Goal: Task Accomplishment & Management: Manage account settings

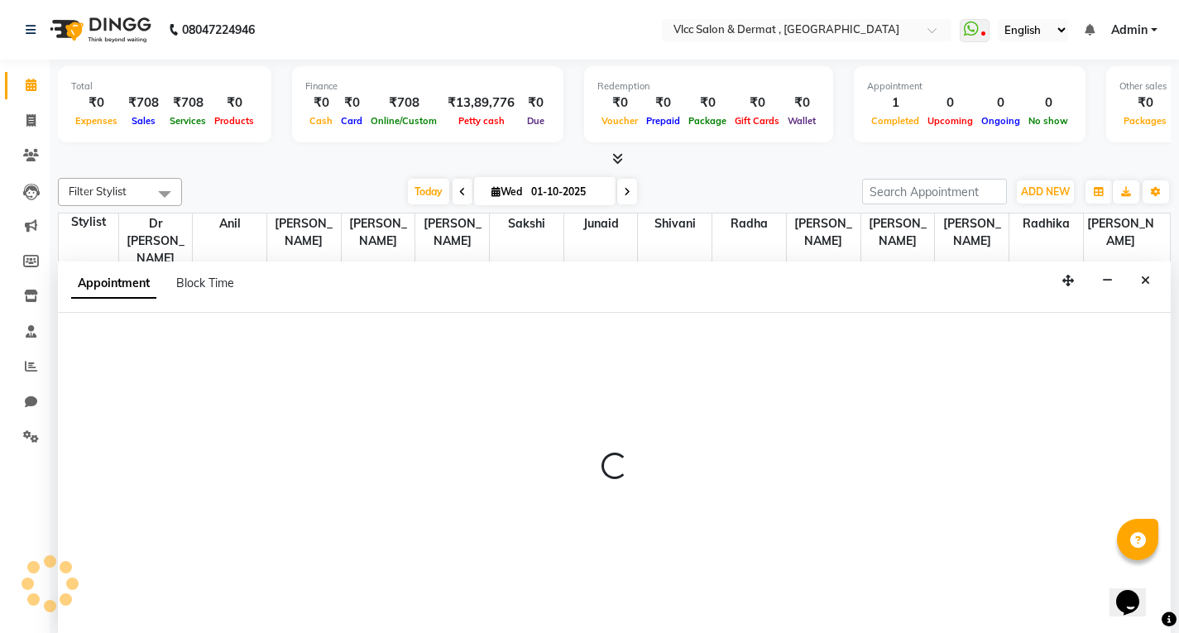
scroll to position [1, 0]
select select "71828"
select select "tentative"
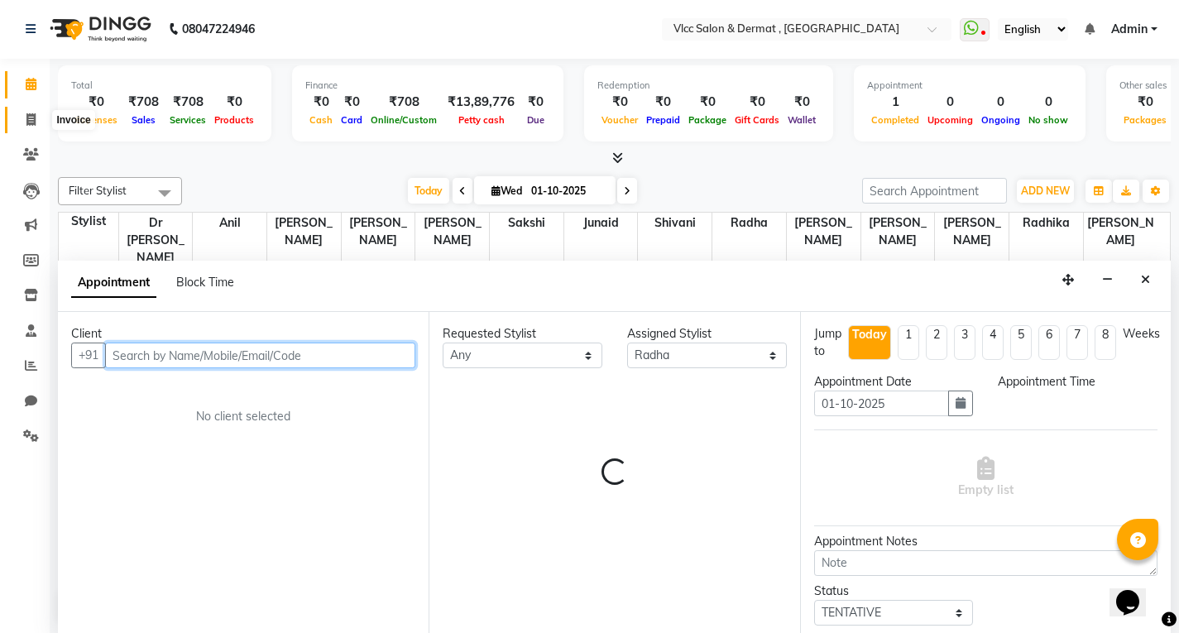
drag, startPoint x: 26, startPoint y: 120, endPoint x: 31, endPoint y: 131, distance: 11.8
click at [26, 119] on icon at bounding box center [30, 119] width 9 height 12
select select "service"
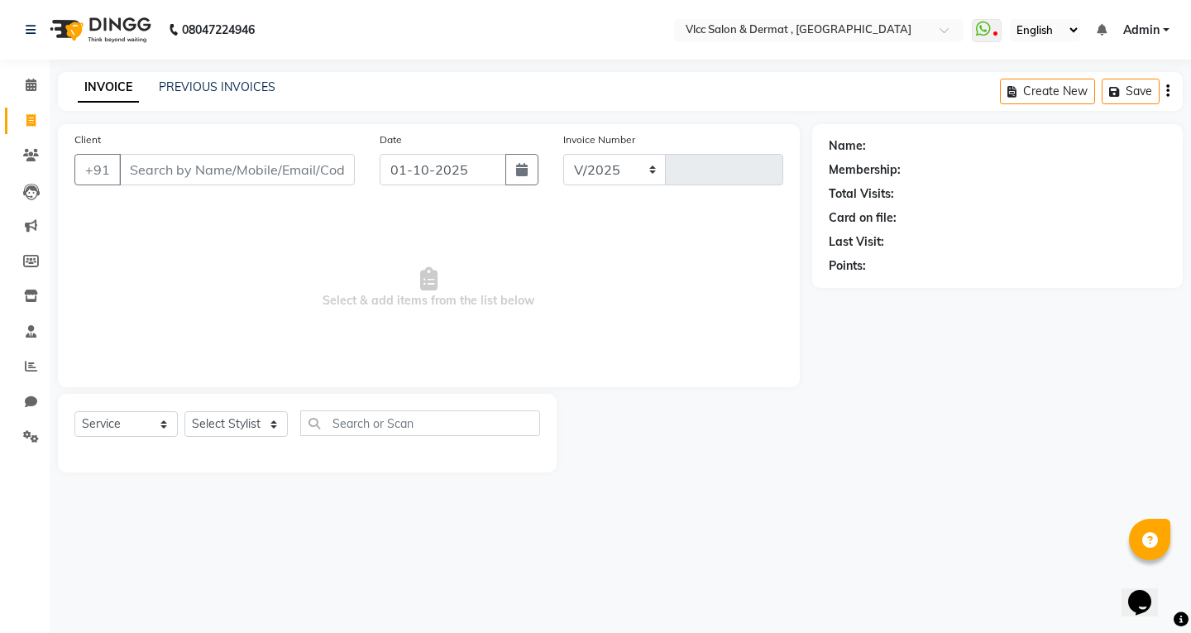
select select "5256"
type input "1608"
click at [397, 174] on input "01-10-2025" at bounding box center [443, 169] width 127 height 31
select select "10"
select select "2025"
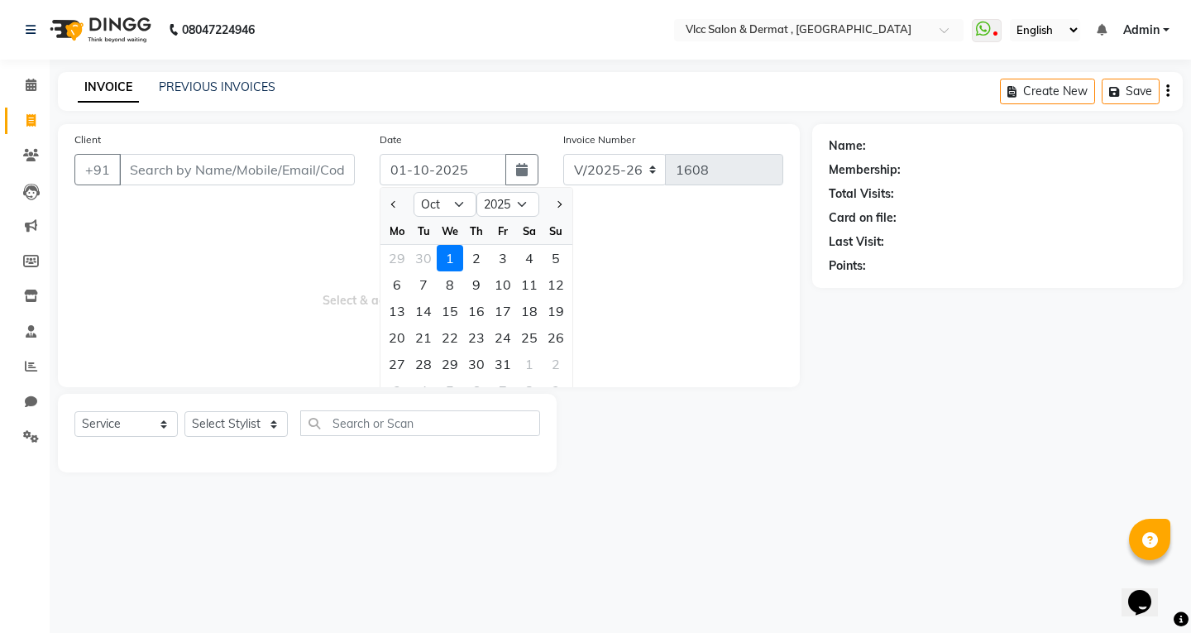
click at [402, 361] on div "27" at bounding box center [397, 364] width 26 height 26
type input "[DATE]"
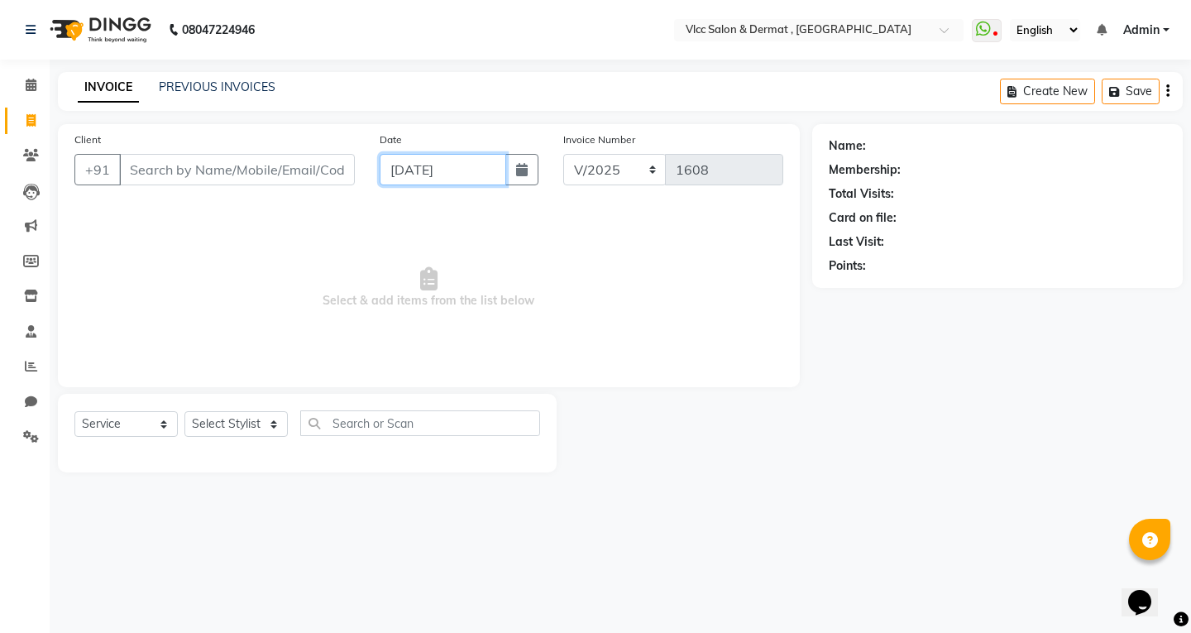
click at [424, 171] on input "[DATE]" at bounding box center [443, 169] width 127 height 31
select select "10"
select select "2025"
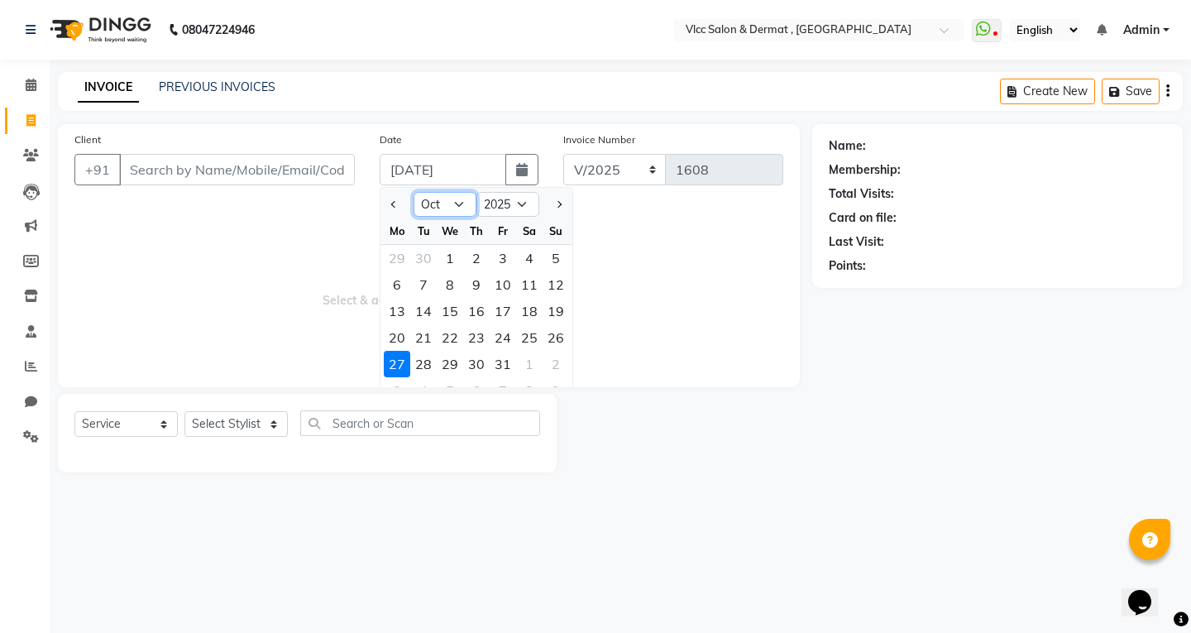
drag, startPoint x: 461, startPoint y: 207, endPoint x: 455, endPoint y: 216, distance: 10.8
click at [461, 207] on select "Jan Feb Mar Apr May Jun [DATE] Aug Sep Oct Nov Dec" at bounding box center [445, 204] width 63 height 25
select select "9"
click at [414, 192] on select "Jan Feb Mar Apr May Jun [DATE] Aug Sep Oct Nov Dec" at bounding box center [445, 204] width 63 height 25
click at [525, 334] on div "27" at bounding box center [529, 337] width 26 height 26
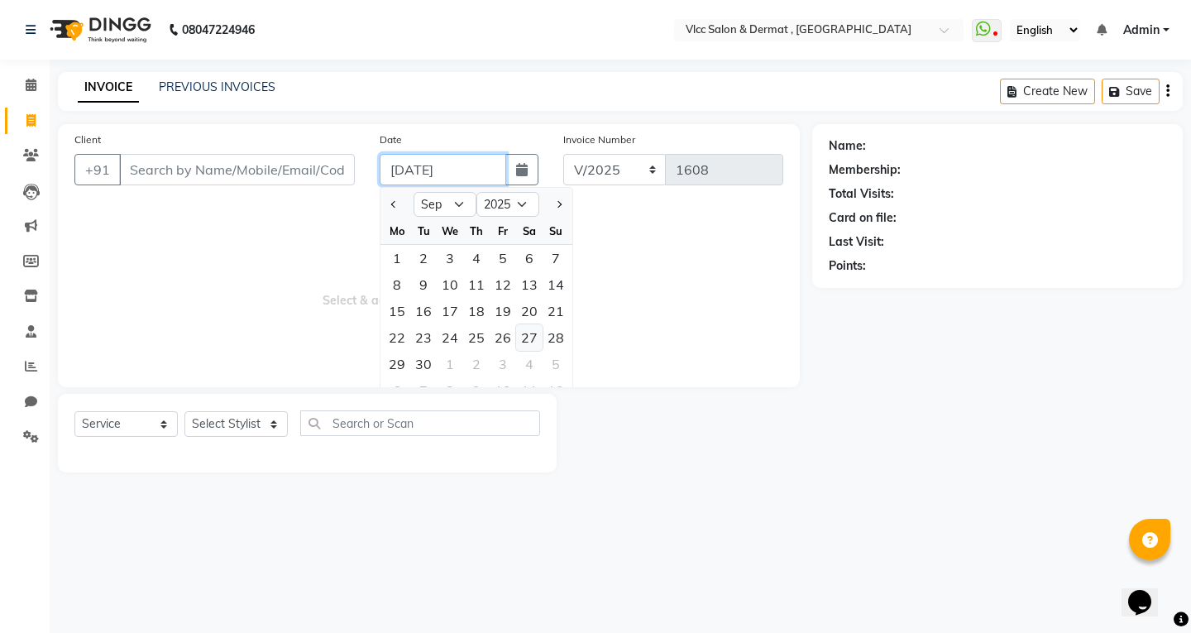
type input "27-09-2025"
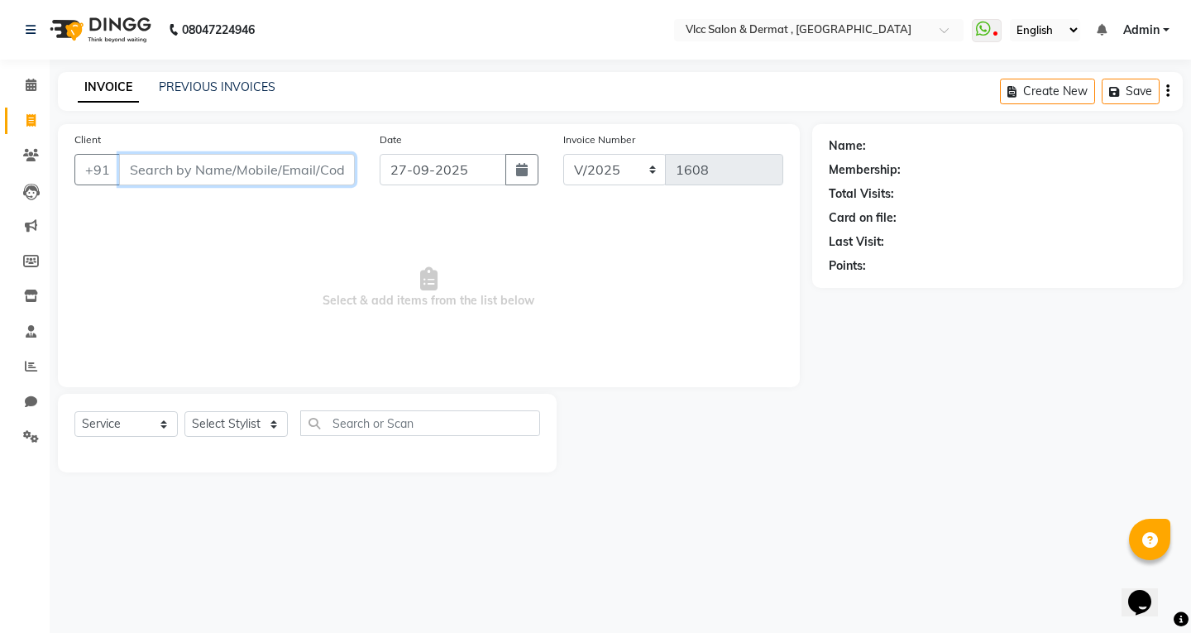
drag, startPoint x: 245, startPoint y: 159, endPoint x: 252, endPoint y: 176, distance: 18.9
click at [244, 159] on input "Client" at bounding box center [237, 169] width 236 height 31
click at [261, 170] on input "Client" at bounding box center [237, 169] width 236 height 31
click at [266, 162] on input "Client" at bounding box center [237, 169] width 236 height 31
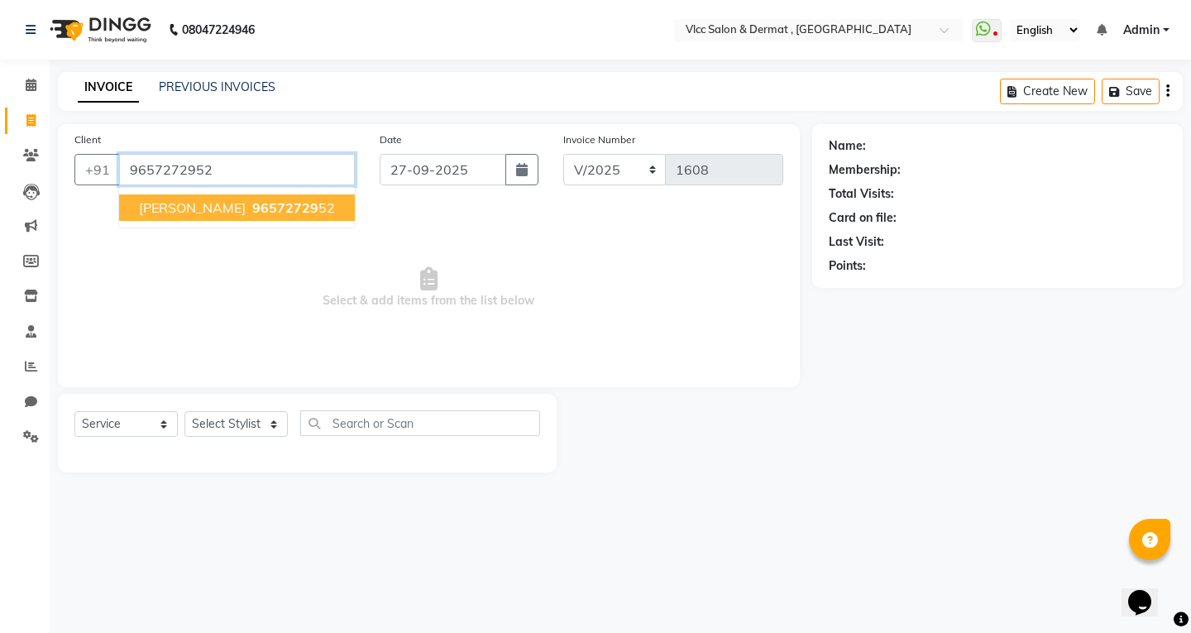
type input "9657272952"
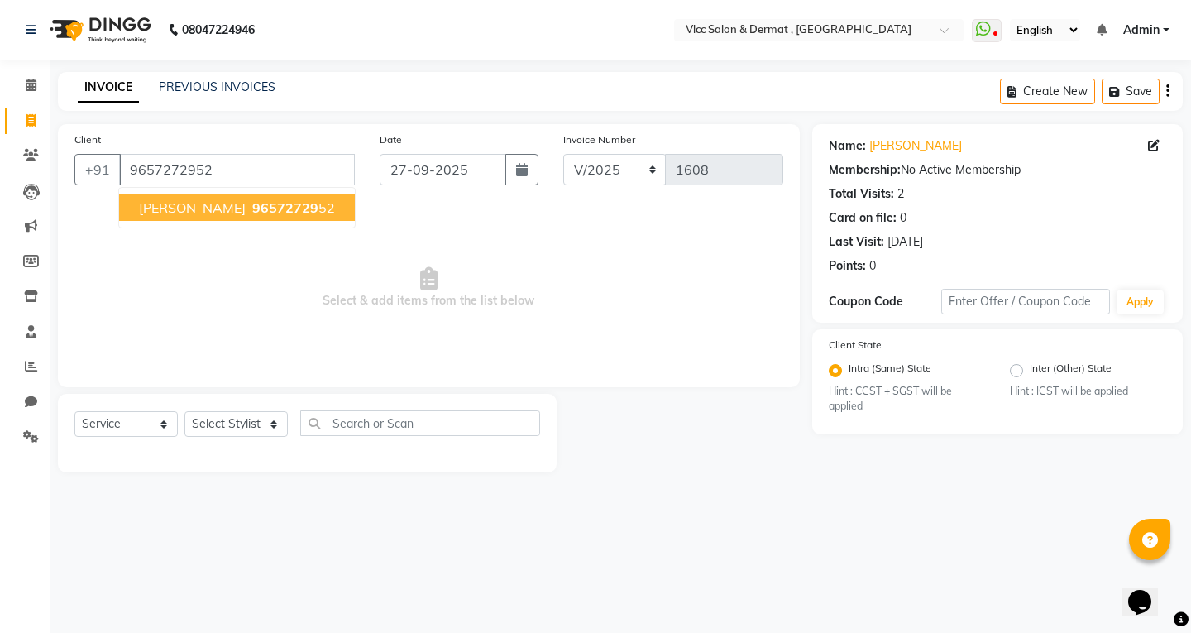
click at [216, 215] on button "[PERSON_NAME] 96572729 52" at bounding box center [237, 207] width 236 height 26
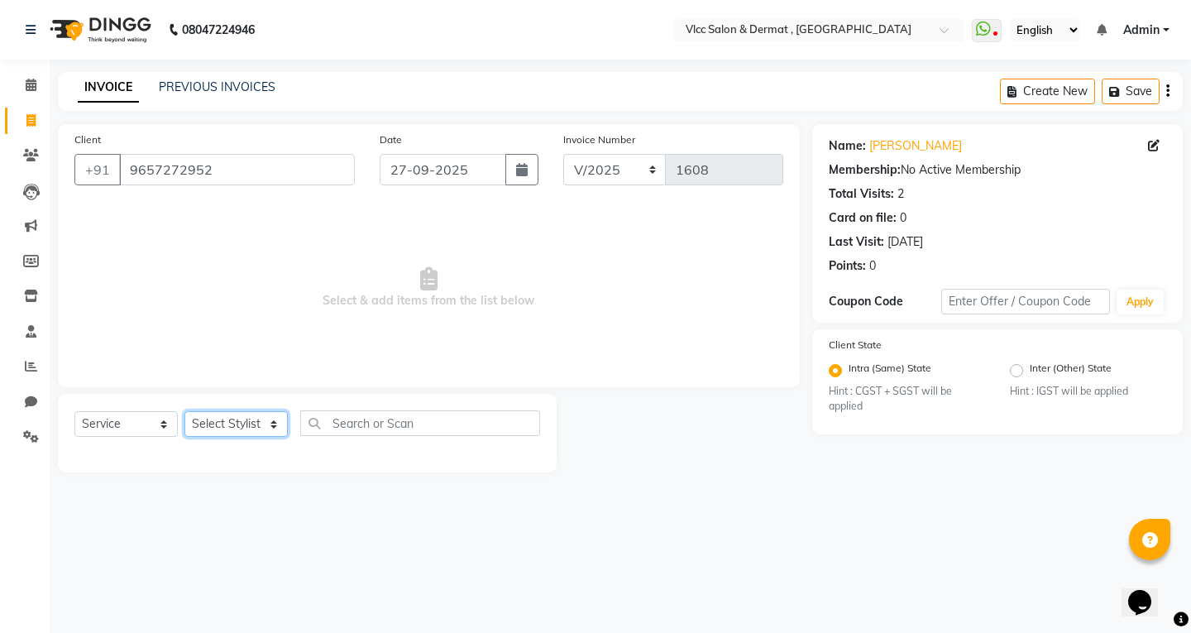
click at [242, 430] on select "Select Stylist [PERSON_NAME] [PERSON_NAME] [PERSON_NAME] [PERSON_NAME] [PERSON_…" at bounding box center [235, 424] width 103 height 26
click at [440, 306] on span "Select & add items from the list below" at bounding box center [428, 287] width 709 height 165
click at [236, 423] on select "Select Stylist [PERSON_NAME] [PERSON_NAME] [PERSON_NAME] [PERSON_NAME] [PERSON_…" at bounding box center [235, 424] width 103 height 26
select select "61236"
click at [184, 411] on select "Select Stylist [PERSON_NAME] [PERSON_NAME] [PERSON_NAME] [PERSON_NAME] [PERSON_…" at bounding box center [235, 424] width 103 height 26
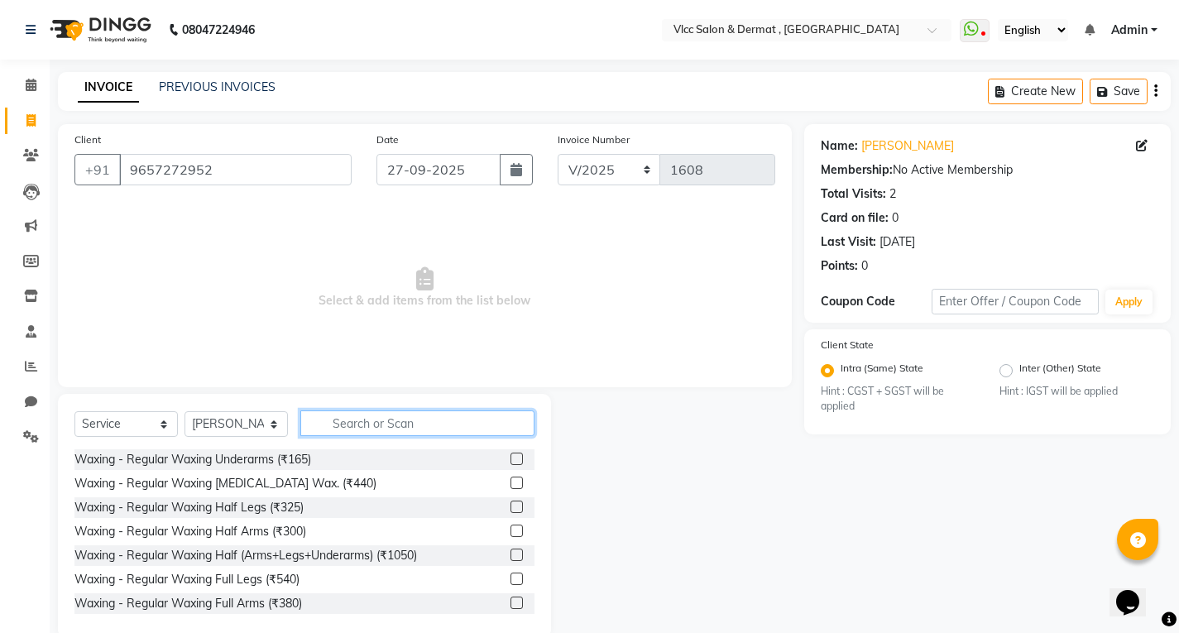
click at [395, 420] on input "text" at bounding box center [417, 423] width 234 height 26
click at [376, 420] on input "text" at bounding box center [417, 423] width 234 height 26
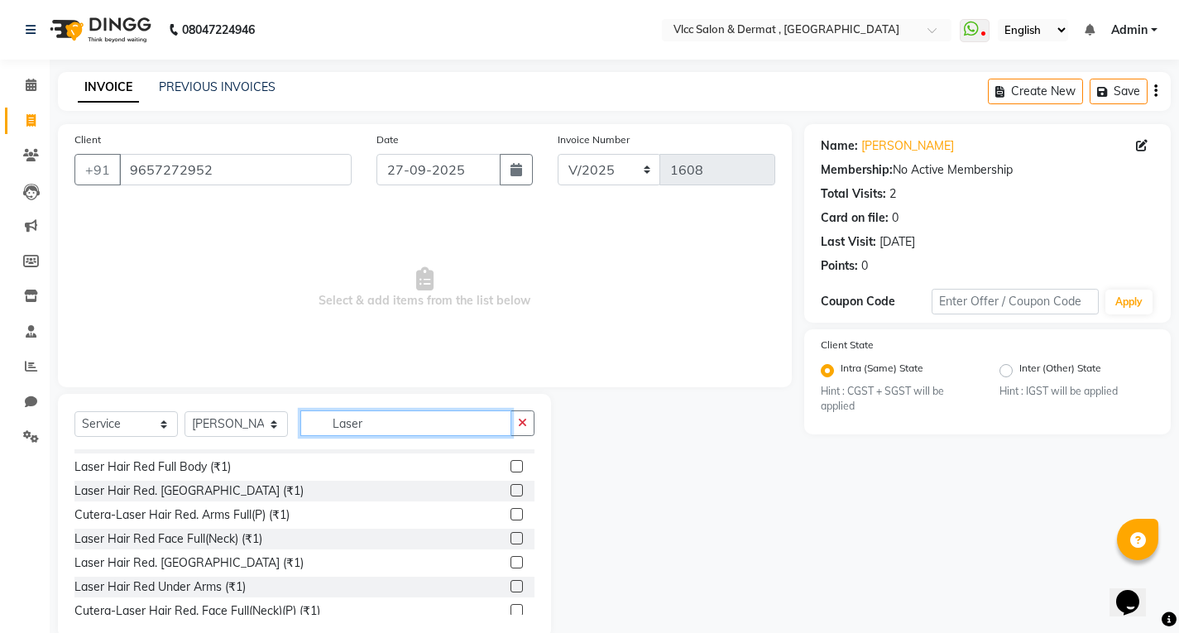
scroll to position [579, 0]
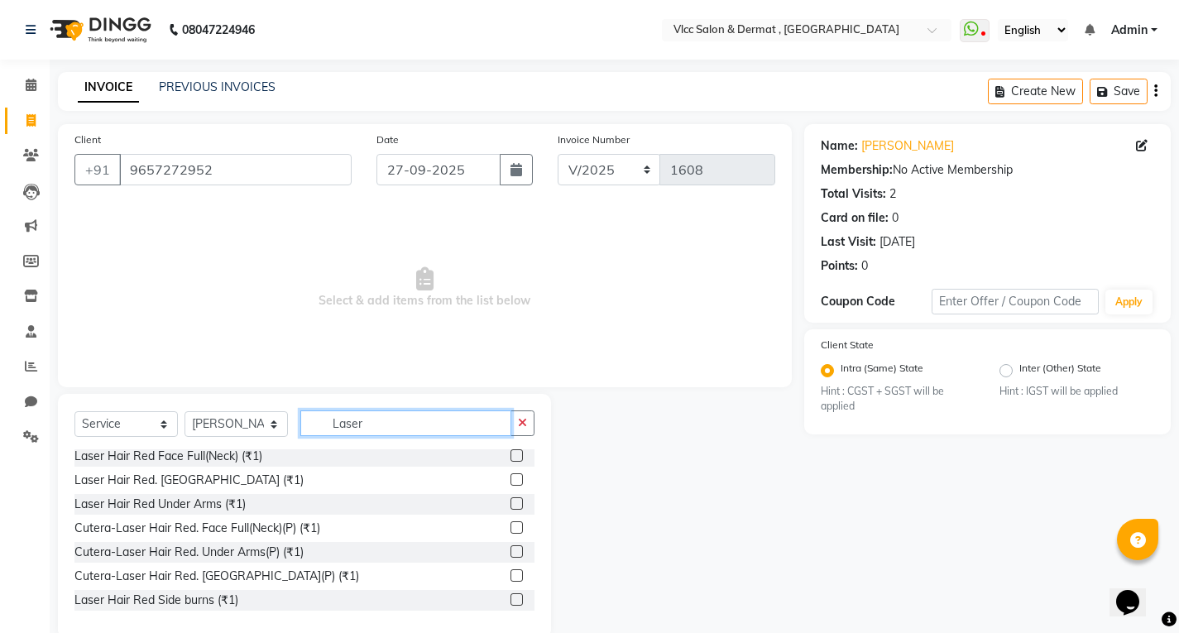
type input "Laser"
click at [510, 507] on label at bounding box center [516, 503] width 12 height 12
click at [510, 507] on input "checkbox" at bounding box center [515, 504] width 11 height 11
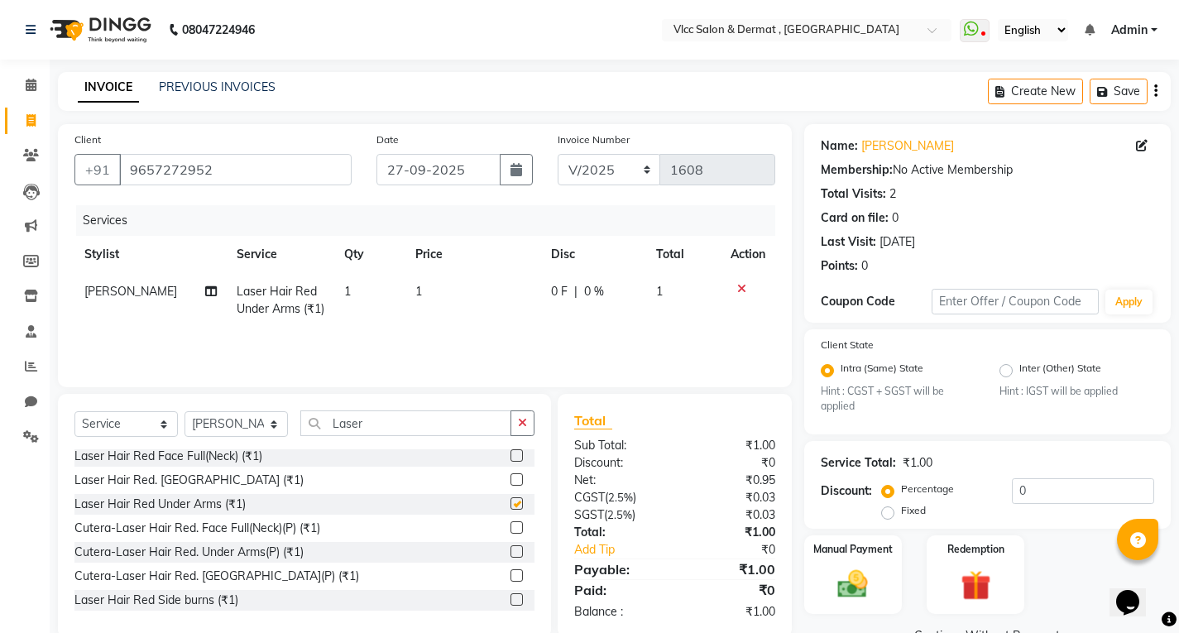
checkbox input "false"
click at [436, 292] on td "1" at bounding box center [472, 300] width 135 height 55
select select "61236"
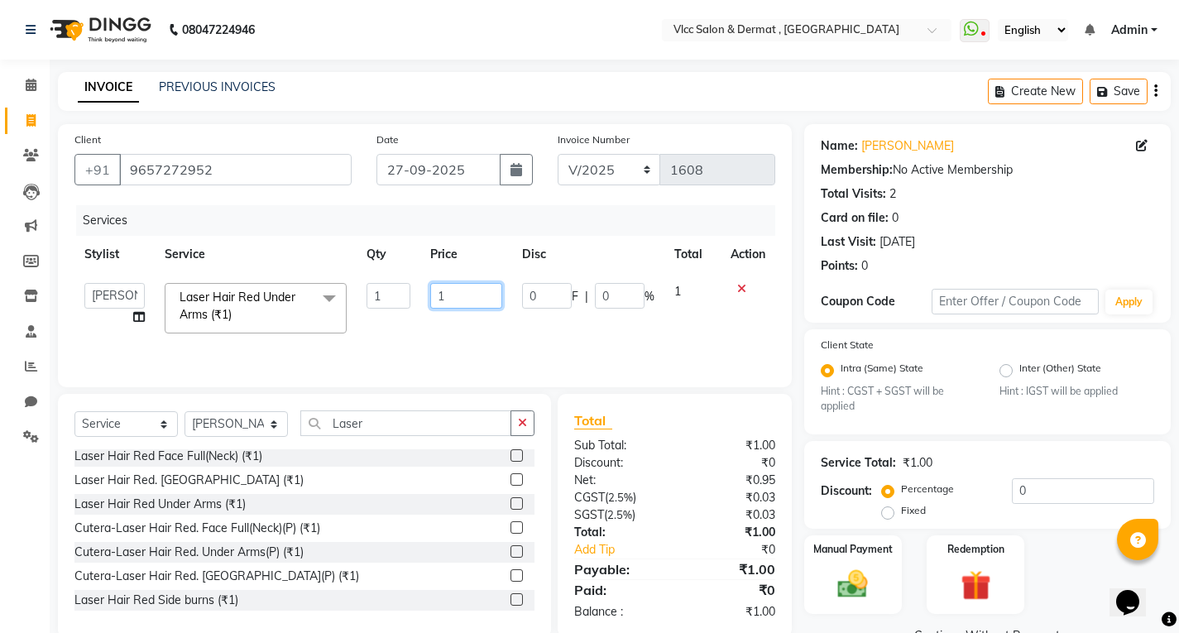
click at [453, 287] on input "1" at bounding box center [466, 296] width 72 height 26
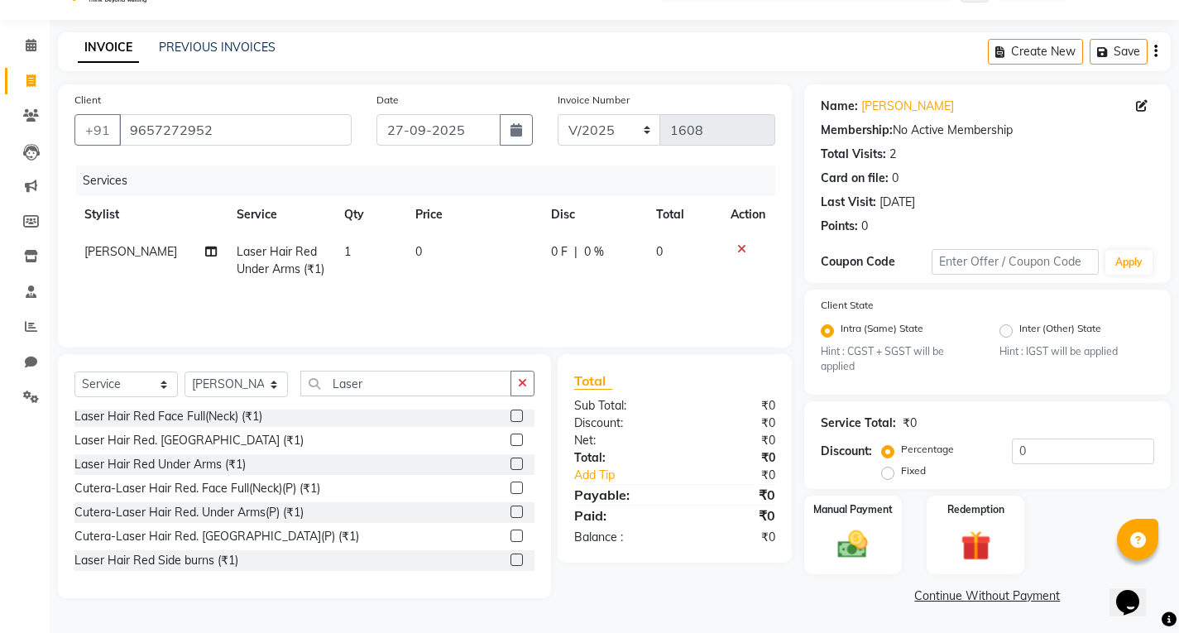
click at [1009, 597] on link "Continue Without Payment" at bounding box center [987, 595] width 360 height 17
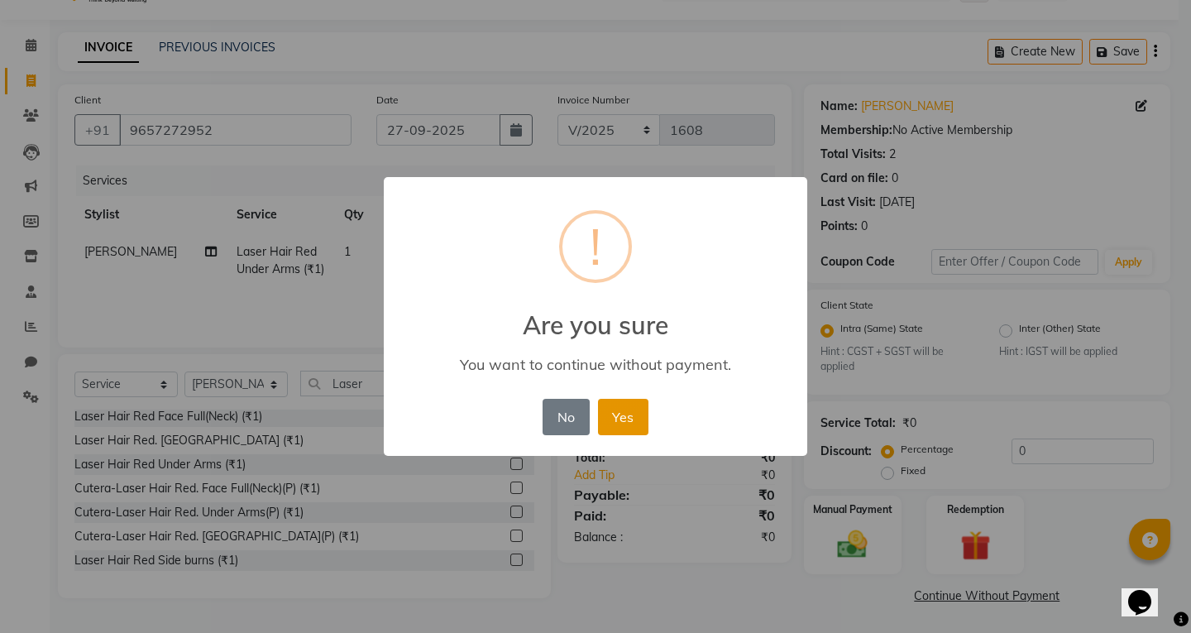
click at [609, 425] on button "Yes" at bounding box center [623, 417] width 50 height 36
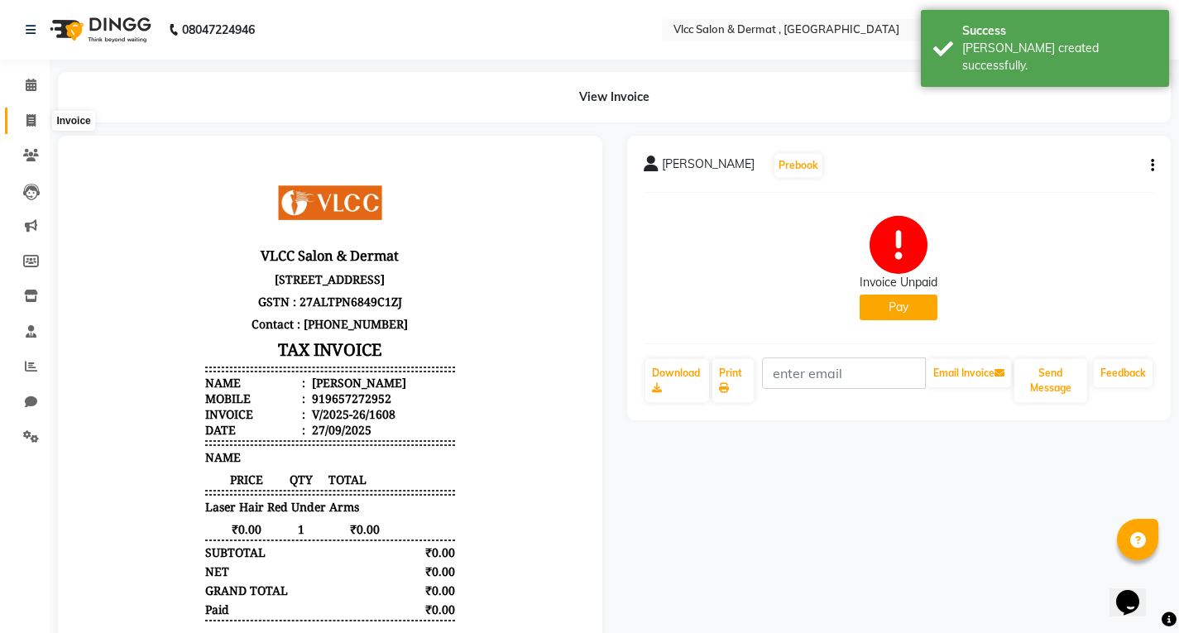
click at [31, 116] on icon at bounding box center [30, 120] width 9 height 12
select select "service"
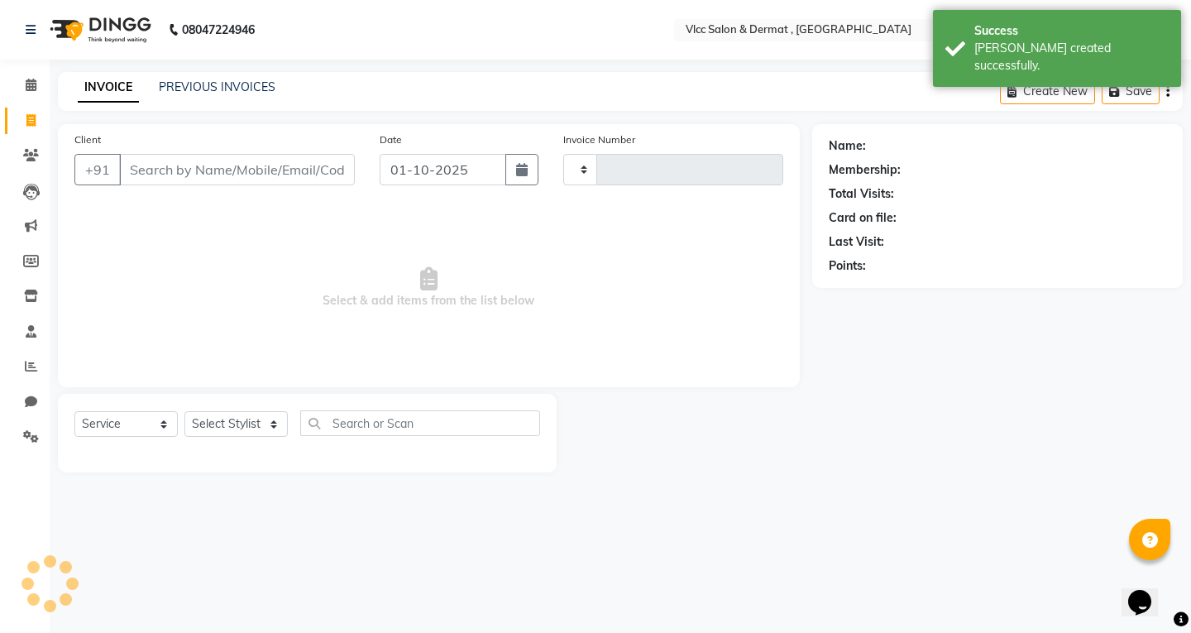
type input "1609"
select select "5256"
click at [408, 167] on input "01-10-2025" at bounding box center [443, 169] width 127 height 31
select select "10"
select select "2025"
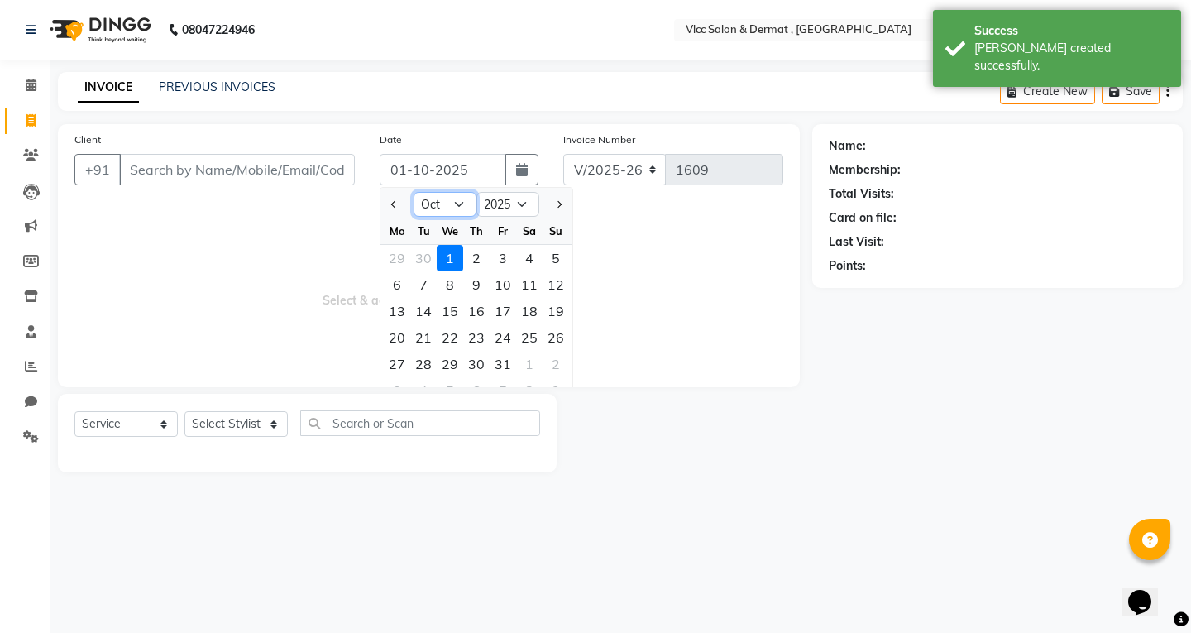
click at [462, 200] on select "Jan Feb Mar Apr May Jun [DATE] Aug Sep Oct Nov Dec" at bounding box center [445, 204] width 63 height 25
select select "9"
click at [414, 192] on select "Jan Feb Mar Apr May Jun [DATE] Aug Sep Oct Nov Dec" at bounding box center [445, 204] width 63 height 25
click at [529, 338] on div "27" at bounding box center [529, 337] width 26 height 26
type input "27-09-2025"
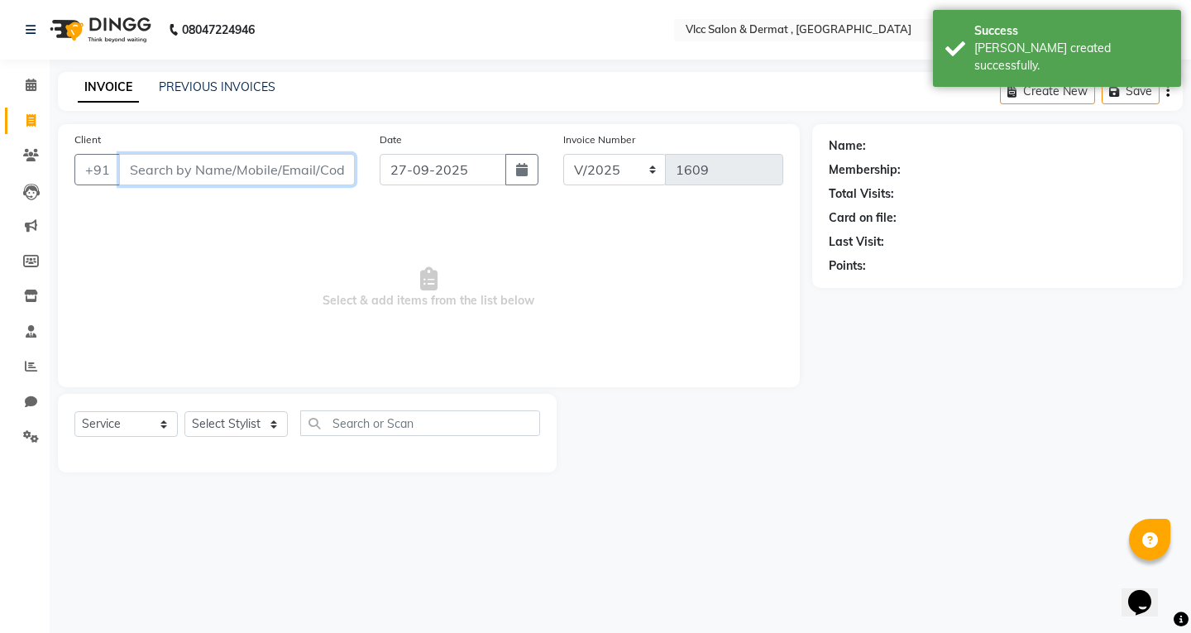
drag, startPoint x: 292, startPoint y: 175, endPoint x: 278, endPoint y: 176, distance: 14.1
click at [292, 174] on input "Client" at bounding box center [237, 169] width 236 height 31
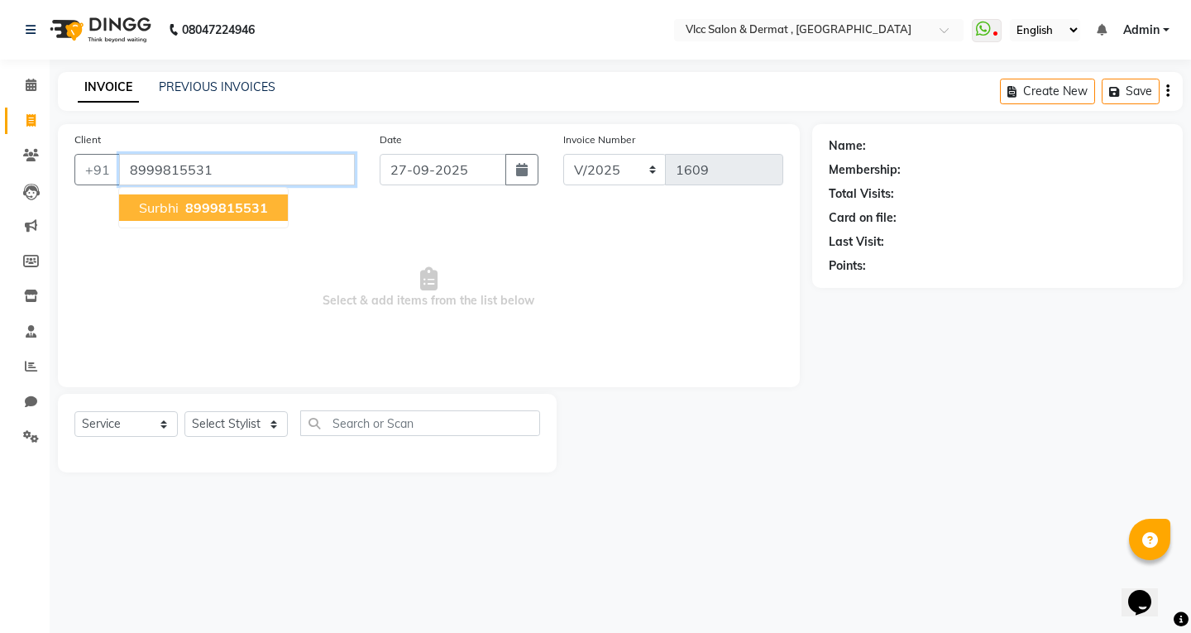
type input "8999815531"
click at [249, 207] on span "8999815531" at bounding box center [226, 207] width 83 height 17
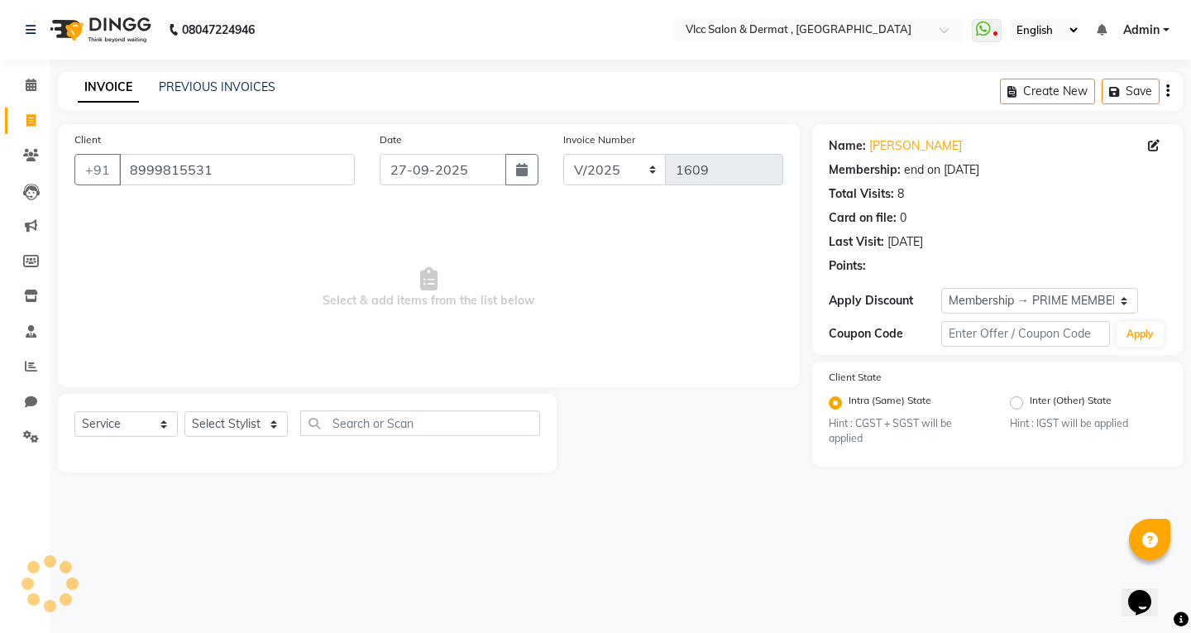
select select "2: Object"
drag, startPoint x: 211, startPoint y: 424, endPoint x: 213, endPoint y: 433, distance: 10.1
click at [211, 424] on select "Select Stylist [PERSON_NAME] [PERSON_NAME] [PERSON_NAME] [PERSON_NAME] [PERSON_…" at bounding box center [235, 424] width 103 height 26
select select "71588"
click at [184, 411] on select "Select Stylist [PERSON_NAME] [PERSON_NAME] [PERSON_NAME] [PERSON_NAME] [PERSON_…" at bounding box center [235, 424] width 103 height 26
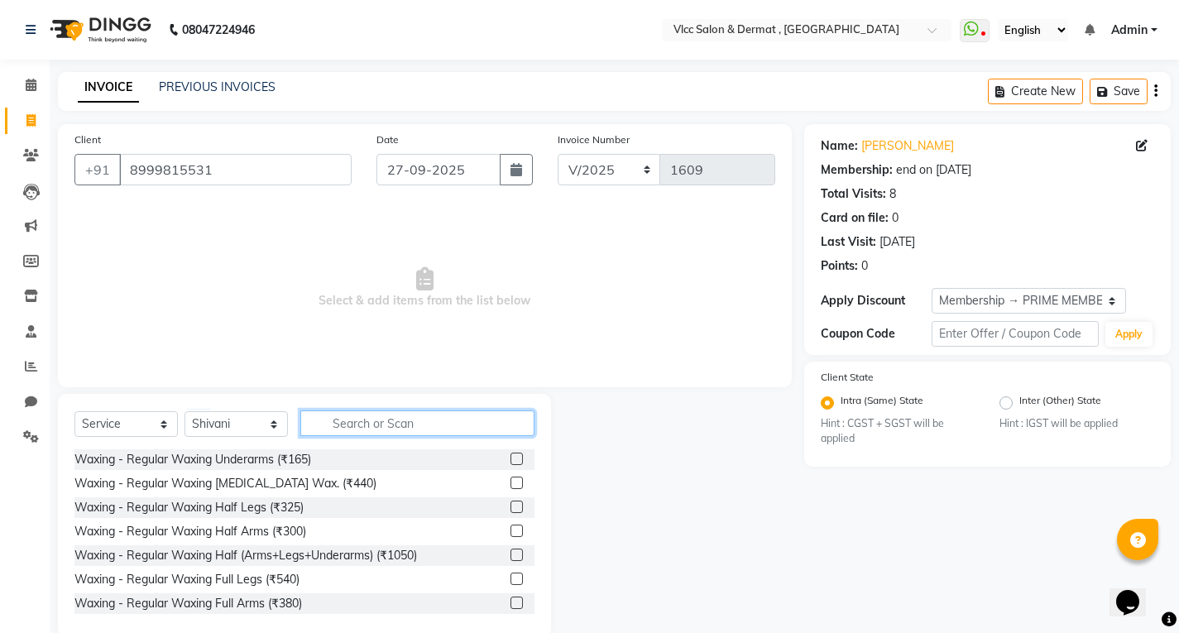
click at [365, 430] on input "text" at bounding box center [417, 423] width 234 height 26
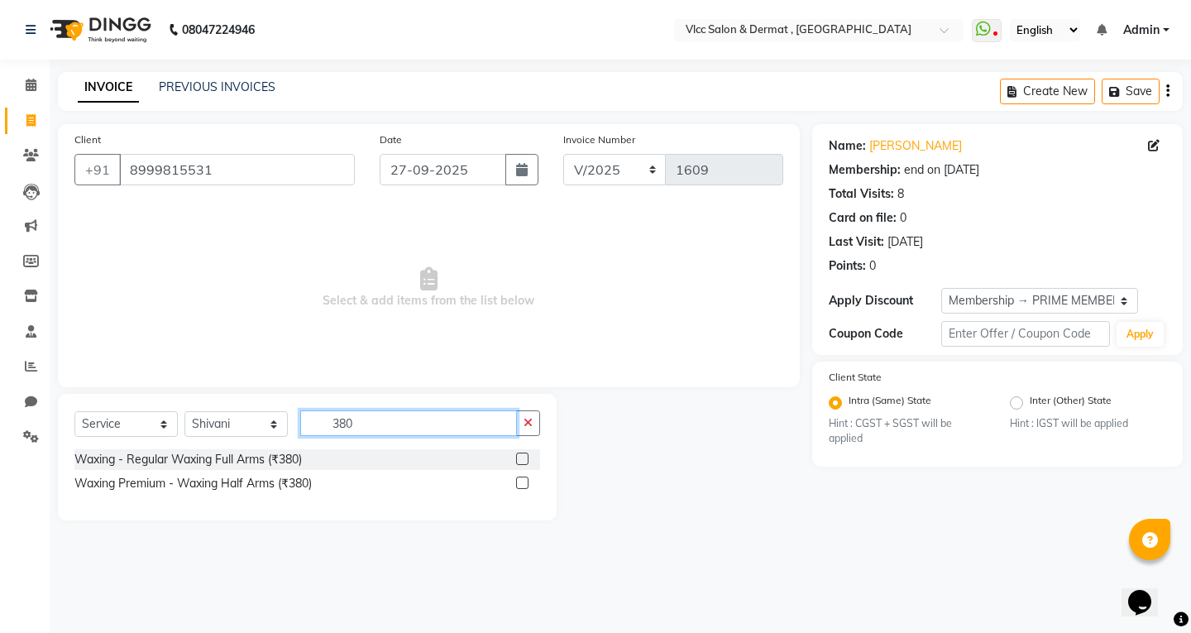
type input "380"
click at [128, 425] on select "Select Service Product Membership Package Voucher Prepaid Gift Card" at bounding box center [125, 424] width 103 height 26
select select "product"
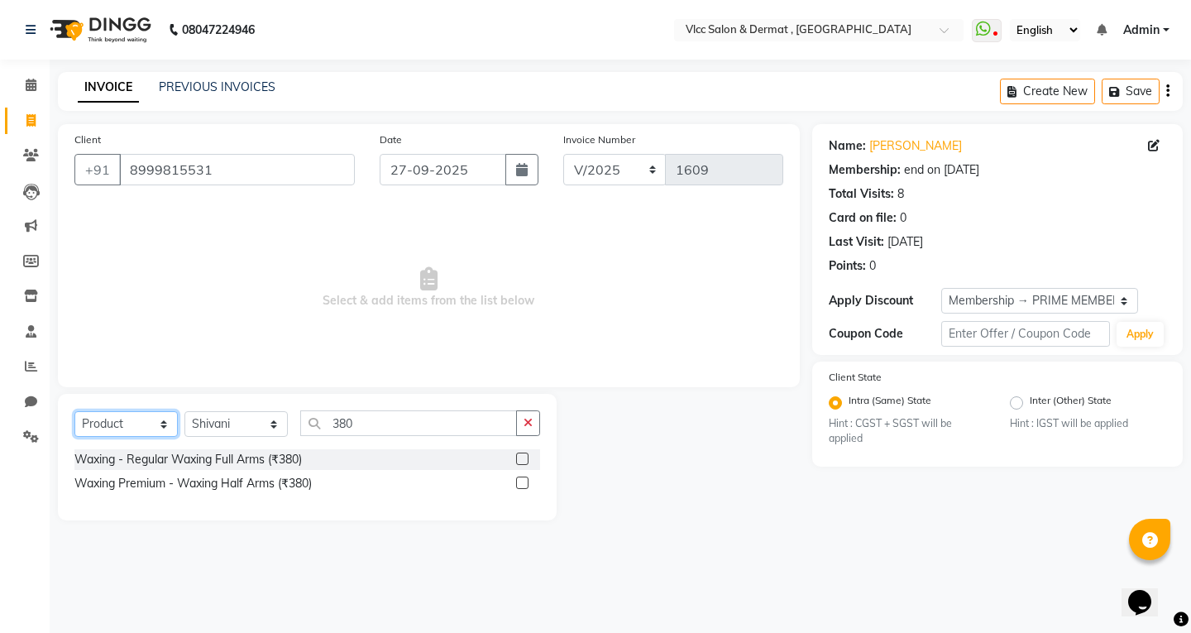
click at [74, 411] on select "Select Service Product Membership Package Voucher Prepaid Gift Card" at bounding box center [125, 424] width 103 height 26
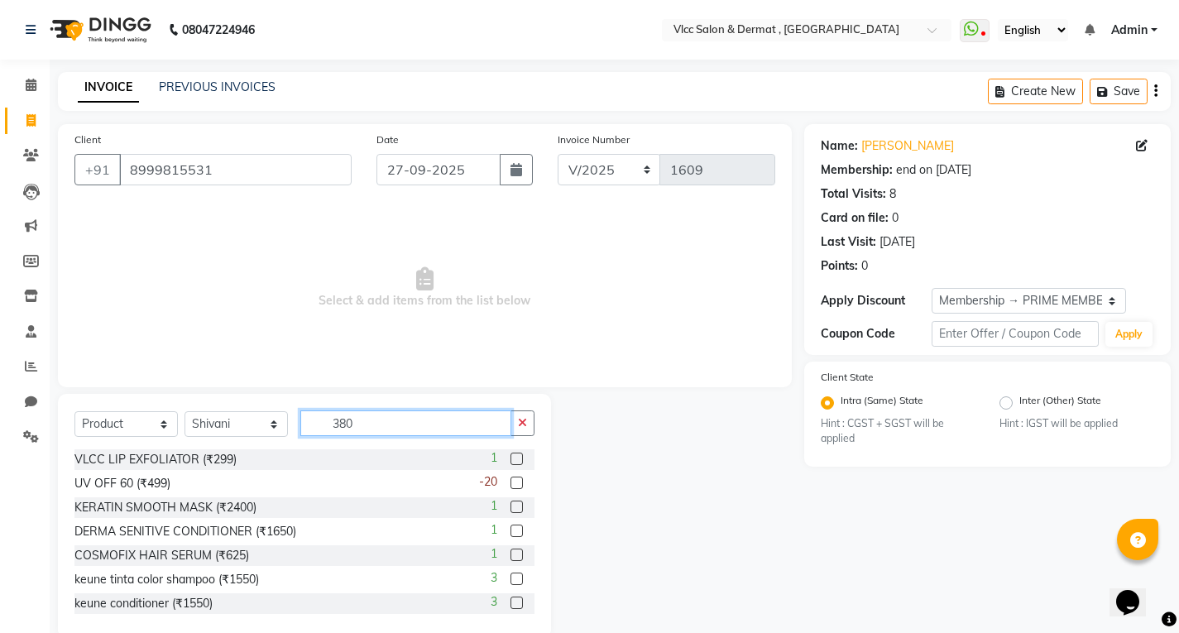
click at [402, 427] on input "380" at bounding box center [405, 423] width 211 height 26
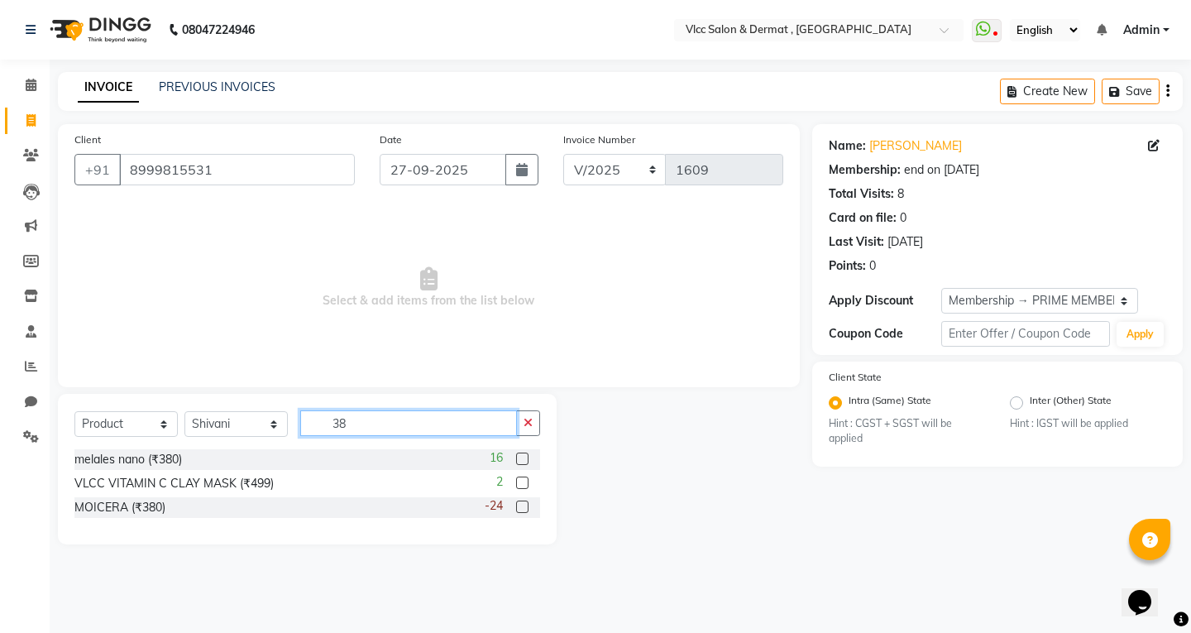
type input "380"
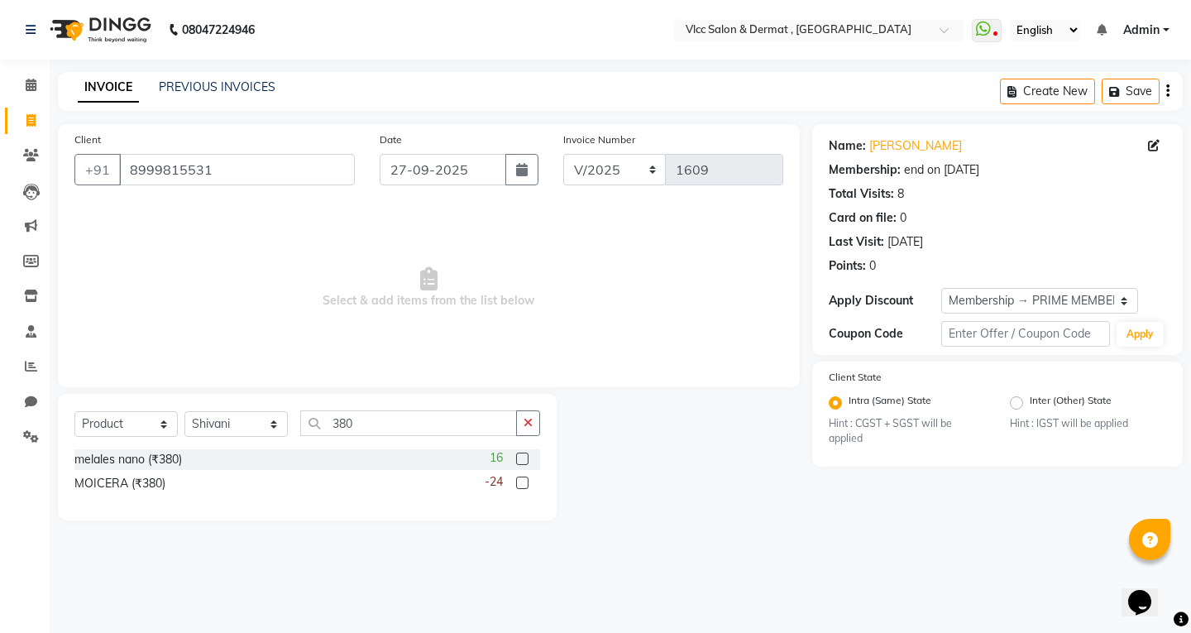
click at [525, 481] on label at bounding box center [522, 482] width 12 height 12
click at [525, 481] on input "checkbox" at bounding box center [521, 483] width 11 height 11
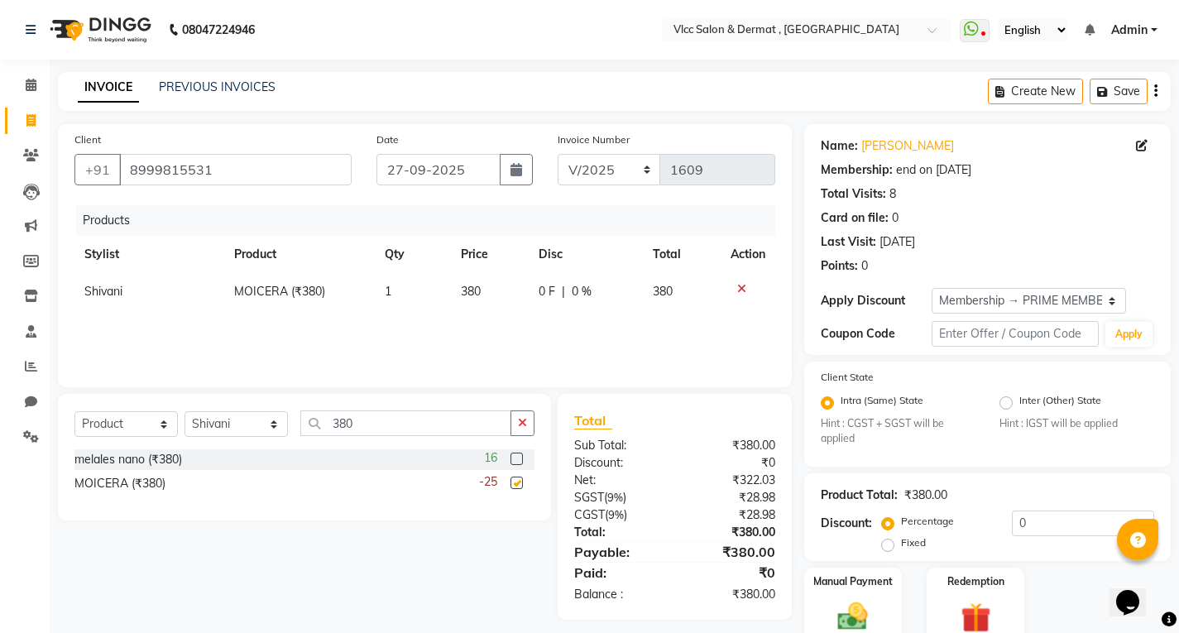
checkbox input "false"
click at [403, 294] on td "1" at bounding box center [413, 291] width 76 height 37
select select "71588"
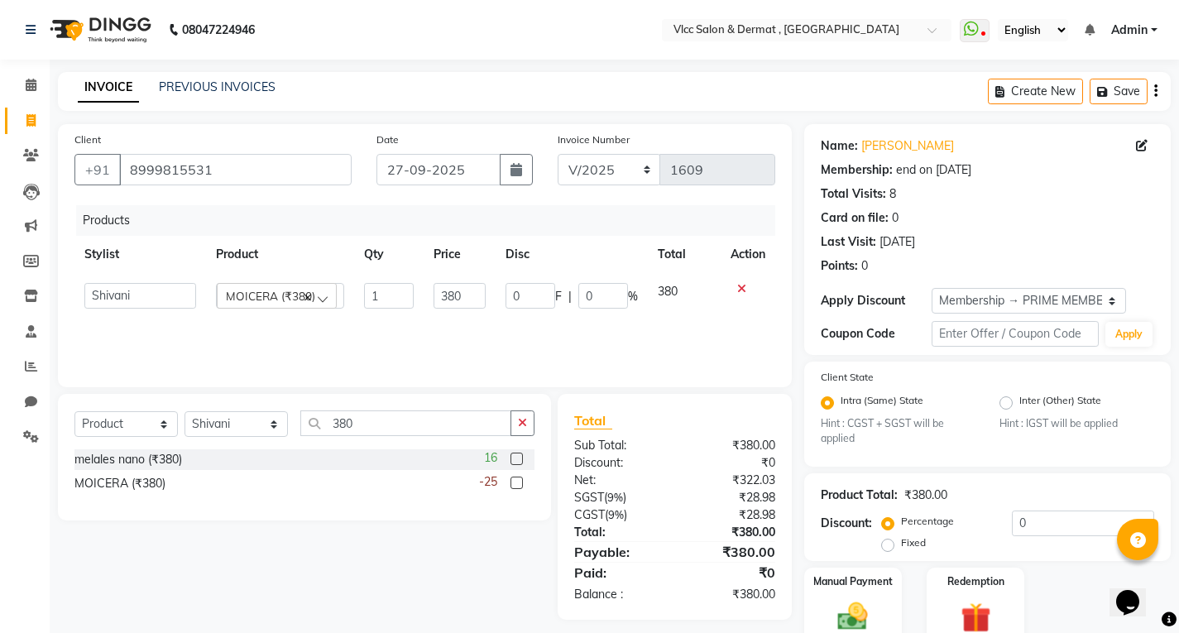
click at [418, 285] on td "1" at bounding box center [388, 295] width 69 height 45
type input "2"
click at [495, 325] on div "Products Stylist Product Qty Price Disc Total Action [PERSON_NAME] [PERSON_NAME…" at bounding box center [424, 287] width 701 height 165
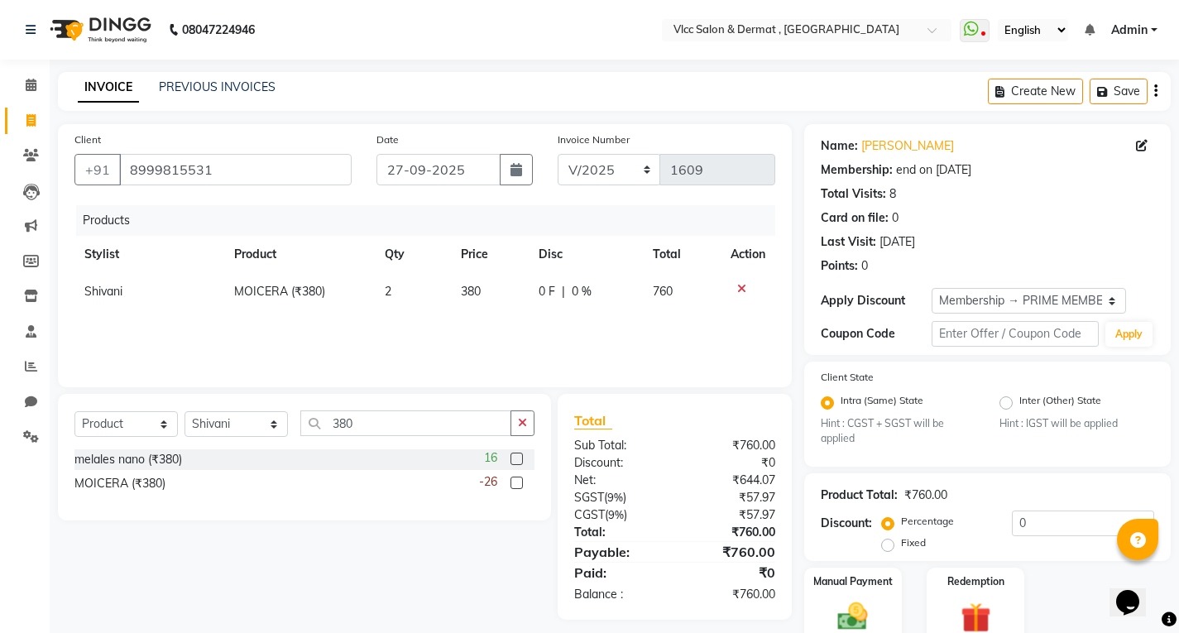
scroll to position [72, 0]
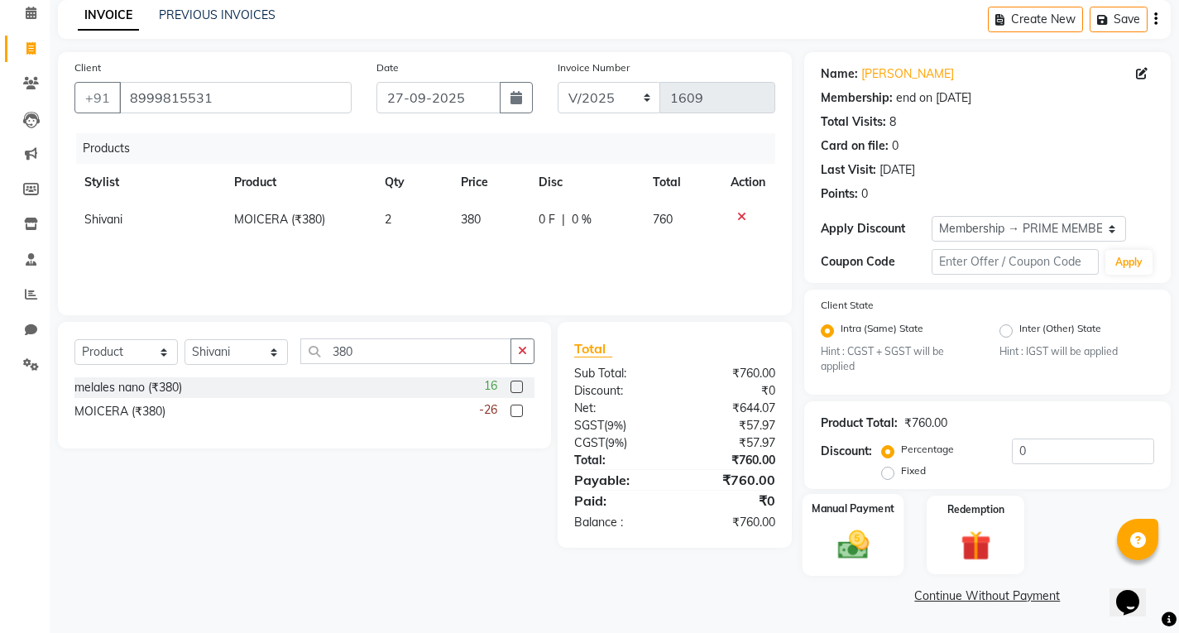
click at [848, 528] on img at bounding box center [852, 545] width 50 height 36
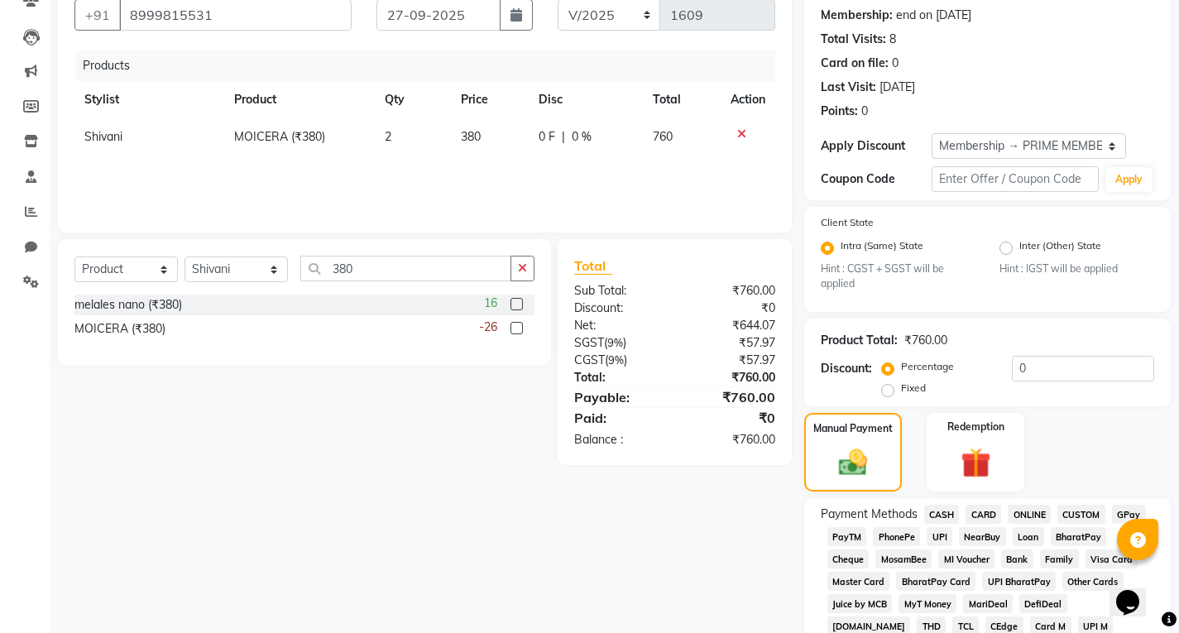
click at [941, 519] on span "CASH" at bounding box center [942, 514] width 36 height 19
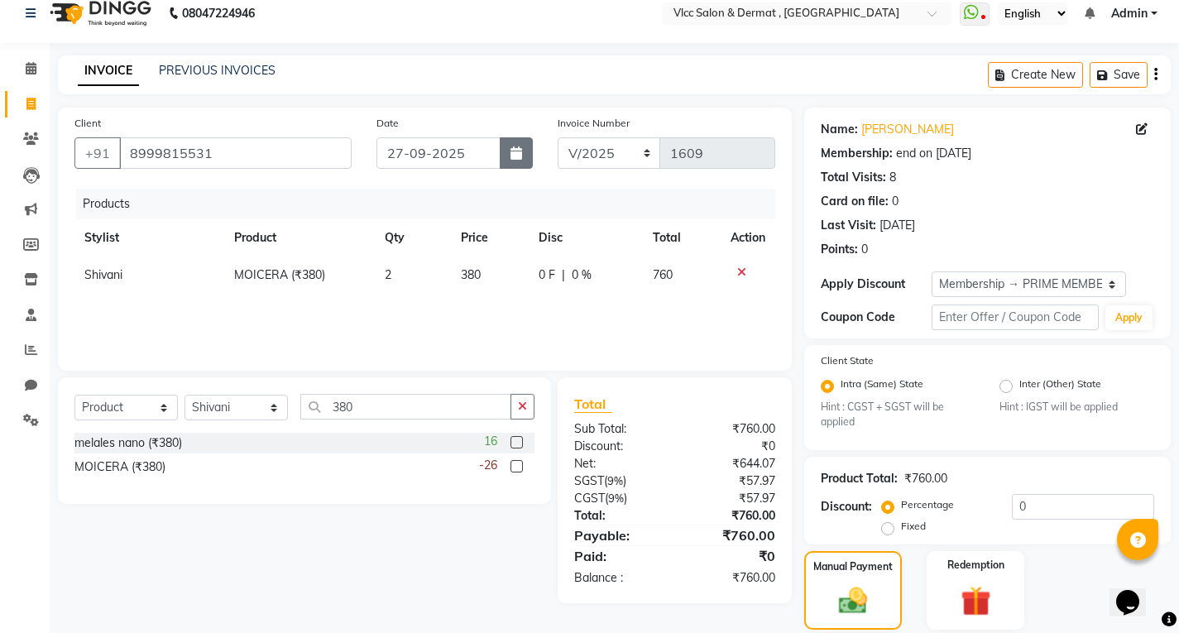
scroll to position [0, 0]
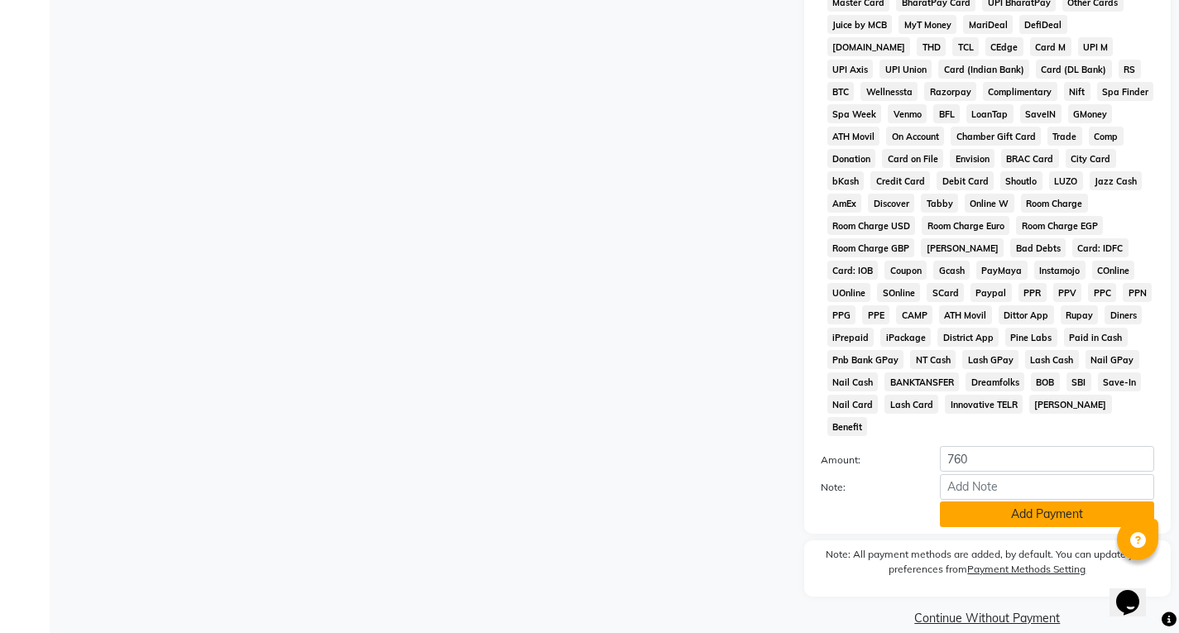
click at [1035, 501] on button "Add Payment" at bounding box center [1047, 514] width 214 height 26
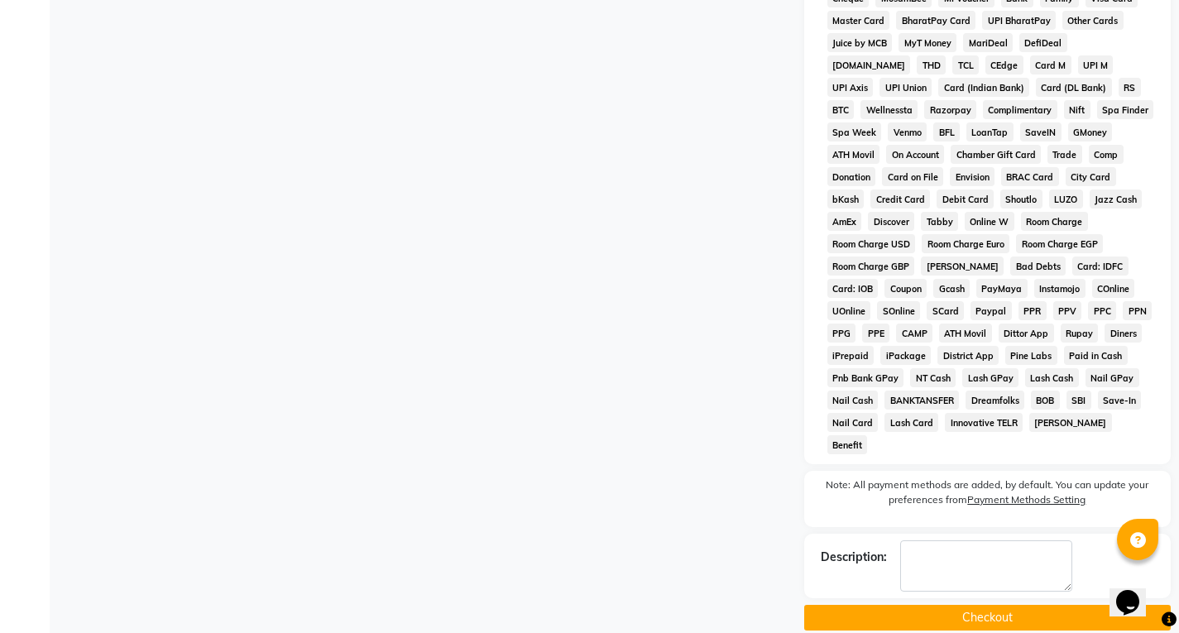
click at [974, 605] on button "Checkout" at bounding box center [987, 618] width 366 height 26
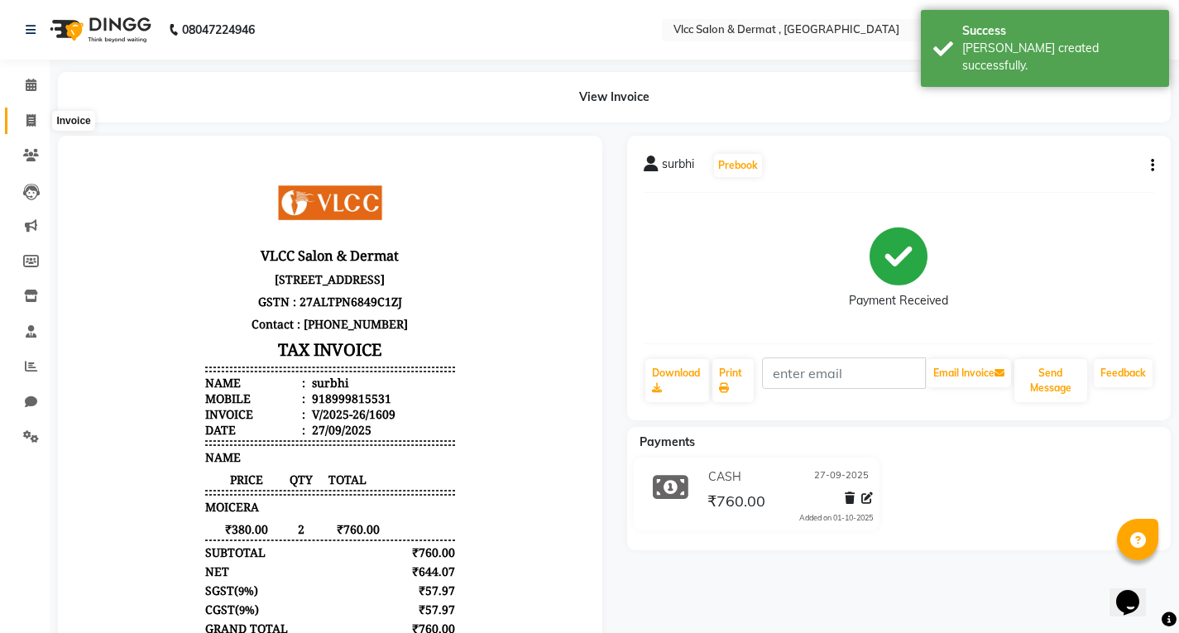
drag, startPoint x: 23, startPoint y: 118, endPoint x: 39, endPoint y: 131, distance: 20.0
click at [24, 118] on span at bounding box center [31, 121] width 29 height 19
select select "service"
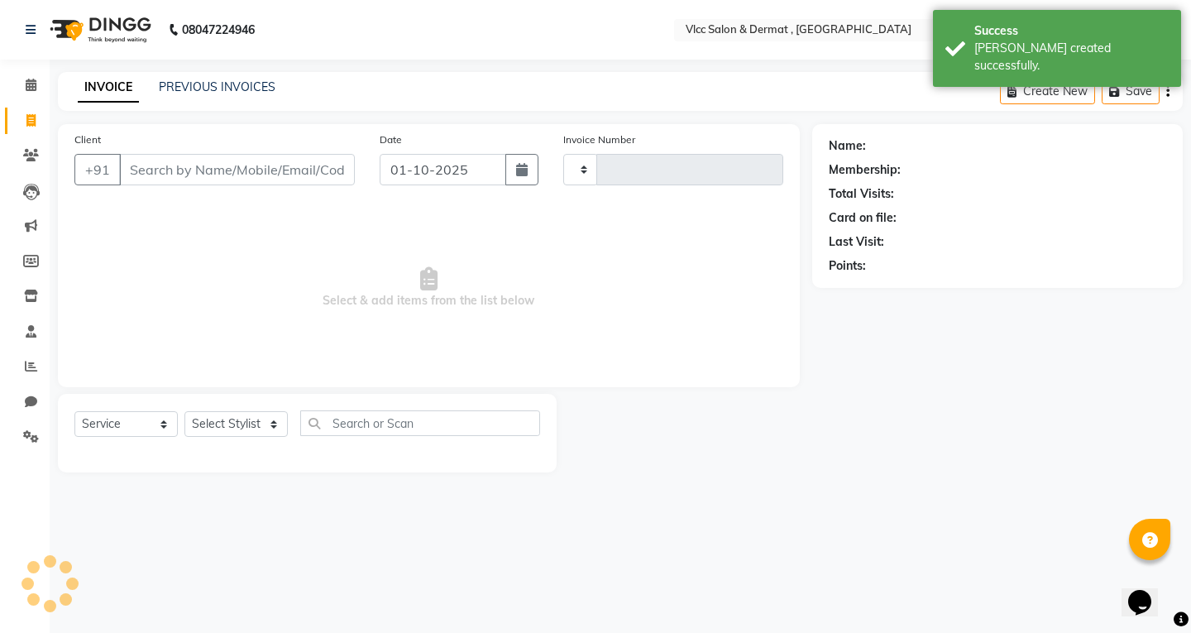
type input "1610"
select select "5256"
drag, startPoint x: 397, startPoint y: 170, endPoint x: 407, endPoint y: 181, distance: 15.3
click at [396, 170] on input "01-10-2025" at bounding box center [443, 169] width 127 height 31
select select "10"
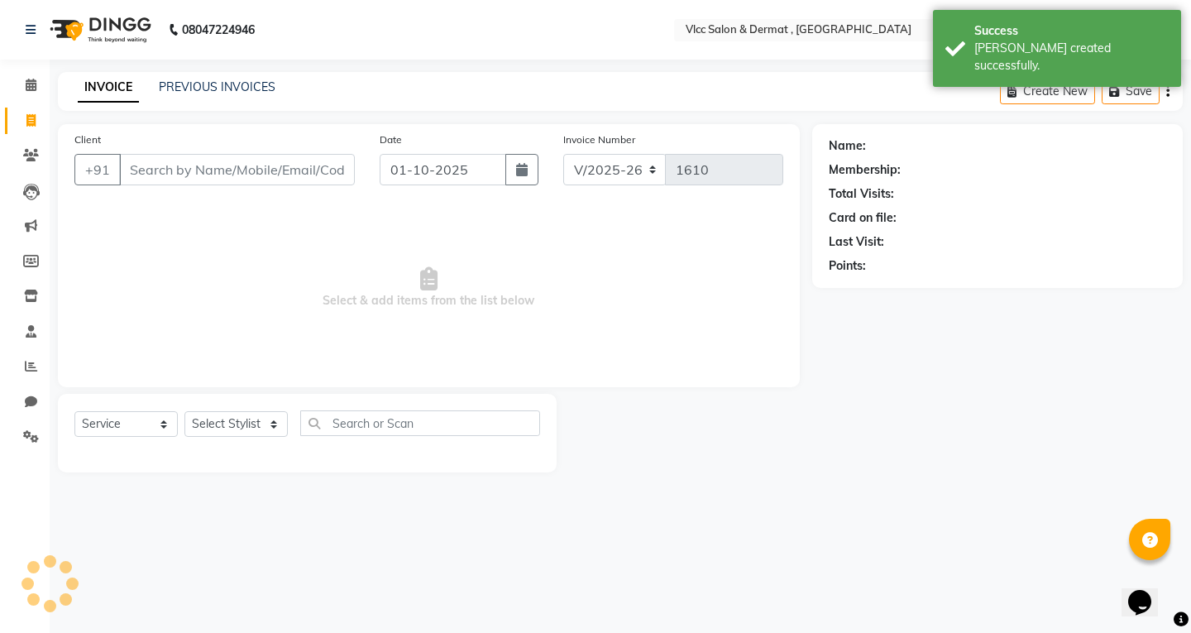
select select "2025"
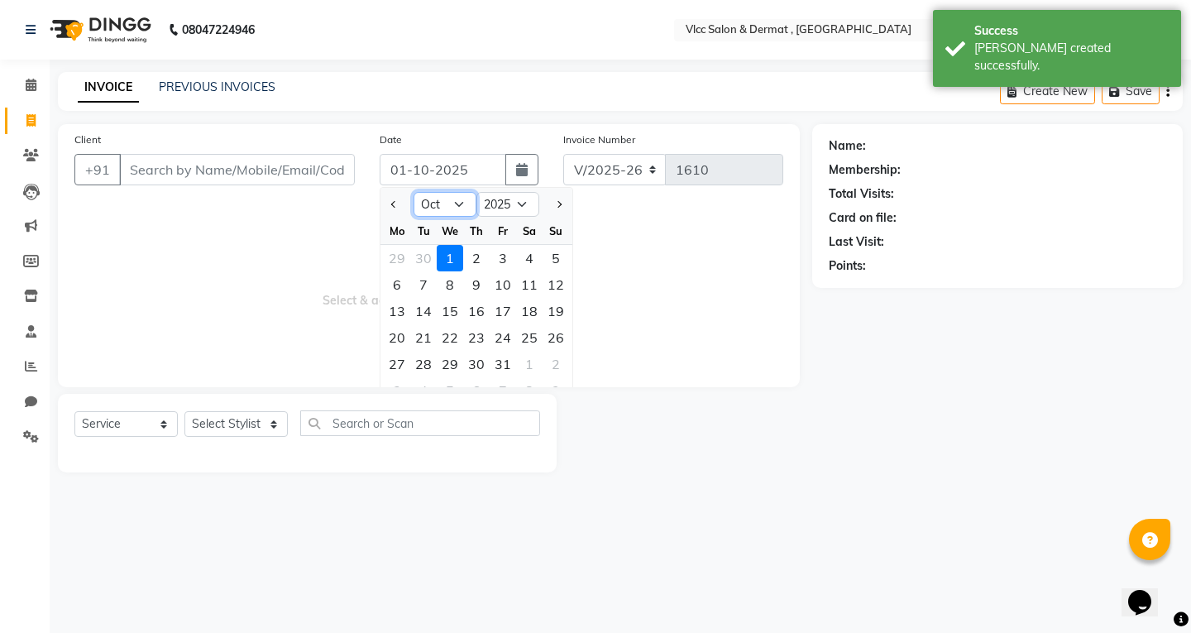
drag, startPoint x: 455, startPoint y: 196, endPoint x: 455, endPoint y: 208, distance: 12.4
click at [455, 196] on select "Jan Feb Mar Apr May Jun [DATE] Aug Sep Oct Nov Dec" at bounding box center [445, 204] width 63 height 25
select select "9"
click at [414, 192] on select "Jan Feb Mar Apr May Jun [DATE] Aug Sep Oct Nov Dec" at bounding box center [445, 204] width 63 height 25
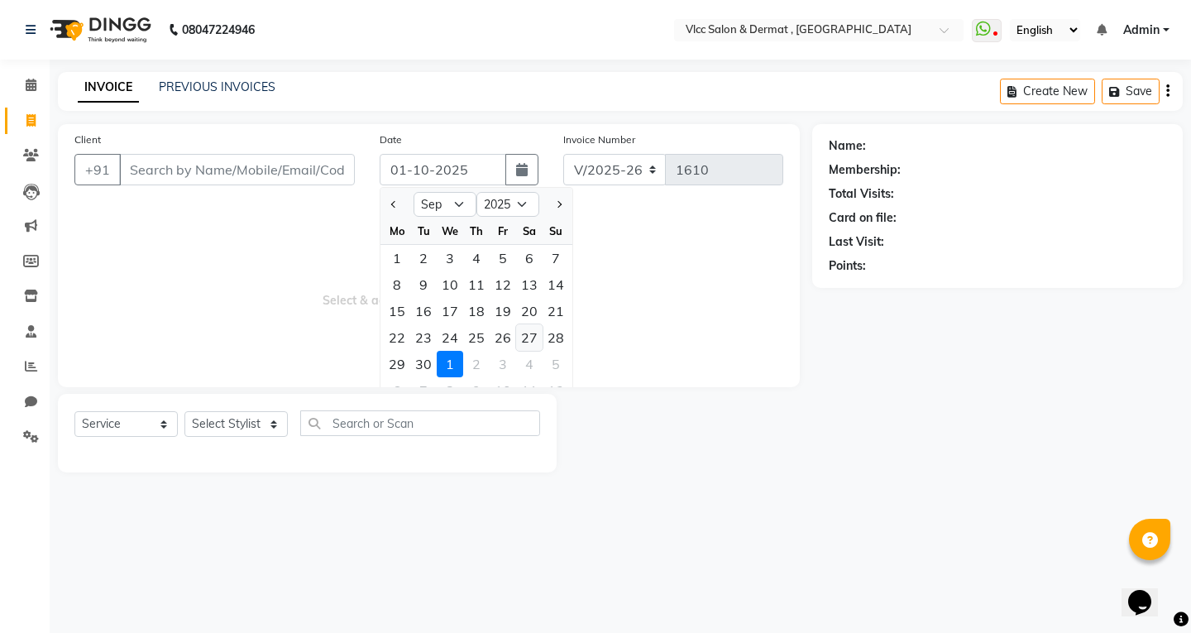
click at [525, 341] on div "27" at bounding box center [529, 337] width 26 height 26
type input "27-09-2025"
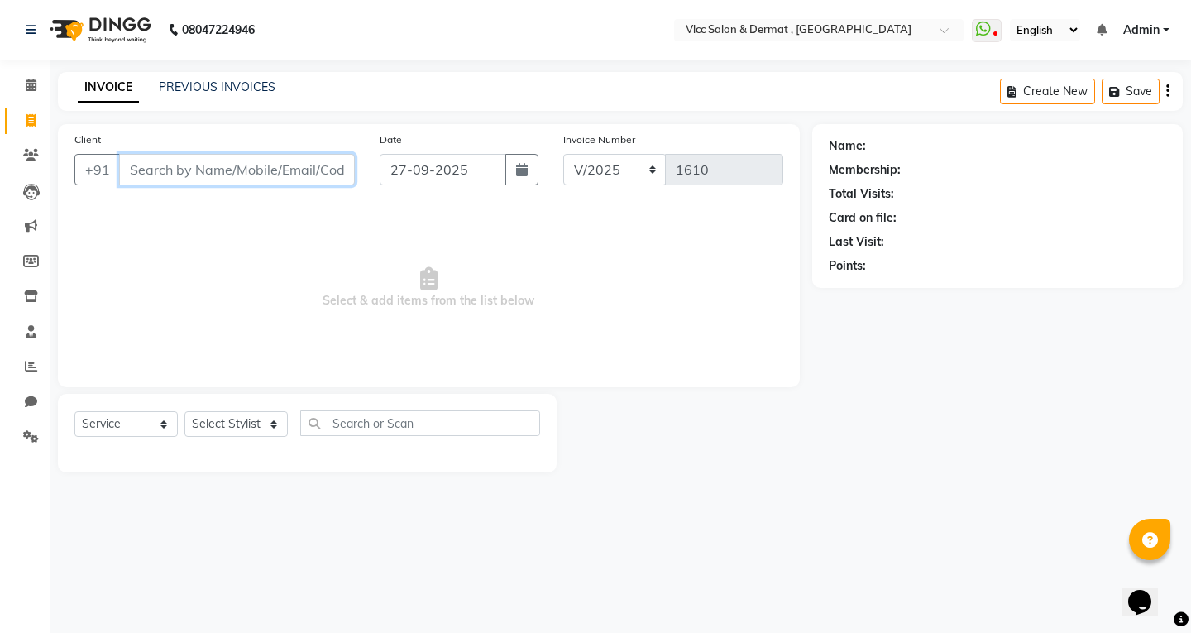
click at [250, 167] on input "Client" at bounding box center [237, 169] width 236 height 31
type input "9"
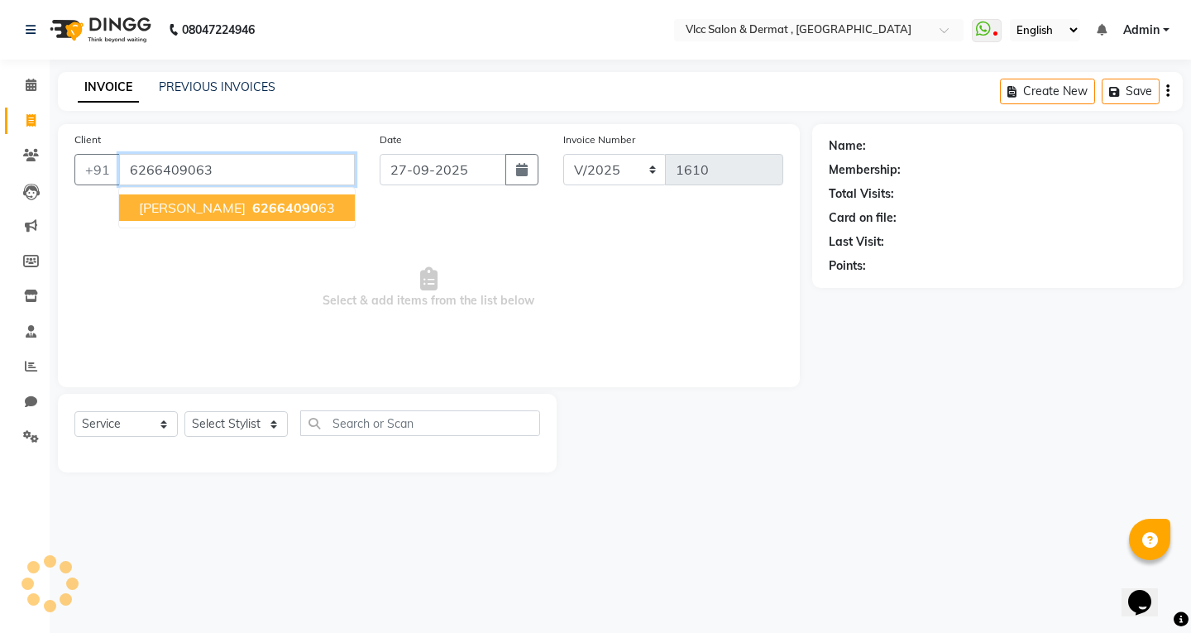
type input "6266409063"
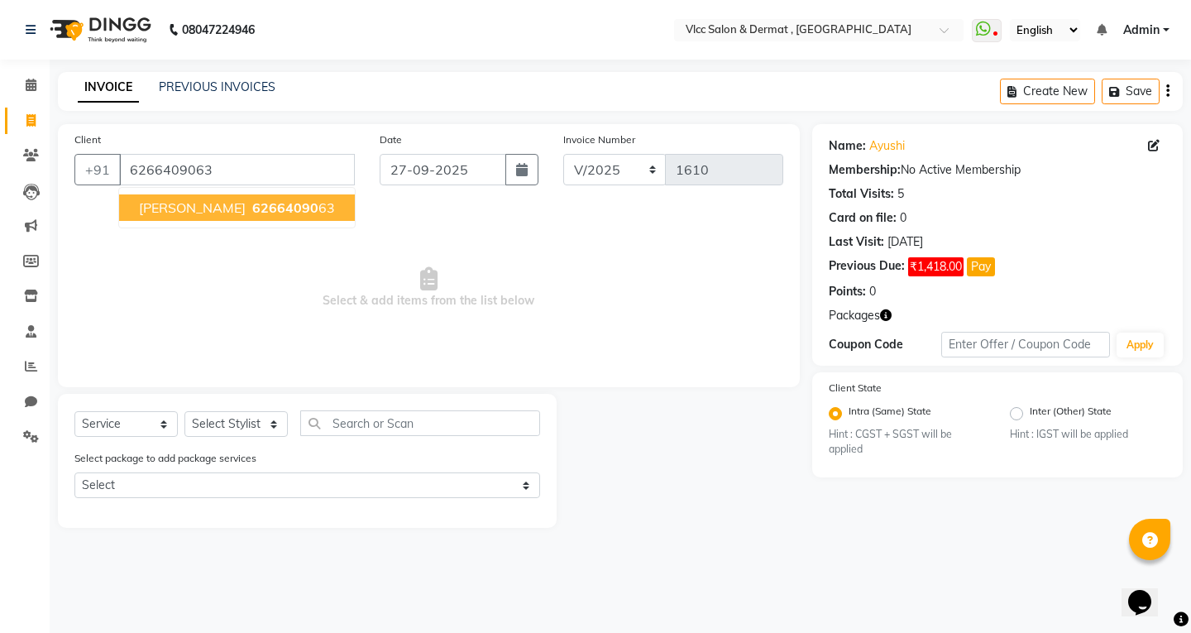
click at [252, 205] on span "62664090" at bounding box center [285, 207] width 66 height 17
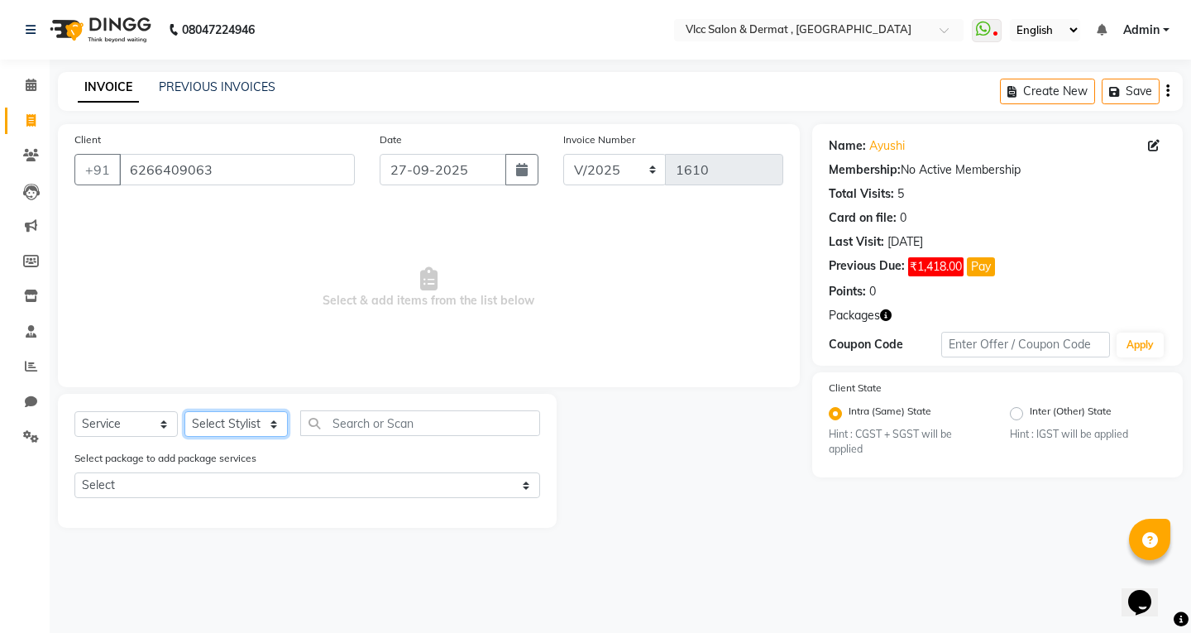
click at [216, 421] on select "Select Stylist [PERSON_NAME] [PERSON_NAME] [PERSON_NAME] [PERSON_NAME] [PERSON_…" at bounding box center [235, 424] width 103 height 26
select select "78207"
click at [184, 411] on select "Select Stylist [PERSON_NAME] [PERSON_NAME] [PERSON_NAME] [PERSON_NAME] [PERSON_…" at bounding box center [235, 424] width 103 height 26
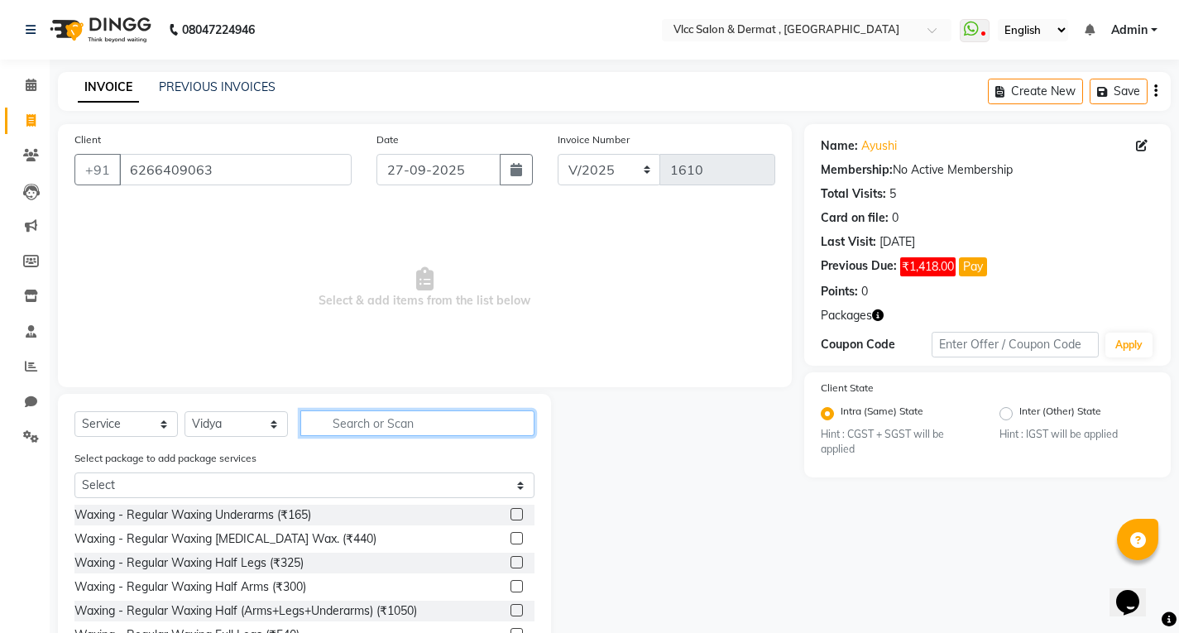
click at [343, 424] on input "text" at bounding box center [417, 423] width 234 height 26
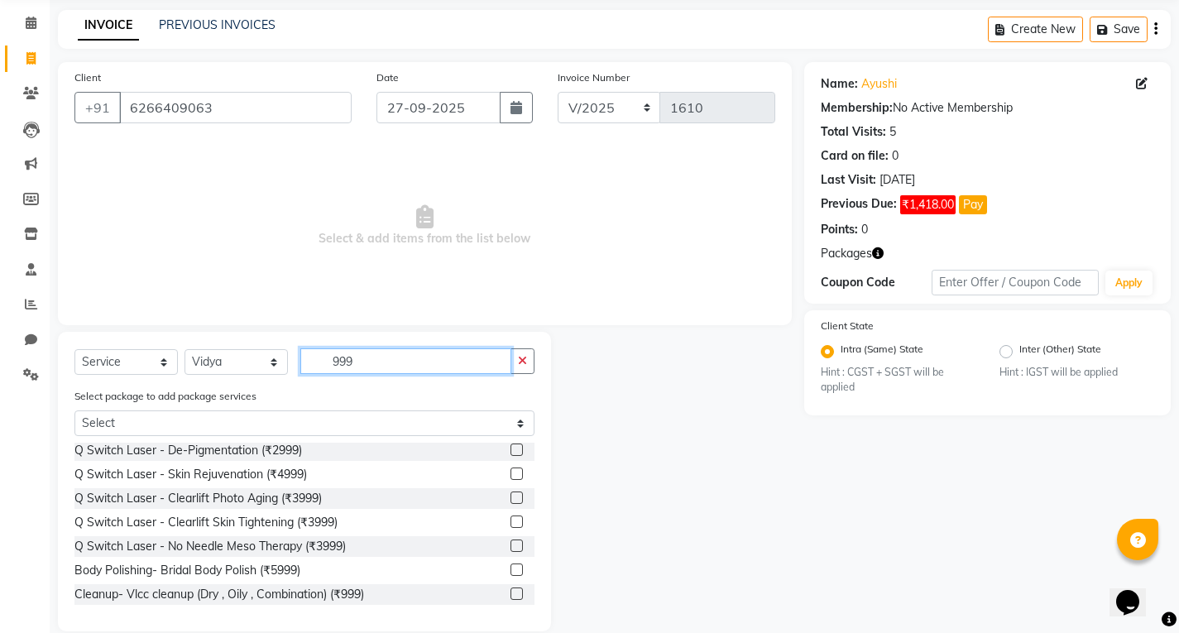
scroll to position [85, 0]
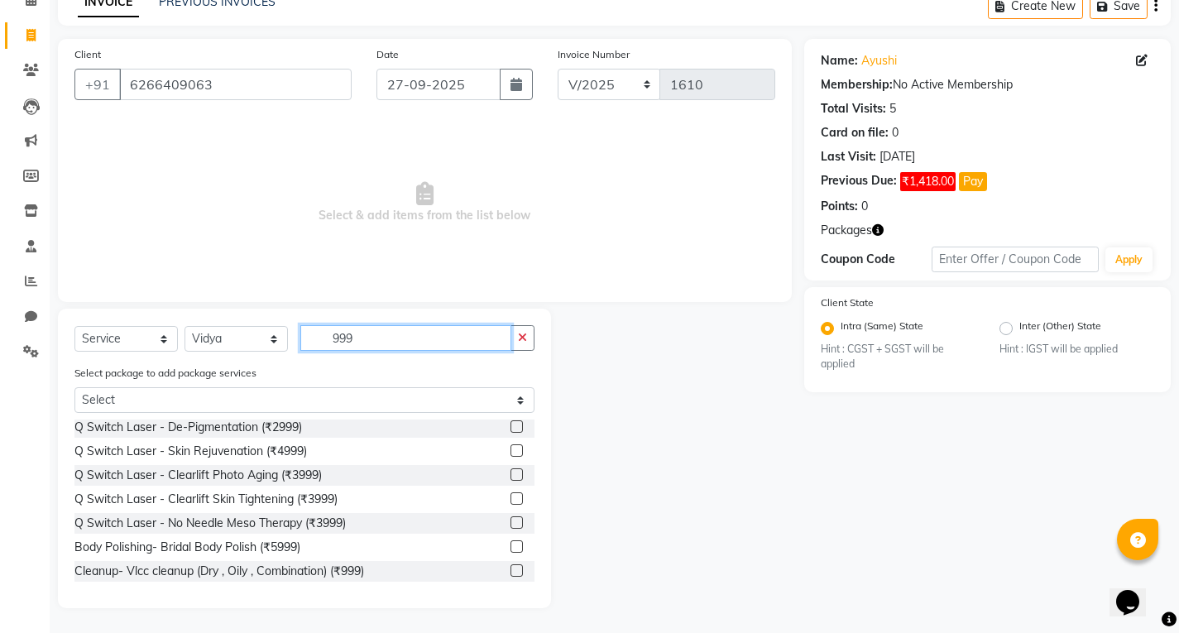
type input "999"
click at [500, 571] on div "Cleanup- Vlcc cleanup (Dry , Oily , Combination) (₹999)" at bounding box center [304, 571] width 460 height 21
click at [510, 567] on label at bounding box center [516, 570] width 12 height 12
click at [510, 567] on input "checkbox" at bounding box center [515, 571] width 11 height 11
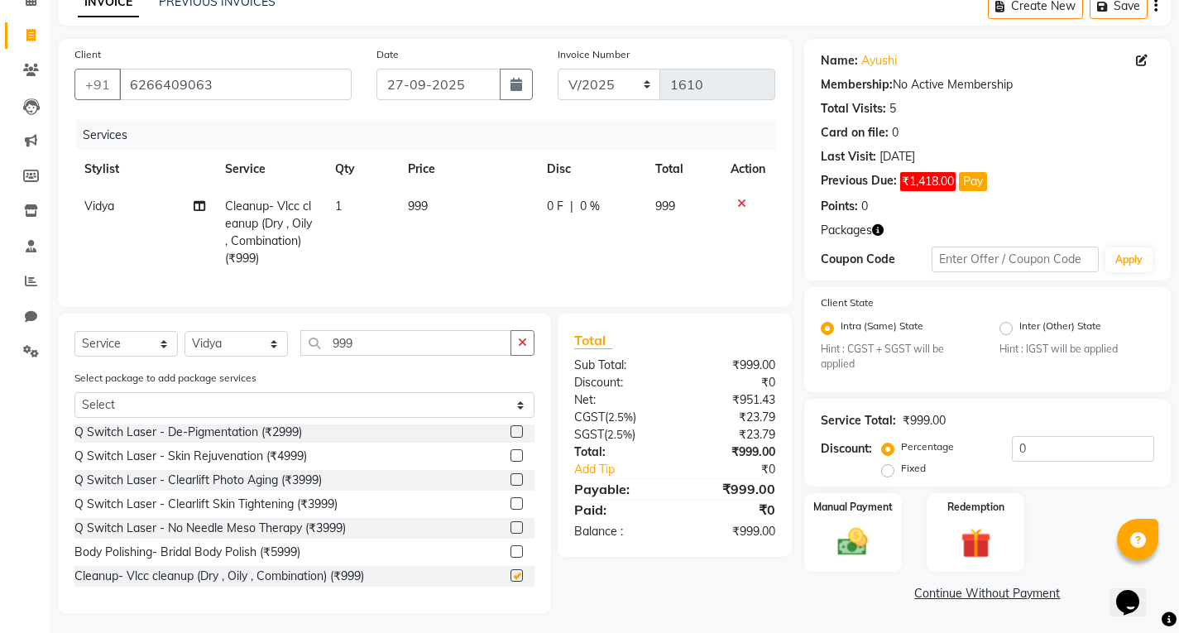
checkbox input "false"
click at [523, 347] on button "button" at bounding box center [522, 343] width 24 height 26
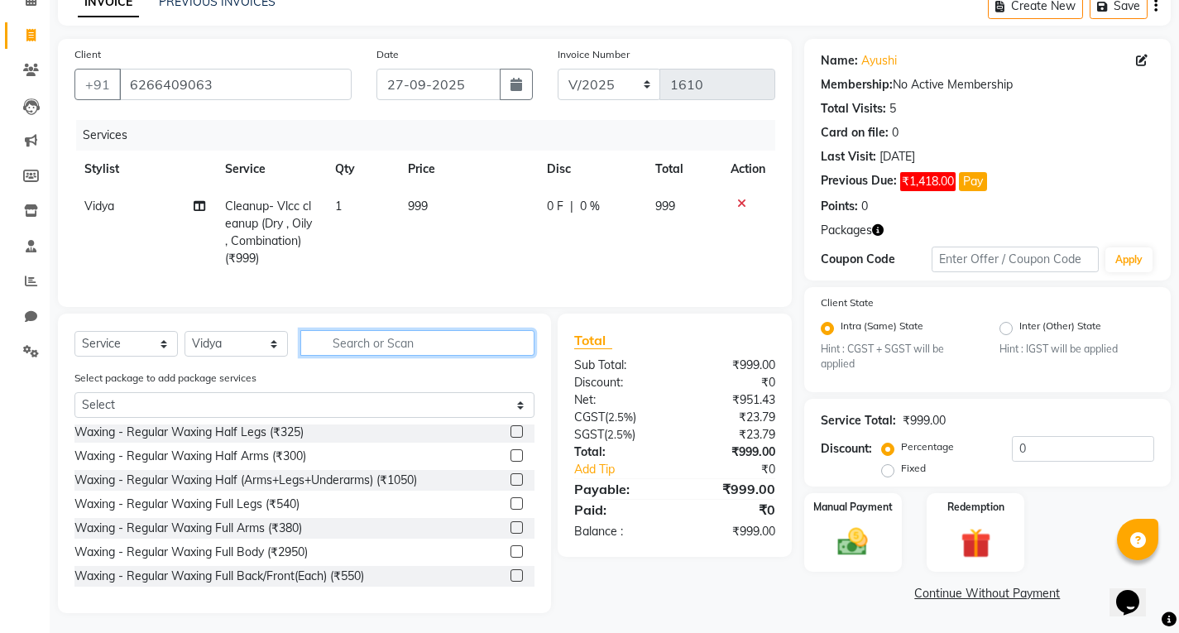
click at [493, 356] on input "text" at bounding box center [417, 343] width 234 height 26
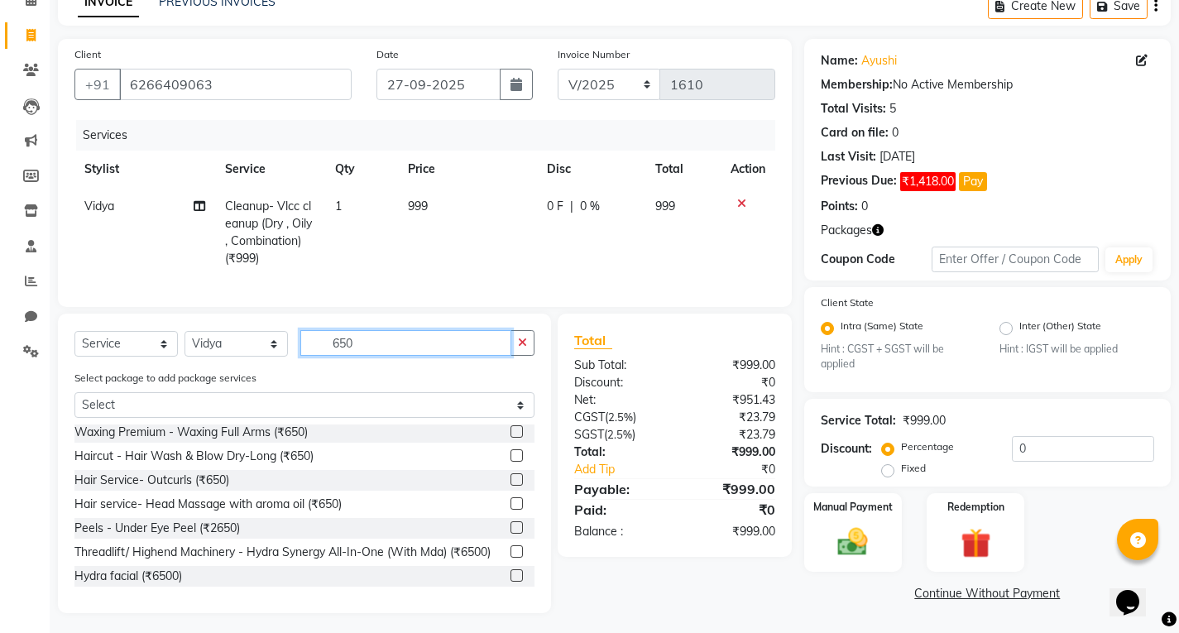
scroll to position [2, 0]
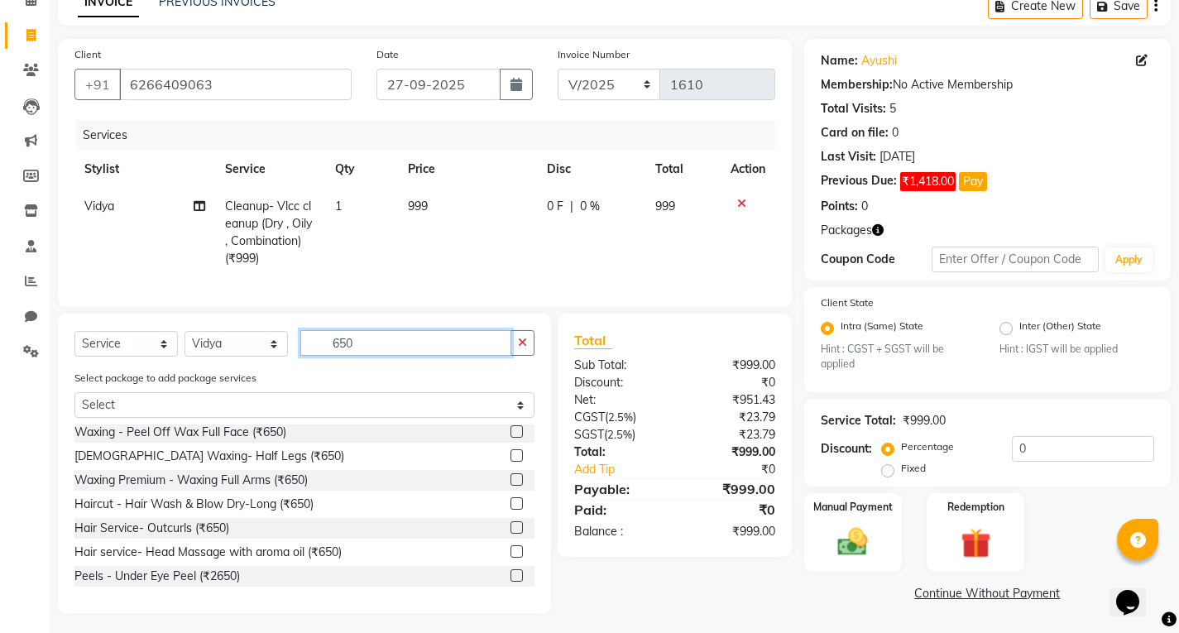
type input "650"
click at [510, 486] on label at bounding box center [516, 479] width 12 height 12
click at [510, 486] on input "checkbox" at bounding box center [515, 480] width 11 height 11
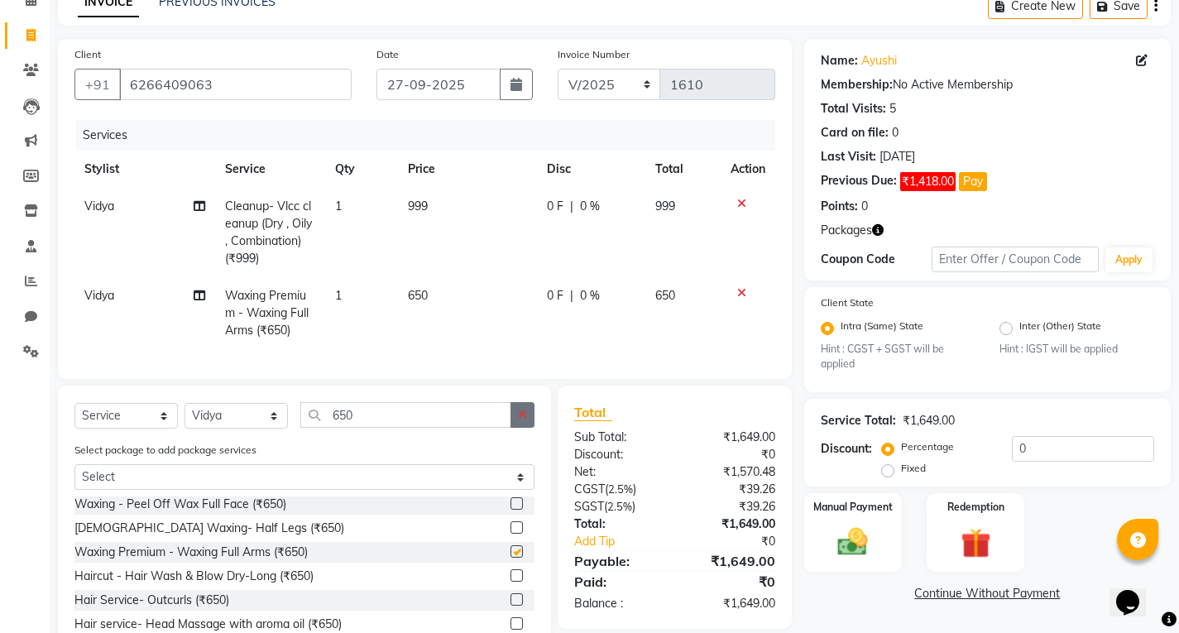
checkbox input "false"
click at [517, 424] on button "button" at bounding box center [522, 415] width 24 height 26
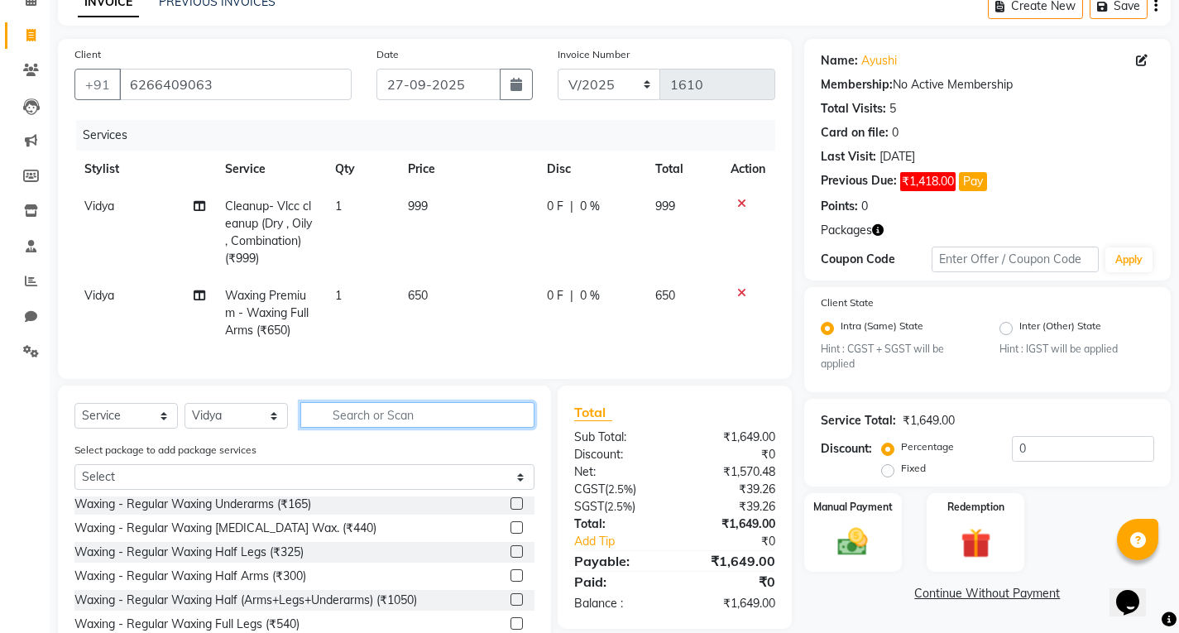
scroll to position [410, 0]
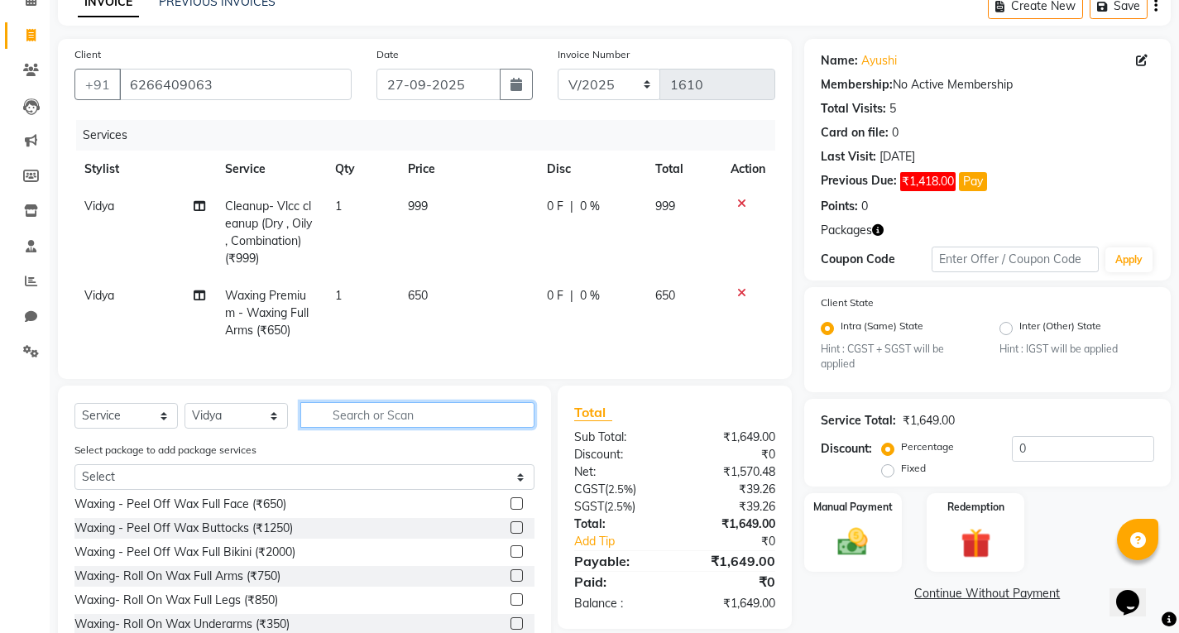
click at [485, 428] on input "text" at bounding box center [417, 415] width 234 height 26
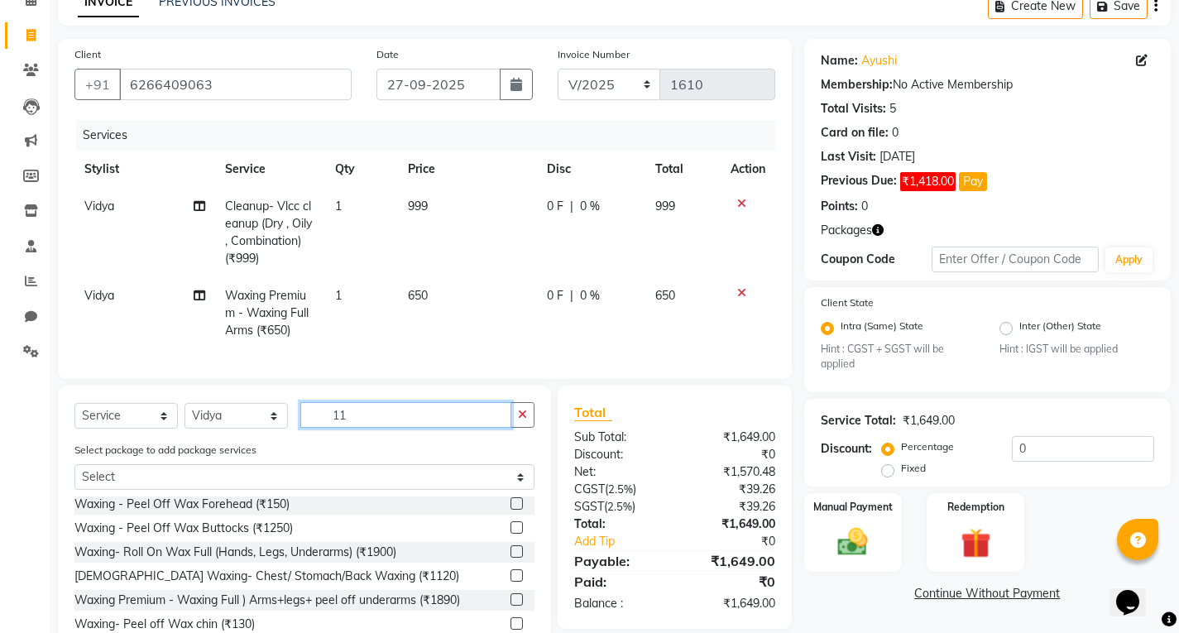
scroll to position [0, 0]
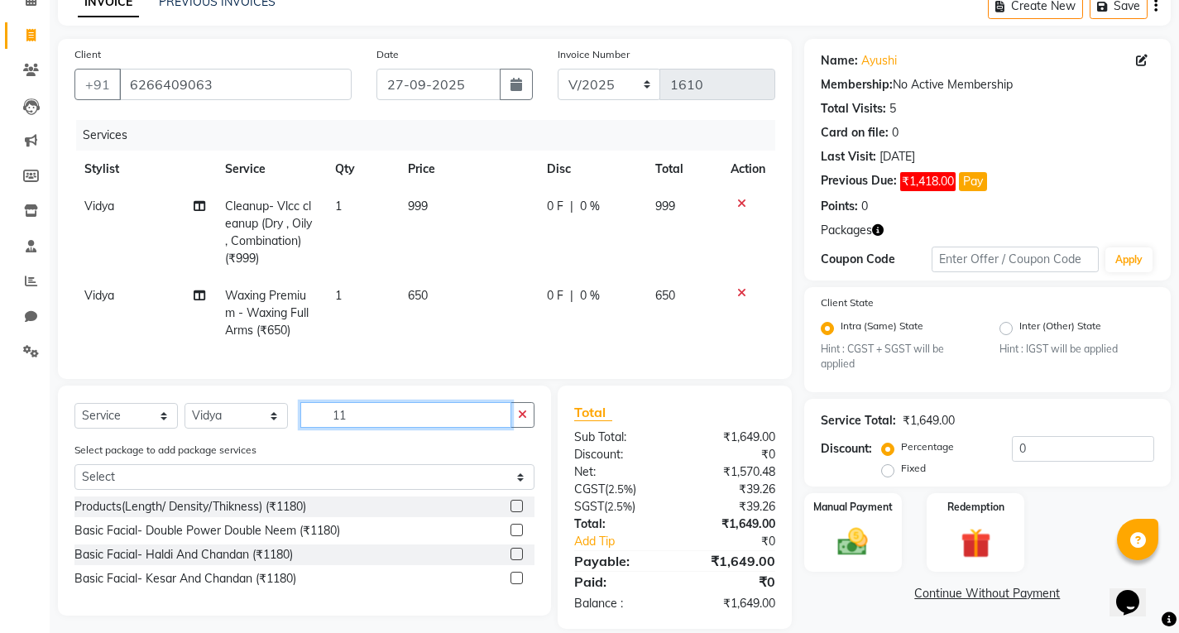
type input "1"
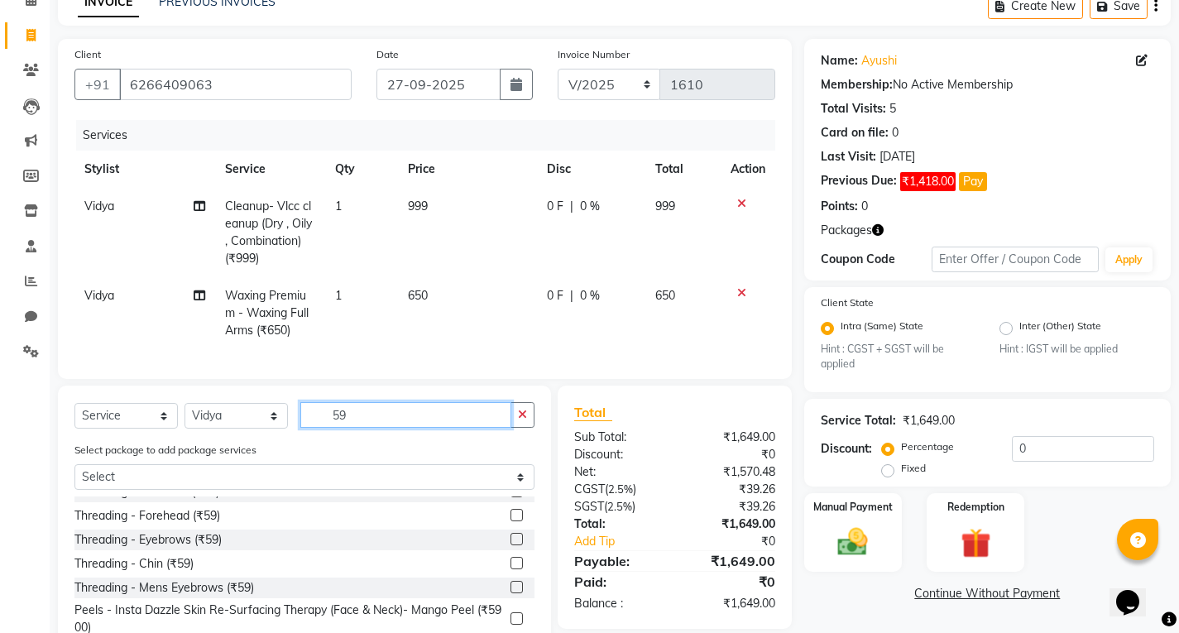
scroll to position [165, 0]
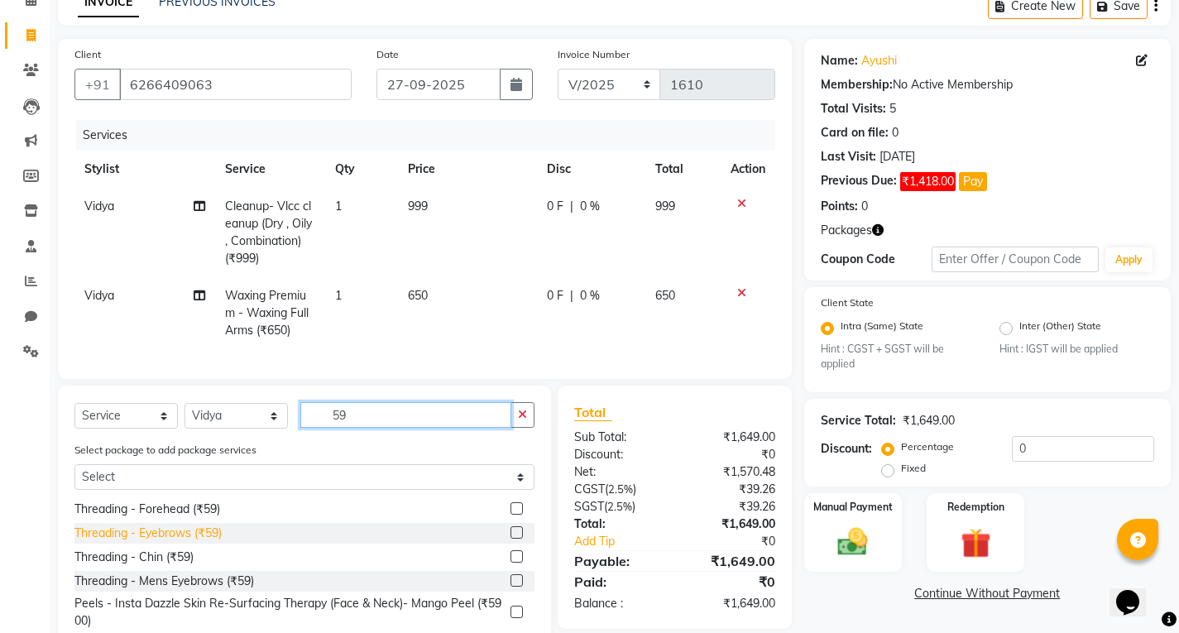
type input "59"
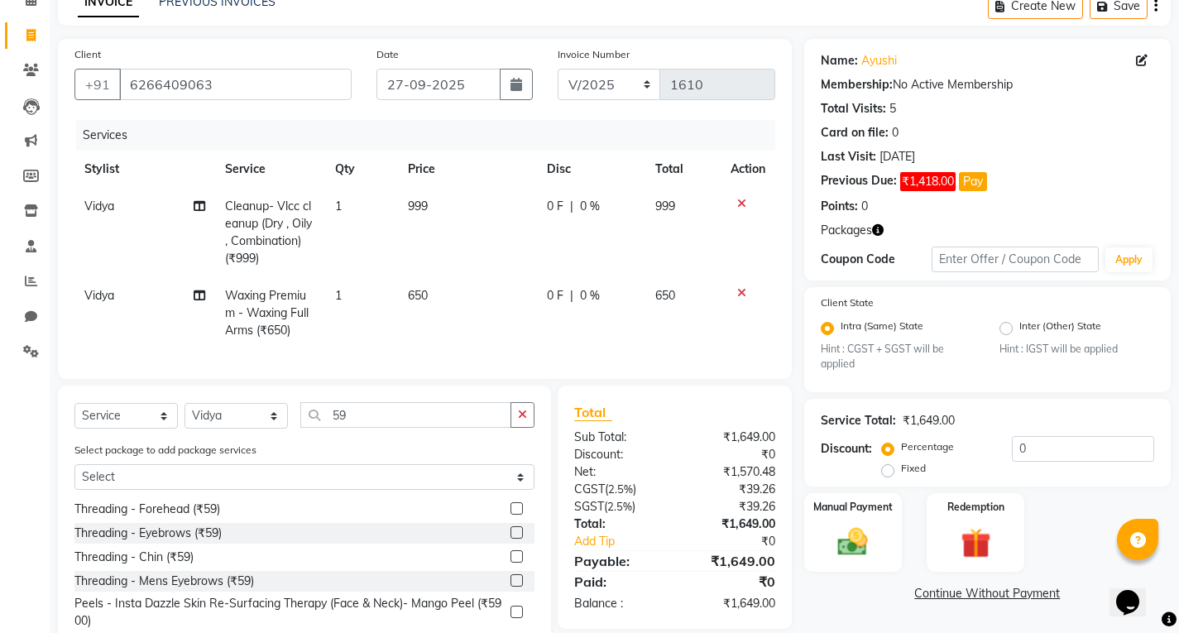
click at [180, 542] on div "Threading - Eyebrows (₹59)" at bounding box center [147, 532] width 147 height 17
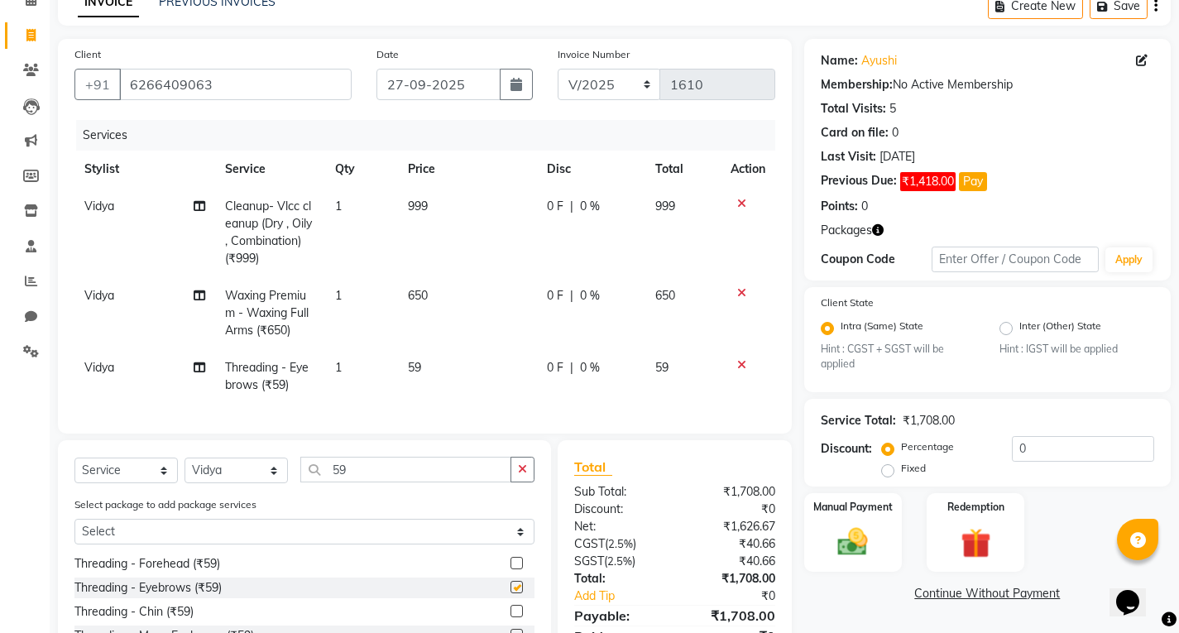
checkbox input "false"
click at [520, 475] on icon "button" at bounding box center [522, 469] width 9 height 12
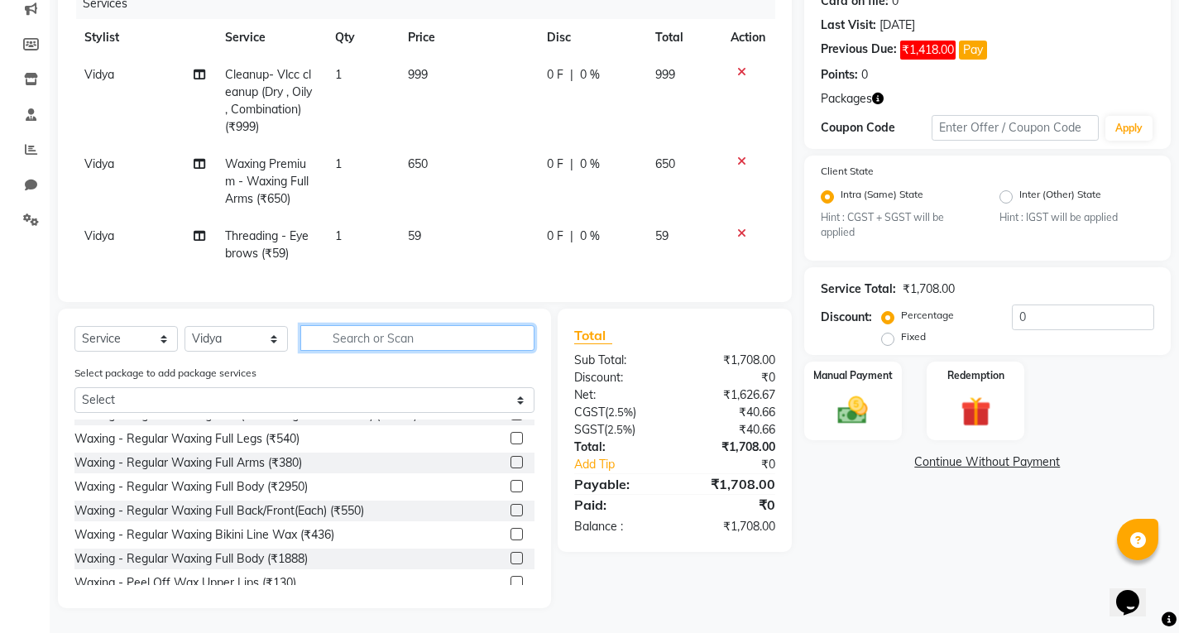
scroll to position [83, 0]
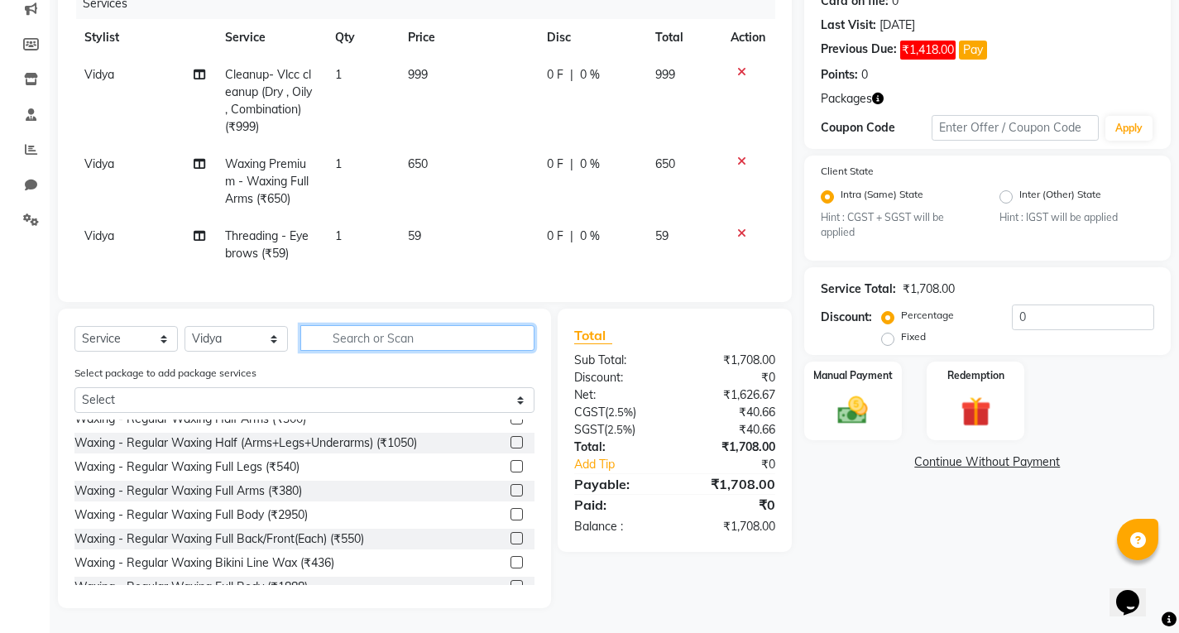
click at [382, 333] on input "text" at bounding box center [417, 338] width 234 height 26
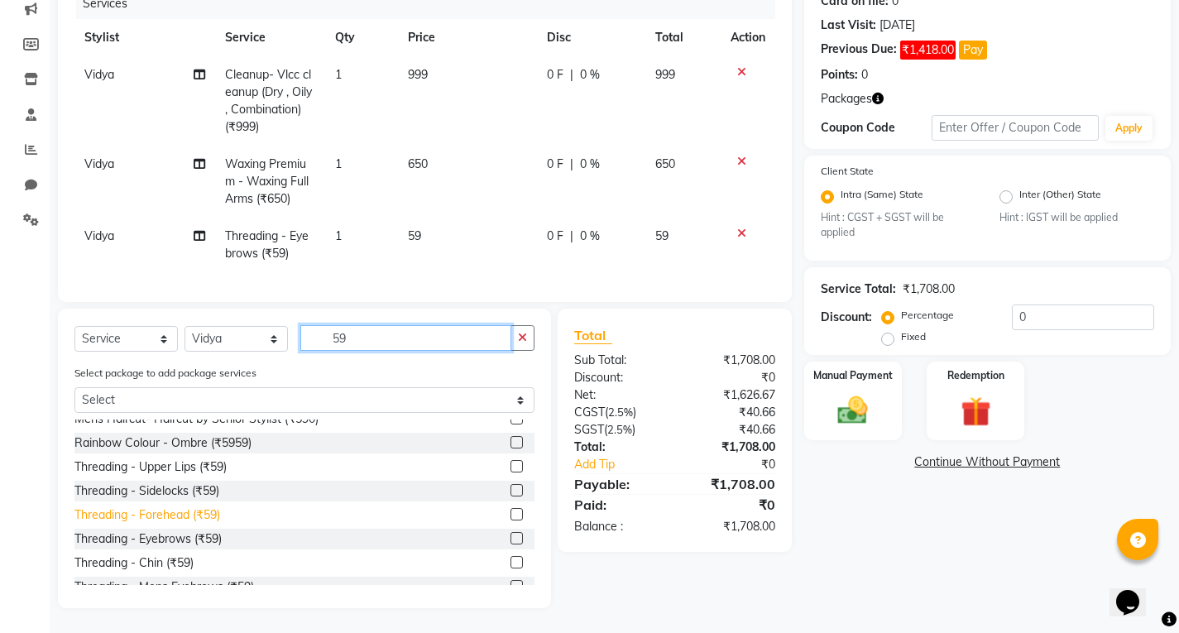
type input "59"
drag, startPoint x: 177, startPoint y: 513, endPoint x: 303, endPoint y: 520, distance: 126.0
click at [179, 513] on div "Threading - Forehead (₹59)" at bounding box center [147, 514] width 146 height 17
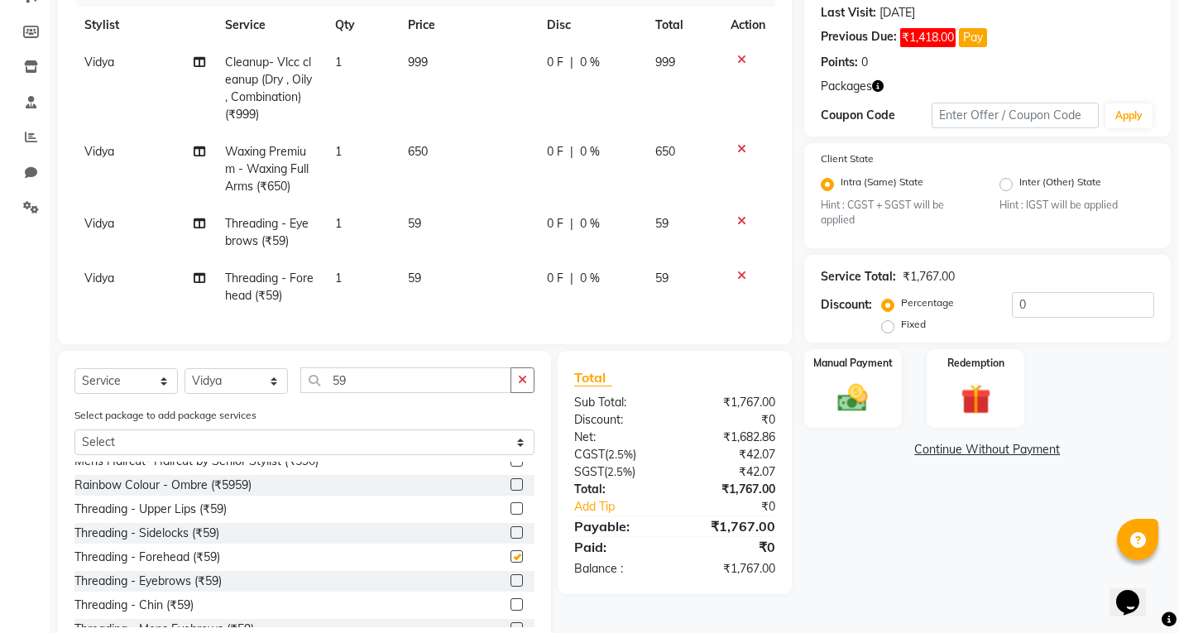
checkbox input "false"
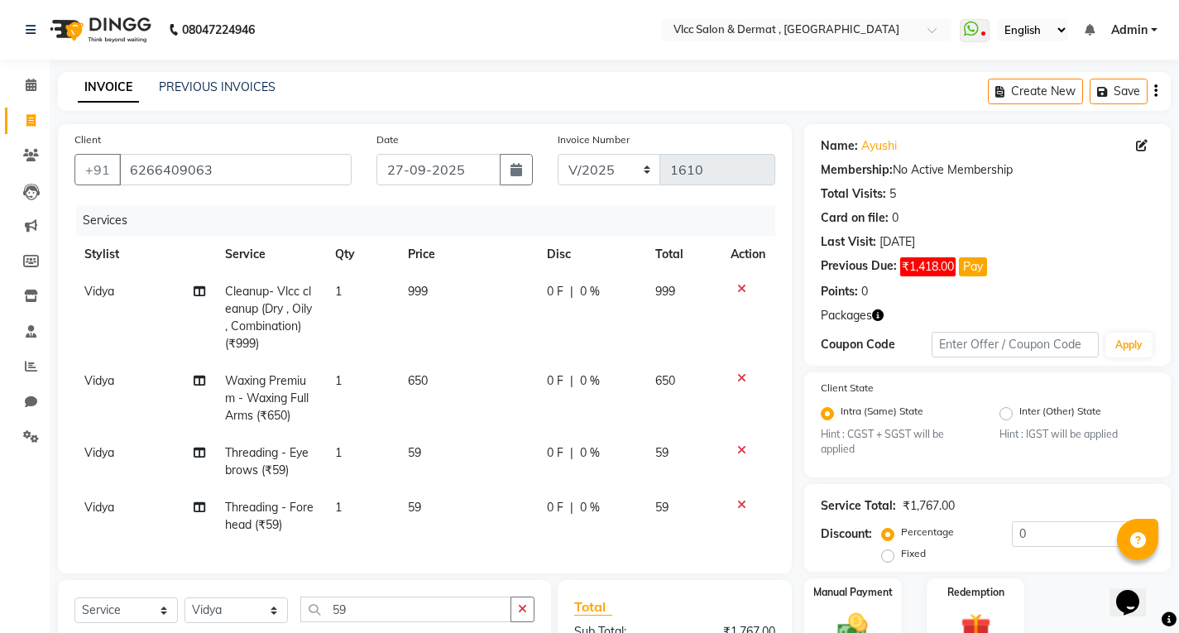
scroll to position [284, 0]
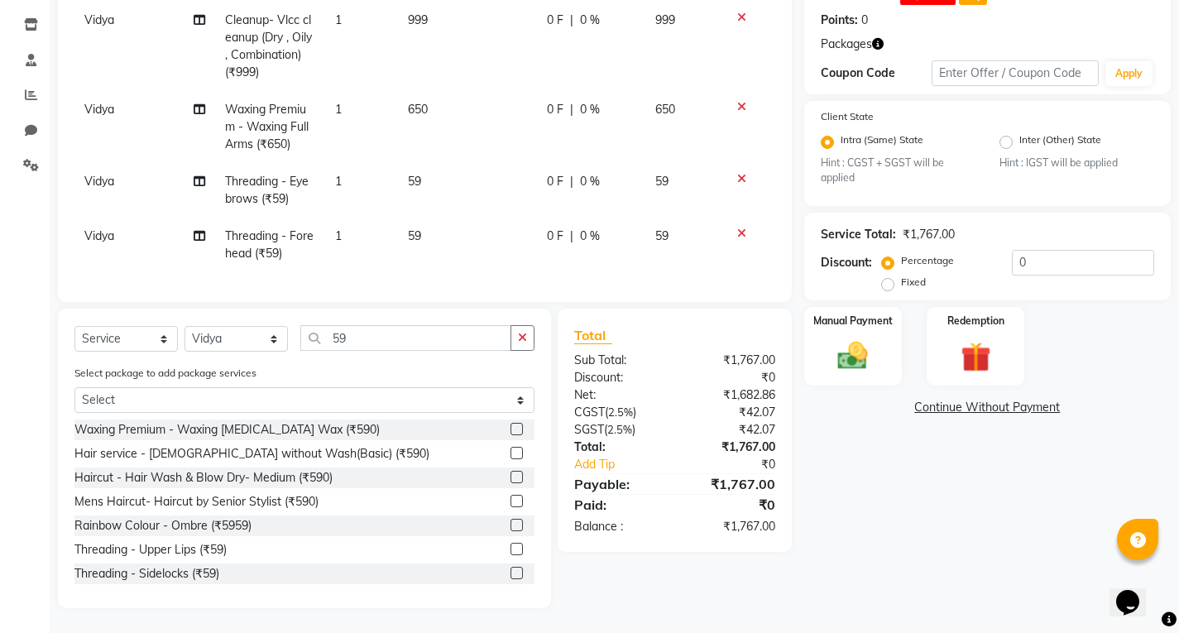
click at [993, 399] on link "Continue Without Payment" at bounding box center [987, 407] width 360 height 17
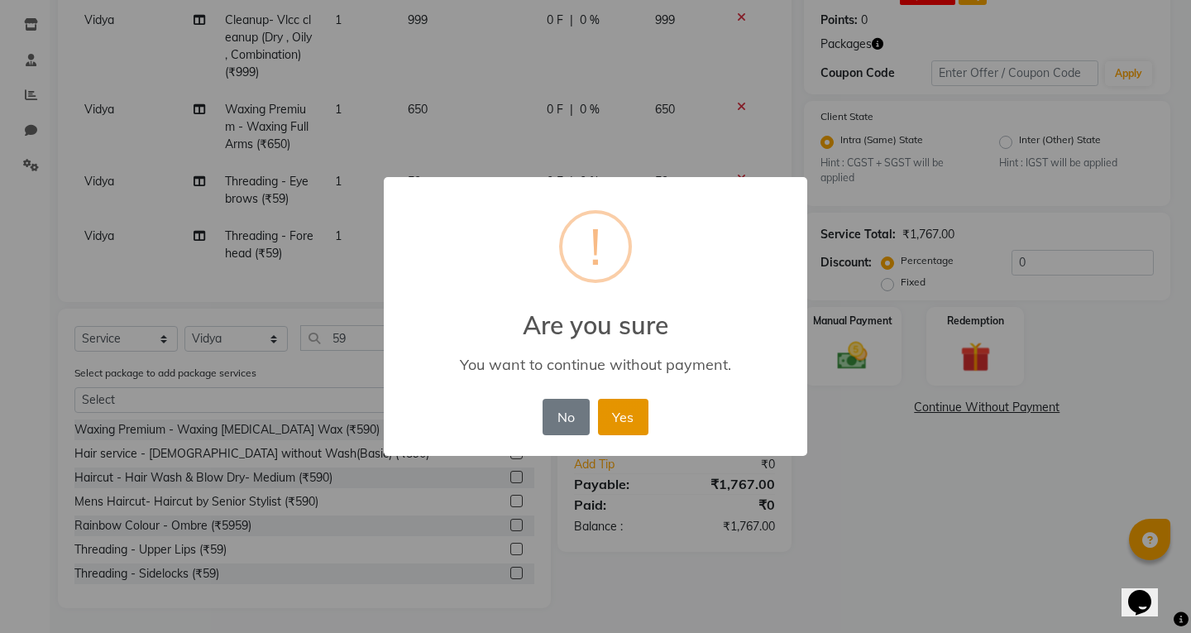
click at [627, 408] on button "Yes" at bounding box center [623, 417] width 50 height 36
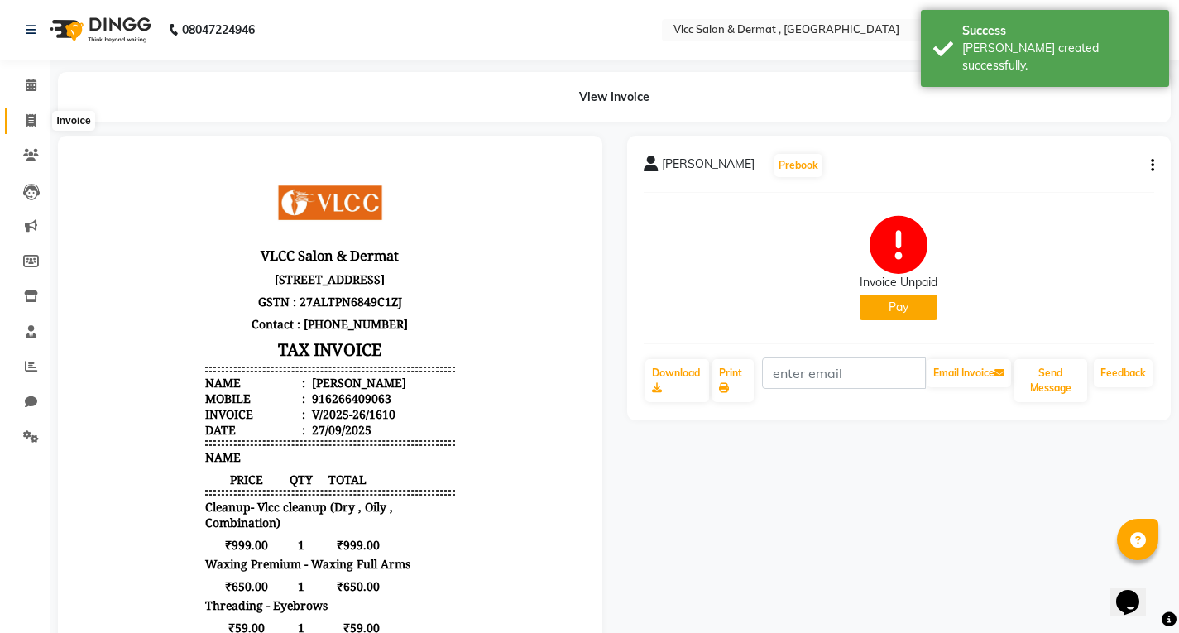
click at [28, 122] on icon at bounding box center [30, 120] width 9 height 12
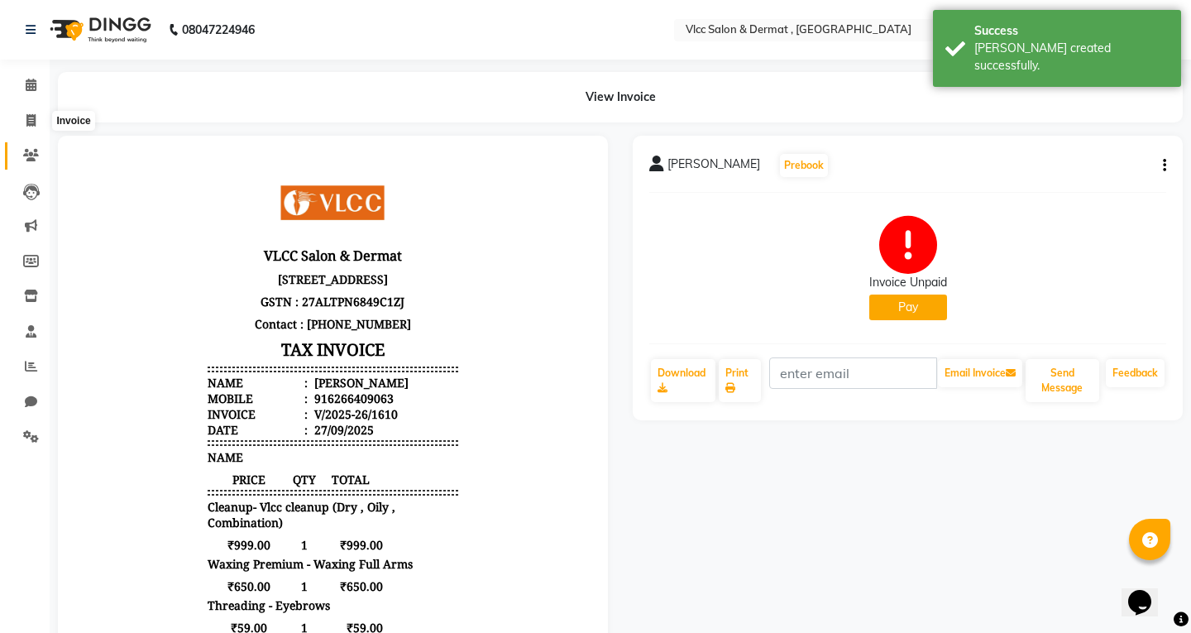
select select "5256"
select select "service"
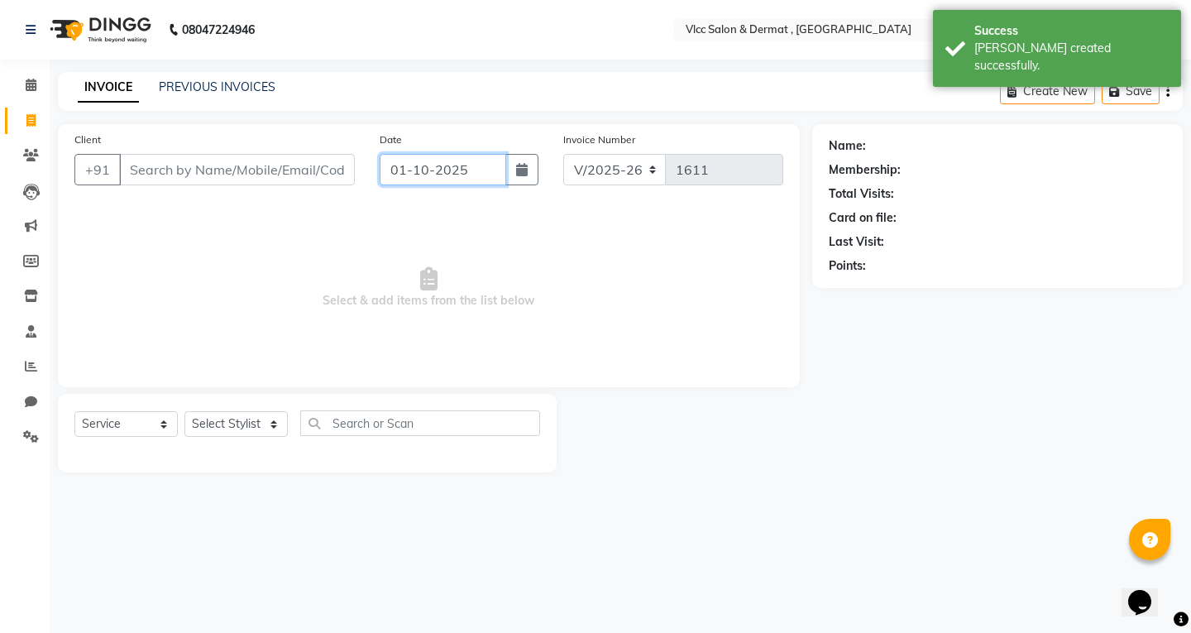
click at [400, 161] on input "01-10-2025" at bounding box center [443, 169] width 127 height 31
select select "10"
select select "2025"
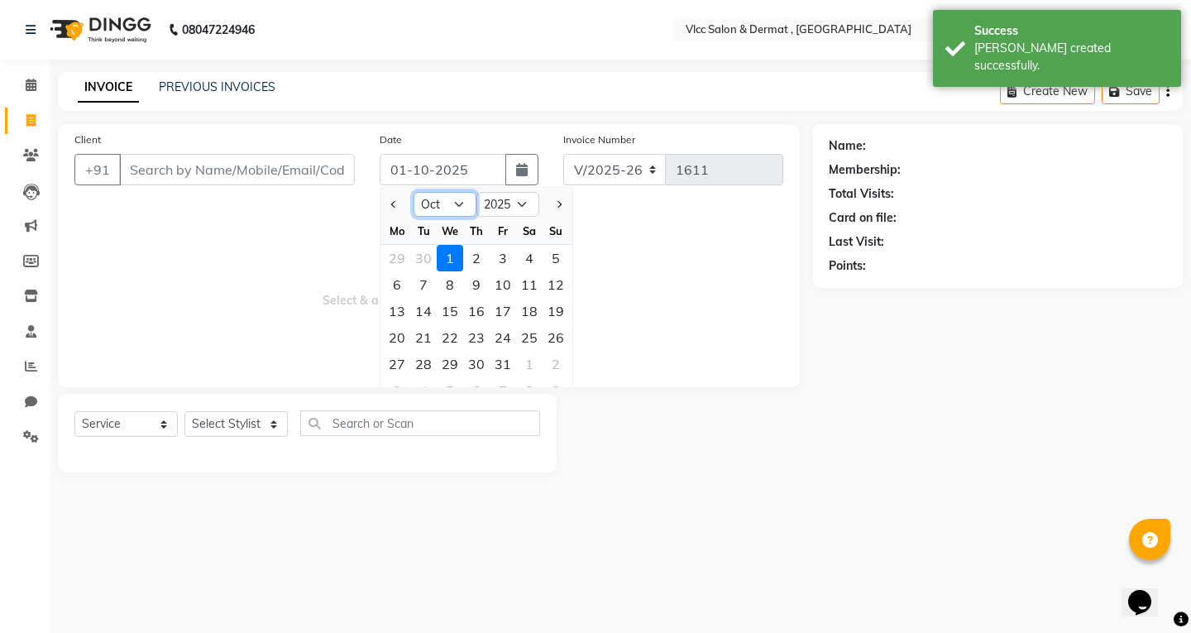
drag, startPoint x: 456, startPoint y: 207, endPoint x: 461, endPoint y: 215, distance: 9.6
click at [456, 207] on select "Jan Feb Mar Apr May Jun [DATE] Aug Sep Oct Nov Dec" at bounding box center [445, 204] width 63 height 25
select select "9"
click at [414, 192] on select "Jan Feb Mar Apr May Jun [DATE] Aug Sep Oct Nov Dec" at bounding box center [445, 204] width 63 height 25
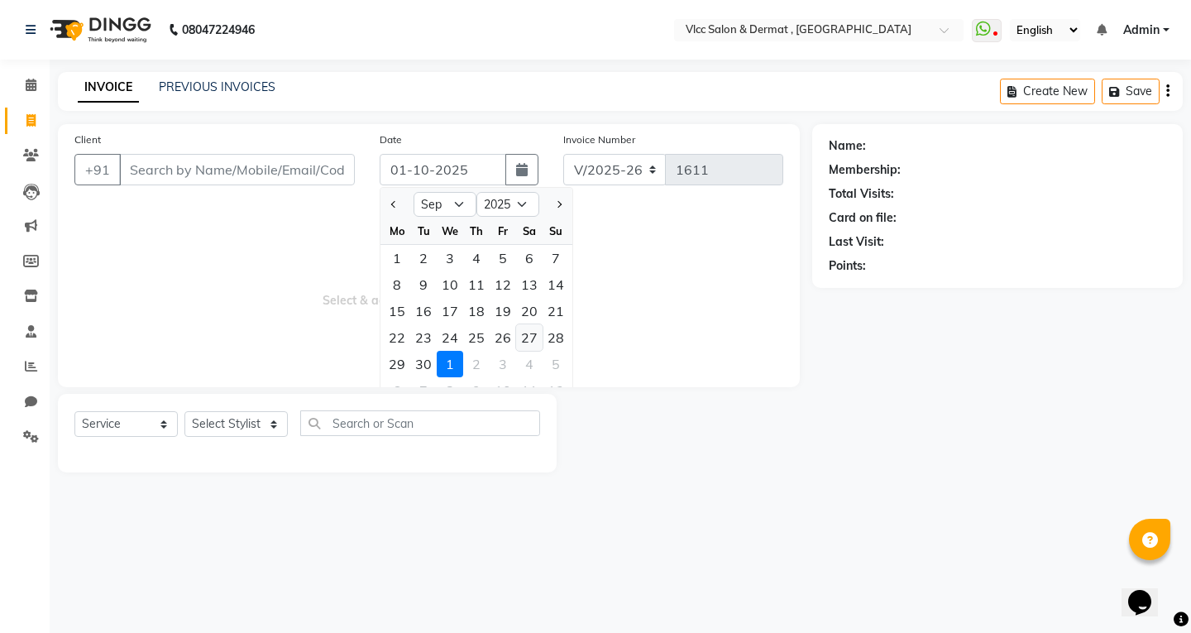
click at [517, 334] on div "27" at bounding box center [529, 337] width 26 height 26
type input "27-09-2025"
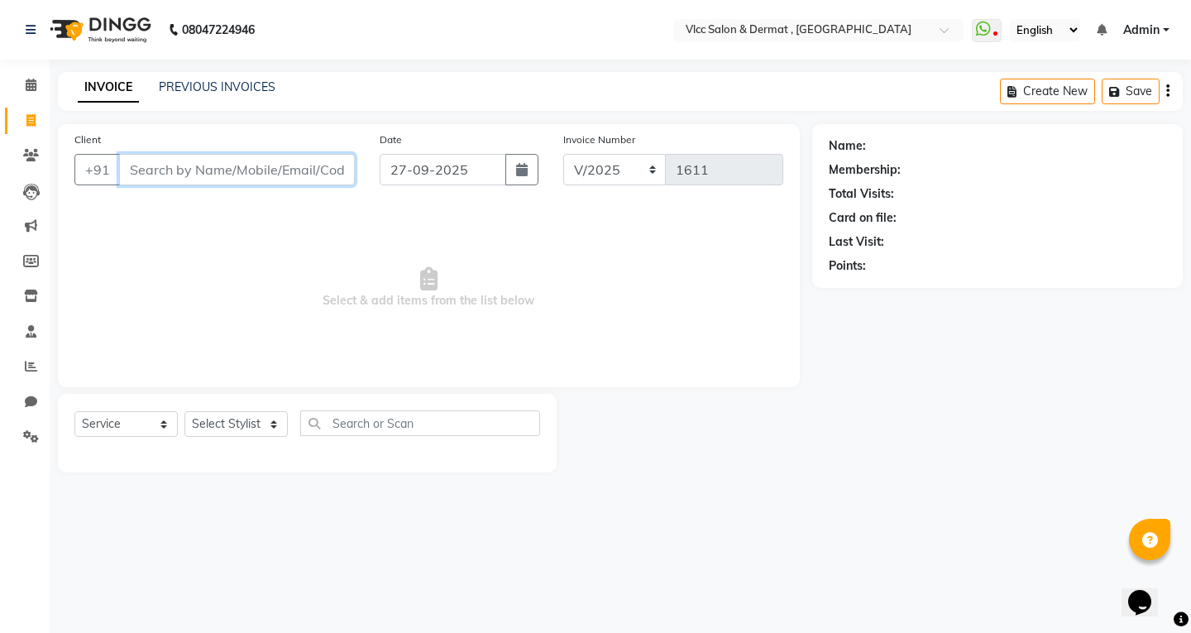
click at [269, 168] on input "Client" at bounding box center [237, 169] width 236 height 31
click at [227, 162] on input "Client" at bounding box center [237, 169] width 236 height 31
type input "8007065461"
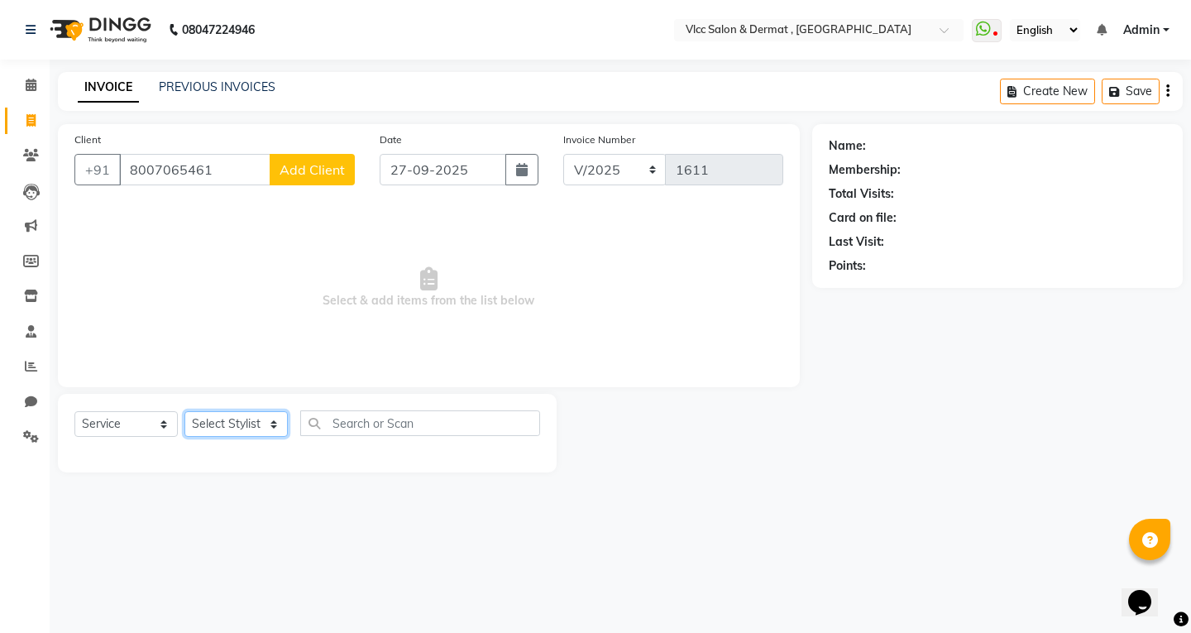
click at [247, 423] on select "Select Stylist [PERSON_NAME] [PERSON_NAME] [PERSON_NAME] [PERSON_NAME] [PERSON_…" at bounding box center [235, 424] width 103 height 26
drag, startPoint x: 361, startPoint y: 319, endPoint x: 365, endPoint y: 299, distance: 20.1
click at [363, 318] on span "Select & add items from the list below" at bounding box center [428, 287] width 709 height 165
click at [319, 188] on div "Client [PHONE_NUMBER] Add Client" at bounding box center [214, 165] width 305 height 68
click at [319, 168] on span "Add Client" at bounding box center [312, 169] width 65 height 17
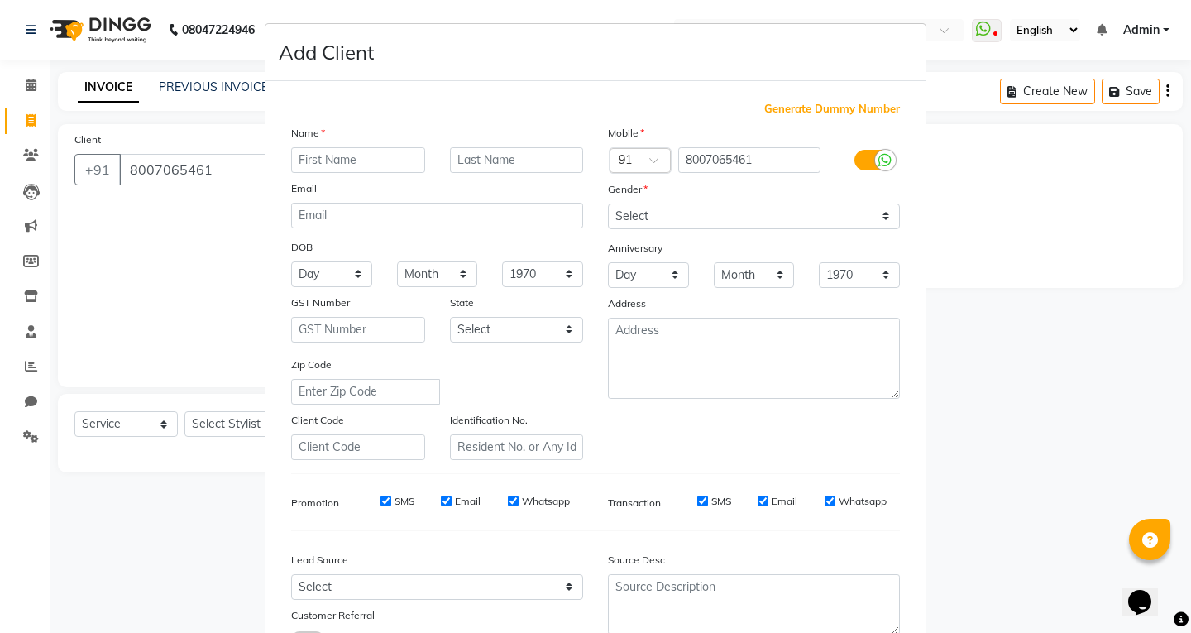
click at [408, 162] on input "text" at bounding box center [358, 160] width 134 height 26
click at [383, 160] on input "text" at bounding box center [358, 160] width 134 height 26
type input "Anju"
click at [504, 217] on input "email" at bounding box center [437, 216] width 292 height 26
drag, startPoint x: 644, startPoint y: 213, endPoint x: 644, endPoint y: 227, distance: 14.9
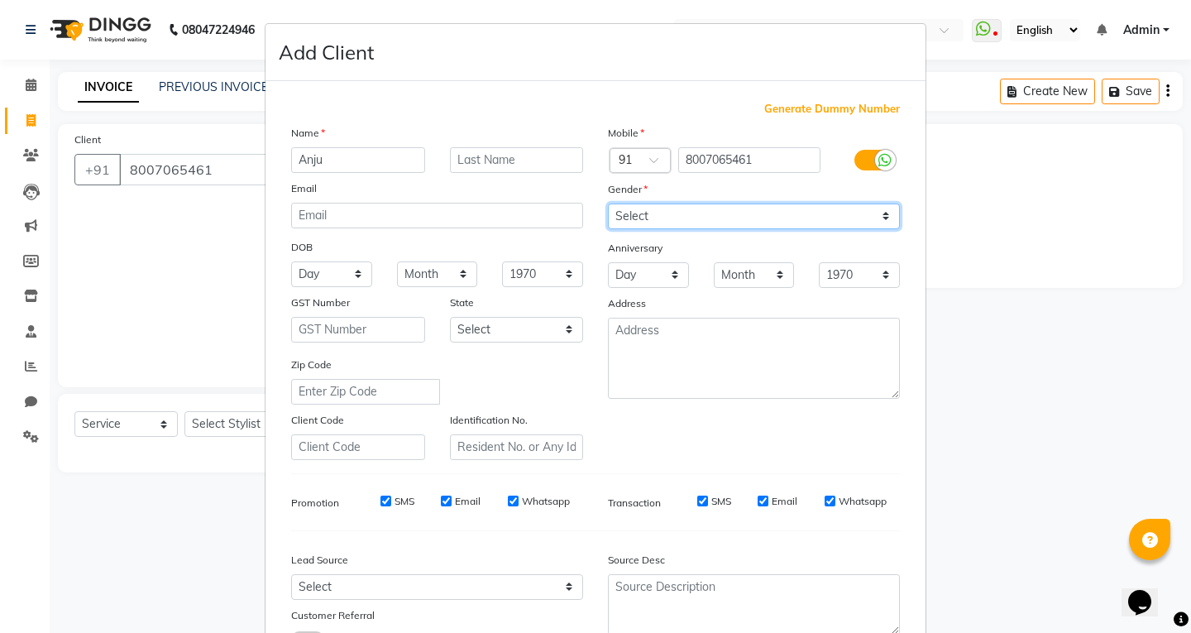
click at [644, 213] on select "Select [DEMOGRAPHIC_DATA] [DEMOGRAPHIC_DATA] Other Prefer Not To Say" at bounding box center [754, 216] width 292 height 26
select select "[DEMOGRAPHIC_DATA]"
click at [608, 203] on select "Select [DEMOGRAPHIC_DATA] [DEMOGRAPHIC_DATA] Other Prefer Not To Say" at bounding box center [754, 216] width 292 height 26
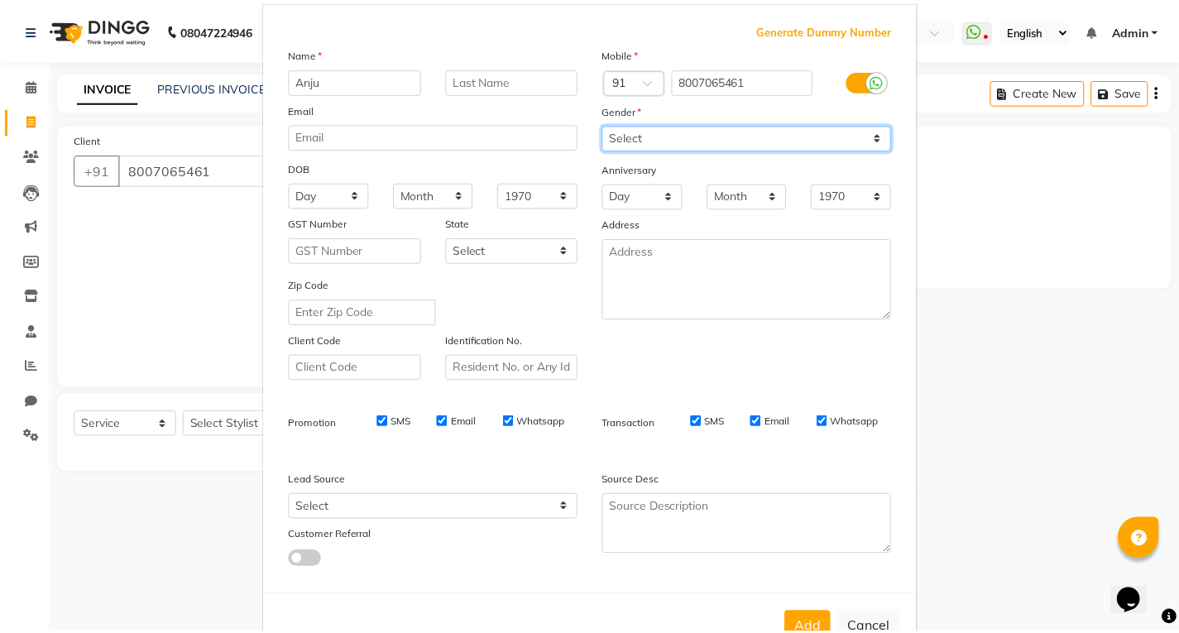
scroll to position [131, 0]
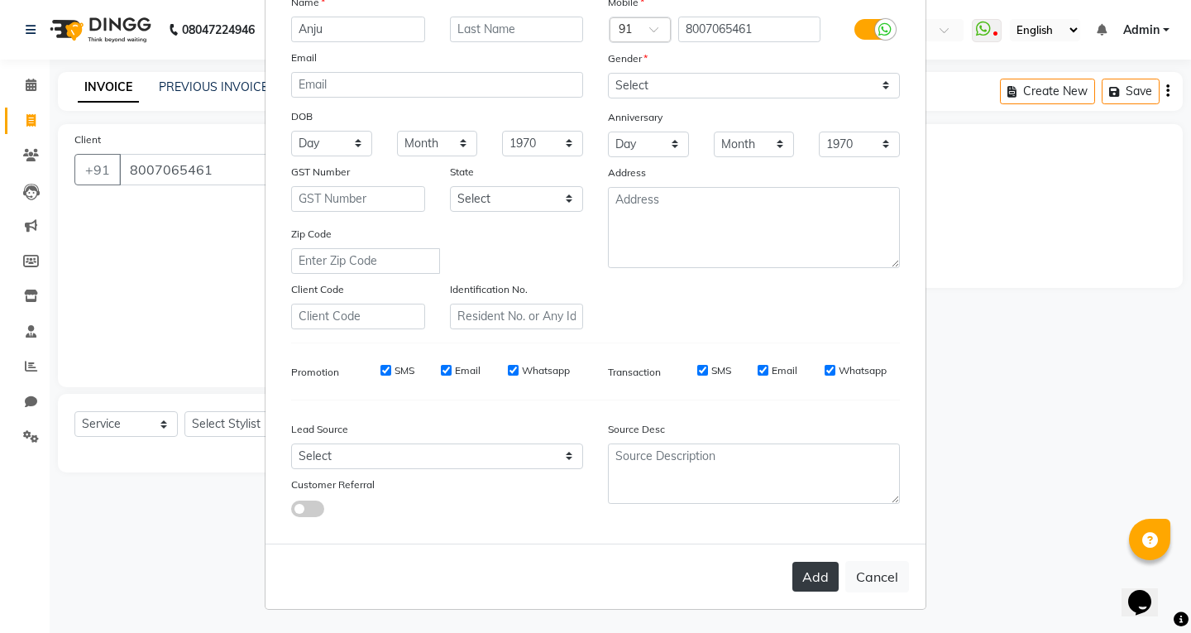
click at [798, 573] on button "Add" at bounding box center [815, 577] width 46 height 30
select select
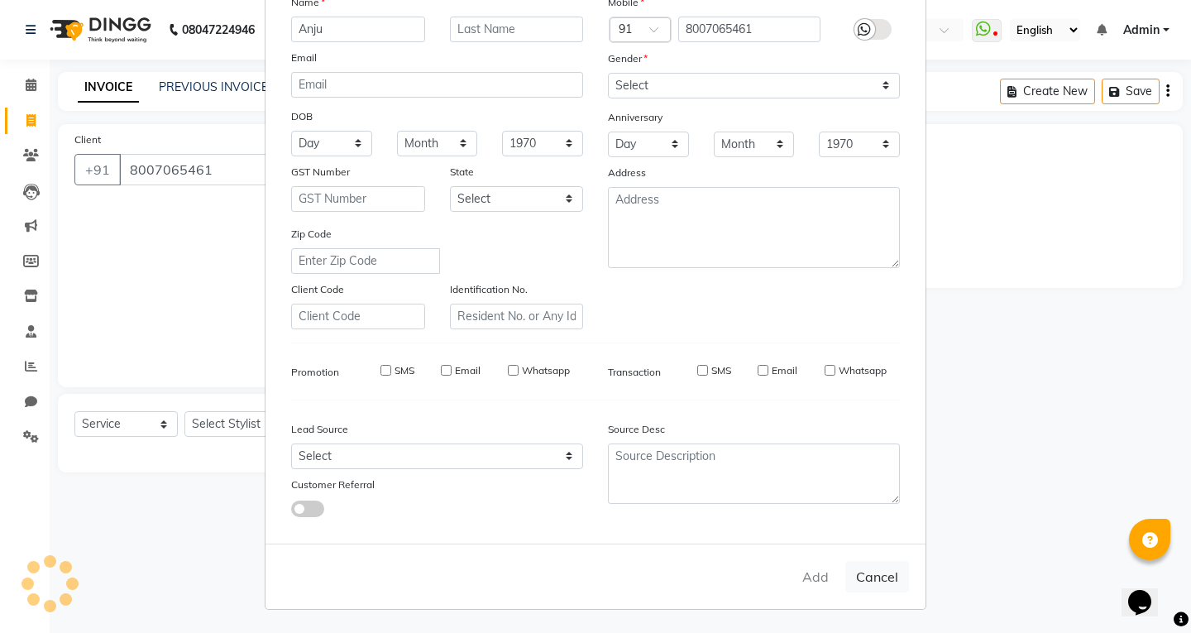
select select
checkbox input "false"
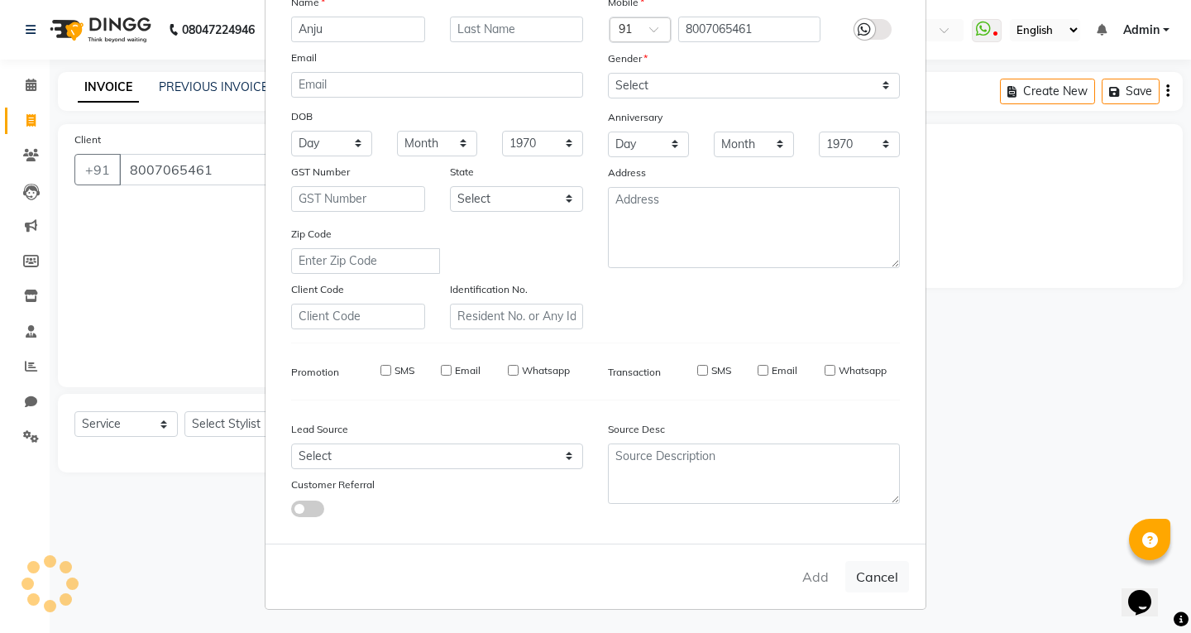
checkbox input "false"
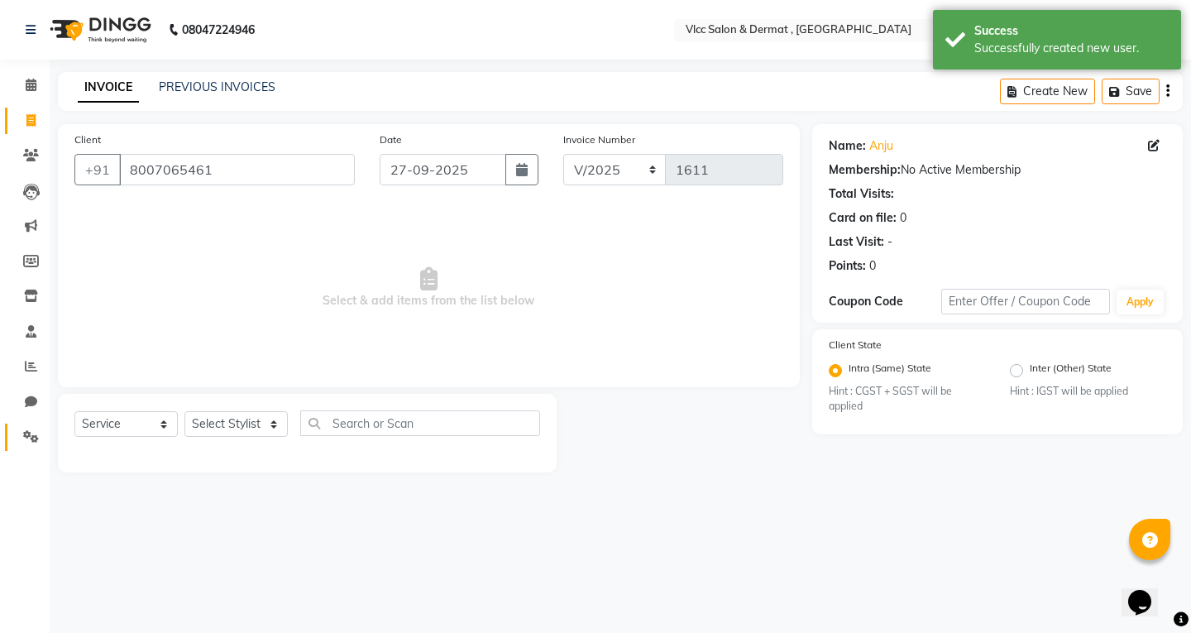
click at [27, 429] on span at bounding box center [31, 437] width 29 height 19
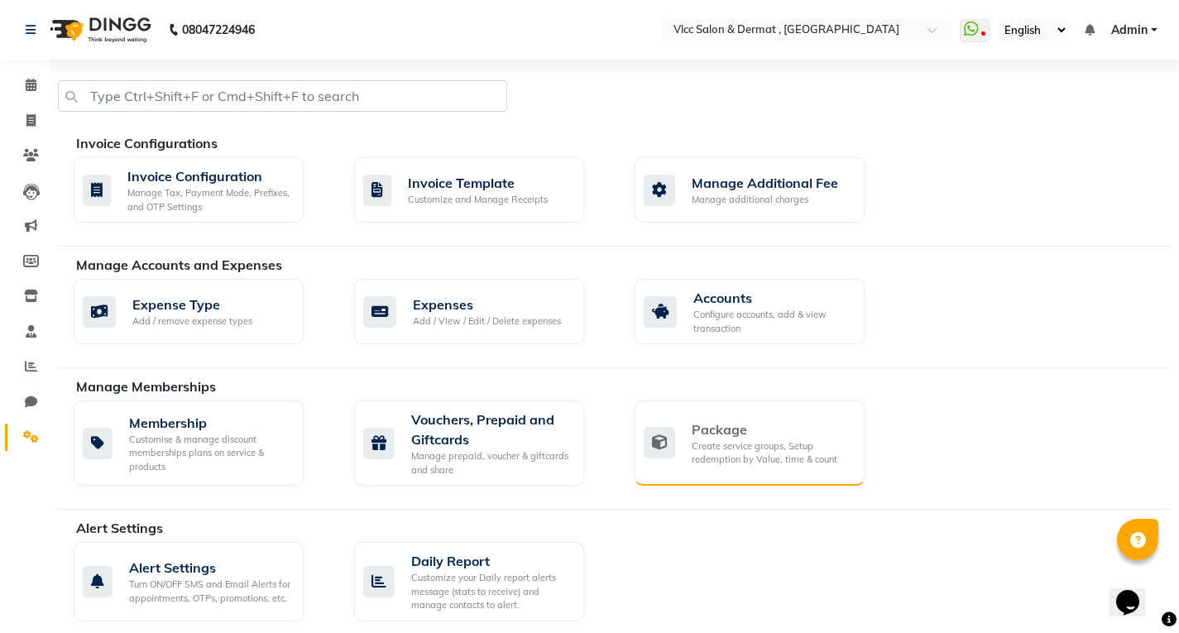
click at [711, 441] on div "Create service groups, Setup redemption by Value, time & count" at bounding box center [772, 452] width 160 height 27
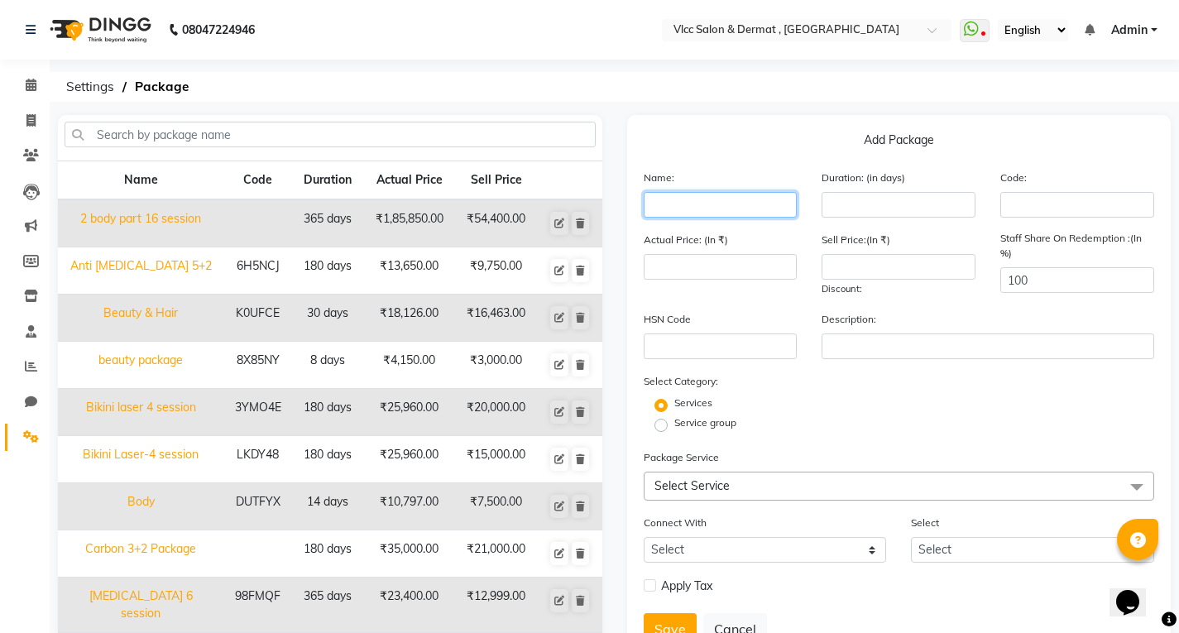
click at [701, 202] on input "text" at bounding box center [721, 205] width 154 height 26
click at [674, 202] on input "[PERSON_NAME] peel" at bounding box center [721, 205] width 154 height 26
type input "Lip peel"
click at [687, 264] on input "number" at bounding box center [721, 267] width 154 height 26
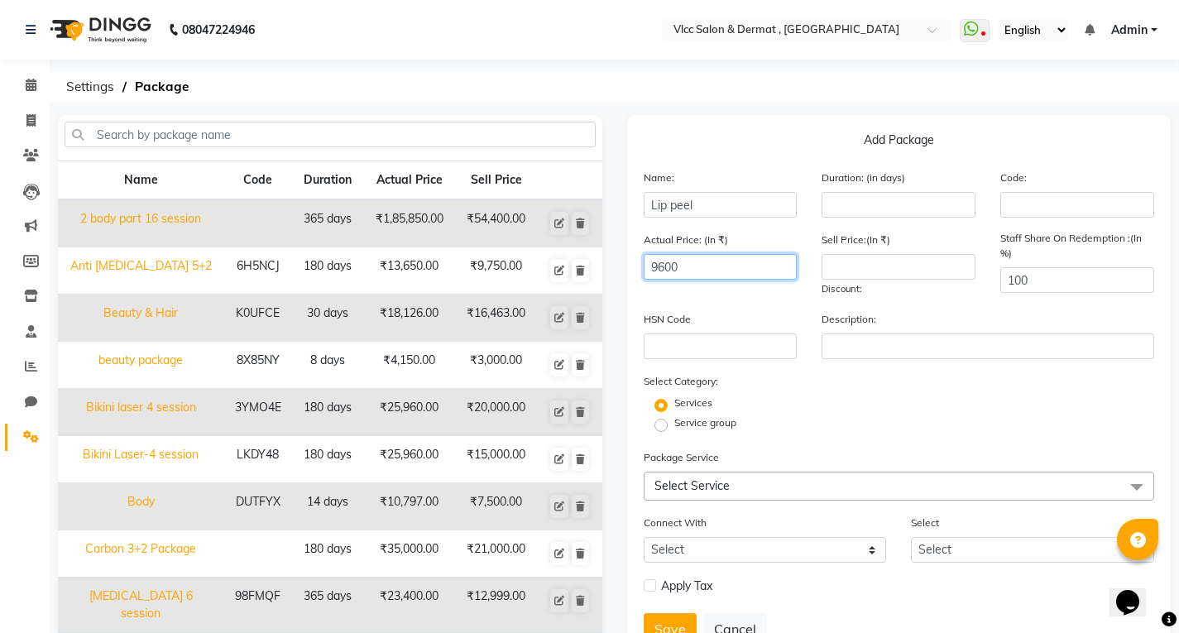
click at [792, 309] on div "Actual Price: (In ₹) 9600 Sell Price:(In ₹) Discount: Staff Share On Redemption…" at bounding box center [899, 270] width 536 height 79
click at [706, 266] on input "9600" at bounding box center [721, 267] width 154 height 26
type input "9"
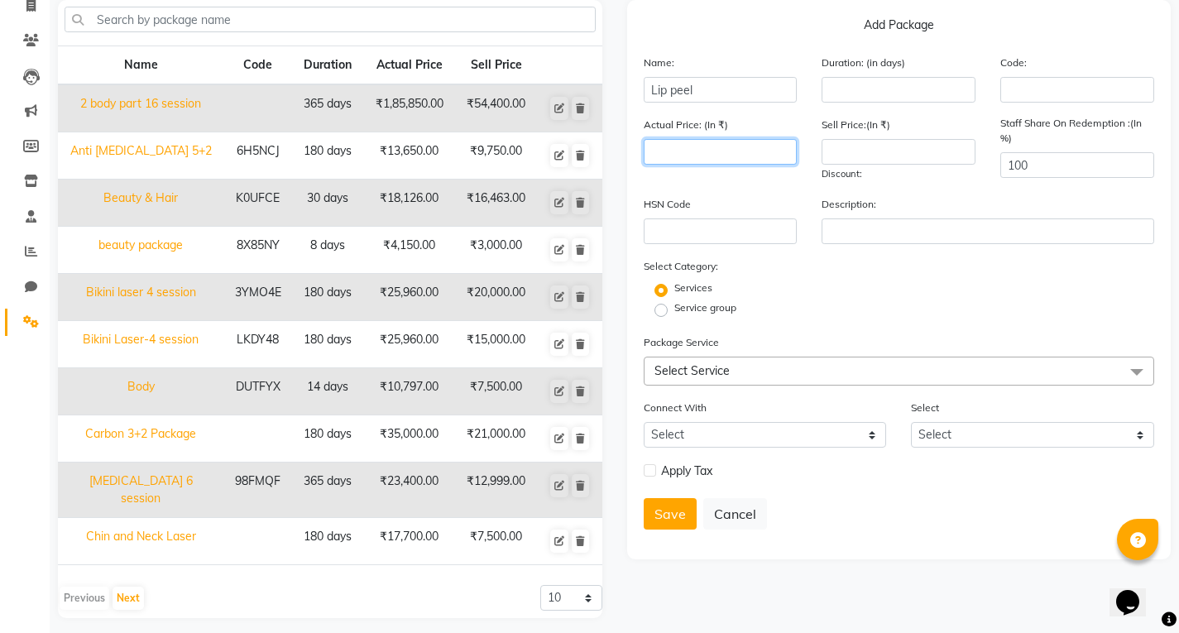
scroll to position [117, 0]
click at [693, 361] on span "Select Service" at bounding box center [899, 369] width 511 height 29
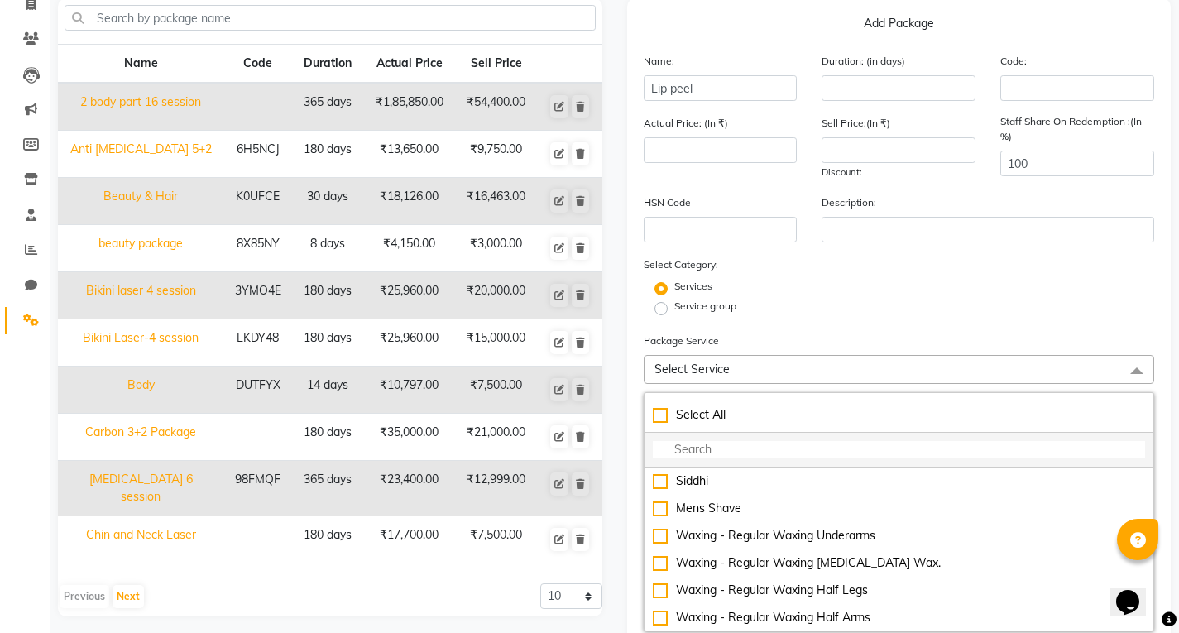
click at [712, 446] on input "multiselect-search" at bounding box center [899, 449] width 493 height 17
type input "Le"
checkbox input "true"
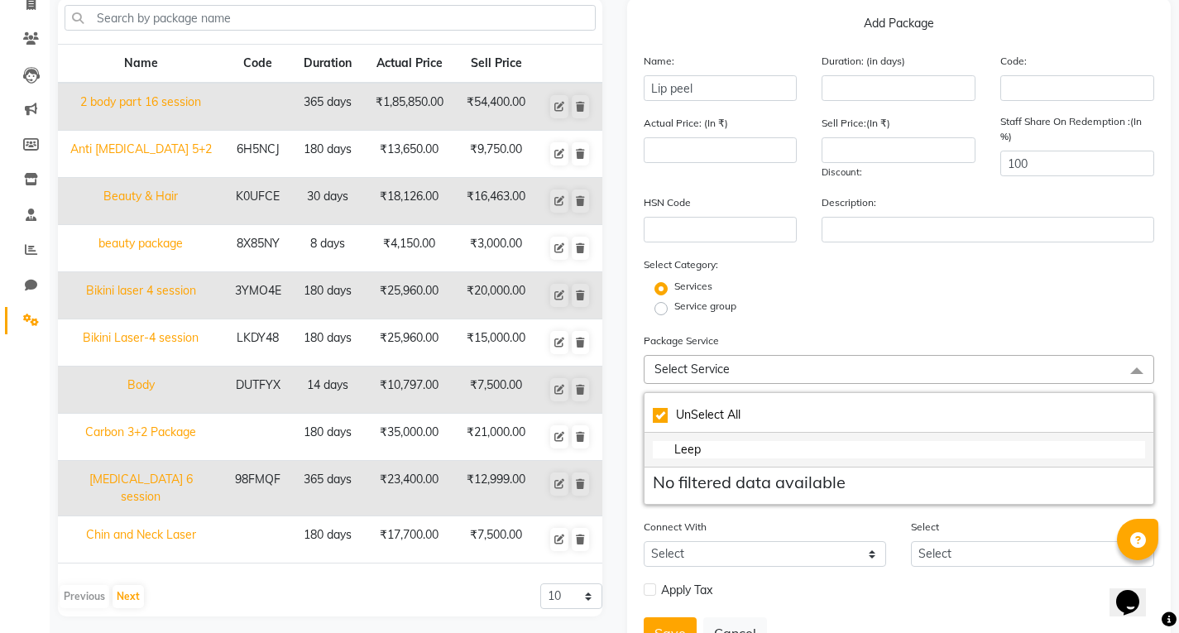
type input "[PERSON_NAME]"
checkbox input "false"
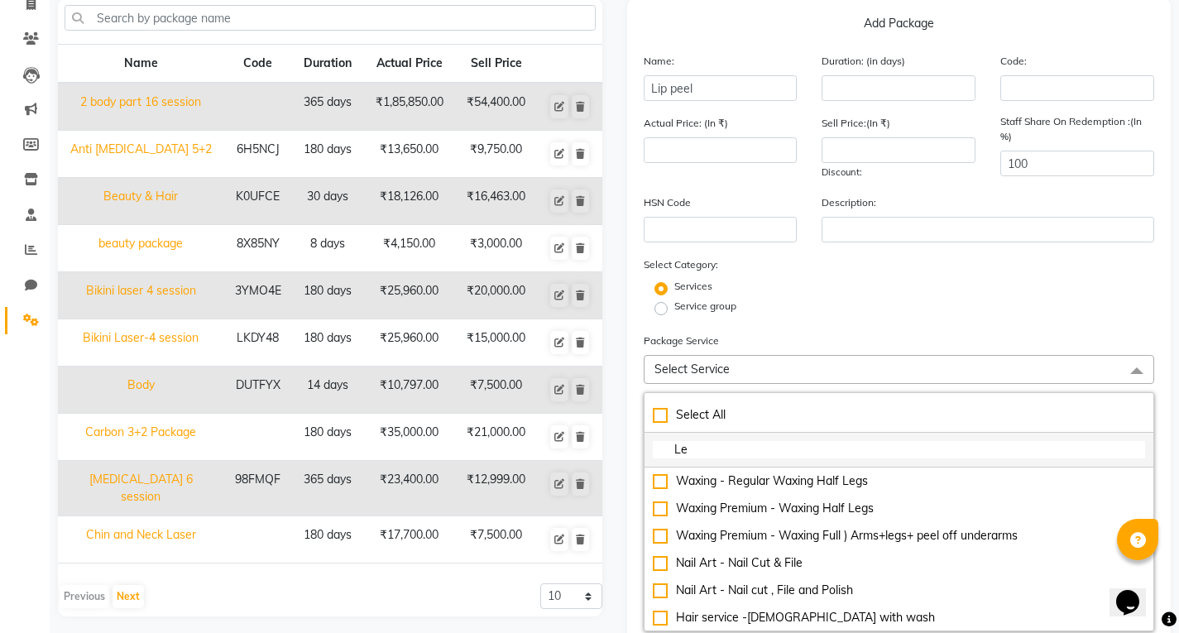
type input "L"
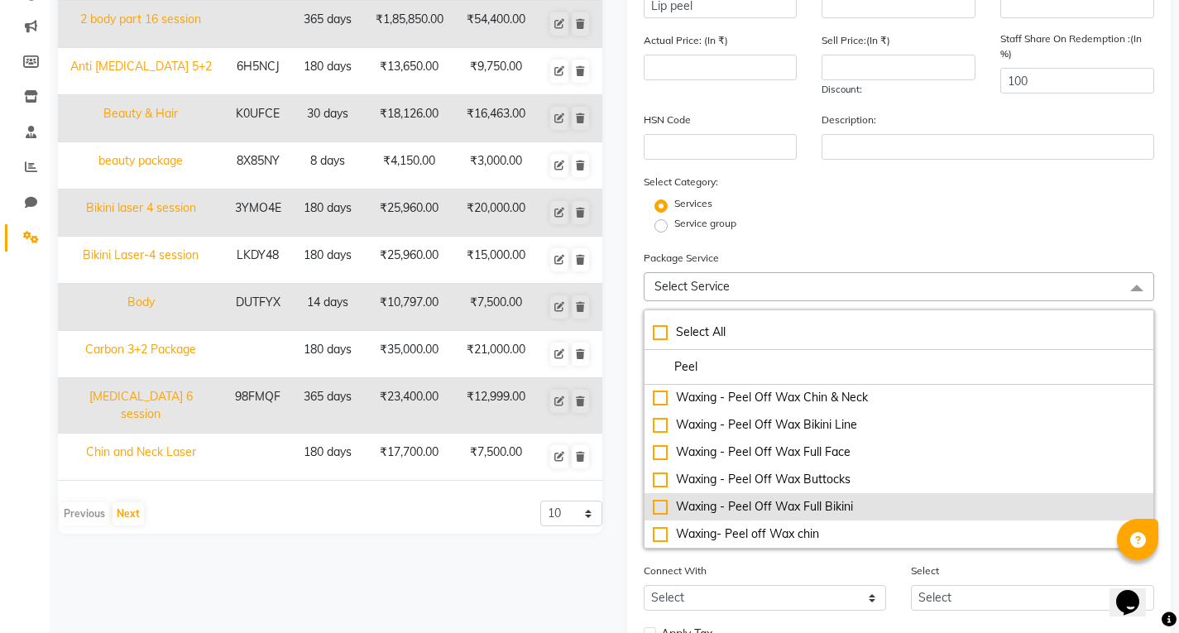
scroll to position [282, 0]
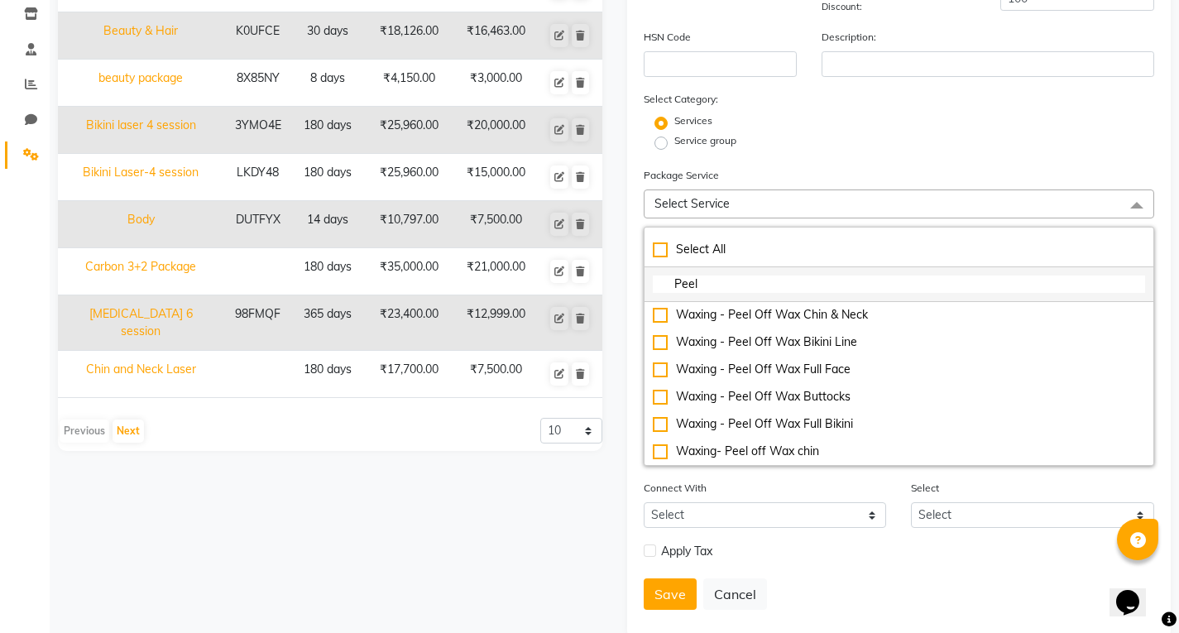
click at [668, 282] on input "Peel" at bounding box center [899, 283] width 493 height 17
type input "LPeel"
checkbox input "true"
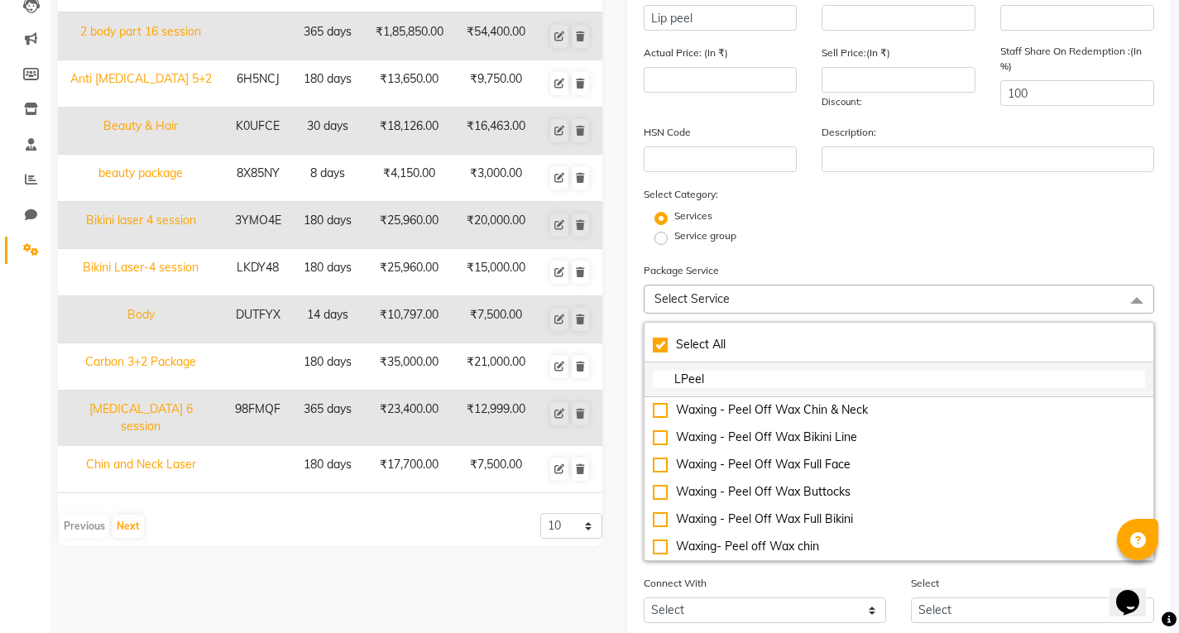
scroll to position [0, 0]
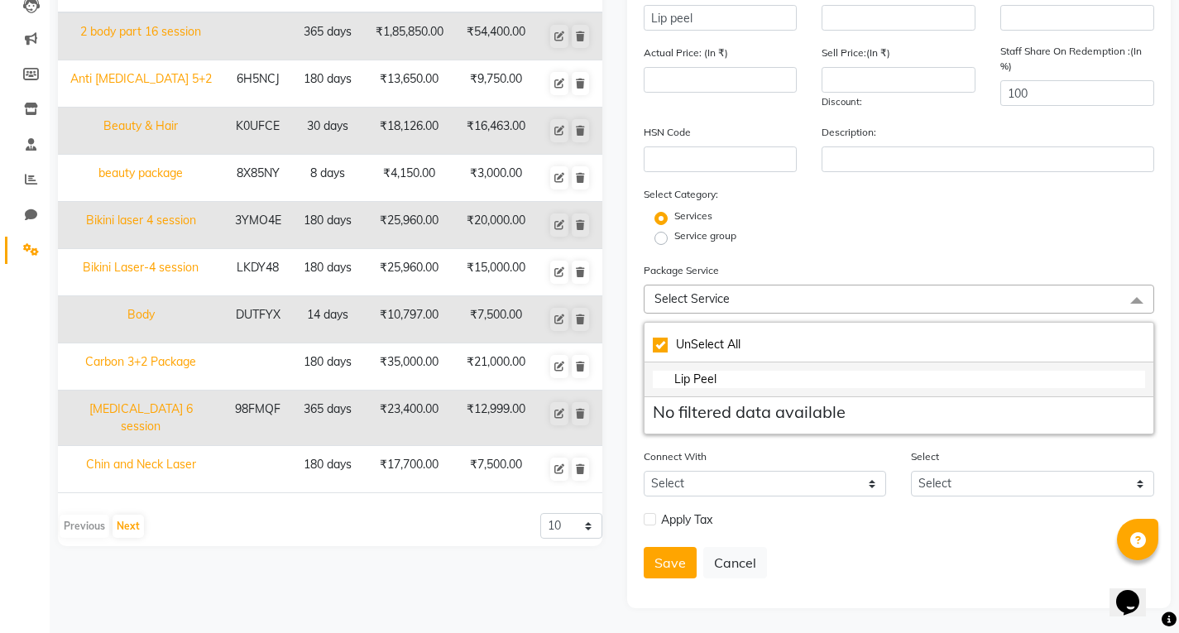
click at [692, 380] on input "Lip Peel" at bounding box center [899, 379] width 493 height 17
type input "LPeel"
checkbox input "false"
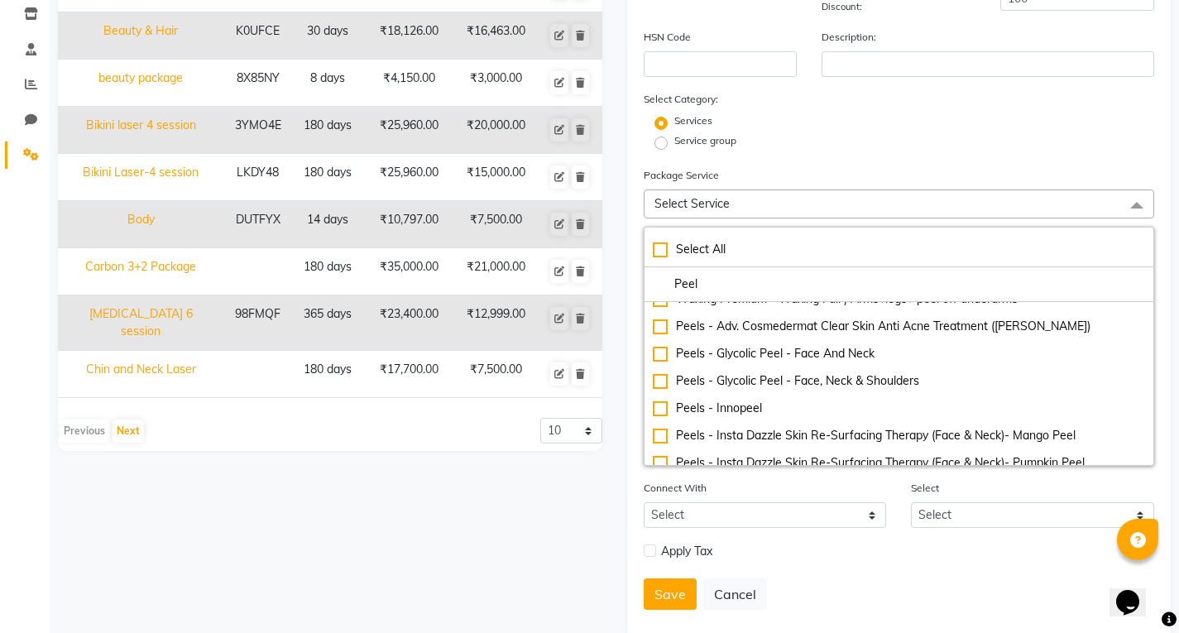
scroll to position [165, 0]
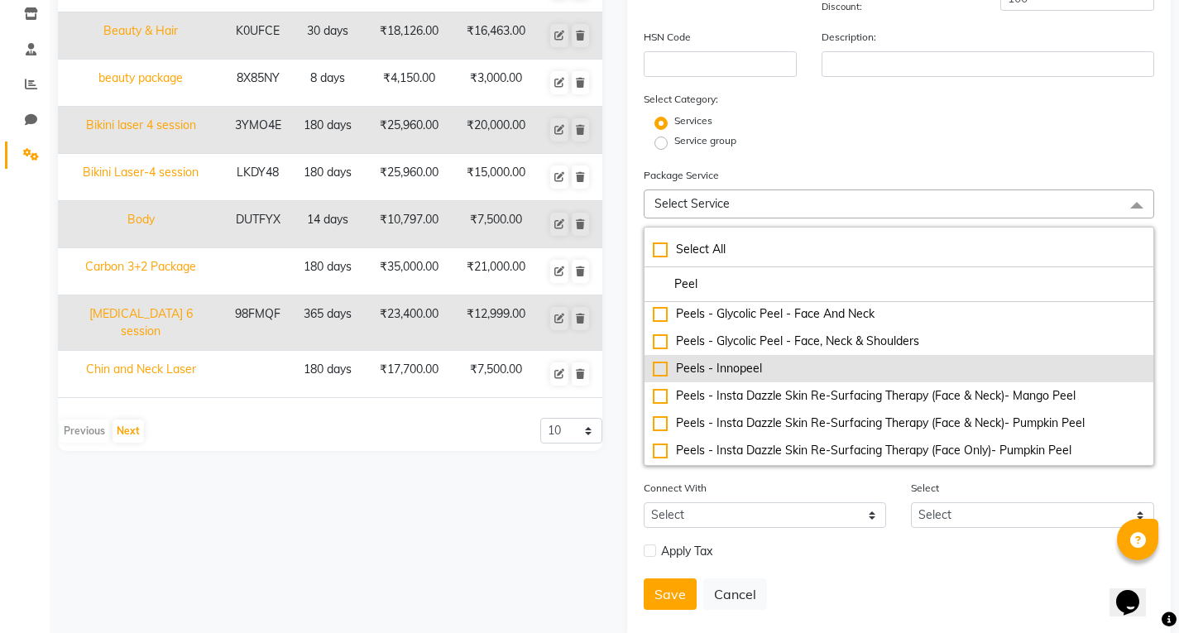
type input "Peel"
click at [764, 369] on div "Peels - Innopeel" at bounding box center [899, 368] width 493 height 17
type input "5050"
checkbox input "true"
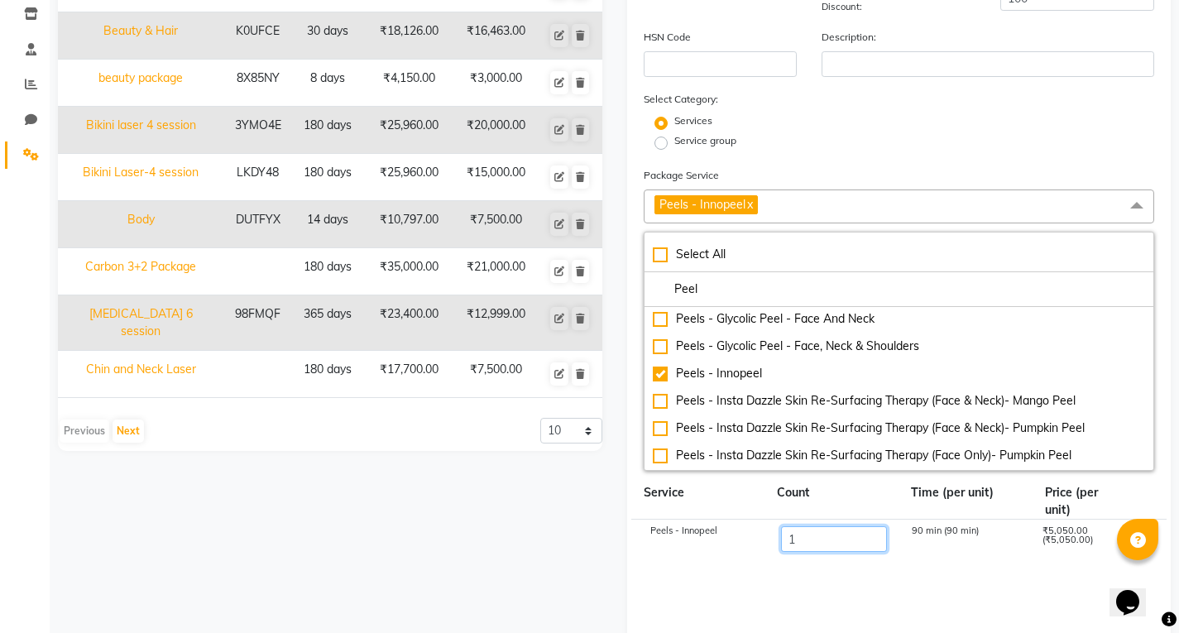
click at [814, 535] on input "1" at bounding box center [833, 539] width 106 height 26
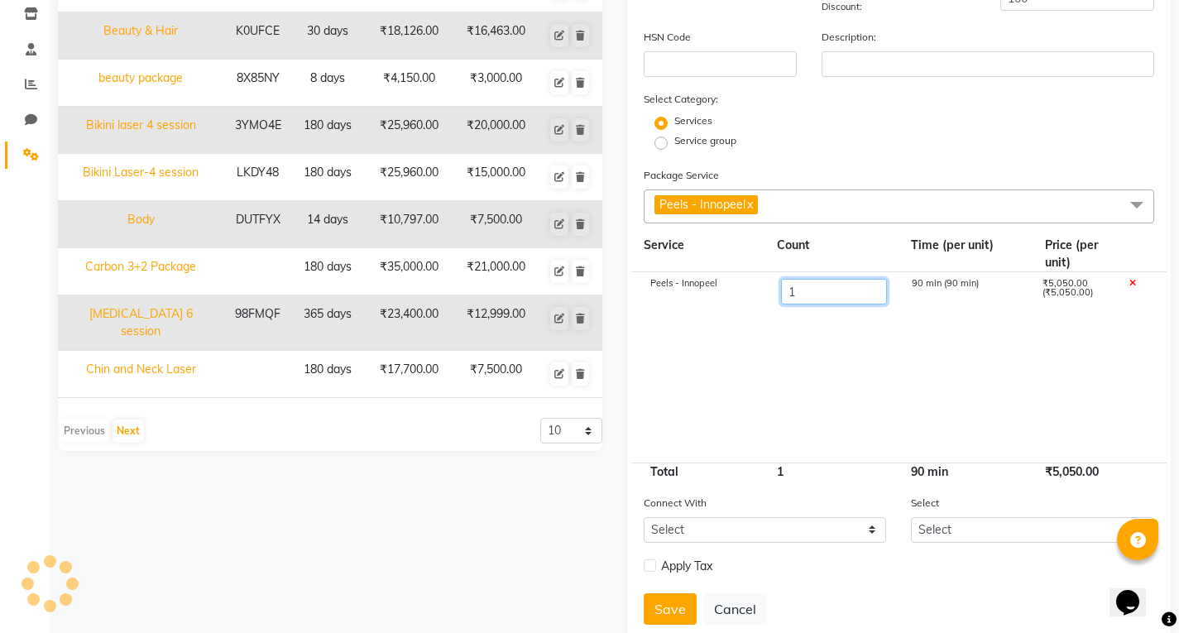
click at [832, 291] on input "1" at bounding box center [833, 292] width 106 height 26
type input "6"
type input "30300"
click at [718, 326] on cdk-virtual-scroll-viewport "Peels - Innopeel 6 90 min (90 min) ₹5,050.00 (₹5,050.00)" at bounding box center [899, 367] width 511 height 190
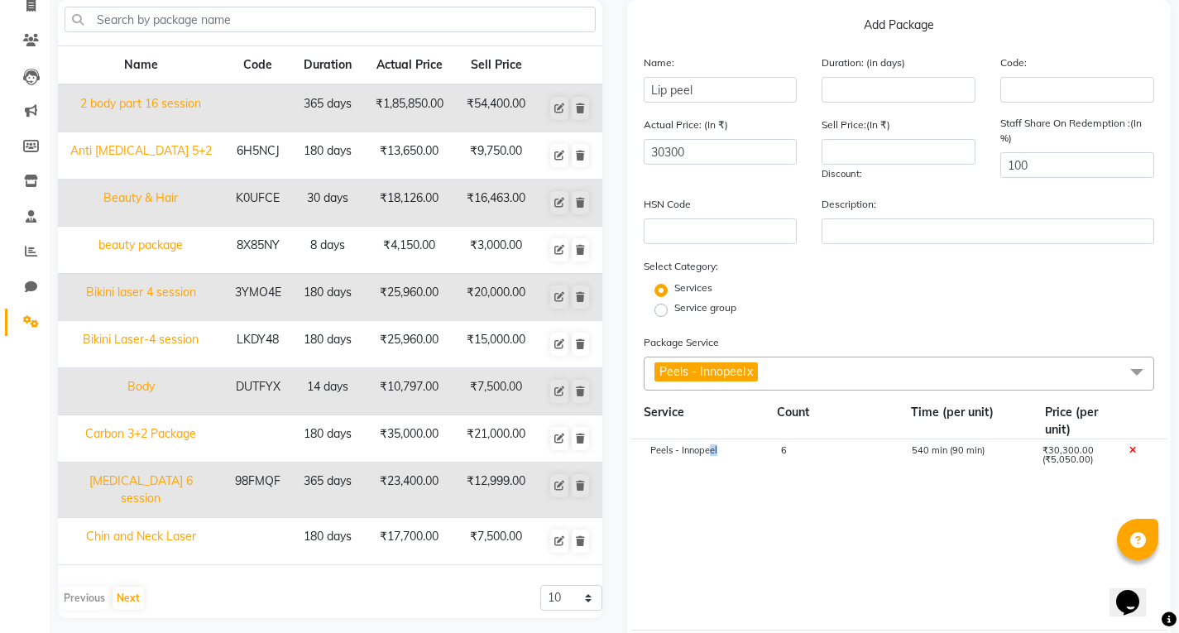
scroll to position [0, 0]
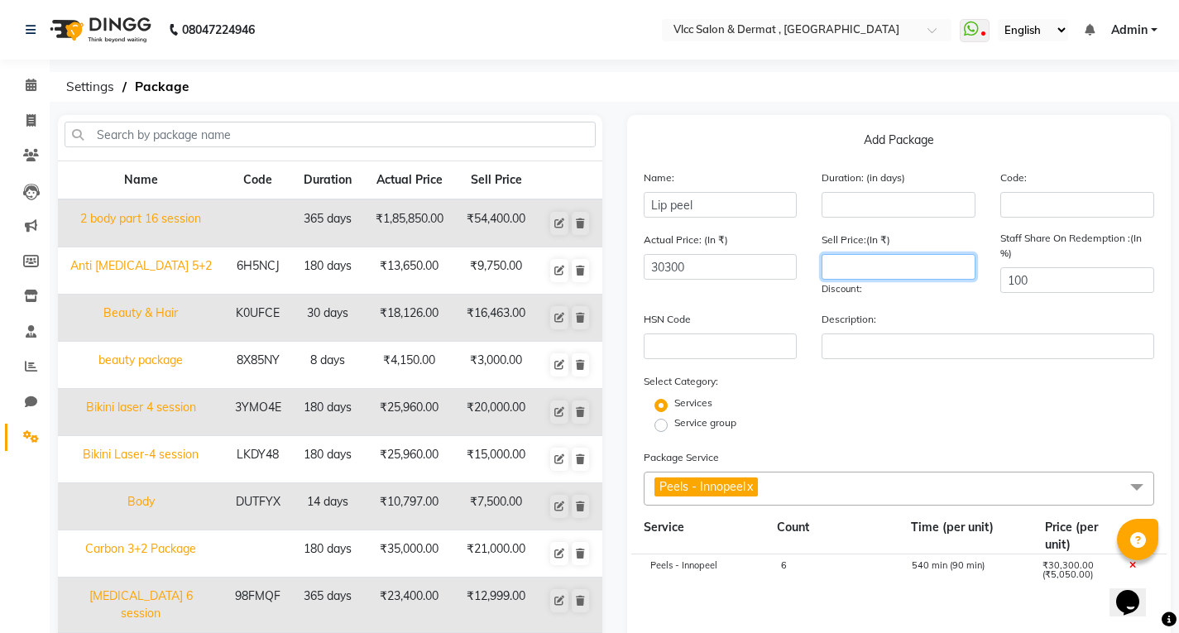
click at [840, 270] on input "number" at bounding box center [898, 267] width 154 height 26
type input "9600"
click at [840, 426] on div "Service group" at bounding box center [899, 425] width 536 height 20
drag, startPoint x: 842, startPoint y: 194, endPoint x: 855, endPoint y: 199, distance: 14.1
click at [843, 194] on input "number" at bounding box center [898, 205] width 154 height 26
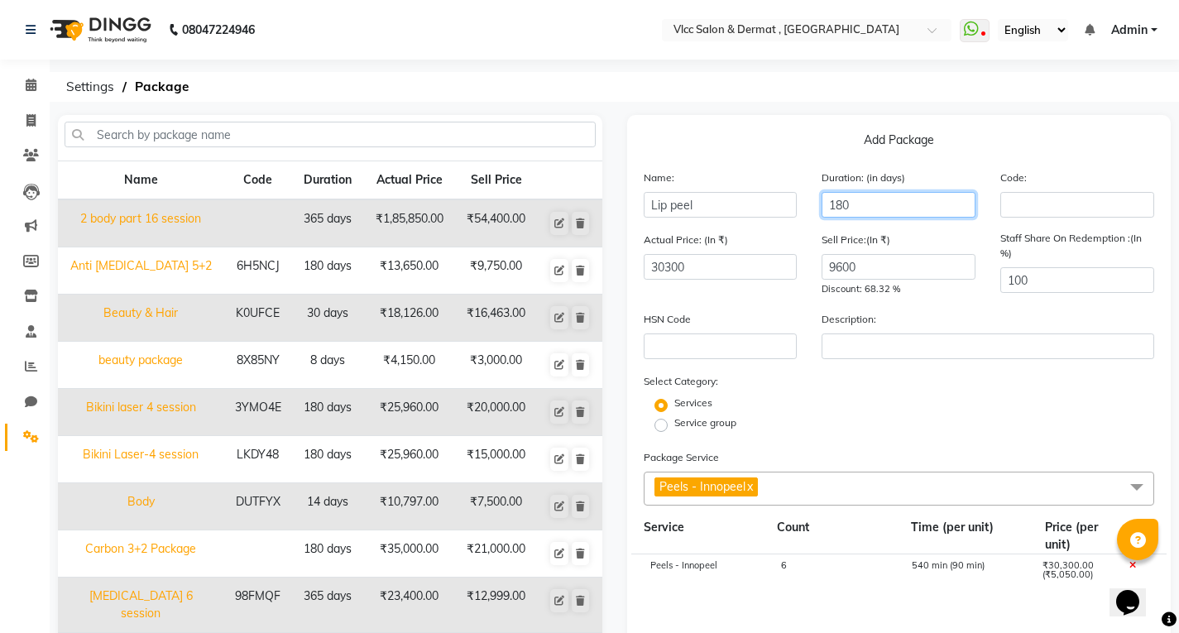
type input "180"
click at [999, 404] on div "Services" at bounding box center [899, 405] width 536 height 20
click at [1056, 202] on input "text" at bounding box center [1077, 205] width 154 height 26
click at [1047, 280] on input "100" at bounding box center [1077, 280] width 154 height 26
type input "1"
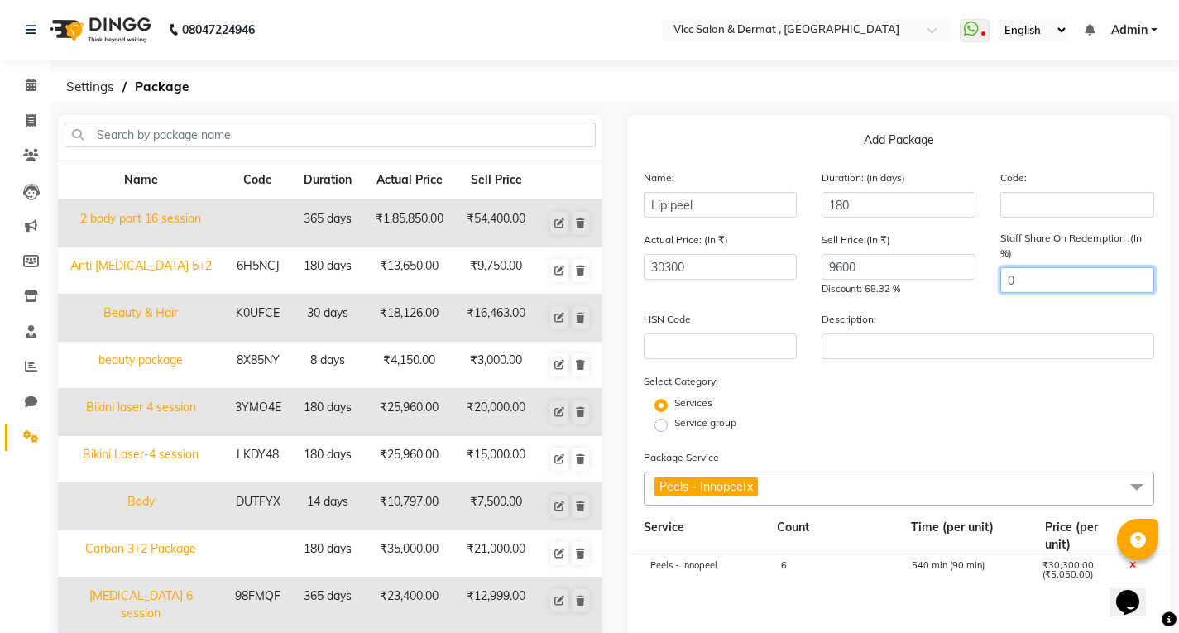
type input "0"
drag, startPoint x: 1017, startPoint y: 401, endPoint x: 1017, endPoint y: 415, distance: 14.1
click at [1017, 415] on div "Services Service group" at bounding box center [899, 415] width 536 height 40
click at [934, 400] on div "Services" at bounding box center [899, 405] width 536 height 20
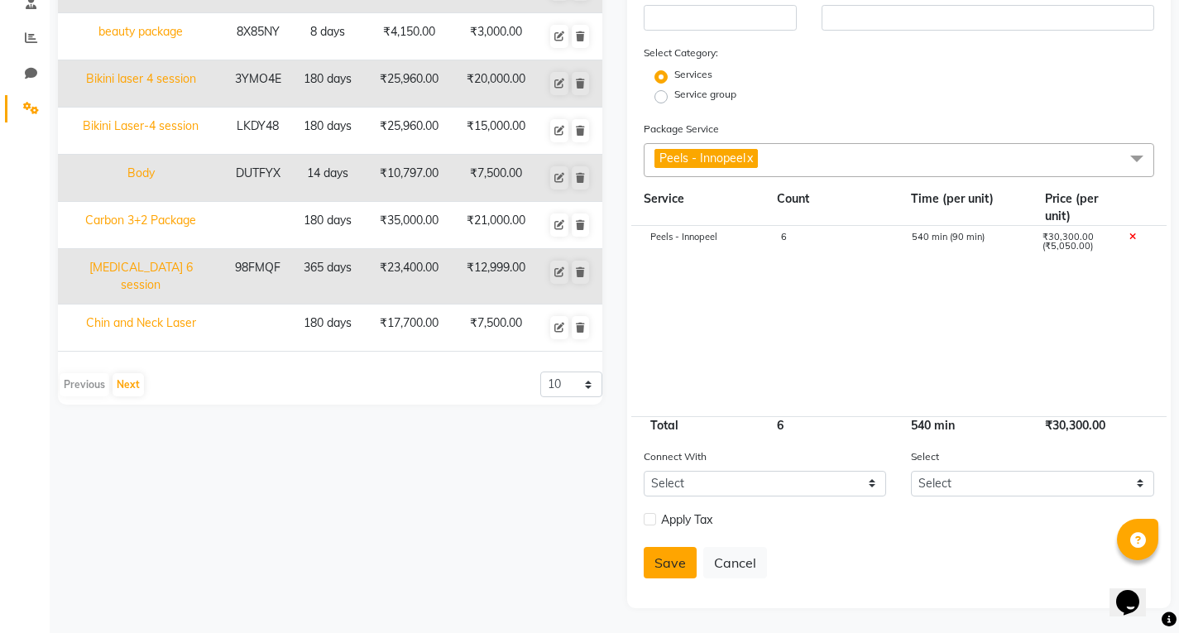
click at [654, 569] on button "Save" at bounding box center [670, 562] width 53 height 31
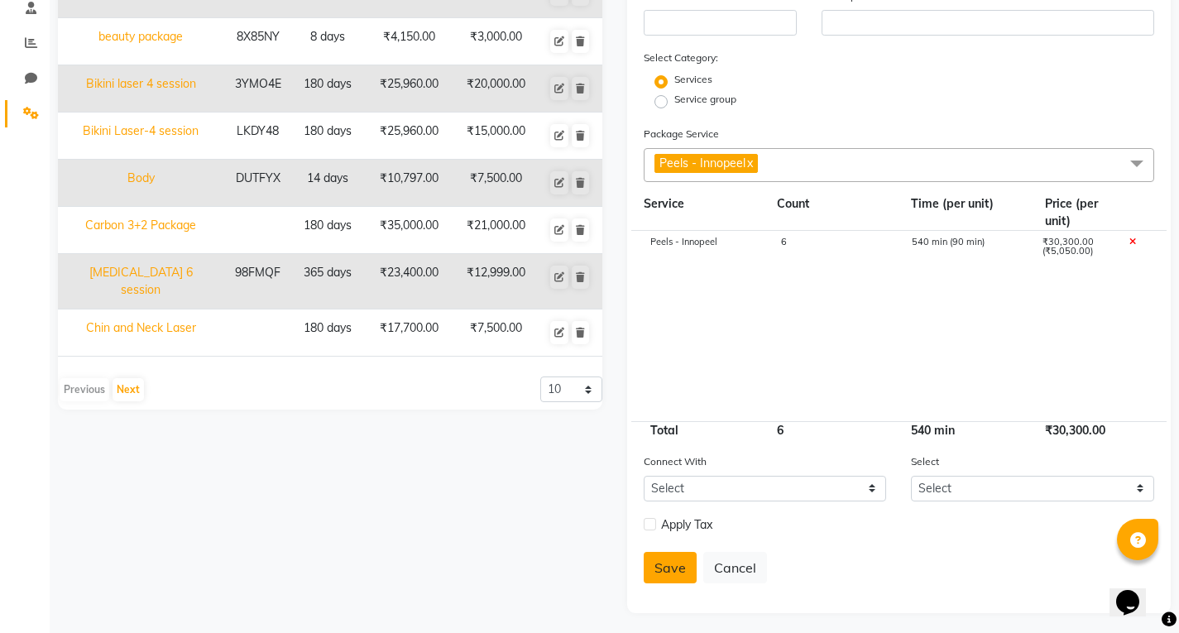
select select
checkbox input "false"
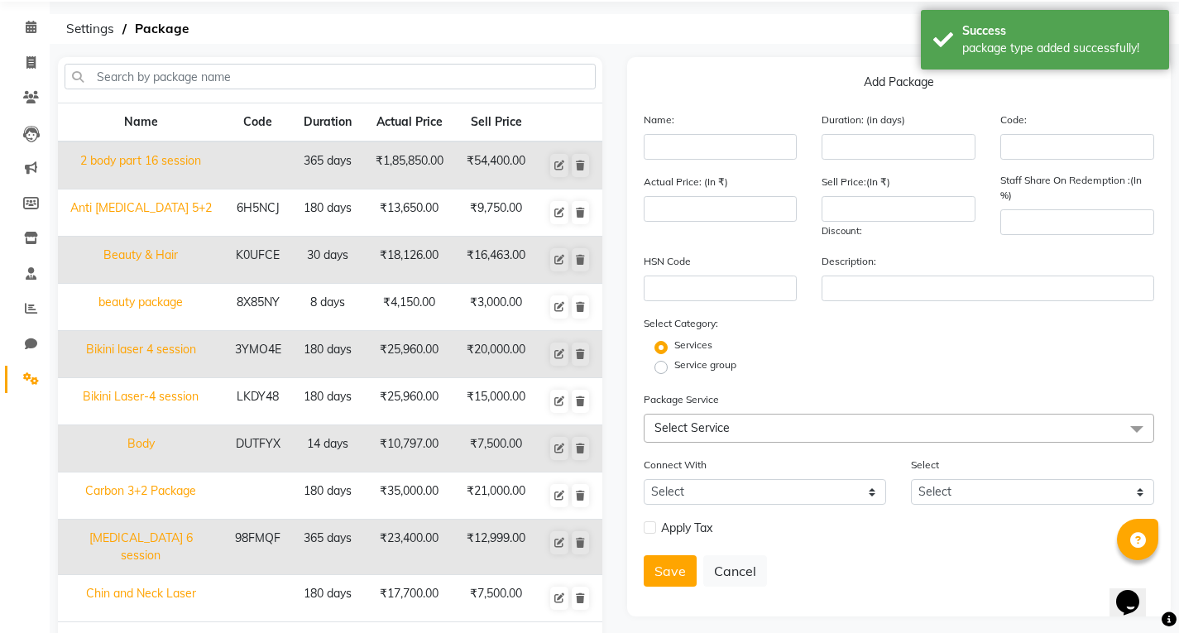
scroll to position [0, 0]
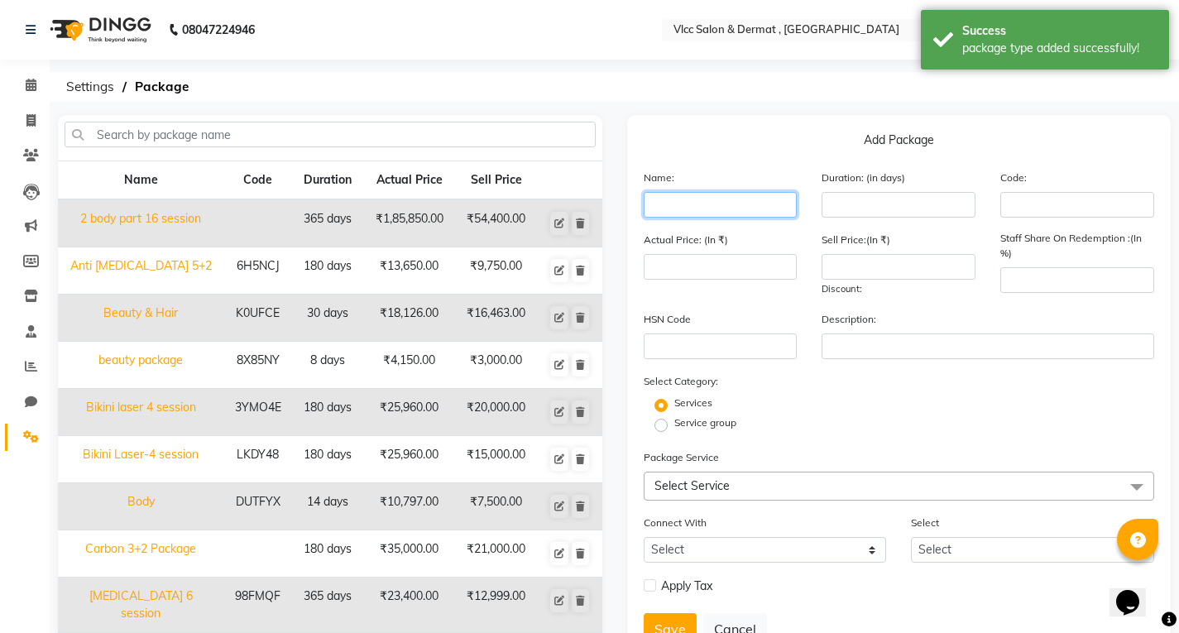
click at [688, 199] on input "text" at bounding box center [721, 205] width 154 height 26
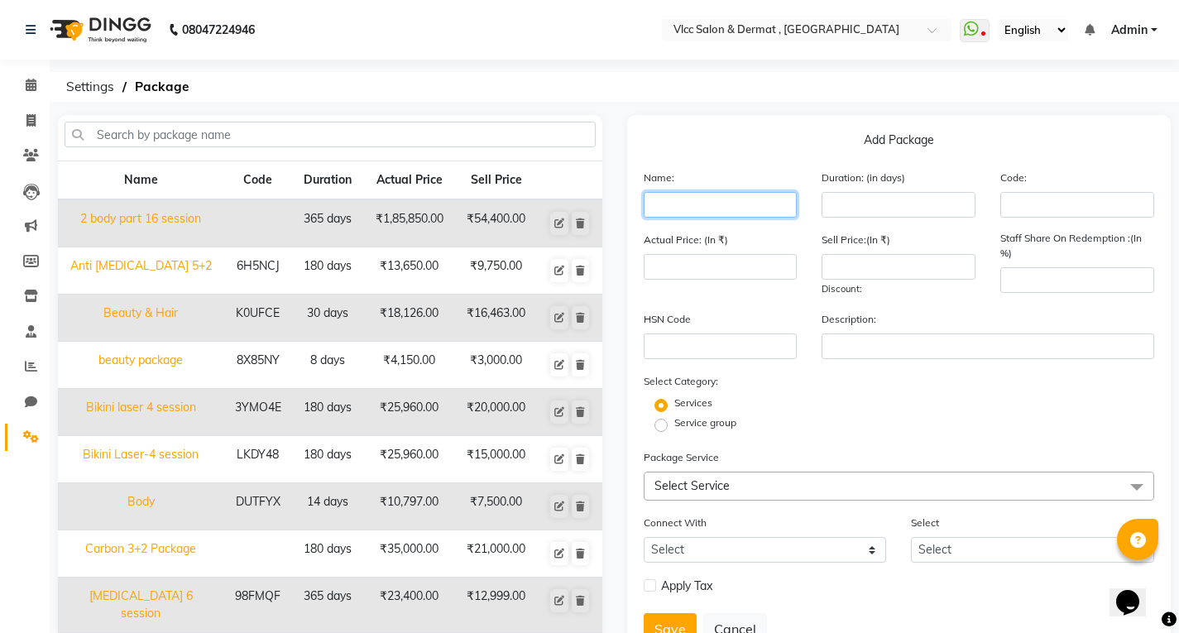
click at [696, 208] on input "text" at bounding box center [721, 205] width 154 height 26
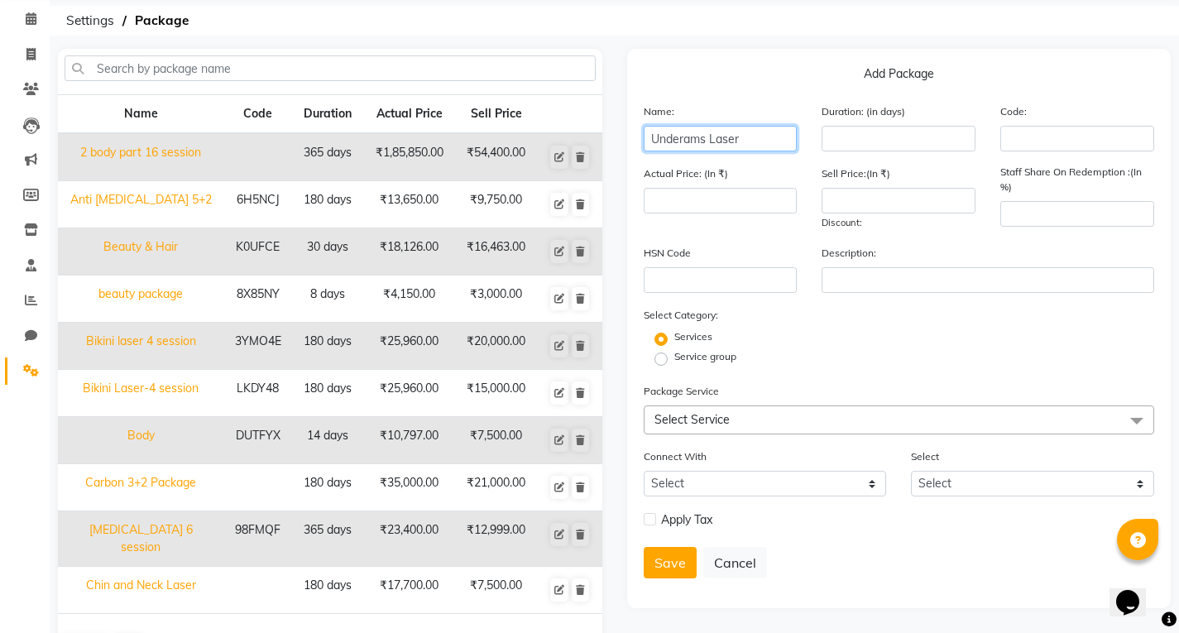
scroll to position [117, 0]
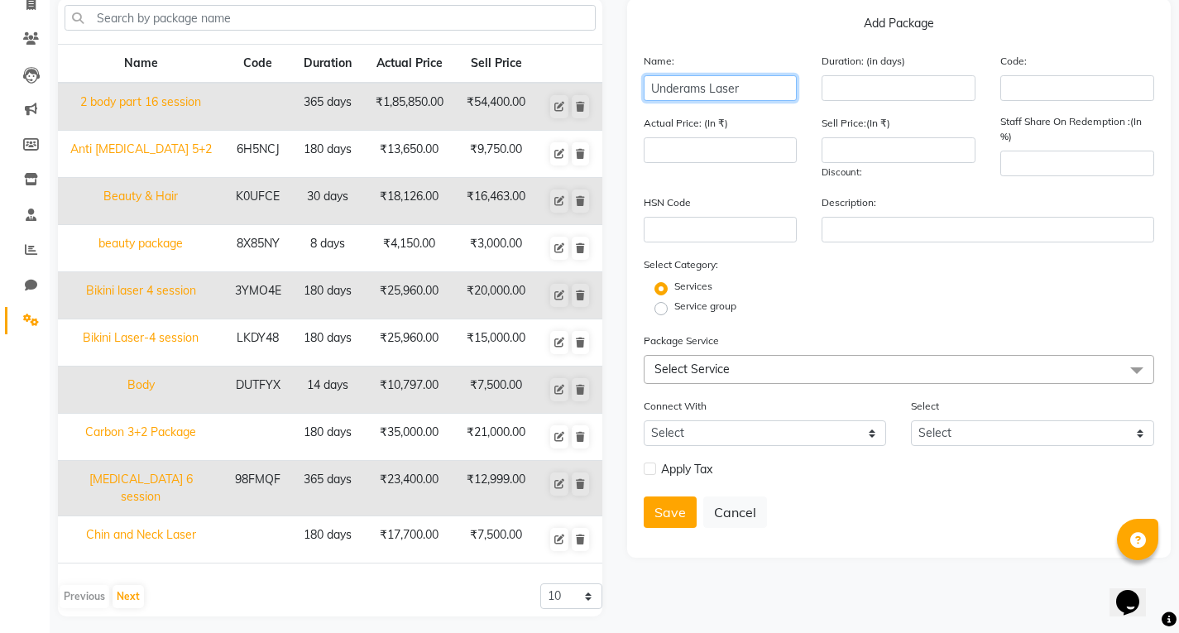
type input "Underams Laser"
drag, startPoint x: 722, startPoint y: 368, endPoint x: 723, endPoint y: 385, distance: 17.4
click at [725, 368] on span "Select Service" at bounding box center [691, 368] width 75 height 15
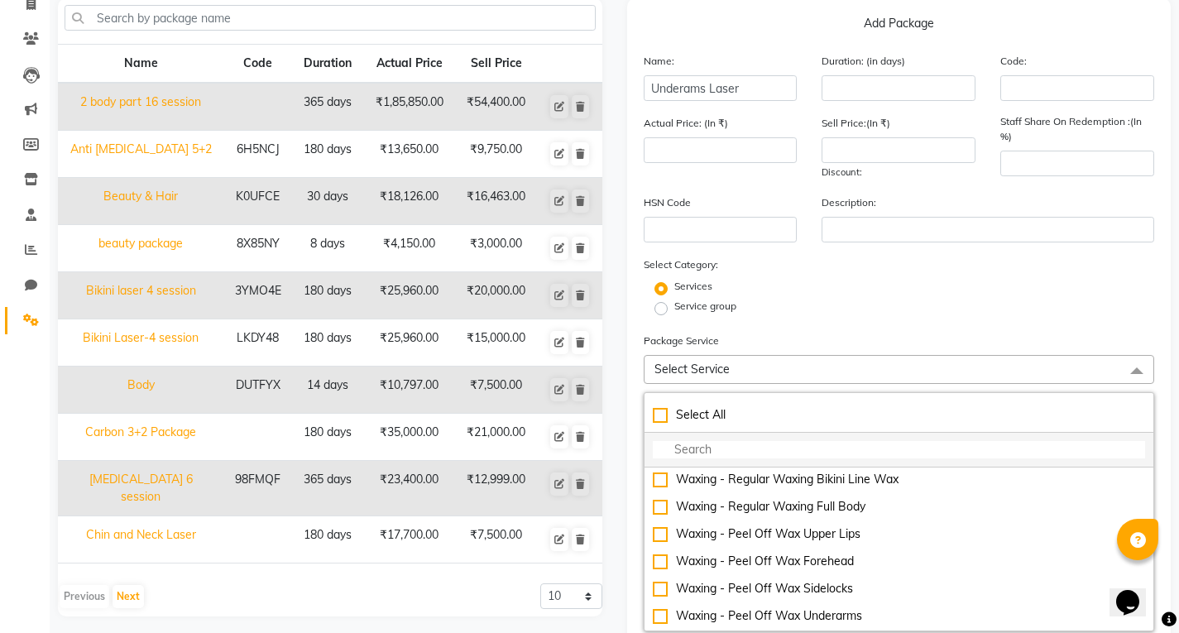
click at [719, 452] on input "multiselect-search" at bounding box center [899, 449] width 493 height 17
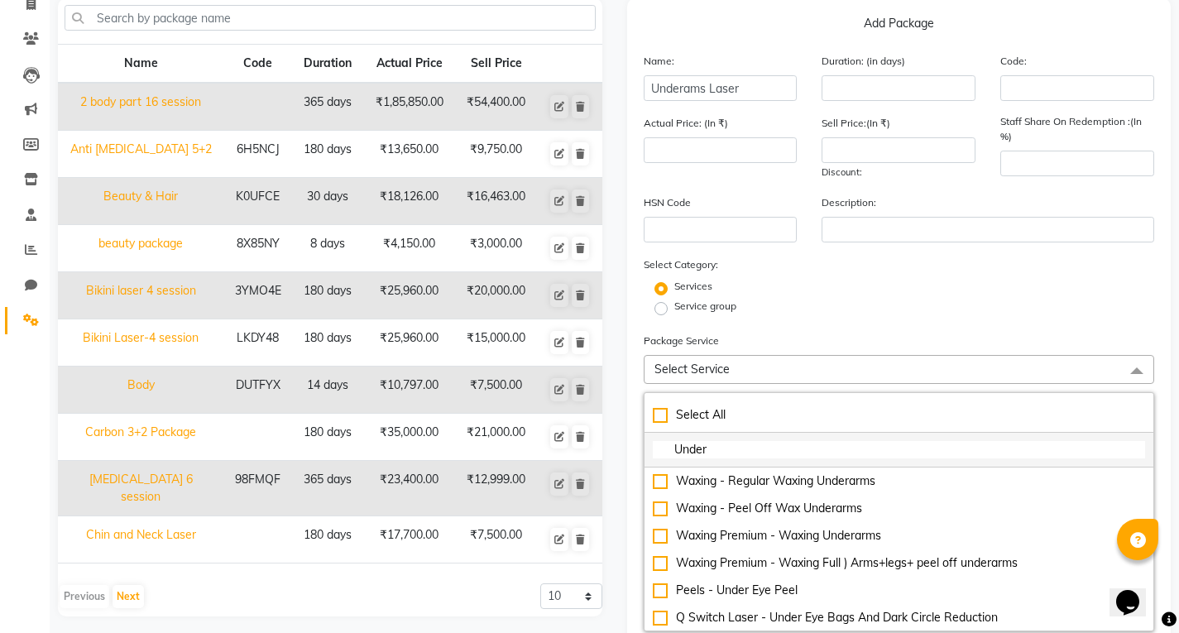
type input "Undera"
checkbox input "true"
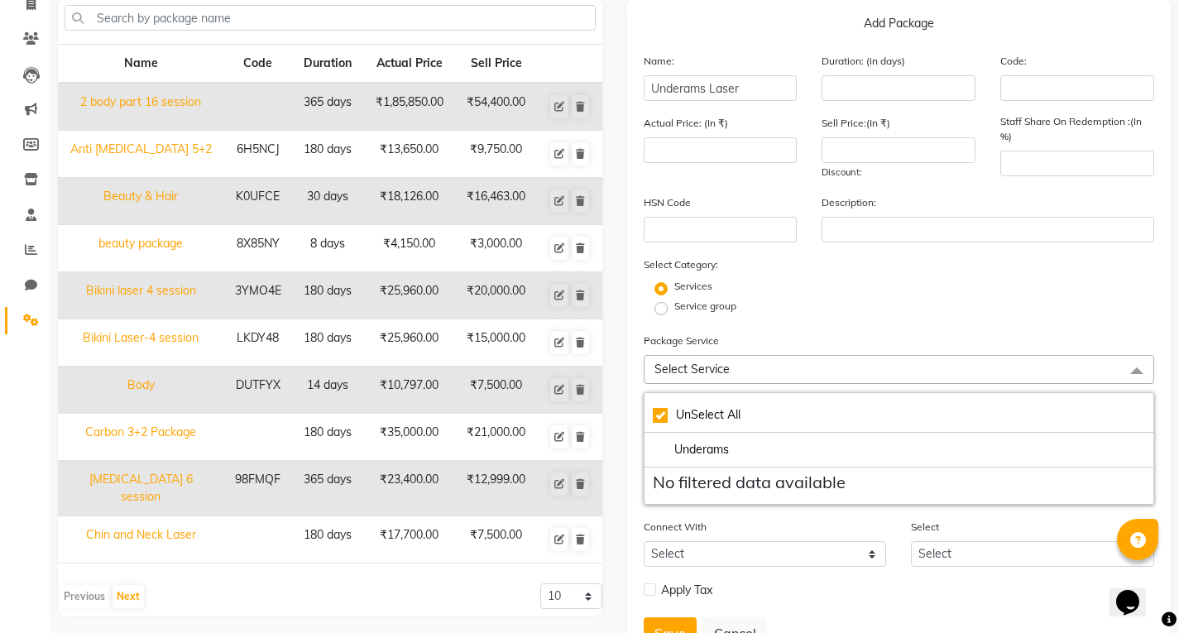
type input "Underam"
checkbox input "false"
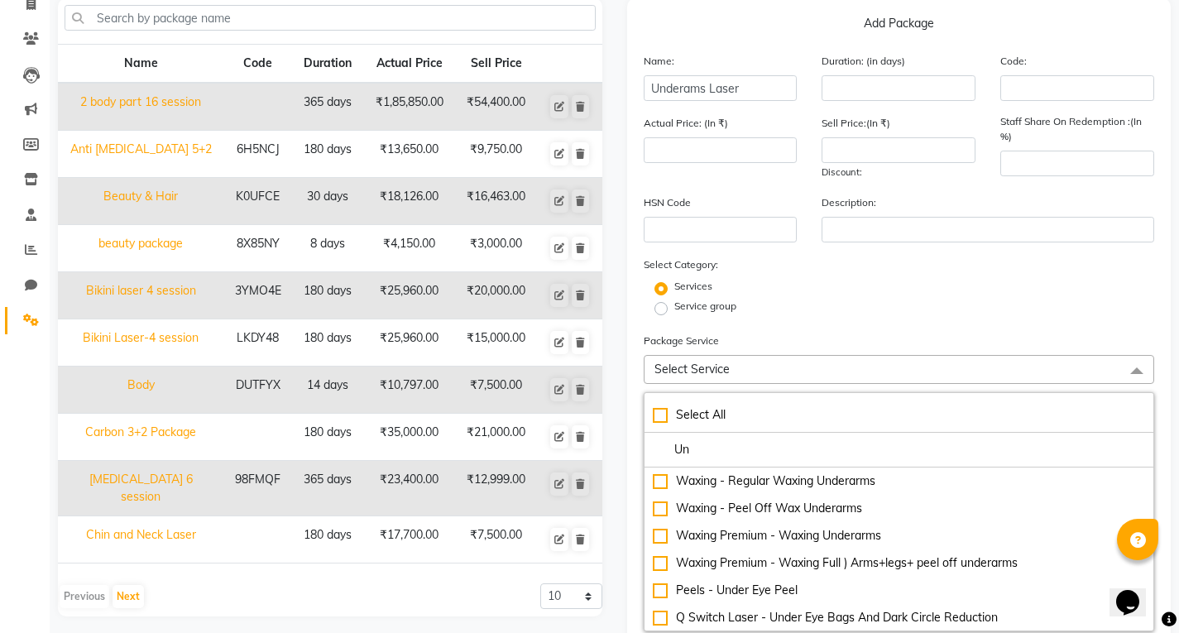
type input "U"
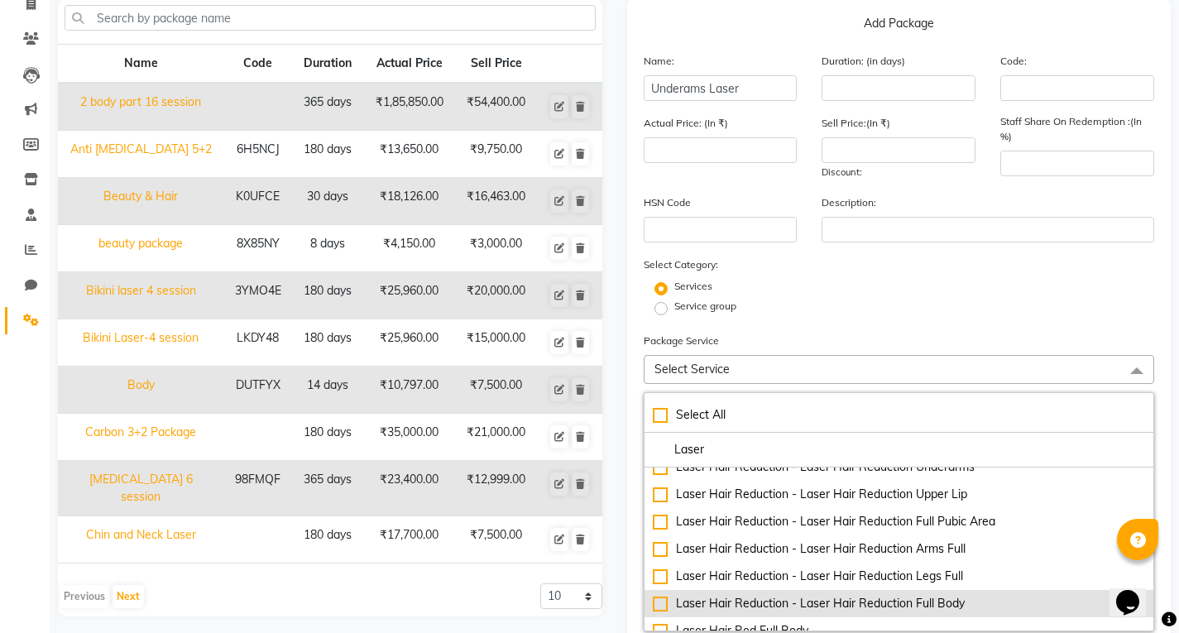
scroll to position [165, 0]
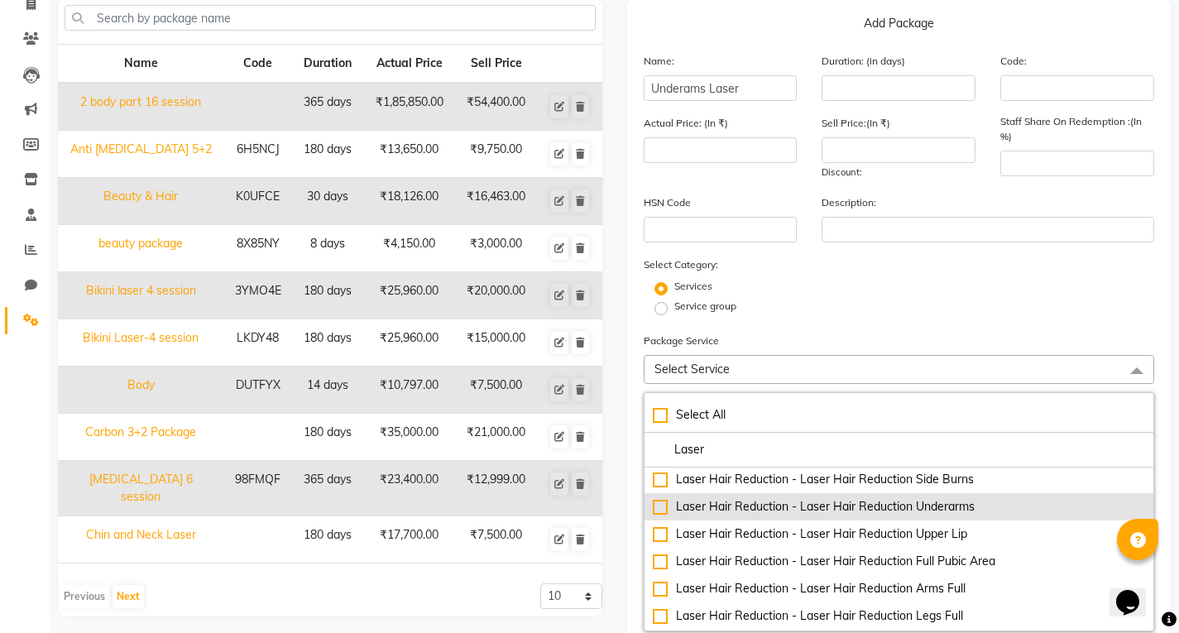
type input "Laser"
click at [971, 511] on div "Laser Hair Reduction - Laser Hair Reduction Underarms" at bounding box center [899, 506] width 493 height 17
type input "3540"
checkbox input "true"
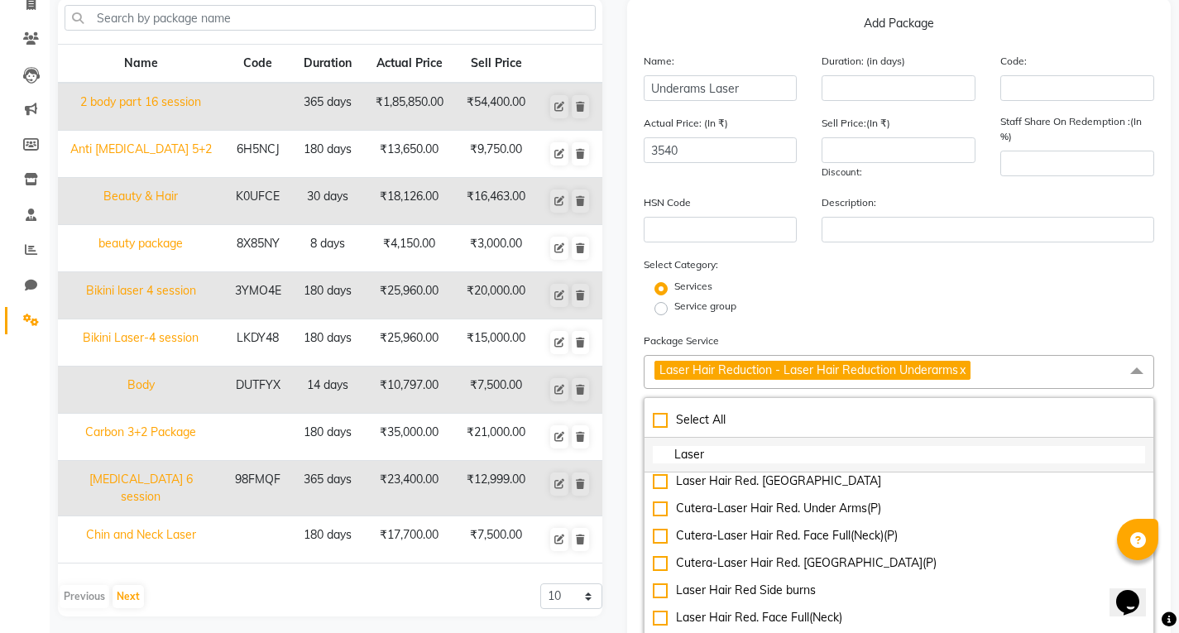
scroll to position [576, 0]
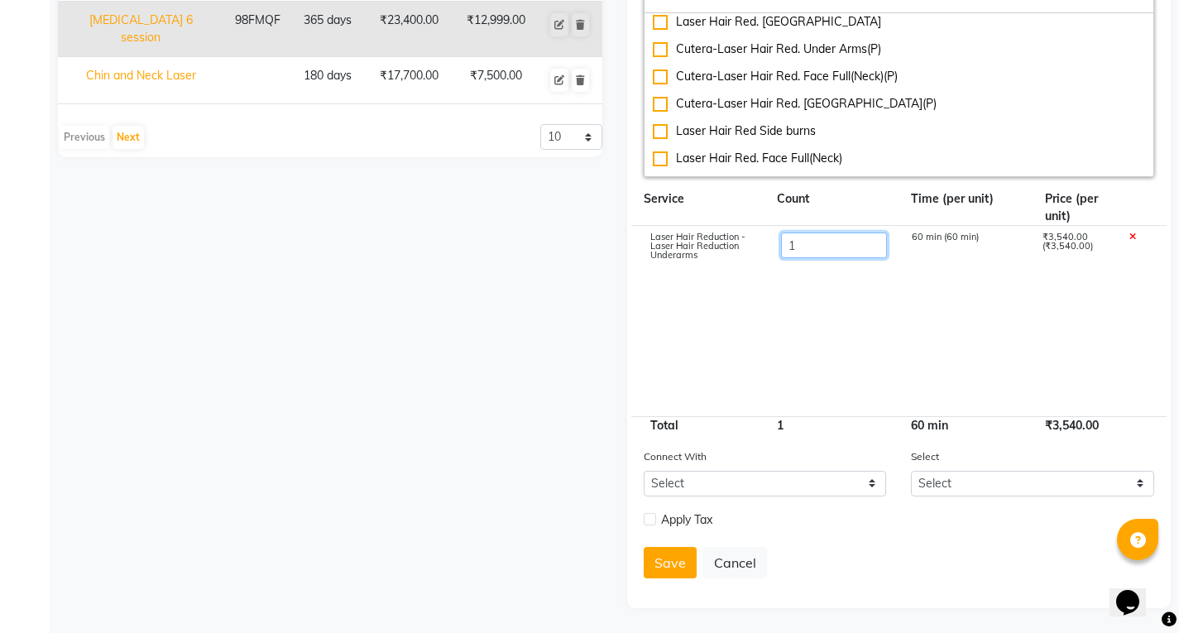
click at [802, 240] on input "1" at bounding box center [833, 245] width 106 height 26
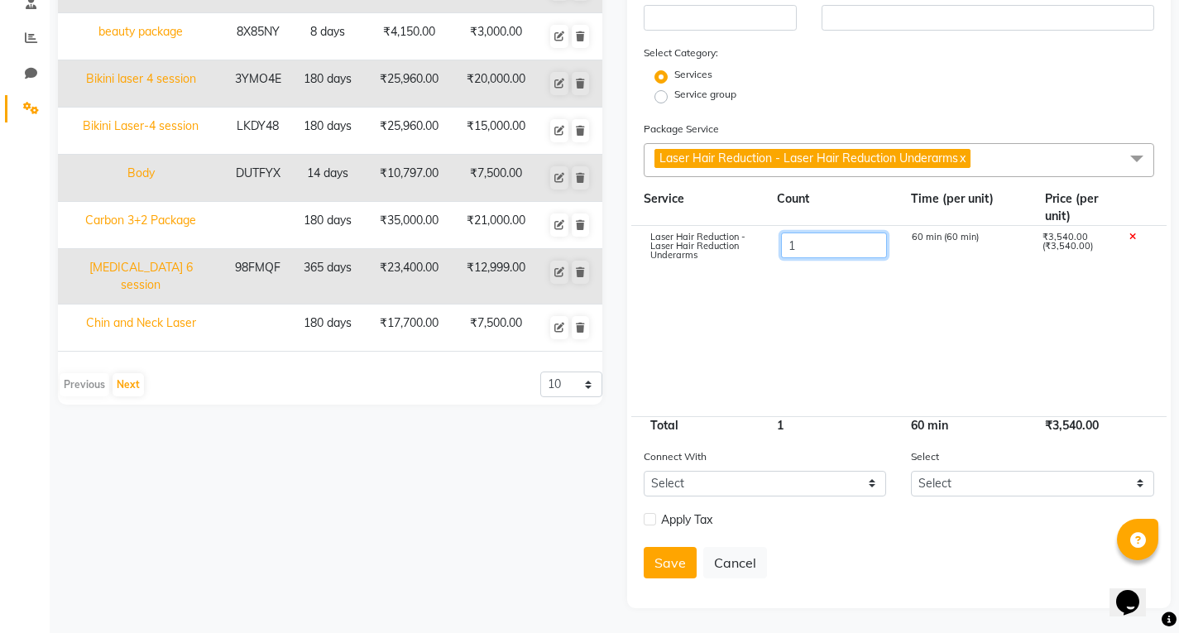
scroll to position [328, 0]
type input "8"
type input "28320"
click at [927, 299] on cdk-virtual-scroll-viewport "Laser Hair Reduction - Laser Hair Reduction Underarms 8 60 min (60 min) ₹3,540.…" at bounding box center [899, 321] width 511 height 190
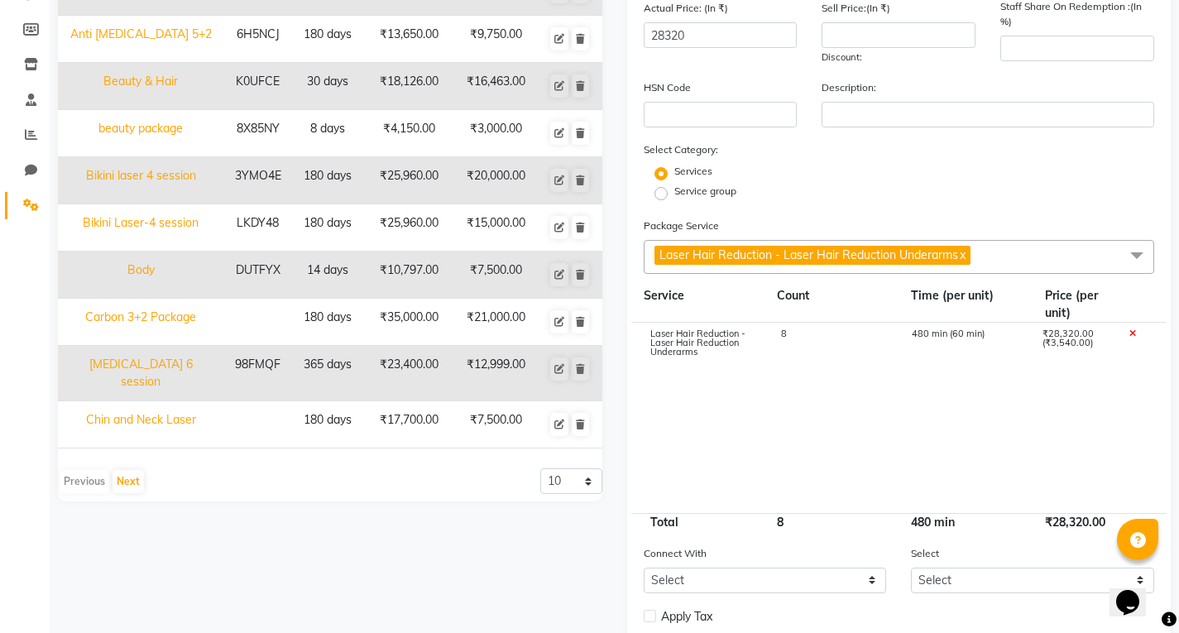
scroll to position [0, 0]
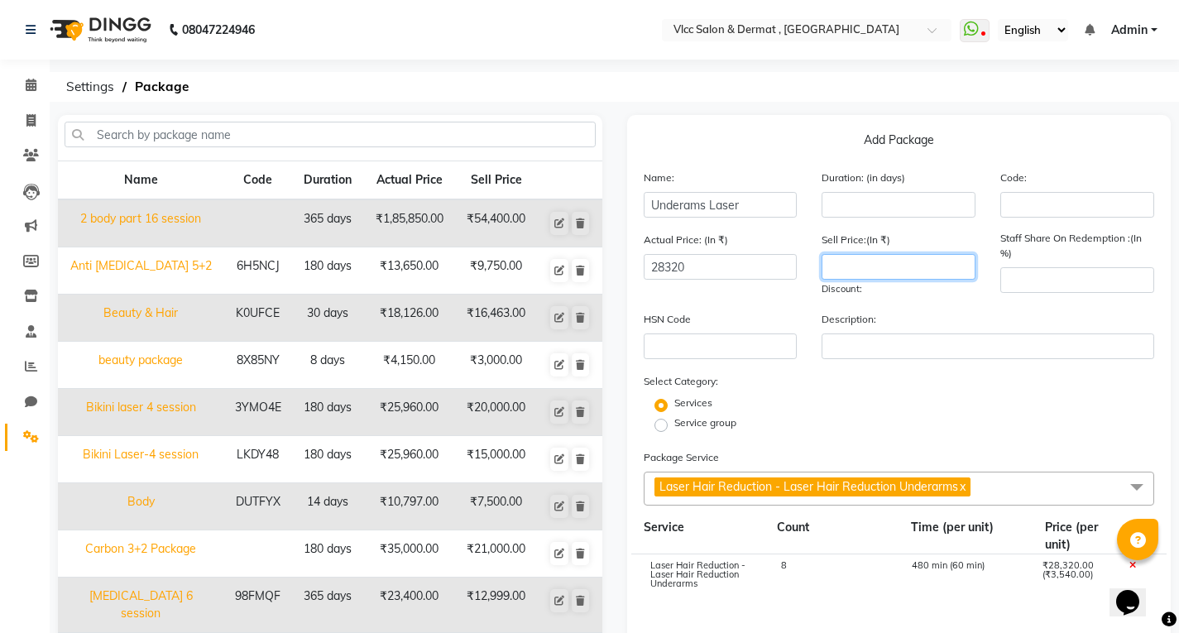
click at [850, 267] on input "number" at bounding box center [898, 267] width 154 height 26
type input "14400"
click at [850, 207] on input "number" at bounding box center [898, 205] width 154 height 26
click at [850, 213] on input "number" at bounding box center [898, 205] width 154 height 26
type input "180"
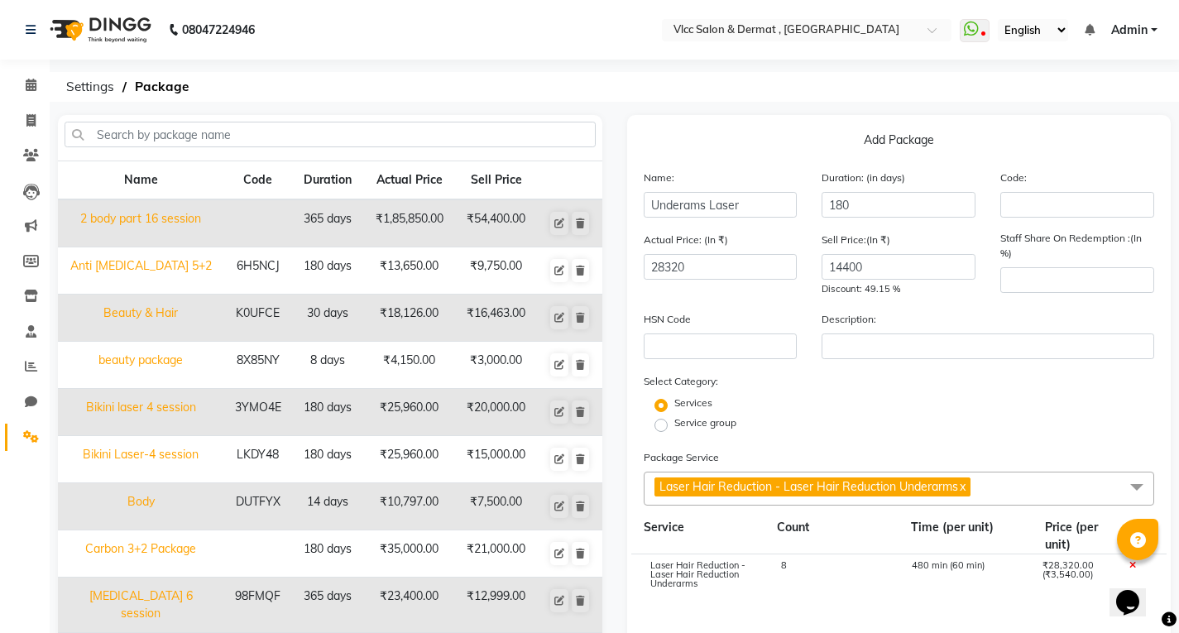
click at [938, 228] on div "Name: Underams Laser Duration: (in days) 180 Code:" at bounding box center [899, 200] width 536 height 62
click at [1040, 276] on input "number" at bounding box center [1077, 280] width 154 height 26
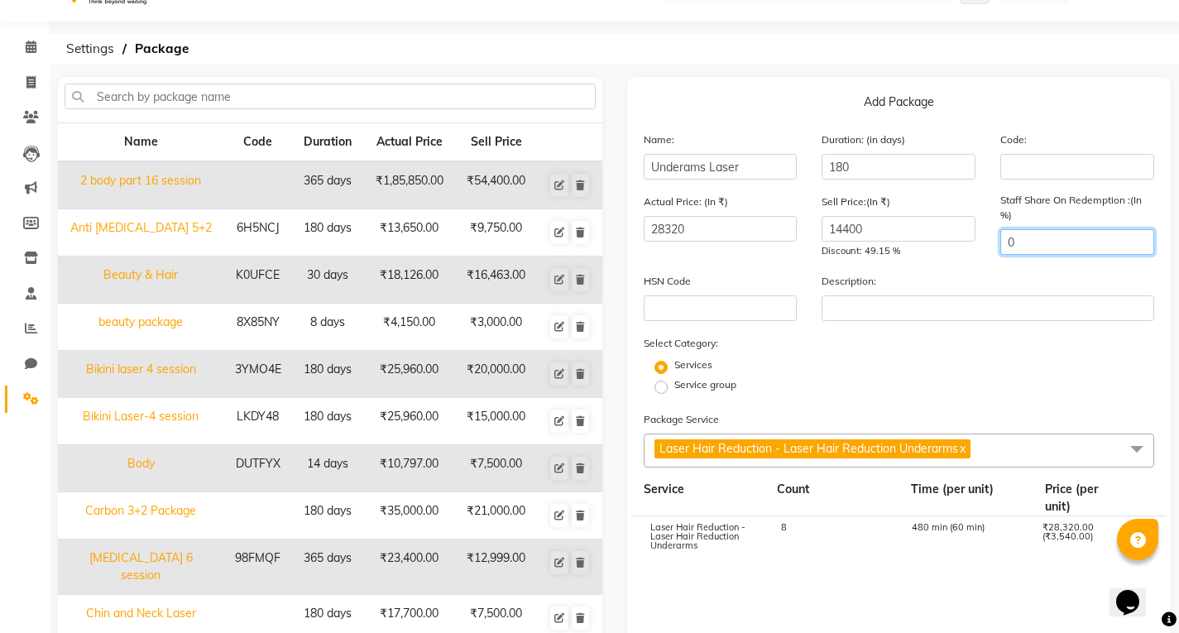
scroll to position [328, 0]
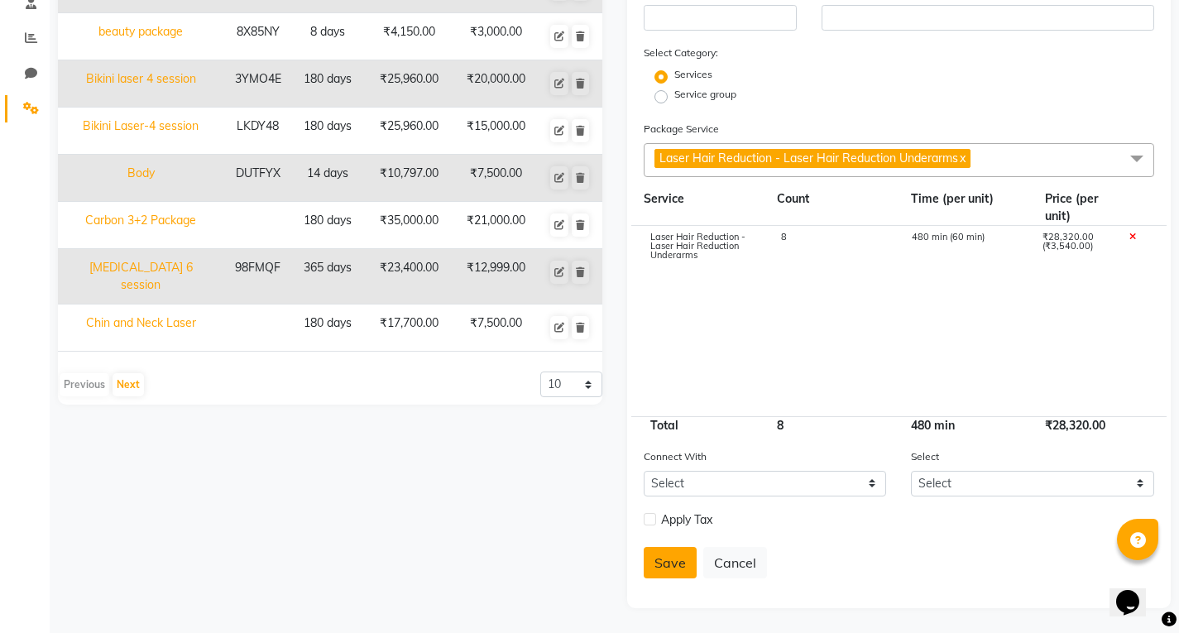
type input "0"
click at [668, 571] on button "Save" at bounding box center [670, 562] width 53 height 31
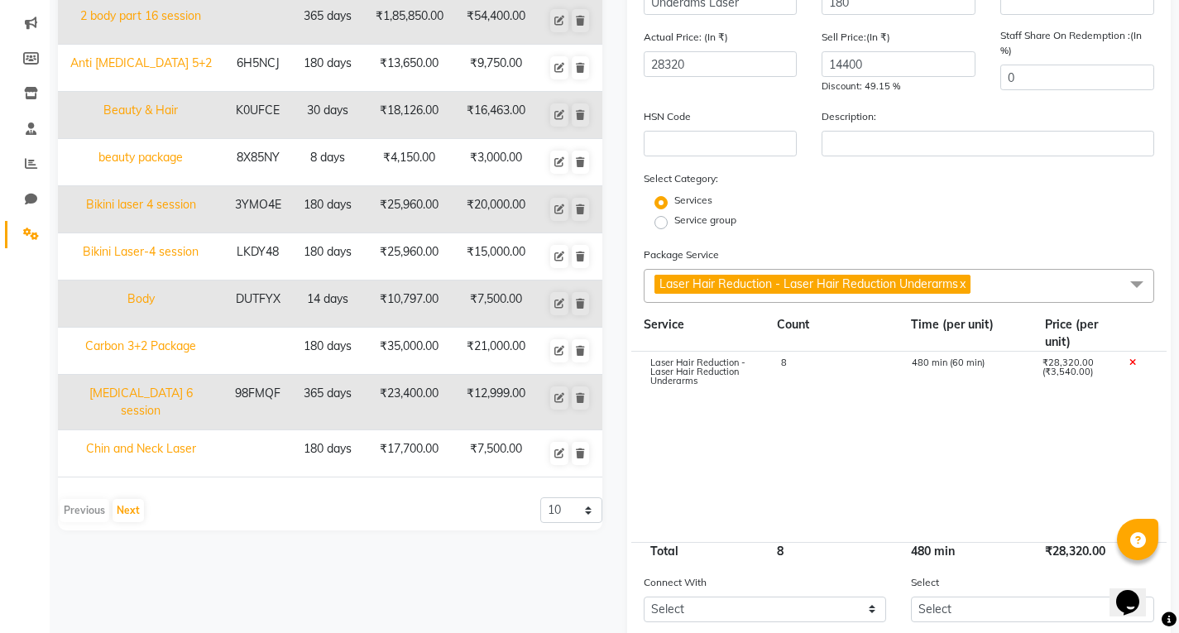
select select
checkbox input "false"
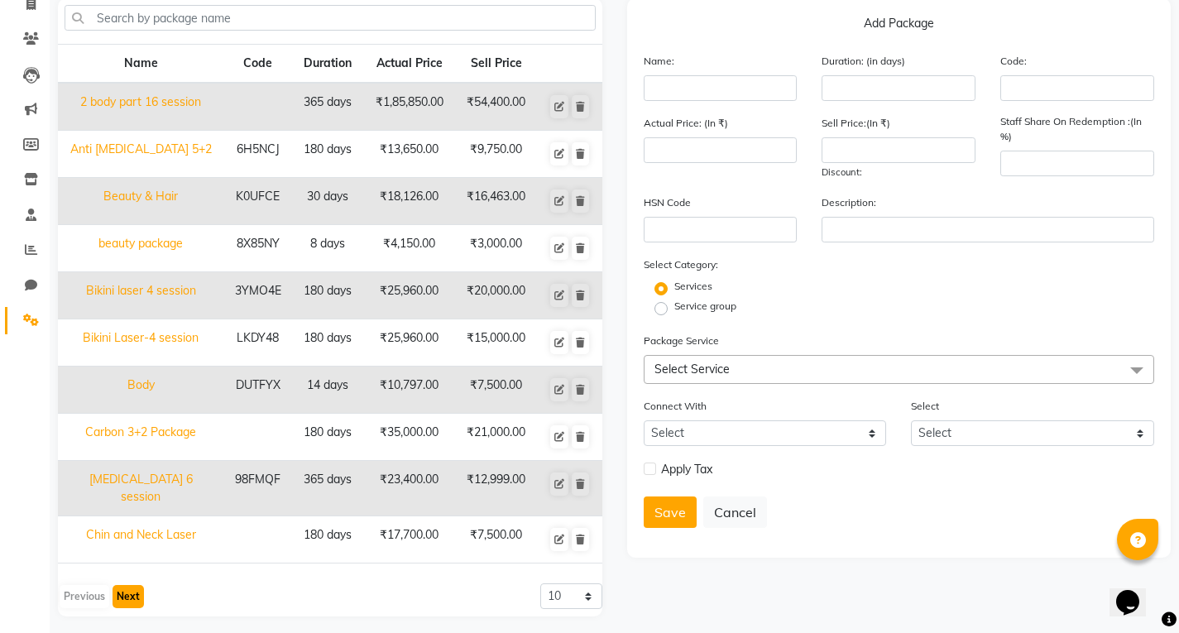
click at [122, 585] on button "Next" at bounding box center [127, 596] width 31 height 23
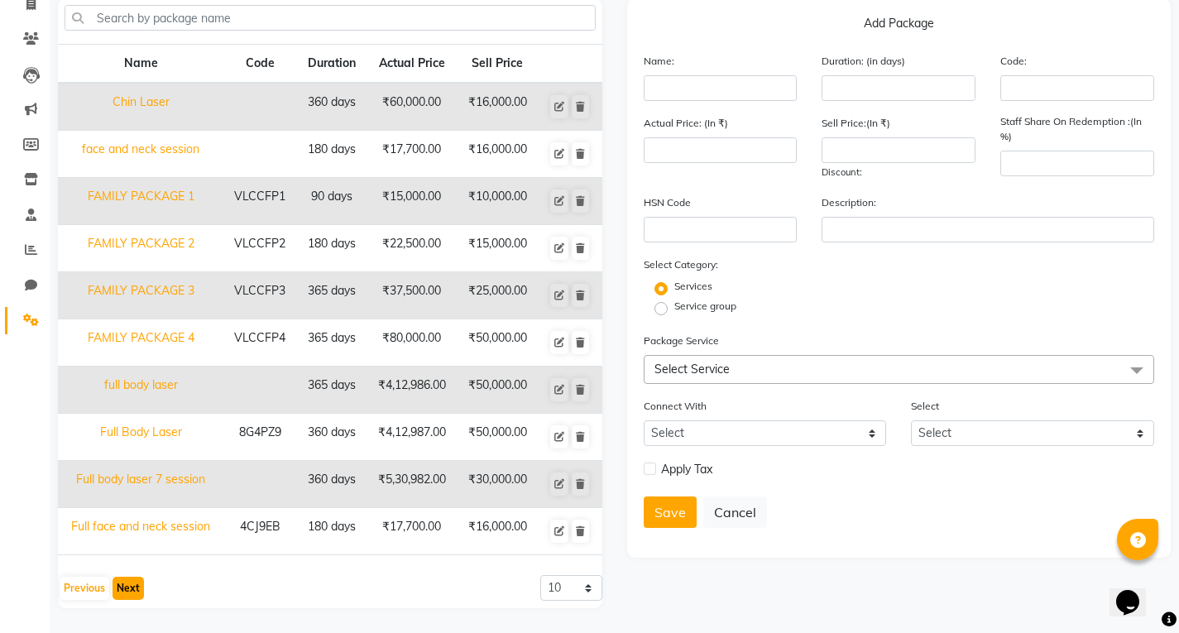
click at [132, 586] on button "Next" at bounding box center [127, 588] width 31 height 23
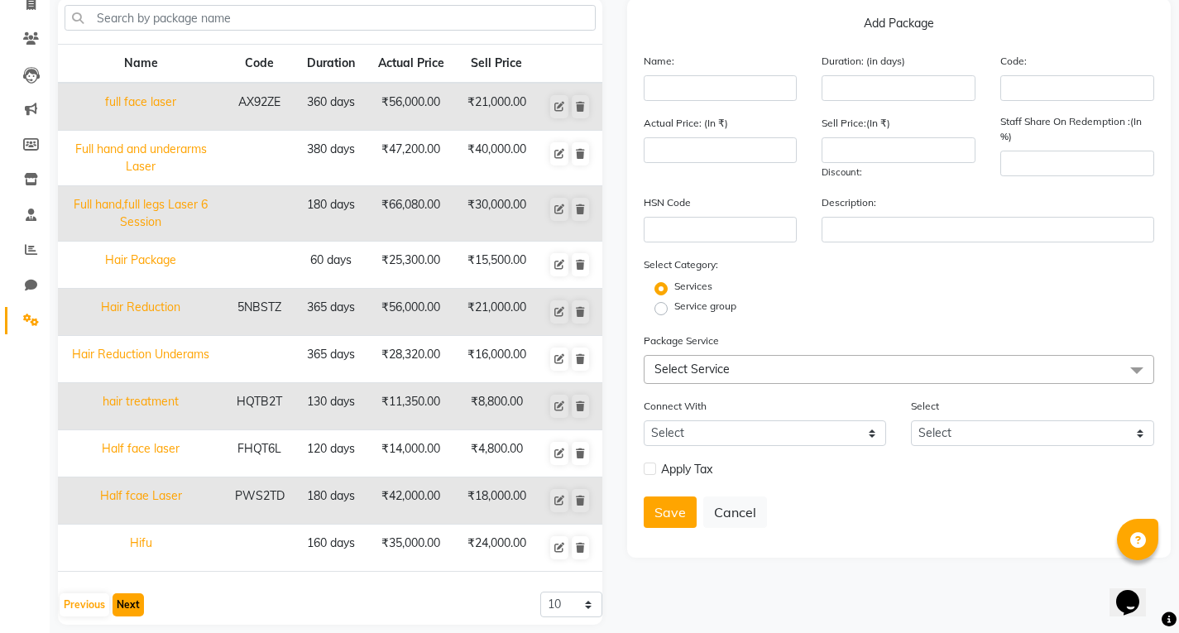
click at [126, 610] on button "Next" at bounding box center [127, 604] width 31 height 23
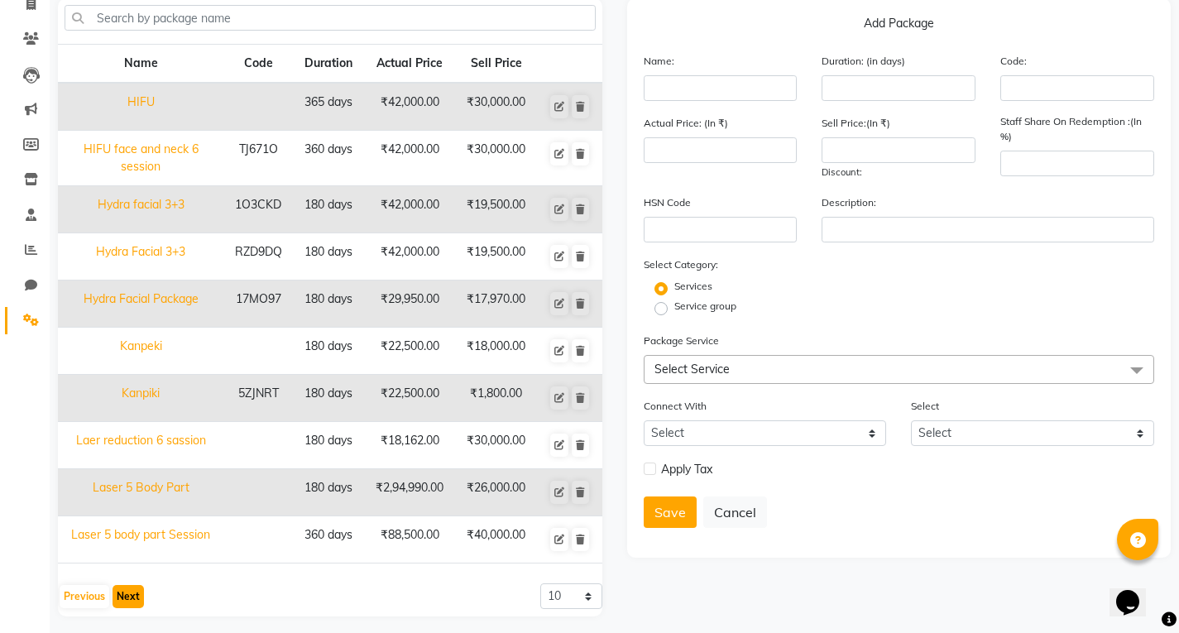
click at [141, 591] on button "Next" at bounding box center [127, 596] width 31 height 23
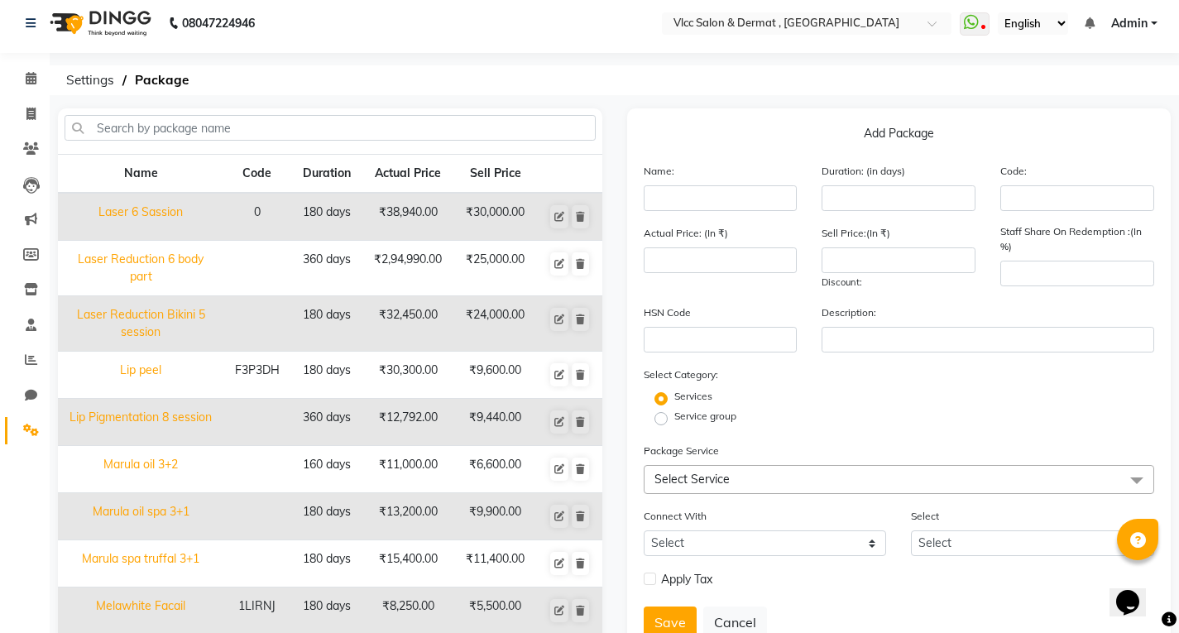
scroll to position [0, 0]
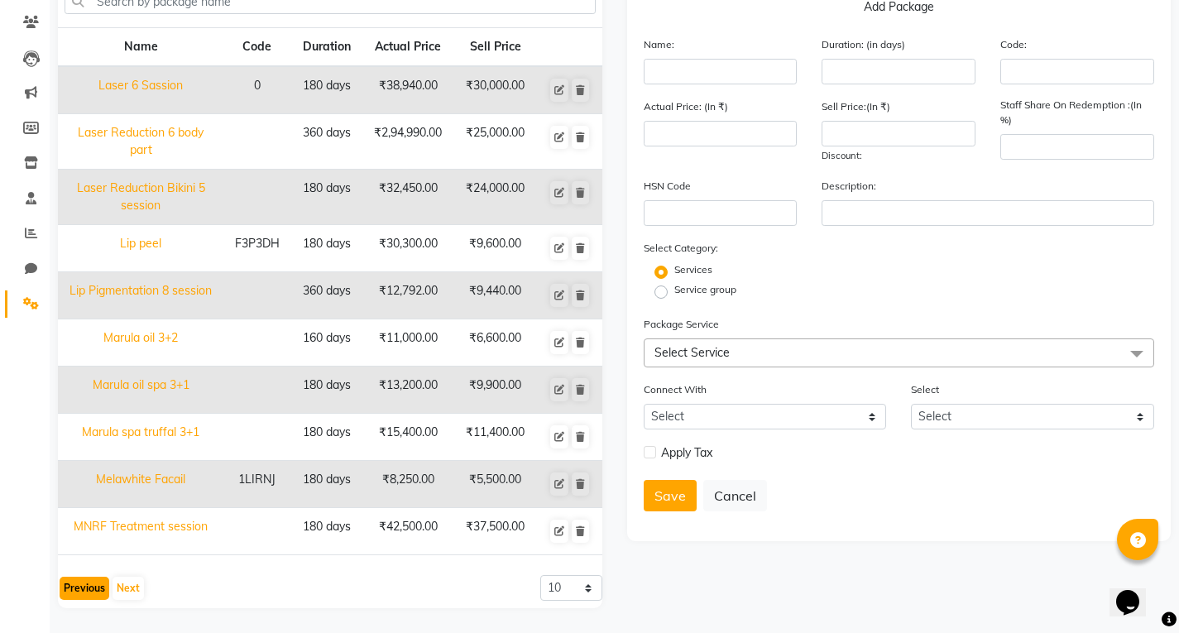
click at [97, 588] on button "Previous" at bounding box center [85, 588] width 50 height 23
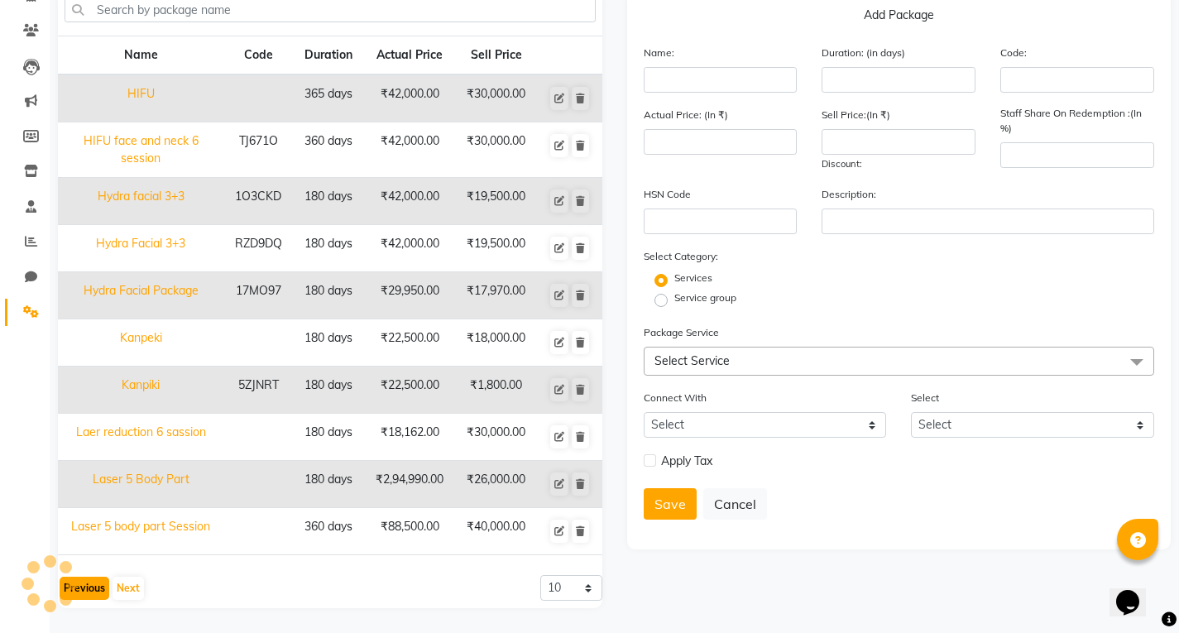
scroll to position [125, 0]
click at [84, 586] on button "Previous" at bounding box center [85, 588] width 50 height 23
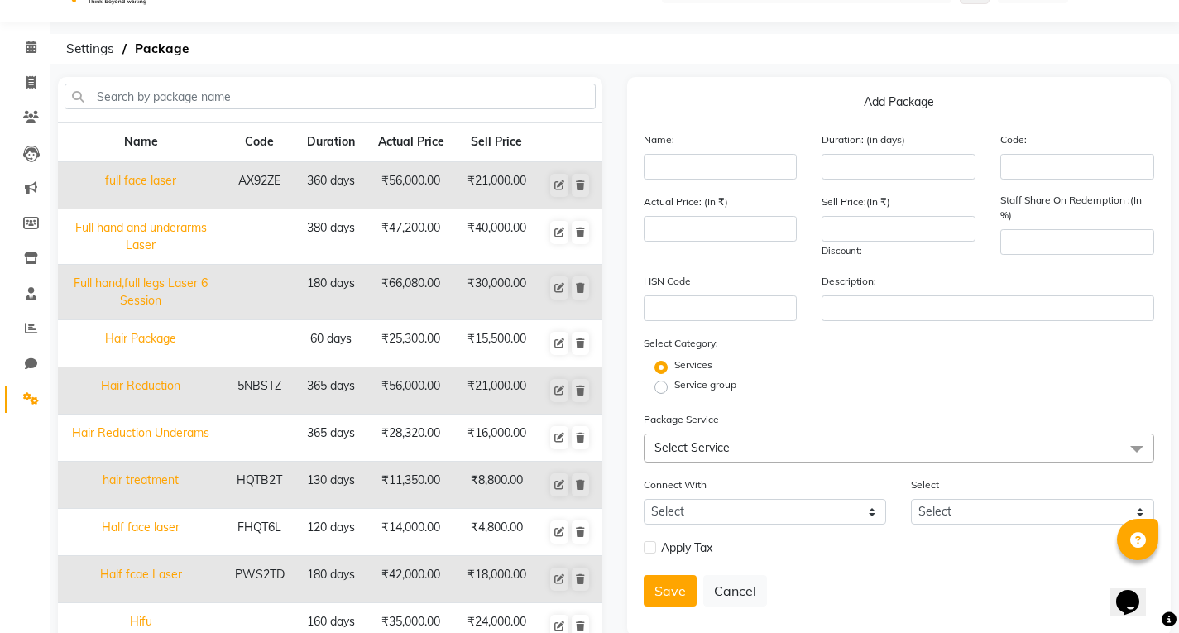
scroll to position [0, 0]
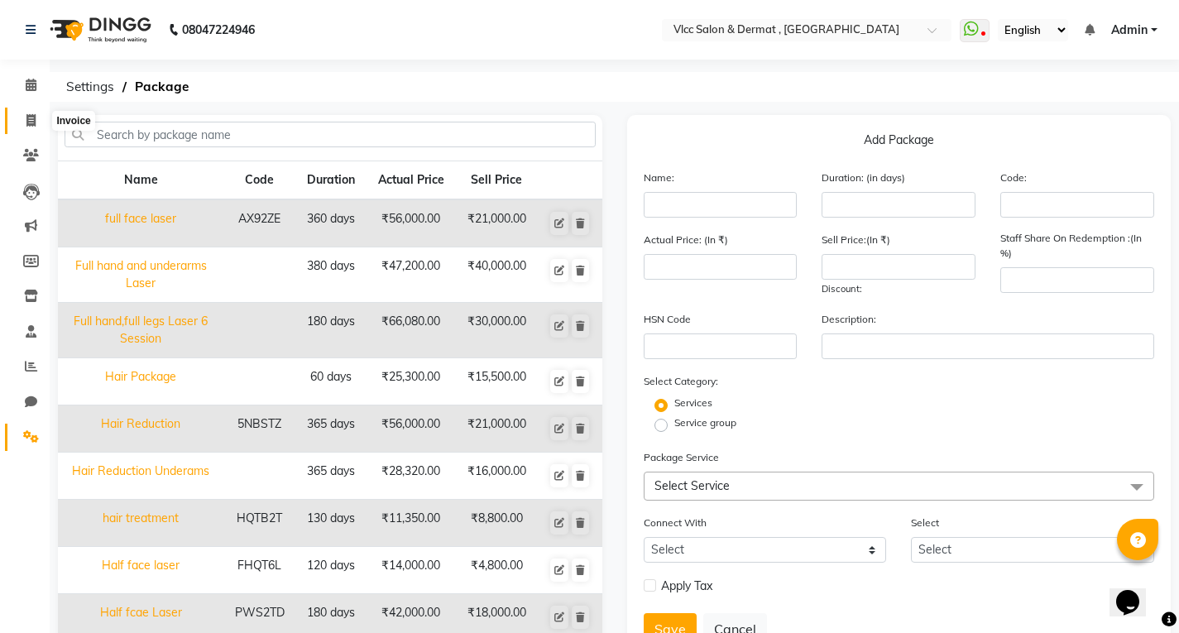
drag, startPoint x: 27, startPoint y: 122, endPoint x: 43, endPoint y: 130, distance: 17.8
click at [29, 122] on icon at bounding box center [30, 120] width 9 height 12
select select "service"
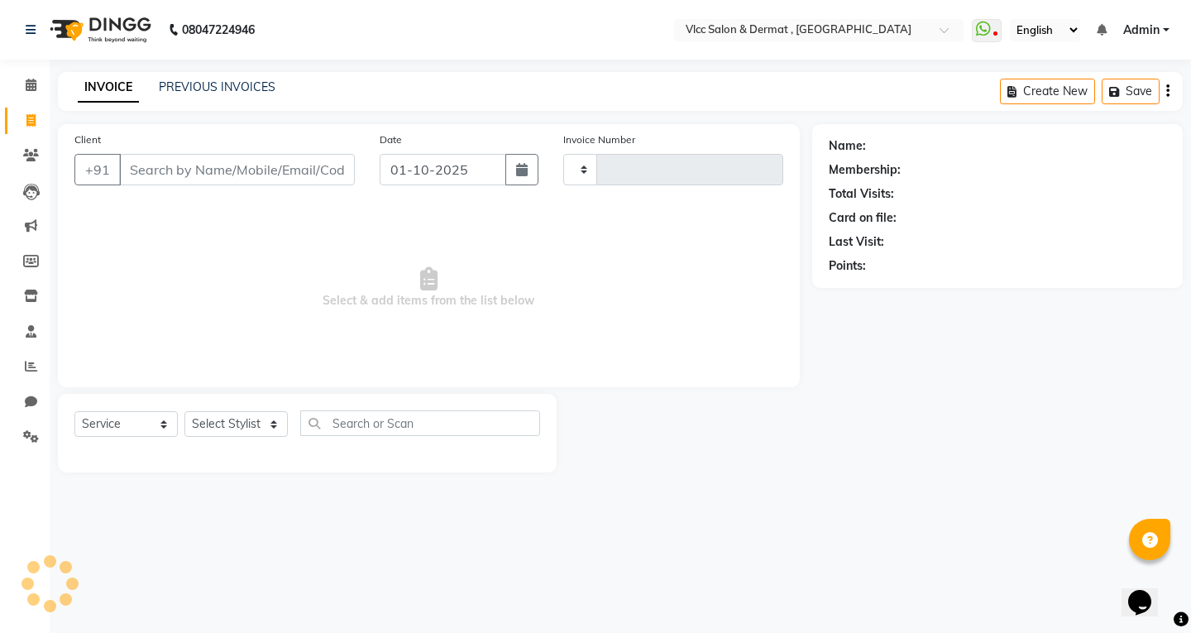
type input "1611"
select select "5256"
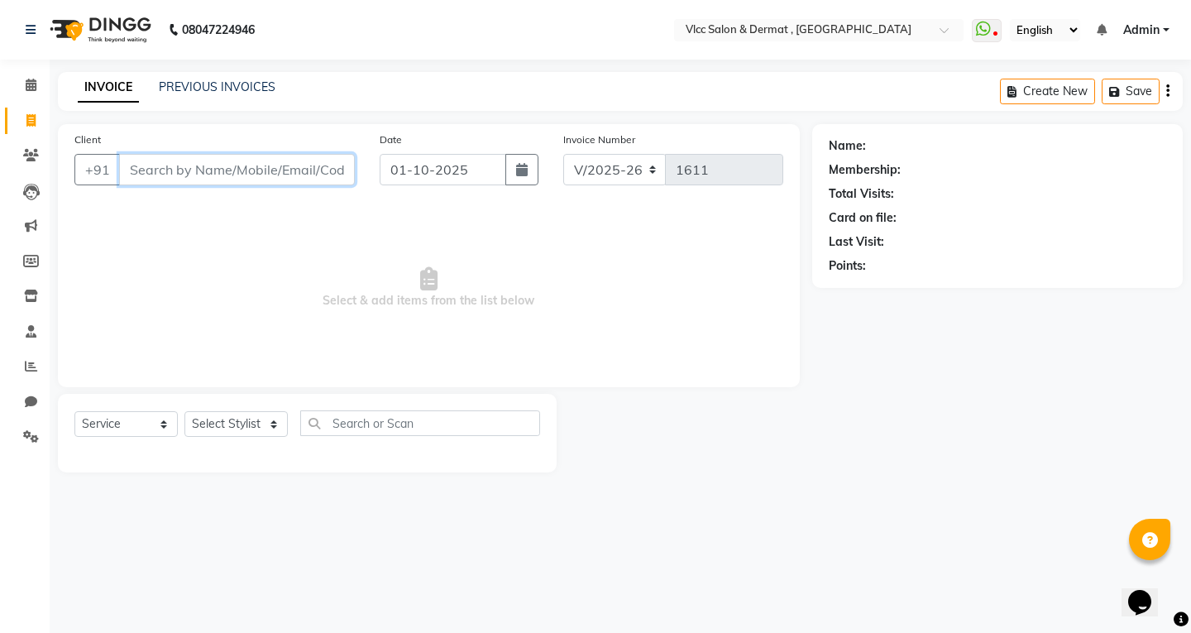
click at [237, 167] on input "Client" at bounding box center [237, 169] width 236 height 31
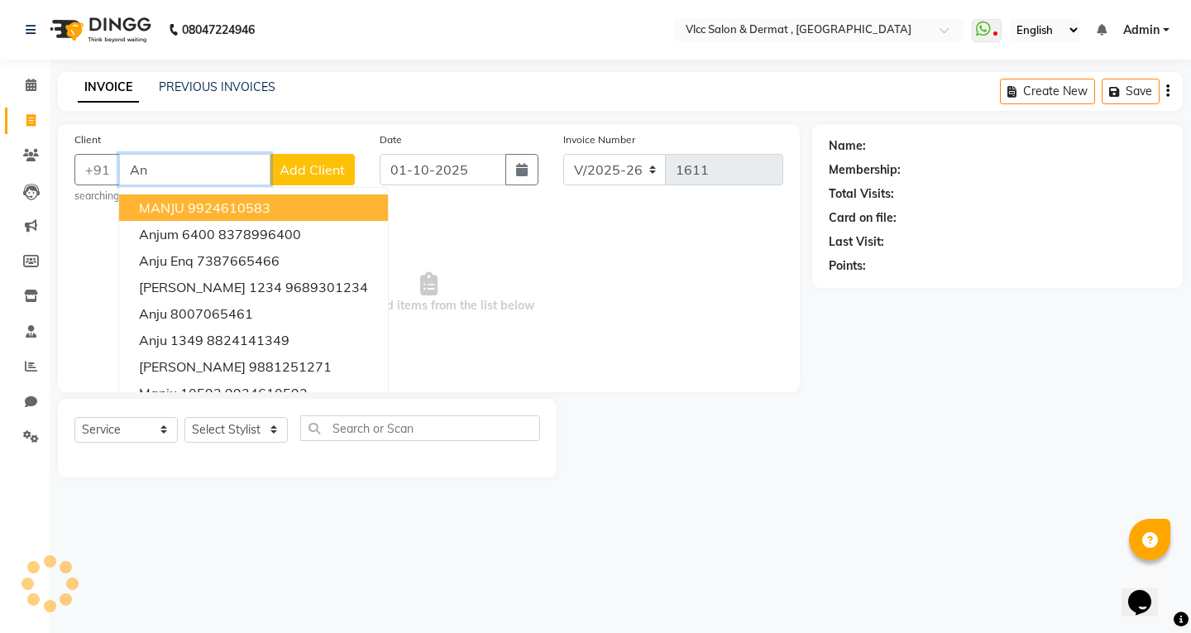
type input "A"
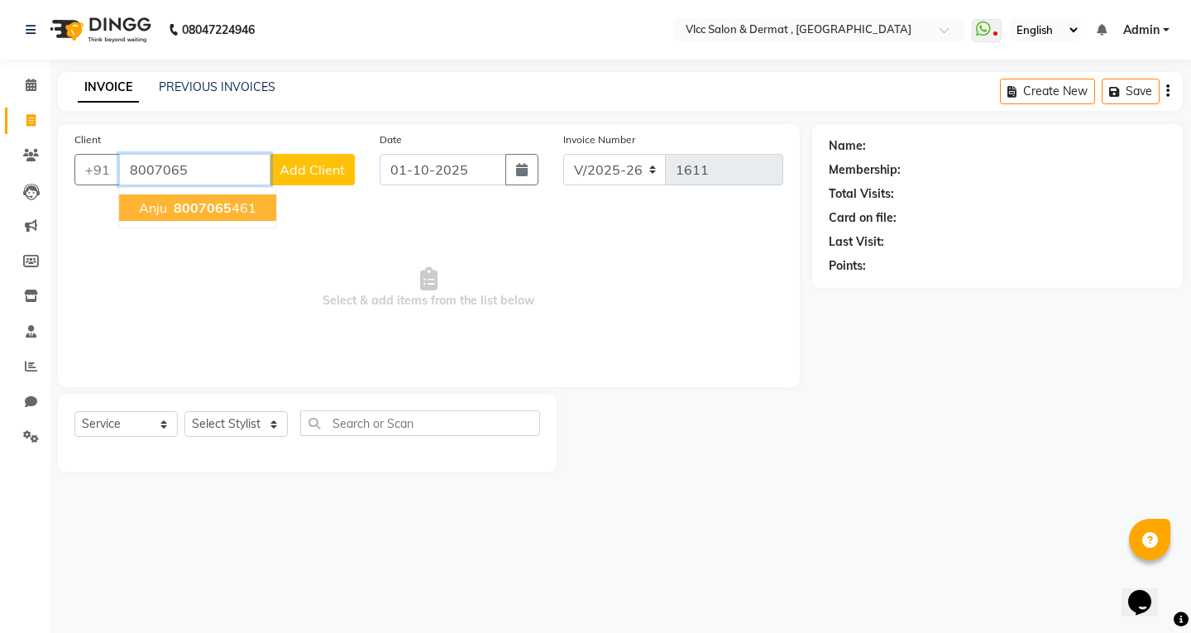
click at [202, 203] on span "8007065" at bounding box center [203, 207] width 58 height 17
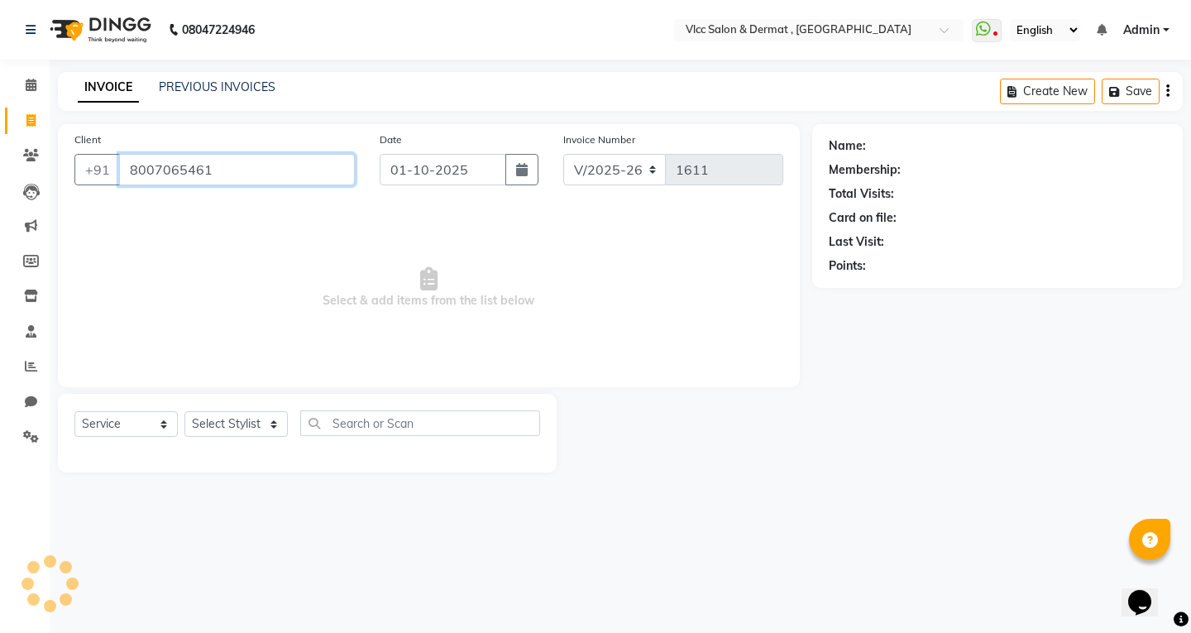
type input "8007065461"
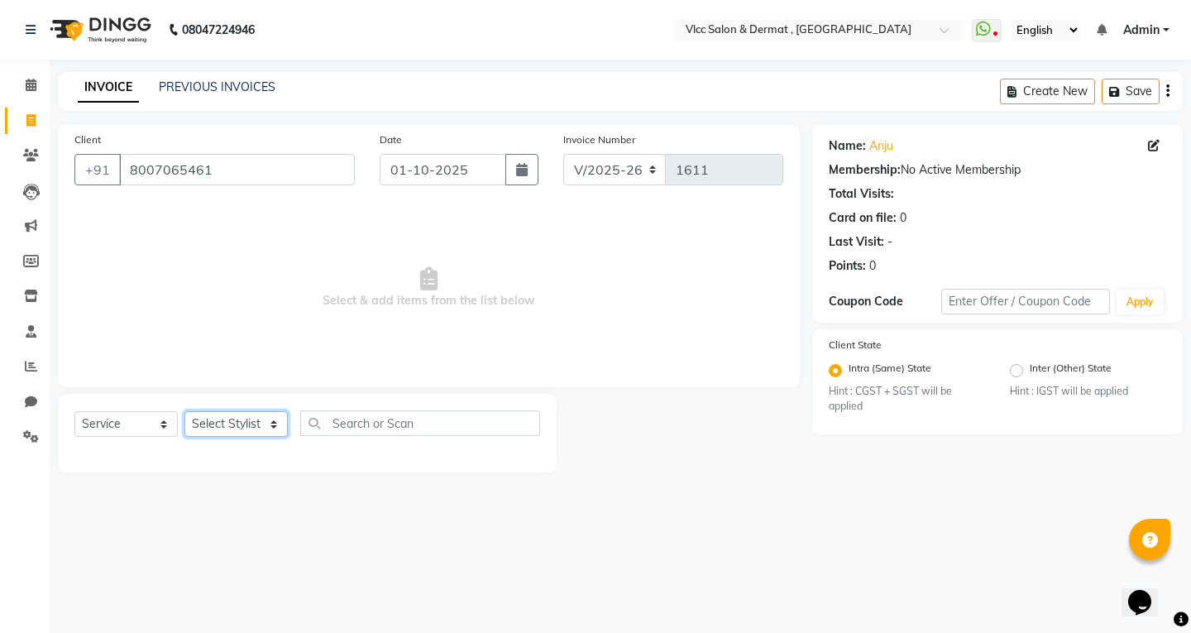
drag, startPoint x: 222, startPoint y: 428, endPoint x: 222, endPoint y: 414, distance: 13.2
click at [222, 428] on select "Select Stylist [PERSON_NAME] [PERSON_NAME] [PERSON_NAME] [PERSON_NAME] [PERSON_…" at bounding box center [235, 424] width 103 height 26
select select "72795"
click at [184, 411] on select "Select Stylist [PERSON_NAME] [PERSON_NAME] [PERSON_NAME] [PERSON_NAME] [PERSON_…" at bounding box center [235, 424] width 103 height 26
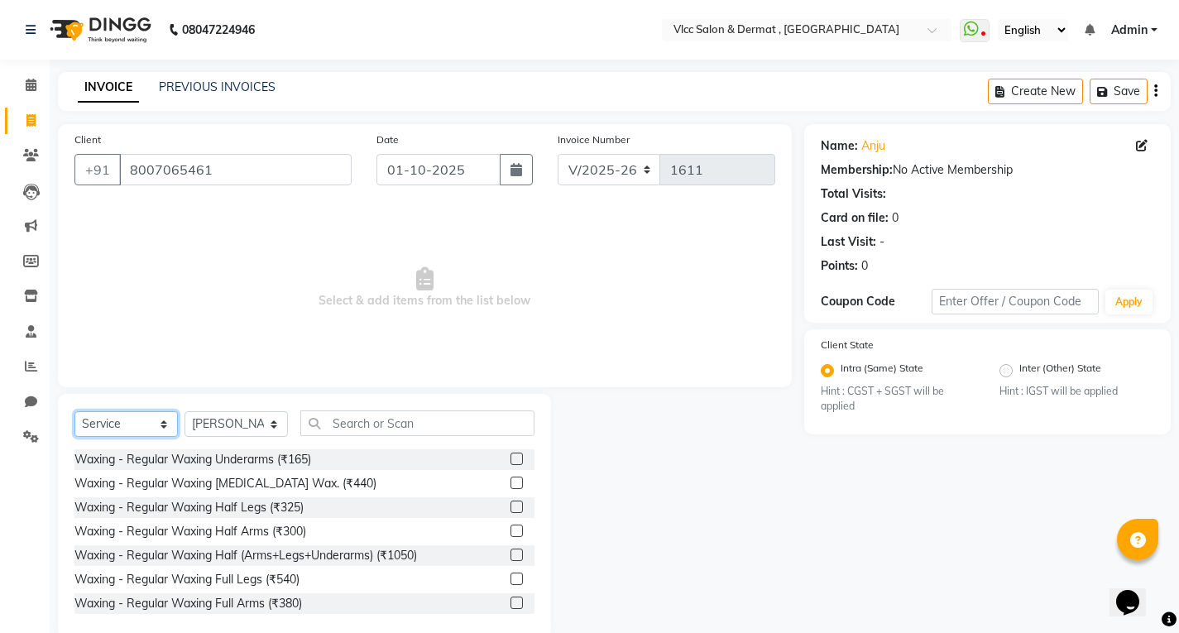
drag, startPoint x: 123, startPoint y: 423, endPoint x: 122, endPoint y: 435, distance: 12.5
click at [123, 423] on select "Select Service Product Membership Package Voucher Prepaid Gift Card" at bounding box center [125, 424] width 103 height 26
select select "package"
click at [74, 411] on select "Select Service Product Membership Package Voucher Prepaid Gift Card" at bounding box center [125, 424] width 103 height 26
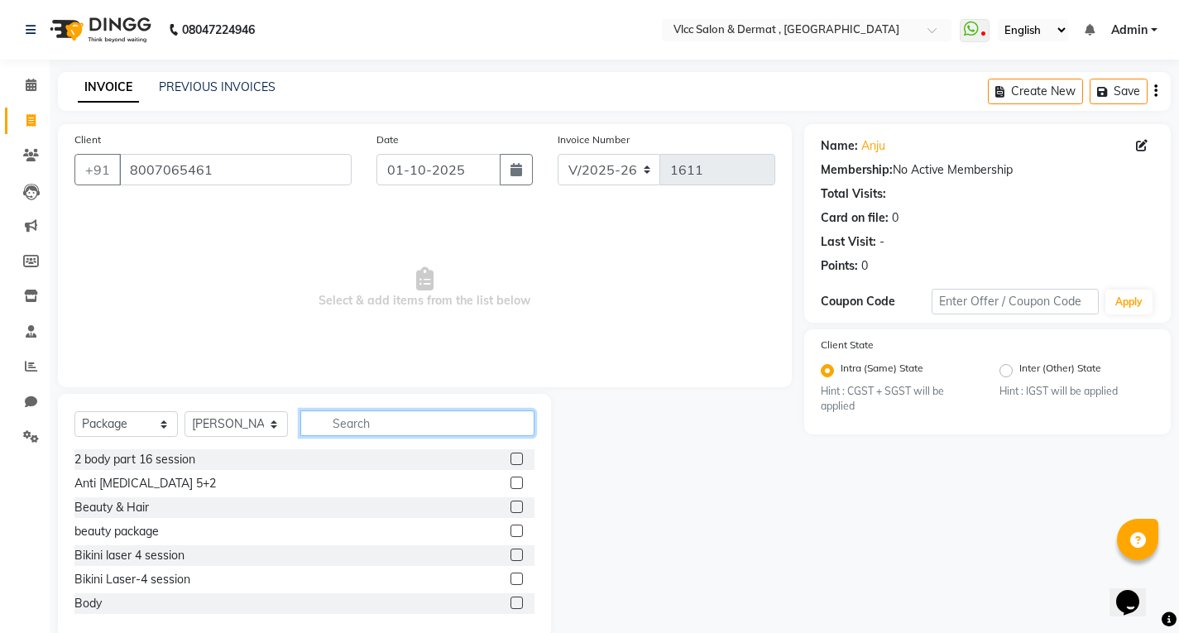
click at [379, 415] on input "text" at bounding box center [417, 423] width 234 height 26
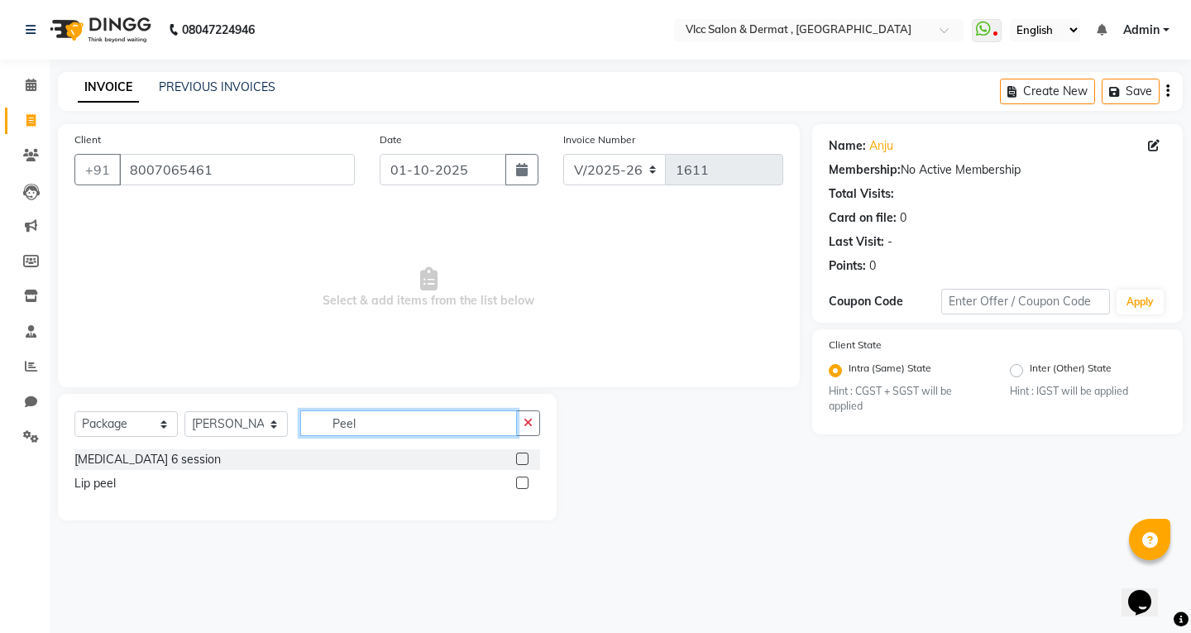
type input "Peel"
click at [524, 483] on label at bounding box center [522, 482] width 12 height 12
click at [524, 483] on input "checkbox" at bounding box center [521, 483] width 11 height 11
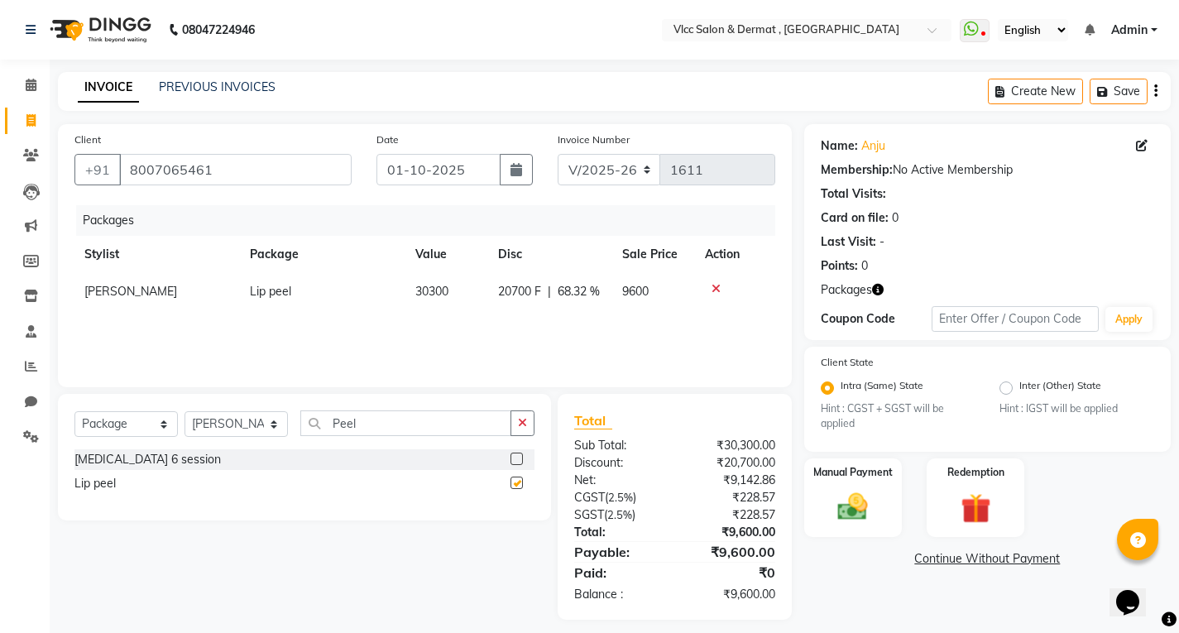
checkbox input "false"
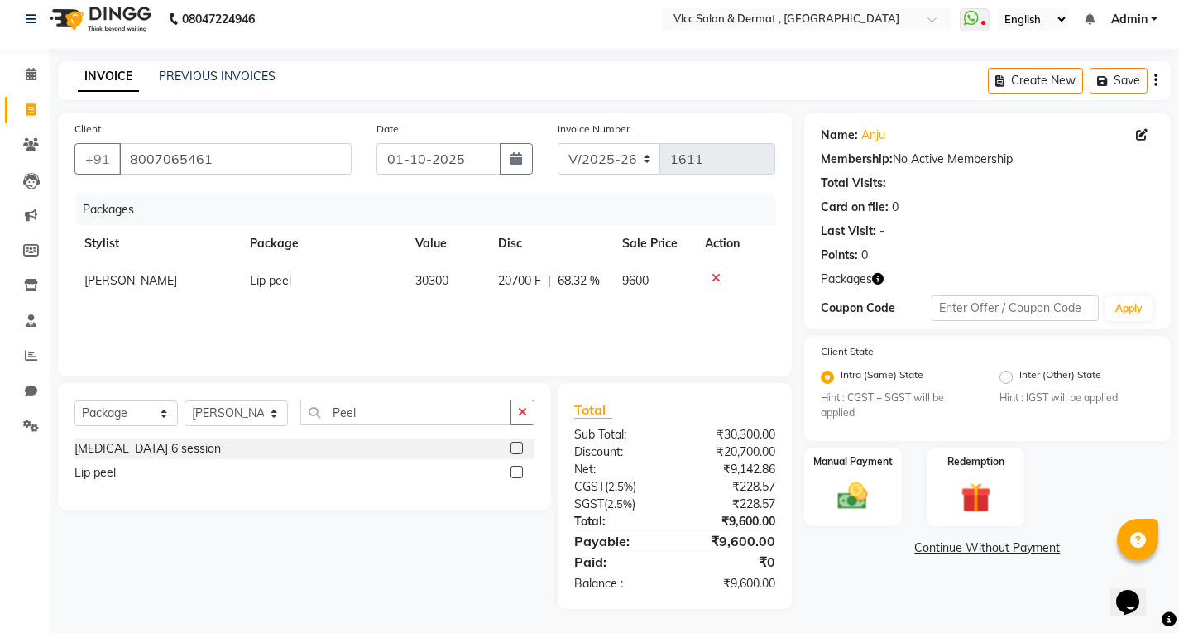
scroll to position [12, 0]
drag, startPoint x: 396, startPoint y: 409, endPoint x: 409, endPoint y: 409, distance: 12.4
click at [398, 409] on input "Peel" at bounding box center [405, 412] width 211 height 26
type input "P"
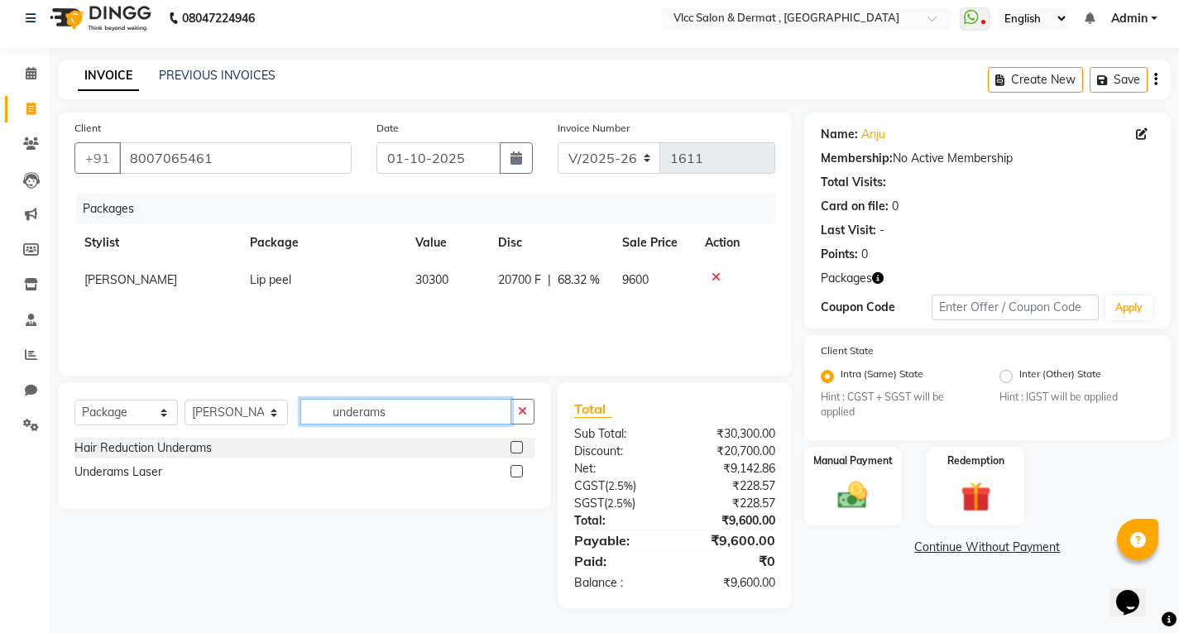
type input "underams"
click at [524, 471] on div at bounding box center [522, 472] width 24 height 21
click at [511, 473] on label at bounding box center [516, 471] width 12 height 12
click at [511, 473] on input "checkbox" at bounding box center [515, 472] width 11 height 11
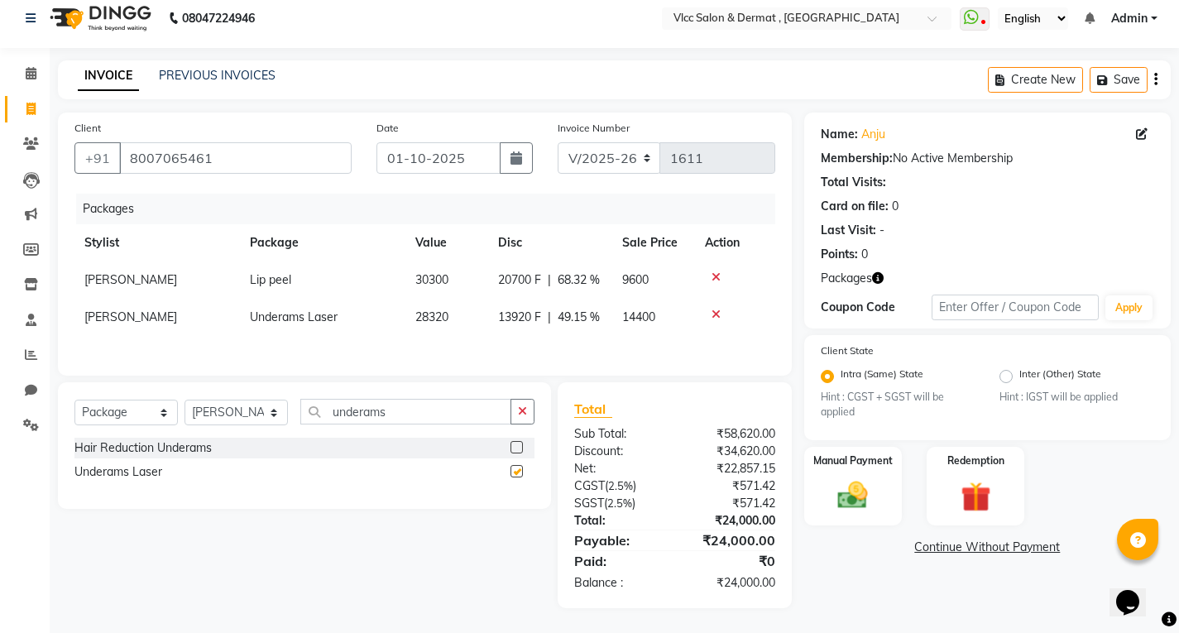
checkbox input "false"
click at [850, 490] on img at bounding box center [852, 495] width 50 height 36
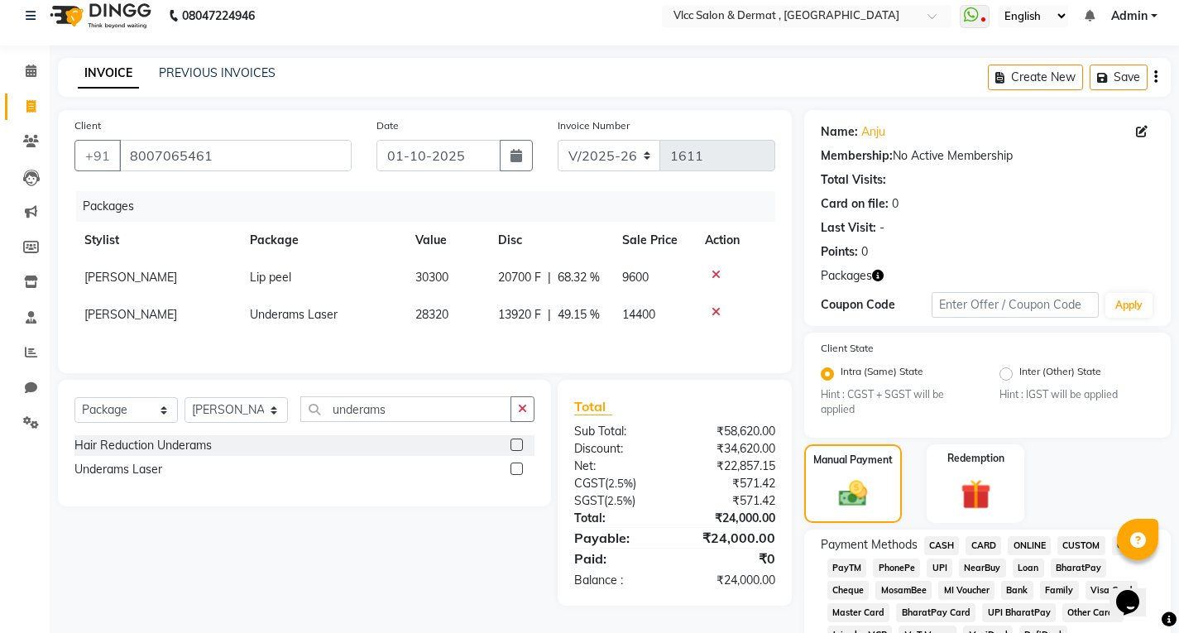
scroll to position [262, 0]
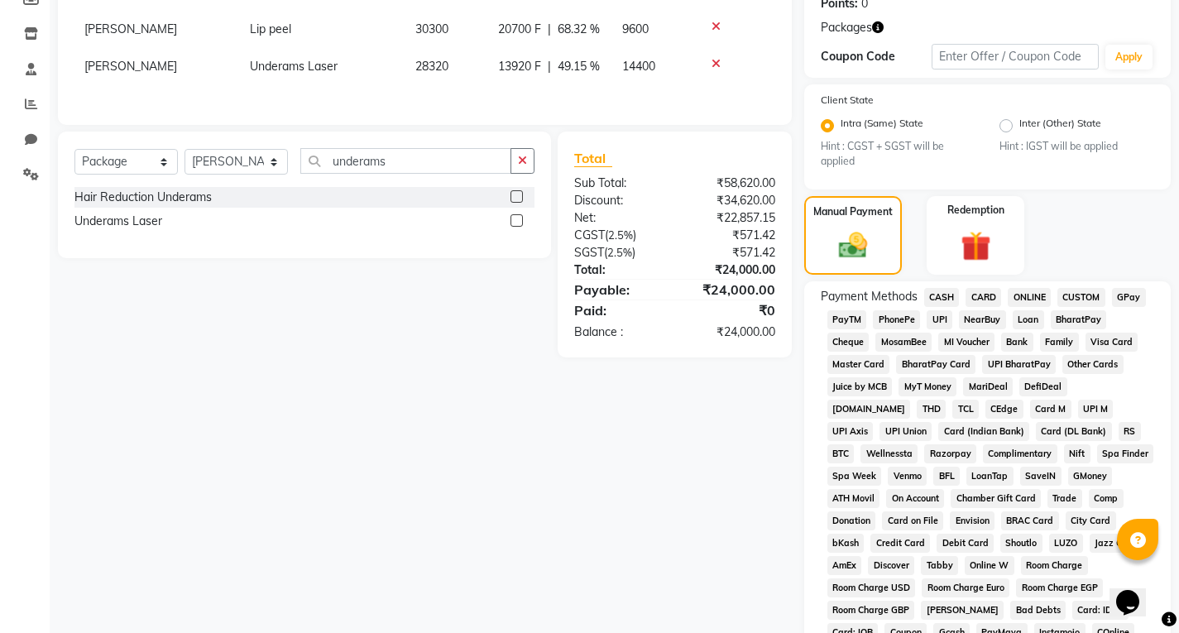
click at [940, 318] on span "UPI" at bounding box center [939, 319] width 26 height 19
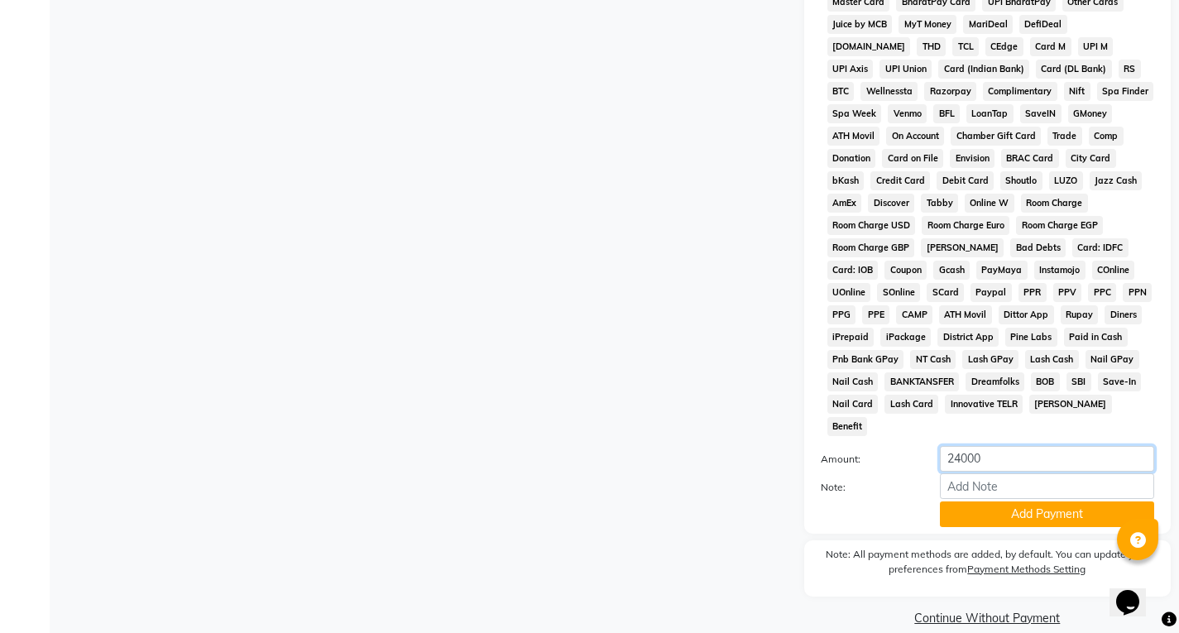
click at [1000, 446] on input "24000" at bounding box center [1047, 459] width 214 height 26
type input "2"
type input "5590"
click at [777, 485] on div "Client [PHONE_NUMBER] Date [DATE] Invoice Number V/2025 V/[PHONE_NUMBER] Packag…" at bounding box center [424, 65] width 759 height 1131
click at [1017, 501] on button "Add Payment" at bounding box center [1047, 514] width 214 height 26
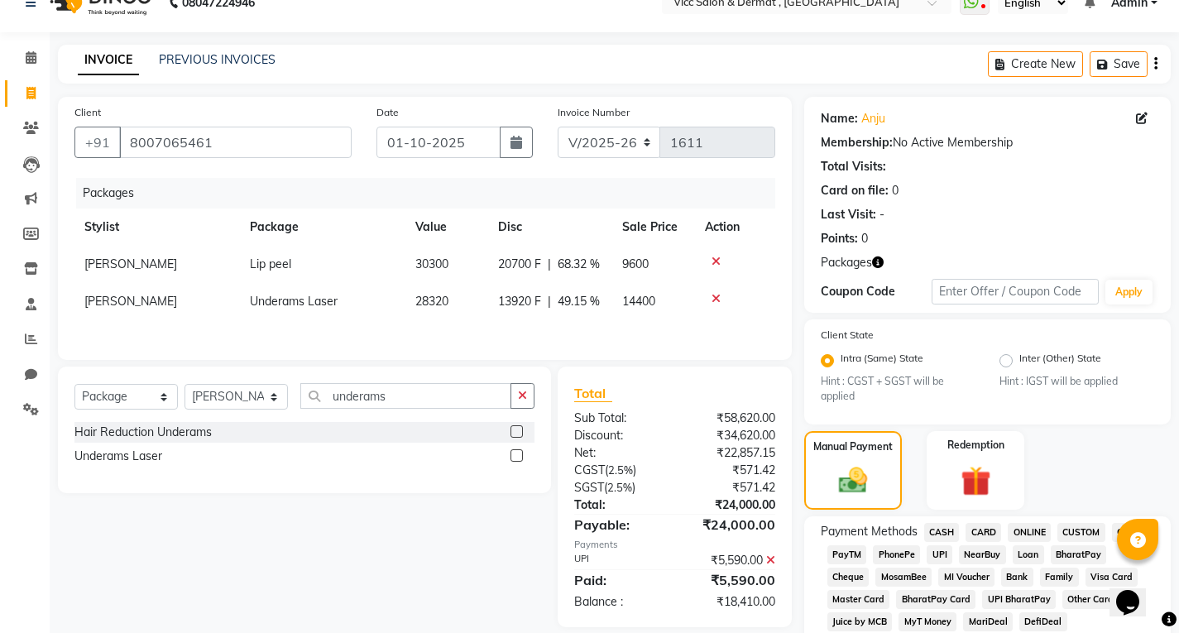
scroll to position [275, 0]
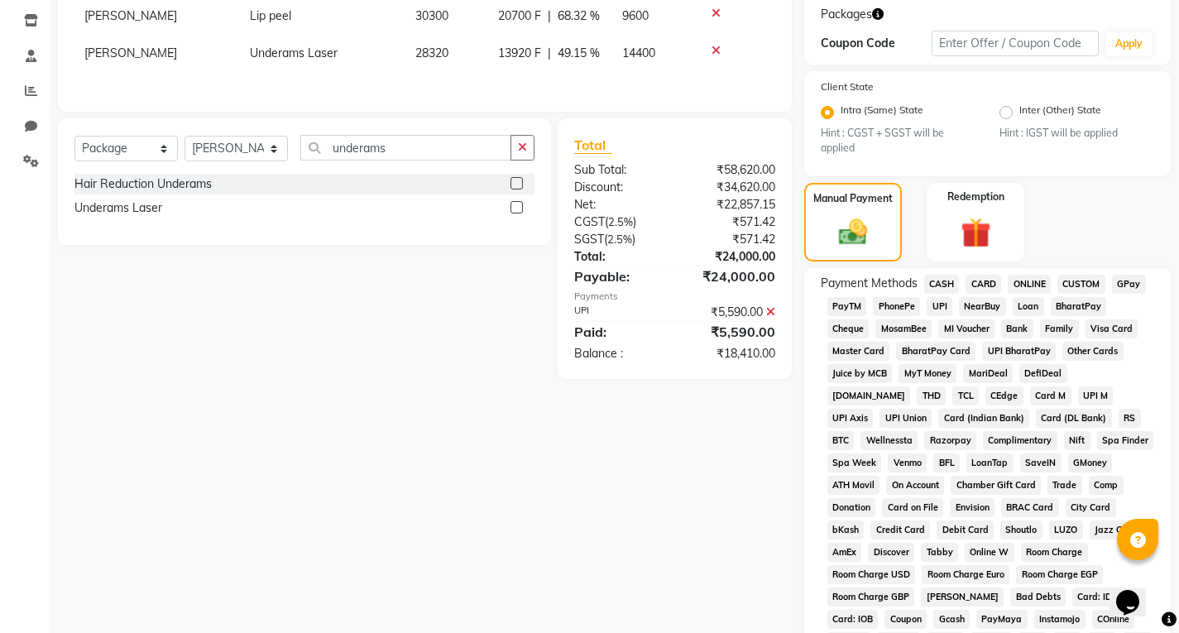
click at [986, 280] on span "CARD" at bounding box center [983, 284] width 36 height 19
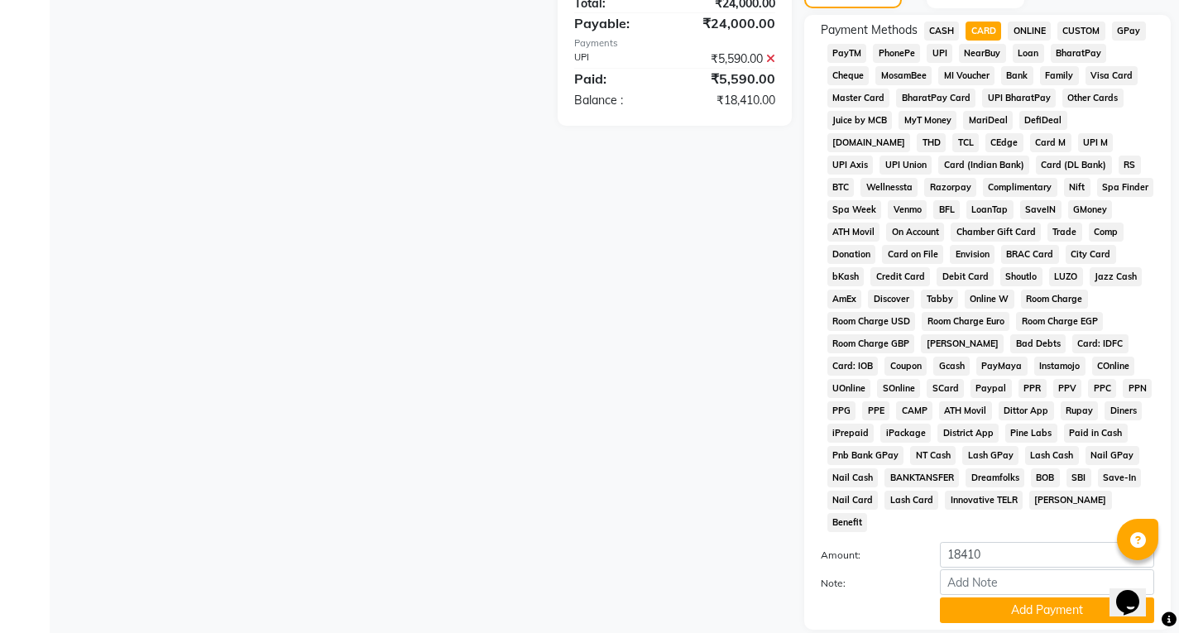
scroll to position [0, 0]
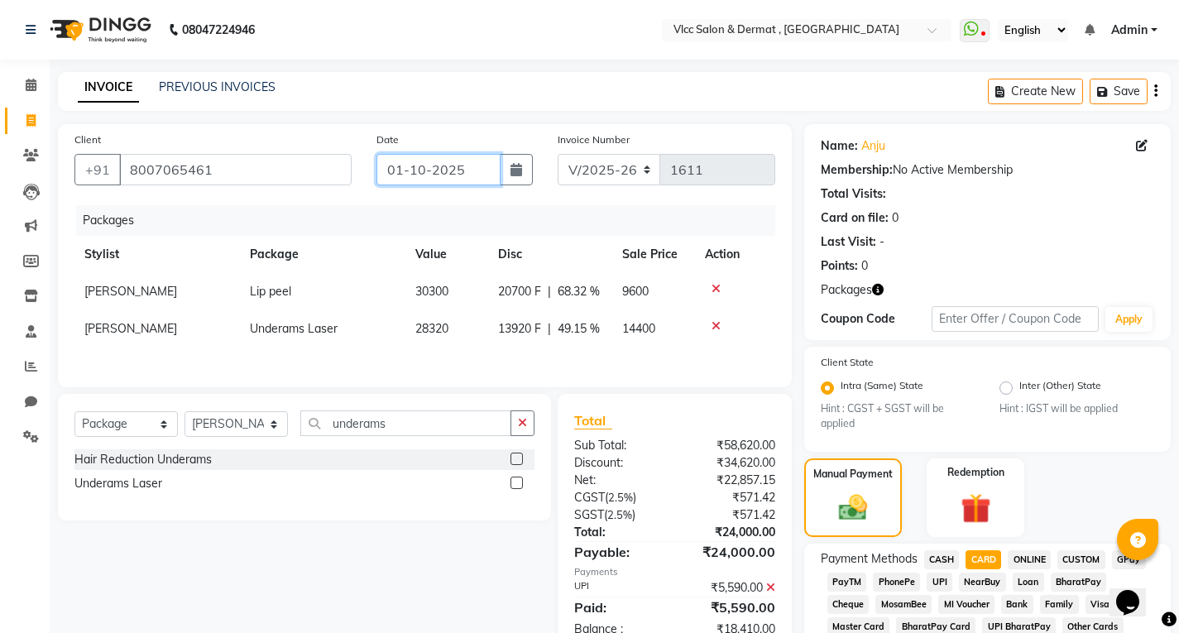
click at [419, 179] on input "01-10-2025" at bounding box center [438, 169] width 124 height 31
select select "10"
select select "2025"
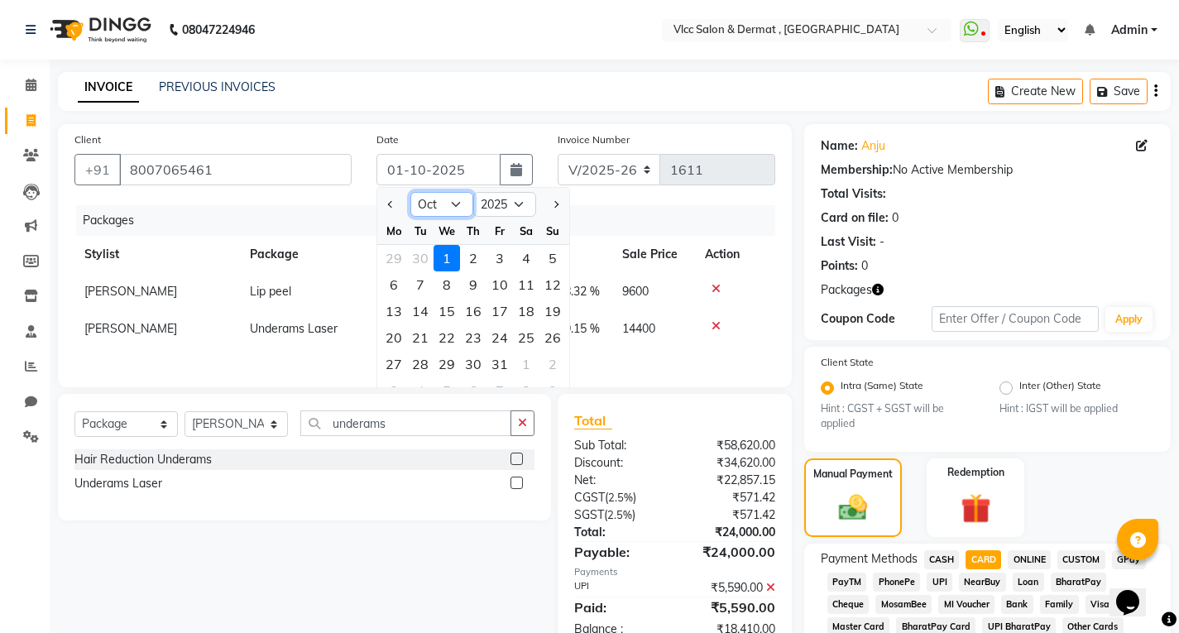
click at [451, 207] on select "Jan Feb Mar Apr May Jun [DATE] Aug Sep Oct Nov Dec" at bounding box center [441, 204] width 63 height 25
select select "9"
click at [410, 192] on select "Jan Feb Mar Apr May Jun [DATE] Aug Sep Oct Nov Dec" at bounding box center [441, 204] width 63 height 25
click at [525, 341] on div "27" at bounding box center [526, 337] width 26 height 26
type input "27-09-2025"
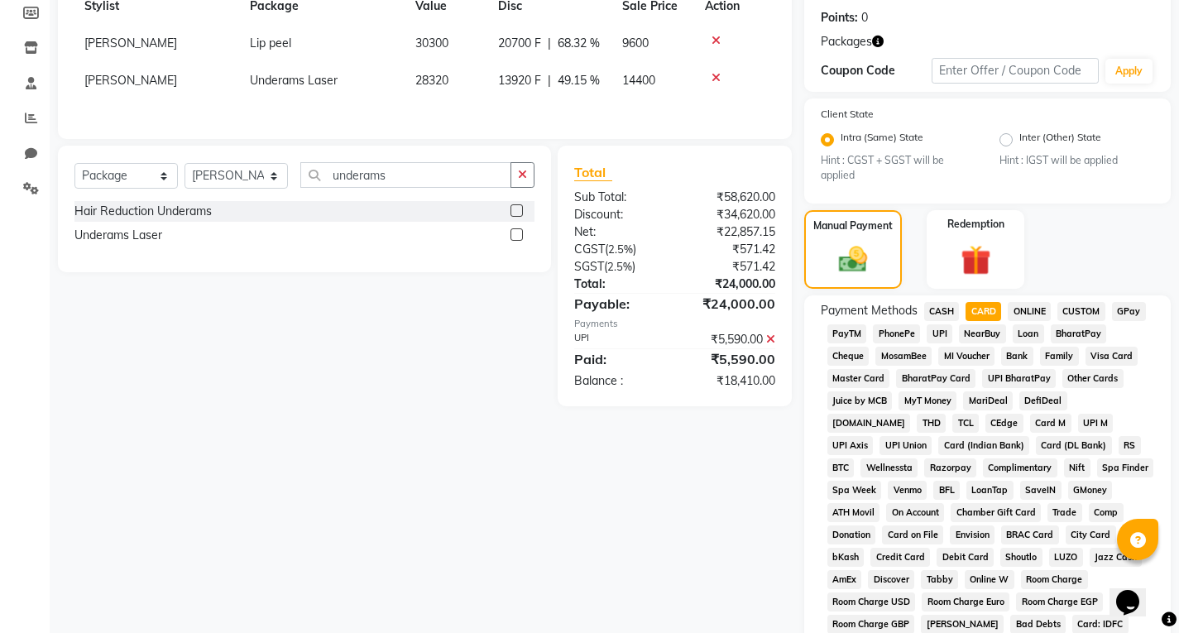
scroll to position [662, 0]
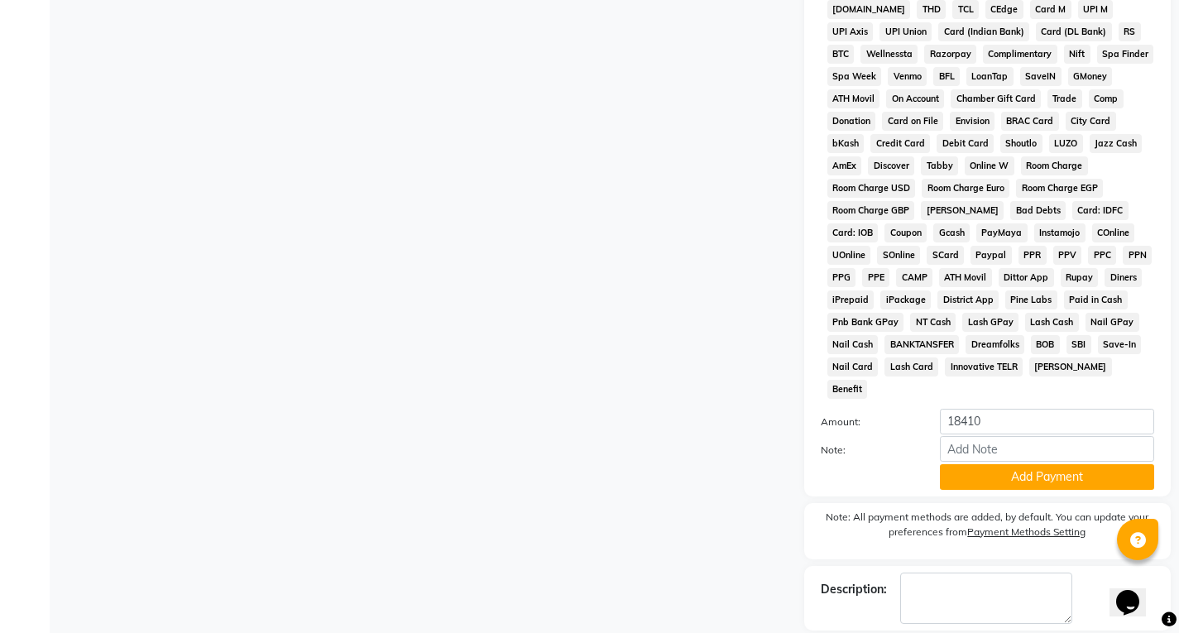
click at [997, 464] on button "Add Payment" at bounding box center [1047, 477] width 214 height 26
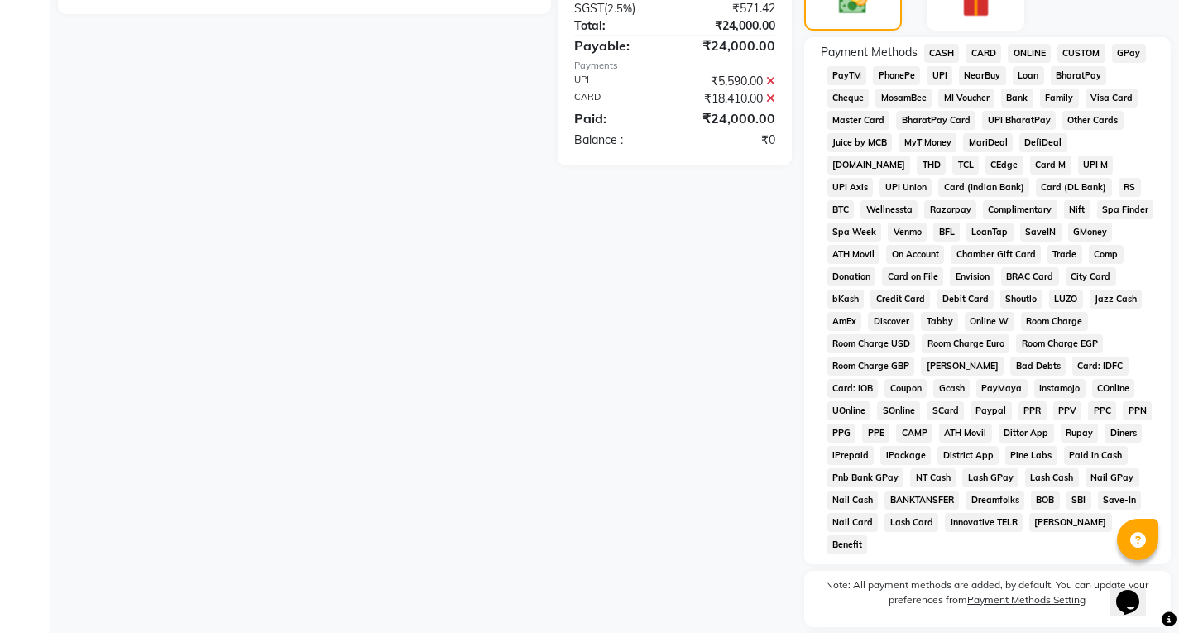
scroll to position [579, 0]
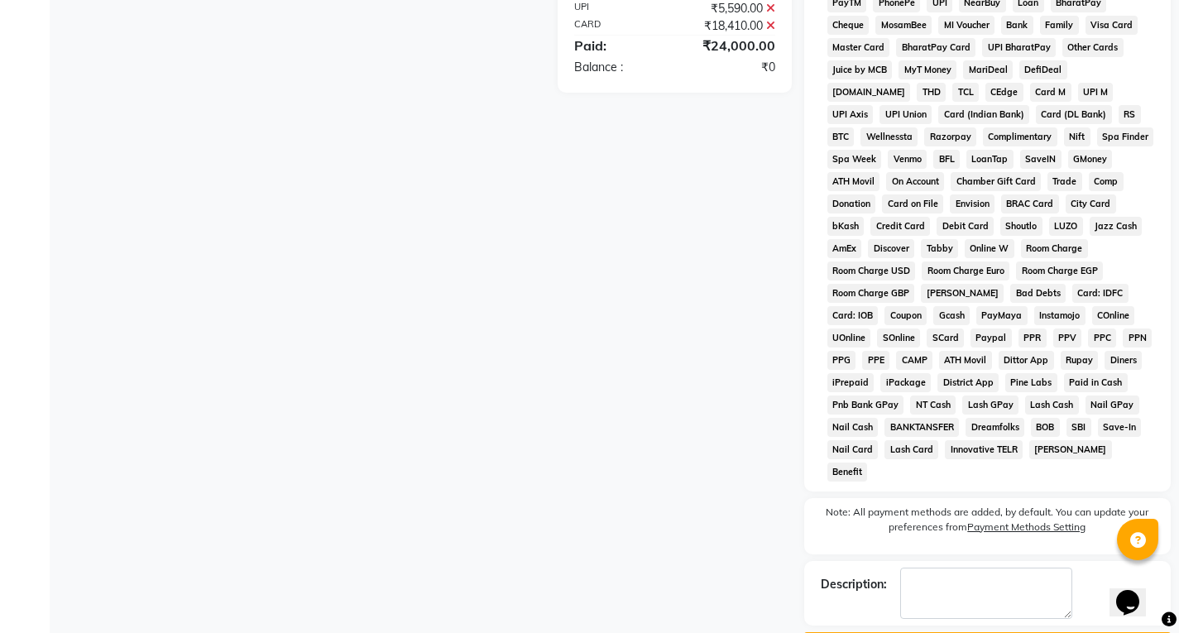
click at [985, 632] on button "Checkout" at bounding box center [987, 645] width 366 height 26
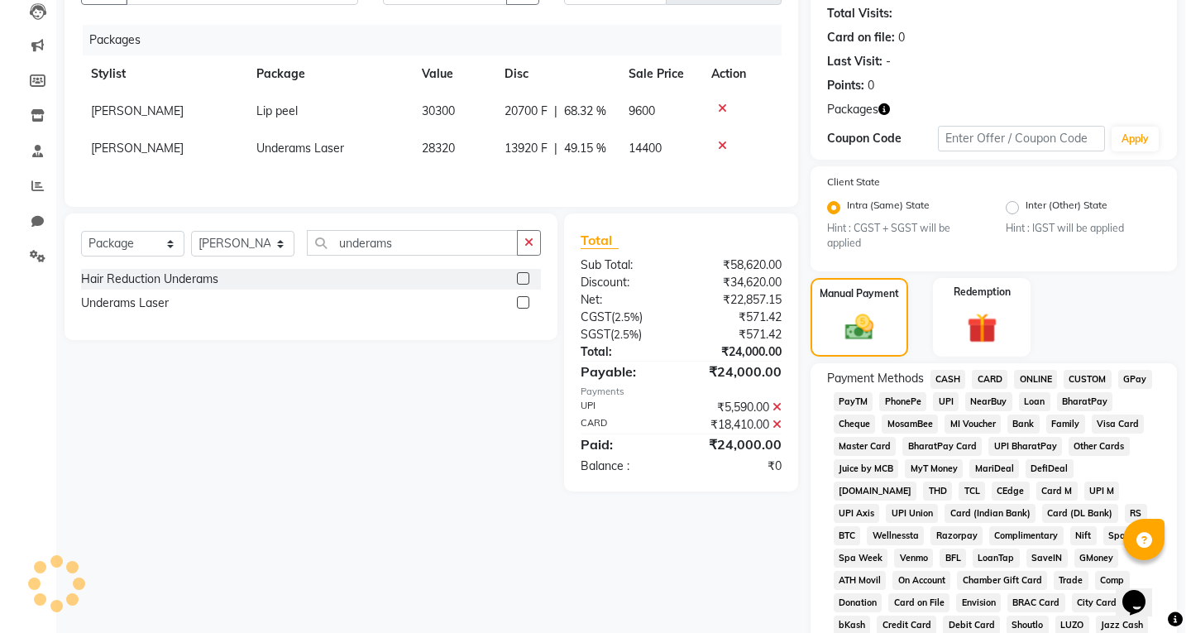
scroll to position [0, 0]
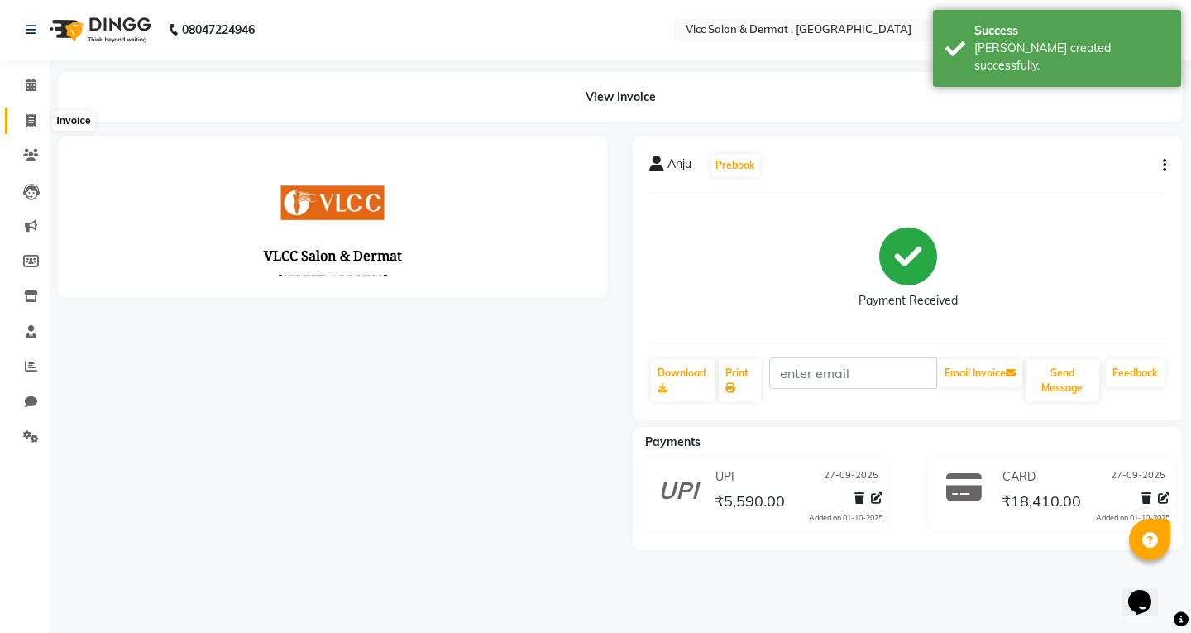
drag, startPoint x: 22, startPoint y: 121, endPoint x: 36, endPoint y: 127, distance: 15.2
click at [24, 121] on span at bounding box center [31, 121] width 29 height 19
select select "service"
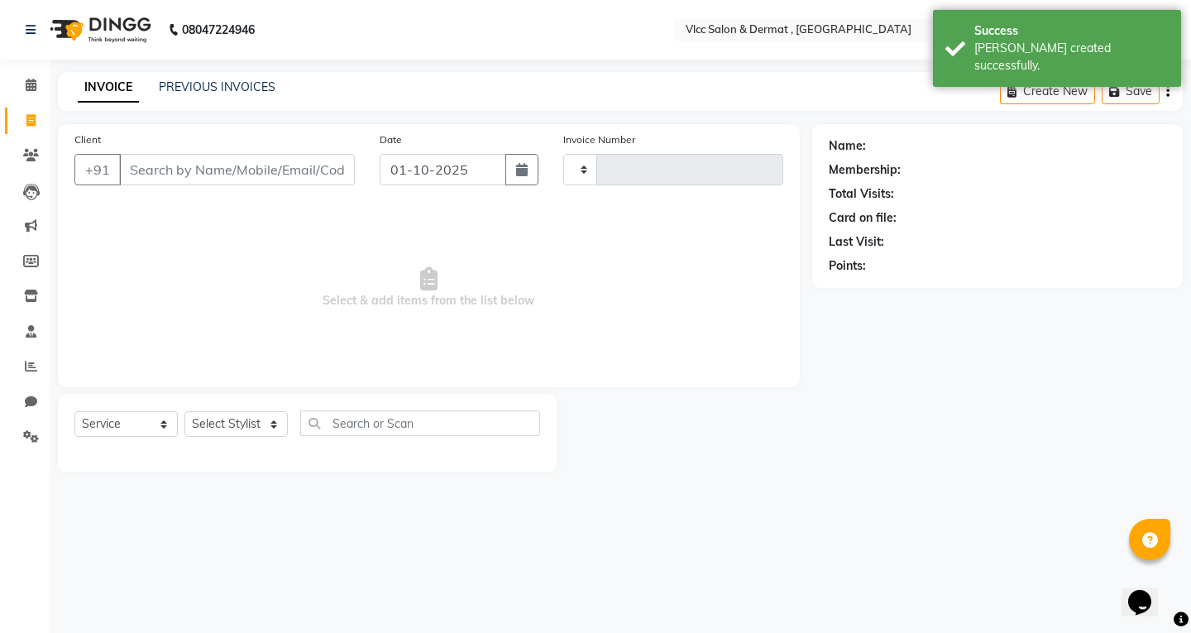
type input "1612"
select select "5256"
click at [398, 176] on input "01-10-2025" at bounding box center [443, 169] width 127 height 31
select select "10"
select select "2025"
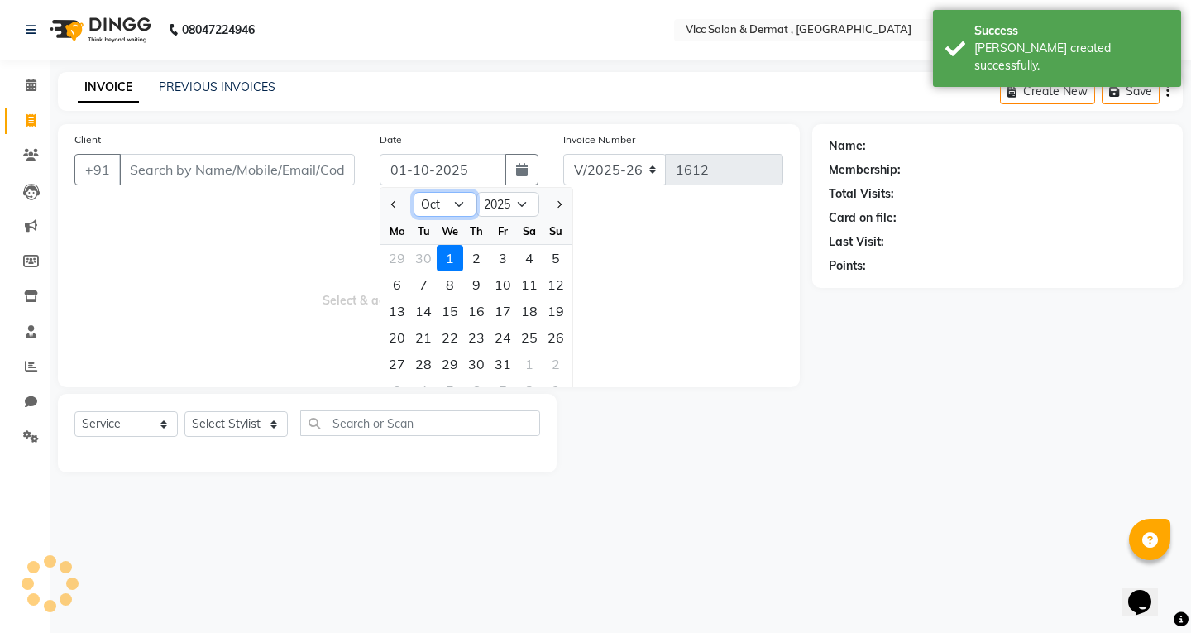
click at [459, 207] on select "Jan Feb Mar Apr May Jun [DATE] Aug Sep Oct Nov Dec" at bounding box center [445, 204] width 63 height 25
select select "9"
click at [414, 192] on select "Jan Feb Mar Apr May Jun [DATE] Aug Sep Oct Nov Dec" at bounding box center [445, 204] width 63 height 25
click at [533, 333] on div "27" at bounding box center [529, 337] width 26 height 26
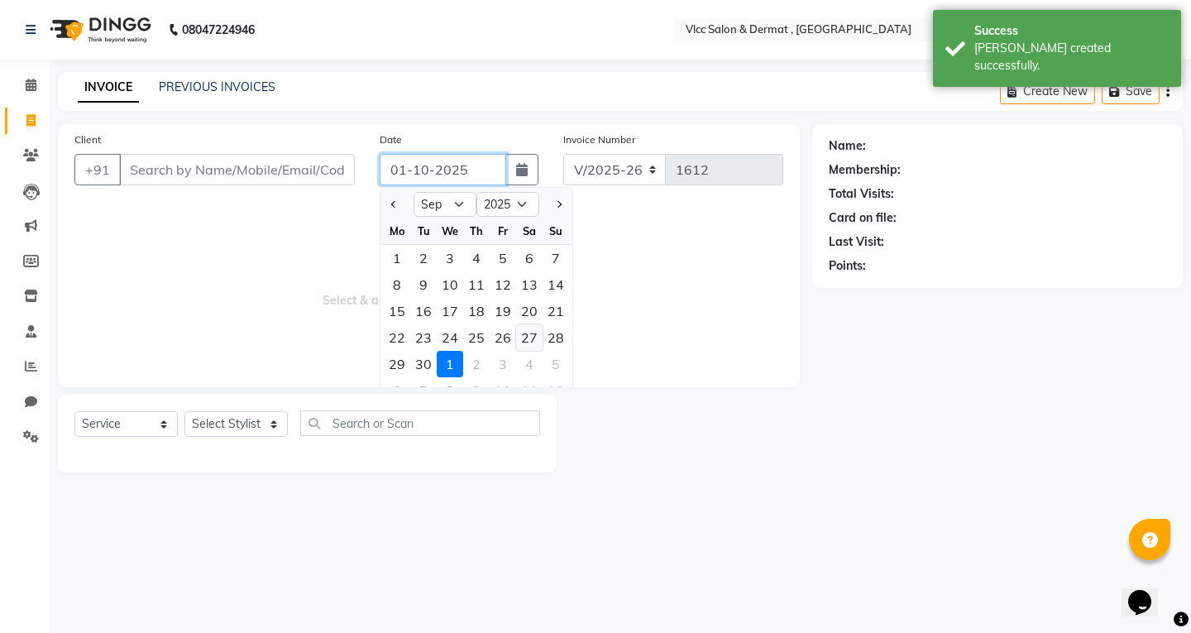
type input "27-09-2025"
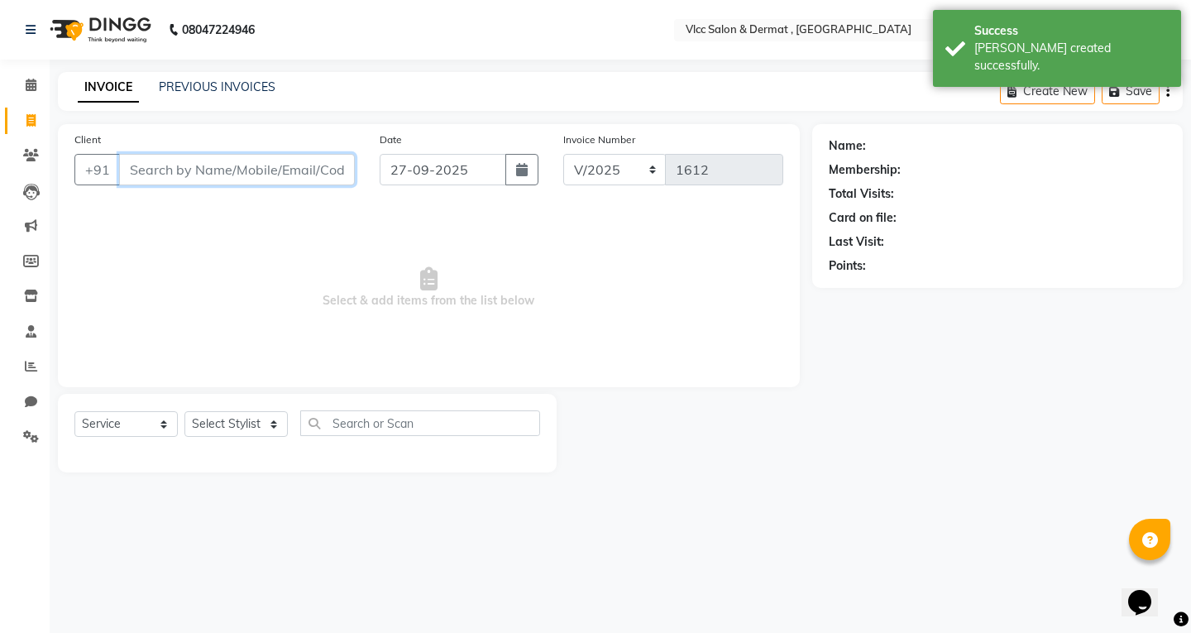
click at [271, 166] on input "Client" at bounding box center [237, 169] width 236 height 31
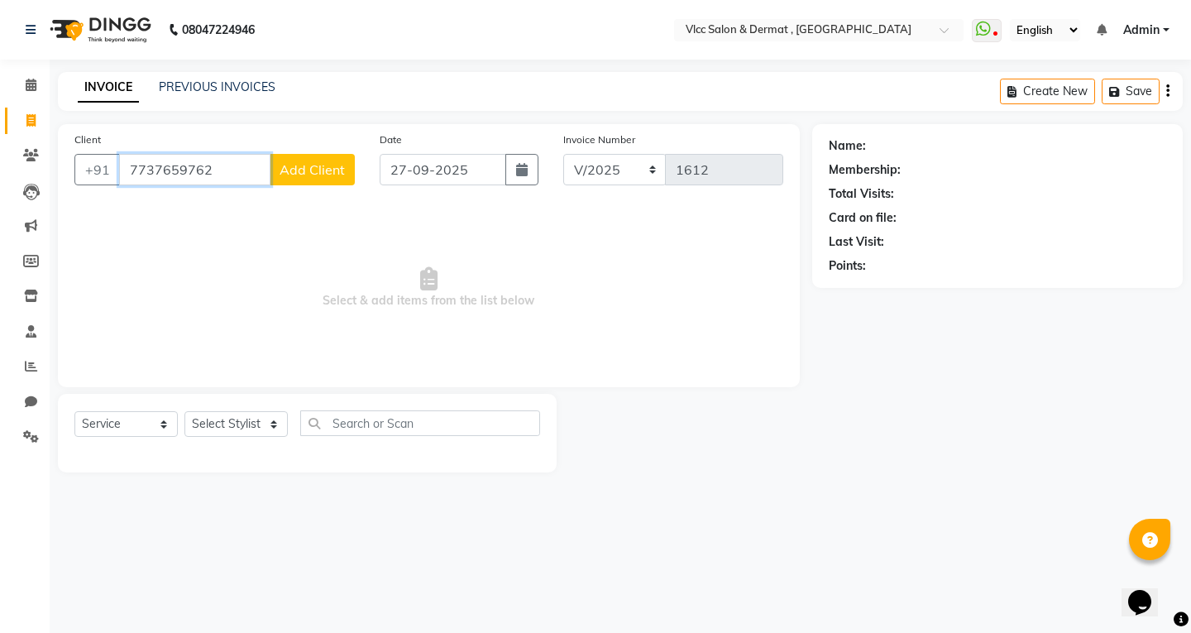
type input "7737659762"
click at [310, 156] on button "Add Client" at bounding box center [312, 169] width 85 height 31
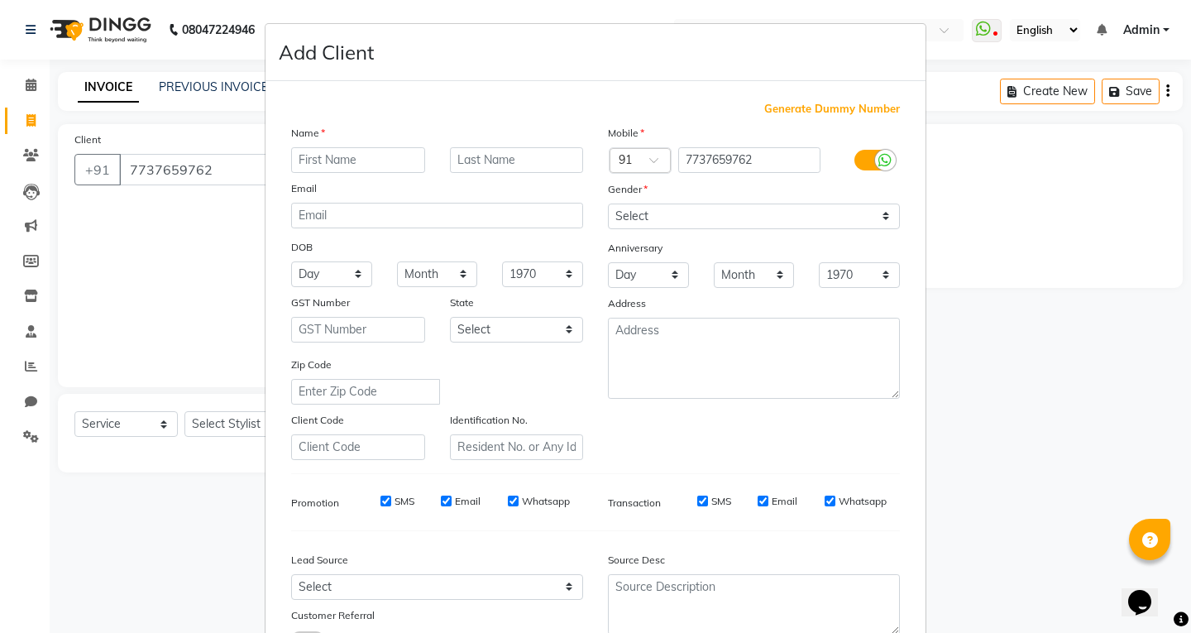
click at [348, 163] on input "text" at bounding box center [358, 160] width 134 height 26
click at [351, 160] on input "text" at bounding box center [358, 160] width 134 height 26
type input "[PERSON_NAME]"
click at [332, 211] on input "email" at bounding box center [437, 216] width 292 height 26
click at [615, 215] on select "Select [DEMOGRAPHIC_DATA] [DEMOGRAPHIC_DATA] Other Prefer Not To Say" at bounding box center [754, 216] width 292 height 26
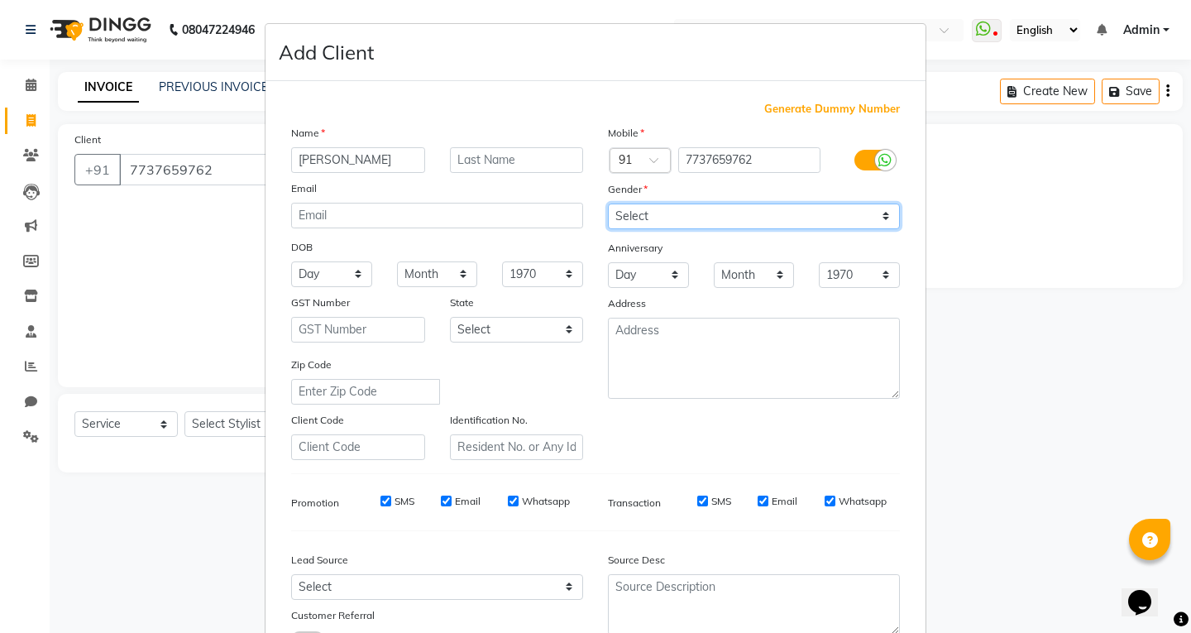
select select "[DEMOGRAPHIC_DATA]"
click at [608, 203] on select "Select [DEMOGRAPHIC_DATA] [DEMOGRAPHIC_DATA] Other Prefer Not To Say" at bounding box center [754, 216] width 292 height 26
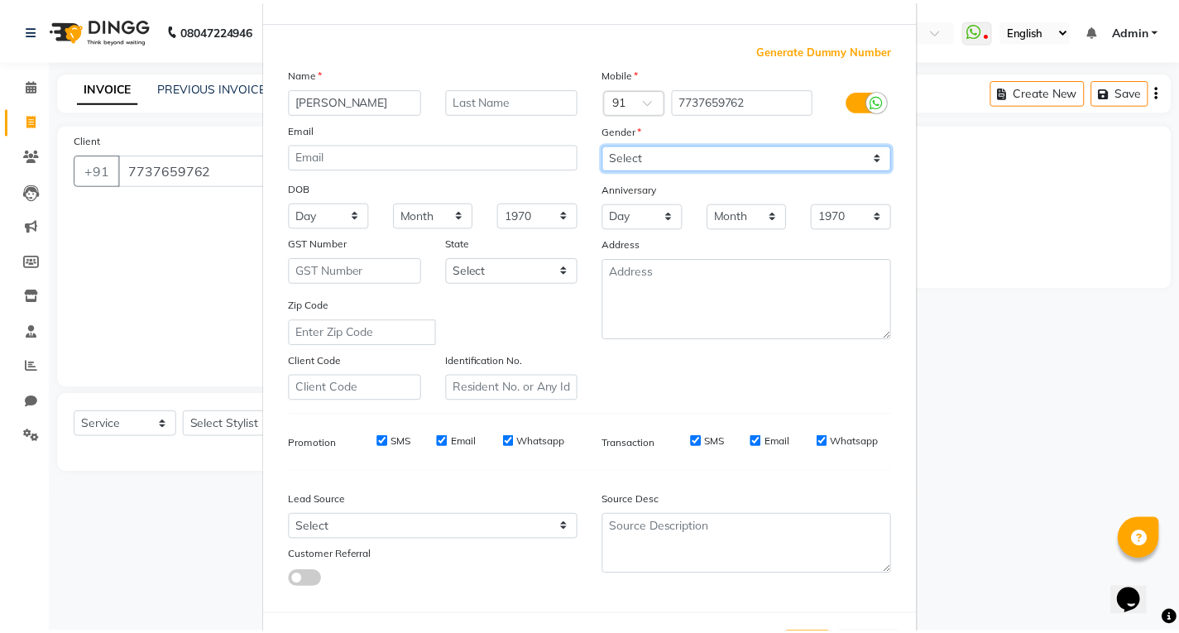
scroll to position [131, 0]
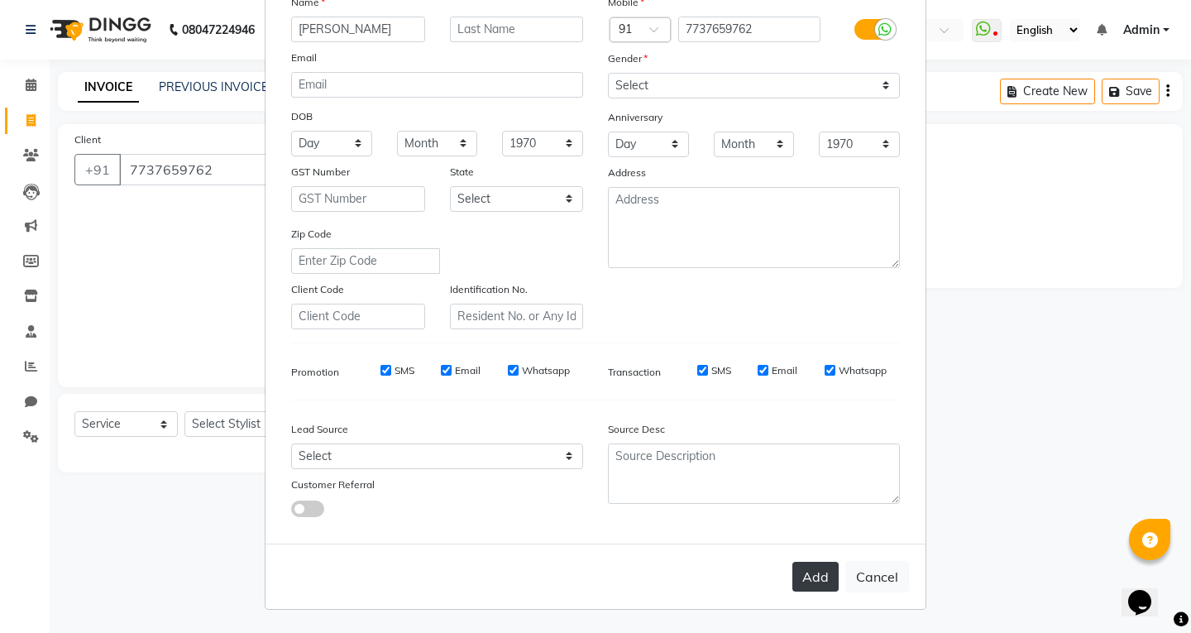
click at [806, 572] on button "Add" at bounding box center [815, 577] width 46 height 30
select select
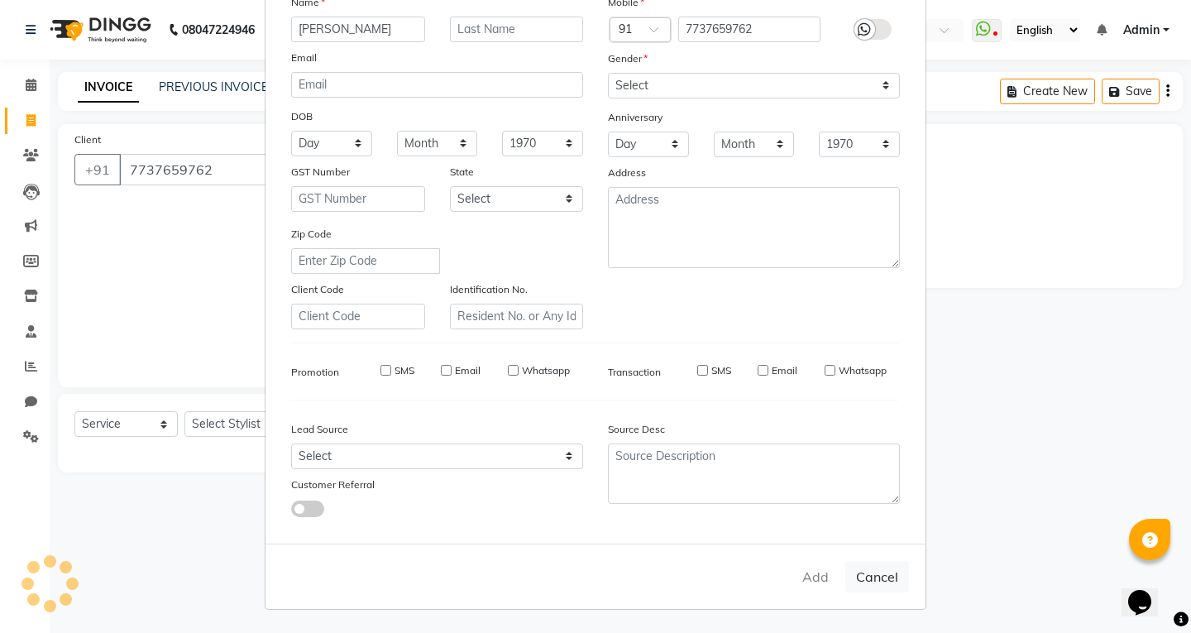
select select
checkbox input "false"
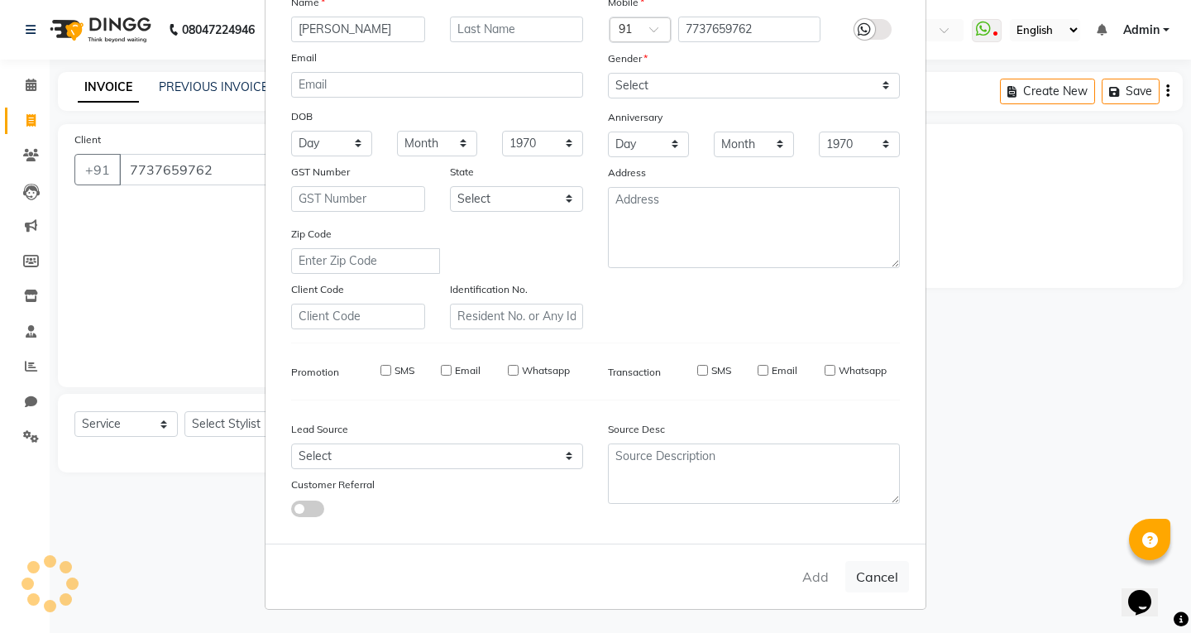
checkbox input "false"
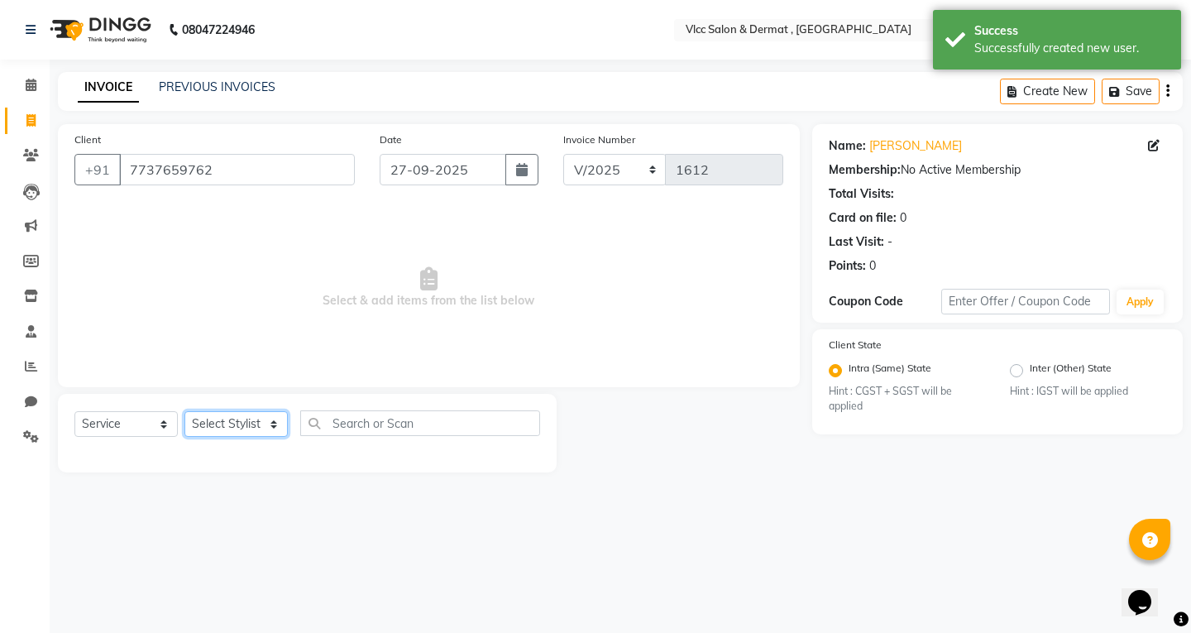
click at [235, 424] on select "Select Stylist [PERSON_NAME] [PERSON_NAME] [PERSON_NAME] [PERSON_NAME] [PERSON_…" at bounding box center [235, 424] width 103 height 26
select select "37781"
click at [184, 411] on select "Select Stylist [PERSON_NAME] [PERSON_NAME] [PERSON_NAME] [PERSON_NAME] [PERSON_…" at bounding box center [235, 424] width 103 height 26
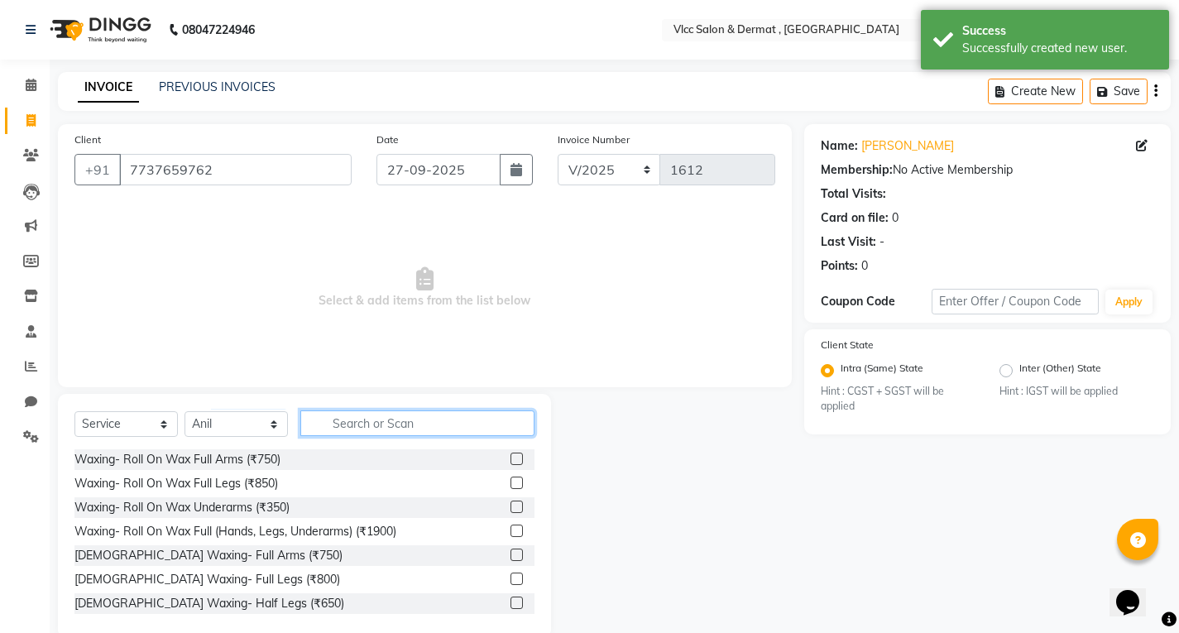
click at [412, 429] on input "text" at bounding box center [417, 423] width 234 height 26
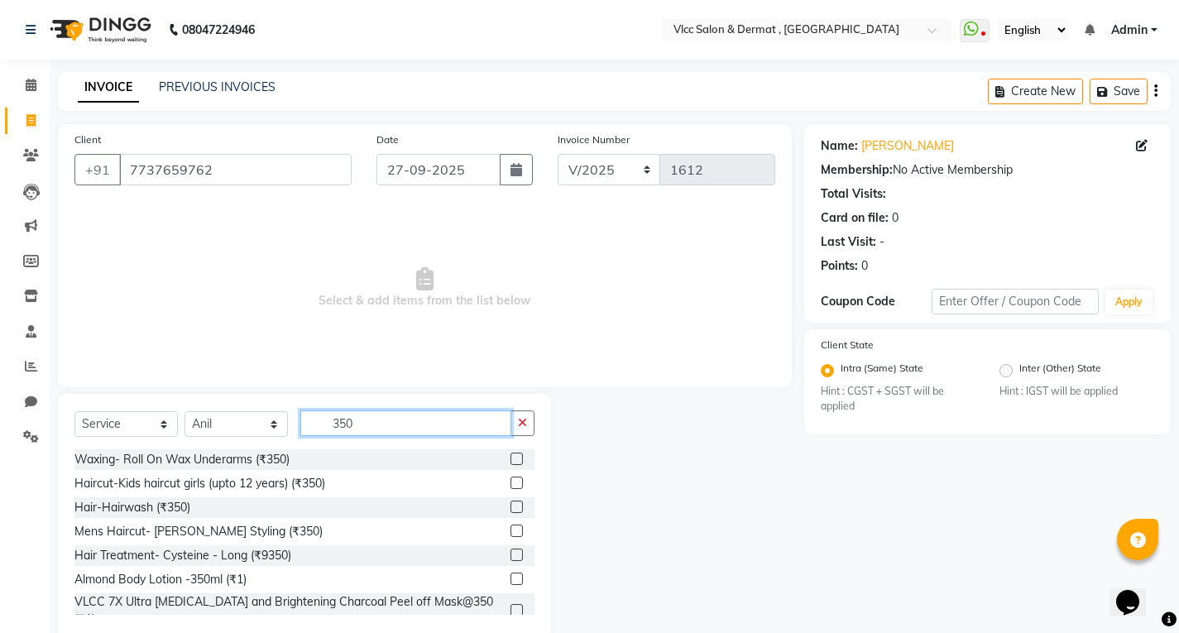
type input "350"
drag, startPoint x: 503, startPoint y: 507, endPoint x: 509, endPoint y: 500, distance: 8.8
click at [510, 507] on label at bounding box center [516, 506] width 12 height 12
click at [510, 507] on input "checkbox" at bounding box center [515, 507] width 11 height 11
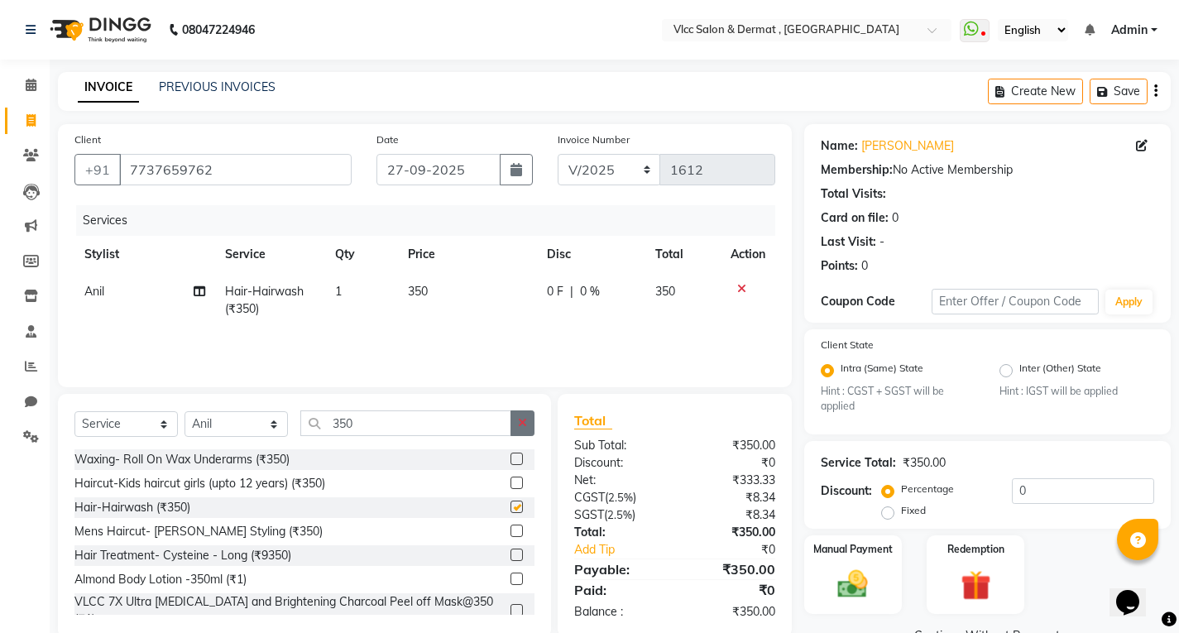
checkbox input "false"
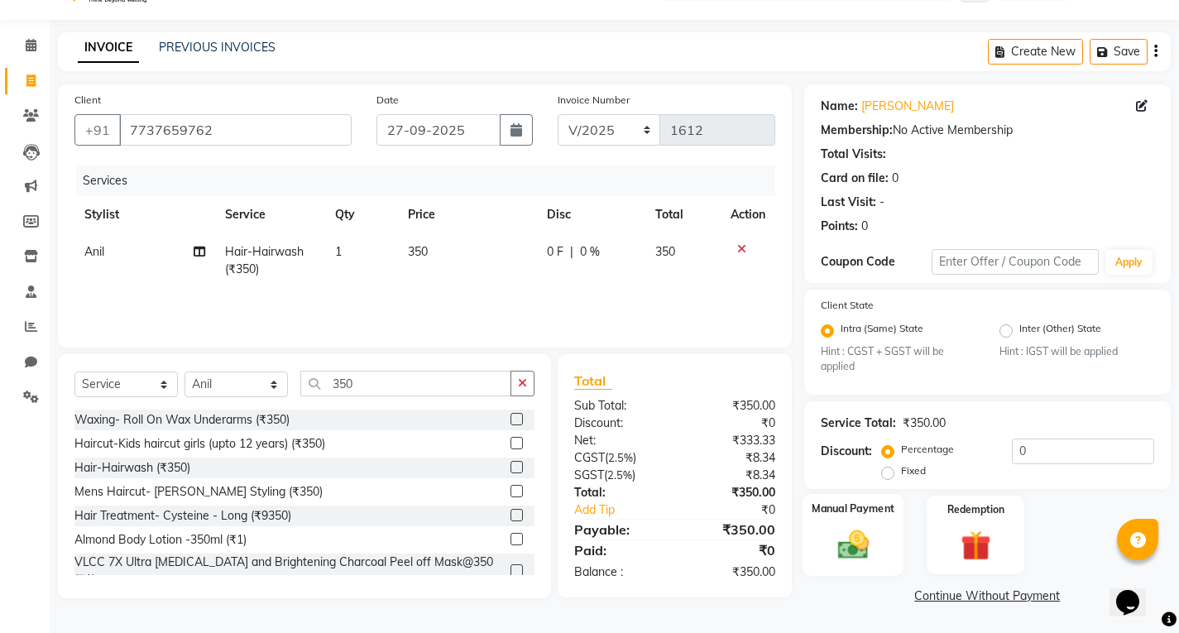
click at [874, 522] on div "Manual Payment" at bounding box center [853, 535] width 102 height 82
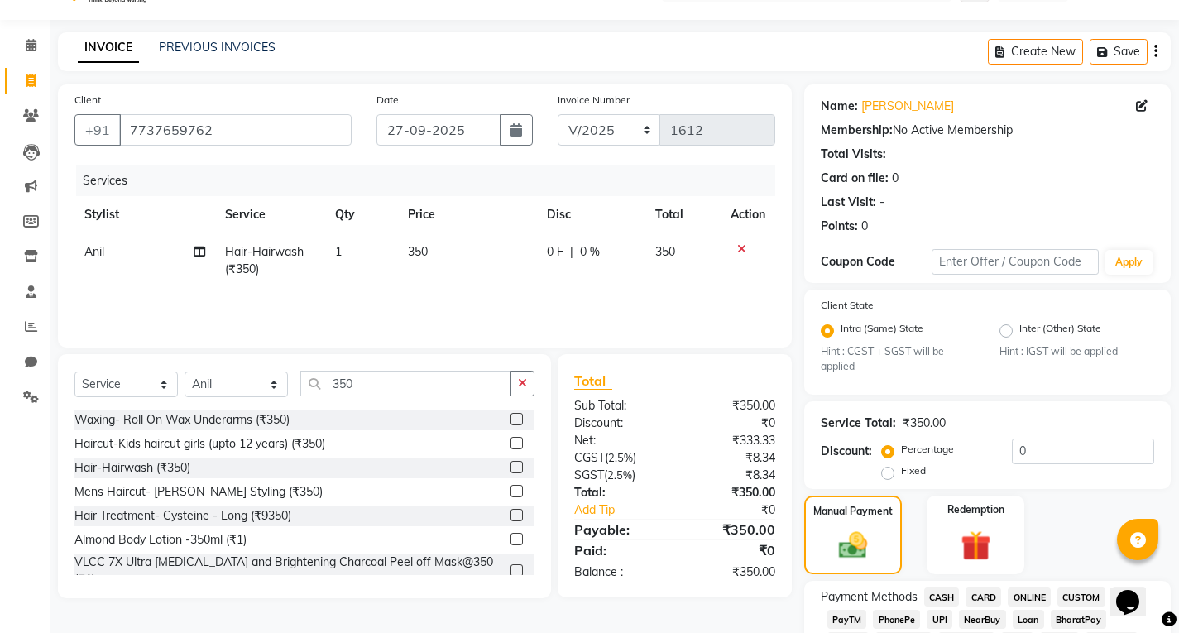
scroll to position [371, 0]
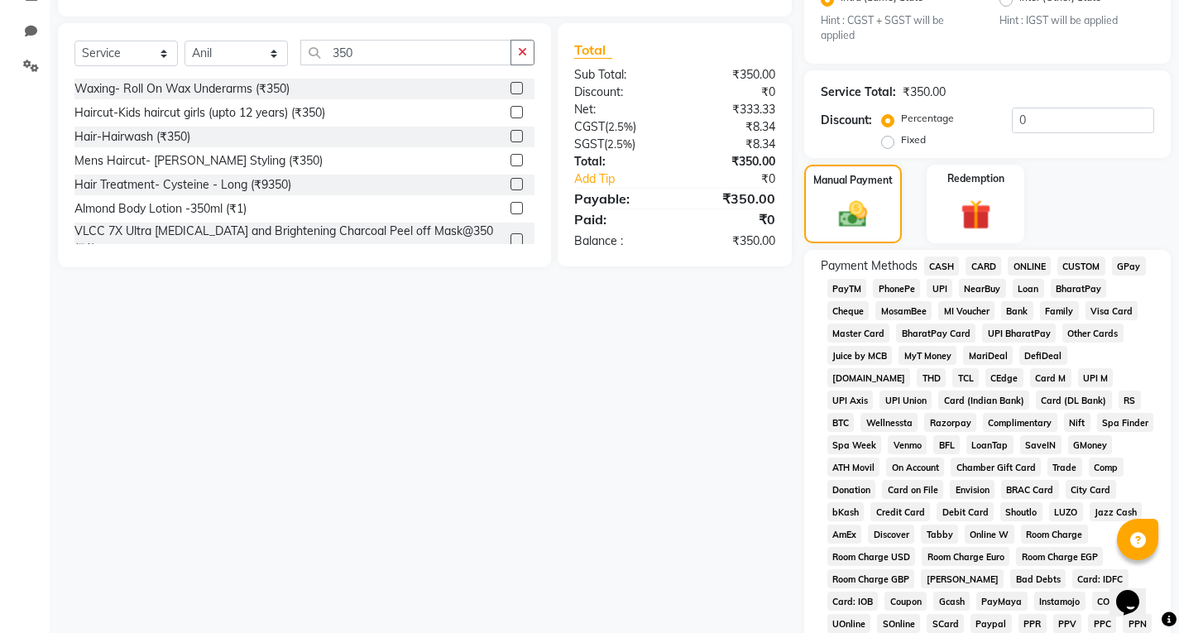
click at [984, 260] on span "CARD" at bounding box center [983, 265] width 36 height 19
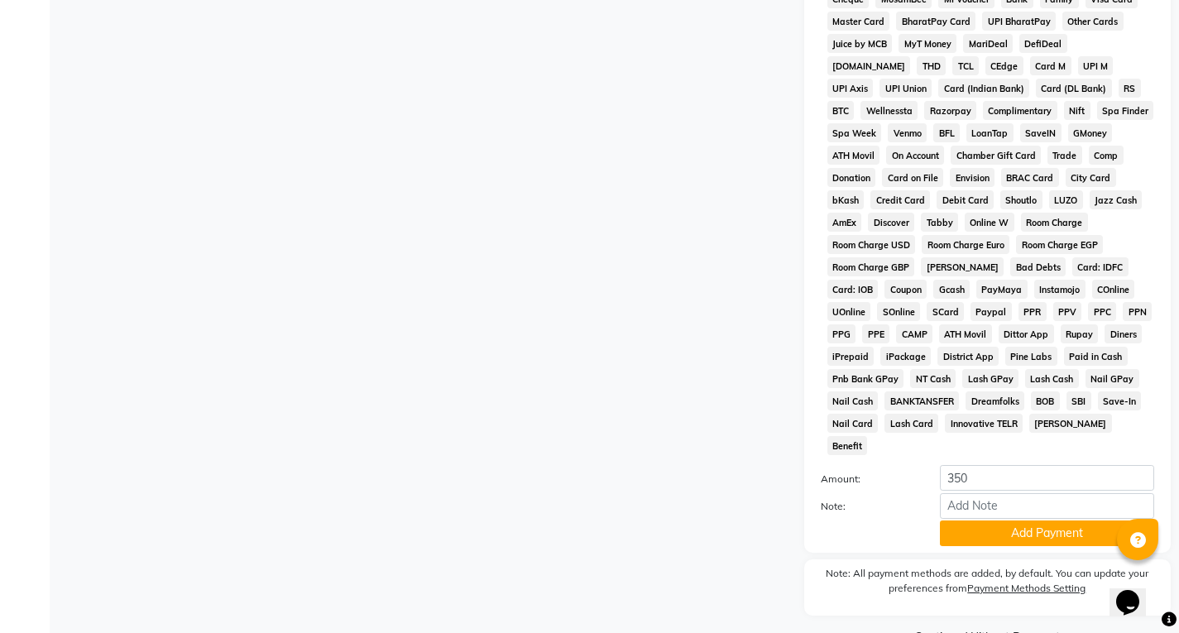
scroll to position [701, 0]
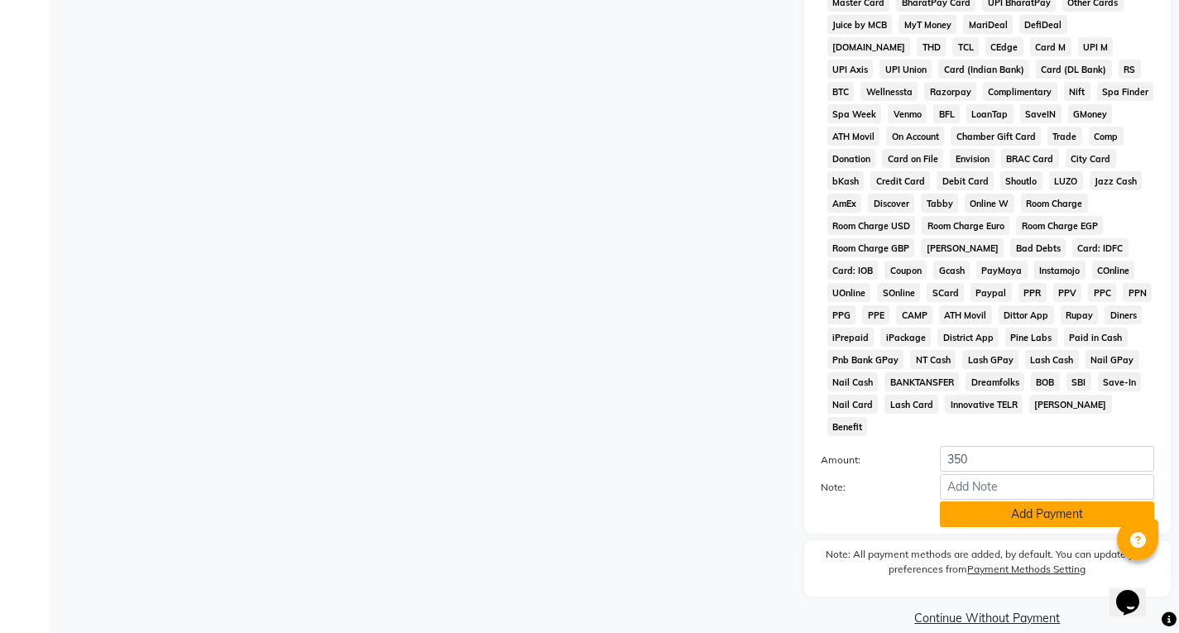
click at [1003, 501] on button "Add Payment" at bounding box center [1047, 514] width 214 height 26
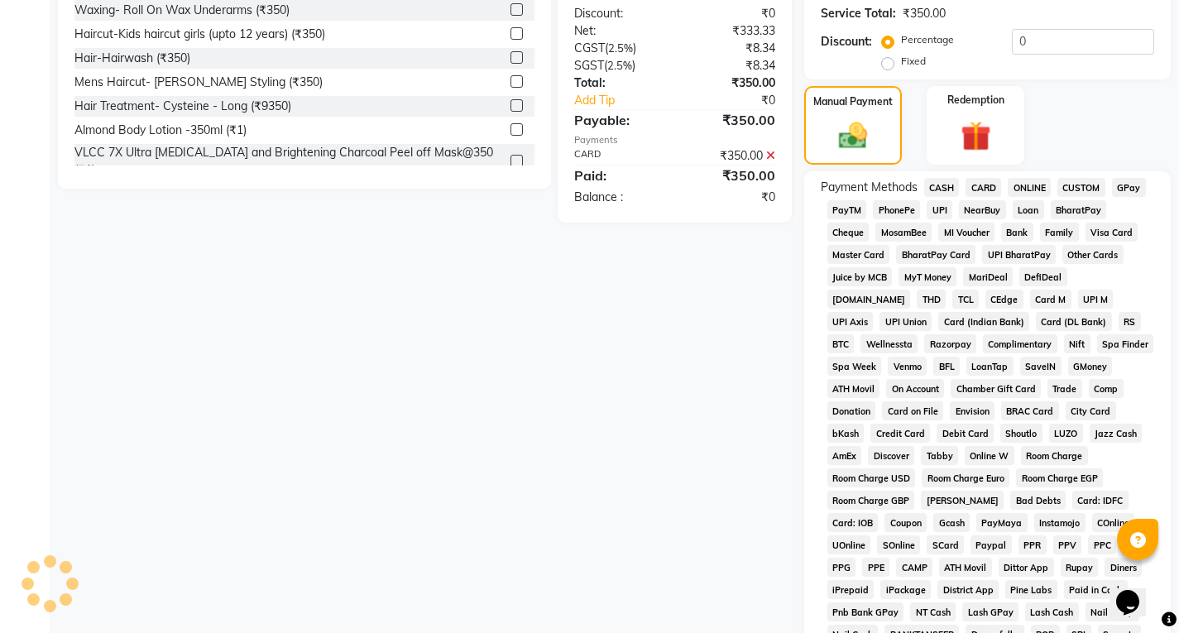
scroll to position [683, 0]
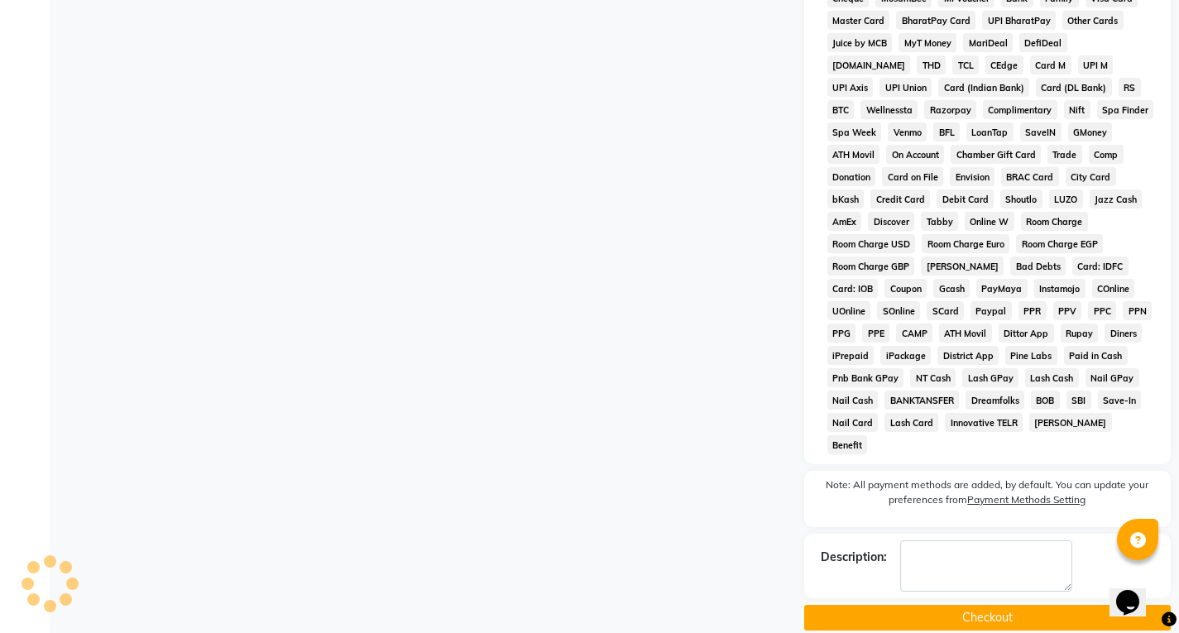
click at [952, 605] on button "Checkout" at bounding box center [987, 618] width 366 height 26
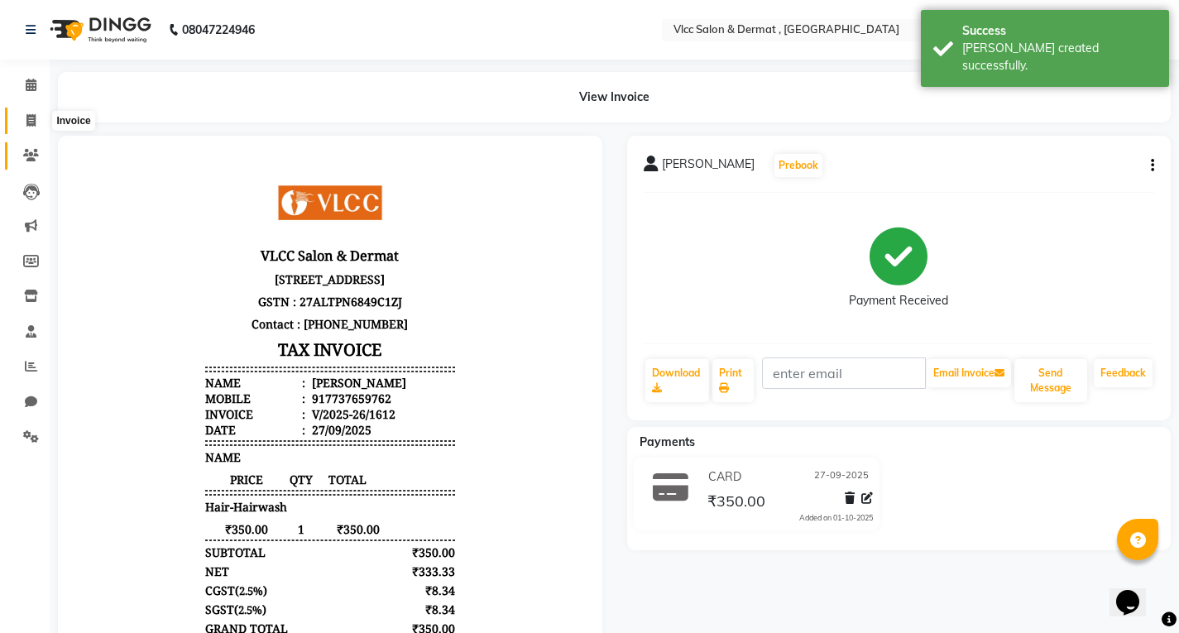
click at [32, 119] on icon at bounding box center [30, 120] width 9 height 12
select select "service"
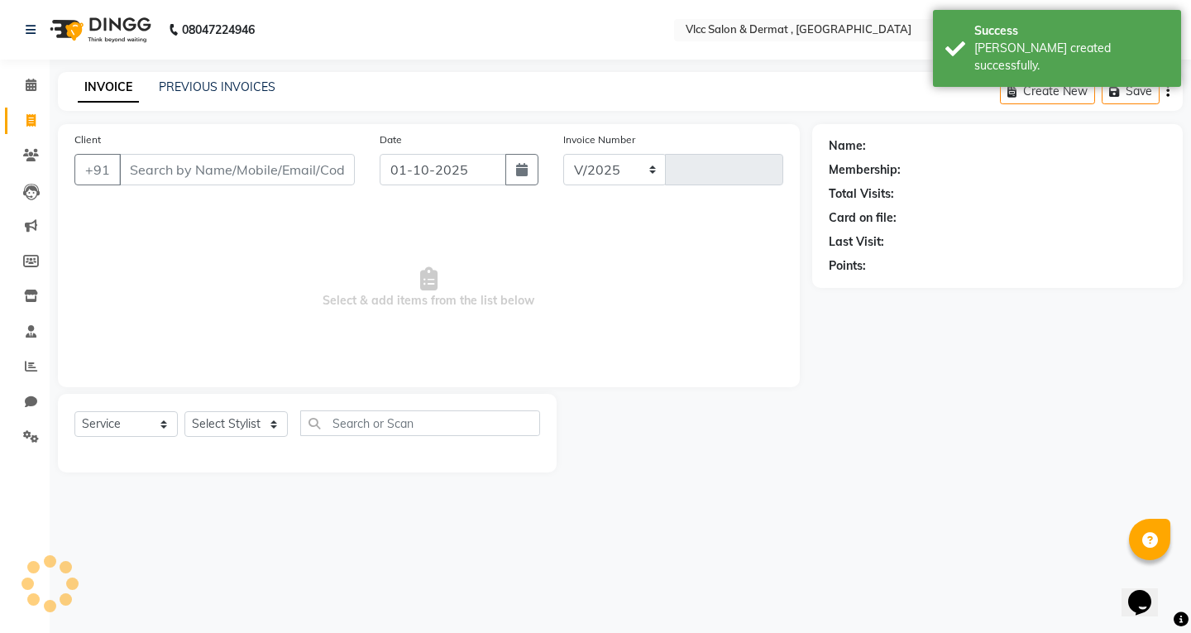
select select "5256"
type input "1613"
click at [399, 181] on input "01-10-2025" at bounding box center [443, 169] width 127 height 31
select select "10"
select select "2025"
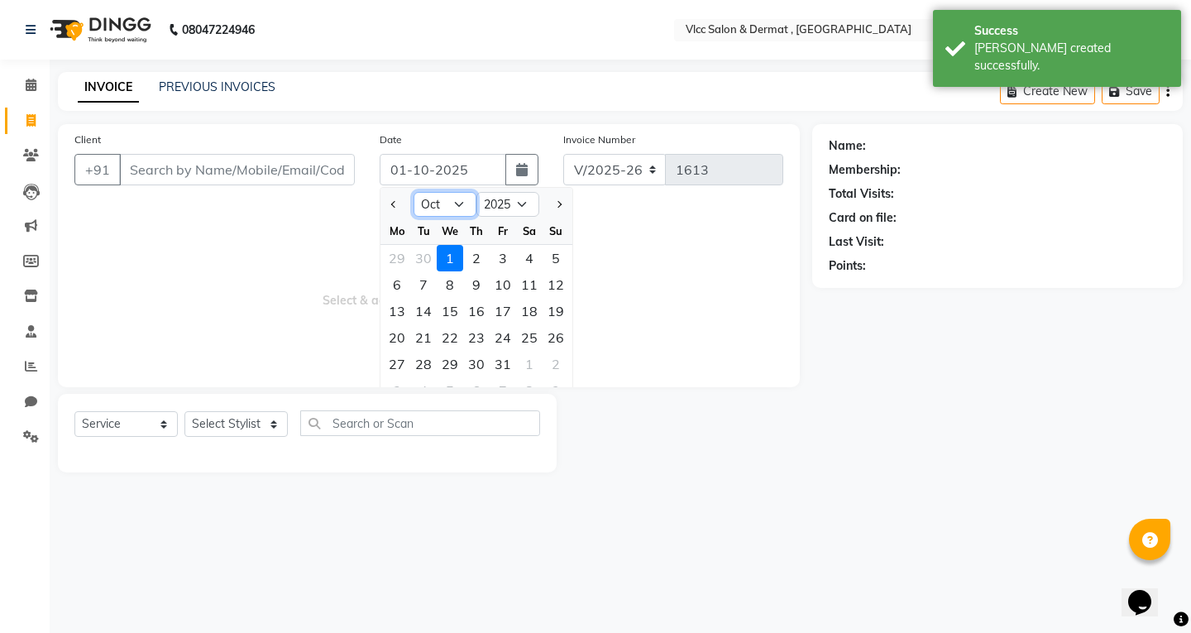
click at [467, 205] on select "Jan Feb Mar Apr May Jun [DATE] Aug Sep Oct Nov Dec" at bounding box center [445, 204] width 63 height 25
select select "9"
click at [414, 192] on select "Jan Feb Mar Apr May Jun [DATE] Aug Sep Oct Nov Dec" at bounding box center [445, 204] width 63 height 25
click at [527, 340] on div "27" at bounding box center [529, 337] width 26 height 26
type input "27-09-2025"
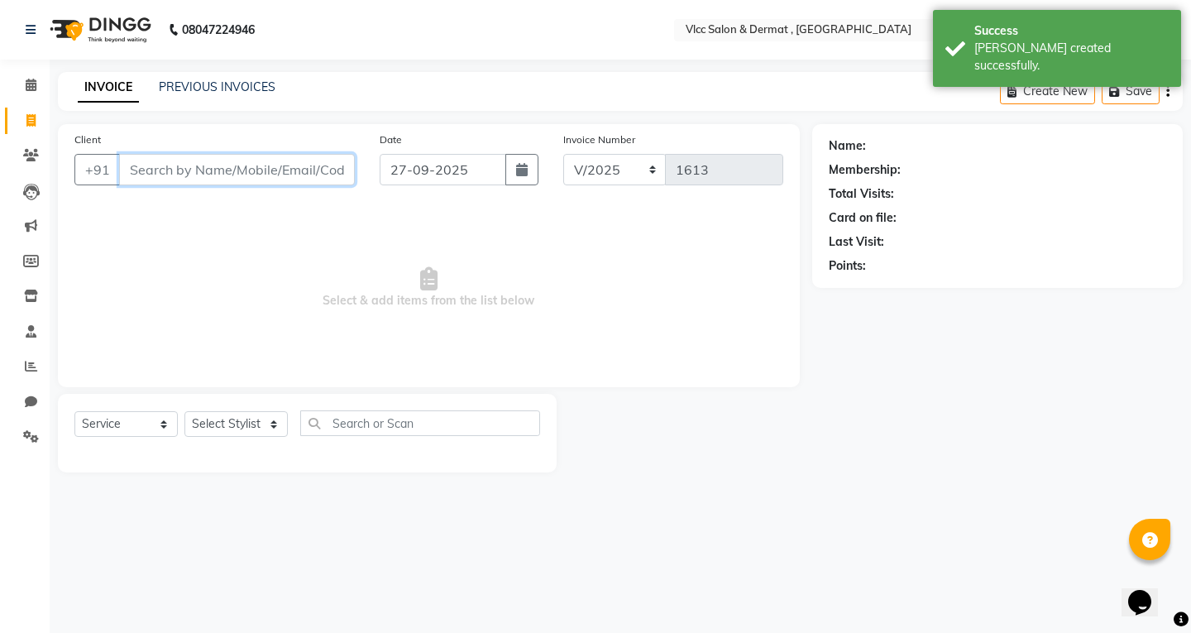
click at [259, 167] on input "Client" at bounding box center [237, 169] width 236 height 31
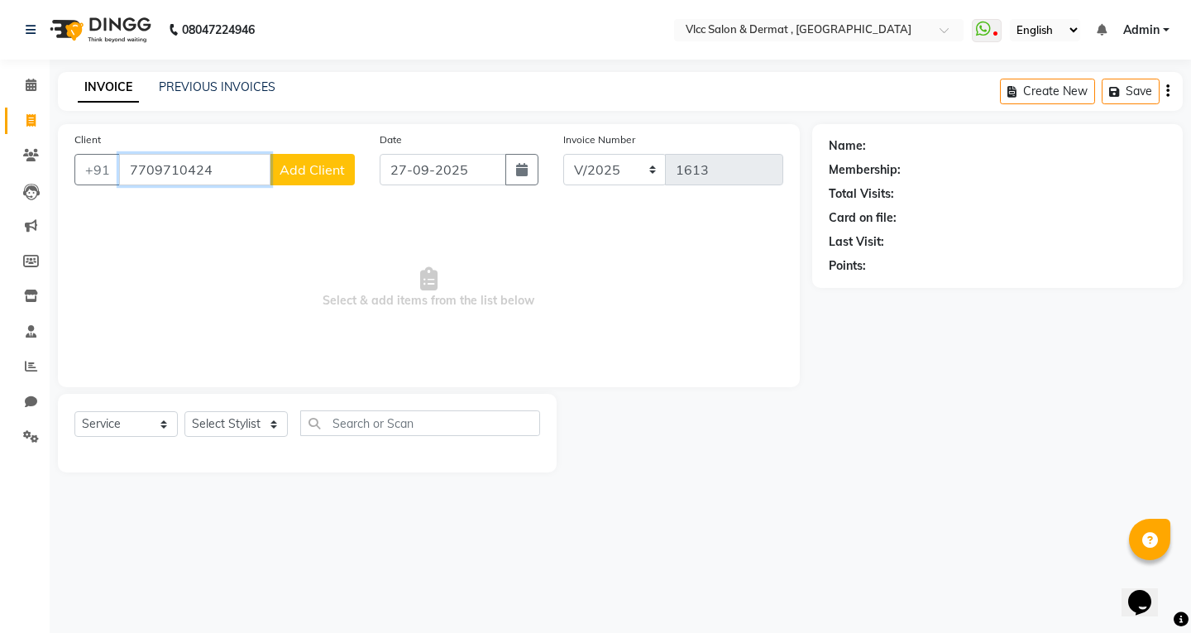
type input "7709710424"
click at [301, 168] on span "Add Client" at bounding box center [312, 169] width 65 height 17
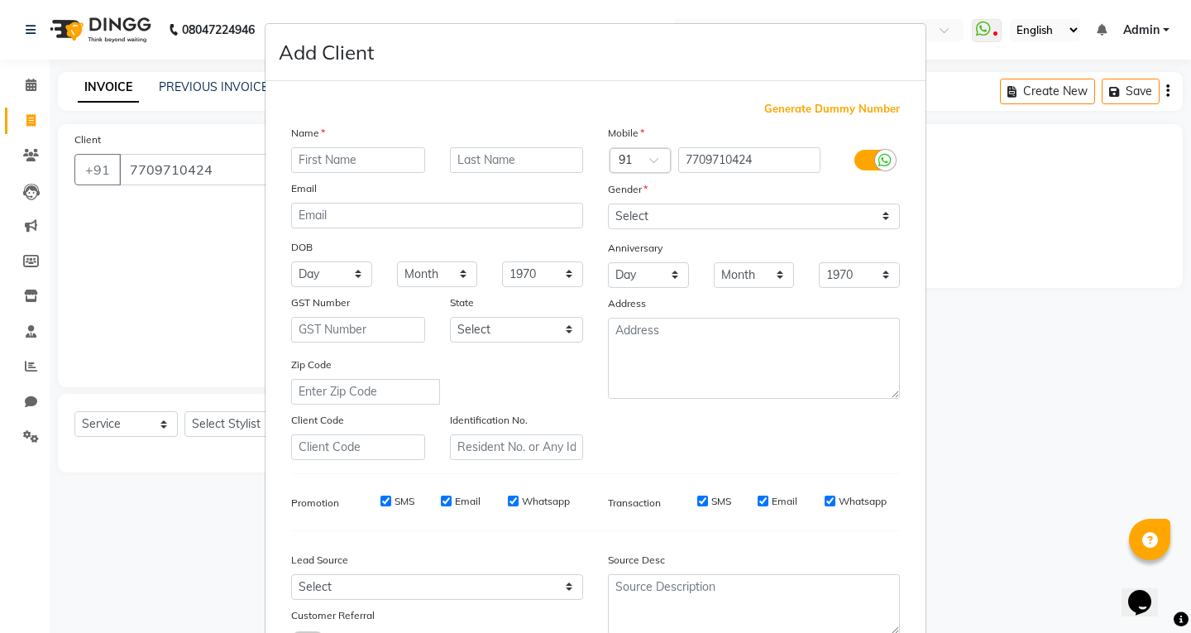
click at [348, 159] on input "text" at bounding box center [358, 160] width 134 height 26
type input "[PERSON_NAME]"
click at [639, 216] on select "Select [DEMOGRAPHIC_DATA] [DEMOGRAPHIC_DATA] Other Prefer Not To Say" at bounding box center [754, 216] width 292 height 26
select select "[DEMOGRAPHIC_DATA]"
click at [608, 203] on select "Select [DEMOGRAPHIC_DATA] [DEMOGRAPHIC_DATA] Other Prefer Not To Say" at bounding box center [754, 216] width 292 height 26
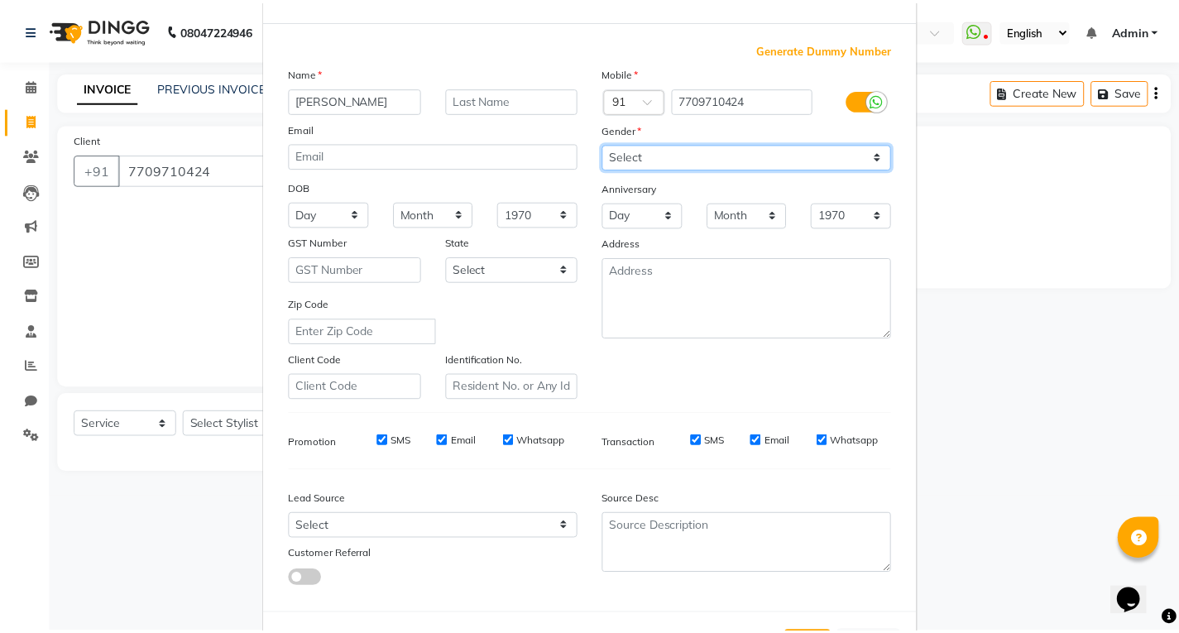
scroll to position [131, 0]
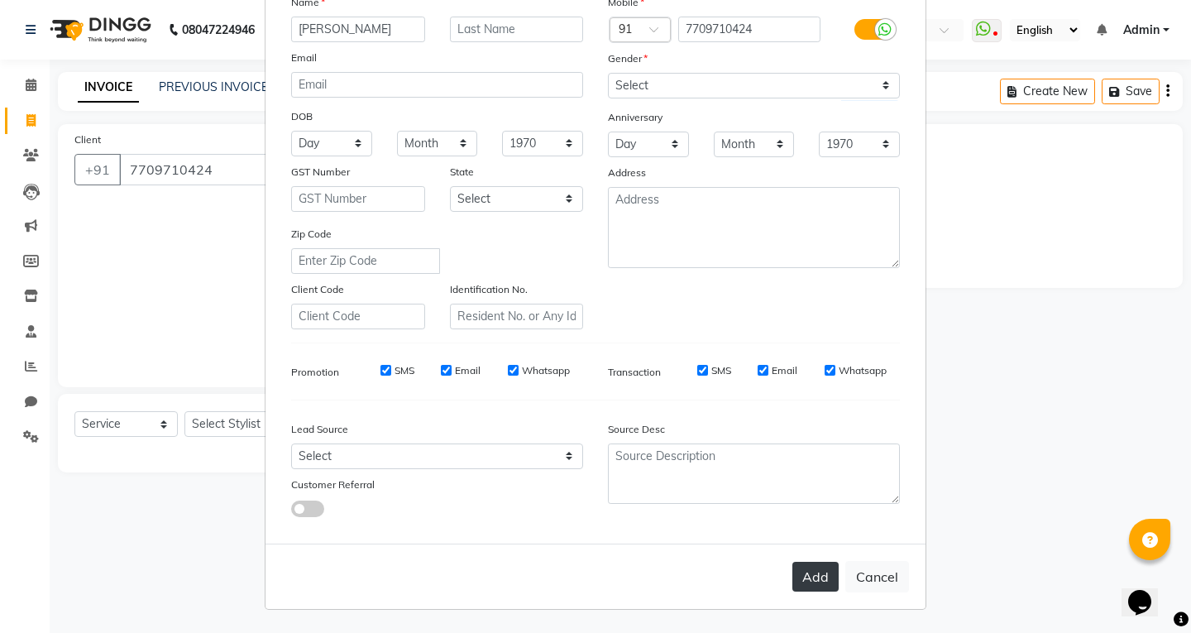
click at [815, 583] on button "Add" at bounding box center [815, 577] width 46 height 30
select select
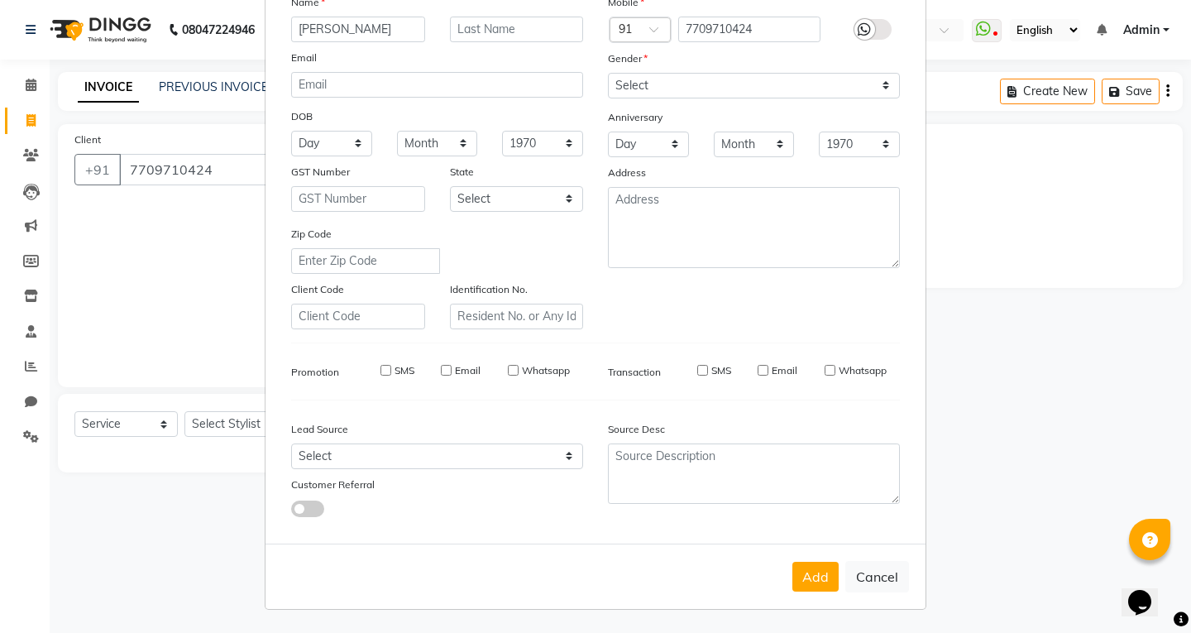
select select
checkbox input "false"
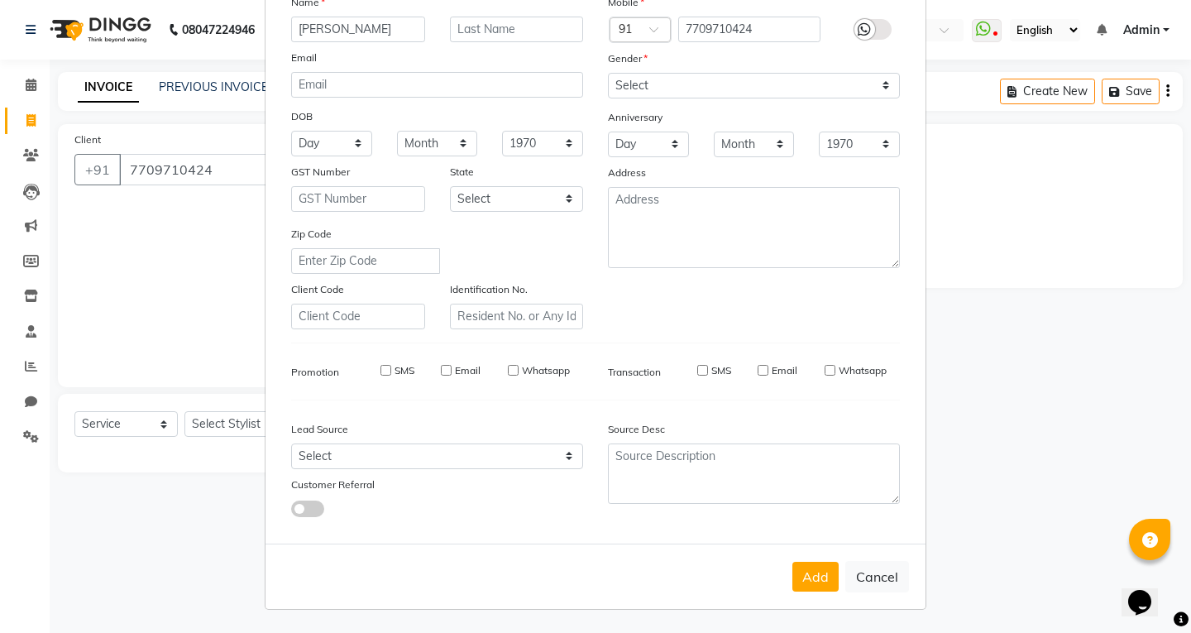
checkbox input "false"
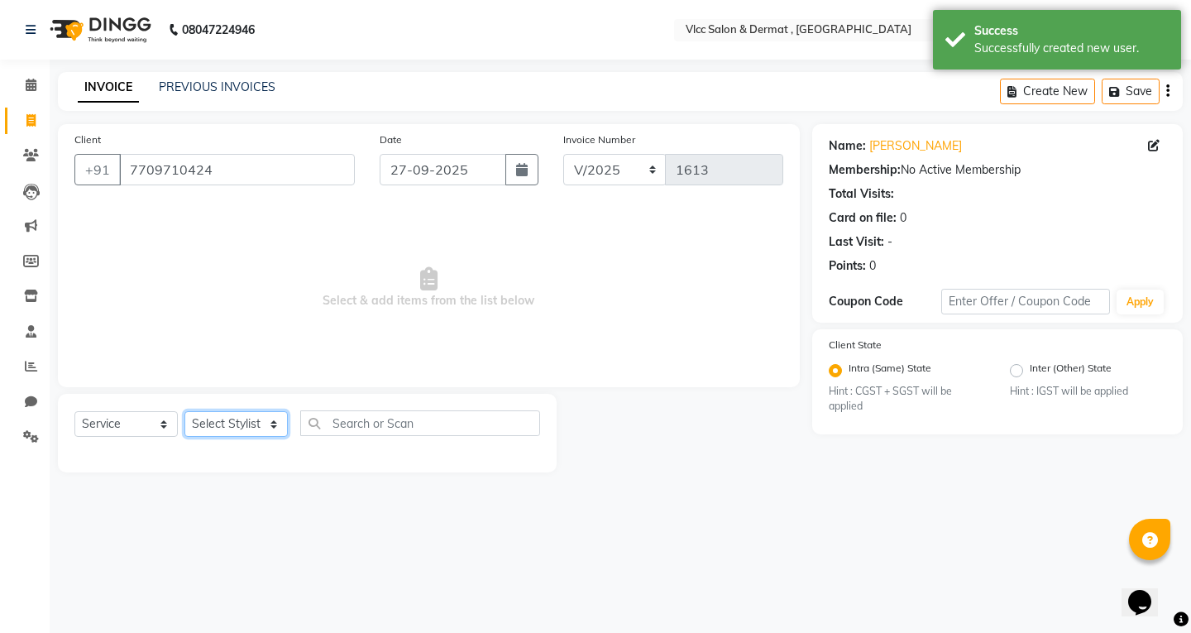
click at [234, 418] on select "Select Stylist [PERSON_NAME] [PERSON_NAME] [PERSON_NAME] [PERSON_NAME] [PERSON_…" at bounding box center [235, 424] width 103 height 26
select select "78207"
click at [184, 411] on select "Select Stylist [PERSON_NAME] [PERSON_NAME] [PERSON_NAME] [PERSON_NAME] [PERSON_…" at bounding box center [235, 424] width 103 height 26
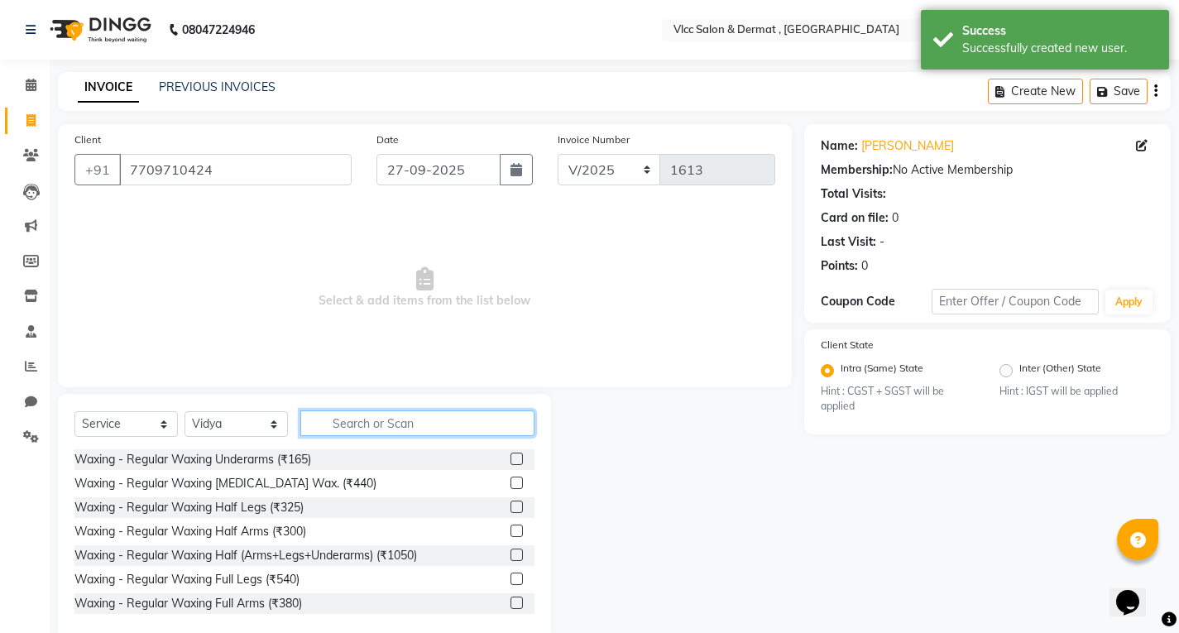
click at [381, 422] on input "text" at bounding box center [417, 423] width 234 height 26
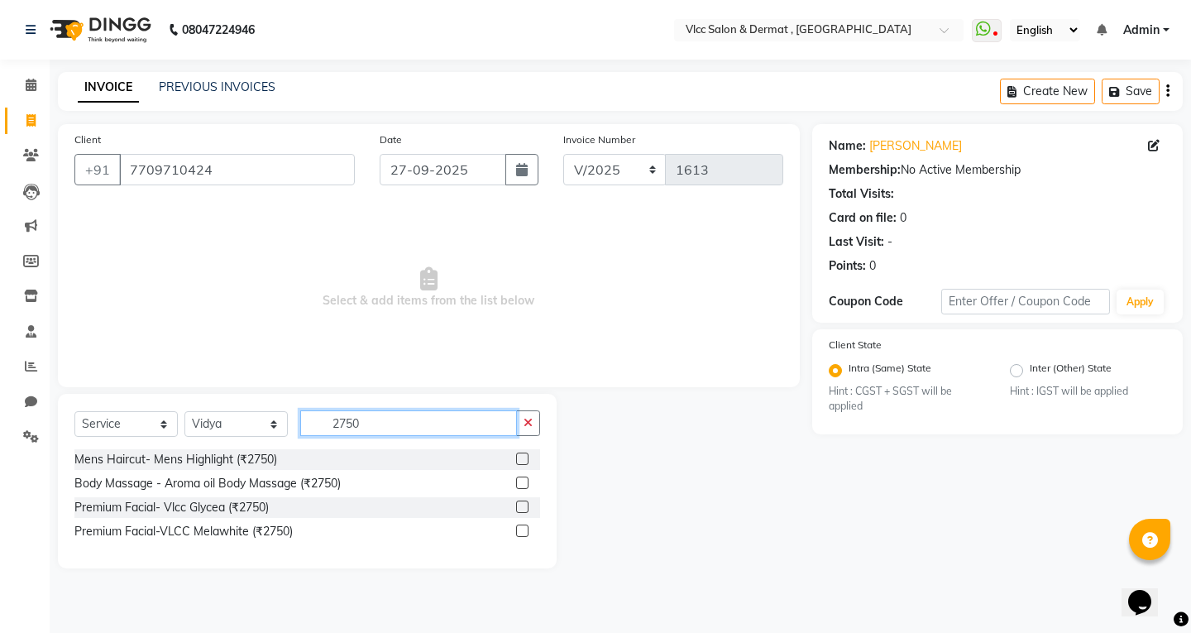
type input "2750"
click at [519, 504] on label at bounding box center [522, 506] width 12 height 12
click at [519, 504] on input "checkbox" at bounding box center [521, 507] width 11 height 11
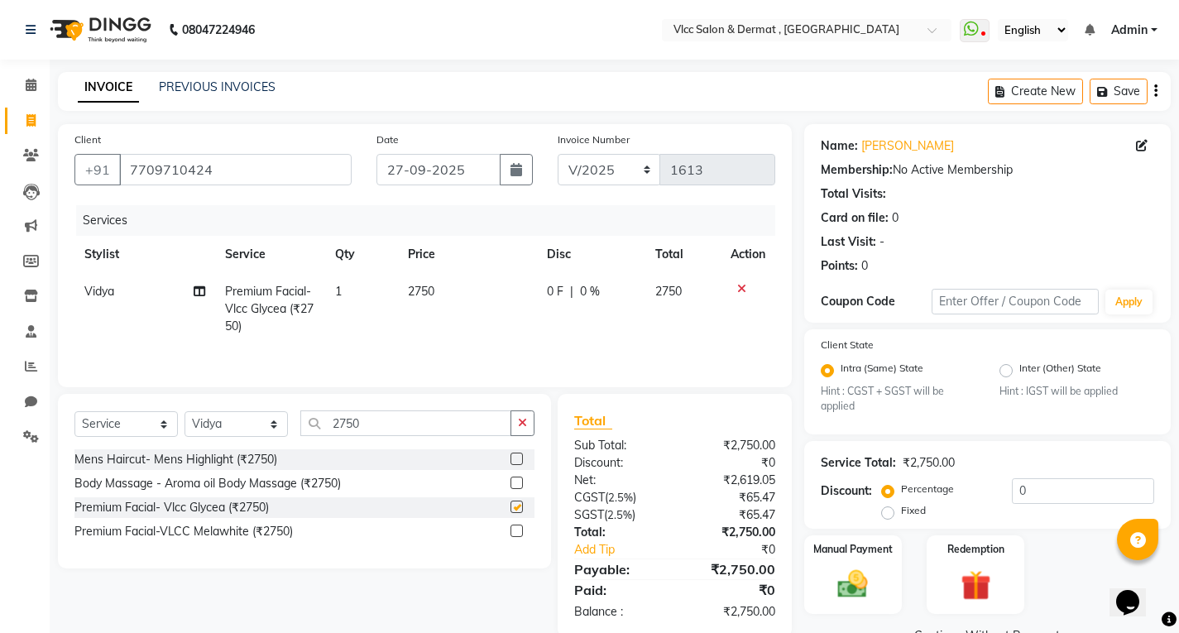
checkbox input "false"
click at [519, 419] on icon "button" at bounding box center [522, 423] width 9 height 12
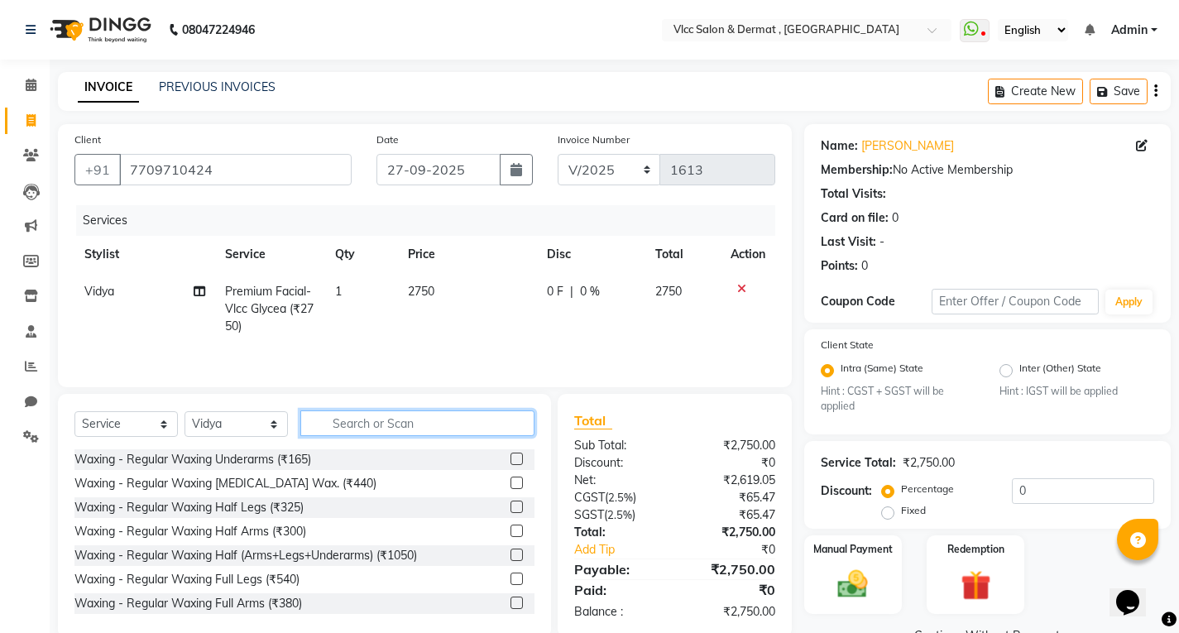
click at [448, 426] on input "text" at bounding box center [417, 423] width 234 height 26
type input "5"
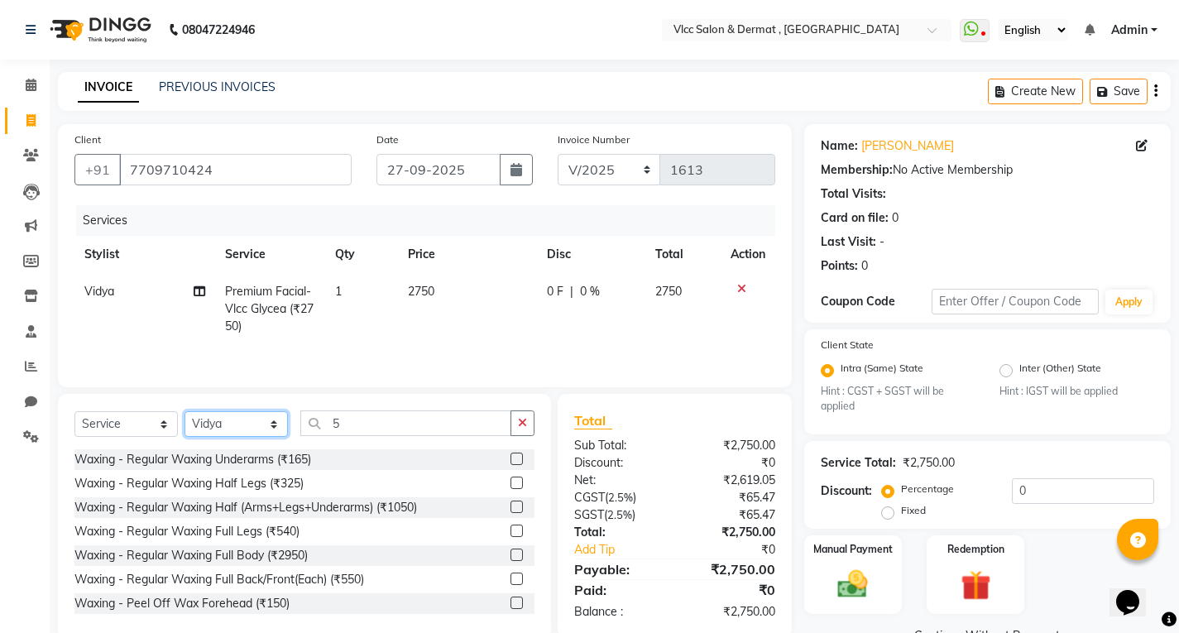
click at [238, 428] on select "Select Stylist [PERSON_NAME] [PERSON_NAME] [PERSON_NAME] [PERSON_NAME] [PERSON_…" at bounding box center [235, 424] width 103 height 26
select select "37781"
click at [184, 411] on select "Select Stylist [PERSON_NAME] [PERSON_NAME] [PERSON_NAME] [PERSON_NAME] [PERSON_…" at bounding box center [235, 424] width 103 height 26
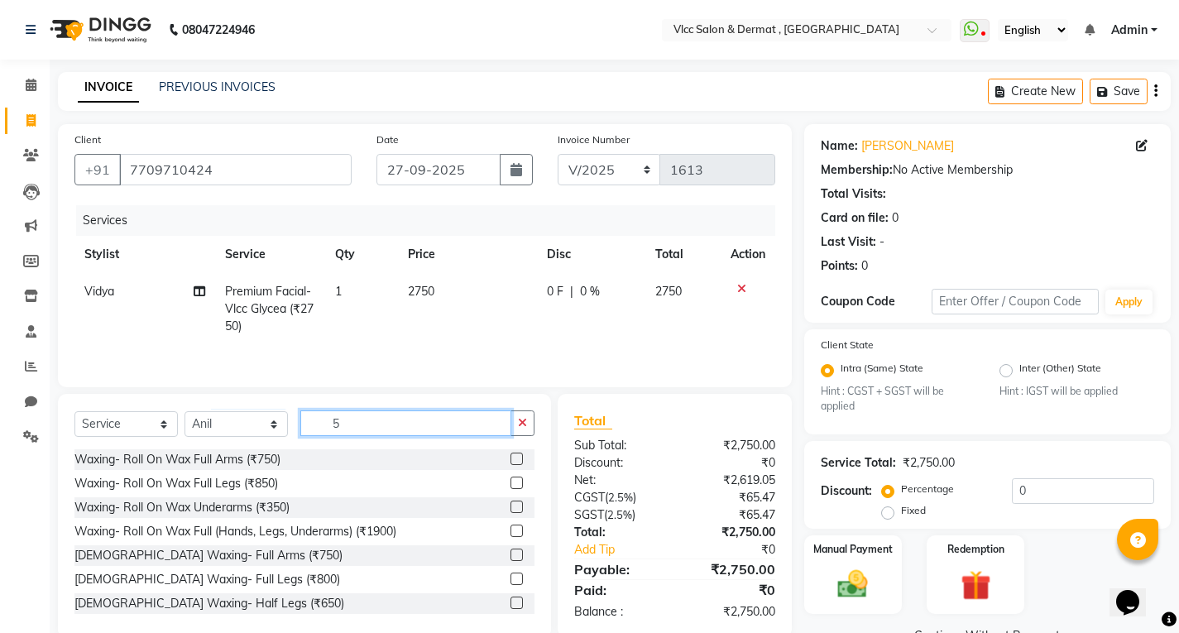
click at [370, 433] on input "5" at bounding box center [405, 423] width 211 height 26
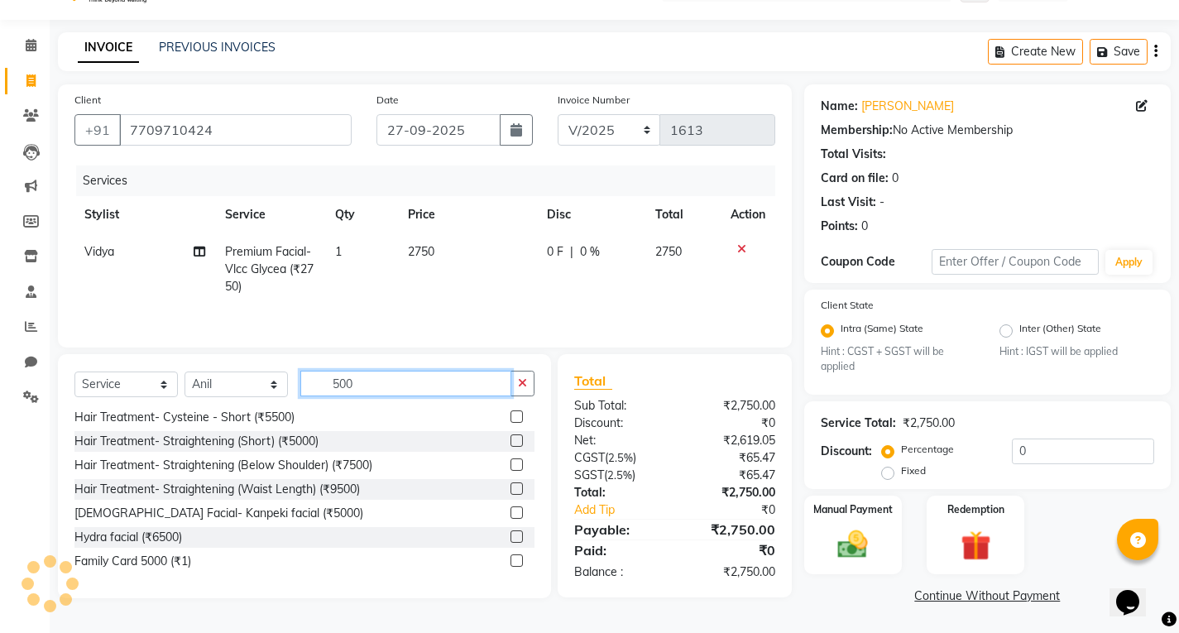
scroll to position [0, 0]
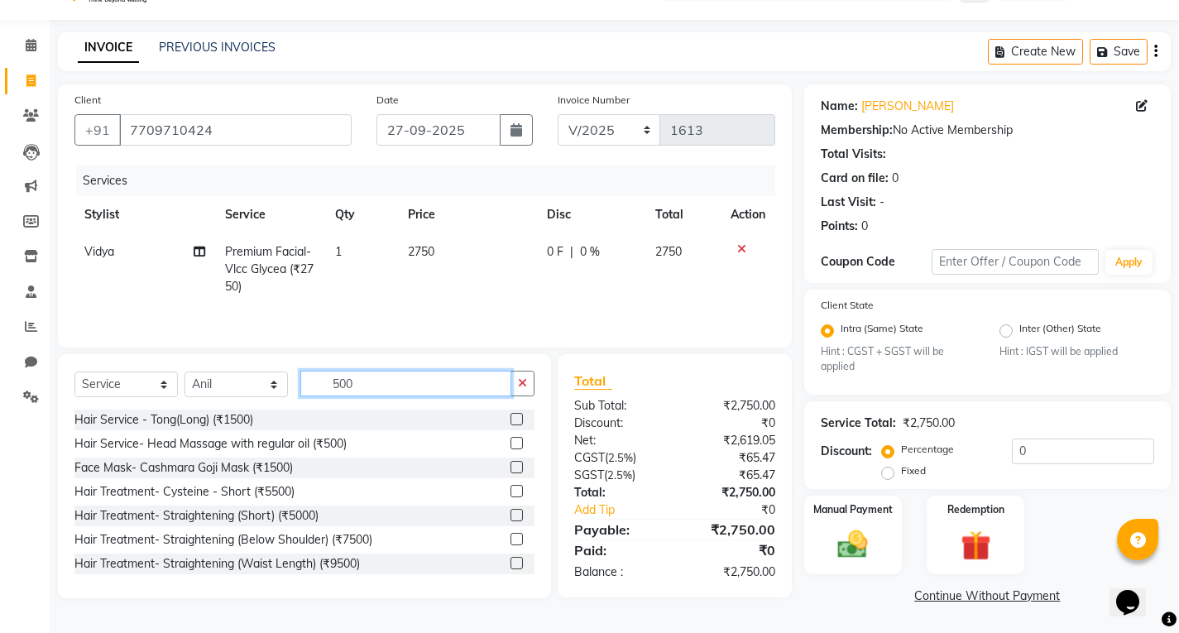
click at [362, 385] on input "500" at bounding box center [405, 384] width 211 height 26
type input "5"
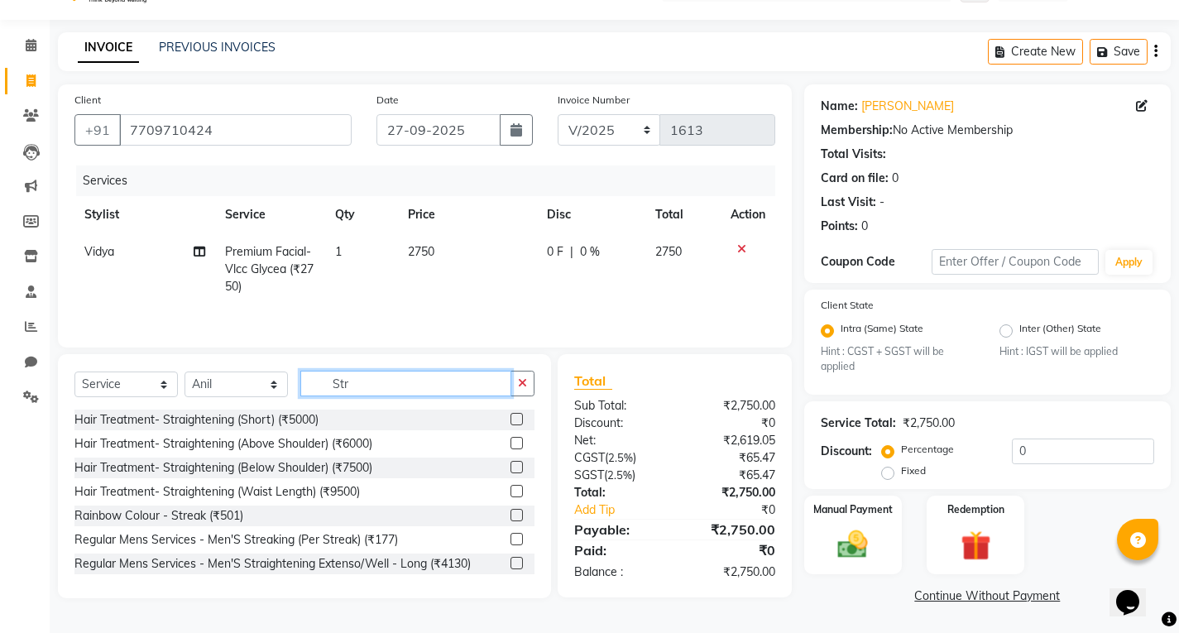
type input "Str"
click at [510, 516] on label at bounding box center [516, 515] width 12 height 12
click at [510, 516] on input "checkbox" at bounding box center [515, 515] width 11 height 11
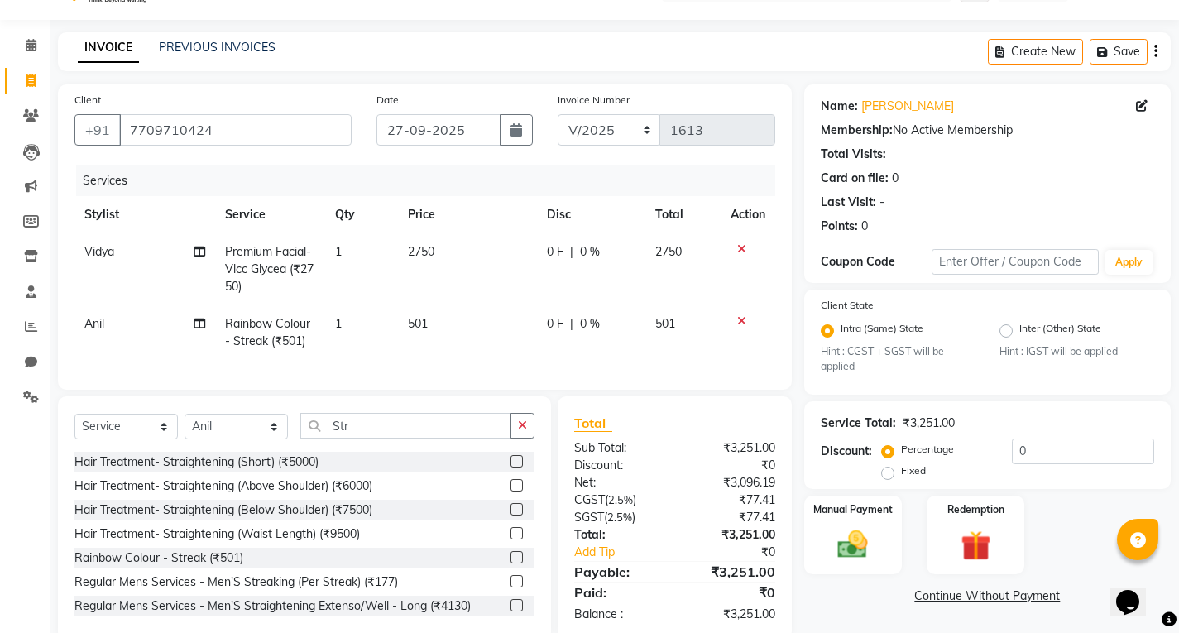
click at [349, 315] on td "1" at bounding box center [361, 332] width 73 height 55
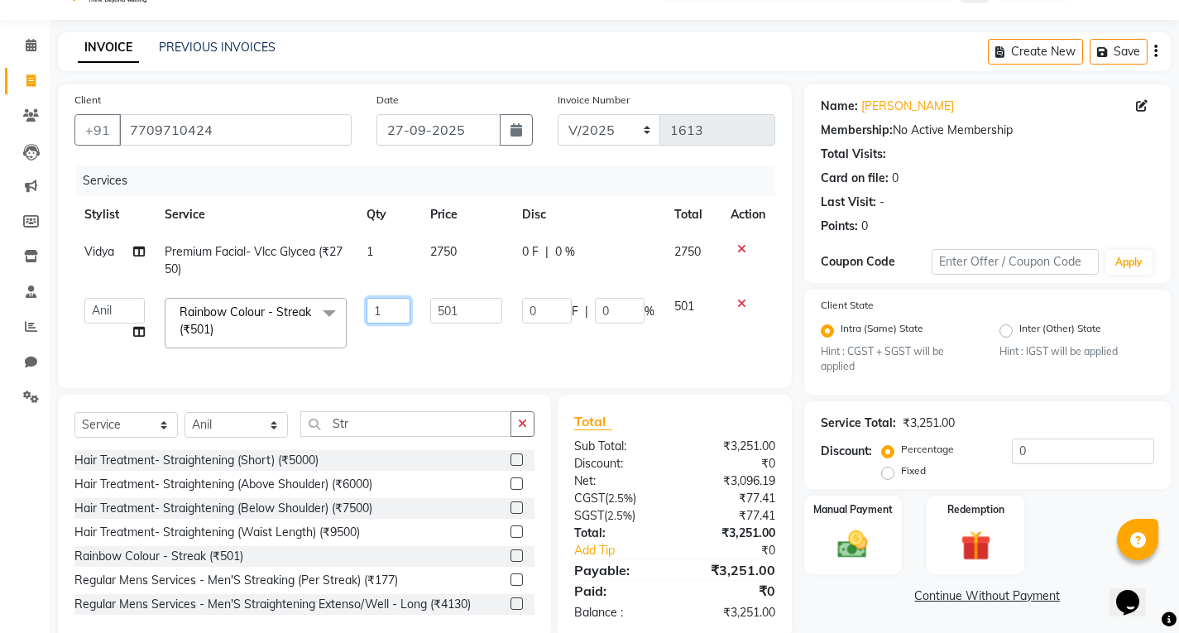
click at [378, 312] on input "1" at bounding box center [387, 311] width 43 height 26
click at [390, 311] on input "1" at bounding box center [387, 311] width 43 height 26
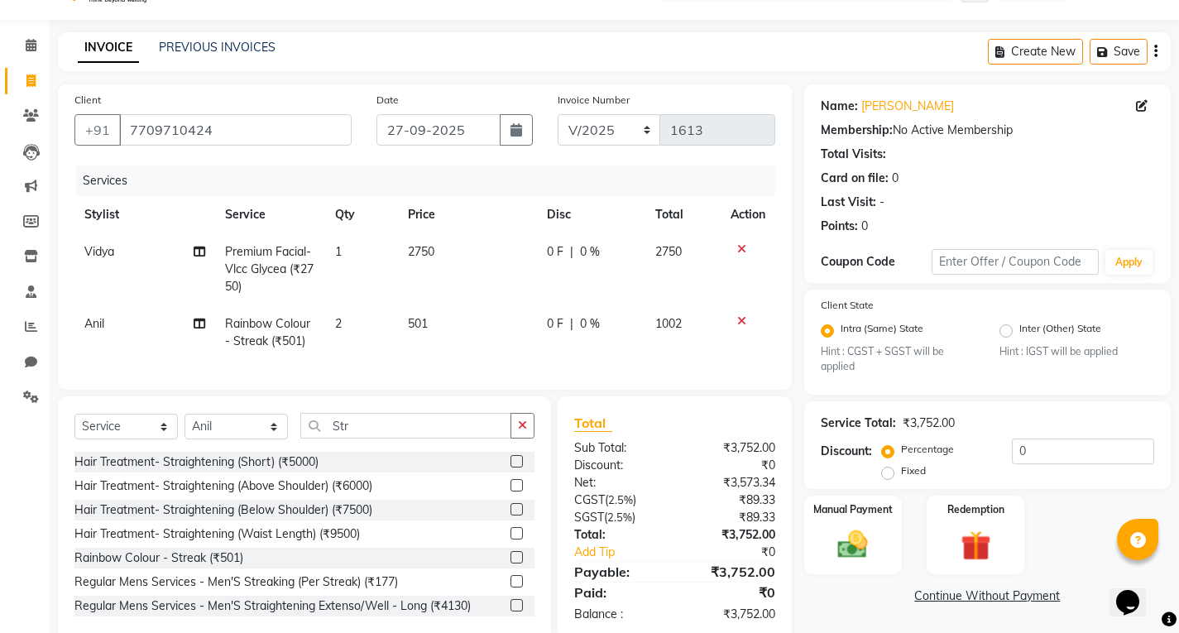
click at [409, 339] on tr "Anil Rainbow Colour - Streak (₹501) 2 501 0 F | 0 % 1002" at bounding box center [424, 332] width 701 height 55
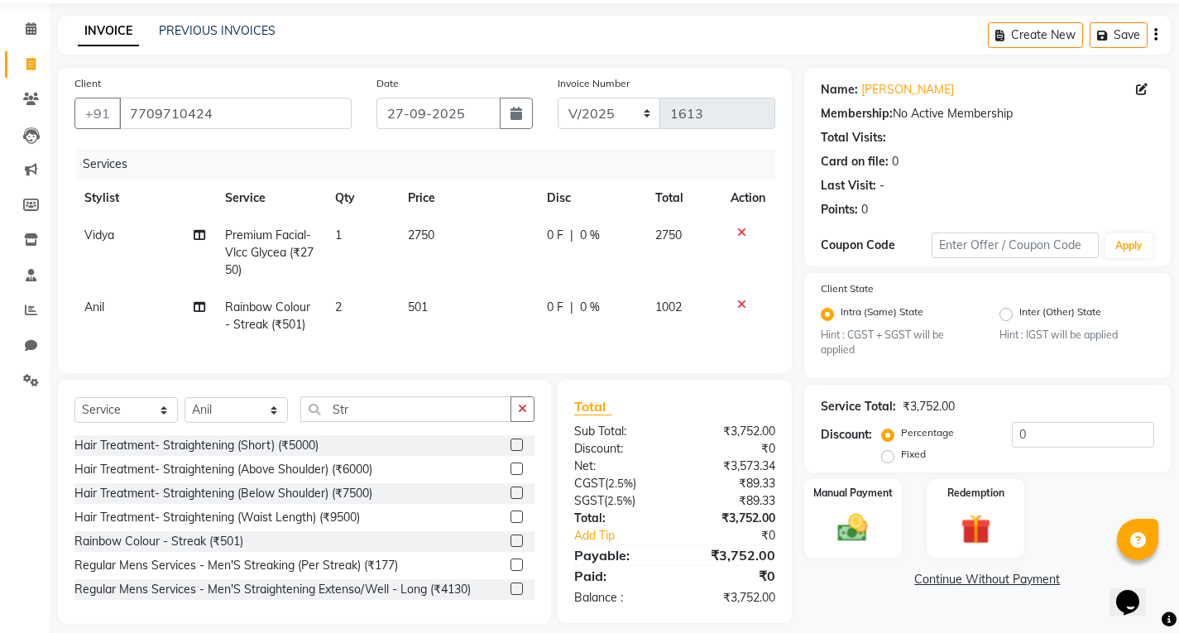
scroll to position [84, 0]
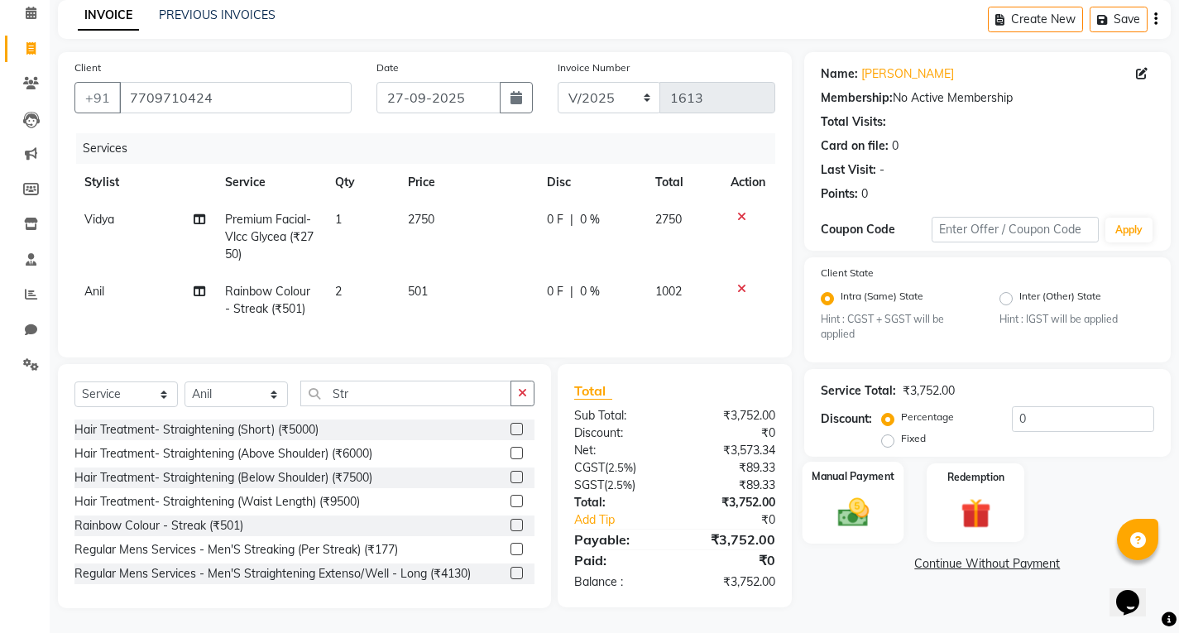
click at [851, 495] on img at bounding box center [852, 513] width 50 height 36
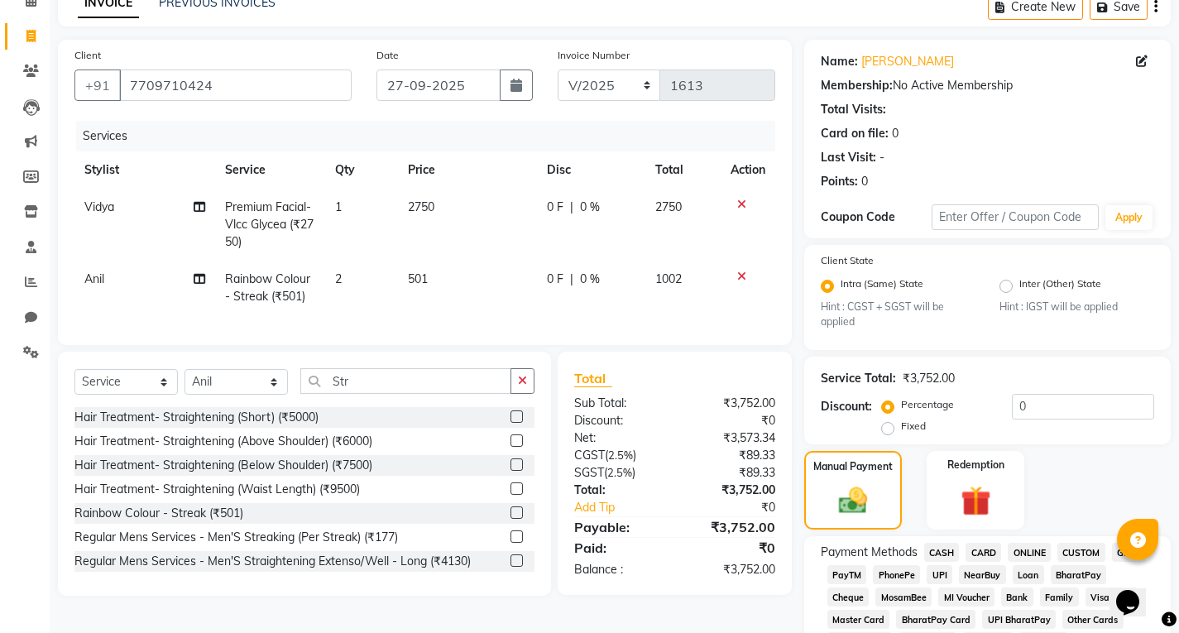
scroll to position [167, 0]
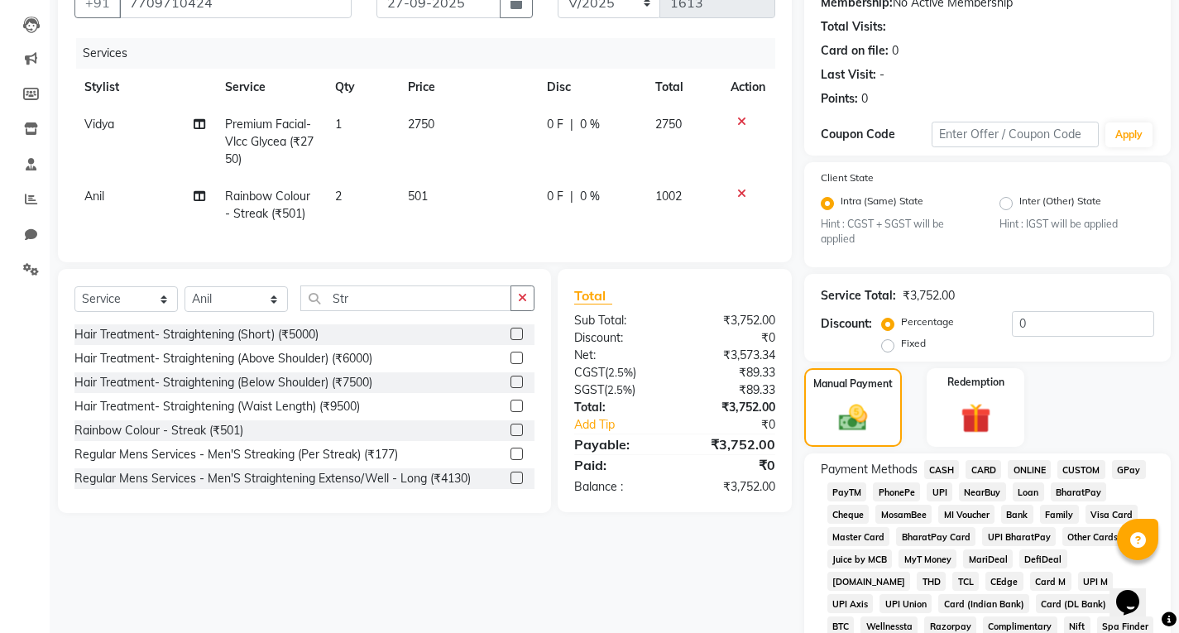
click at [939, 491] on span "UPI" at bounding box center [939, 491] width 26 height 19
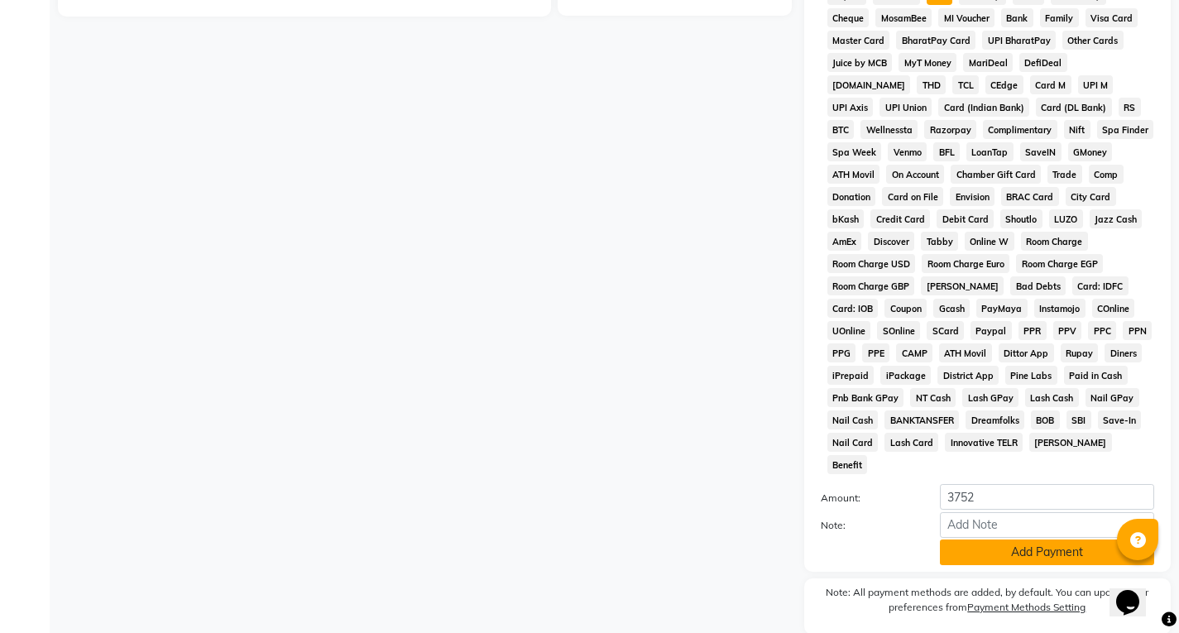
click at [1017, 539] on button "Add Payment" at bounding box center [1047, 552] width 214 height 26
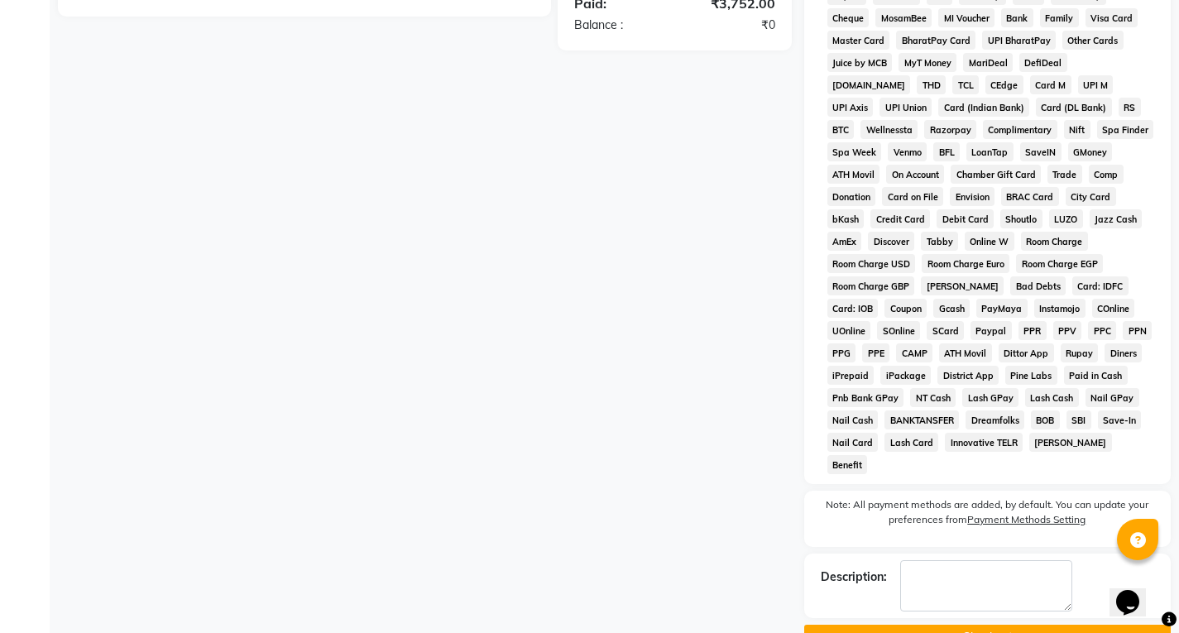
click at [990, 625] on button "Checkout" at bounding box center [987, 638] width 366 height 26
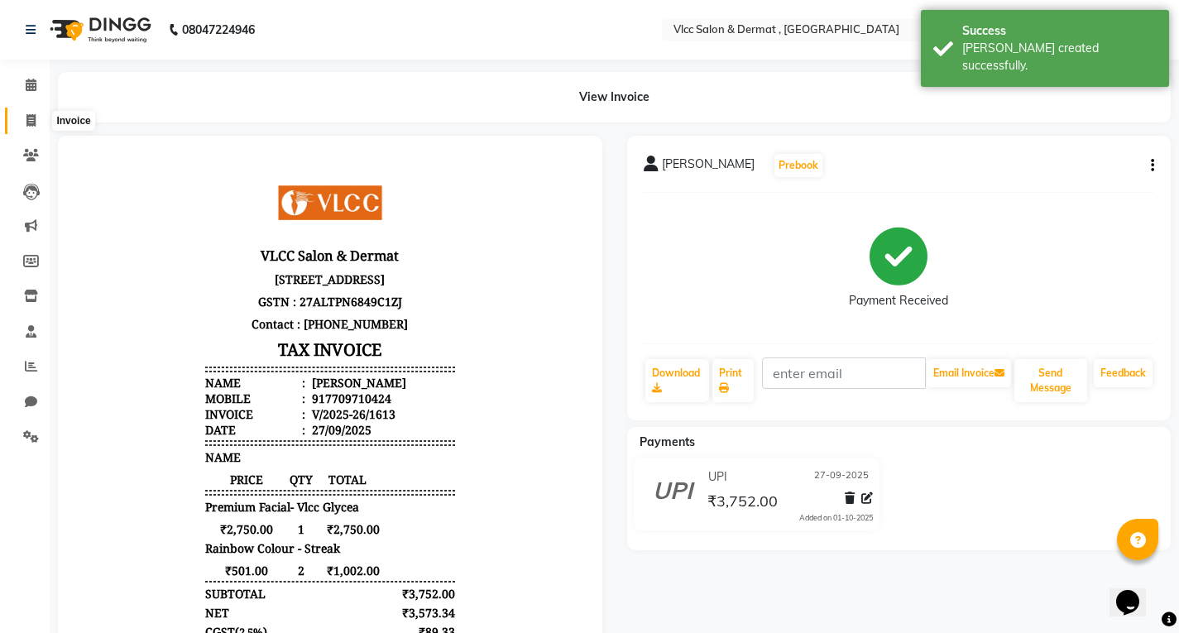
click at [21, 115] on span at bounding box center [31, 121] width 29 height 19
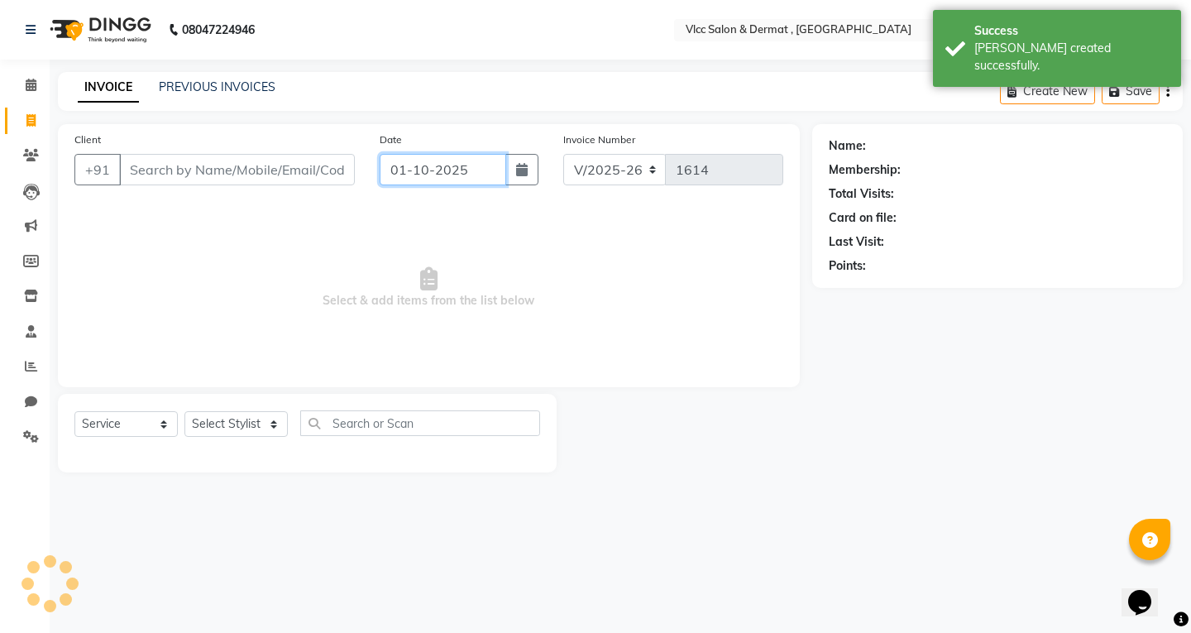
click at [400, 159] on input "01-10-2025" at bounding box center [443, 169] width 127 height 31
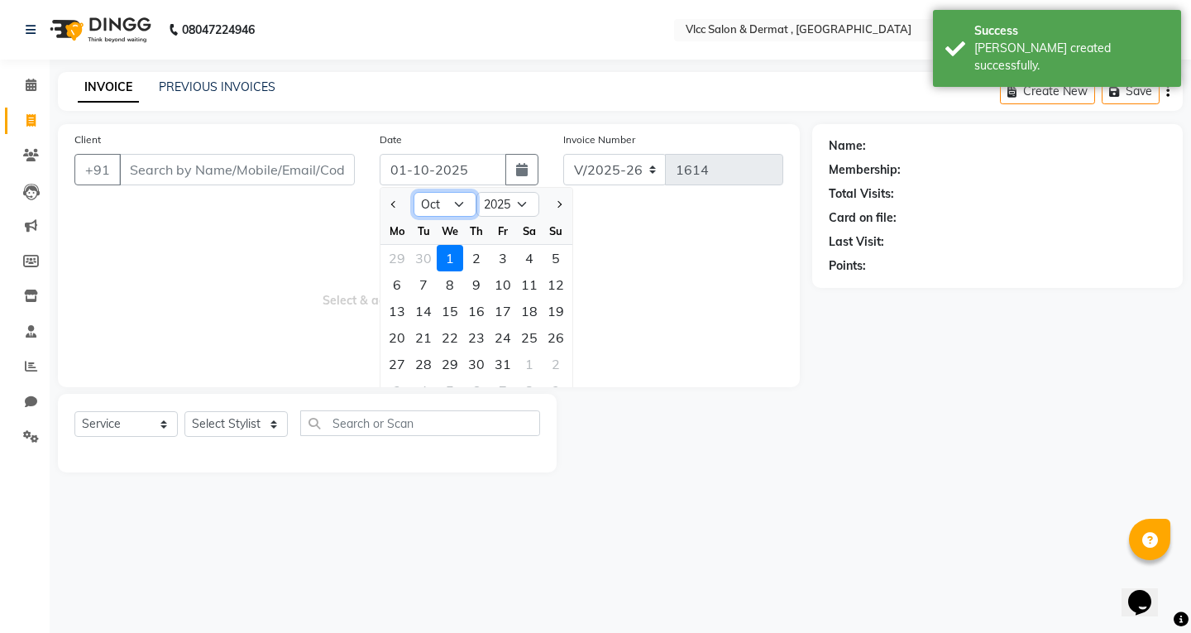
click at [455, 203] on select "Jan Feb Mar Apr May Jun [DATE] Aug Sep Oct Nov Dec" at bounding box center [445, 204] width 63 height 25
click at [414, 192] on select "Jan Feb Mar Apr May Jun [DATE] Aug Sep Oct Nov Dec" at bounding box center [445, 204] width 63 height 25
click at [524, 337] on div "27" at bounding box center [529, 337] width 26 height 26
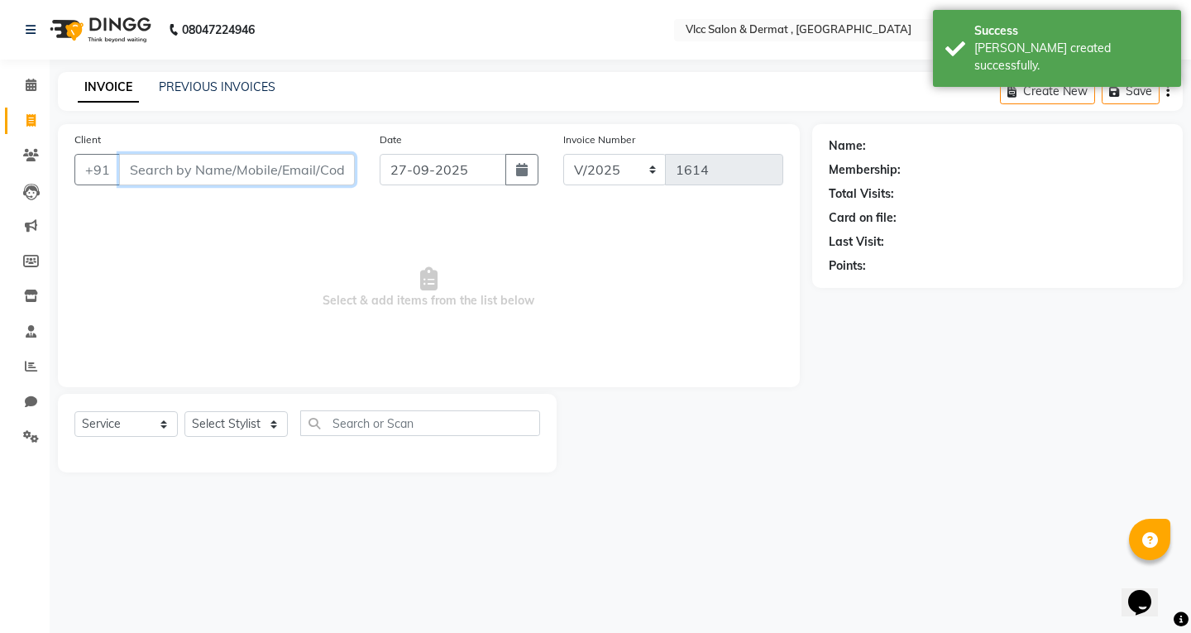
click at [261, 161] on input "Client" at bounding box center [237, 169] width 236 height 31
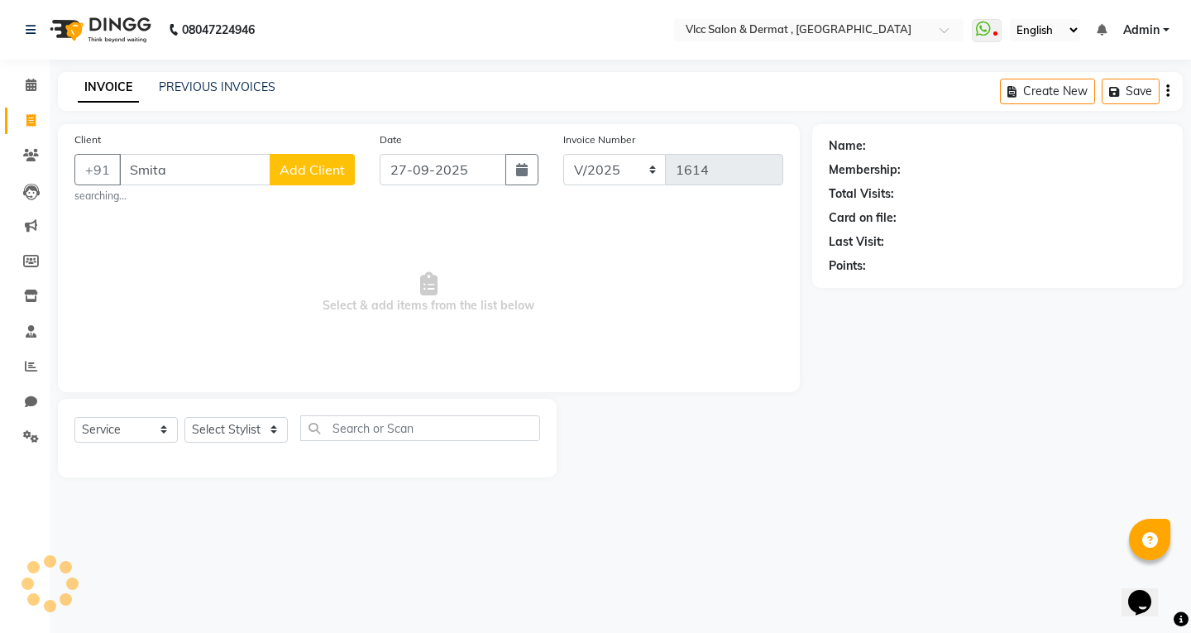
drag, startPoint x: 290, startPoint y: 197, endPoint x: 299, endPoint y: 182, distance: 17.4
click at [288, 197] on small "searching..." at bounding box center [214, 196] width 280 height 15
click at [306, 160] on button "Add Client" at bounding box center [312, 169] width 85 height 31
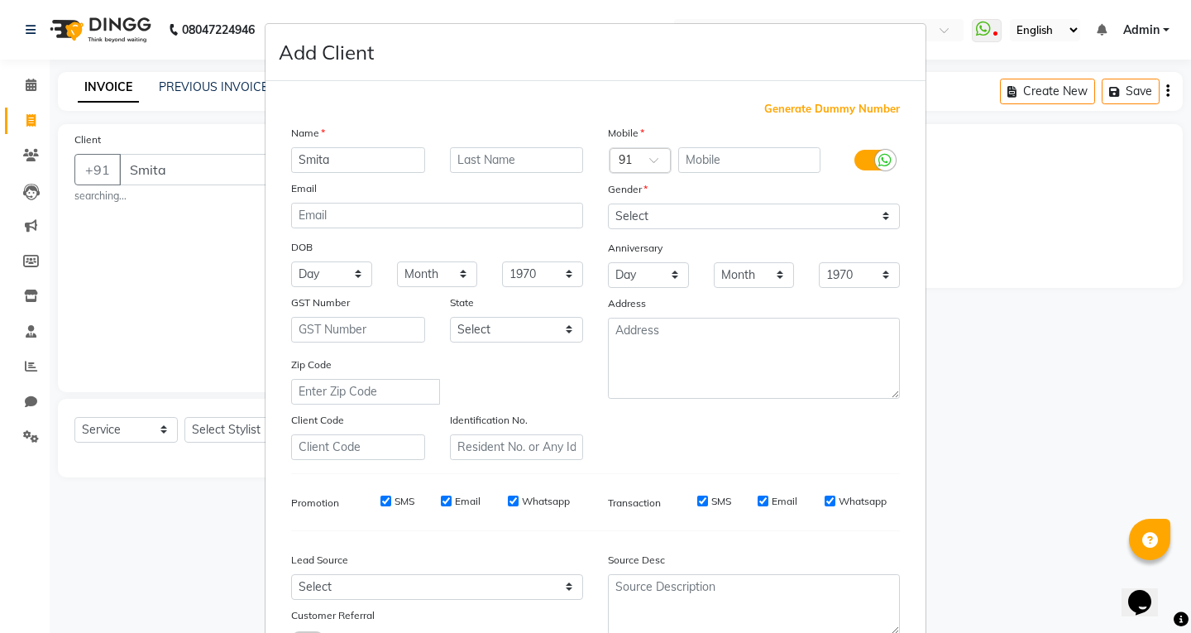
click at [18, 286] on ngb-modal-window "Add Client Generate Dummy Number Name Smita Email DOB Day 01 02 03 04 05 06 07 …" at bounding box center [595, 316] width 1191 height 633
click at [193, 175] on ngb-modal-window "Add Client Generate Dummy Number Name Smita Email DOB Day 01 02 03 04 05 06 07 …" at bounding box center [595, 316] width 1191 height 633
click at [193, 168] on ngb-modal-window "Add Client Generate Dummy Number Name Smita Email DOB Day 01 02 03 04 05 06 07 …" at bounding box center [595, 316] width 1191 height 633
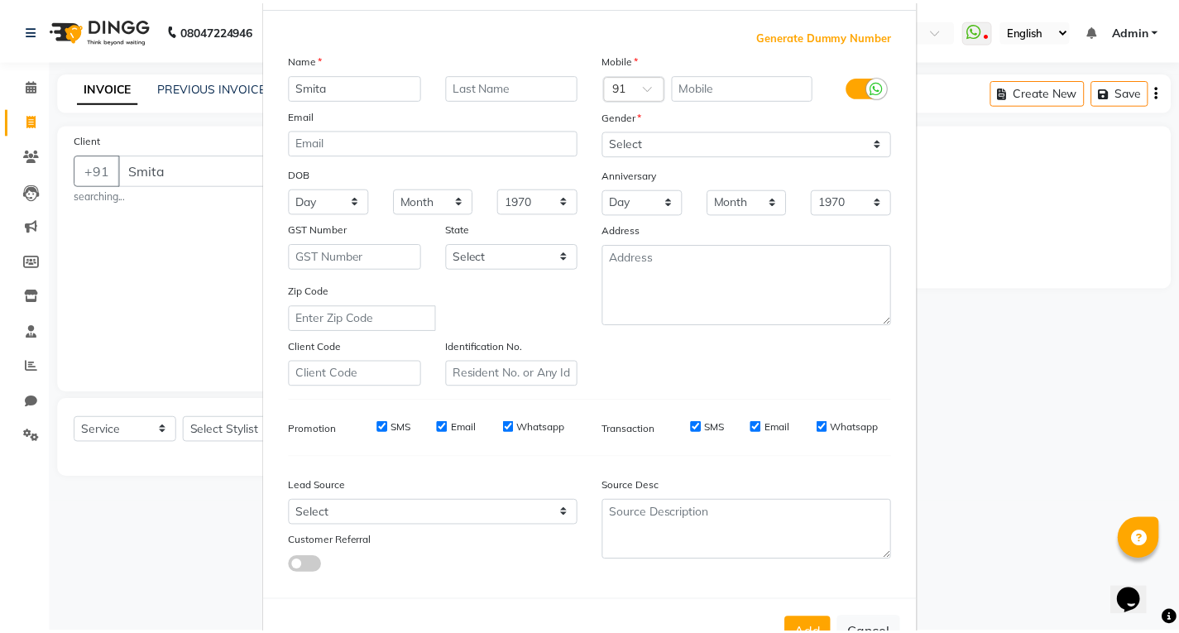
scroll to position [131, 0]
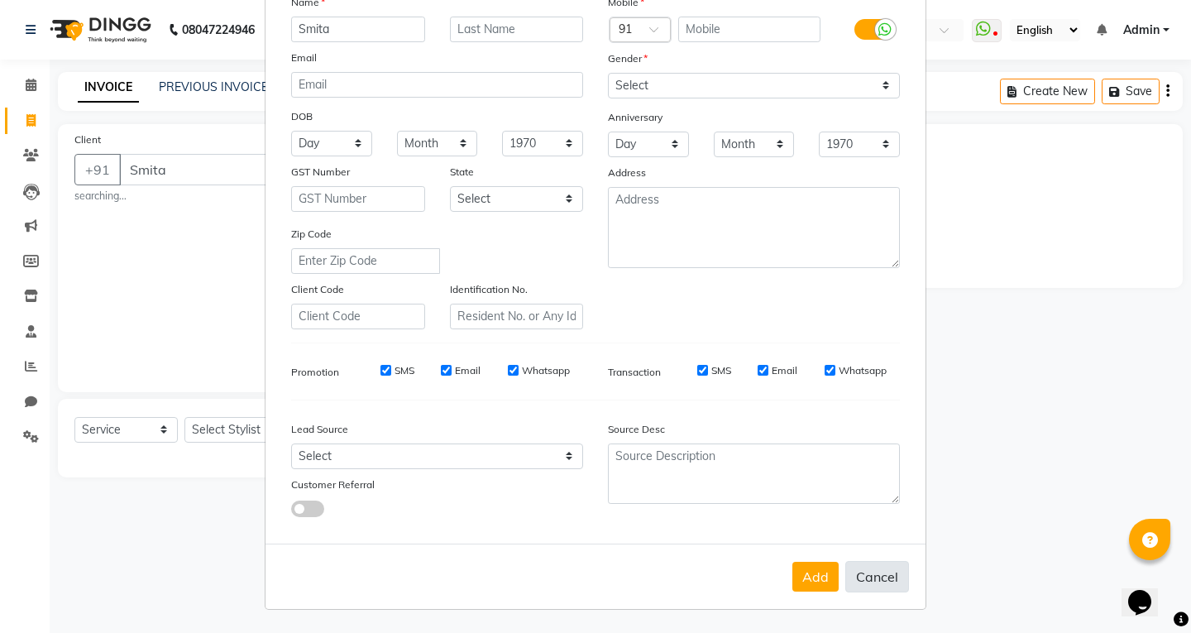
click at [865, 578] on button "Cancel" at bounding box center [877, 576] width 64 height 31
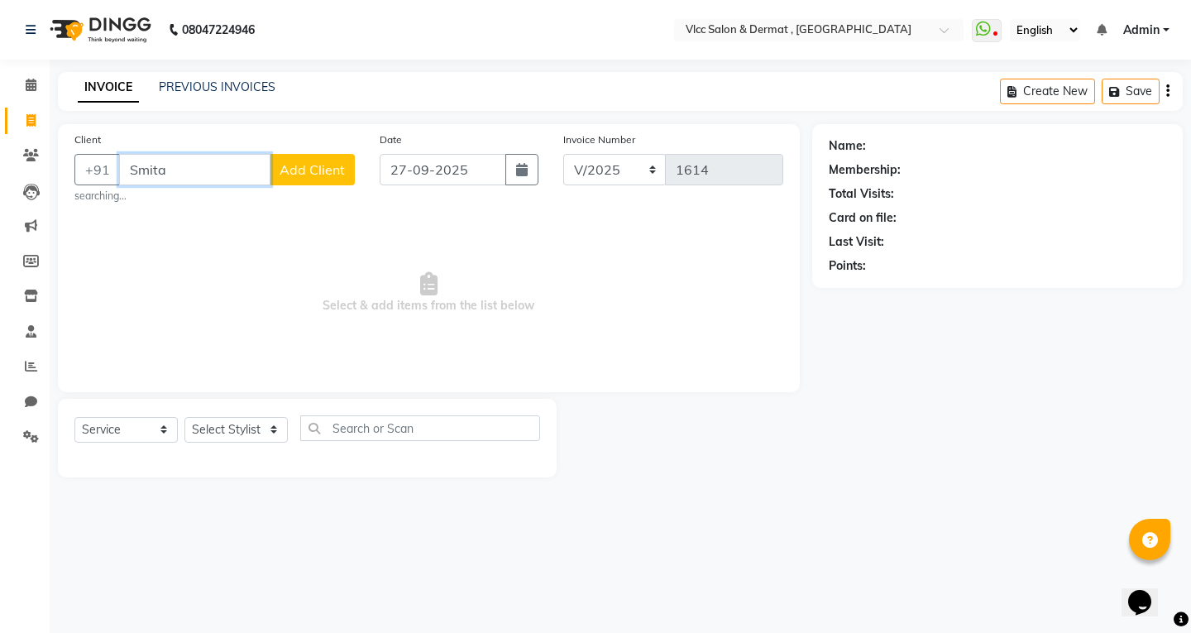
click at [160, 157] on input "Smita" at bounding box center [194, 169] width 151 height 31
click at [186, 172] on input "Smita" at bounding box center [194, 169] width 151 height 31
click at [223, 168] on input "Client" at bounding box center [237, 169] width 236 height 31
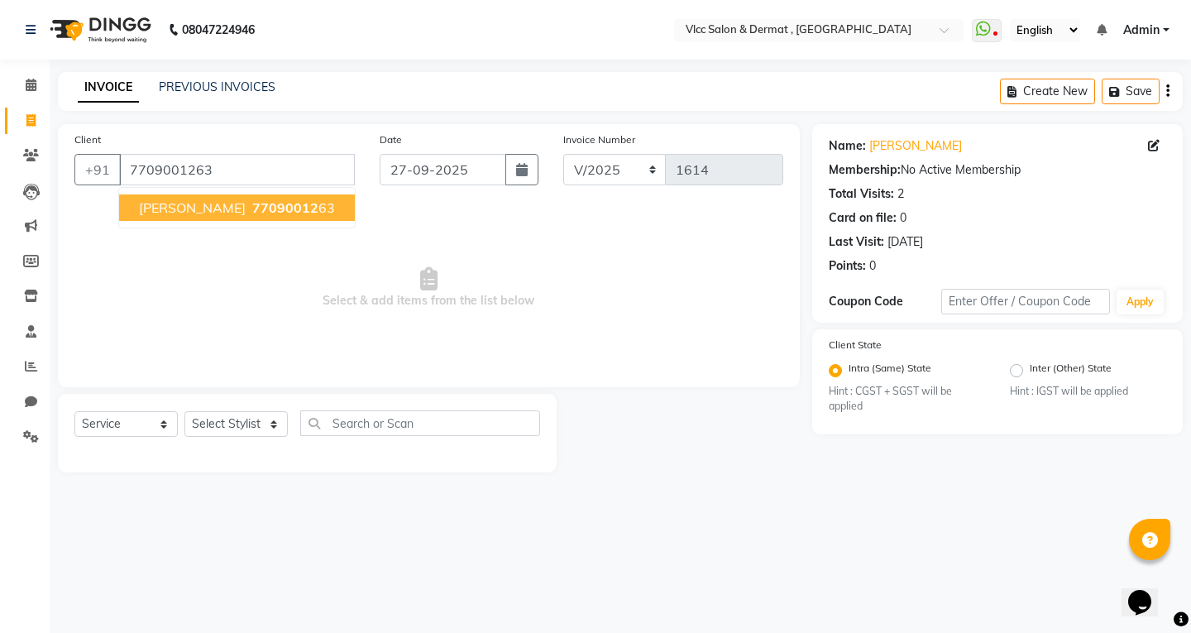
click at [218, 213] on button "[PERSON_NAME] 77090012 63" at bounding box center [237, 207] width 236 height 26
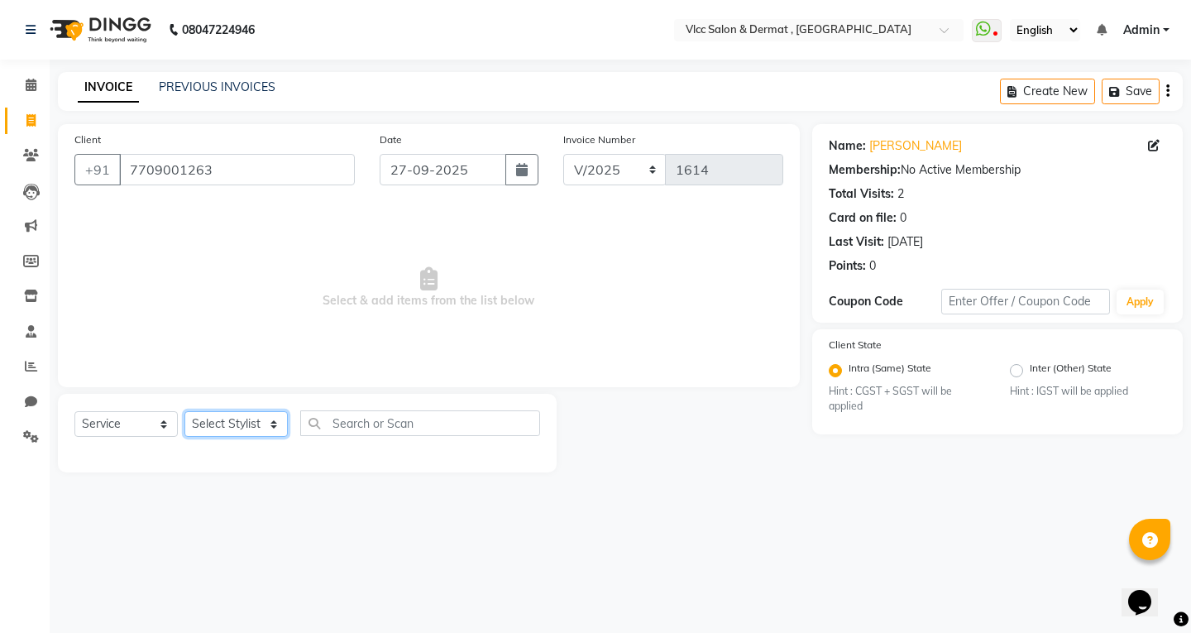
click at [232, 419] on select "Select Stylist [PERSON_NAME] [PERSON_NAME] [PERSON_NAME] [PERSON_NAME] [PERSON_…" at bounding box center [235, 424] width 103 height 26
click at [184, 411] on select "Select Stylist [PERSON_NAME] [PERSON_NAME] [PERSON_NAME] [PERSON_NAME] [PERSON_…" at bounding box center [235, 424] width 103 height 26
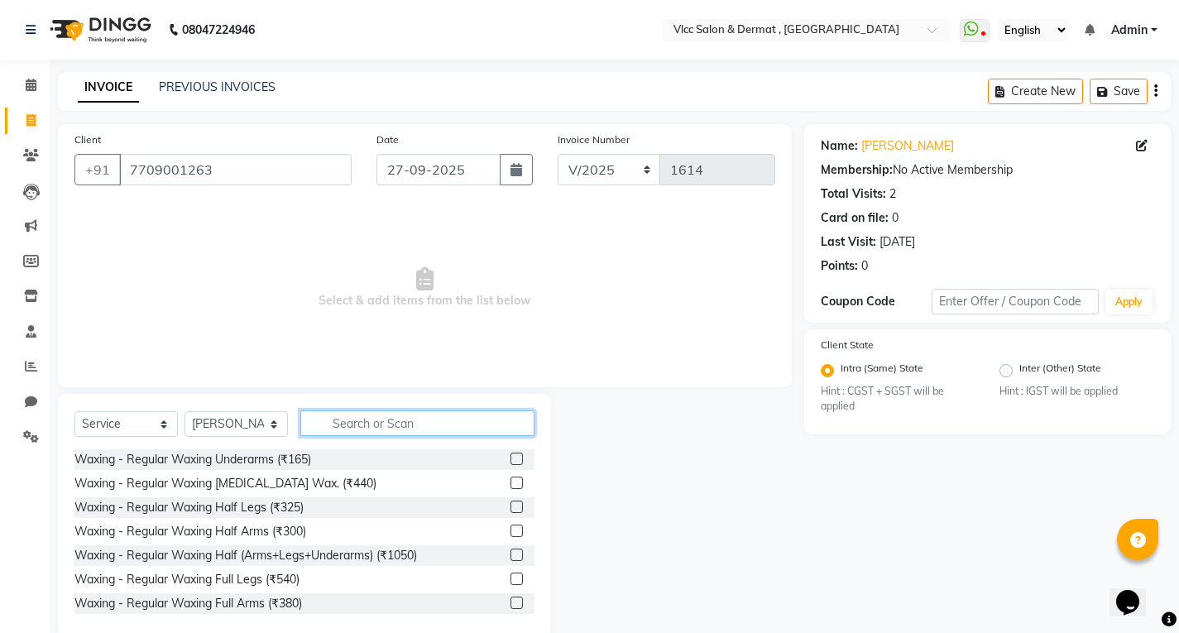
click at [352, 414] on input "text" at bounding box center [417, 423] width 234 height 26
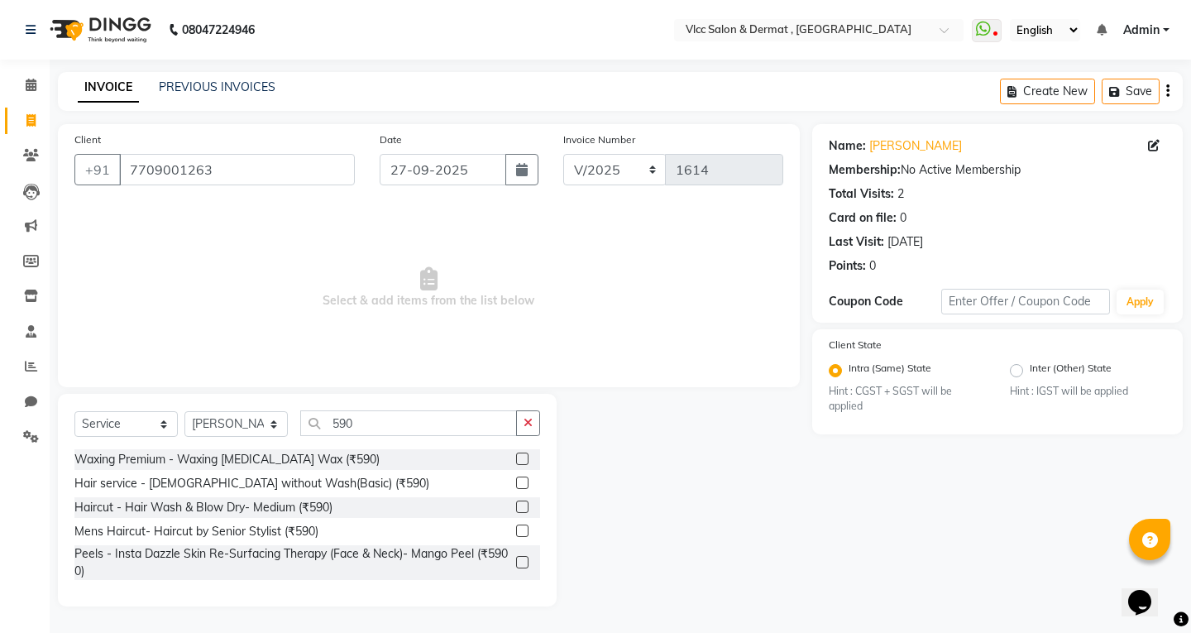
click at [524, 481] on label at bounding box center [522, 482] width 12 height 12
click at [524, 481] on input "checkbox" at bounding box center [521, 483] width 11 height 11
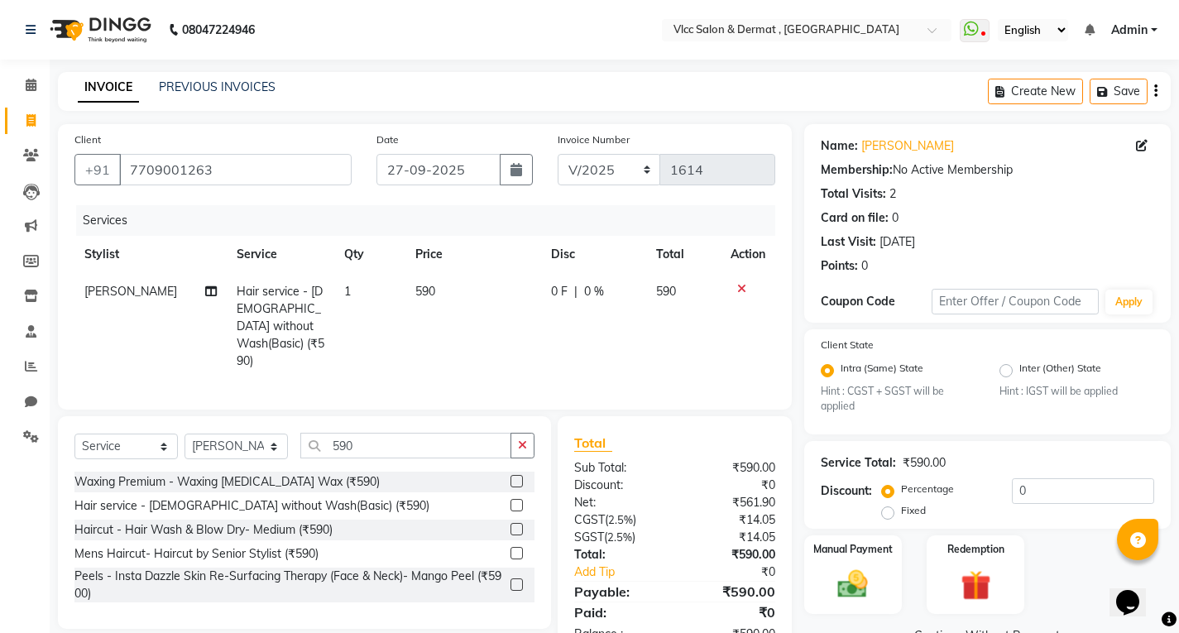
drag, startPoint x: 468, startPoint y: 328, endPoint x: 470, endPoint y: 319, distance: 8.4
click at [470, 326] on td "590" at bounding box center [472, 326] width 135 height 107
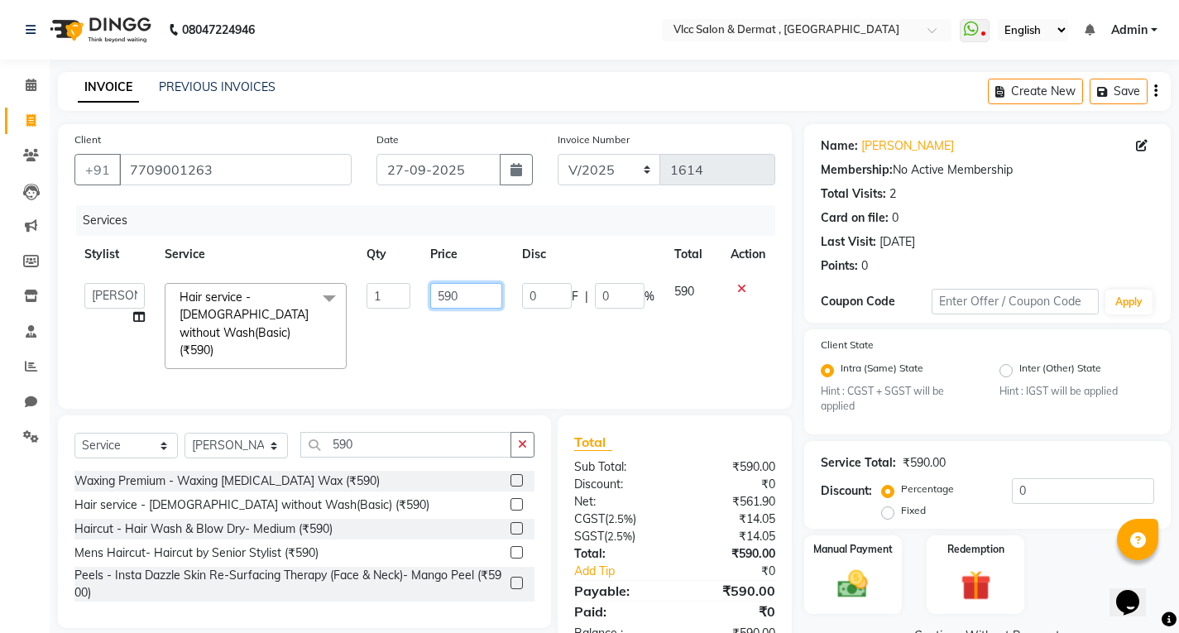
click at [466, 299] on input "590" at bounding box center [466, 296] width 72 height 26
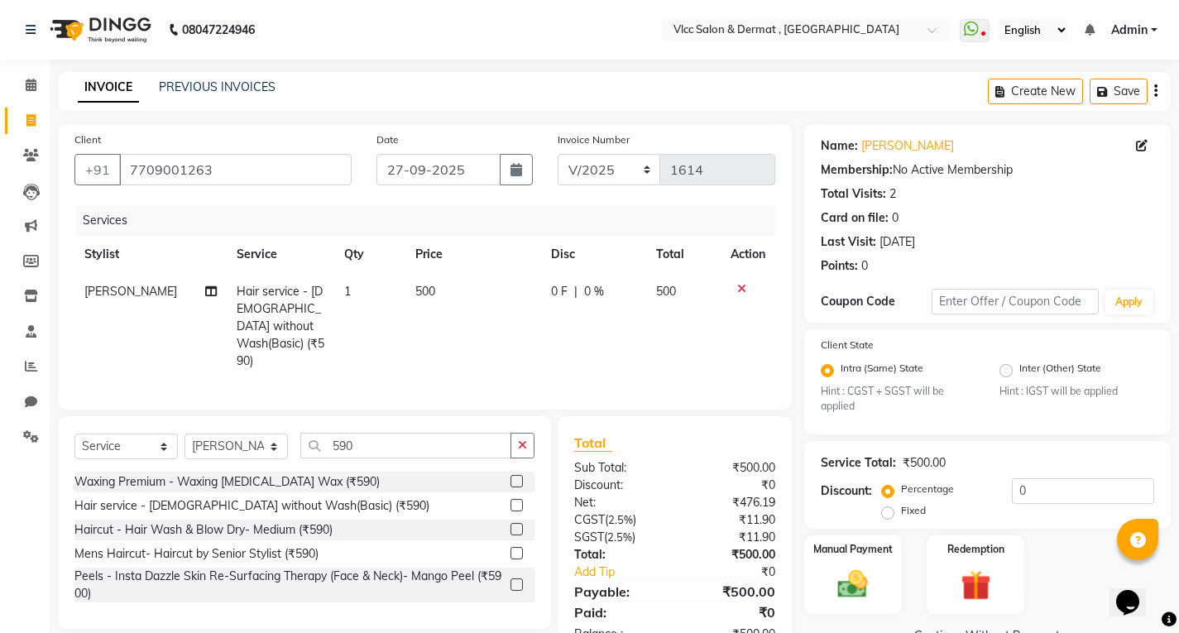
click at [474, 362] on div "Services Stylist Service Qty Price Disc Total Action [PERSON_NAME] Hair service…" at bounding box center [424, 299] width 701 height 188
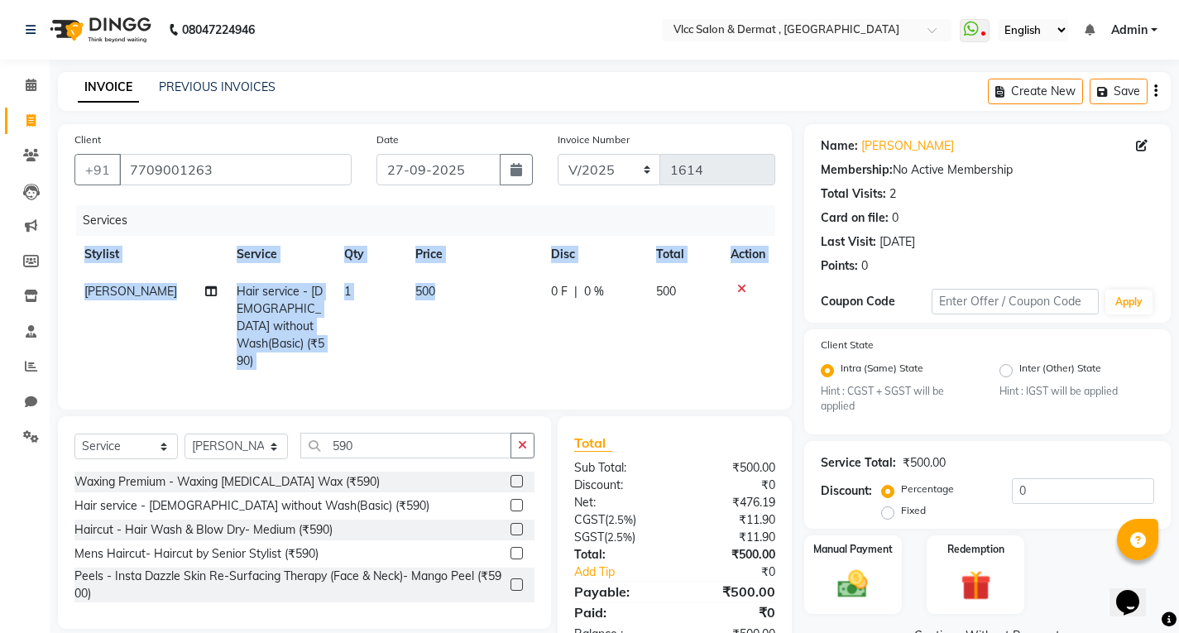
drag, startPoint x: 713, startPoint y: 343, endPoint x: 721, endPoint y: 339, distance: 9.2
click at [713, 342] on td "500" at bounding box center [683, 326] width 74 height 107
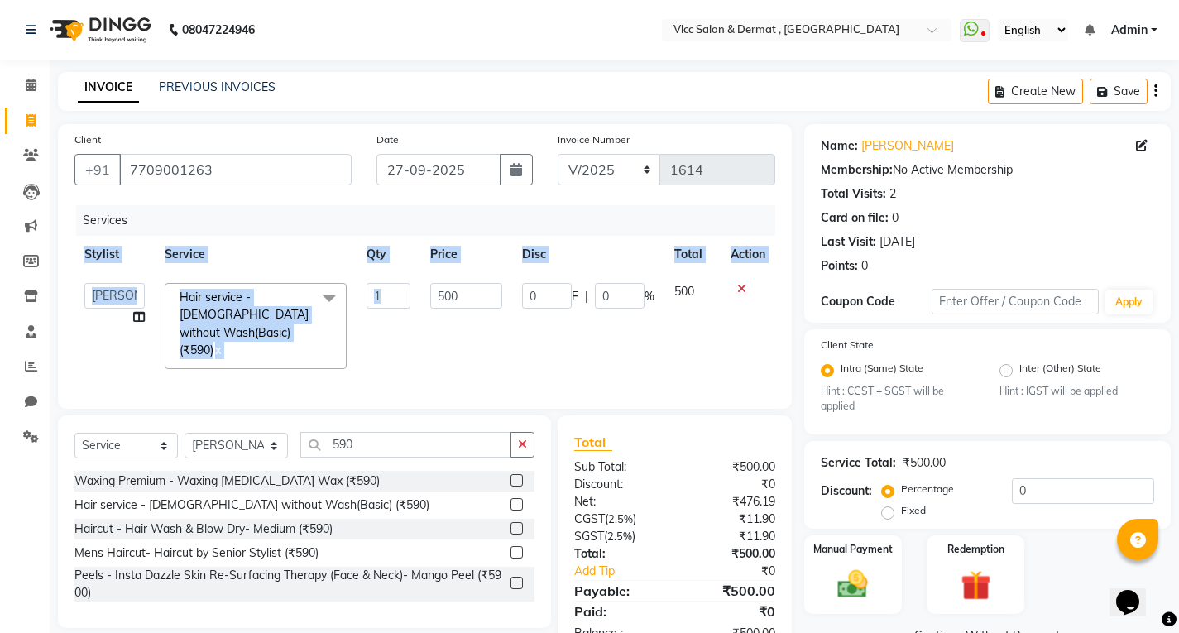
scroll to position [45, 0]
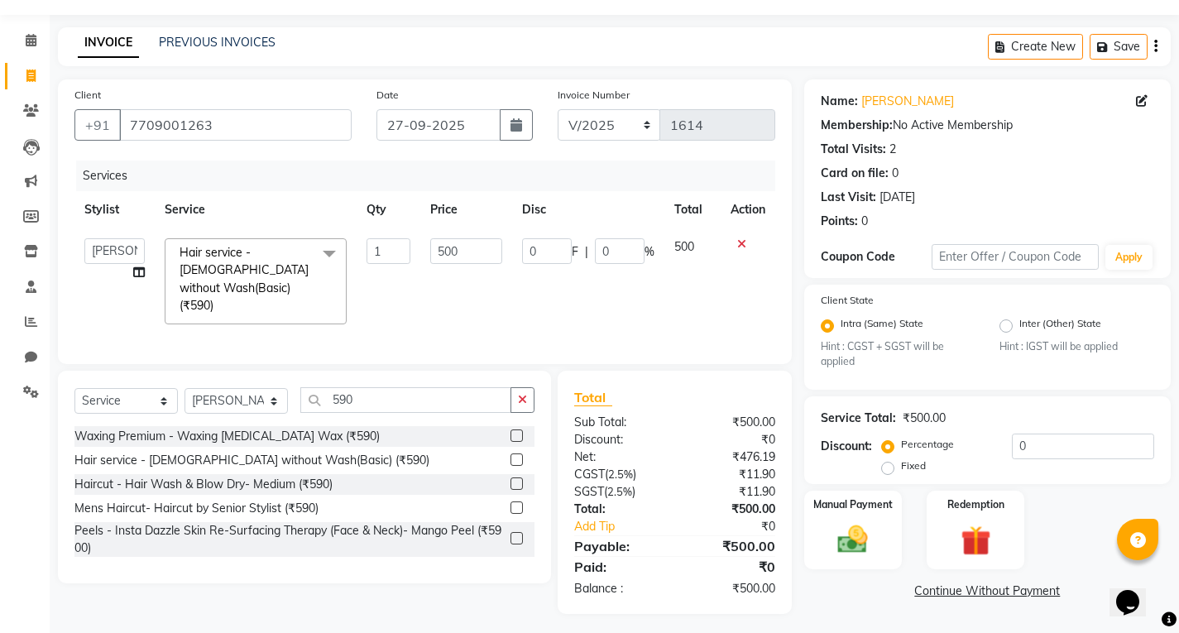
drag, startPoint x: 856, startPoint y: 617, endPoint x: 851, endPoint y: 601, distance: 17.3
click at [856, 615] on main "INVOICE PREVIOUS INVOICES Create New Save Client [PHONE_NUMBER] Date [DATE] Inv…" at bounding box center [614, 332] width 1129 height 611
click at [845, 546] on img at bounding box center [852, 540] width 50 height 36
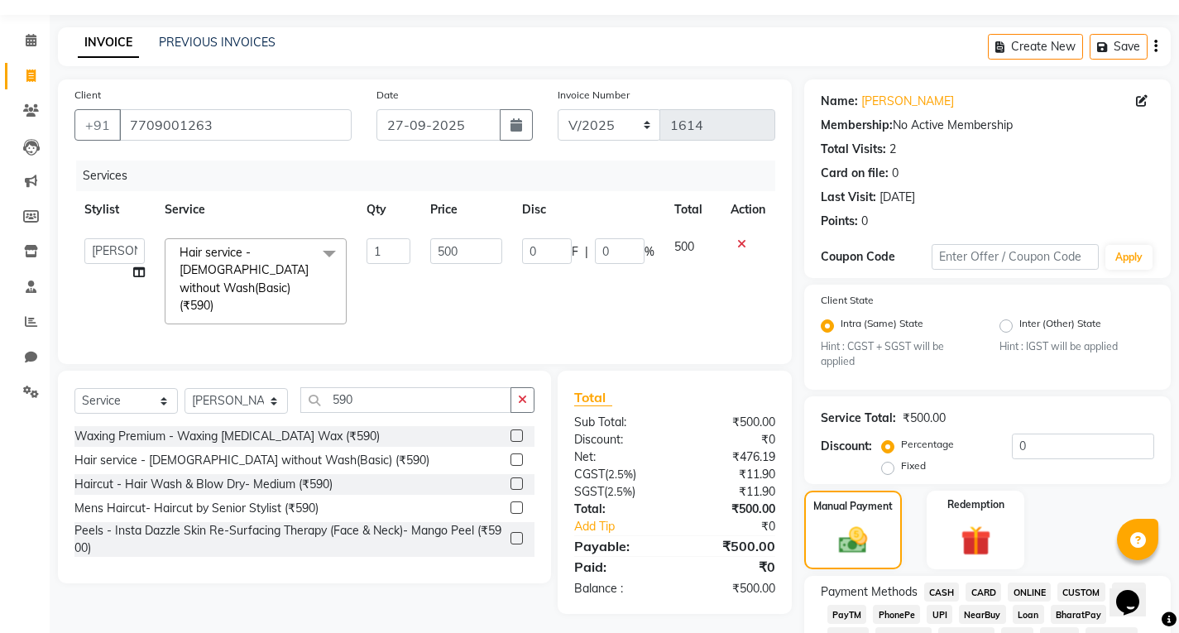
scroll to position [293, 0]
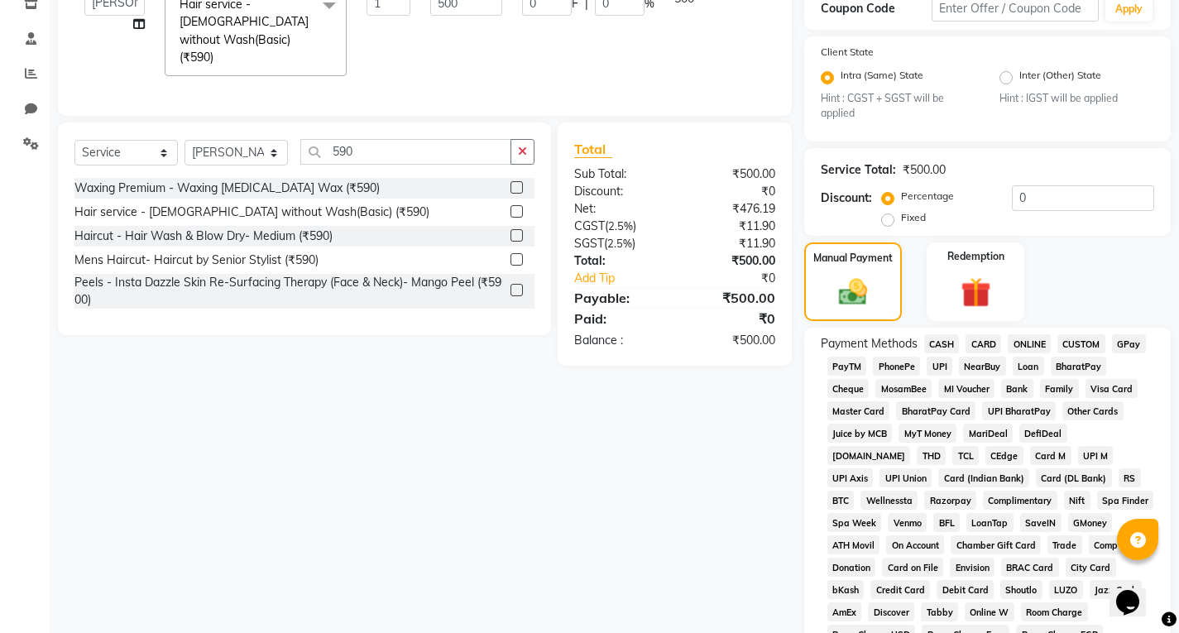
click at [945, 361] on span "UPI" at bounding box center [939, 366] width 26 height 19
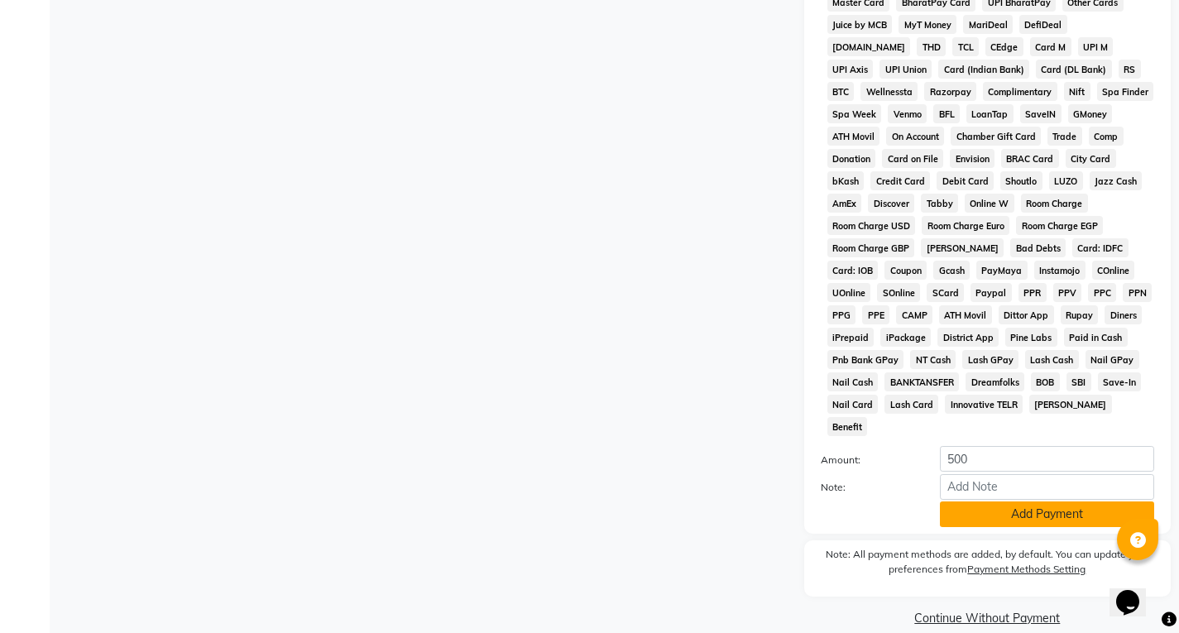
click at [971, 501] on button "Add Payment" at bounding box center [1047, 514] width 214 height 26
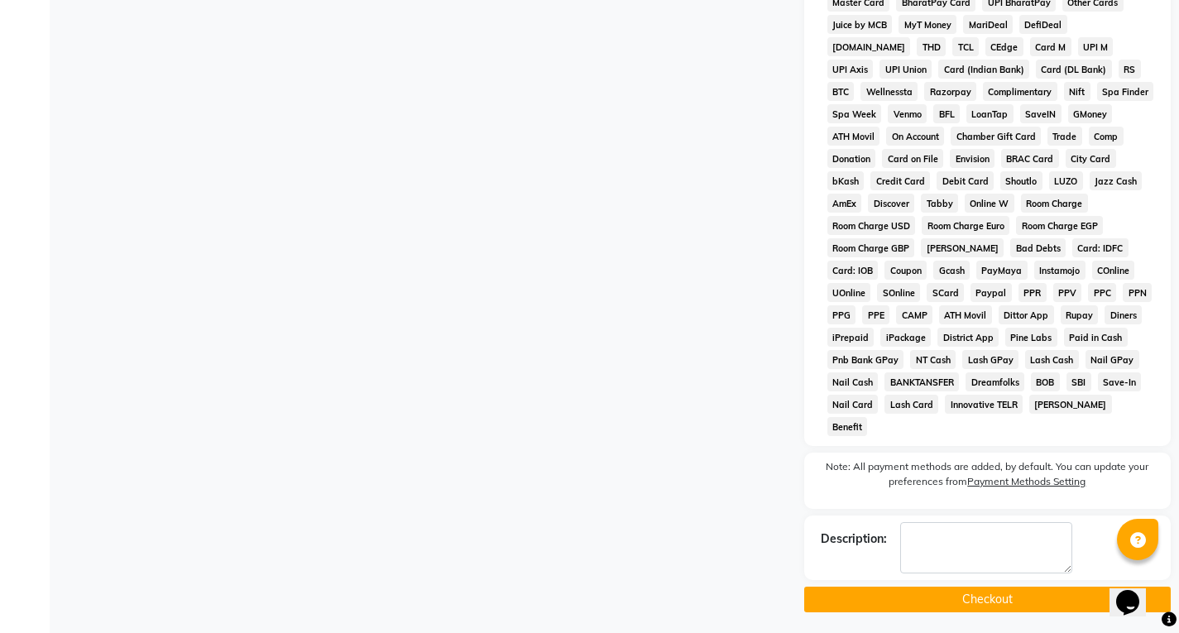
scroll to position [683, 0]
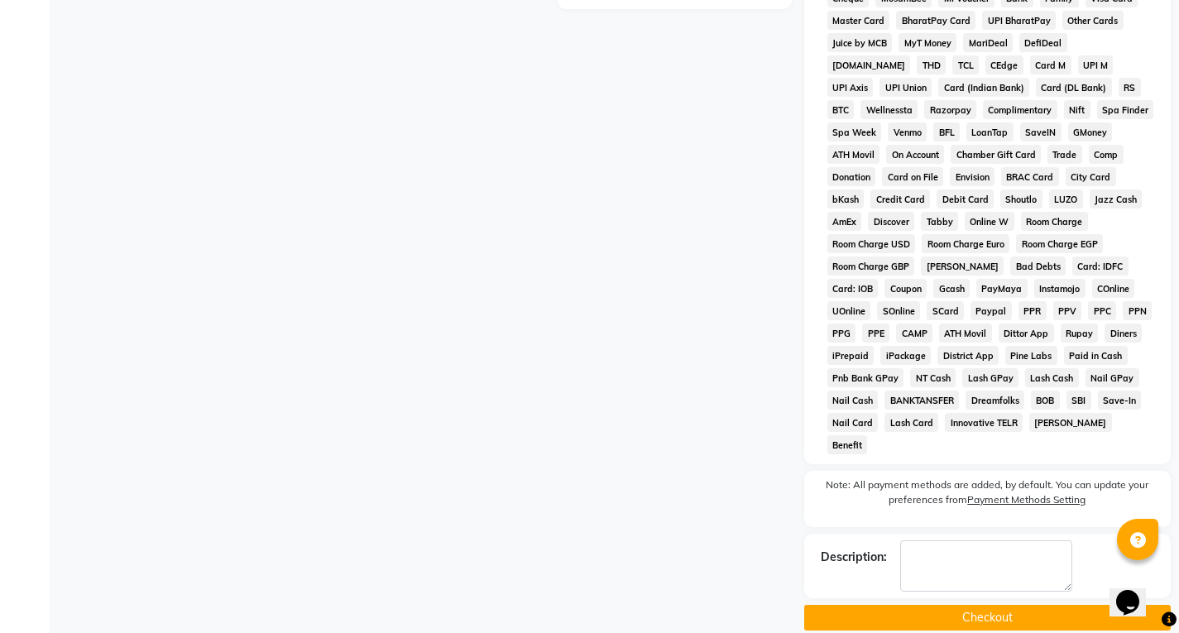
click at [970, 605] on button "Checkout" at bounding box center [987, 618] width 366 height 26
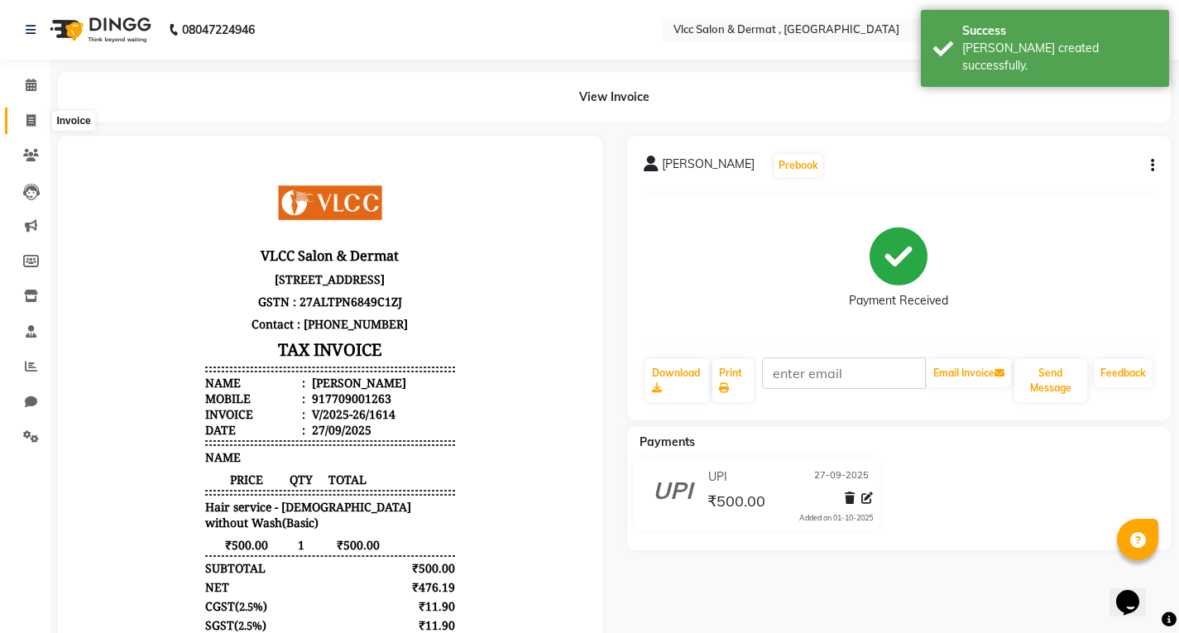
drag, startPoint x: 30, startPoint y: 117, endPoint x: 41, endPoint y: 136, distance: 21.1
click at [31, 117] on icon at bounding box center [30, 120] width 9 height 12
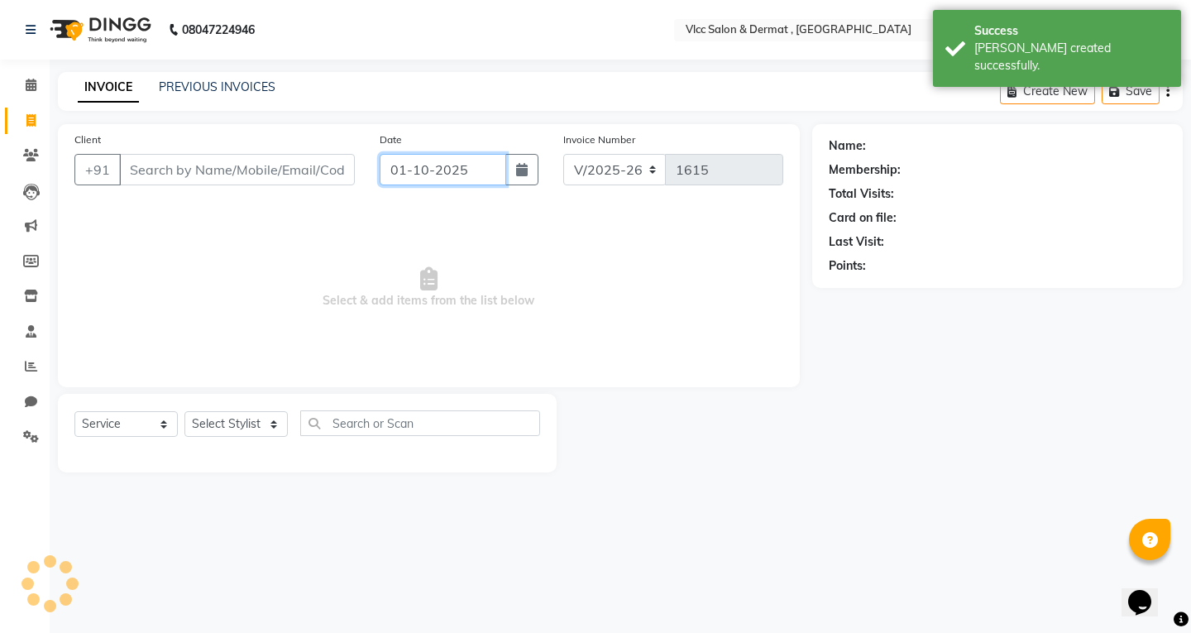
click at [403, 176] on input "01-10-2025" at bounding box center [443, 169] width 127 height 31
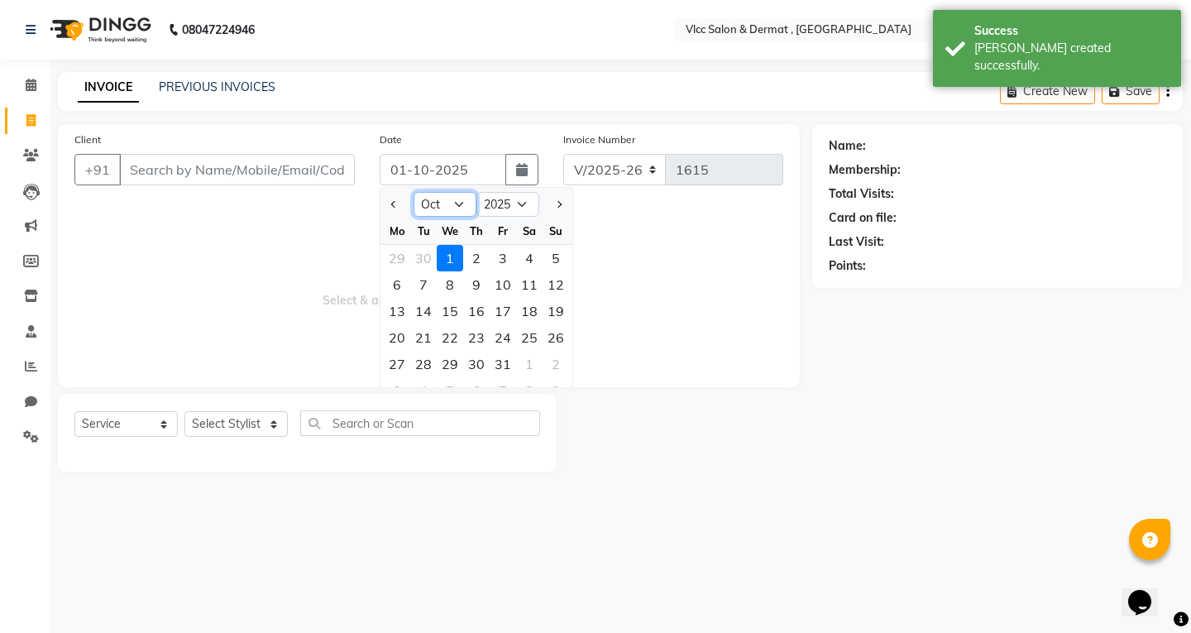
drag, startPoint x: 455, startPoint y: 203, endPoint x: 461, endPoint y: 214, distance: 12.9
click at [455, 202] on select "Jan Feb Mar Apr May Jun [DATE] Aug Sep Oct Nov Dec" at bounding box center [445, 204] width 63 height 25
click at [414, 192] on select "Jan Feb Mar Apr May Jun [DATE] Aug Sep Oct Nov Dec" at bounding box center [445, 204] width 63 height 25
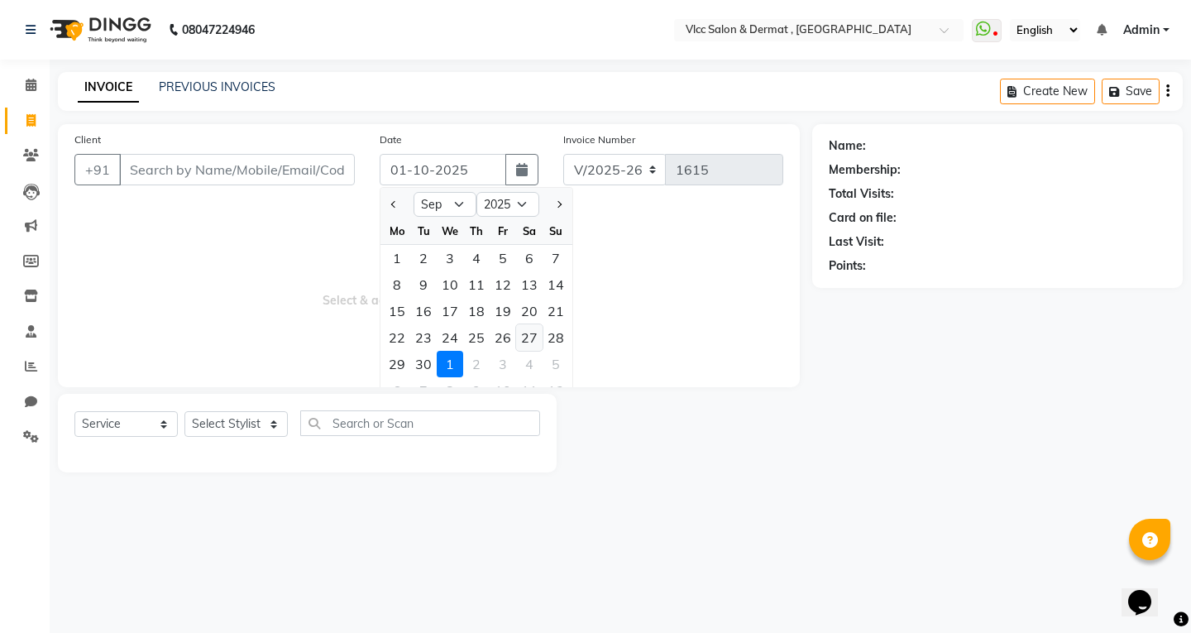
click at [528, 341] on div "27" at bounding box center [529, 337] width 26 height 26
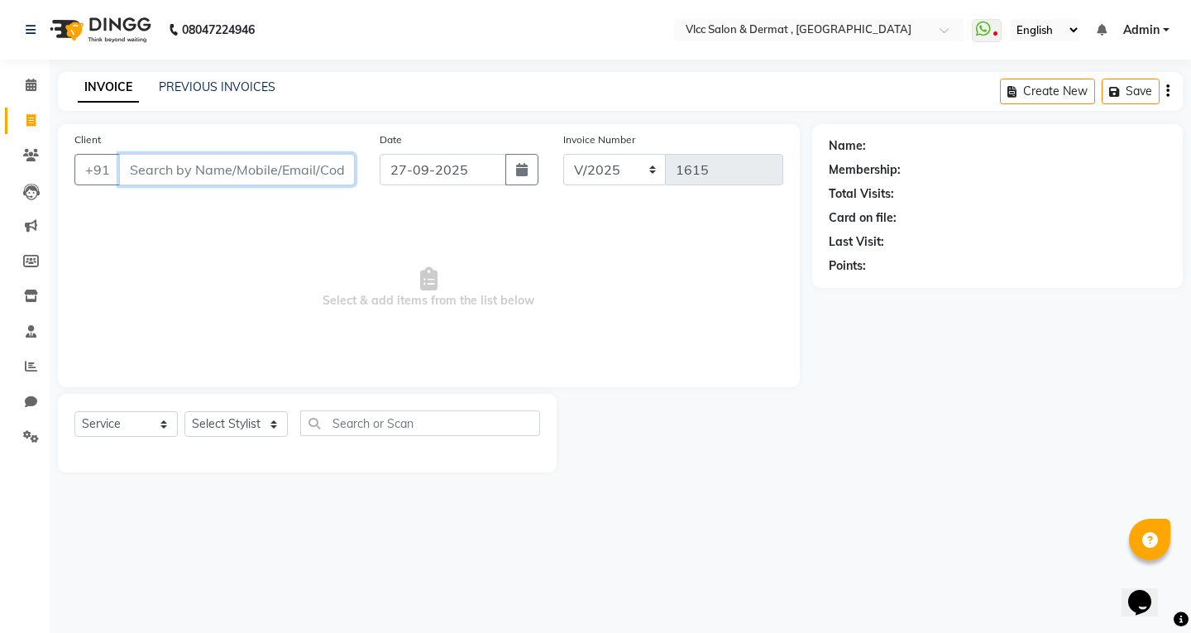
click at [334, 184] on input "Client" at bounding box center [237, 169] width 236 height 31
click at [318, 173] on input "Client" at bounding box center [237, 169] width 236 height 31
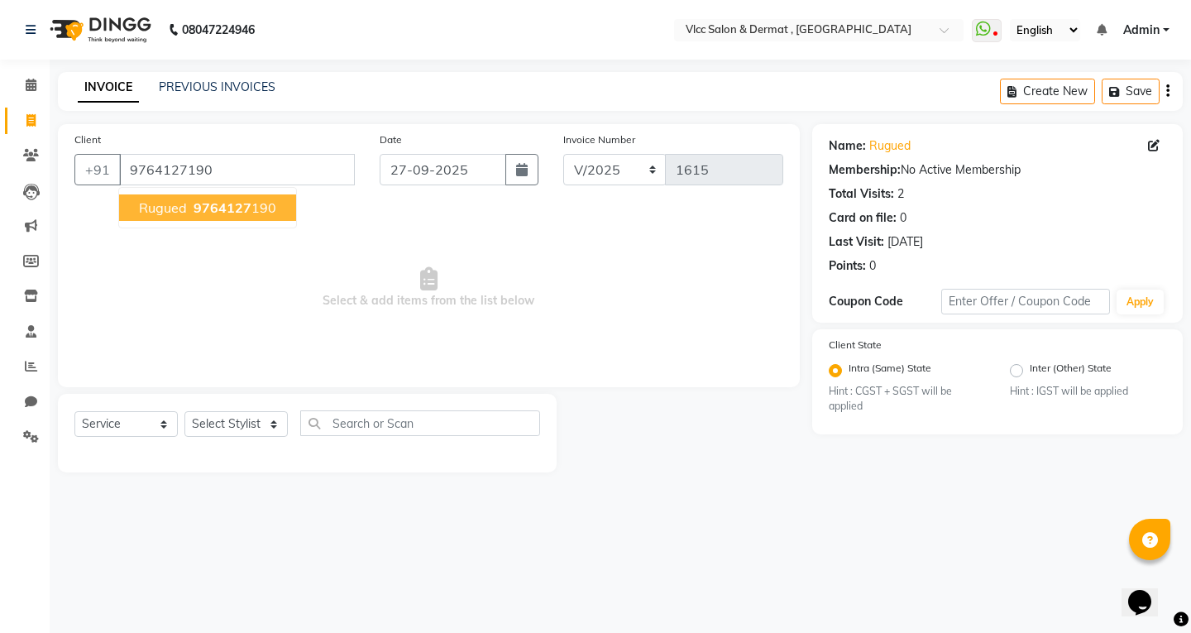
click at [212, 211] on span "9764127" at bounding box center [223, 207] width 58 height 17
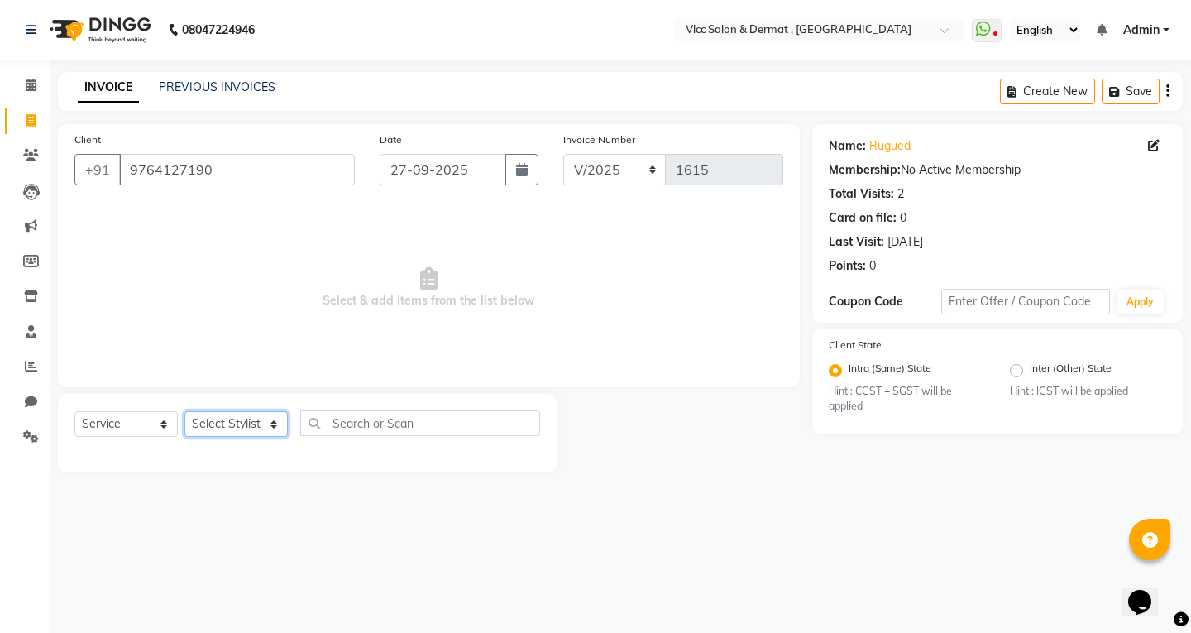
click at [215, 425] on select "Select Stylist [PERSON_NAME] [PERSON_NAME] [PERSON_NAME] [PERSON_NAME] [PERSON_…" at bounding box center [235, 424] width 103 height 26
click at [184, 411] on select "Select Stylist [PERSON_NAME] [PERSON_NAME] [PERSON_NAME] [PERSON_NAME] [PERSON_…" at bounding box center [235, 424] width 103 height 26
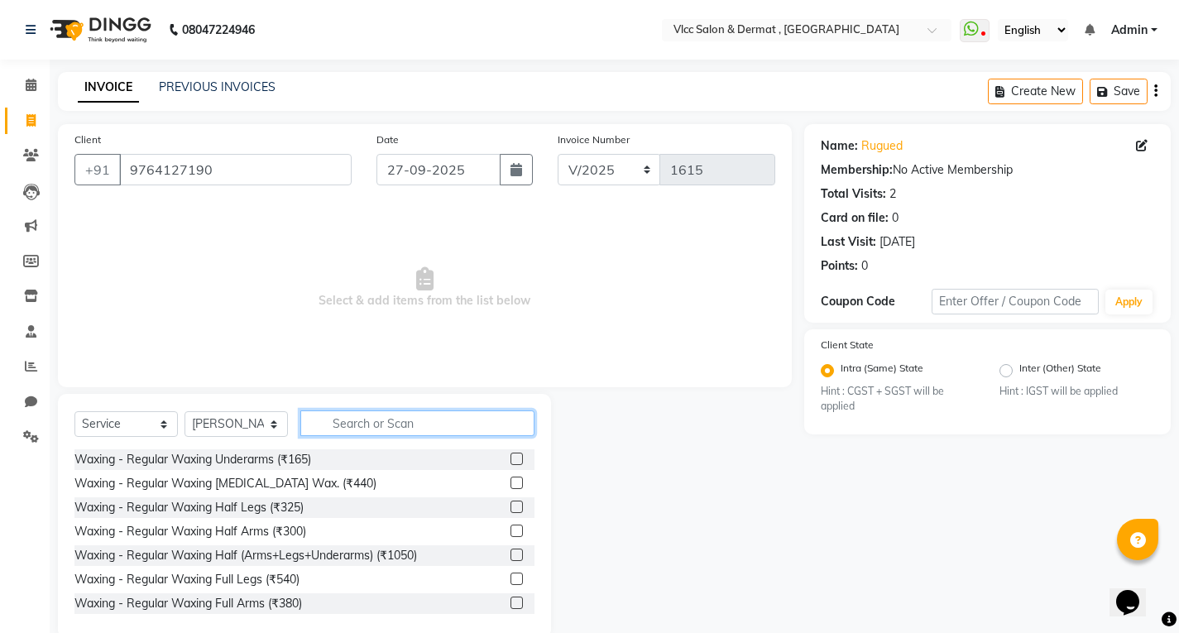
click at [351, 422] on input "text" at bounding box center [417, 423] width 234 height 26
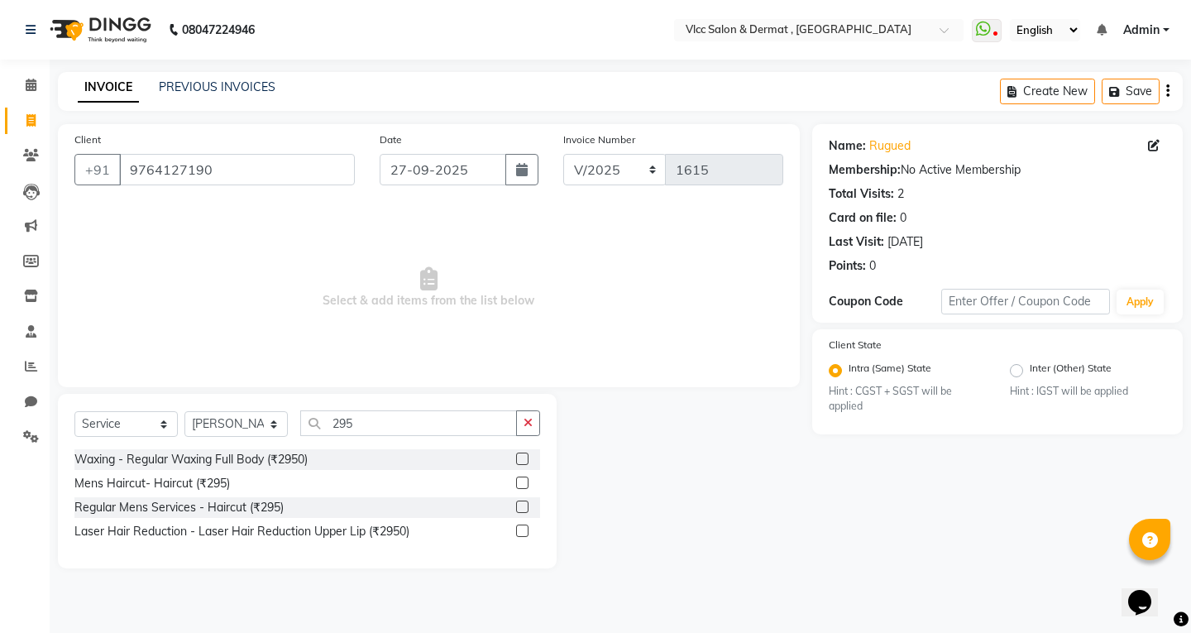
click at [519, 483] on label at bounding box center [522, 482] width 12 height 12
click at [519, 483] on input "checkbox" at bounding box center [521, 483] width 11 height 11
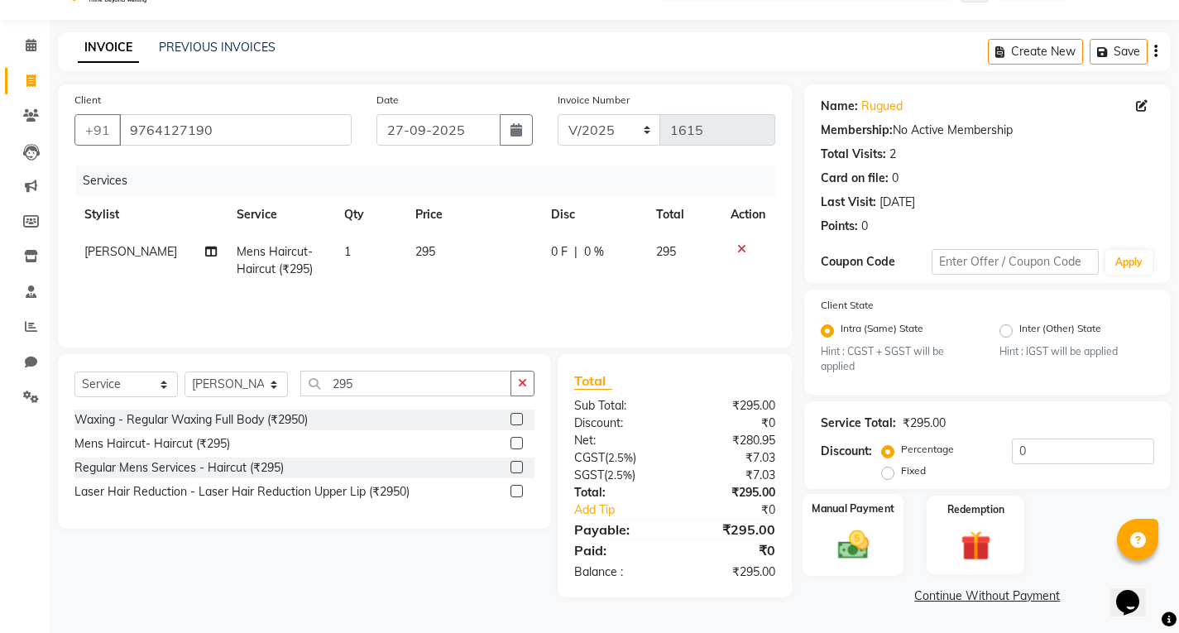
click at [864, 513] on label "Manual Payment" at bounding box center [852, 509] width 83 height 16
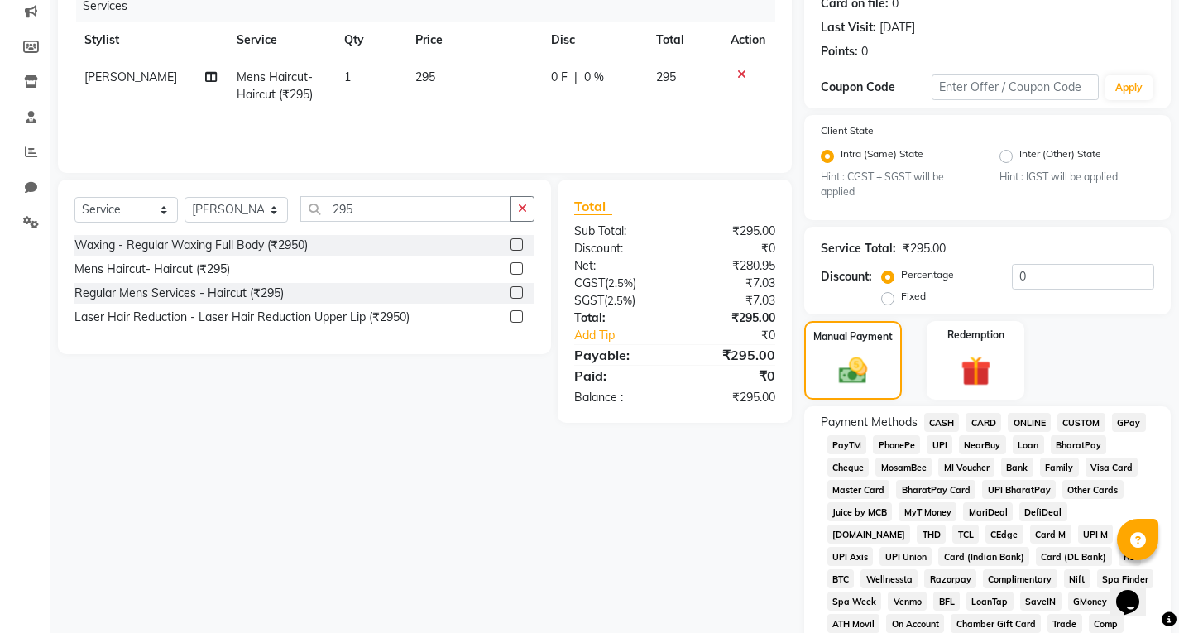
scroll to position [371, 0]
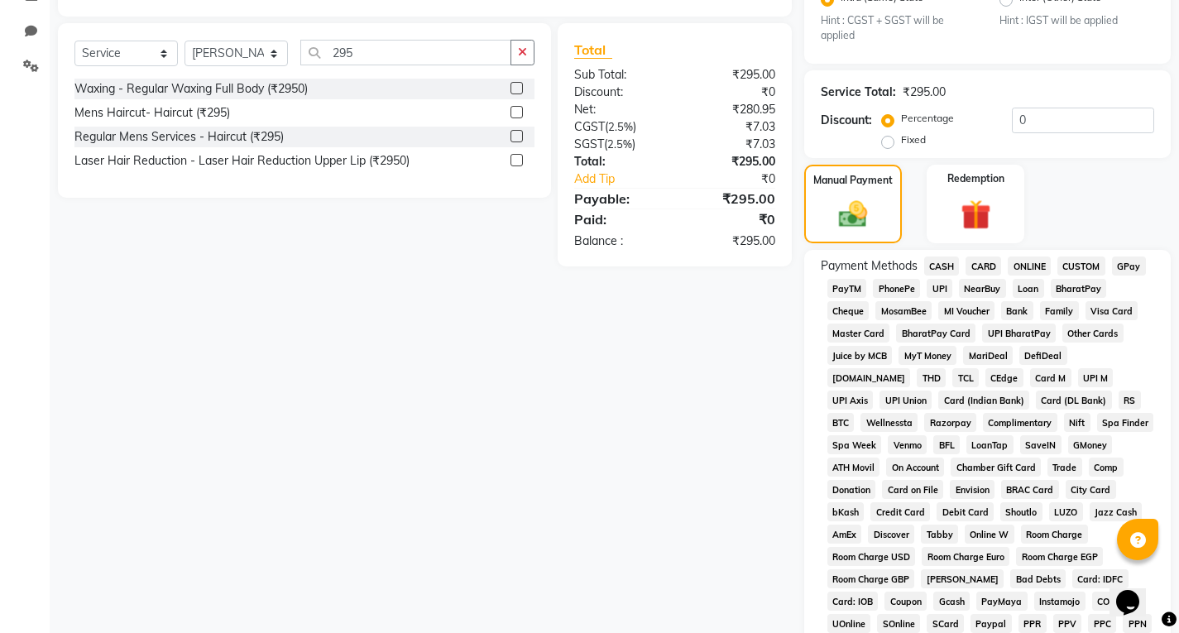
click at [949, 290] on span "UPI" at bounding box center [939, 288] width 26 height 19
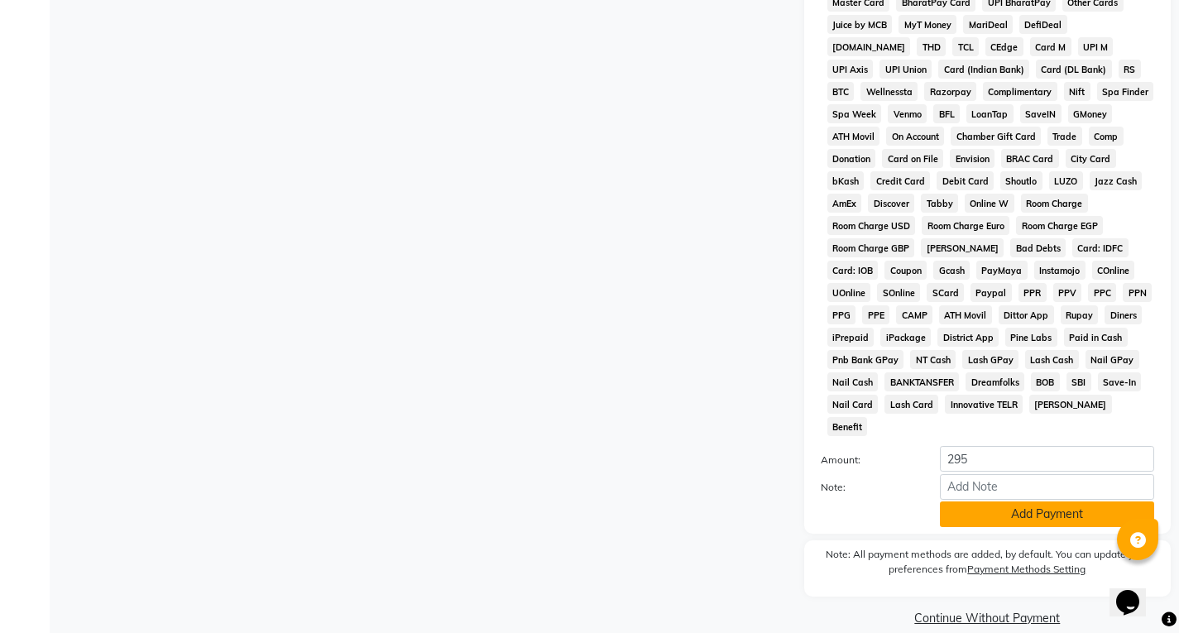
click at [1011, 501] on button "Add Payment" at bounding box center [1047, 514] width 214 height 26
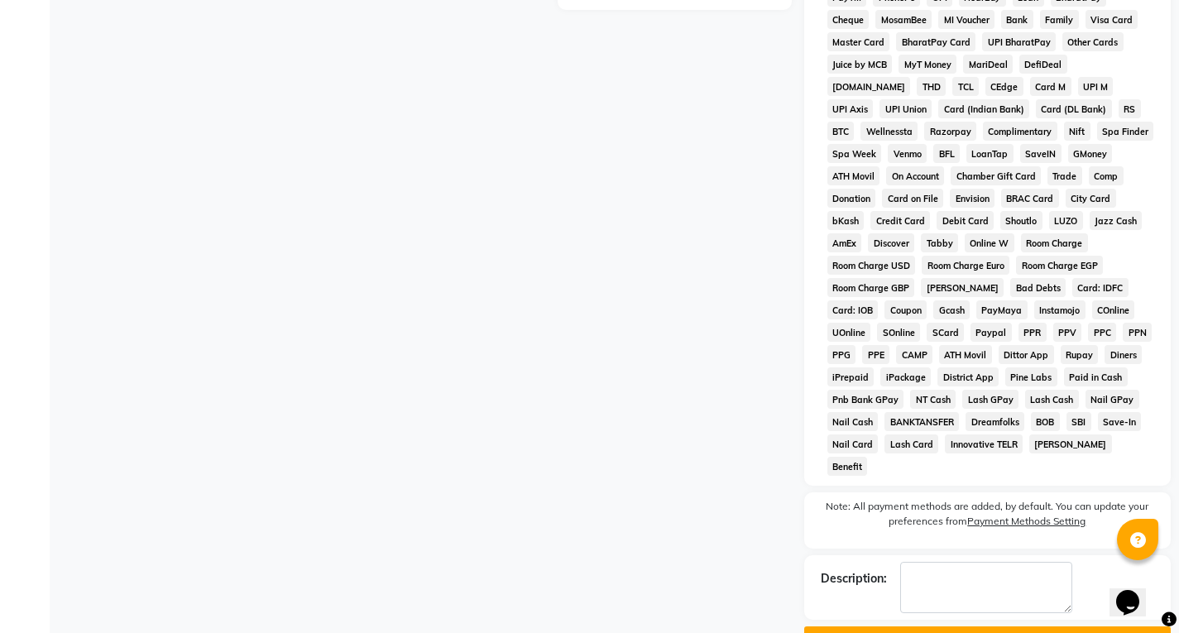
scroll to position [683, 0]
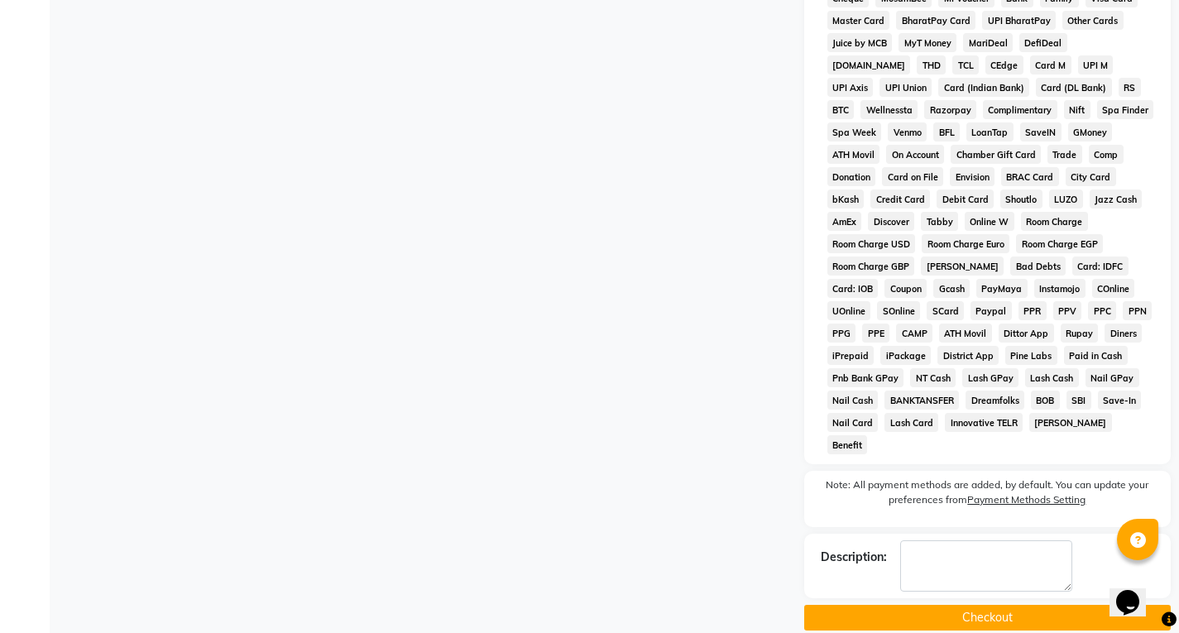
click at [967, 605] on button "Checkout" at bounding box center [987, 618] width 366 height 26
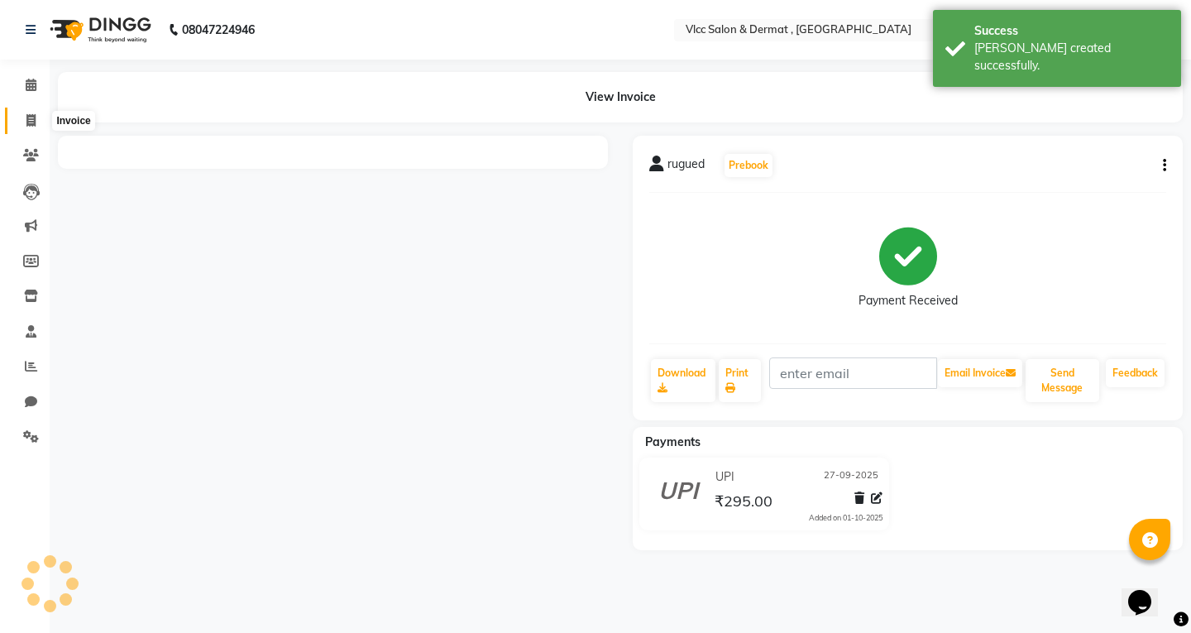
click at [36, 117] on icon at bounding box center [30, 120] width 9 height 12
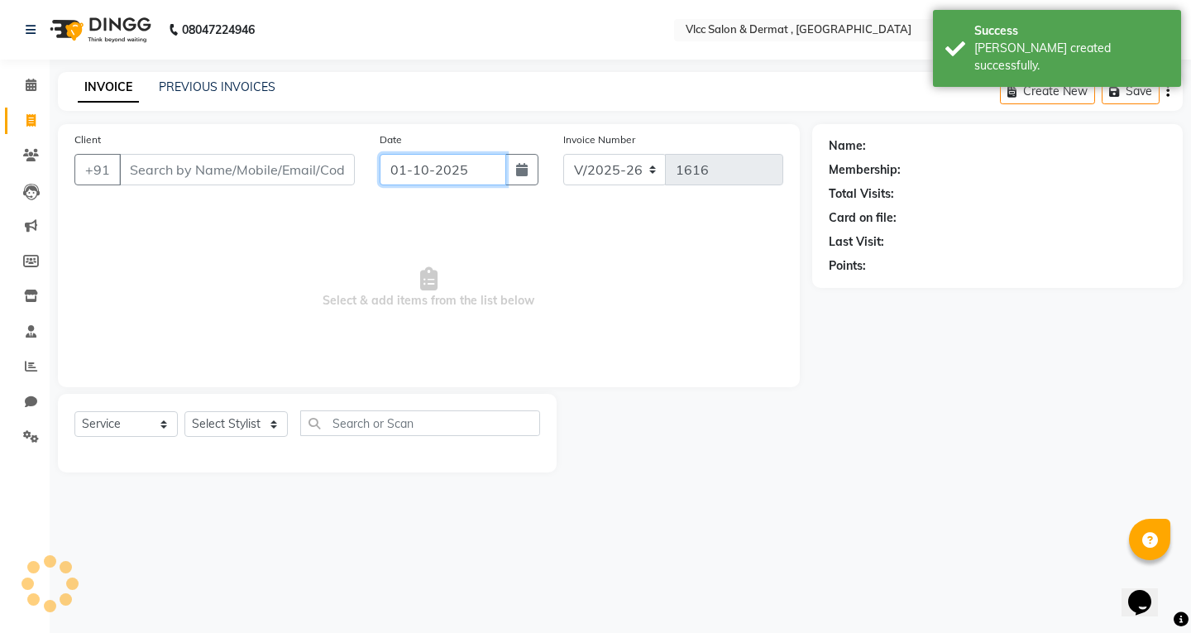
click at [412, 182] on input "01-10-2025" at bounding box center [443, 169] width 127 height 31
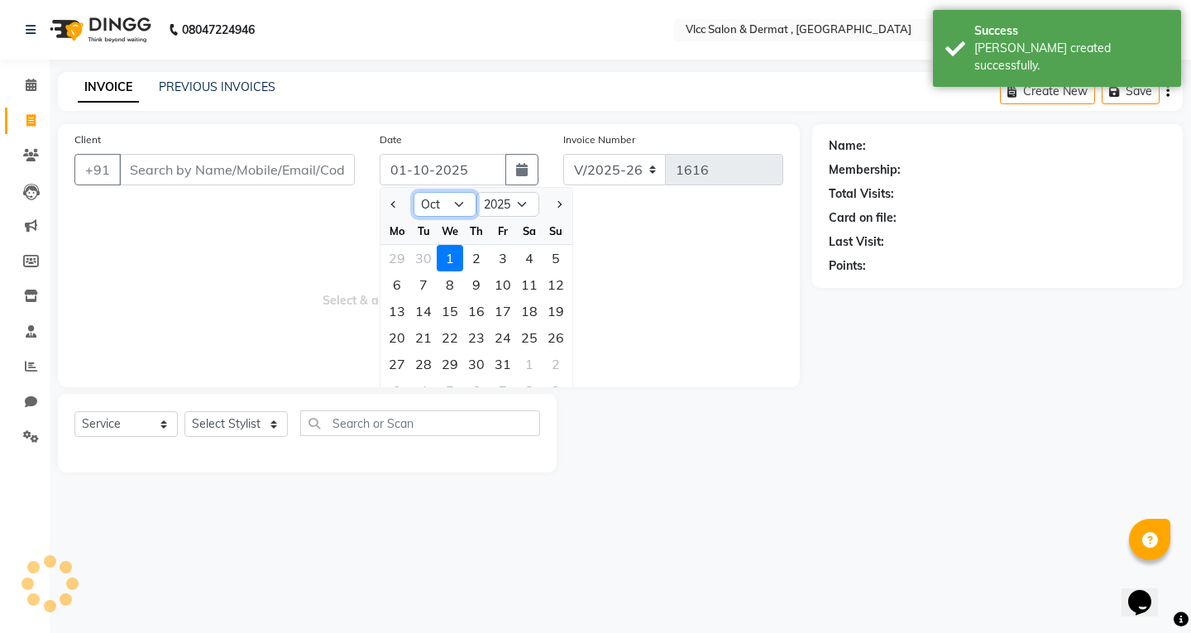
click at [458, 207] on select "Jan Feb Mar Apr May Jun [DATE] Aug Sep Oct Nov Dec" at bounding box center [445, 204] width 63 height 25
click at [414, 192] on select "Jan Feb Mar Apr May Jun [DATE] Aug Sep Oct Nov Dec" at bounding box center [445, 204] width 63 height 25
click at [520, 330] on div "27" at bounding box center [529, 337] width 26 height 26
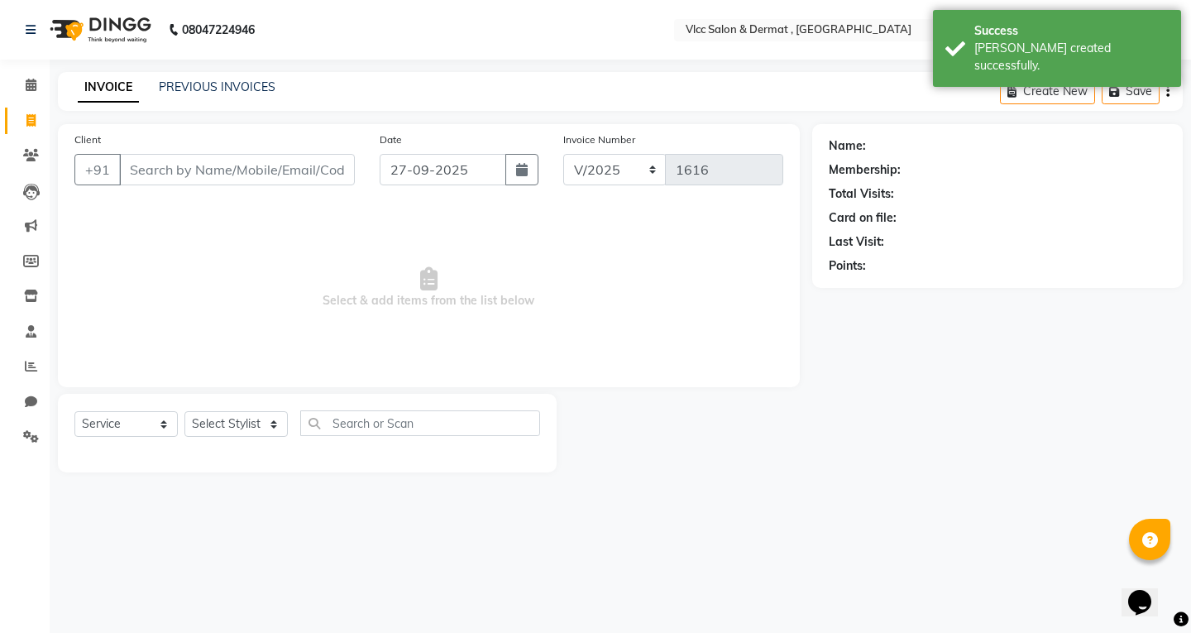
click at [233, 151] on div "Client +91" at bounding box center [214, 165] width 305 height 68
click at [236, 163] on input "Client" at bounding box center [237, 169] width 236 height 31
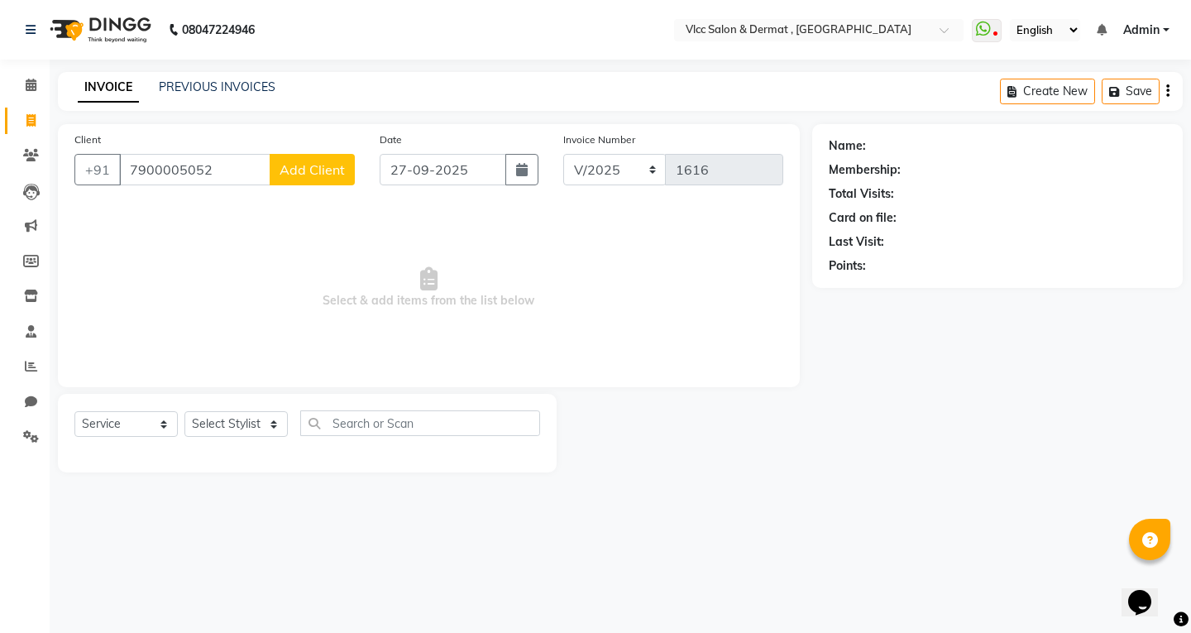
click at [290, 170] on span "Add Client" at bounding box center [312, 169] width 65 height 17
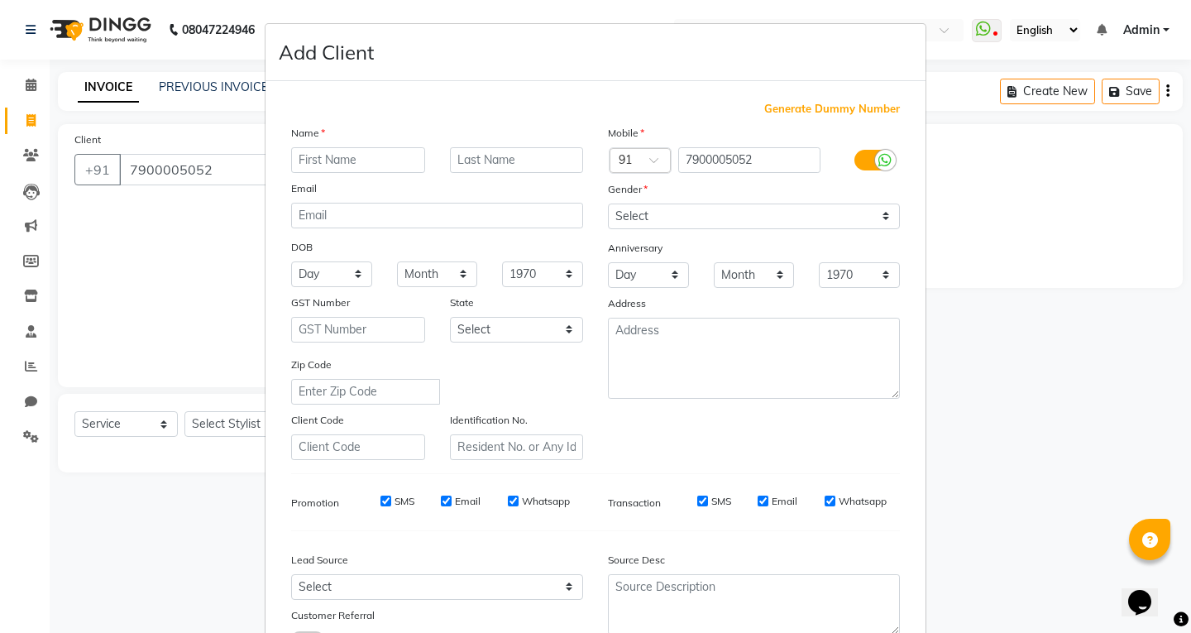
click at [318, 155] on input "text" at bounding box center [358, 160] width 134 height 26
click at [562, 187] on div "Email" at bounding box center [437, 191] width 317 height 23
click at [612, 208] on select "Select [DEMOGRAPHIC_DATA] [DEMOGRAPHIC_DATA] Other Prefer Not To Say" at bounding box center [754, 216] width 292 height 26
click at [608, 203] on select "Select [DEMOGRAPHIC_DATA] [DEMOGRAPHIC_DATA] Other Prefer Not To Say" at bounding box center [754, 216] width 292 height 26
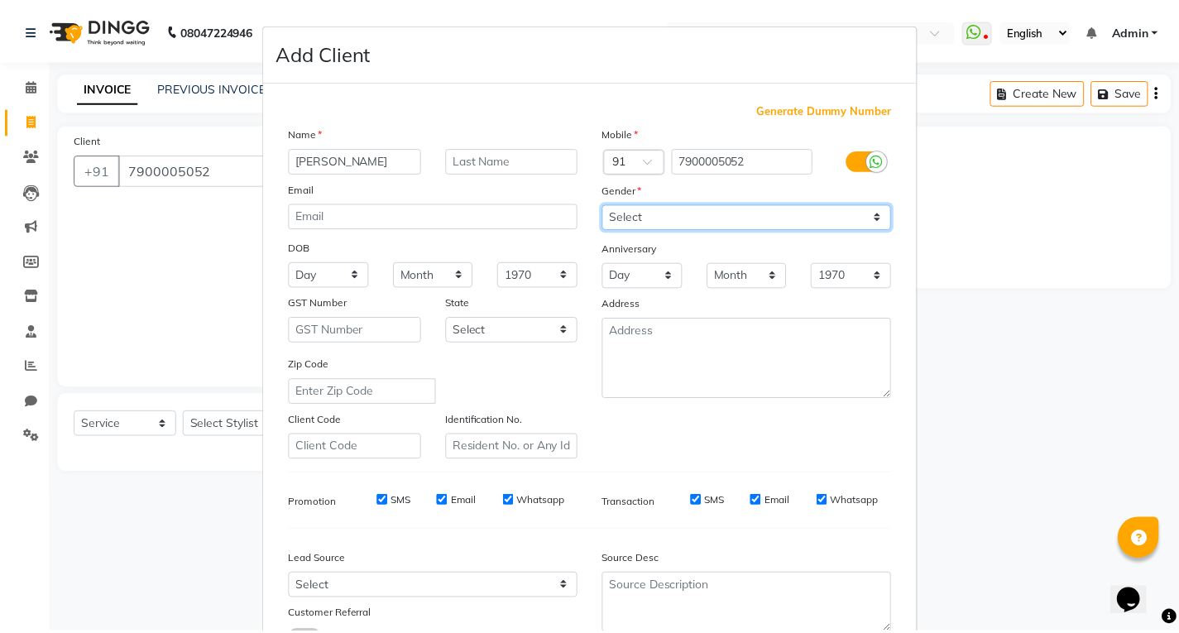
scroll to position [131, 0]
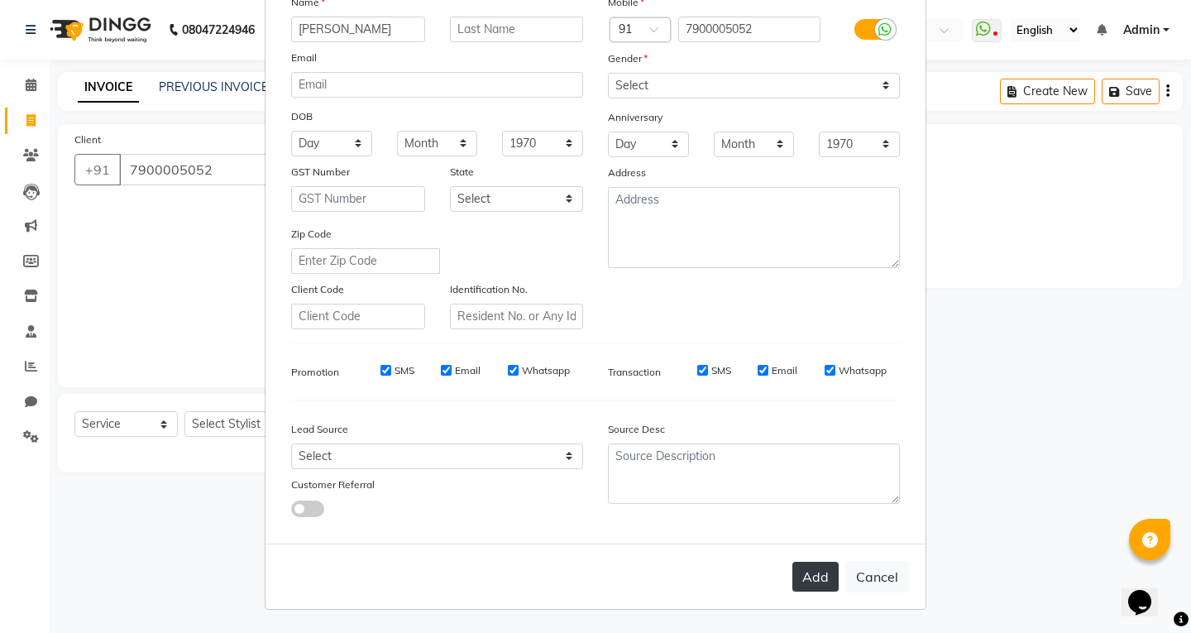
click at [798, 584] on button "Add" at bounding box center [815, 577] width 46 height 30
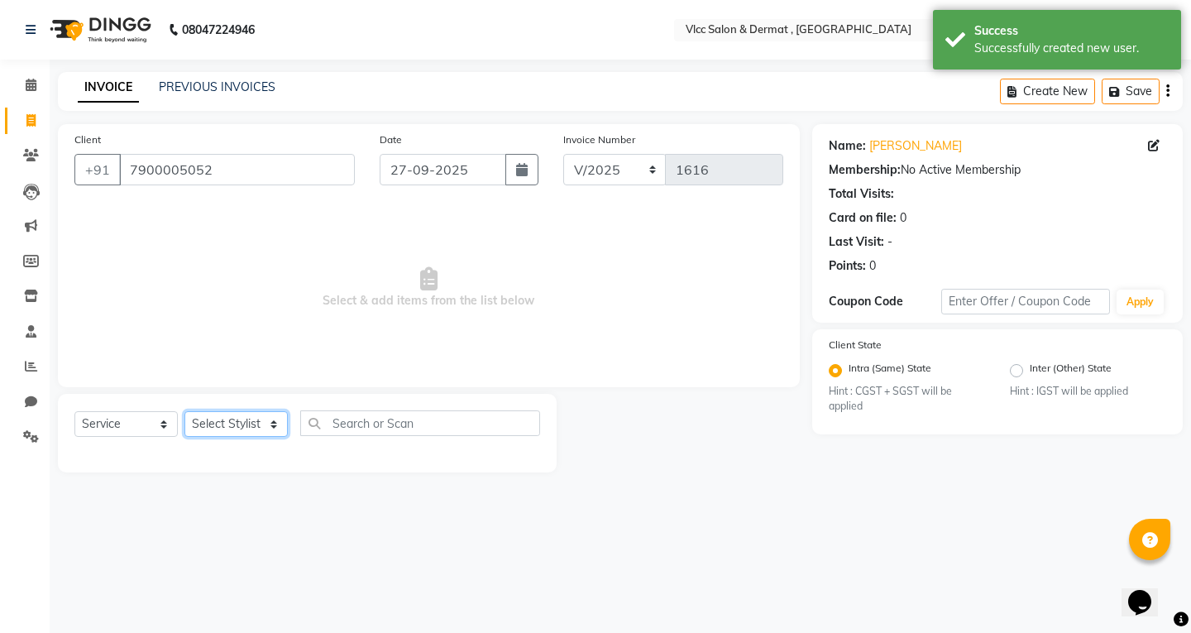
click at [218, 420] on select "Select Stylist [PERSON_NAME] [PERSON_NAME] [PERSON_NAME] [PERSON_NAME] [PERSON_…" at bounding box center [235, 424] width 103 height 26
click at [184, 411] on select "Select Stylist [PERSON_NAME] [PERSON_NAME] [PERSON_NAME] [PERSON_NAME] [PERSON_…" at bounding box center [235, 424] width 103 height 26
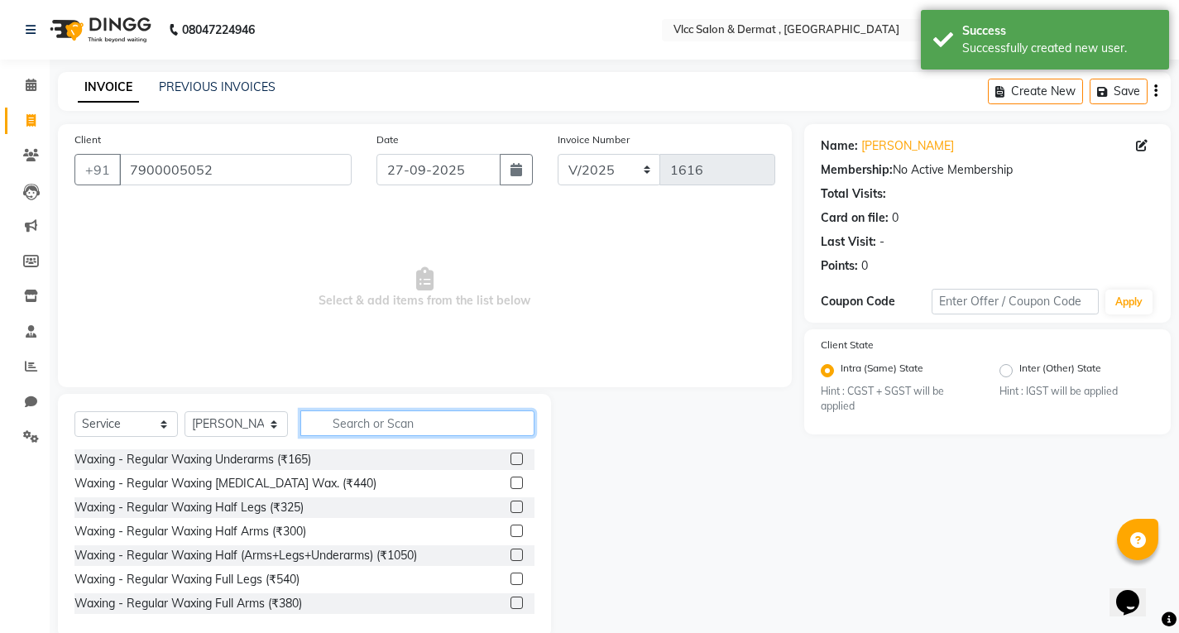
click at [357, 423] on input "text" at bounding box center [417, 423] width 234 height 26
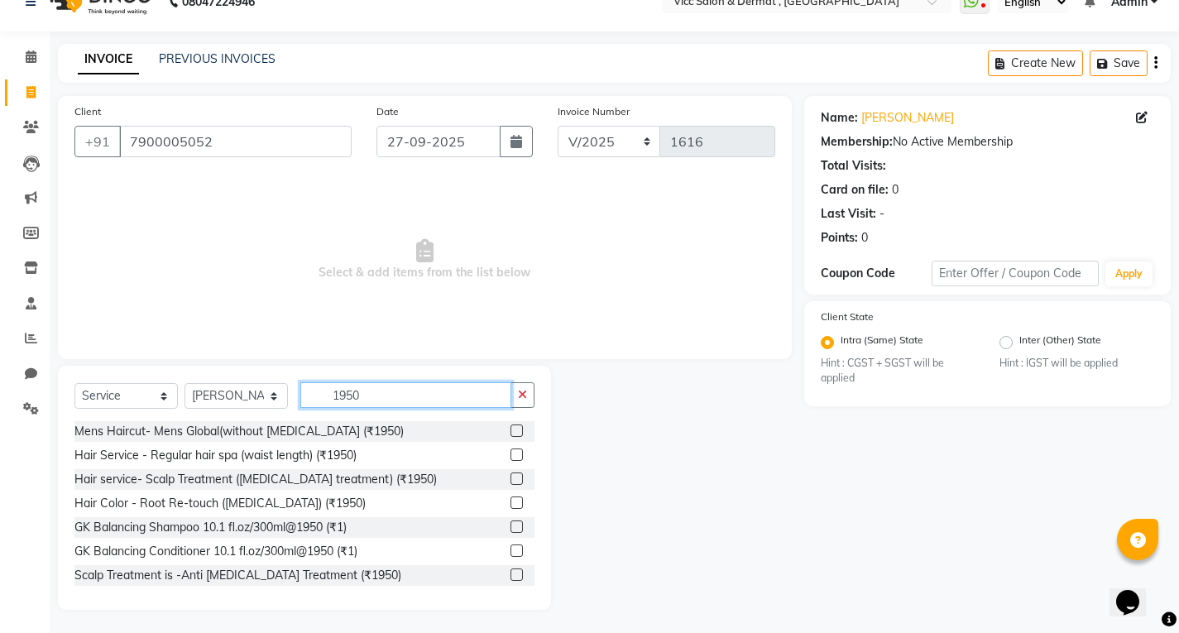
scroll to position [30, 0]
click at [510, 457] on label at bounding box center [516, 453] width 12 height 12
click at [510, 457] on input "checkbox" at bounding box center [515, 453] width 11 height 11
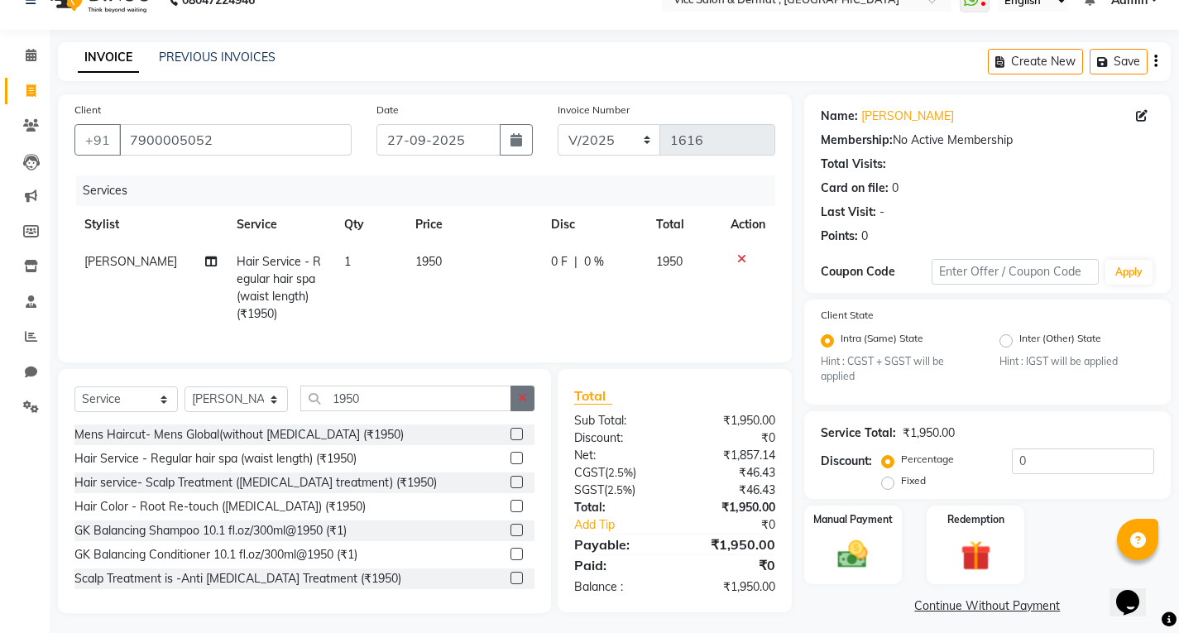
click at [519, 404] on icon "button" at bounding box center [522, 398] width 9 height 12
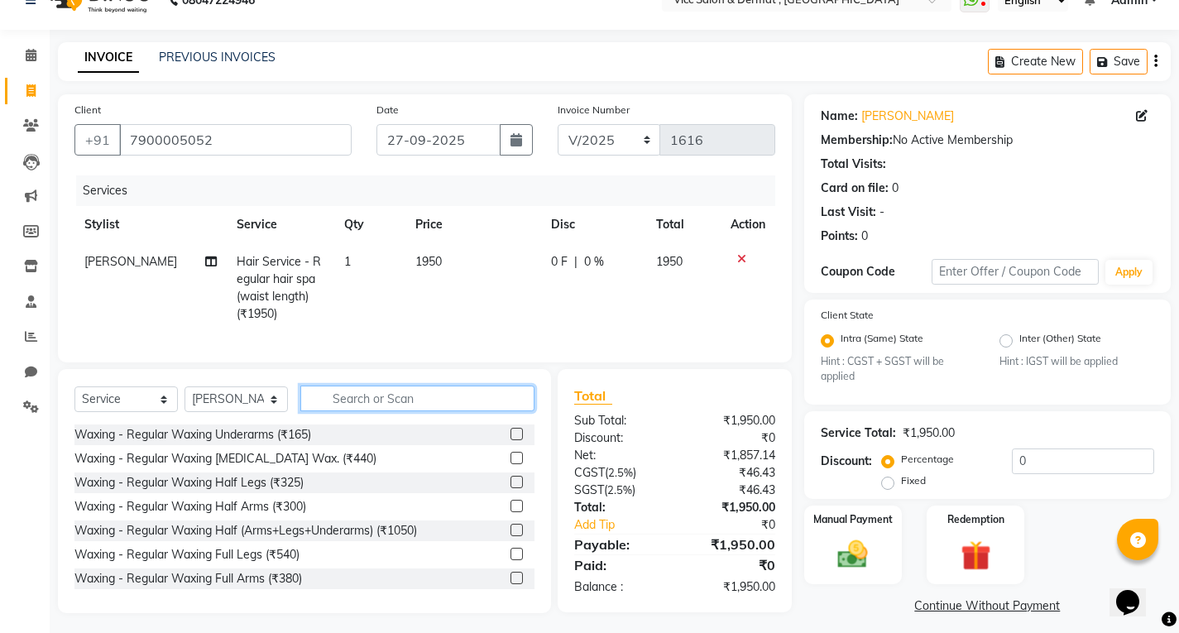
click at [465, 409] on input "text" at bounding box center [417, 398] width 234 height 26
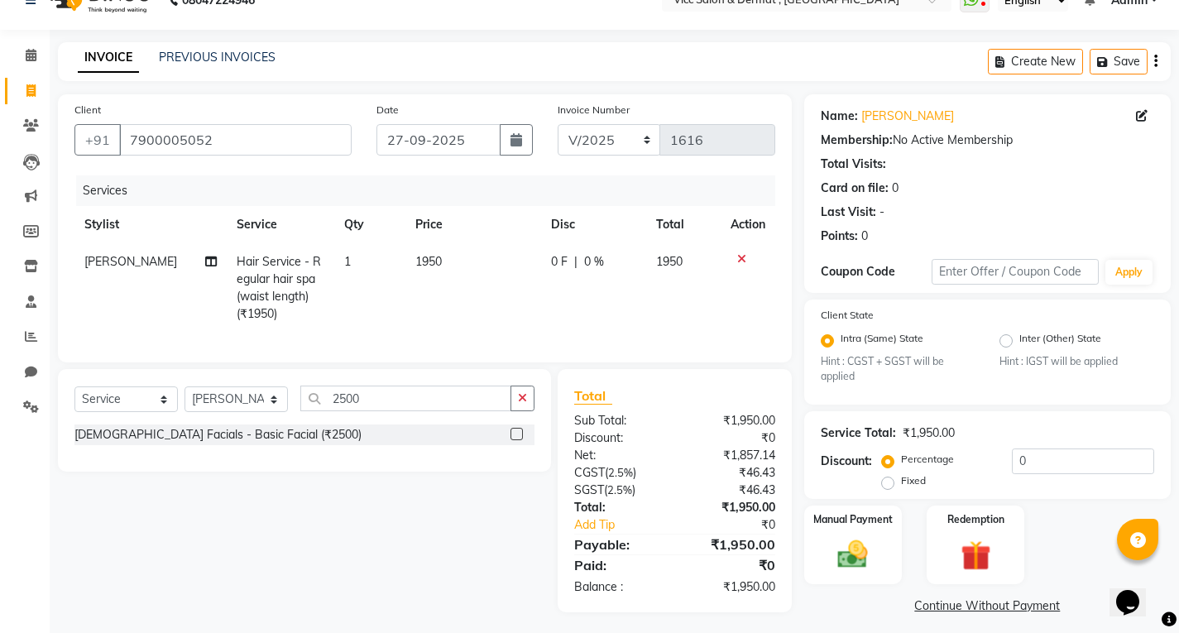
click at [519, 440] on label at bounding box center [516, 434] width 12 height 12
click at [519, 440] on input "checkbox" at bounding box center [515, 434] width 11 height 11
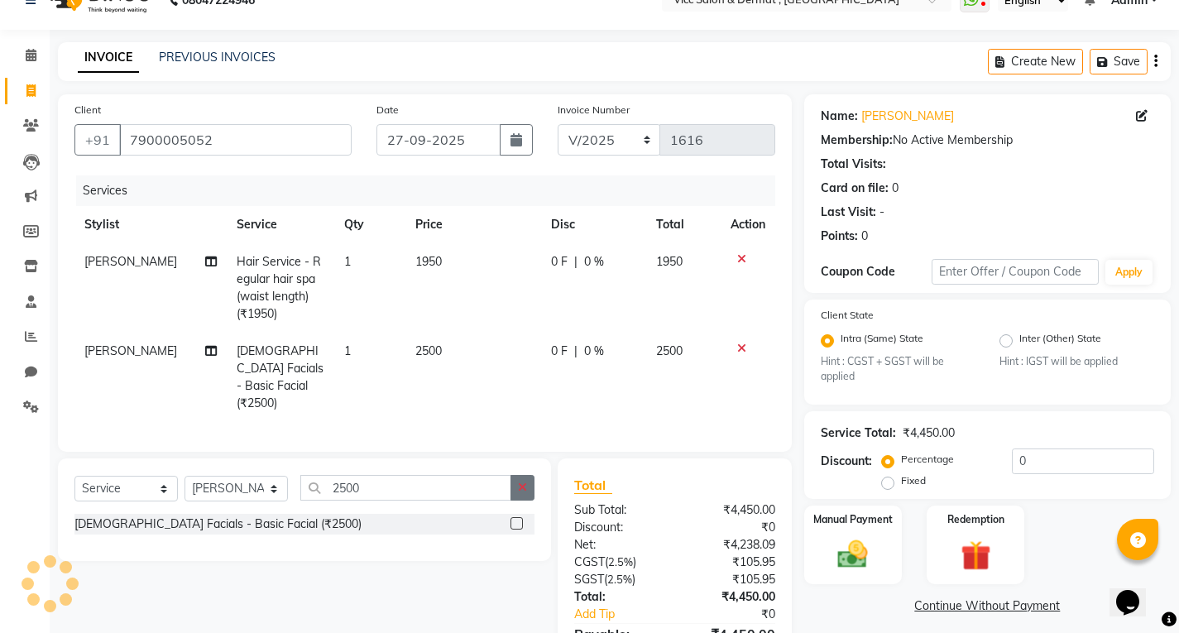
click at [519, 491] on button "button" at bounding box center [522, 488] width 24 height 26
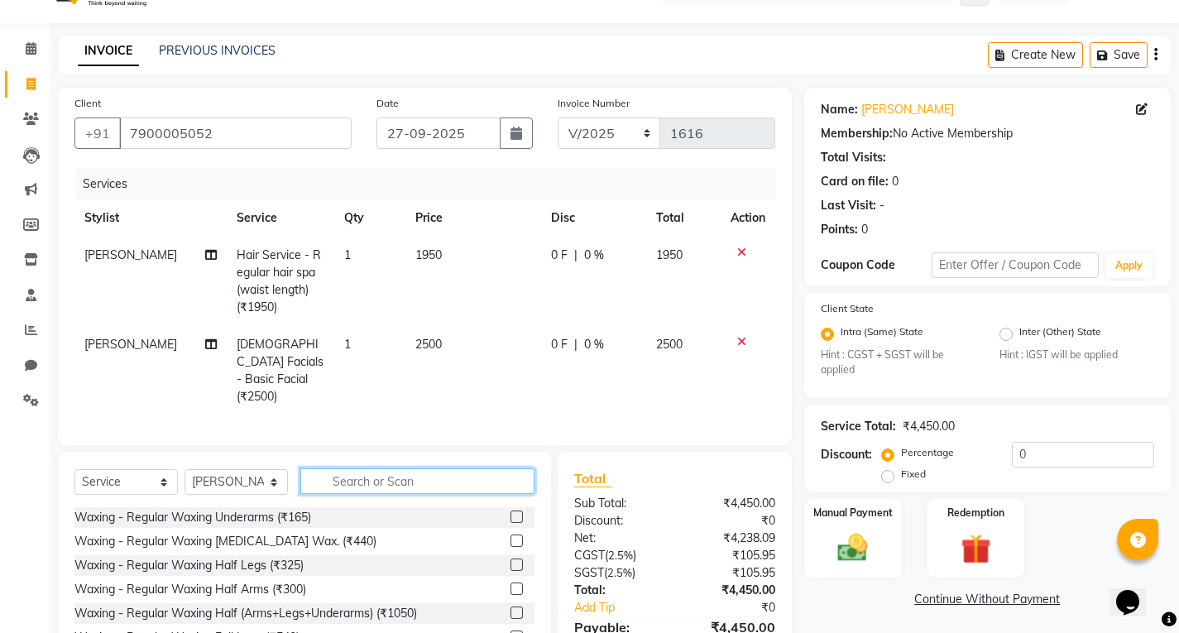
scroll to position [119, 0]
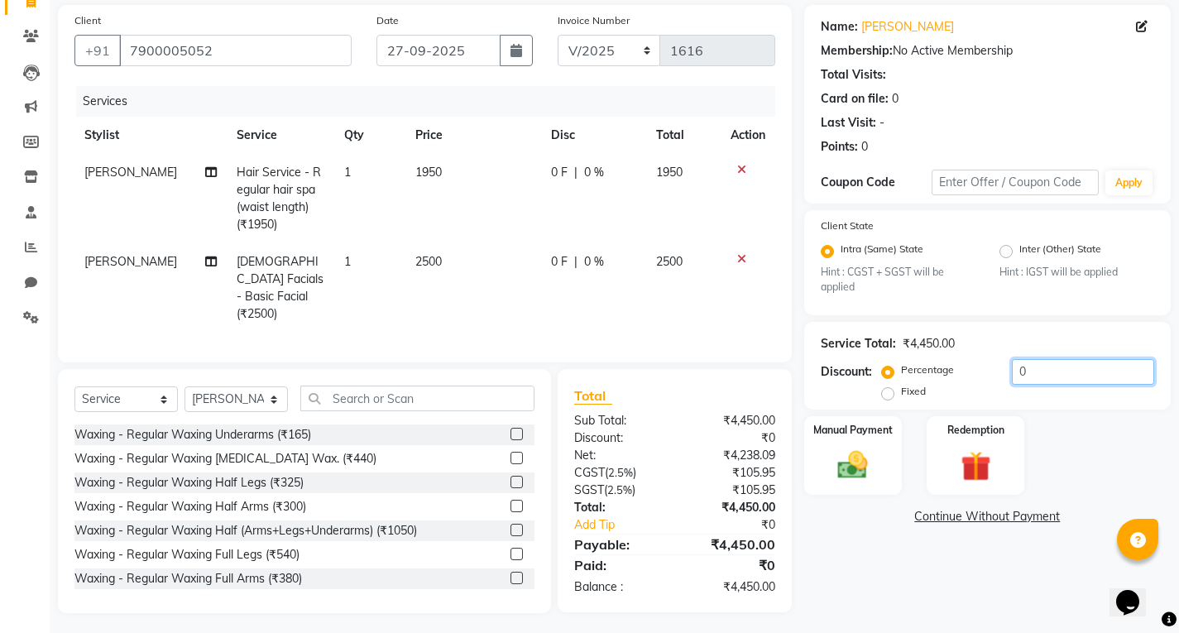
click at [1031, 369] on input "0" at bounding box center [1083, 372] width 142 height 26
click at [879, 395] on div "Discount: Percentage Fixed" at bounding box center [987, 381] width 333 height 45
drag, startPoint x: 883, startPoint y: 396, endPoint x: 910, endPoint y: 391, distance: 26.9
click at [901, 395] on label "Fixed" at bounding box center [913, 391] width 25 height 15
click at [885, 395] on input "Fixed" at bounding box center [891, 391] width 12 height 12
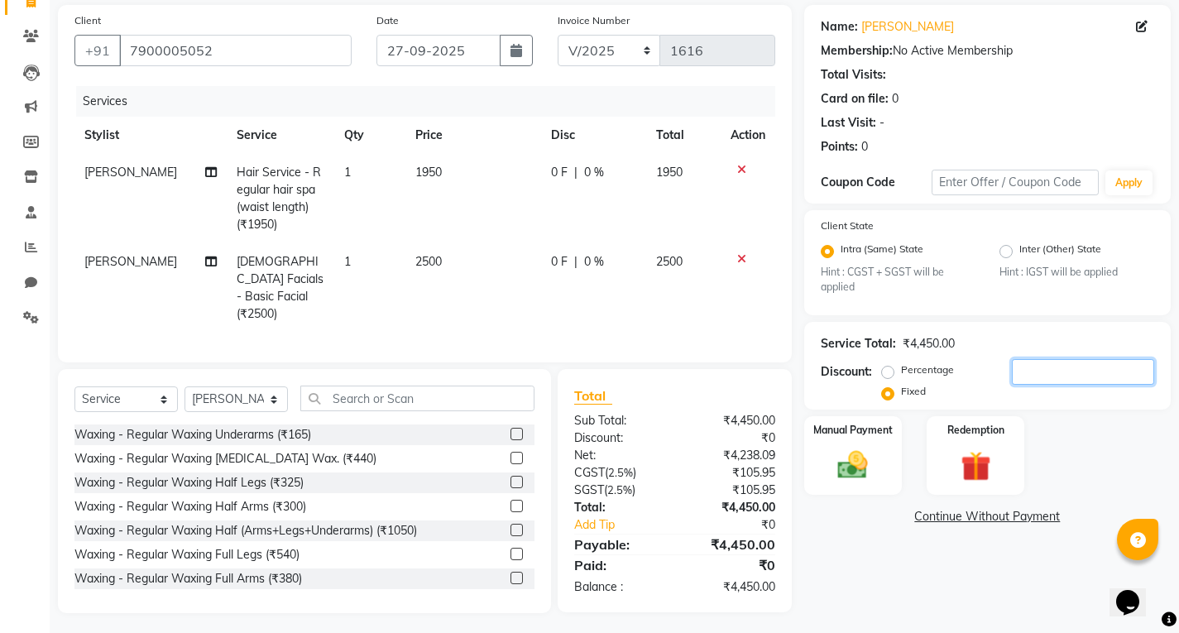
click at [1036, 369] on input "number" at bounding box center [1083, 372] width 142 height 26
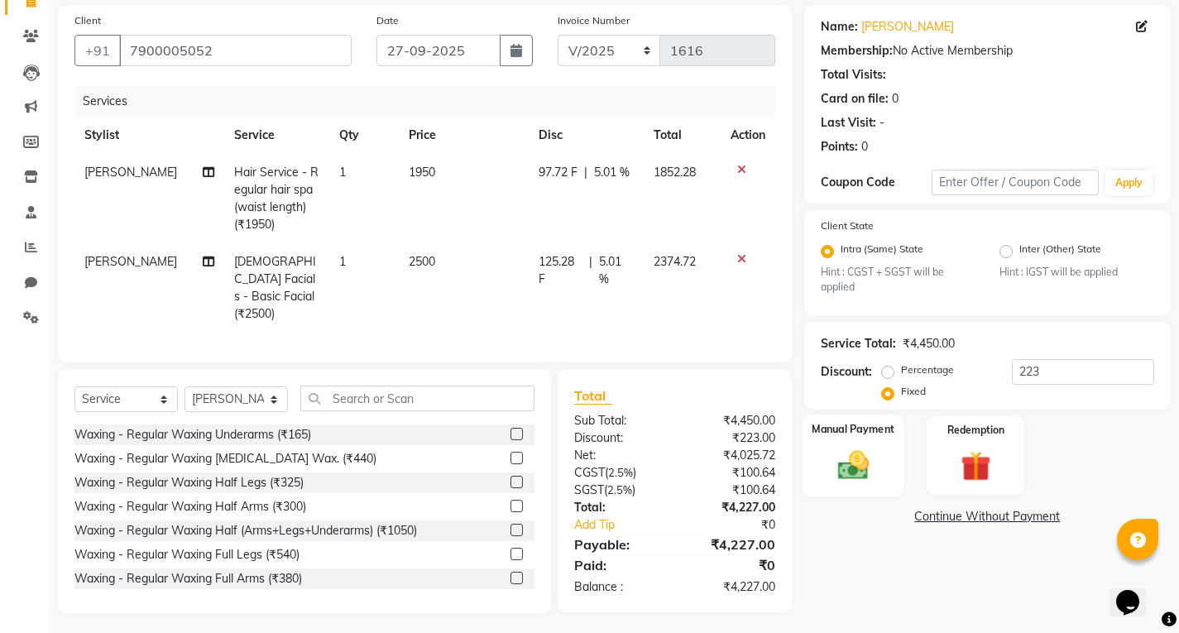
click at [850, 455] on img at bounding box center [852, 466] width 50 height 36
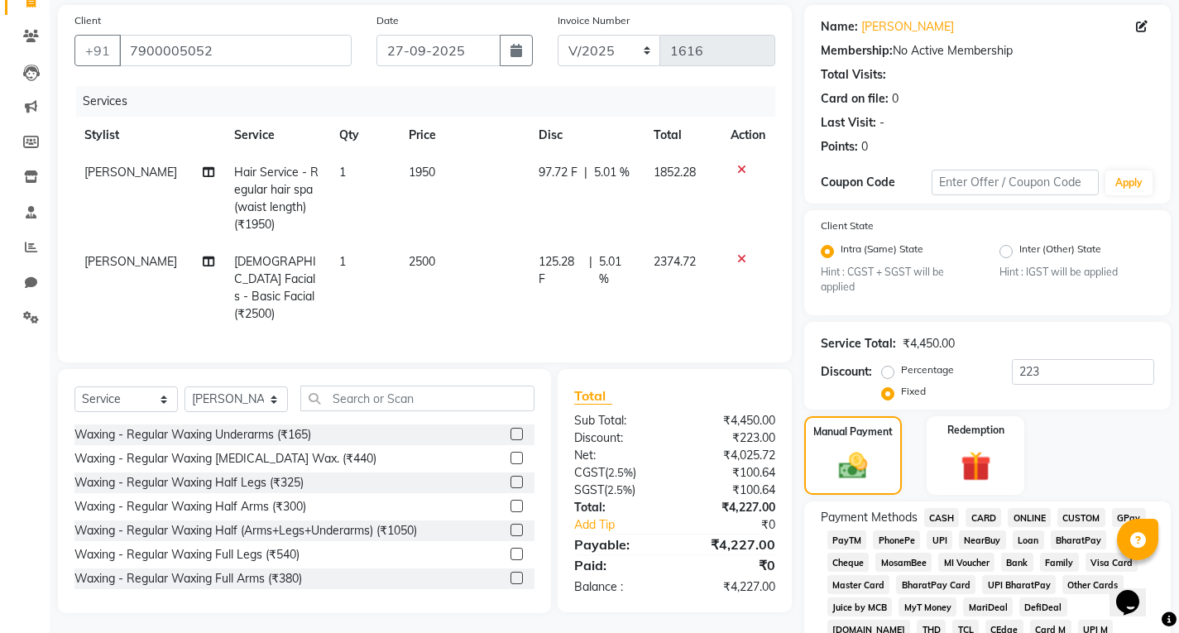
scroll to position [367, 0]
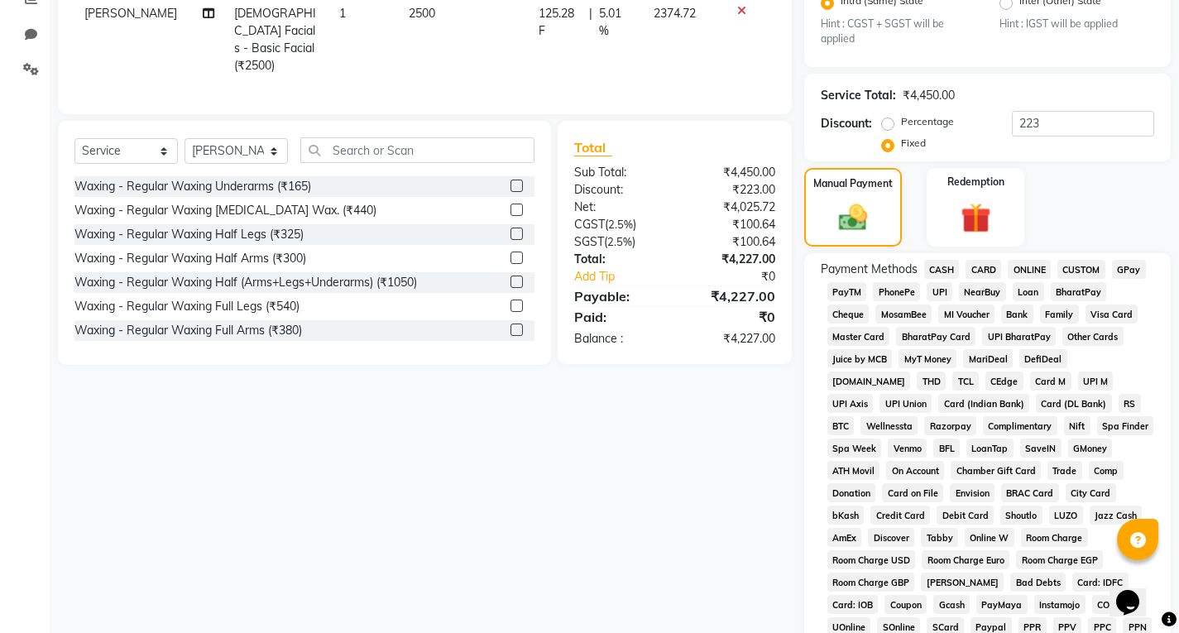
click at [941, 293] on span "UPI" at bounding box center [939, 291] width 26 height 19
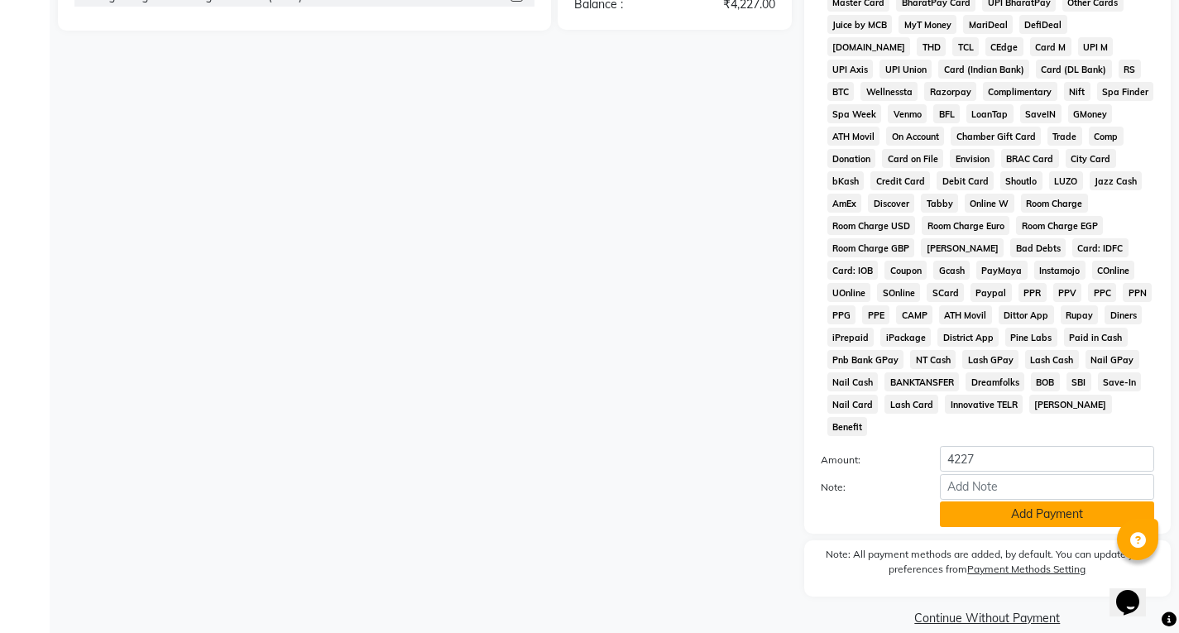
click at [1017, 501] on button "Add Payment" at bounding box center [1047, 514] width 214 height 26
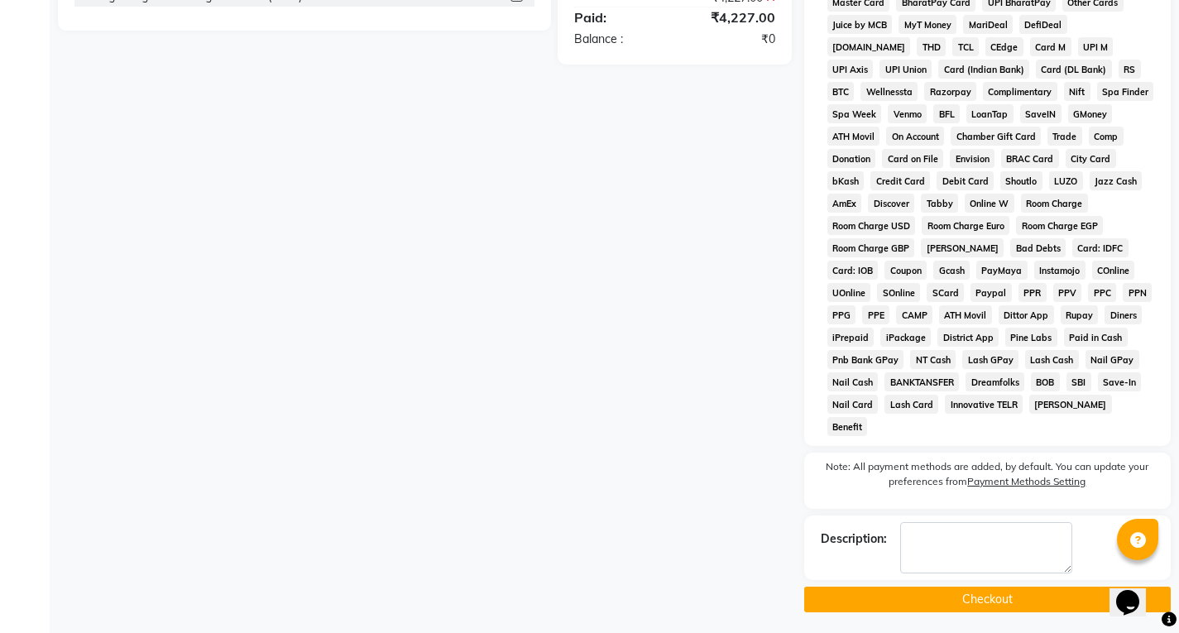
scroll to position [683, 0]
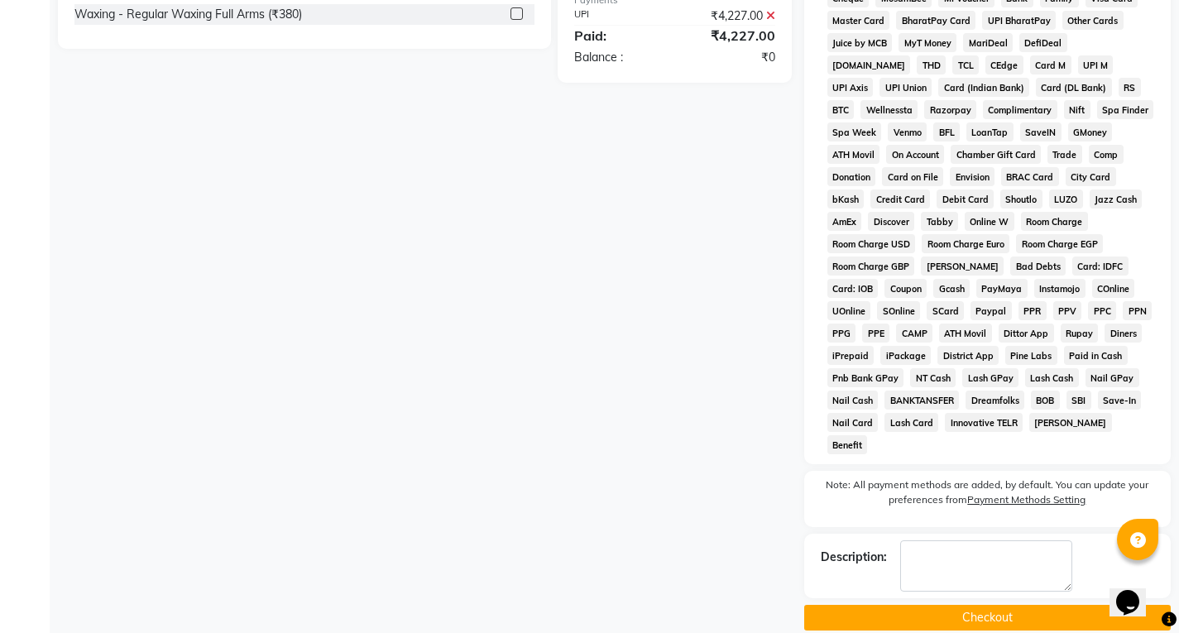
click at [976, 605] on button "Checkout" at bounding box center [987, 618] width 366 height 26
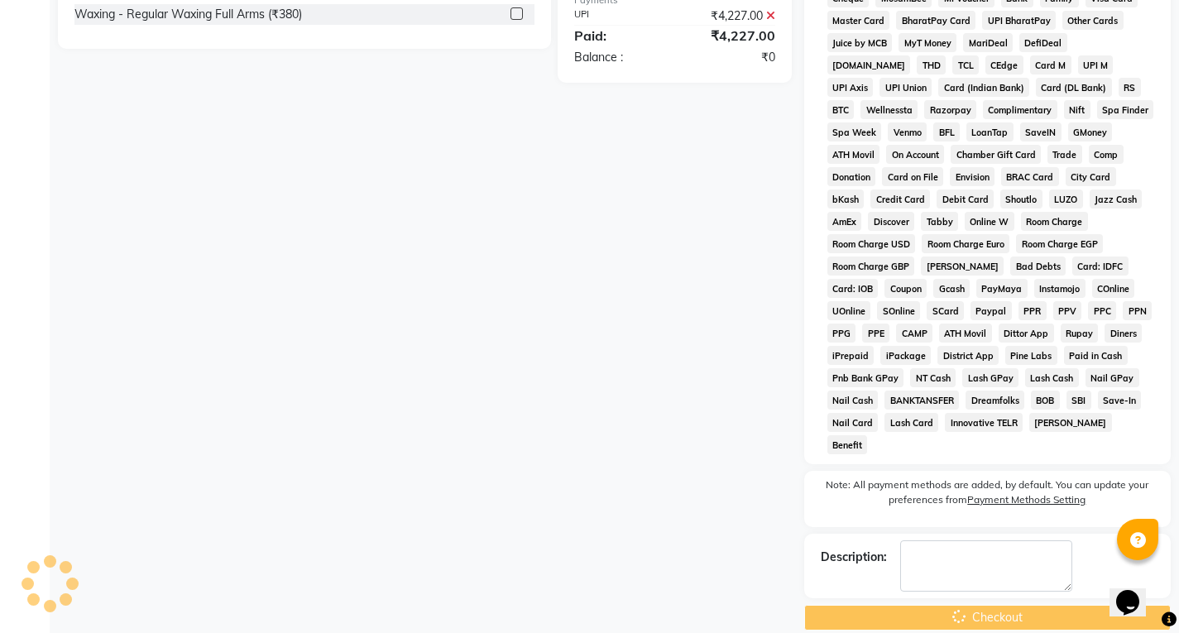
scroll to position [270, 0]
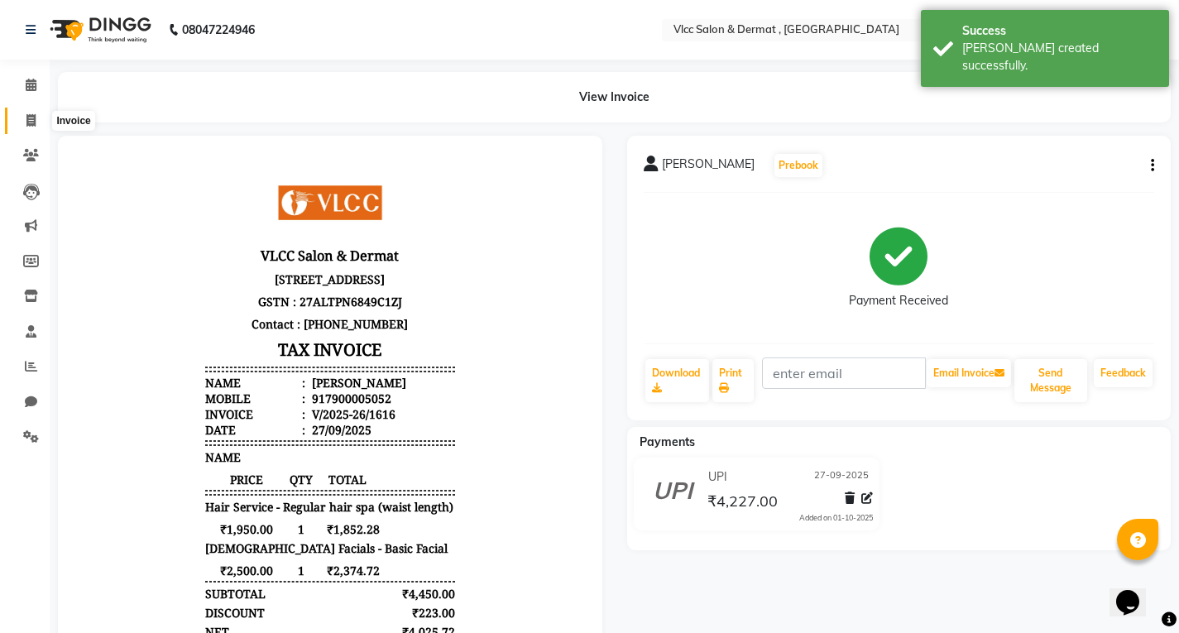
click at [35, 117] on icon at bounding box center [30, 120] width 9 height 12
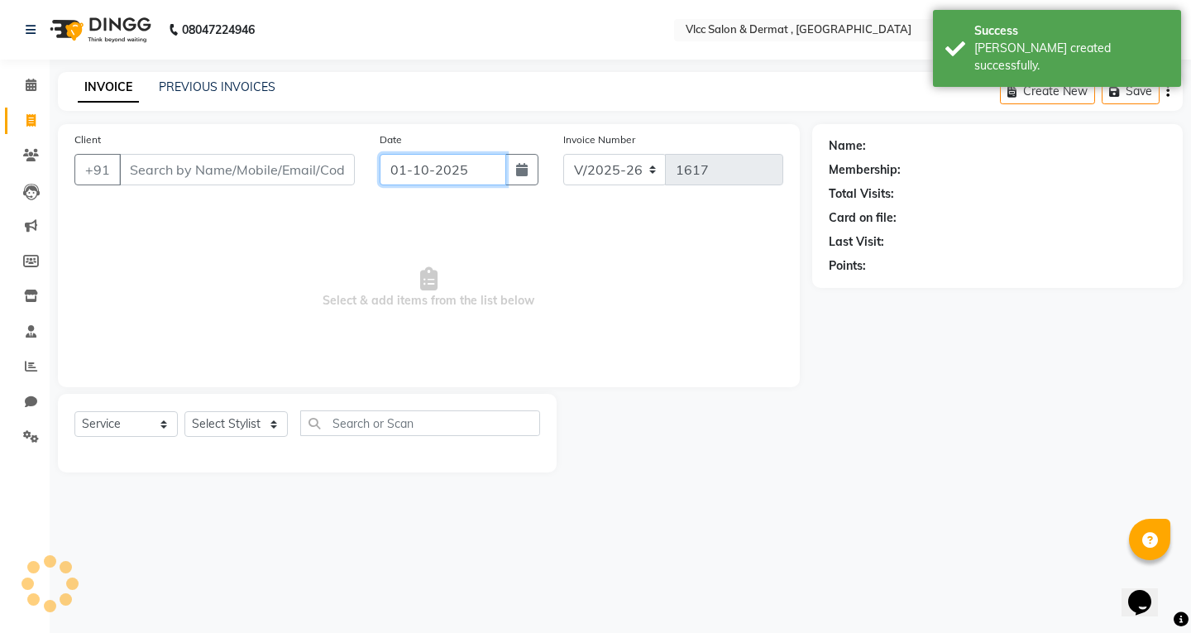
click at [425, 173] on input "01-10-2025" at bounding box center [443, 169] width 127 height 31
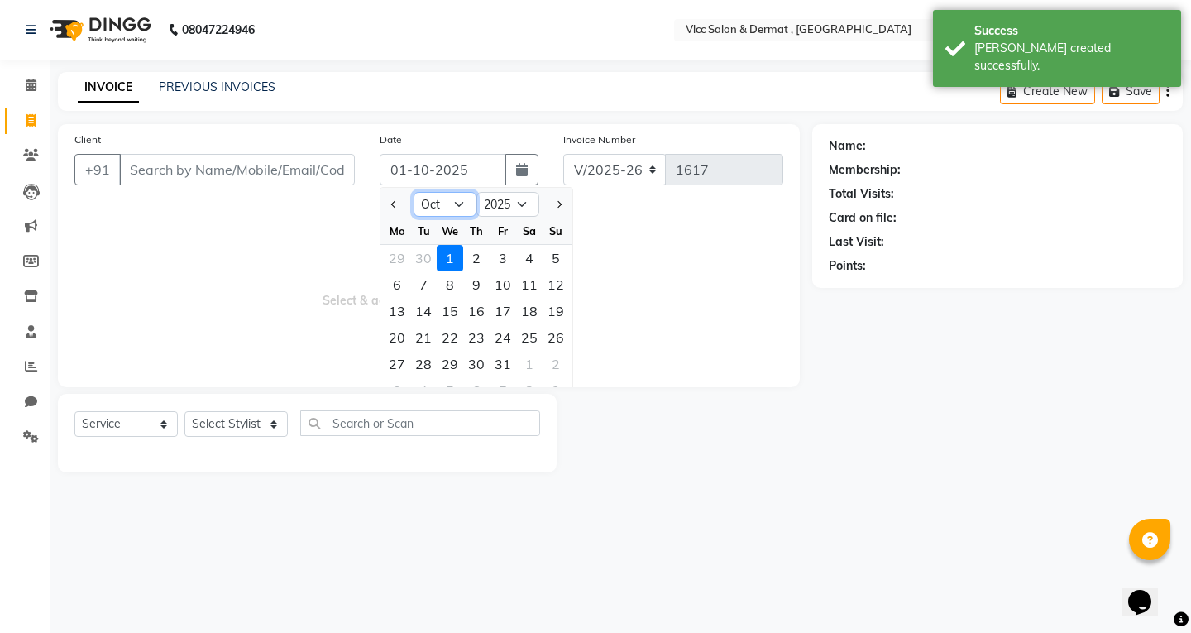
drag, startPoint x: 461, startPoint y: 204, endPoint x: 455, endPoint y: 215, distance: 12.2
click at [461, 204] on select "Jan Feb Mar Apr May Jun [DATE] Aug Sep Oct Nov Dec" at bounding box center [445, 204] width 63 height 25
click at [414, 192] on select "Jan Feb Mar Apr May Jun [DATE] Aug Sep Oct Nov Dec" at bounding box center [445, 204] width 63 height 25
click at [541, 340] on div "27" at bounding box center [529, 337] width 26 height 26
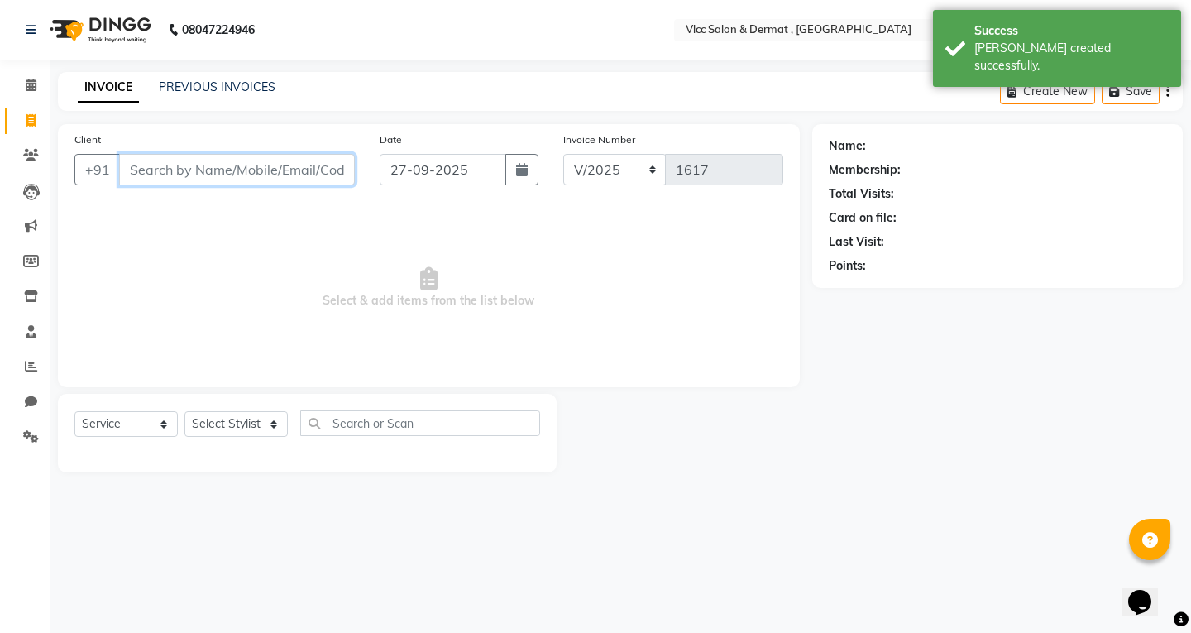
click at [271, 172] on input "Client" at bounding box center [237, 169] width 236 height 31
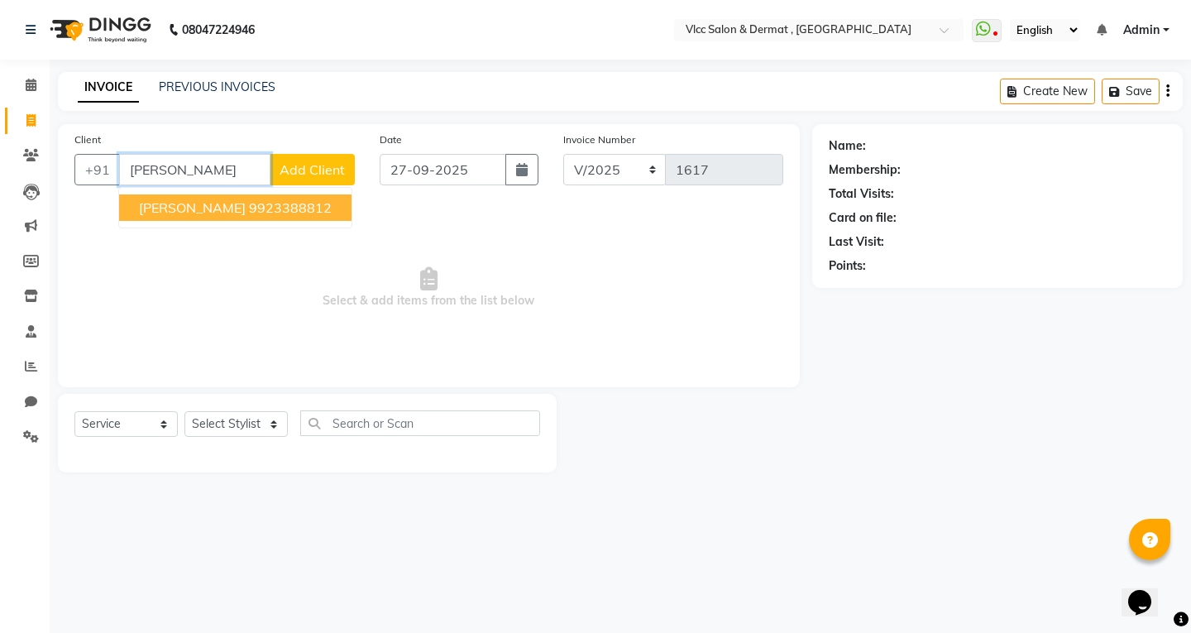
click at [253, 217] on button "[PERSON_NAME] 9923388812" at bounding box center [235, 207] width 232 height 26
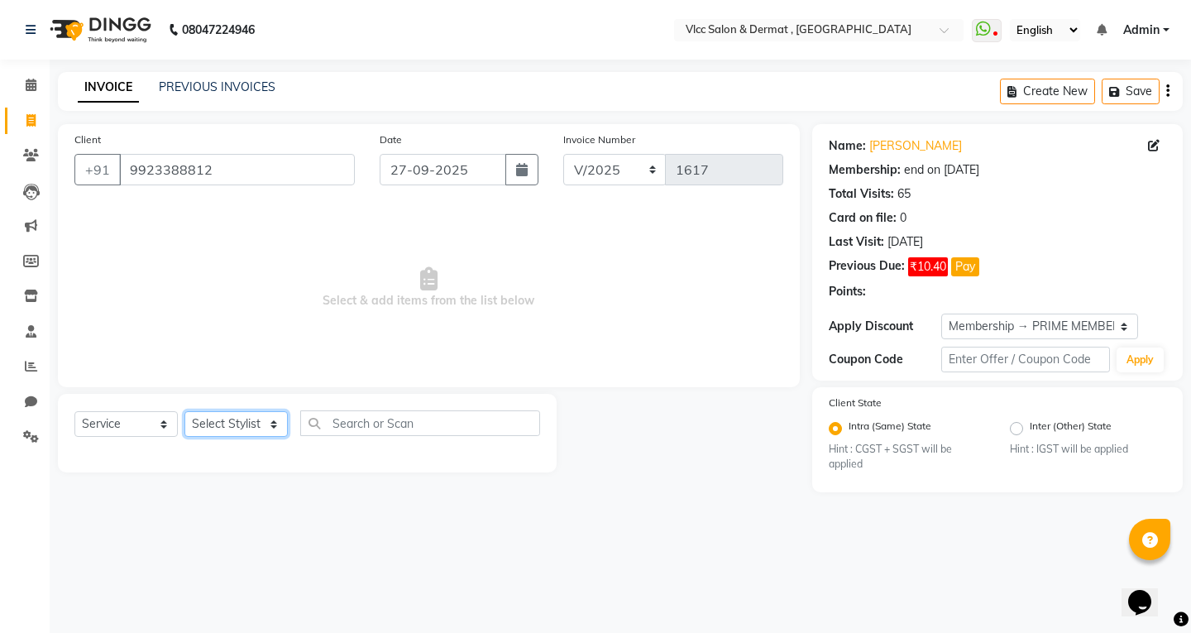
click at [227, 418] on select "Select Stylist [PERSON_NAME] [PERSON_NAME] [PERSON_NAME] [PERSON_NAME] [PERSON_…" at bounding box center [235, 424] width 103 height 26
click at [184, 411] on select "Select Stylist [PERSON_NAME] [PERSON_NAME] [PERSON_NAME] [PERSON_NAME] [PERSON_…" at bounding box center [235, 424] width 103 height 26
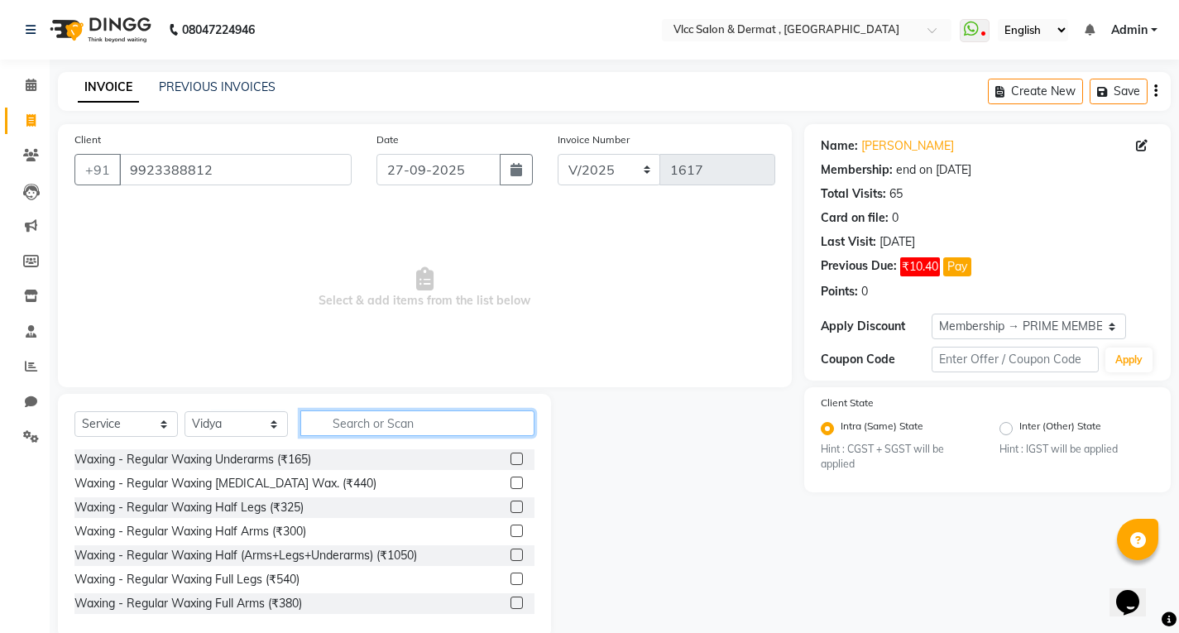
click at [380, 432] on input "text" at bounding box center [417, 423] width 234 height 26
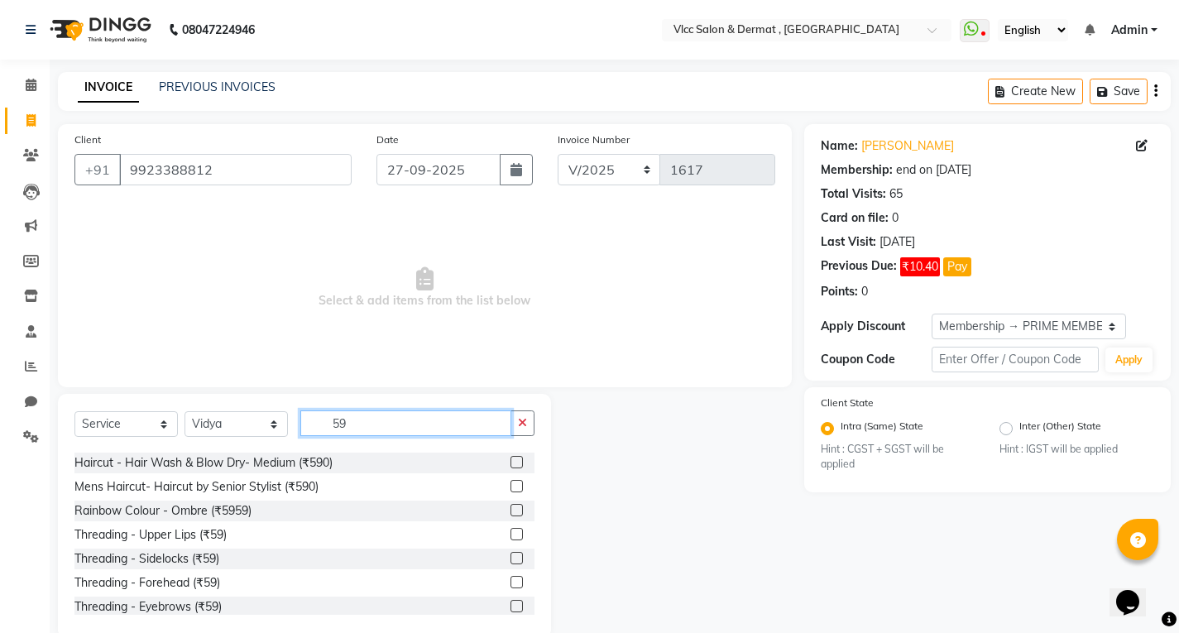
scroll to position [83, 0]
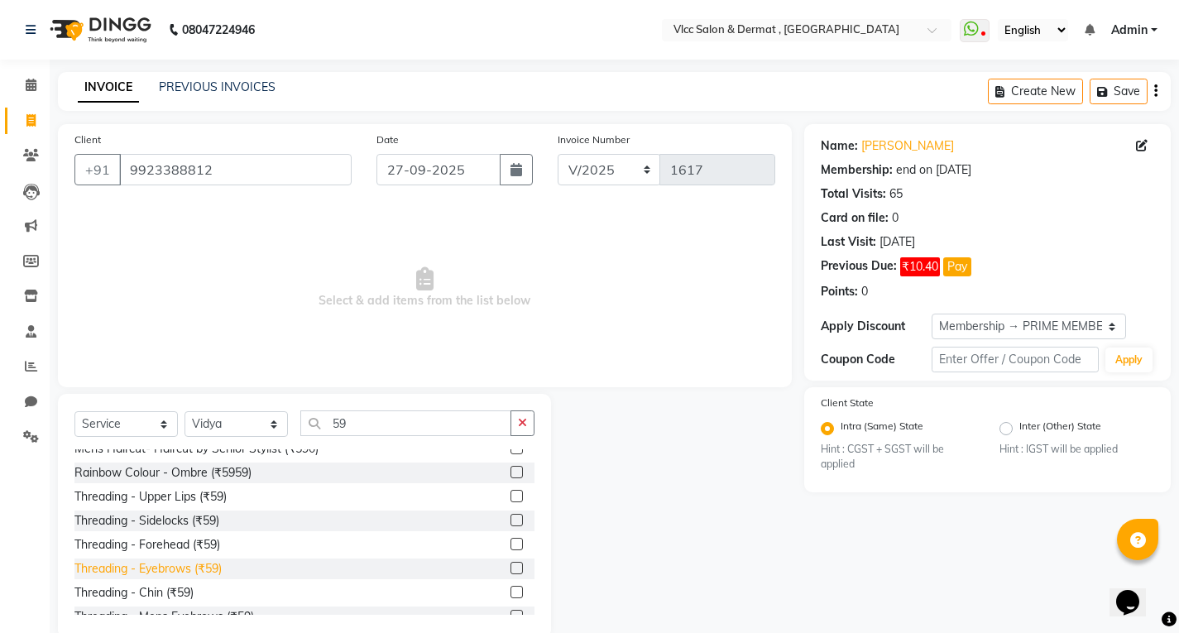
click at [164, 568] on div "Threading - Eyebrows (₹59)" at bounding box center [147, 568] width 147 height 17
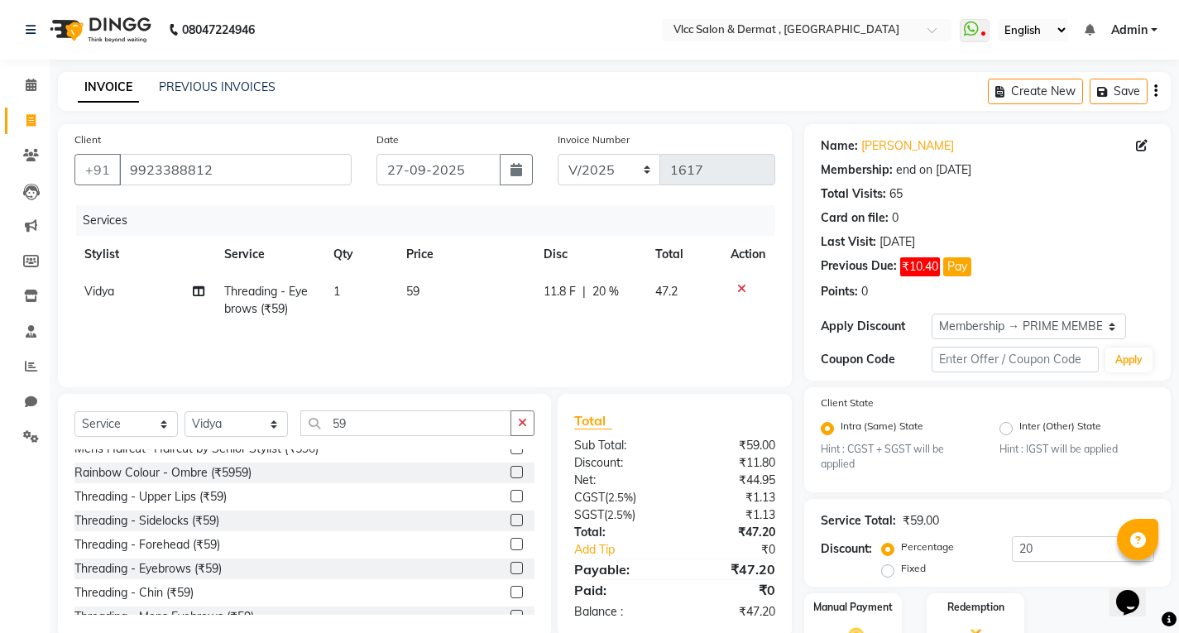
drag, startPoint x: 517, startPoint y: 427, endPoint x: 476, endPoint y: 427, distance: 40.5
click at [518, 427] on button "button" at bounding box center [522, 423] width 24 height 26
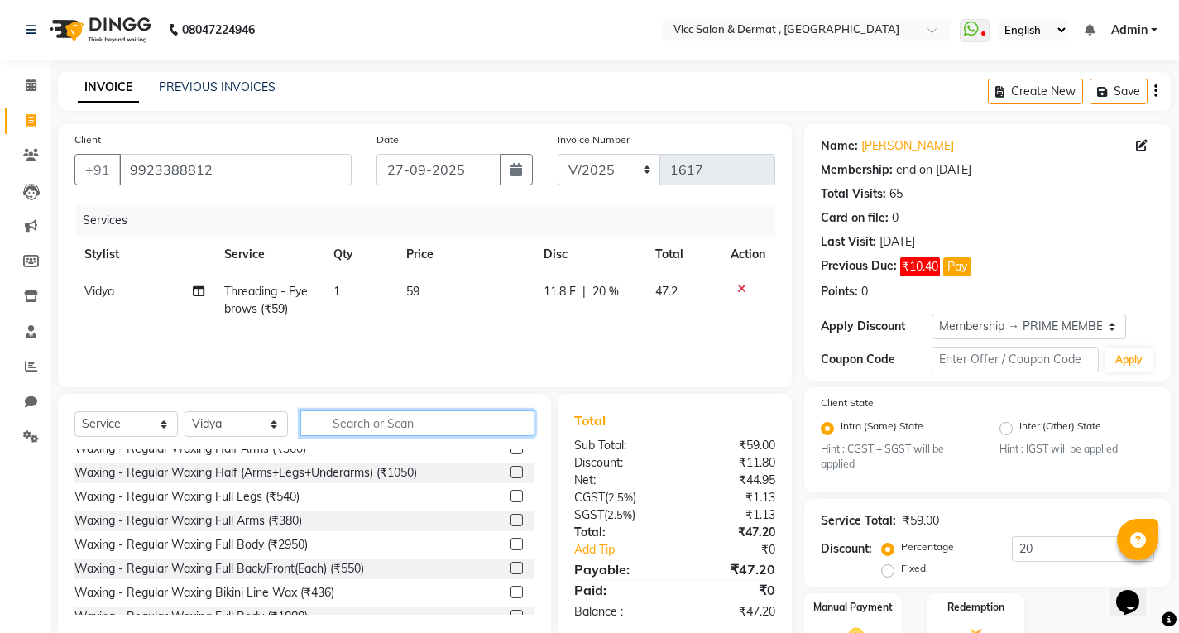
click at [466, 427] on input "text" at bounding box center [417, 423] width 234 height 26
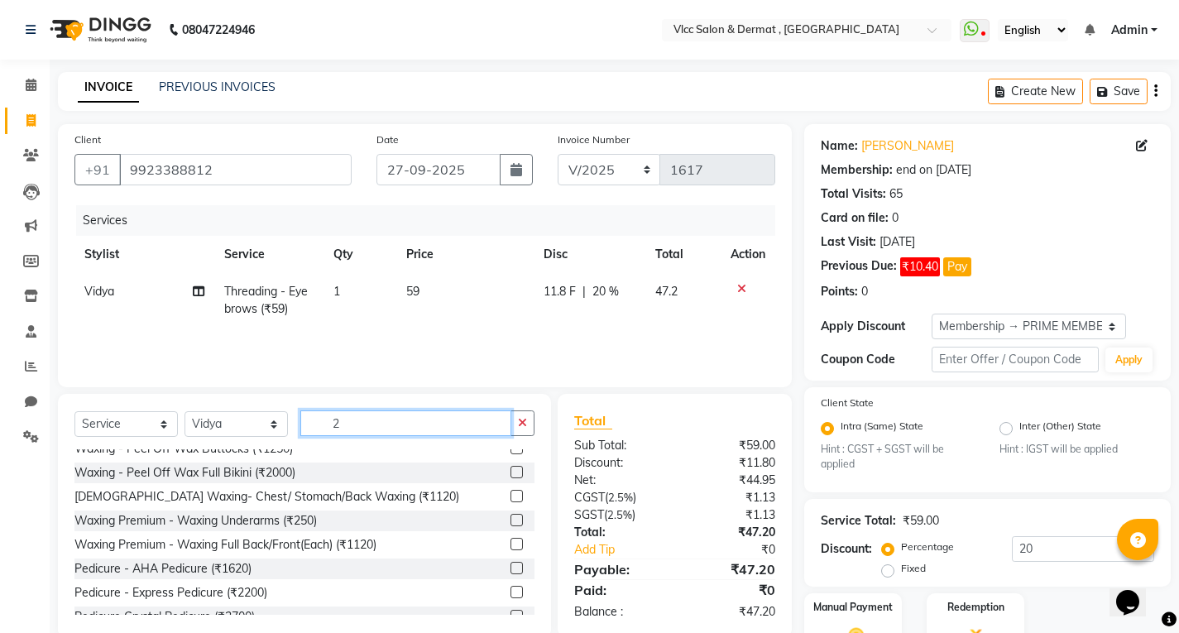
scroll to position [0, 0]
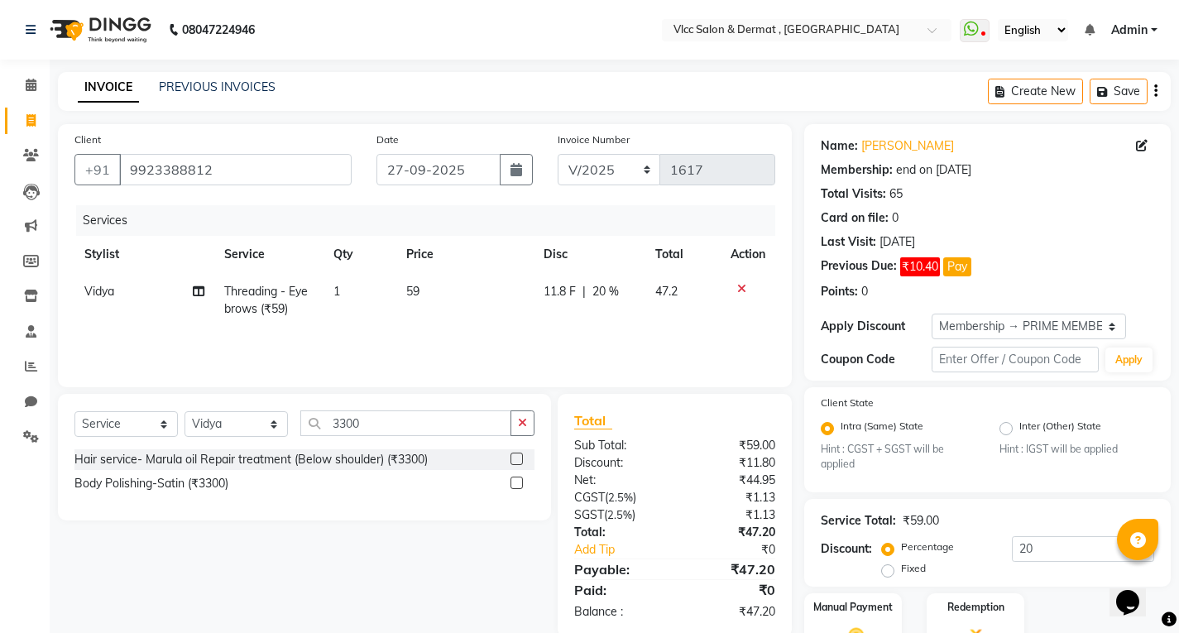
click at [517, 458] on label at bounding box center [516, 458] width 12 height 12
click at [517, 458] on input "checkbox" at bounding box center [515, 459] width 11 height 11
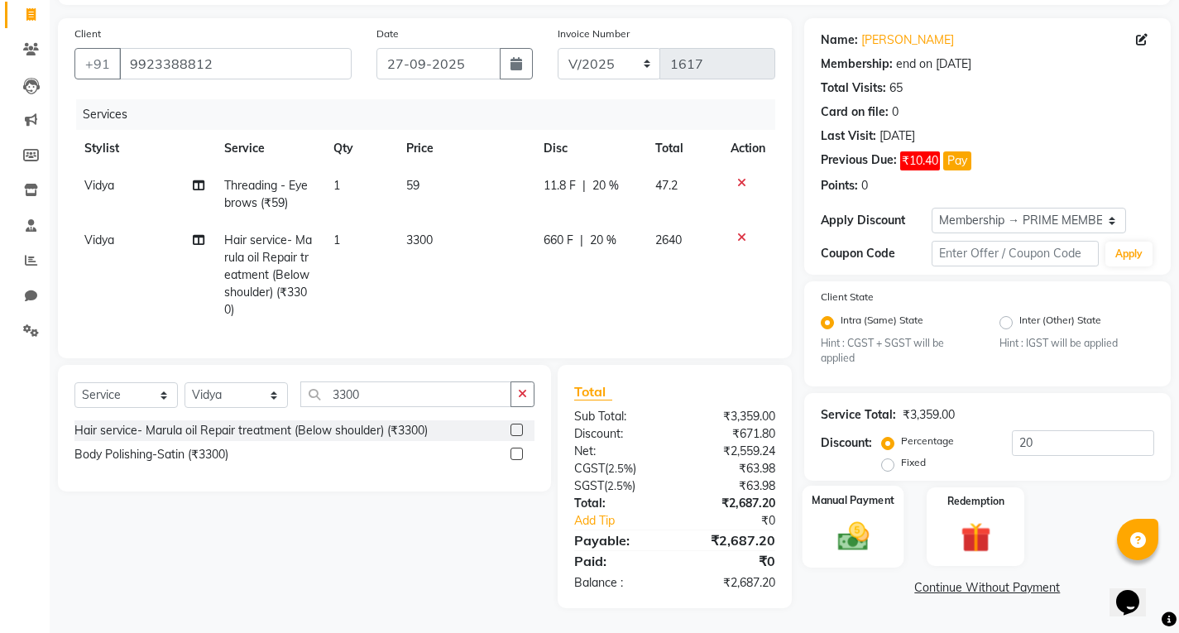
scroll to position [118, 0]
click at [864, 519] on img at bounding box center [852, 537] width 50 height 36
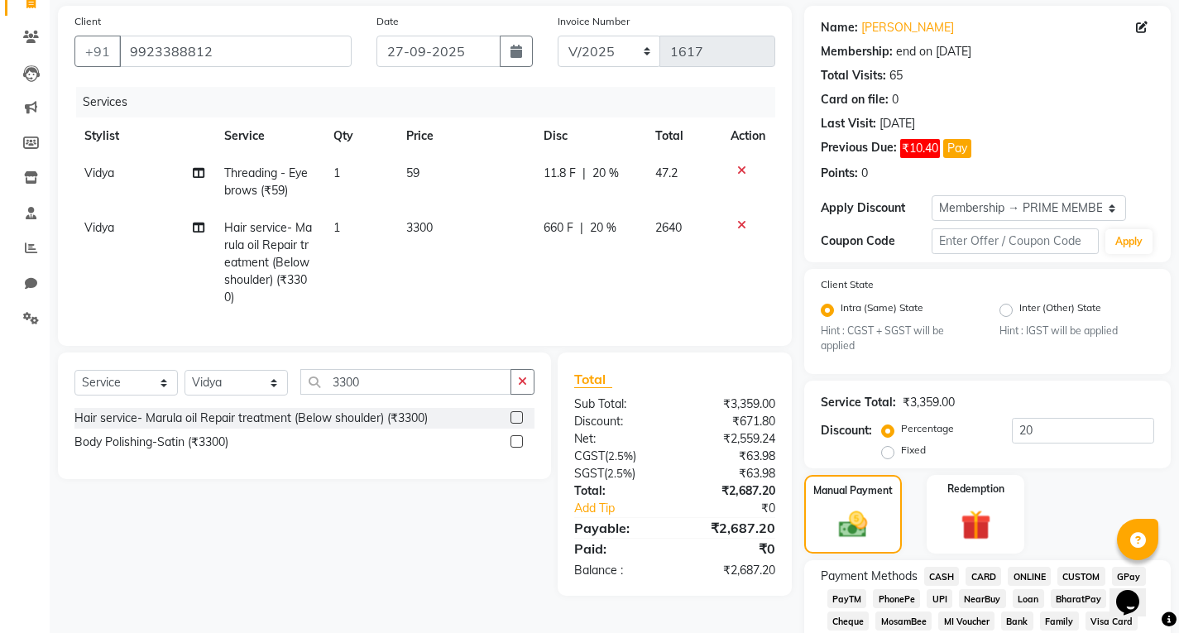
scroll to position [284, 0]
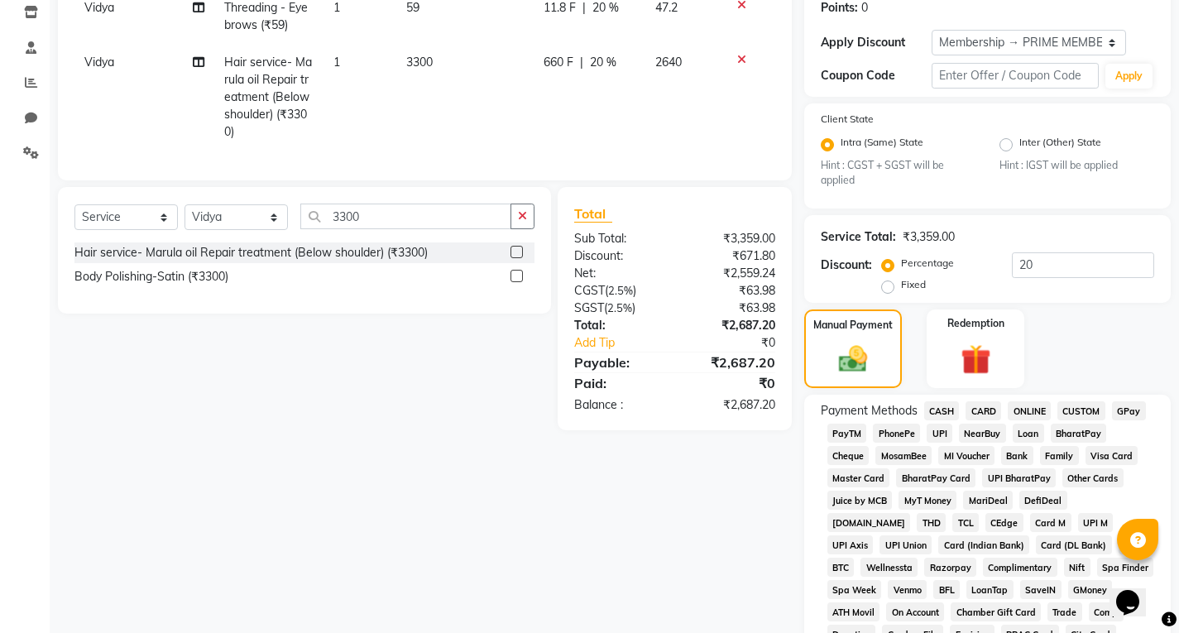
drag, startPoint x: 936, startPoint y: 424, endPoint x: 956, endPoint y: 470, distance: 50.4
click at [937, 424] on span "UPI" at bounding box center [939, 433] width 26 height 19
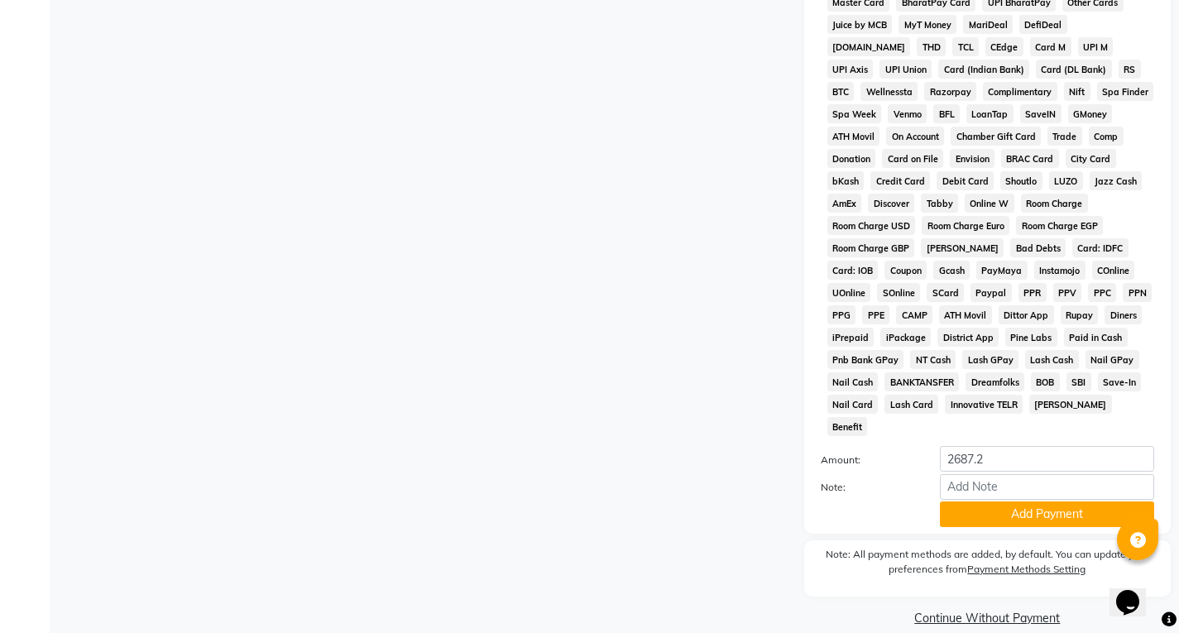
click at [993, 501] on button "Add Payment" at bounding box center [1047, 514] width 214 height 26
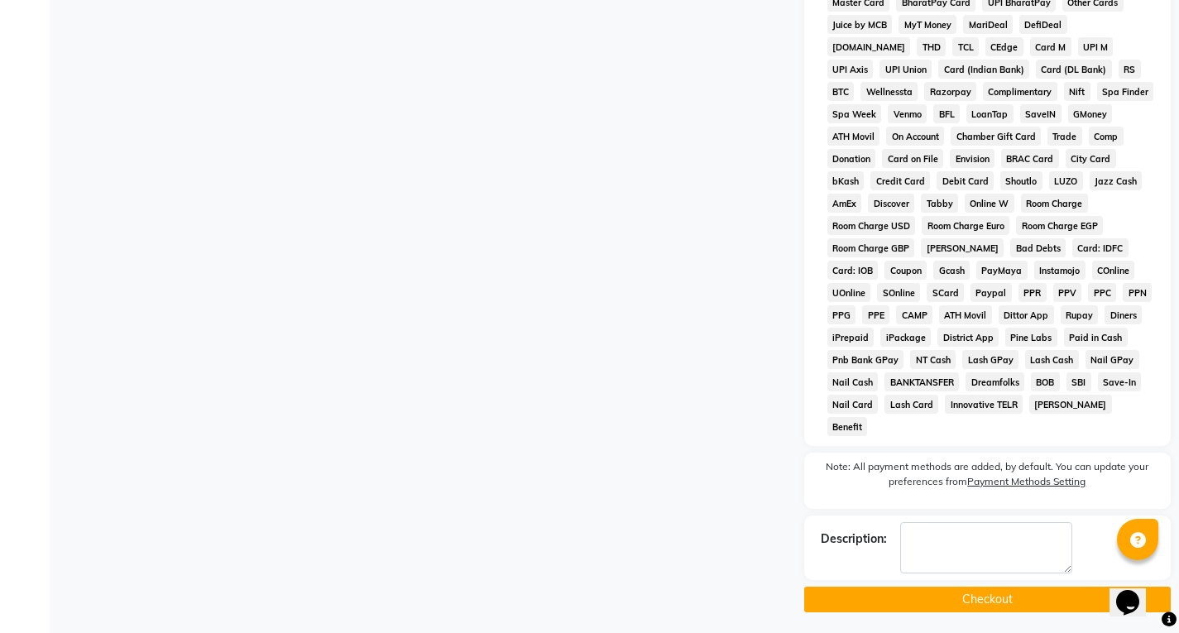
scroll to position [741, 0]
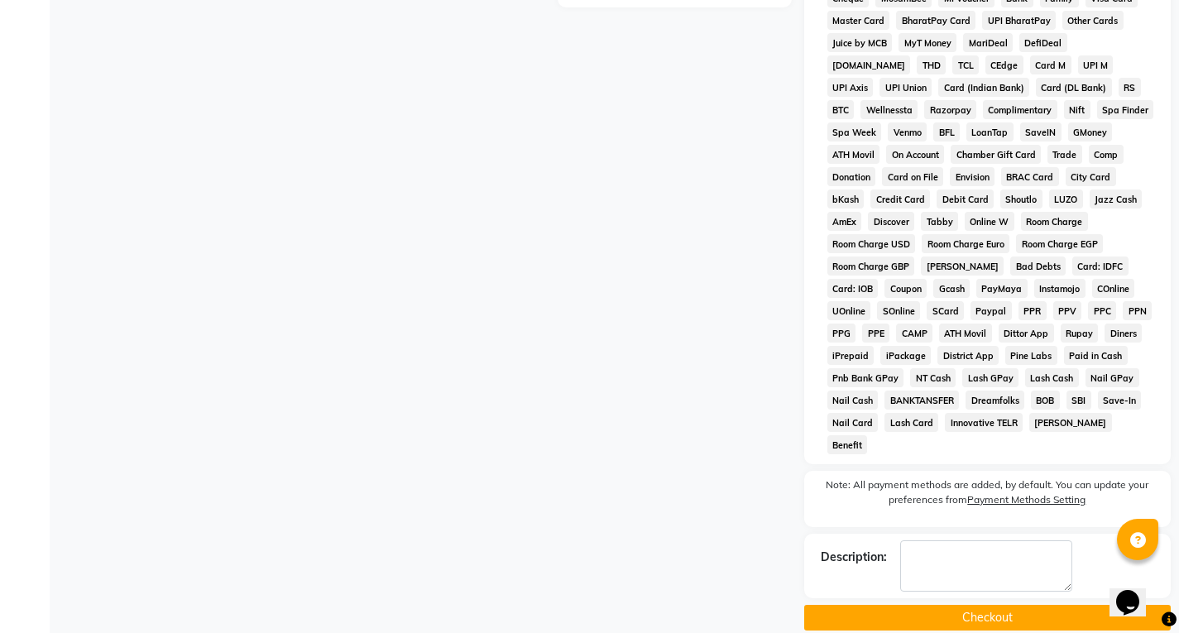
click at [988, 605] on button "Checkout" at bounding box center [987, 618] width 366 height 26
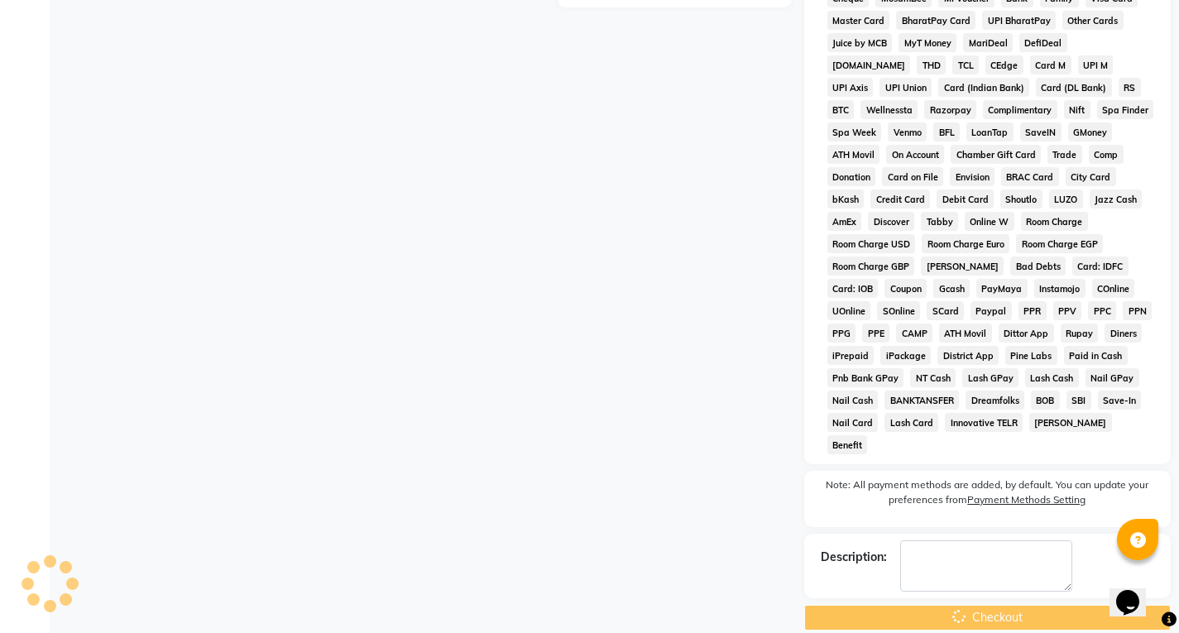
scroll to position [245, 0]
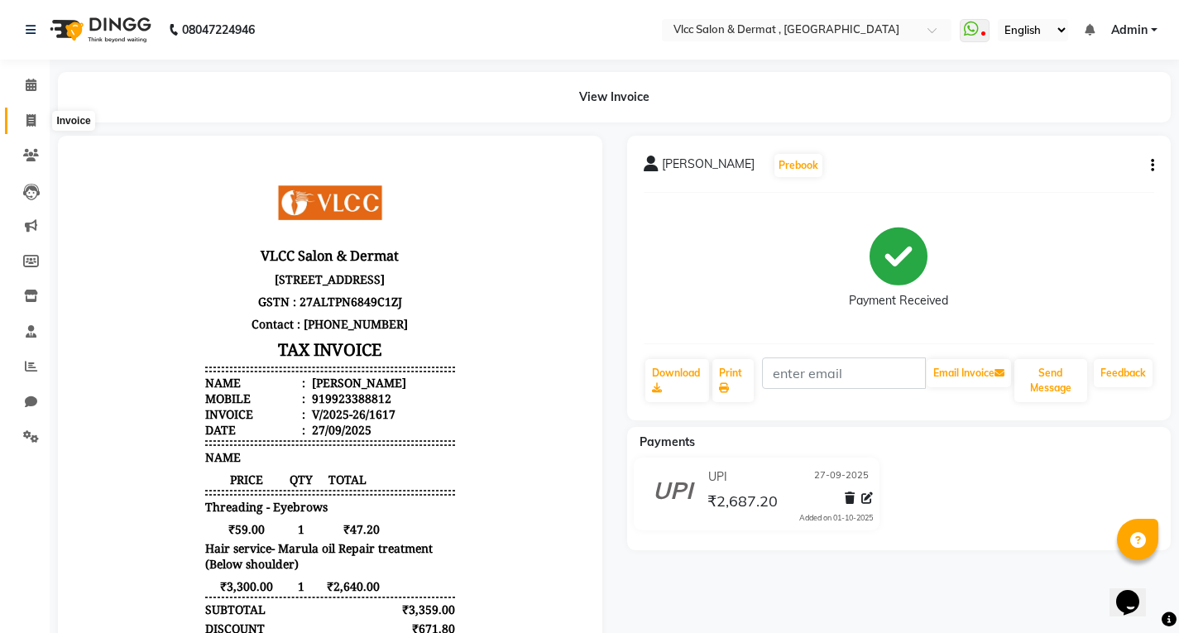
click at [39, 123] on span at bounding box center [31, 121] width 29 height 19
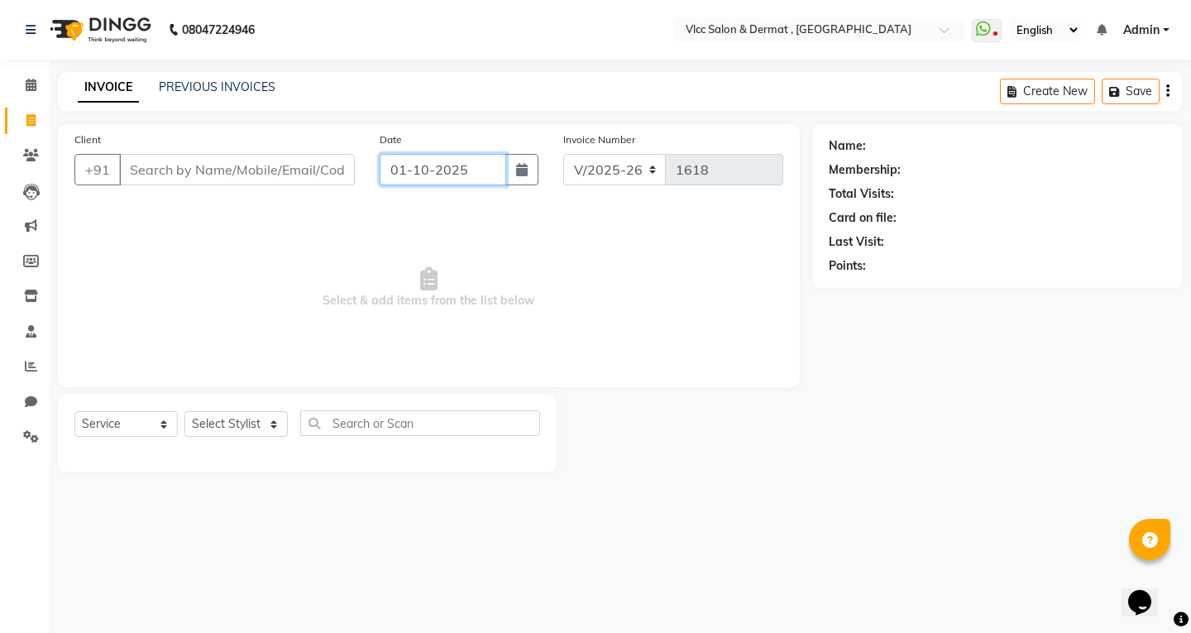
click at [415, 174] on input "01-10-2025" at bounding box center [443, 169] width 127 height 31
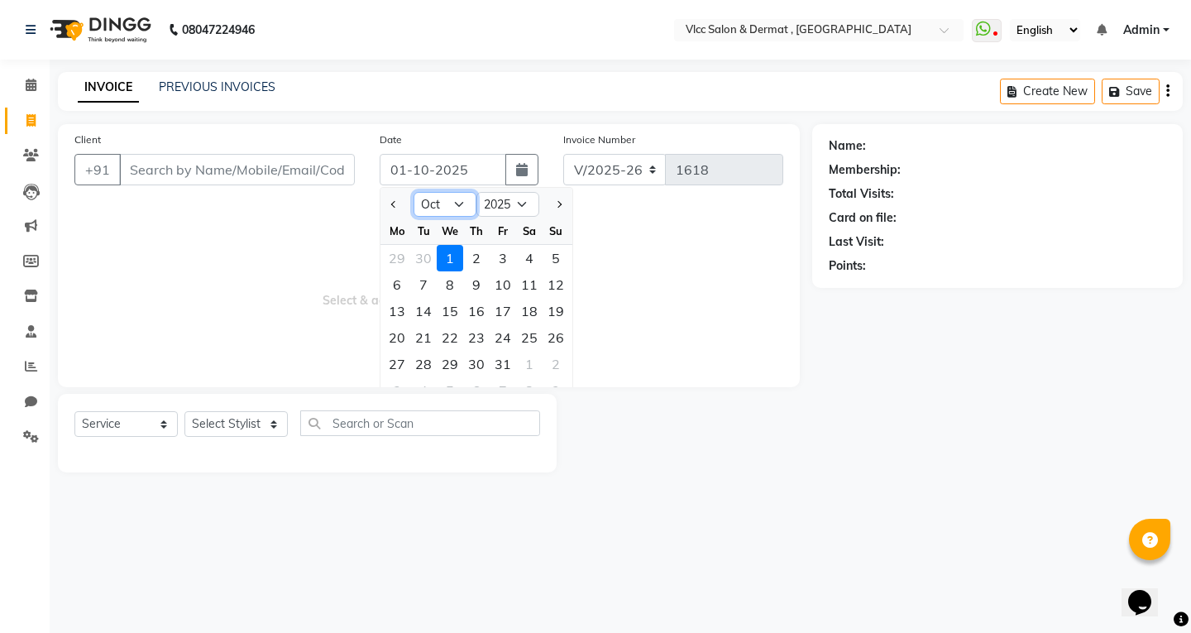
click at [455, 203] on select "Jan Feb Mar Apr May Jun [DATE] Aug Sep Oct Nov Dec" at bounding box center [445, 204] width 63 height 25
click at [414, 192] on select "Jan Feb Mar Apr May Jun [DATE] Aug Sep Oct Nov Dec" at bounding box center [445, 204] width 63 height 25
click at [534, 339] on div "27" at bounding box center [529, 337] width 26 height 26
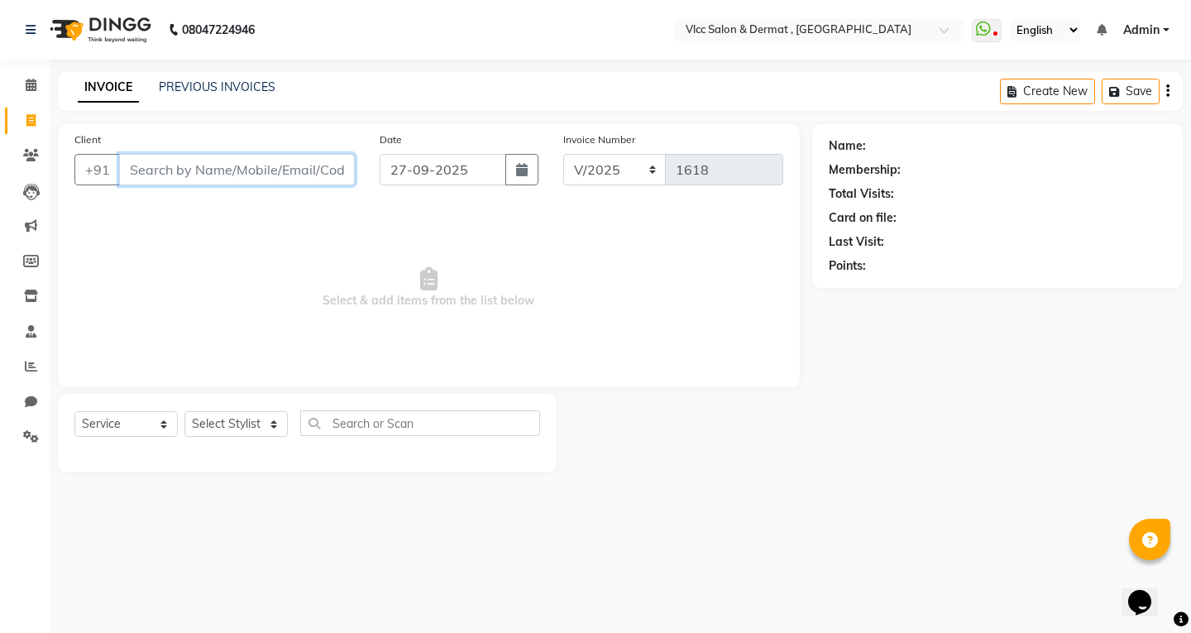
click at [330, 165] on input "Client" at bounding box center [237, 169] width 236 height 31
click at [322, 179] on button "Add Client" at bounding box center [312, 169] width 85 height 31
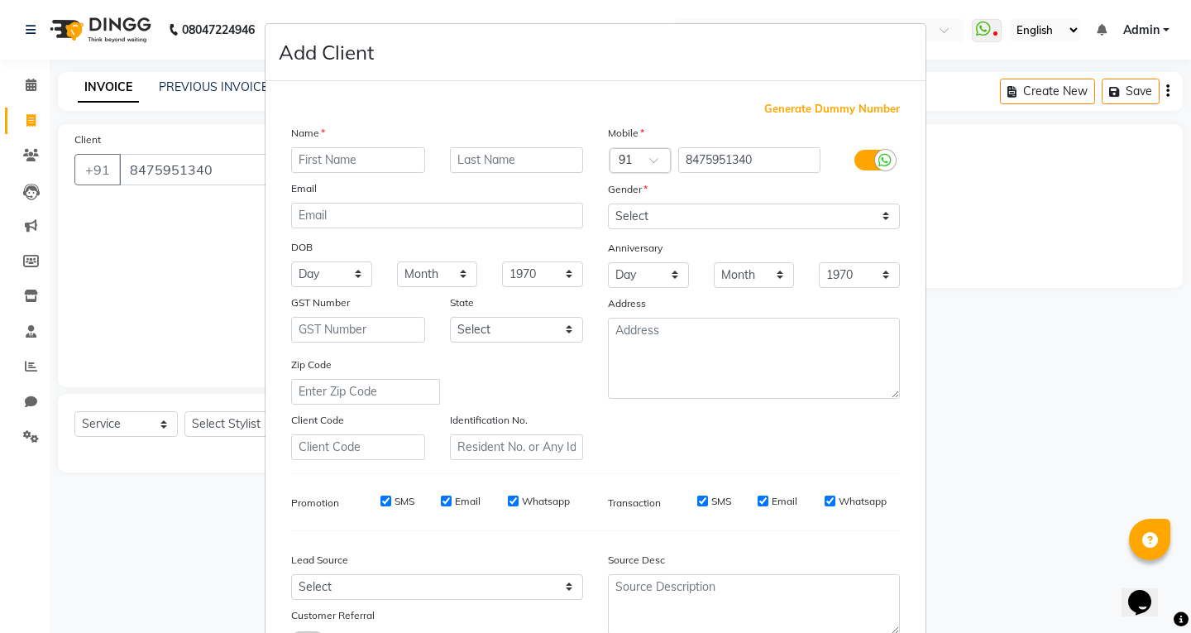
click at [341, 158] on input "text" at bounding box center [358, 160] width 134 height 26
click at [112, 271] on ngb-modal-window "Add Client Generate Dummy Number Name Priyanka Email DOB Day 01 02 03 04 05 06 …" at bounding box center [595, 316] width 1191 height 633
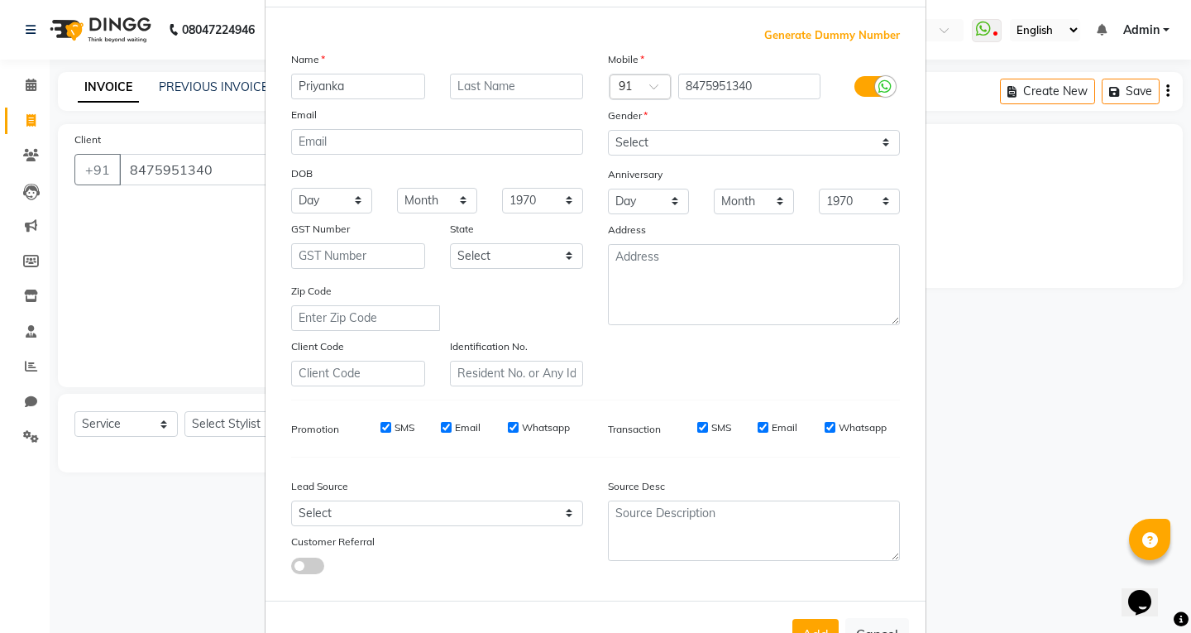
scroll to position [131, 0]
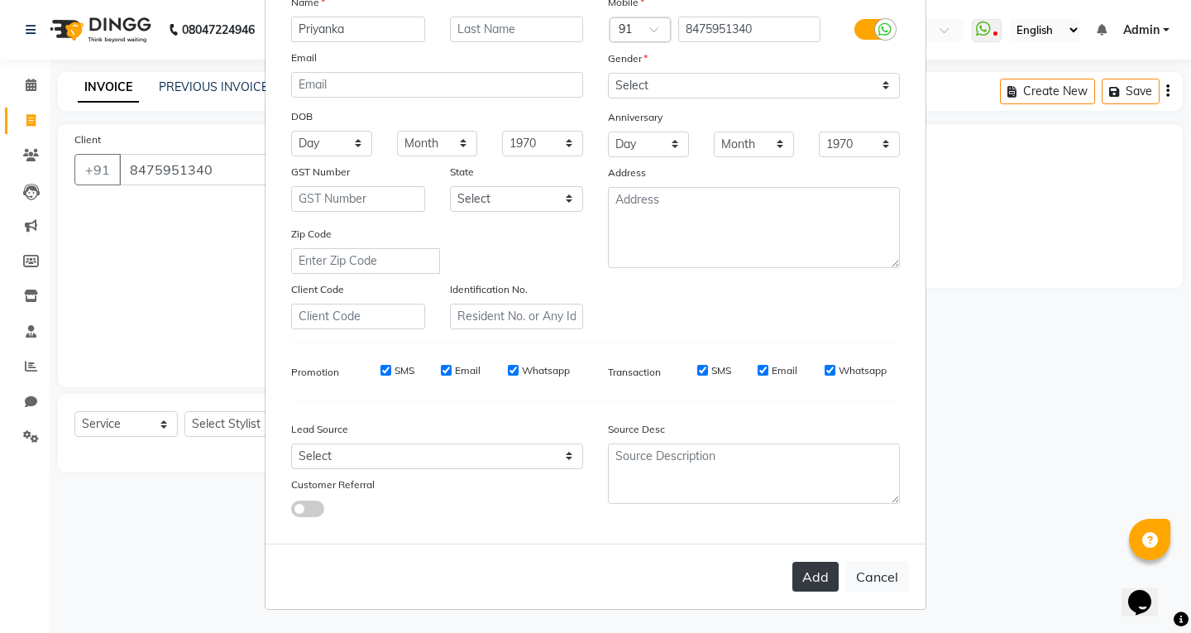
click at [804, 564] on button "Add" at bounding box center [815, 577] width 46 height 30
click at [821, 580] on button "Add" at bounding box center [815, 577] width 46 height 30
click at [807, 578] on button "Add" at bounding box center [815, 577] width 46 height 30
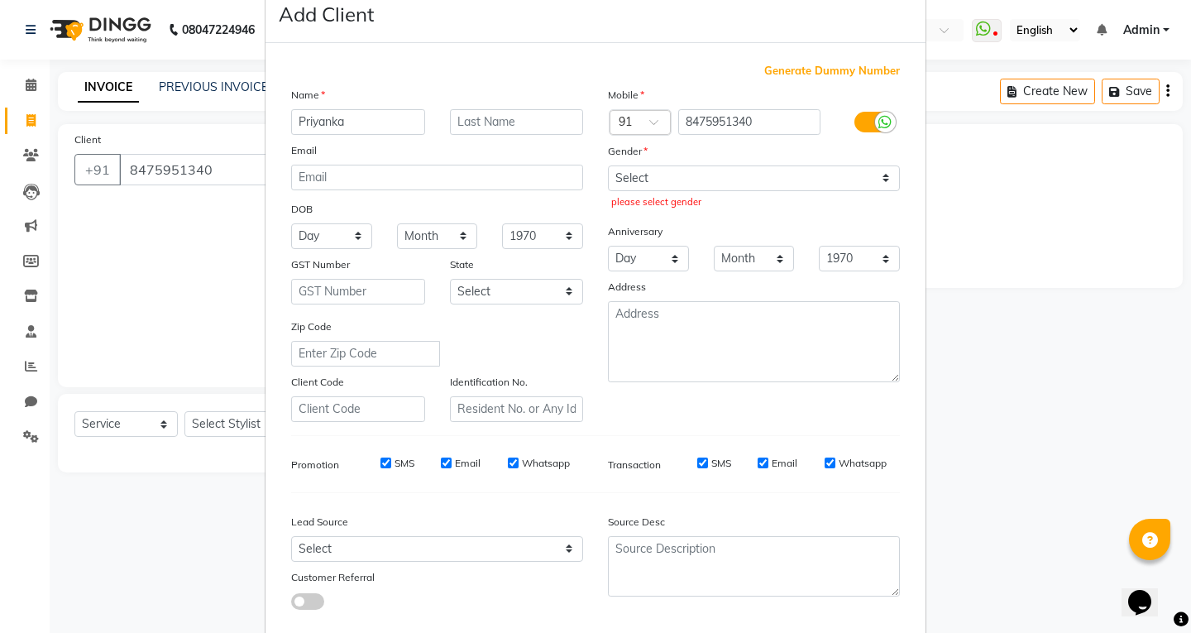
scroll to position [0, 0]
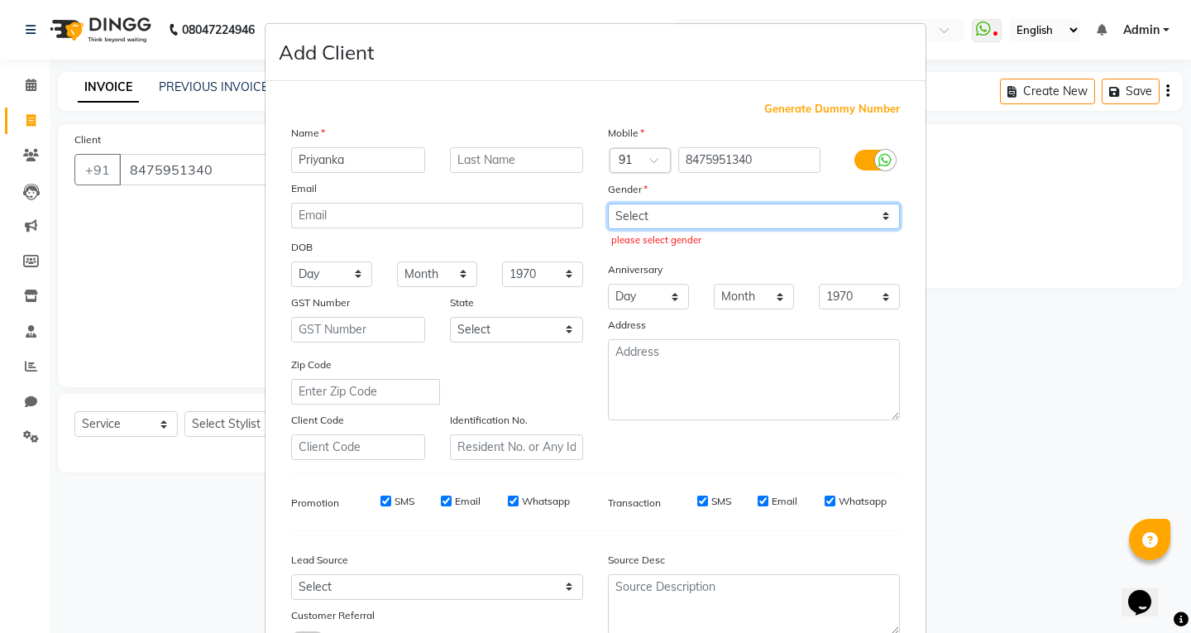
click at [649, 224] on select "Select [DEMOGRAPHIC_DATA] [DEMOGRAPHIC_DATA] Other Prefer Not To Say" at bounding box center [754, 216] width 292 height 26
click at [608, 203] on select "Select [DEMOGRAPHIC_DATA] [DEMOGRAPHIC_DATA] Other Prefer Not To Say" at bounding box center [754, 216] width 292 height 26
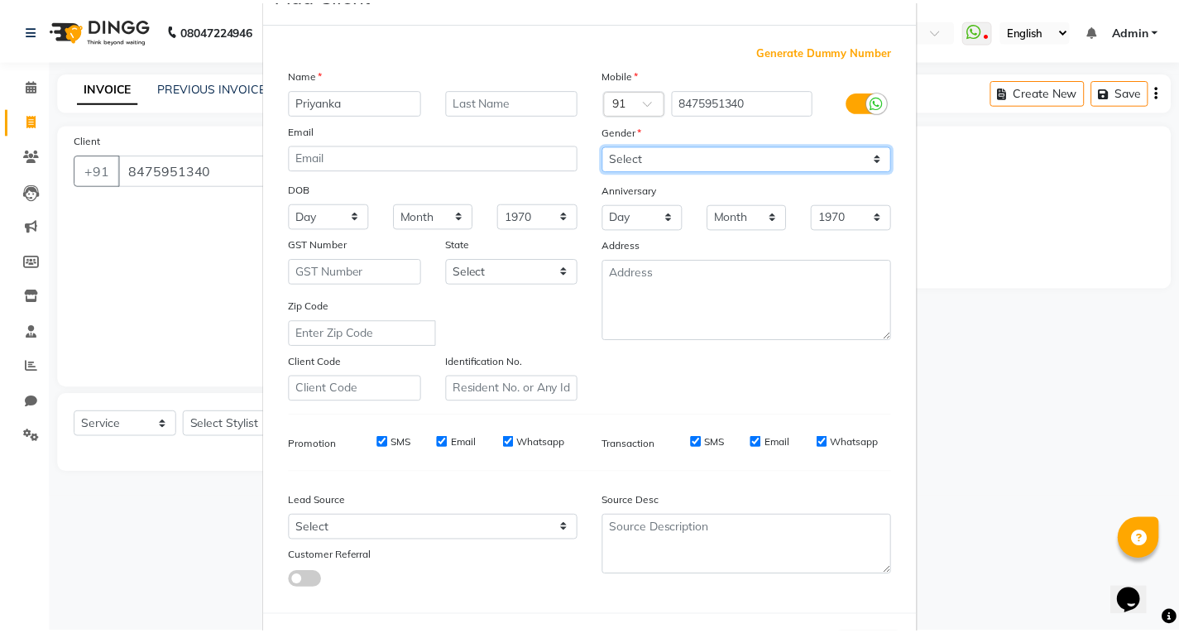
scroll to position [131, 0]
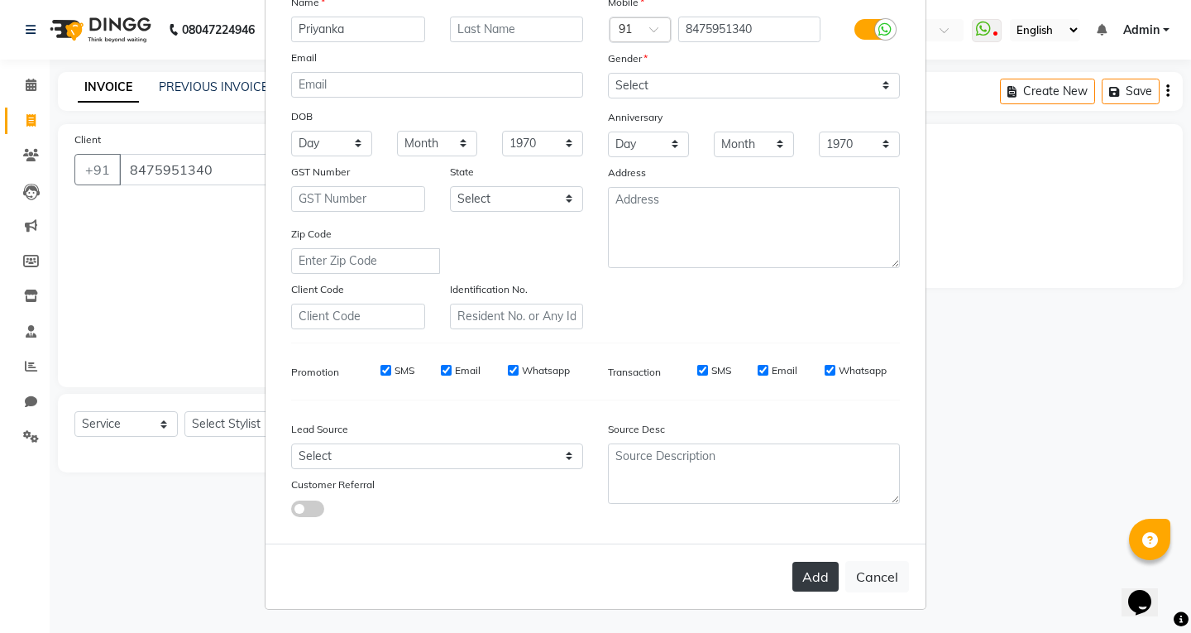
click at [812, 583] on button "Add" at bounding box center [815, 577] width 46 height 30
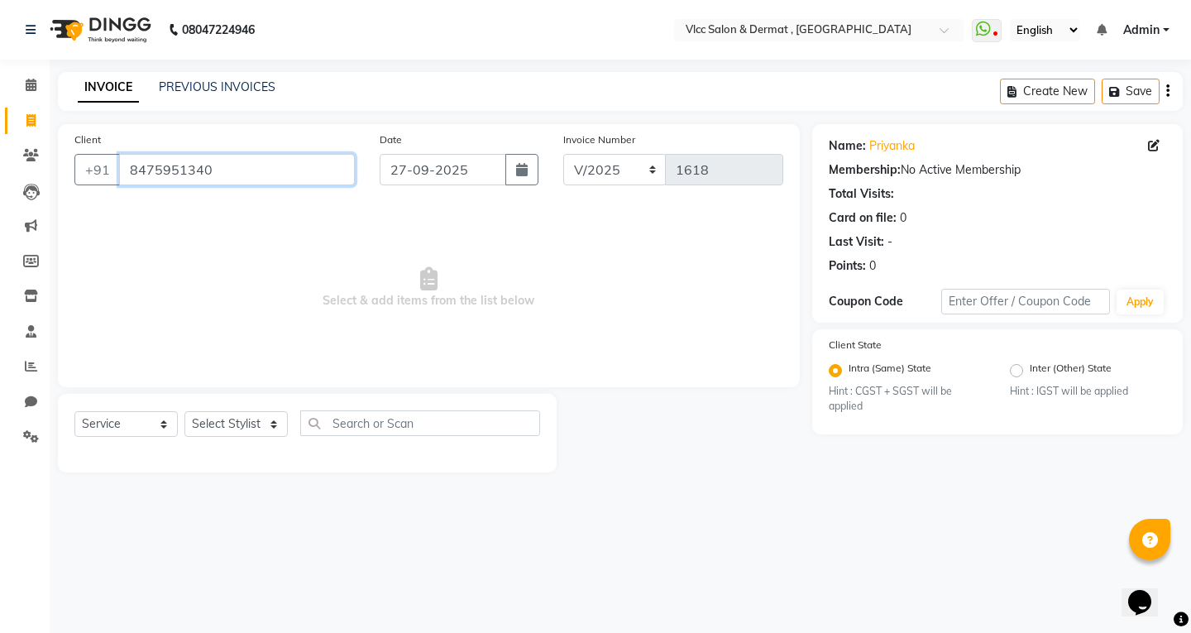
click at [226, 170] on input "8475951340" at bounding box center [237, 169] width 236 height 31
click at [236, 418] on select "Select Stylist [PERSON_NAME] [PERSON_NAME] [PERSON_NAME] [PERSON_NAME] [PERSON_…" at bounding box center [235, 424] width 103 height 26
click at [184, 411] on select "Select Stylist [PERSON_NAME] [PERSON_NAME] [PERSON_NAME] [PERSON_NAME] [PERSON_…" at bounding box center [235, 424] width 103 height 26
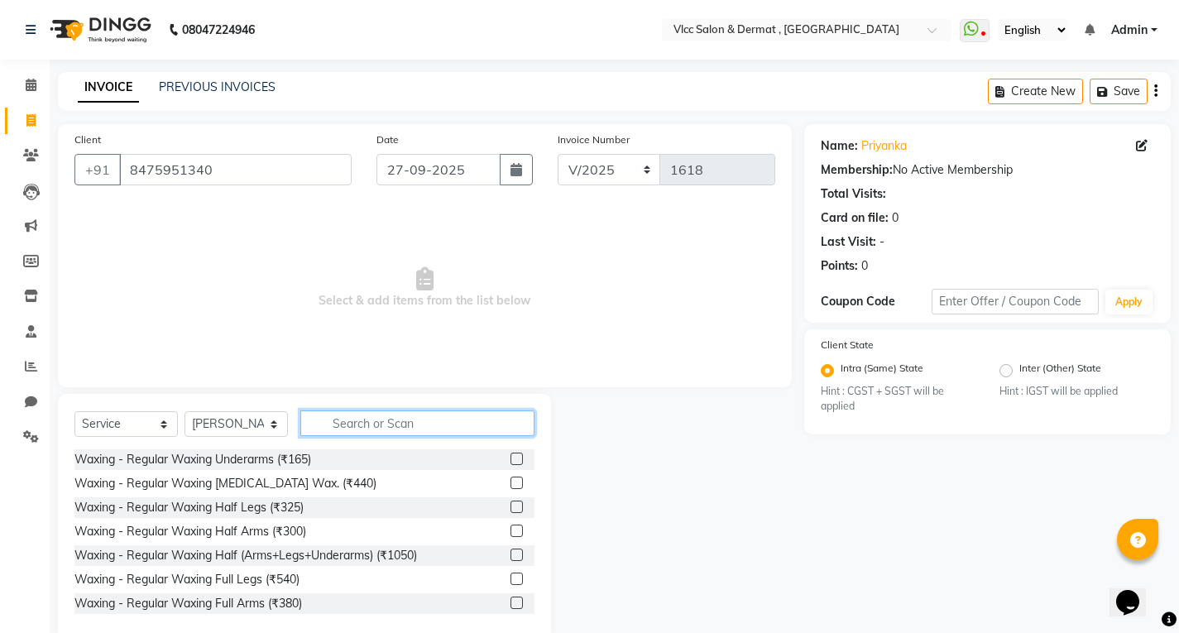
click at [364, 421] on input "text" at bounding box center [417, 423] width 234 height 26
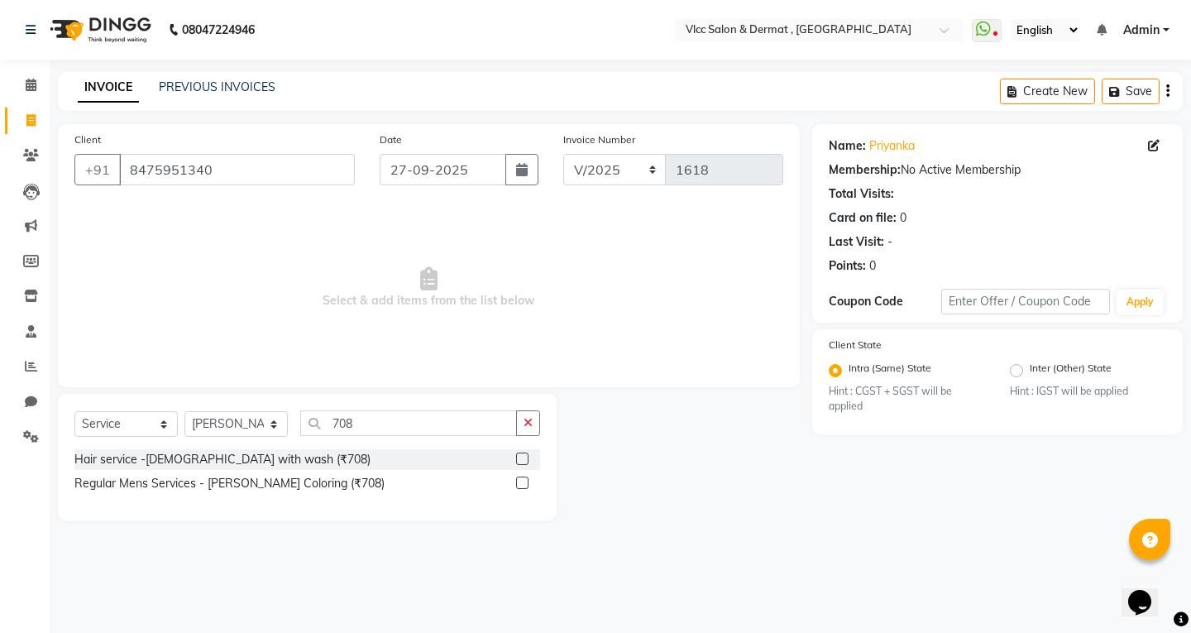
click at [521, 458] on label at bounding box center [522, 458] width 12 height 12
click at [521, 458] on input "checkbox" at bounding box center [521, 459] width 11 height 11
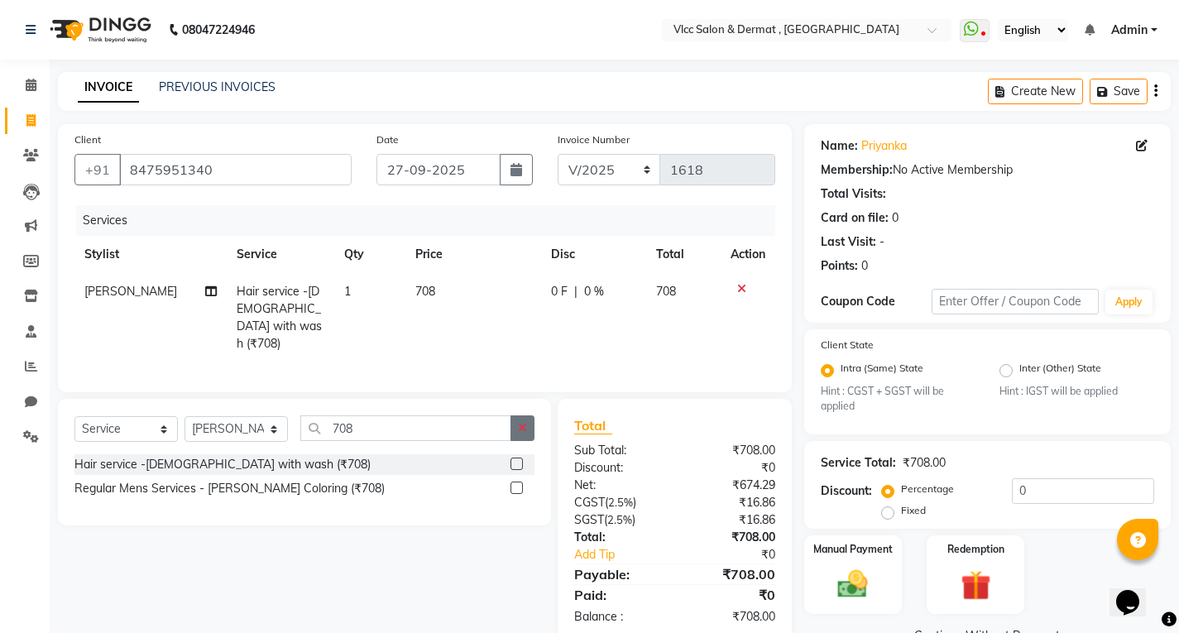
click at [524, 422] on icon "button" at bounding box center [522, 428] width 9 height 12
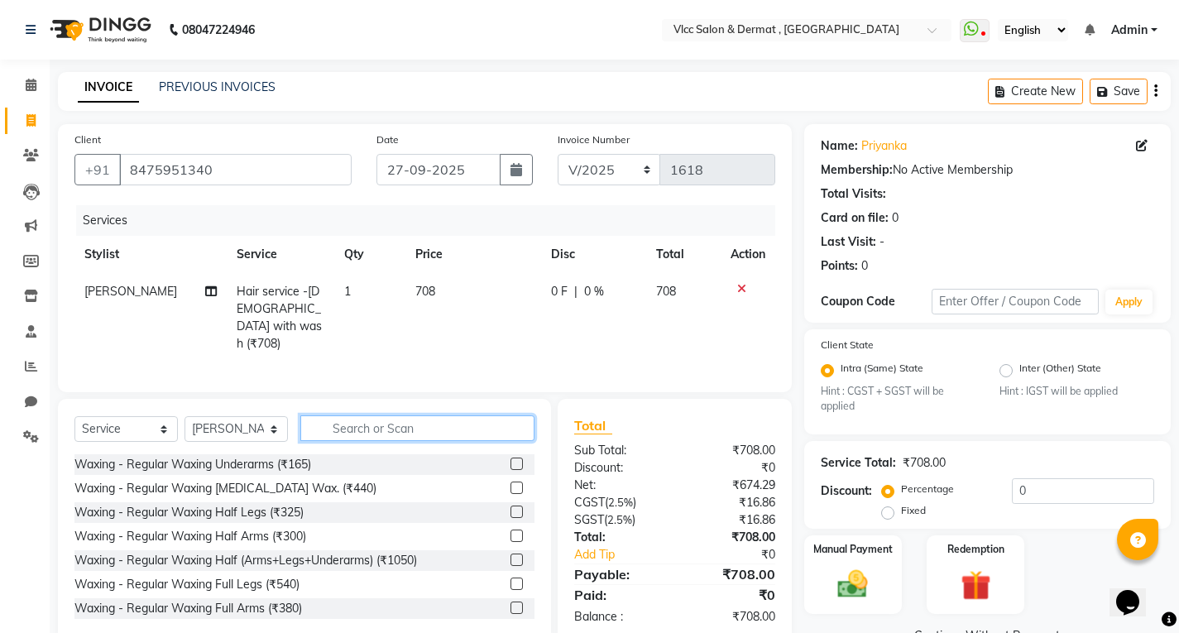
click at [481, 420] on input "text" at bounding box center [417, 428] width 234 height 26
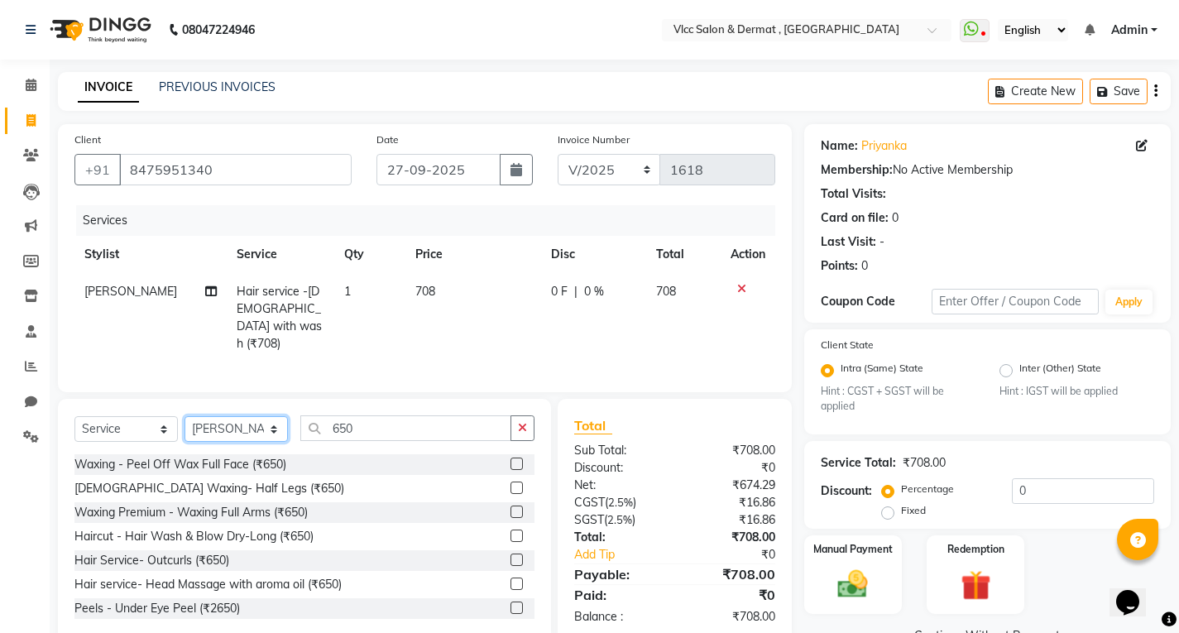
click at [203, 428] on select "Select Stylist [PERSON_NAME] [PERSON_NAME] [PERSON_NAME] [PERSON_NAME] [PERSON_…" at bounding box center [235, 429] width 103 height 26
click at [184, 416] on select "Select Stylist [PERSON_NAME] [PERSON_NAME] [PERSON_NAME] [PERSON_NAME] [PERSON_…" at bounding box center [235, 429] width 103 height 26
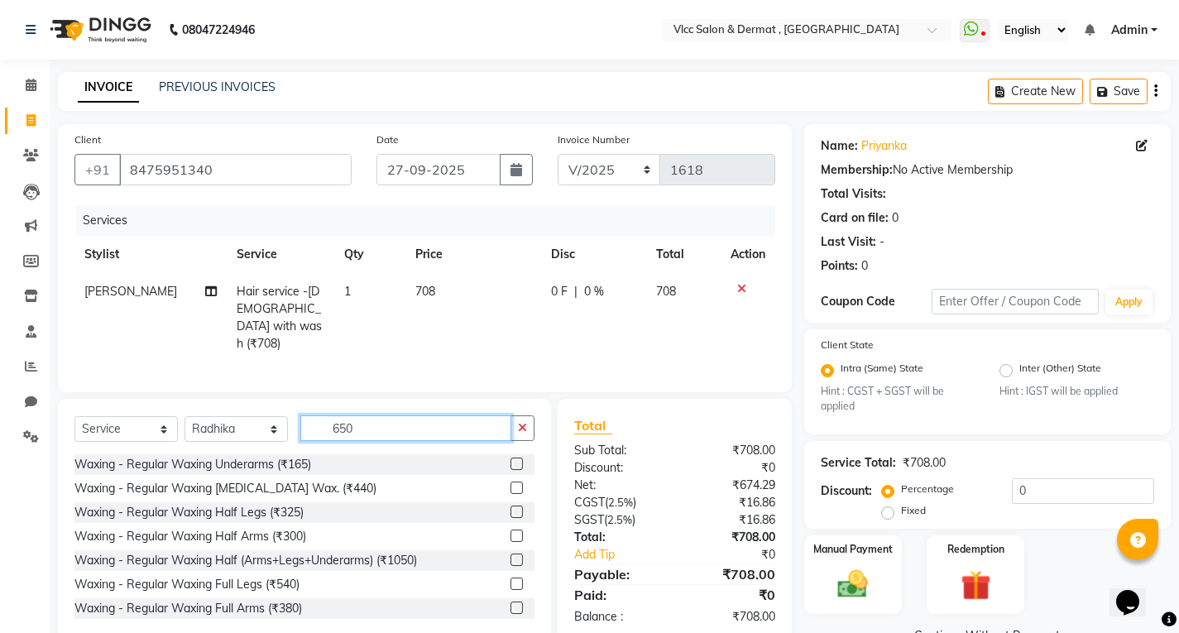
click at [381, 421] on input "650" at bounding box center [405, 428] width 211 height 26
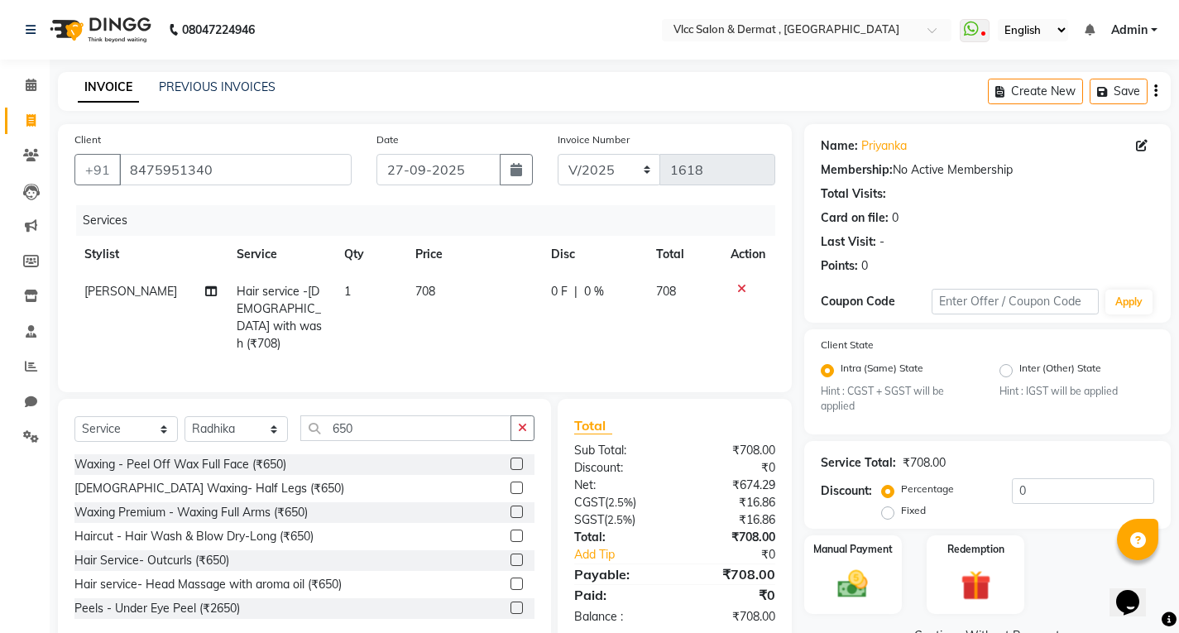
click at [510, 502] on div at bounding box center [522, 512] width 24 height 21
click at [529, 425] on button "button" at bounding box center [522, 428] width 24 height 26
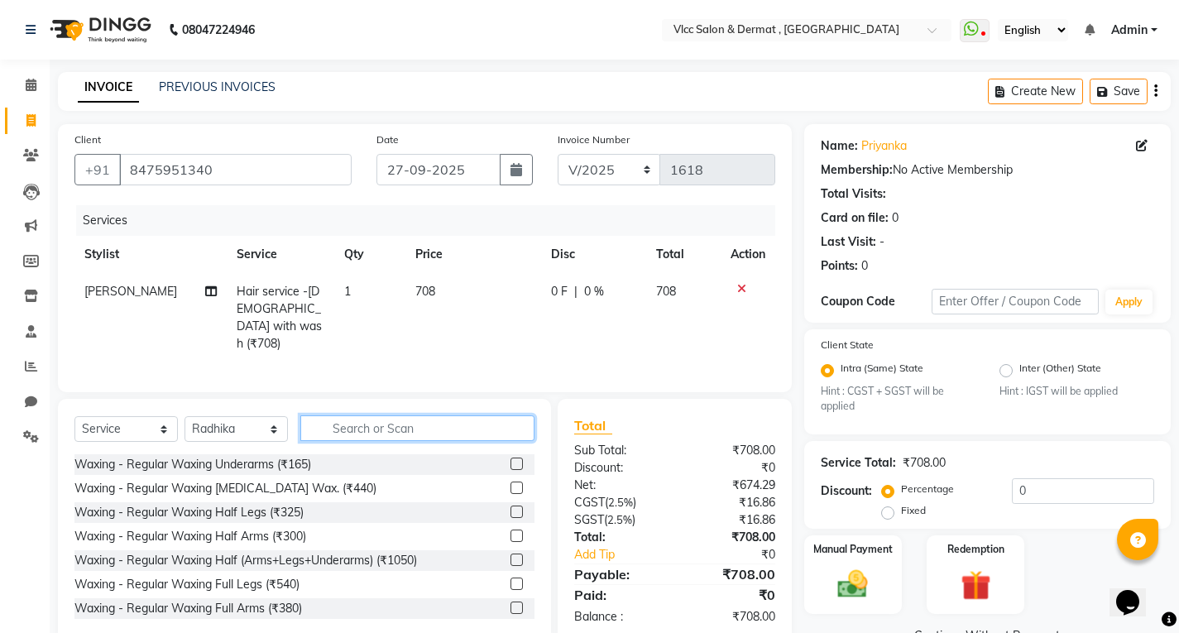
click at [491, 420] on input "text" at bounding box center [417, 428] width 234 height 26
click at [376, 418] on input "text" at bounding box center [417, 428] width 234 height 26
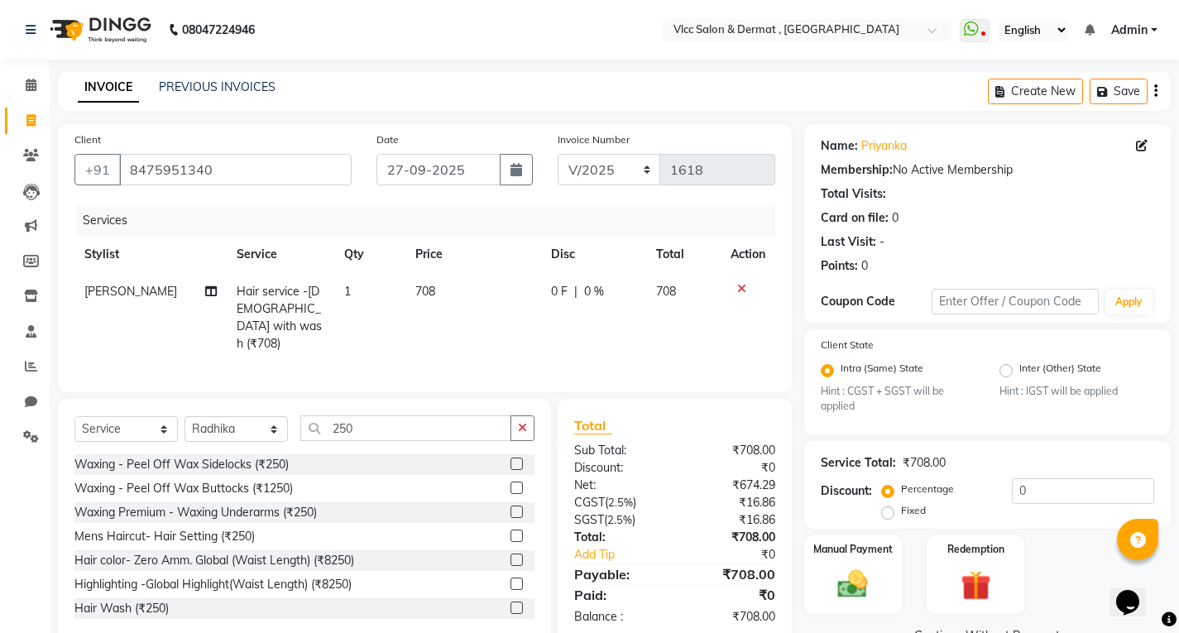
click at [510, 505] on label at bounding box center [516, 511] width 12 height 12
click at [510, 507] on input "checkbox" at bounding box center [515, 512] width 11 height 11
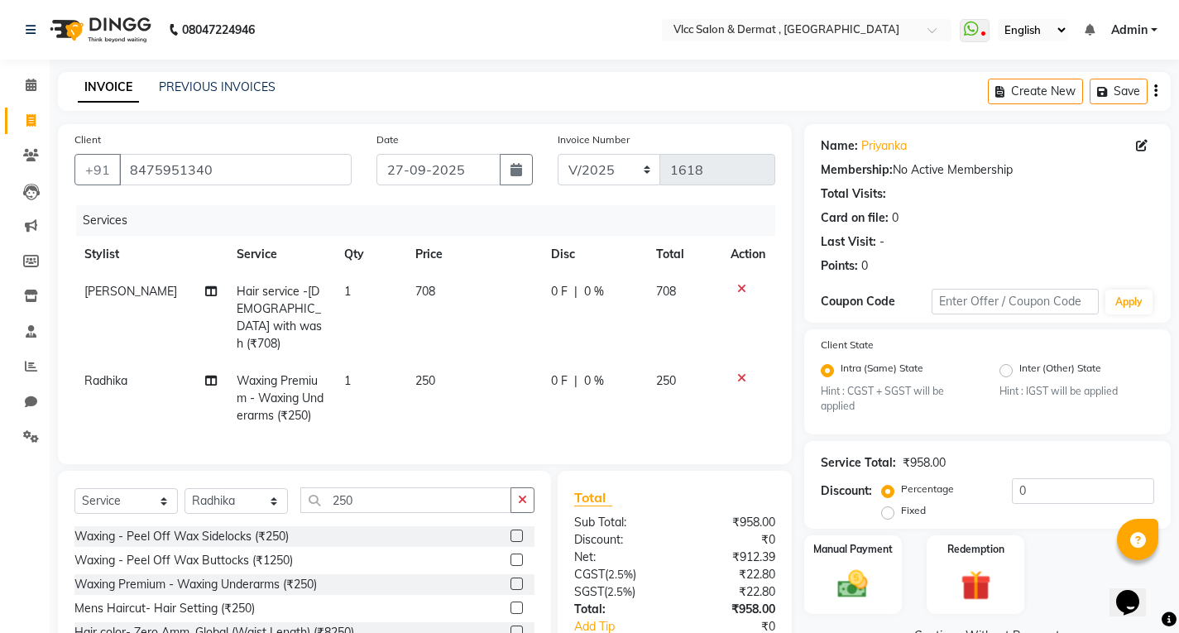
scroll to position [102, 0]
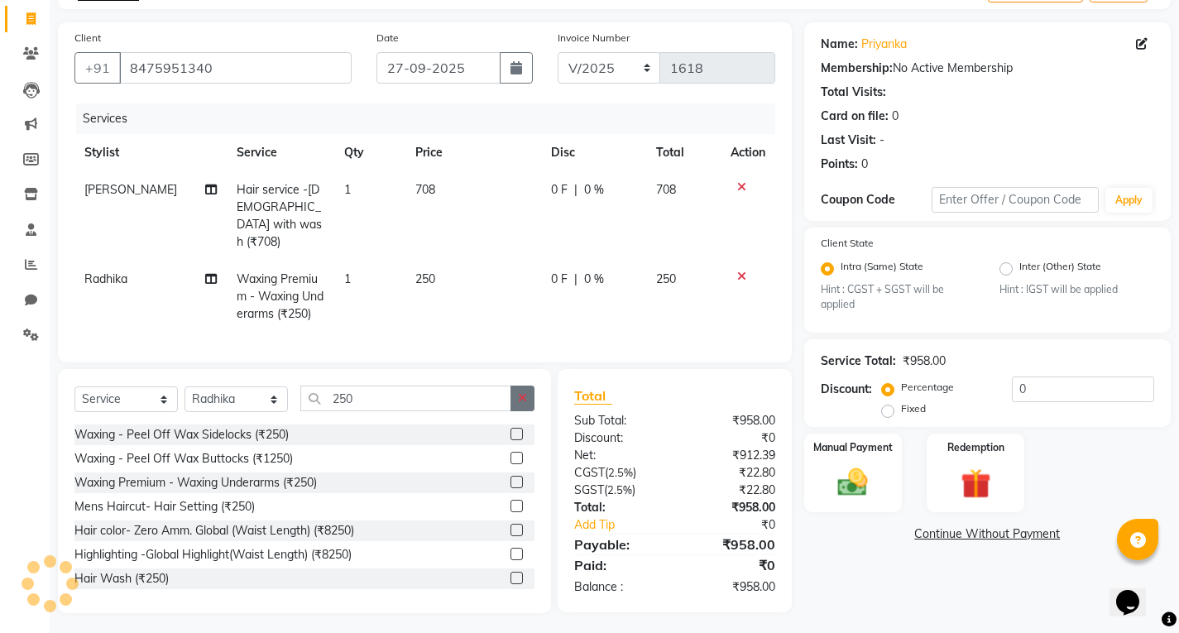
click at [519, 392] on icon "button" at bounding box center [522, 398] width 9 height 12
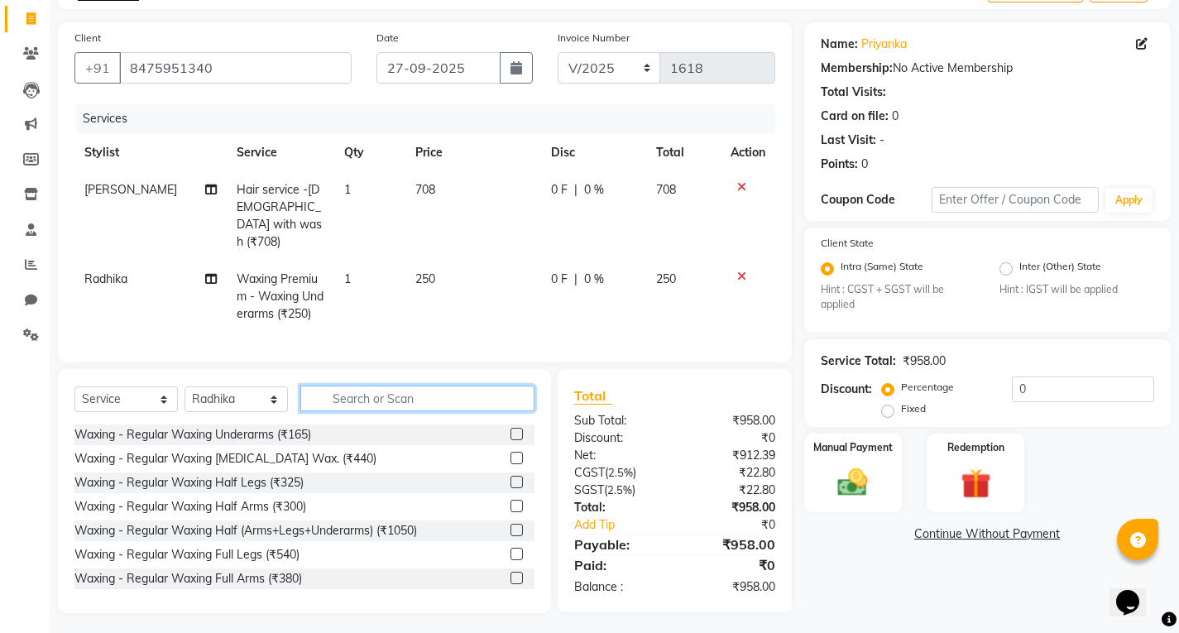
click at [479, 400] on input "text" at bounding box center [417, 398] width 234 height 26
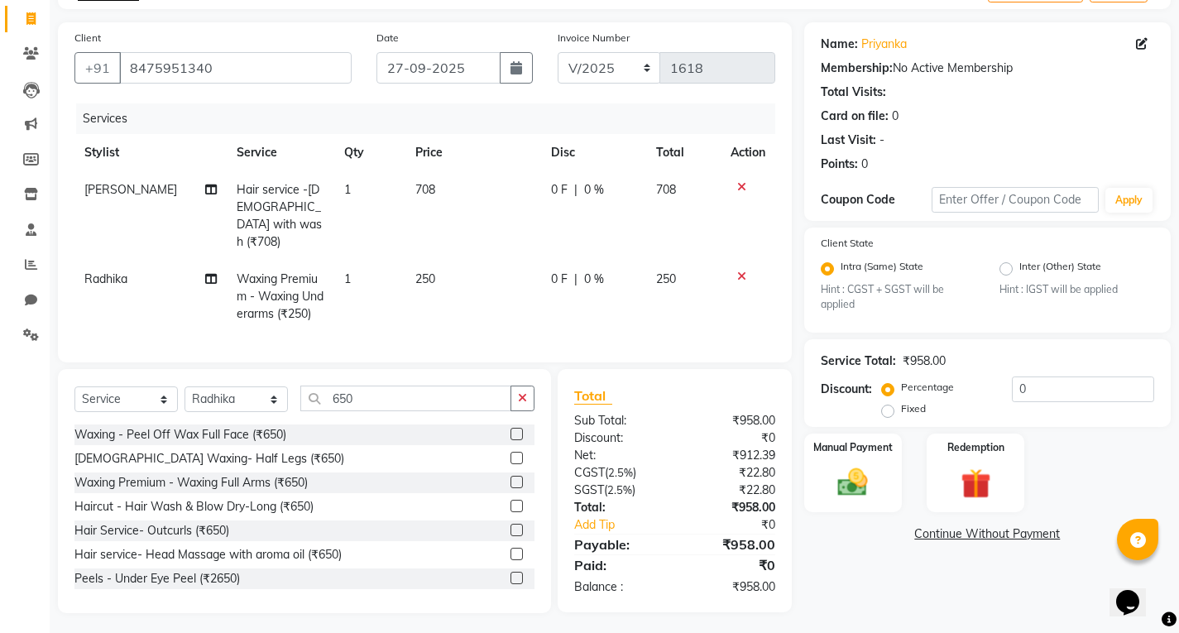
click at [510, 500] on label at bounding box center [516, 506] width 12 height 12
click at [510, 501] on input "checkbox" at bounding box center [515, 506] width 11 height 11
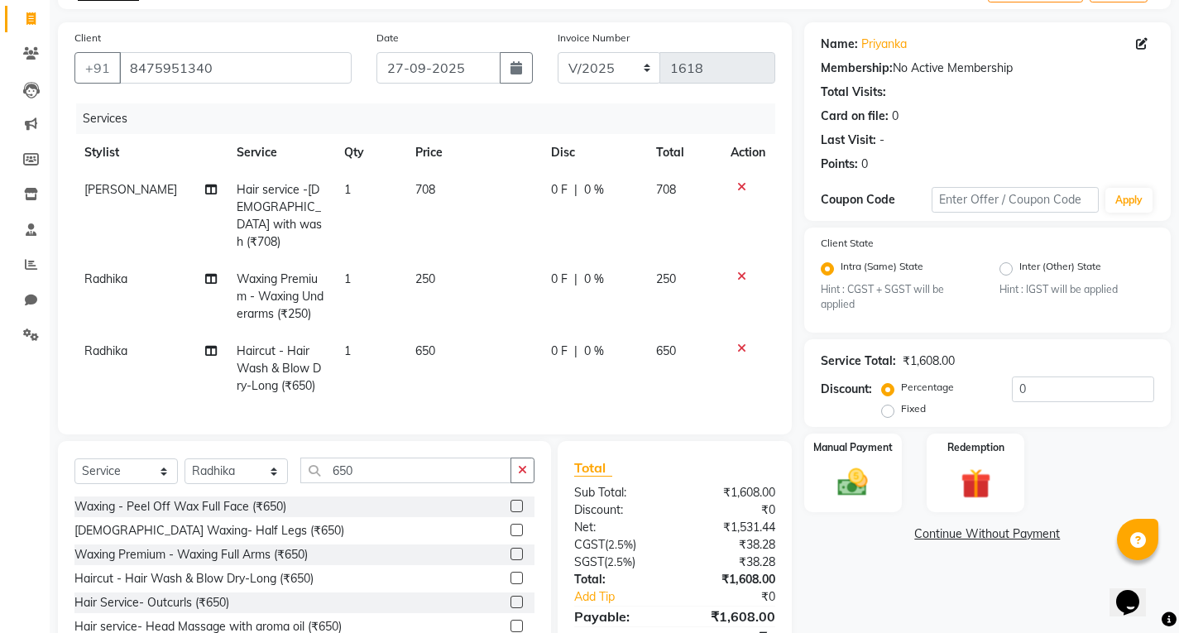
scroll to position [174, 0]
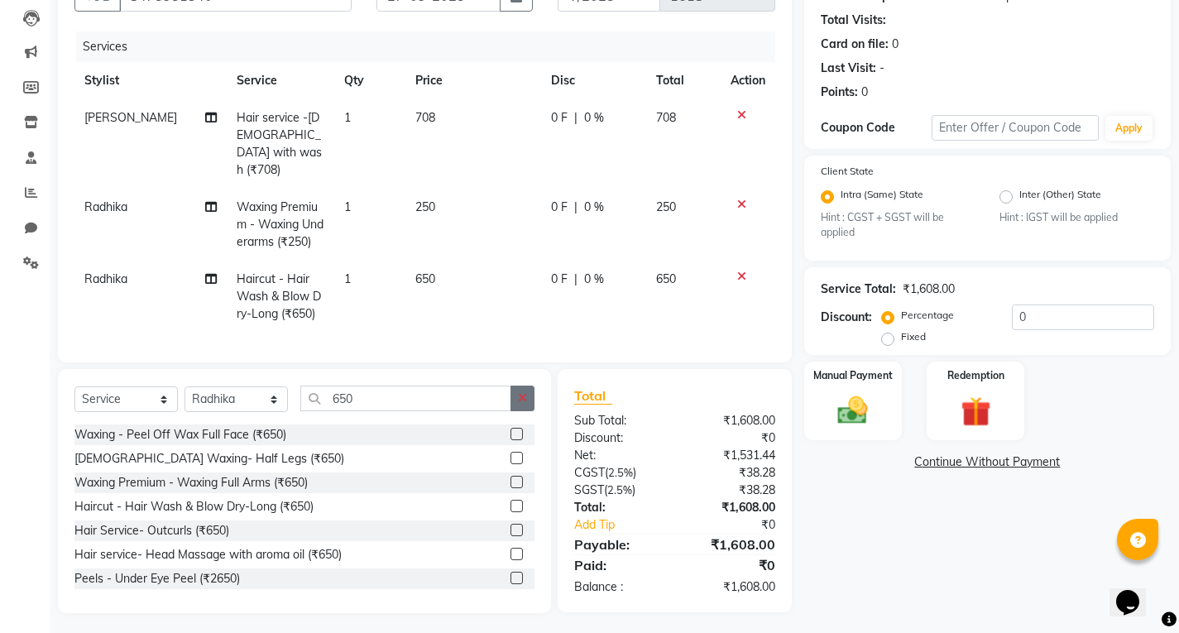
click at [524, 394] on icon "button" at bounding box center [522, 398] width 9 height 12
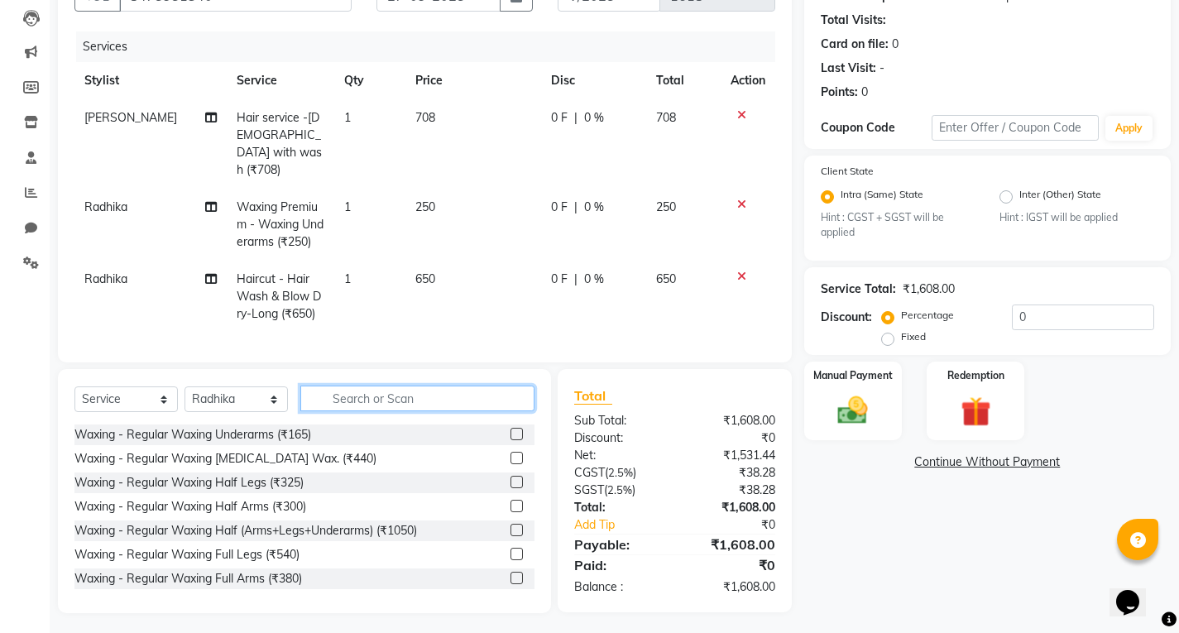
click at [484, 397] on input "text" at bounding box center [417, 398] width 234 height 26
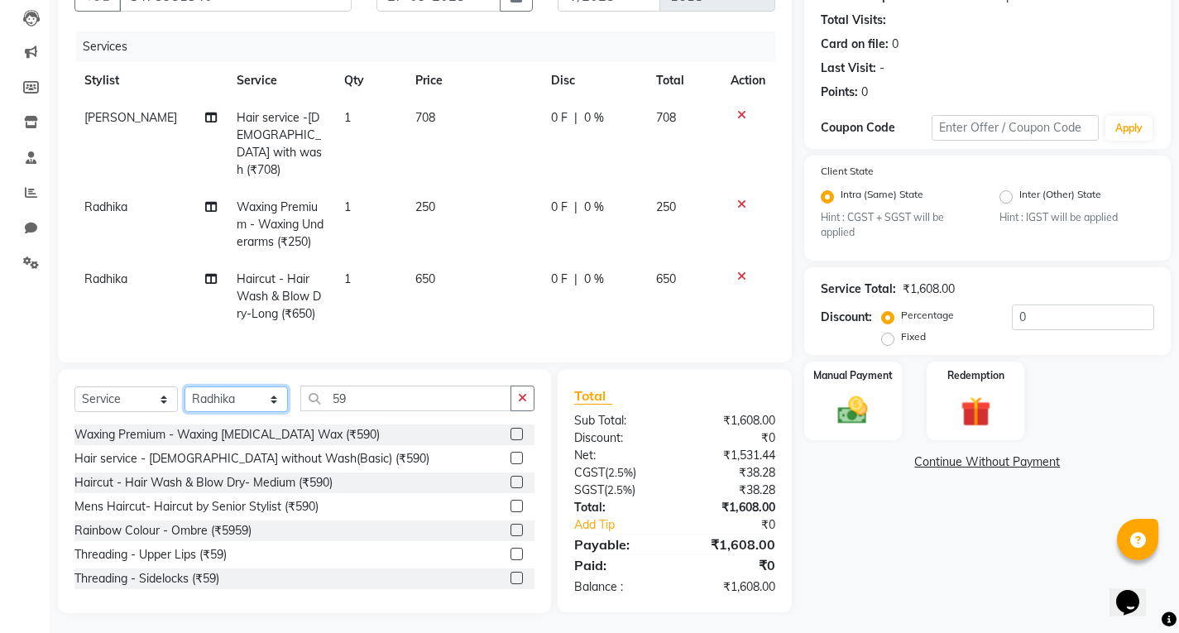
click at [250, 386] on select "Select Stylist [PERSON_NAME] [PERSON_NAME] [PERSON_NAME] [PERSON_NAME] [PERSON_…" at bounding box center [235, 399] width 103 height 26
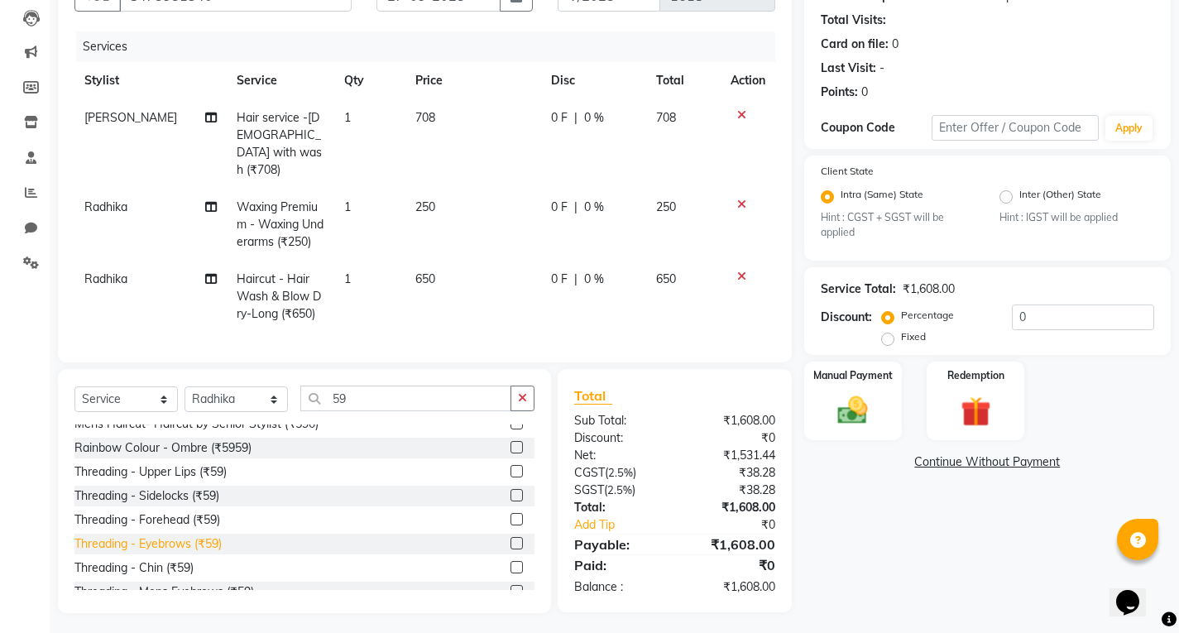
click at [172, 539] on div "Threading - Eyebrows (₹59)" at bounding box center [147, 543] width 147 height 17
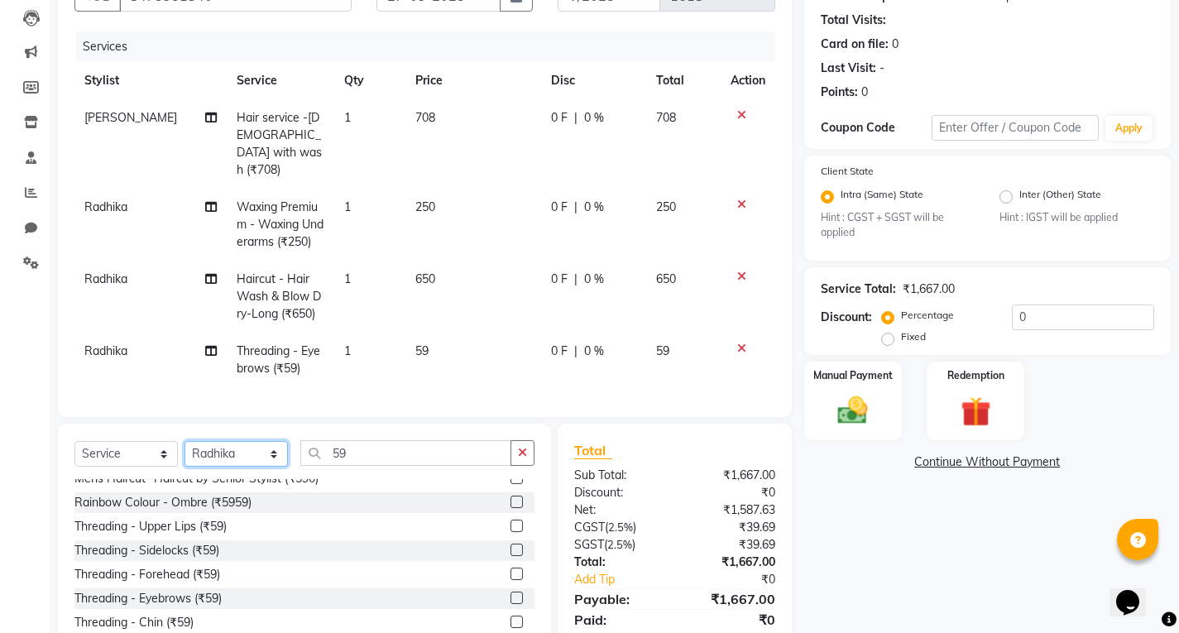
click at [247, 452] on select "Select Stylist [PERSON_NAME] [PERSON_NAME] [PERSON_NAME] [PERSON_NAME] [PERSON_…" at bounding box center [235, 454] width 103 height 26
click at [184, 441] on select "Select Stylist [PERSON_NAME] [PERSON_NAME] [PERSON_NAME] [PERSON_NAME] [PERSON_…" at bounding box center [235, 454] width 103 height 26
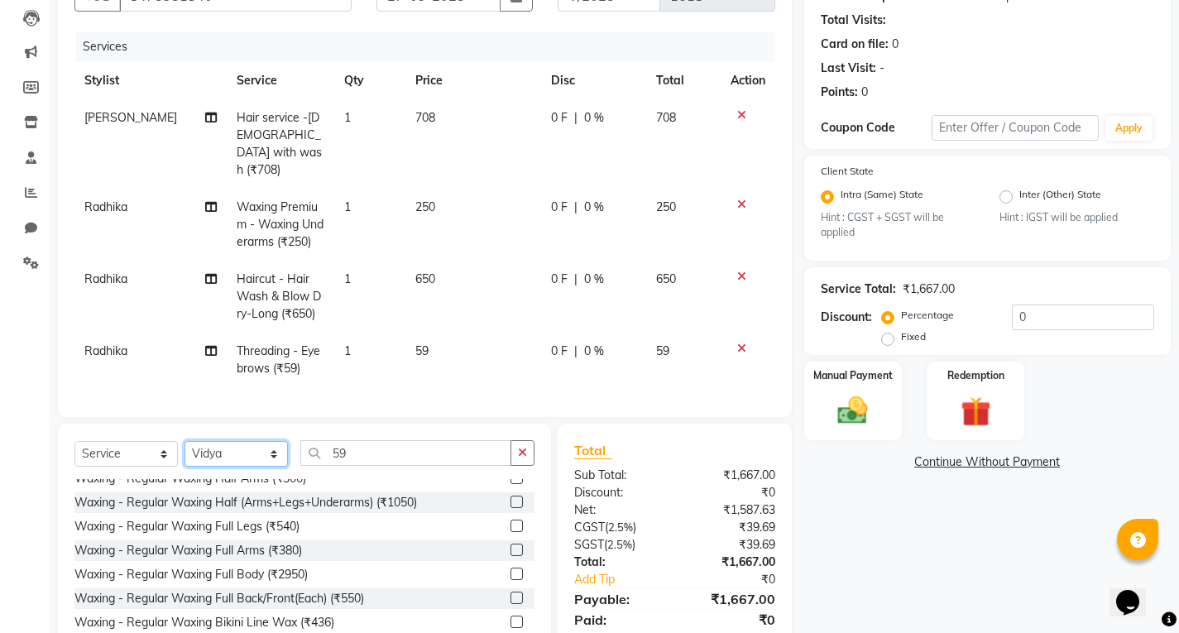
scroll to position [228, 0]
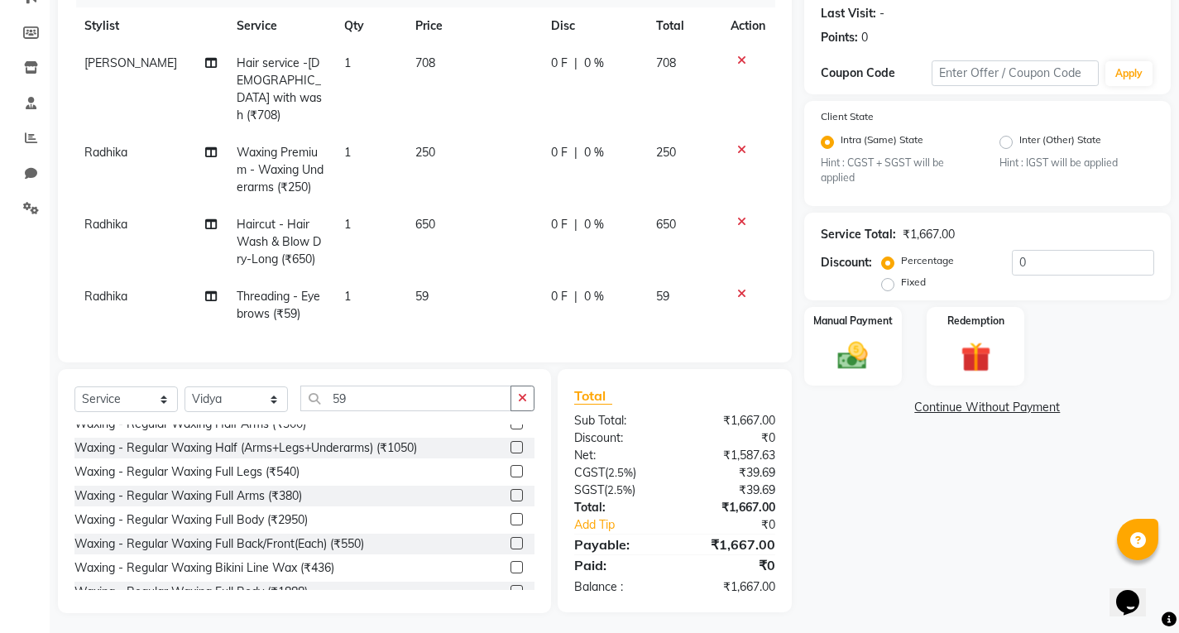
drag, startPoint x: 90, startPoint y: 274, endPoint x: 106, endPoint y: 304, distance: 33.7
click at [92, 289] on span "Radhika" at bounding box center [105, 296] width 43 height 15
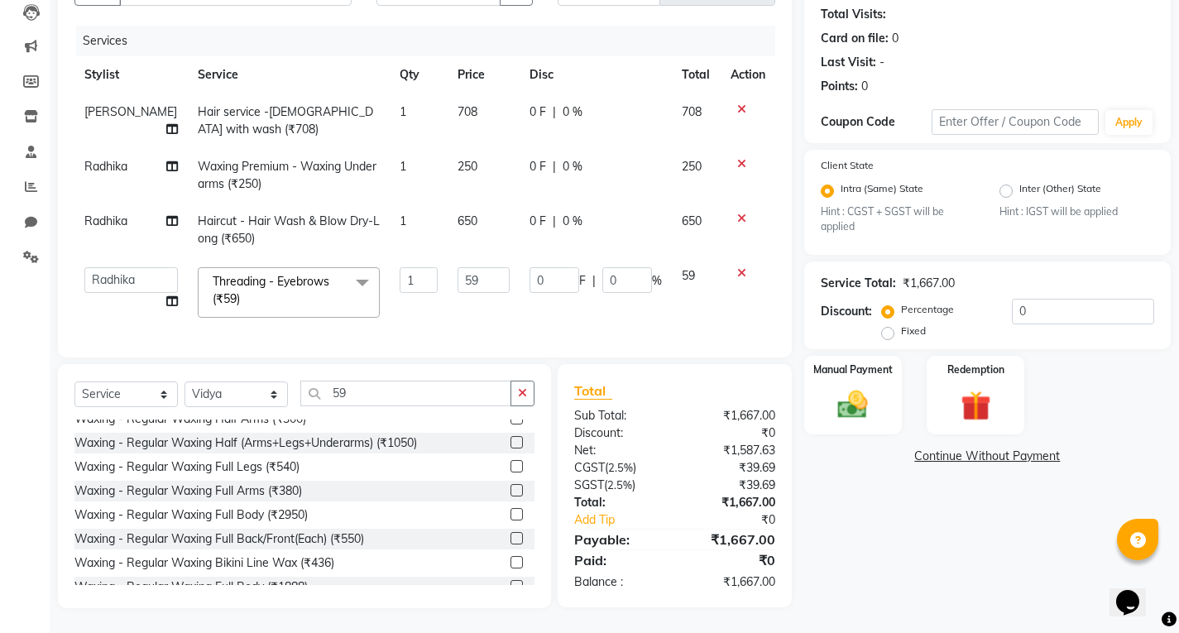
scroll to position [192, 0]
click at [128, 273] on select "[PERSON_NAME] [PERSON_NAME] [PERSON_NAME] [PERSON_NAME] [PERSON_NAME] [PERSON_N…" at bounding box center [130, 280] width 93 height 26
click at [520, 397] on icon "button" at bounding box center [522, 393] width 9 height 12
click at [463, 403] on input "text" at bounding box center [417, 394] width 234 height 26
click at [400, 276] on input "1" at bounding box center [419, 280] width 38 height 26
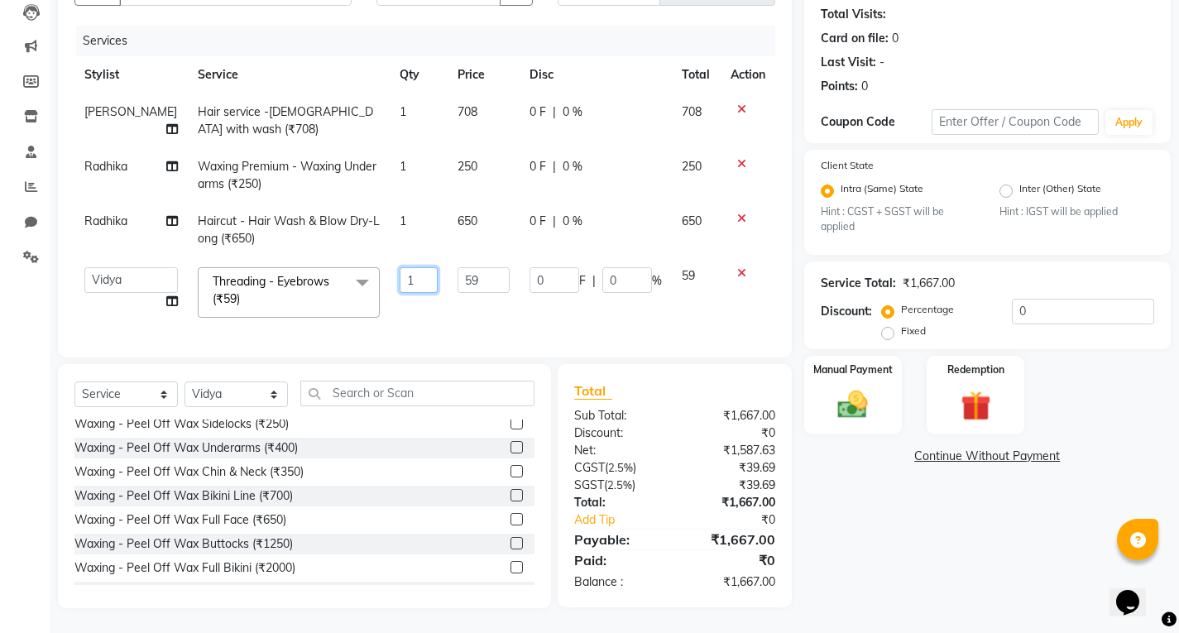
scroll to position [331, 0]
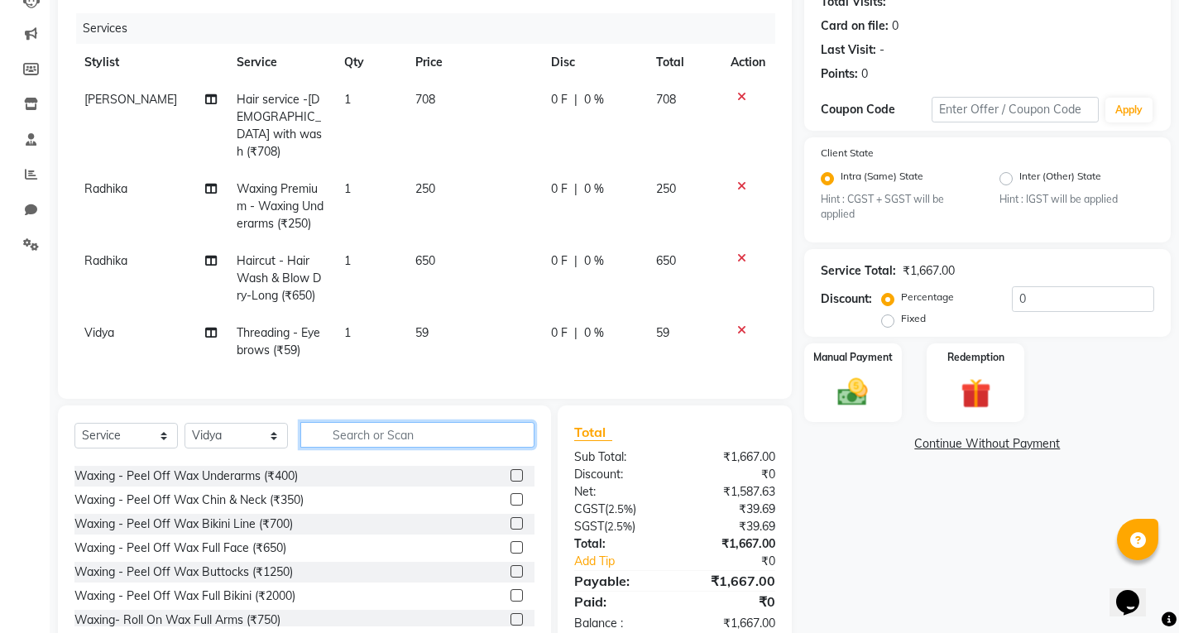
click at [424, 390] on div "Client [PHONE_NUMBER] Date [DATE] Invoice Number V/2025 V/[PHONE_NUMBER] Servic…" at bounding box center [424, 290] width 759 height 717
click at [378, 426] on input "text" at bounding box center [417, 435] width 234 height 26
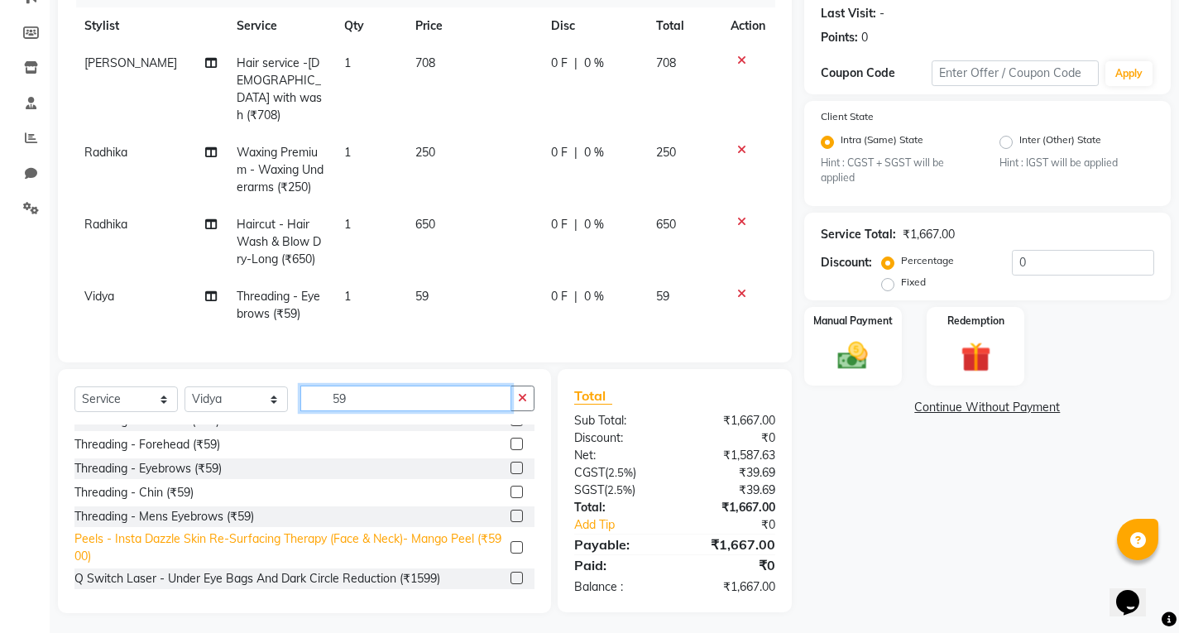
scroll to position [165, 0]
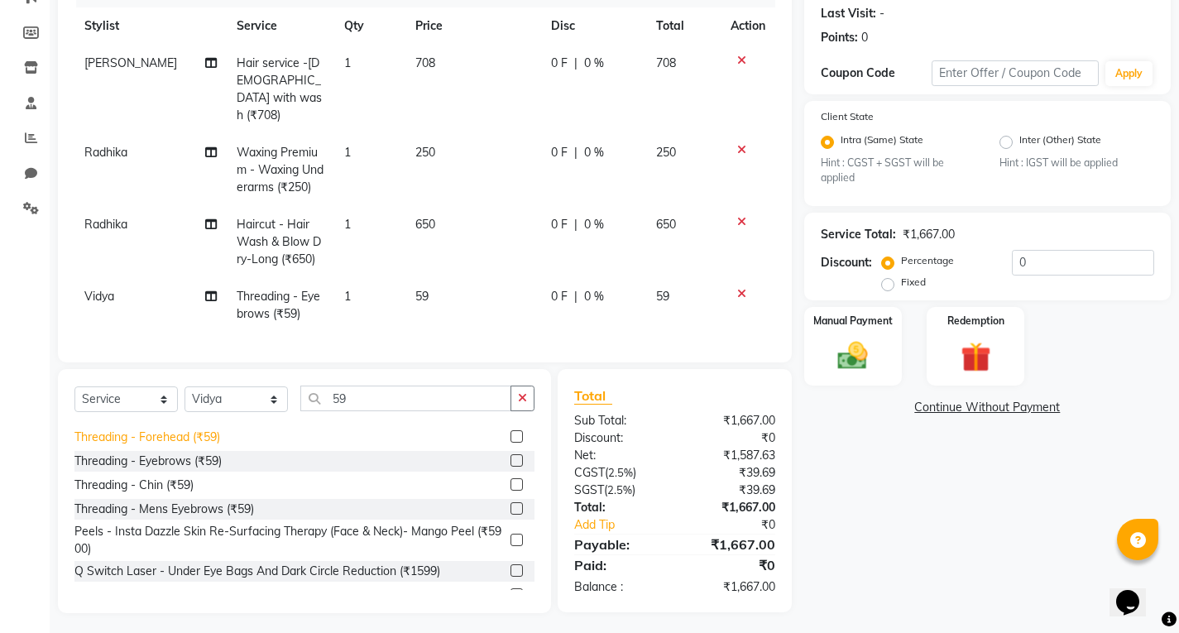
drag, startPoint x: 180, startPoint y: 426, endPoint x: 189, endPoint y: 449, distance: 24.6
click at [181, 428] on div "Threading - Forehead (₹59)" at bounding box center [147, 436] width 146 height 17
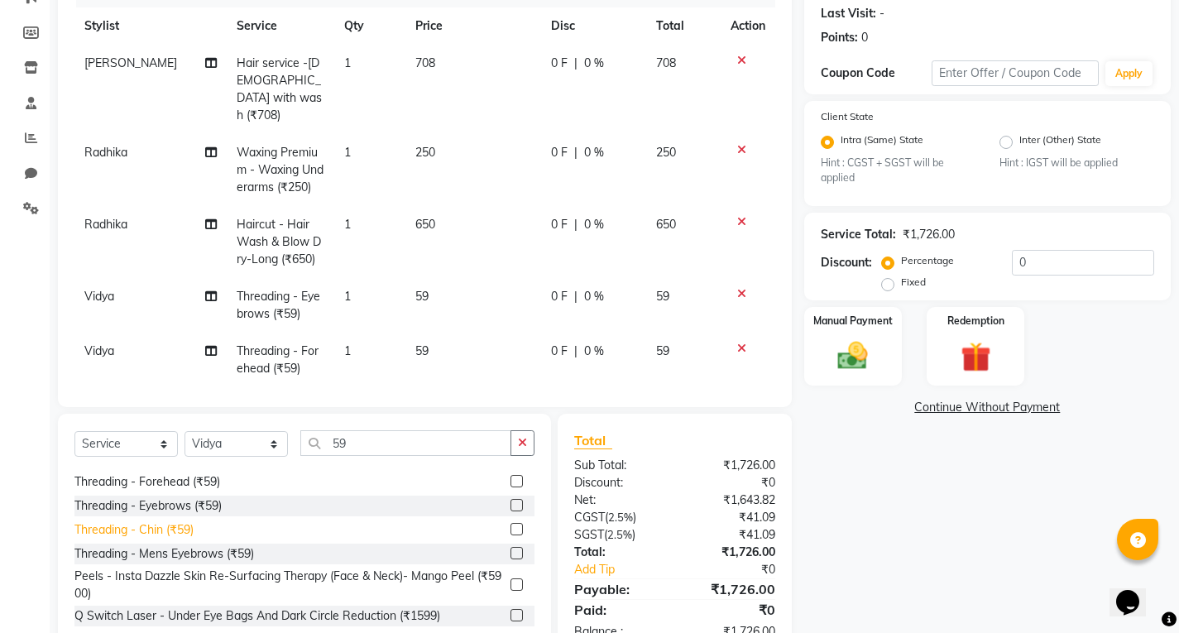
click at [162, 534] on div "Threading - Chin (₹59)" at bounding box center [133, 529] width 119 height 17
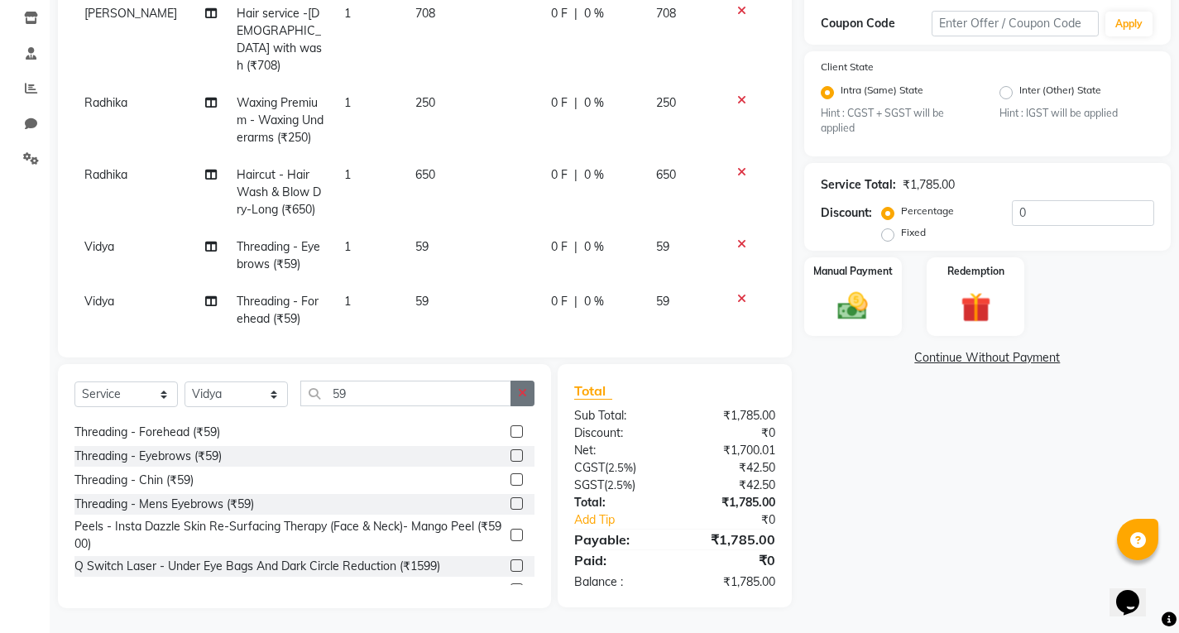
click at [517, 395] on button "button" at bounding box center [522, 394] width 24 height 26
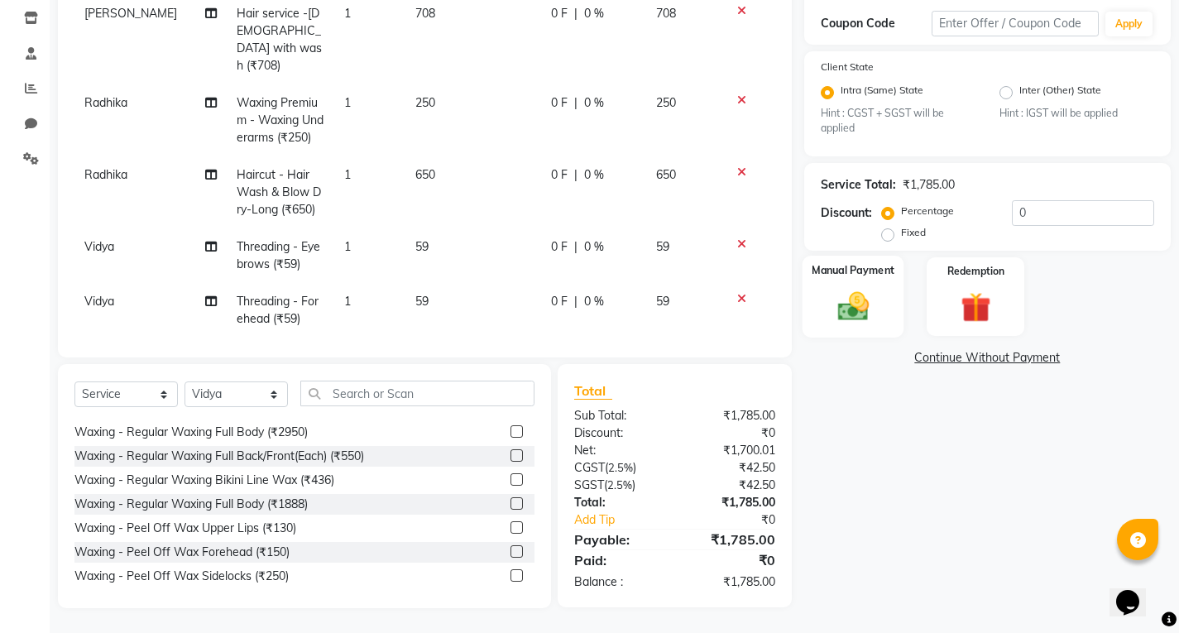
click at [863, 293] on img at bounding box center [852, 307] width 50 height 36
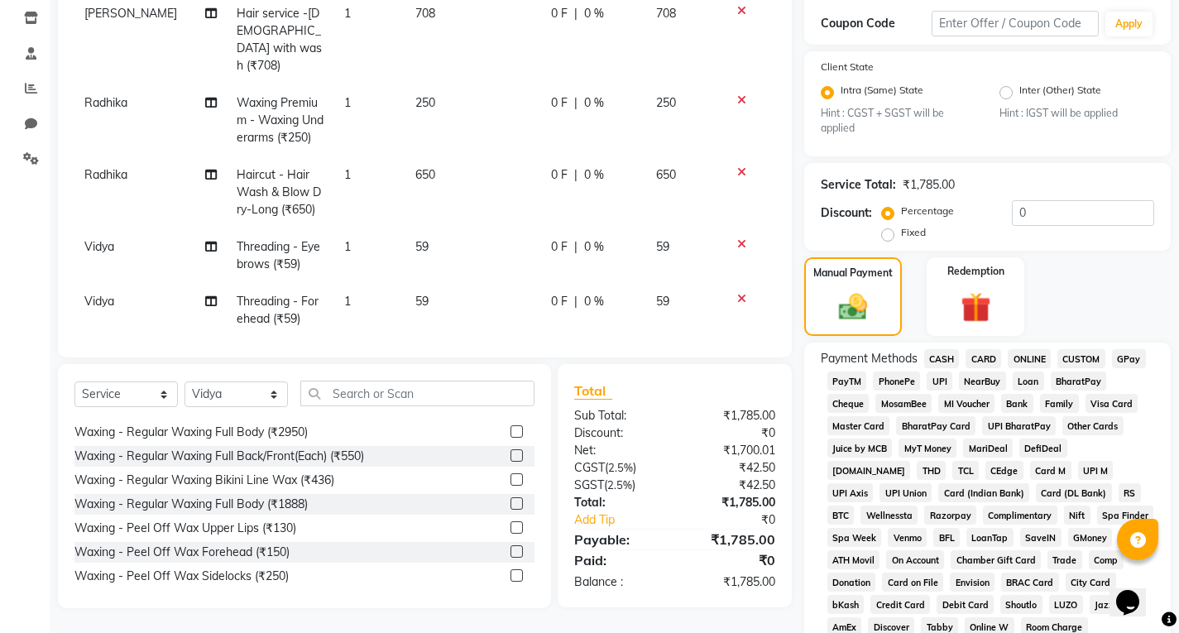
click at [948, 384] on span "UPI" at bounding box center [939, 380] width 26 height 19
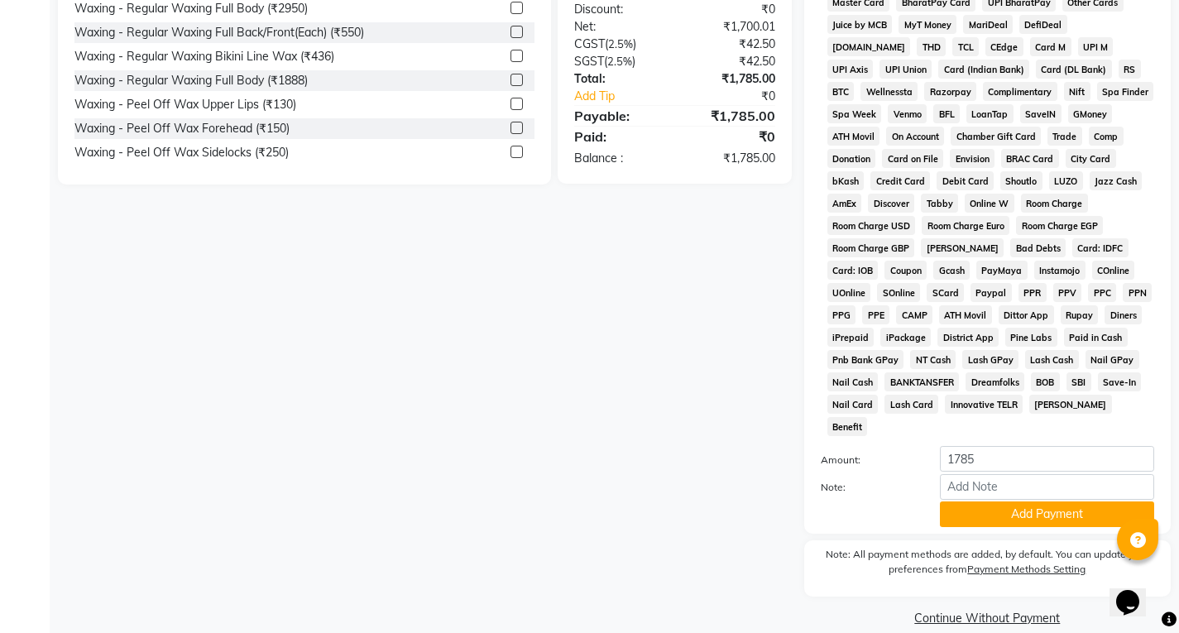
scroll to position [288, 0]
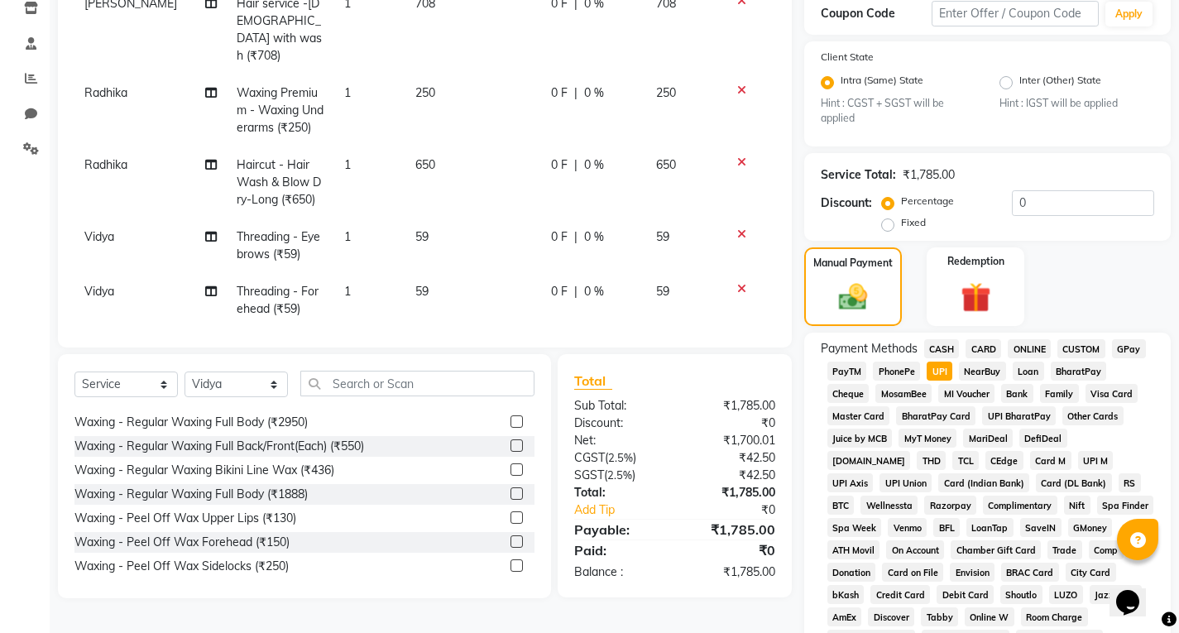
click at [901, 223] on label "Fixed" at bounding box center [913, 222] width 25 height 15
click at [889, 223] on input "Fixed" at bounding box center [891, 223] width 12 height 12
click at [1093, 197] on input "0" at bounding box center [1083, 203] width 142 height 26
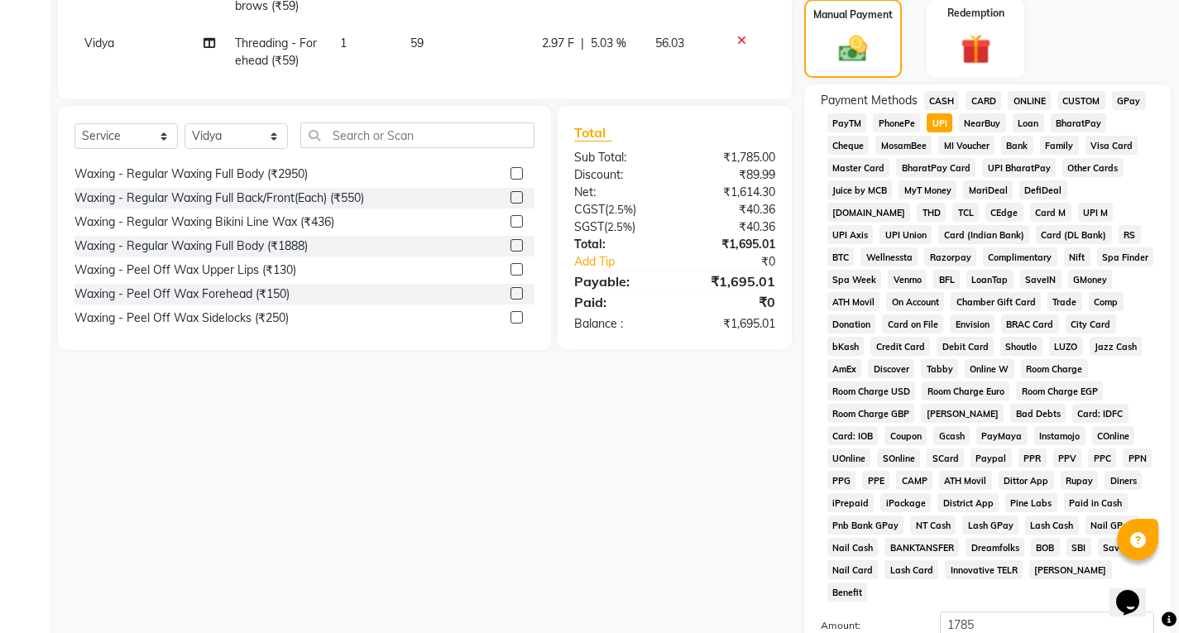
scroll to position [701, 0]
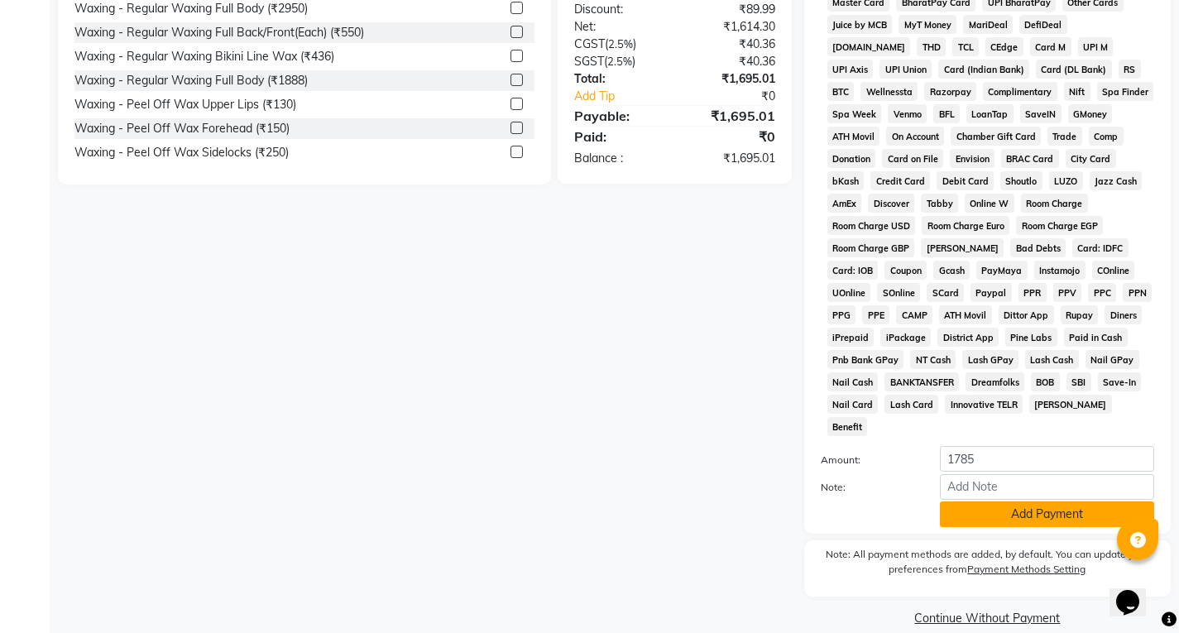
click at [992, 501] on button "Add Payment" at bounding box center [1047, 514] width 214 height 26
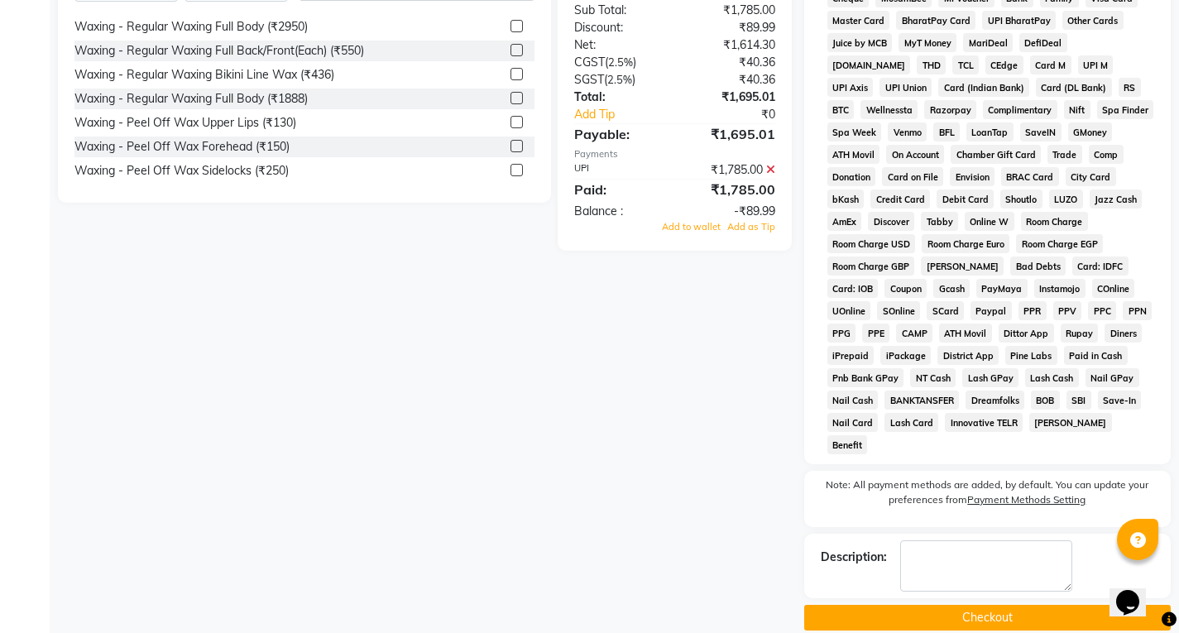
click at [771, 168] on icon at bounding box center [770, 170] width 9 height 12
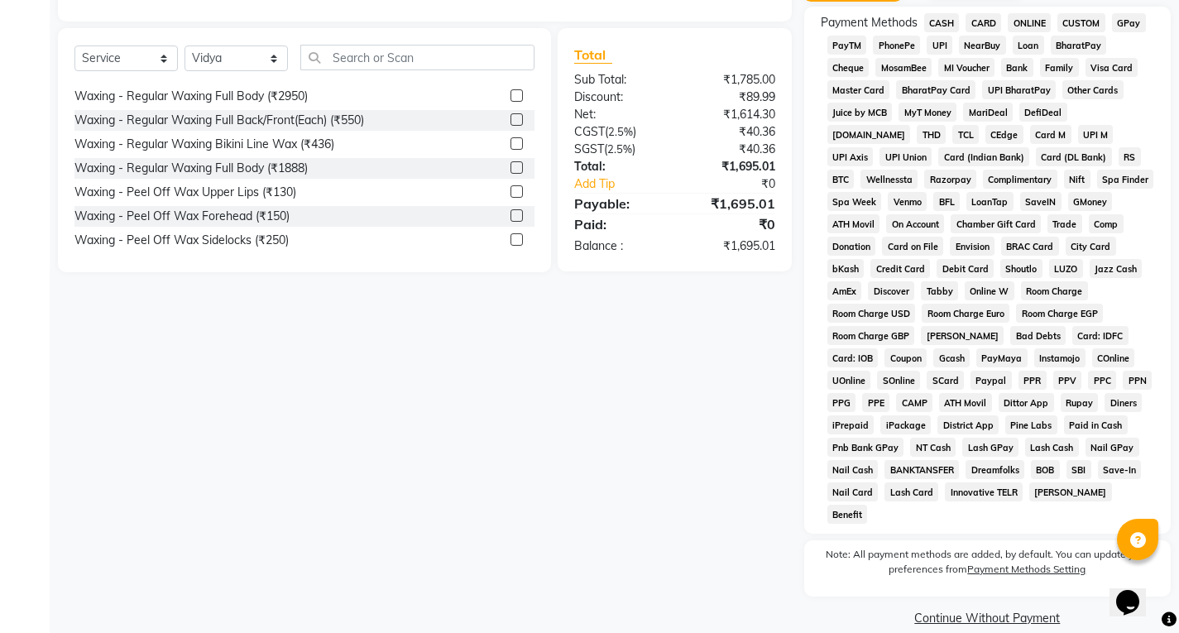
scroll to position [283, 0]
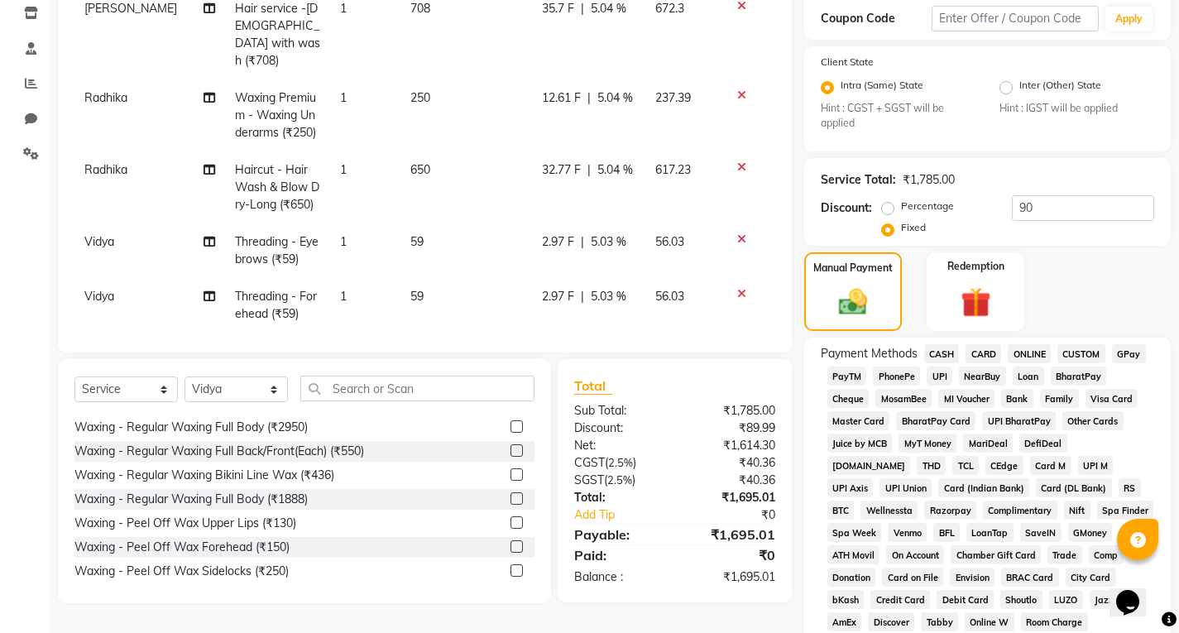
click at [944, 371] on span "UPI" at bounding box center [939, 375] width 26 height 19
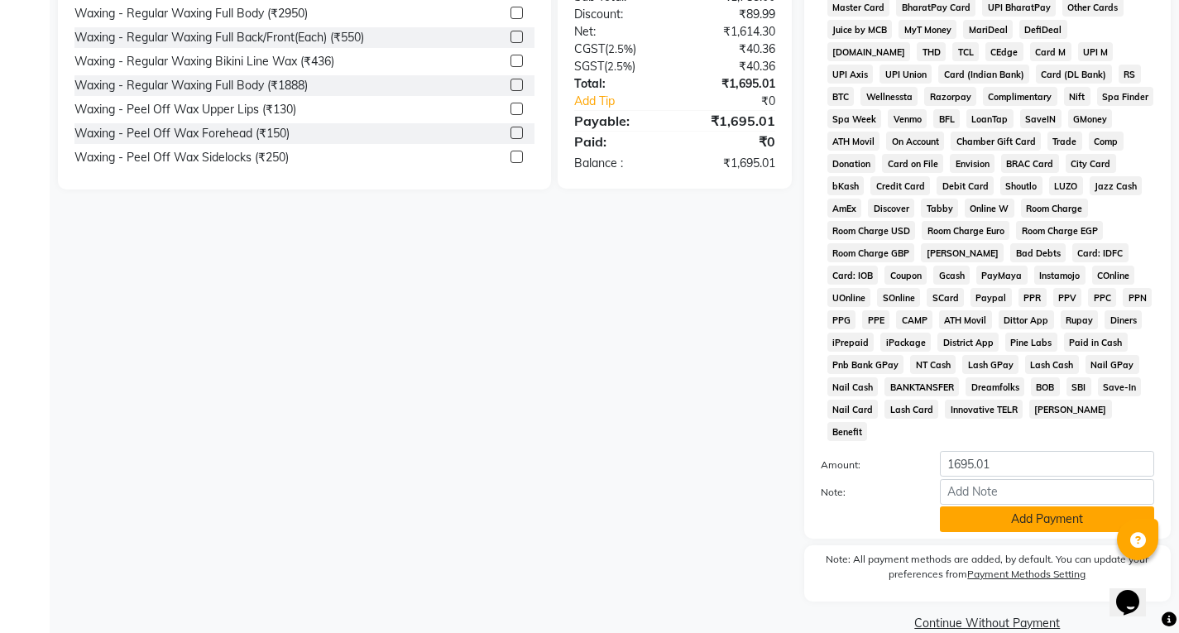
click at [1016, 506] on button "Add Payment" at bounding box center [1047, 519] width 214 height 26
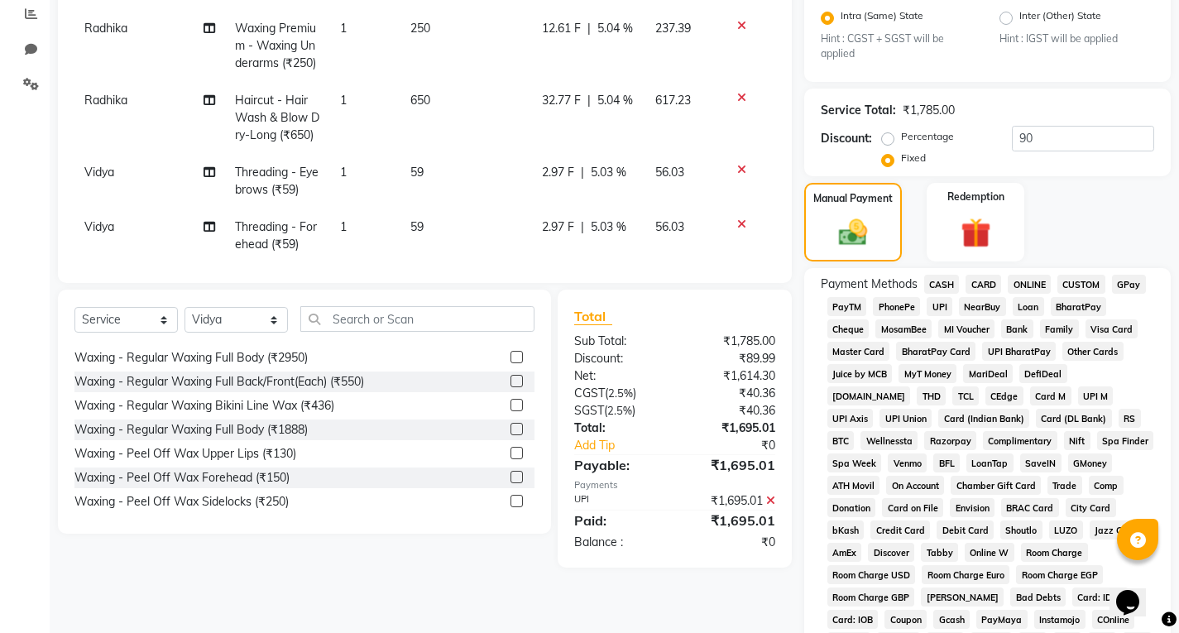
scroll to position [683, 0]
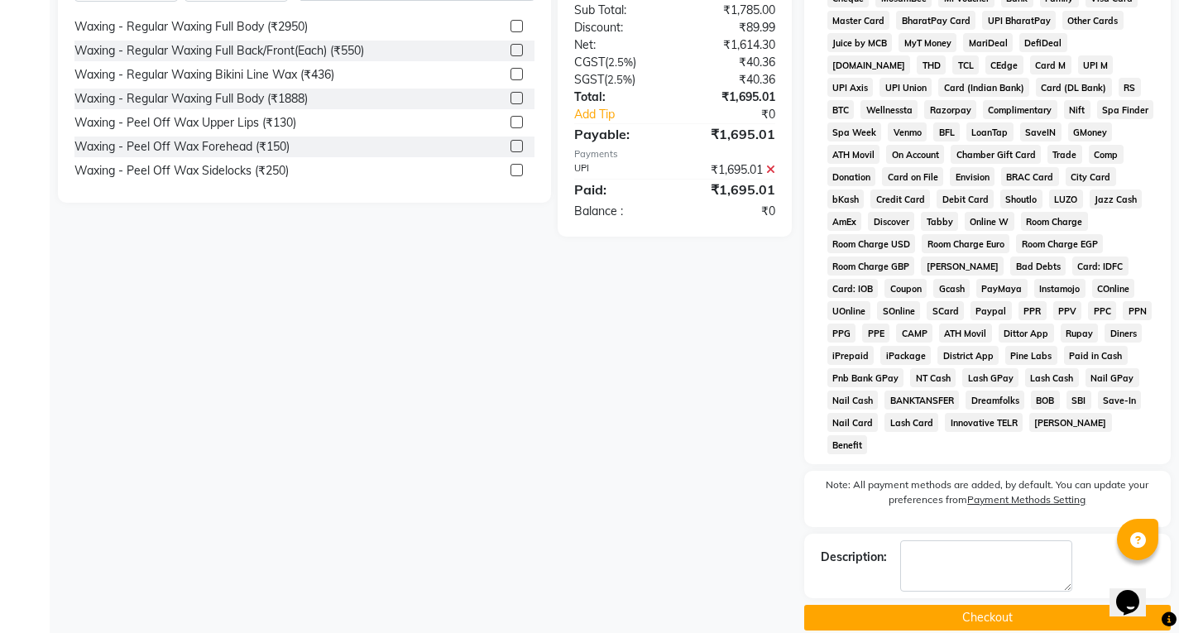
click at [950, 605] on button "Checkout" at bounding box center [987, 618] width 366 height 26
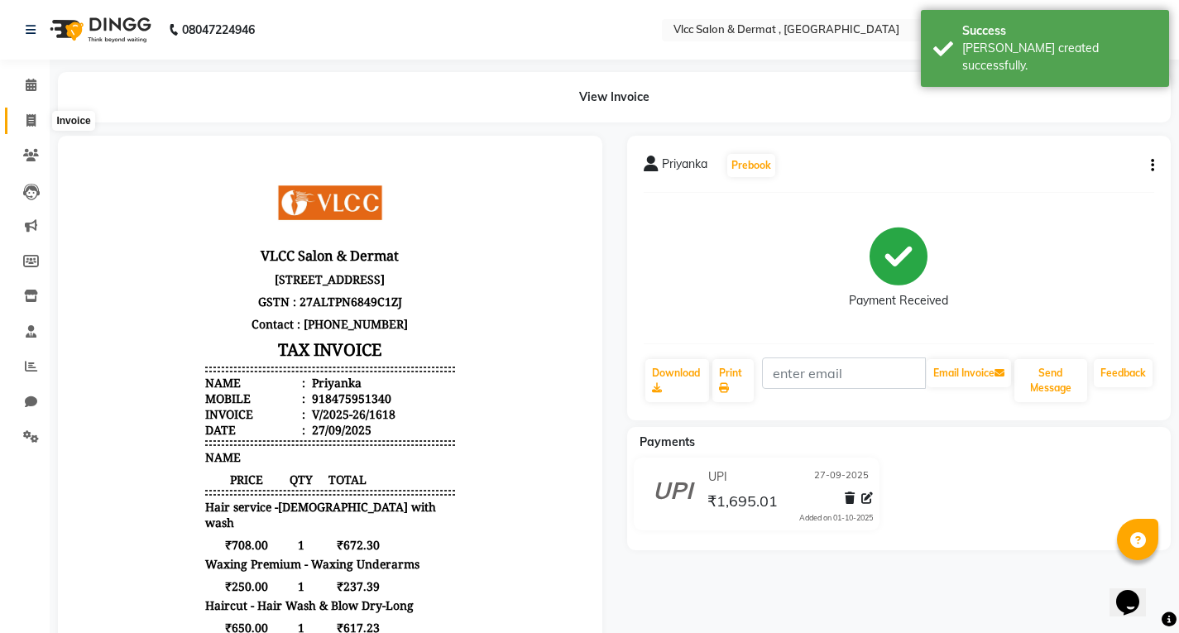
drag, startPoint x: 25, startPoint y: 122, endPoint x: 28, endPoint y: 131, distance: 8.9
click at [25, 122] on span at bounding box center [31, 121] width 29 height 19
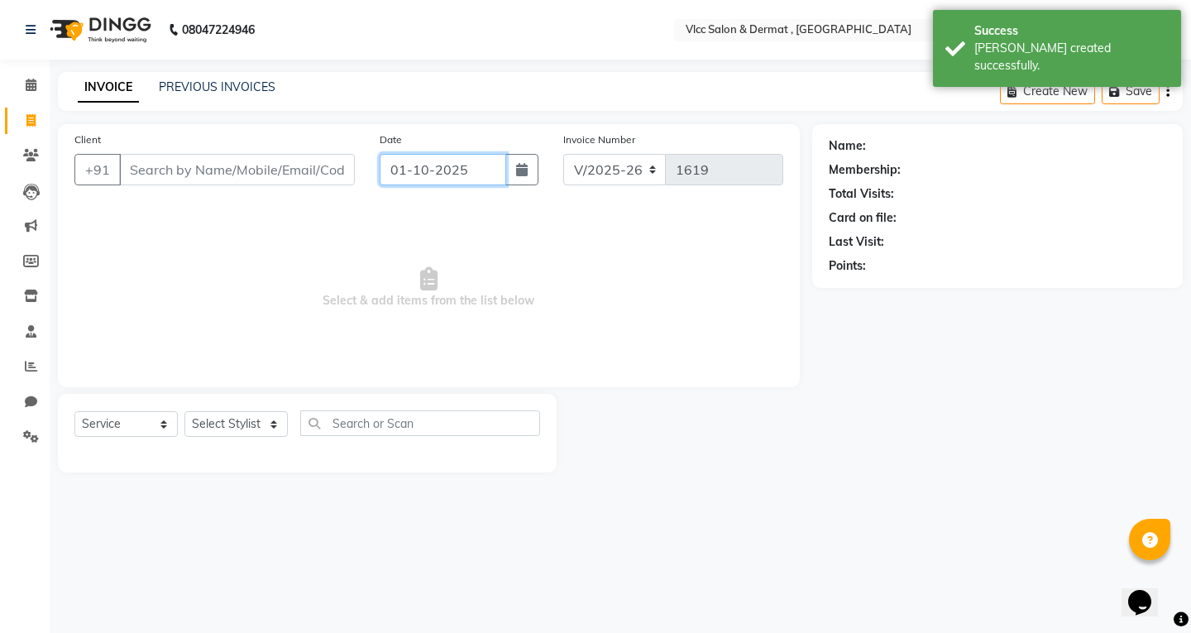
click at [397, 178] on input "01-10-2025" at bounding box center [443, 169] width 127 height 31
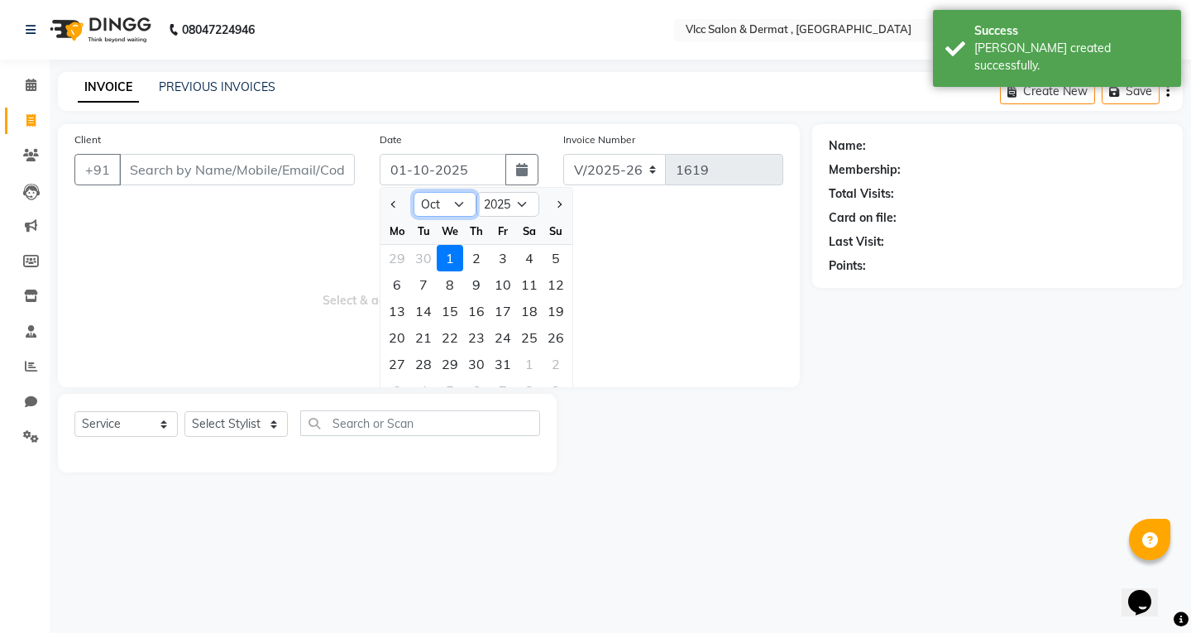
click at [454, 206] on select "Jan Feb Mar Apr May Jun [DATE] Aug Sep Oct Nov Dec" at bounding box center [445, 204] width 63 height 25
click at [414, 192] on select "Jan Feb Mar Apr May Jun [DATE] Aug Sep Oct Nov Dec" at bounding box center [445, 204] width 63 height 25
click at [531, 339] on div "27" at bounding box center [529, 337] width 26 height 26
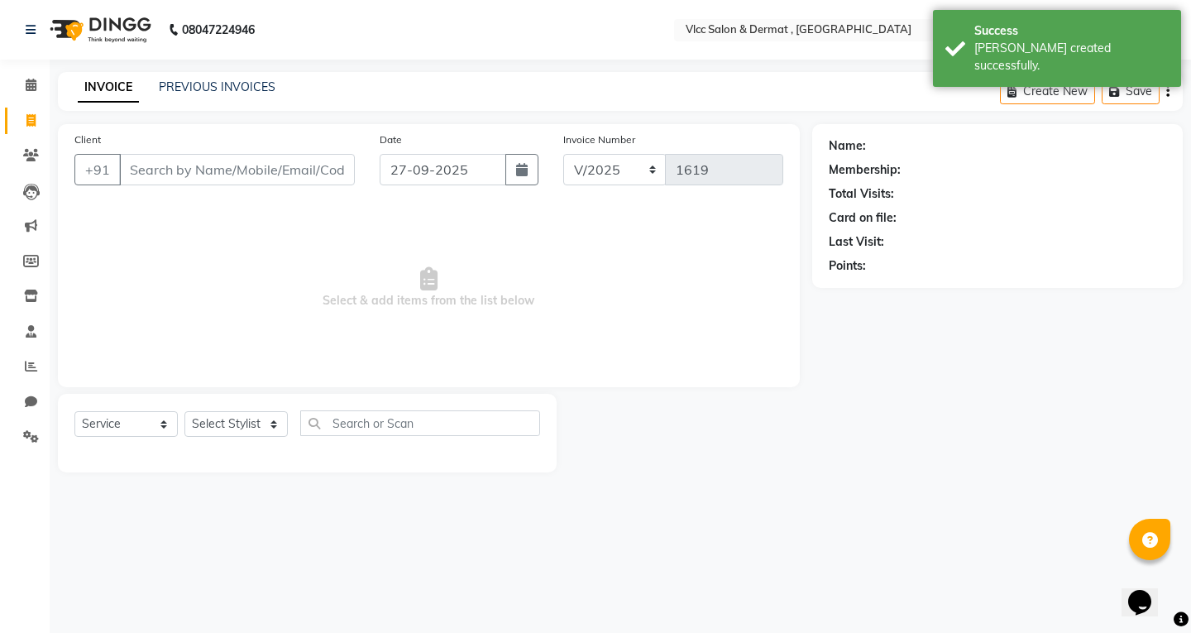
click at [172, 150] on div "Client +91" at bounding box center [214, 165] width 305 height 68
click at [197, 170] on input "Client" at bounding box center [237, 169] width 236 height 31
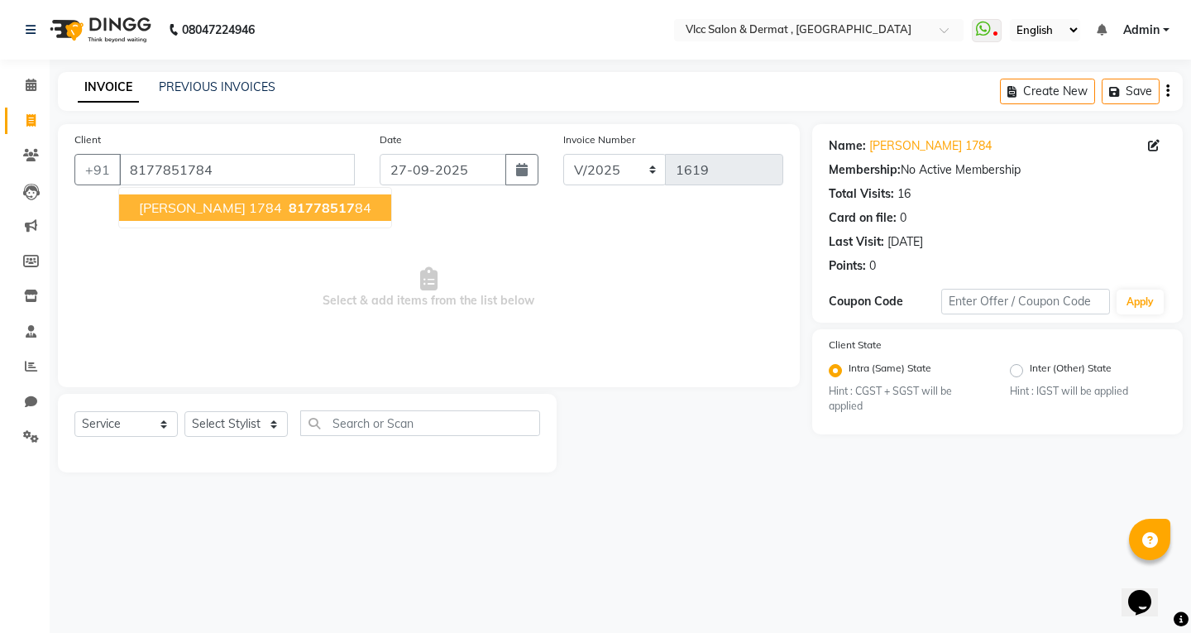
click at [235, 208] on span "[PERSON_NAME] 1784" at bounding box center [210, 207] width 143 height 17
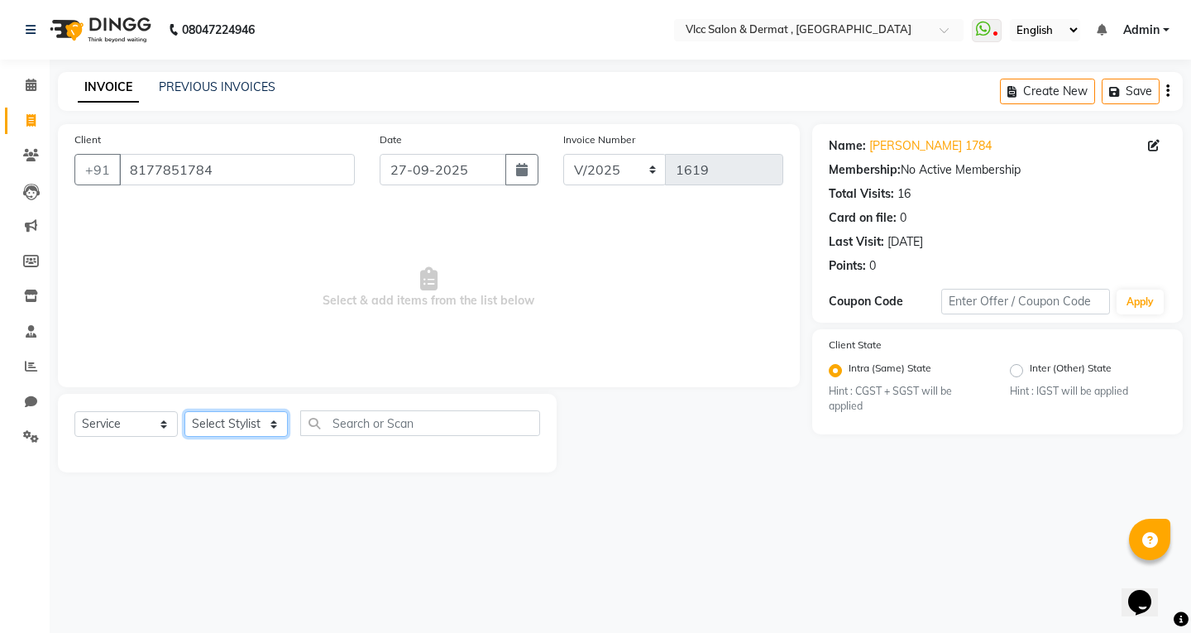
click at [247, 425] on select "Select Stylist [PERSON_NAME] [PERSON_NAME] [PERSON_NAME] [PERSON_NAME] [PERSON_…" at bounding box center [235, 424] width 103 height 26
click at [184, 411] on select "Select Stylist [PERSON_NAME] [PERSON_NAME] [PERSON_NAME] [PERSON_NAME] [PERSON_…" at bounding box center [235, 424] width 103 height 26
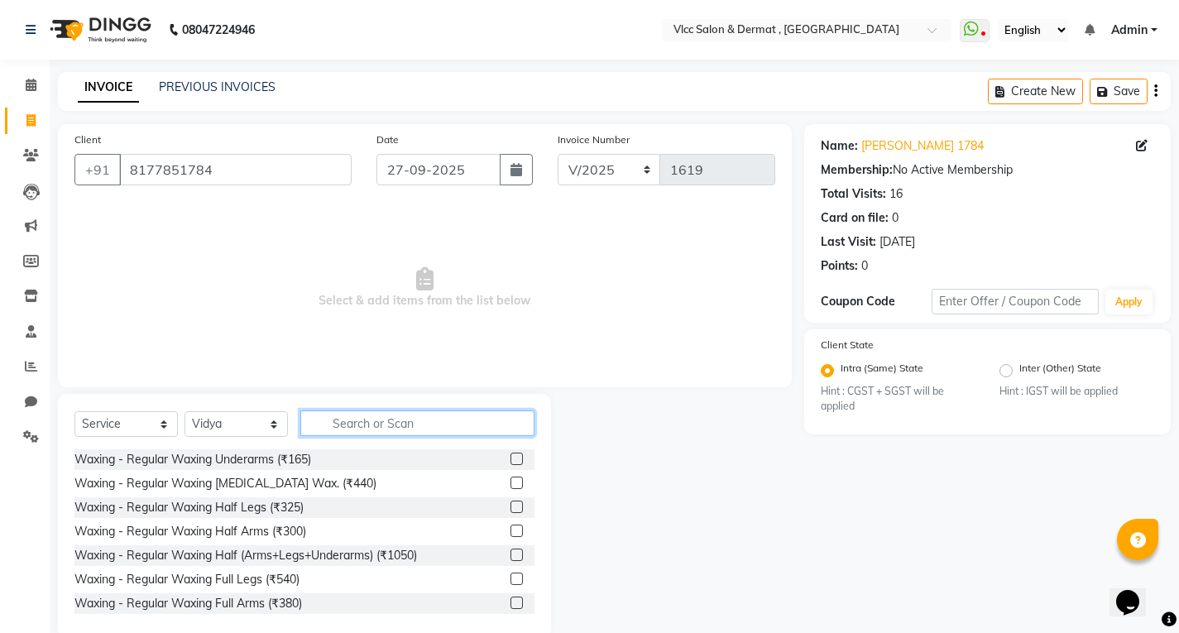
click at [342, 419] on input "text" at bounding box center [417, 423] width 234 height 26
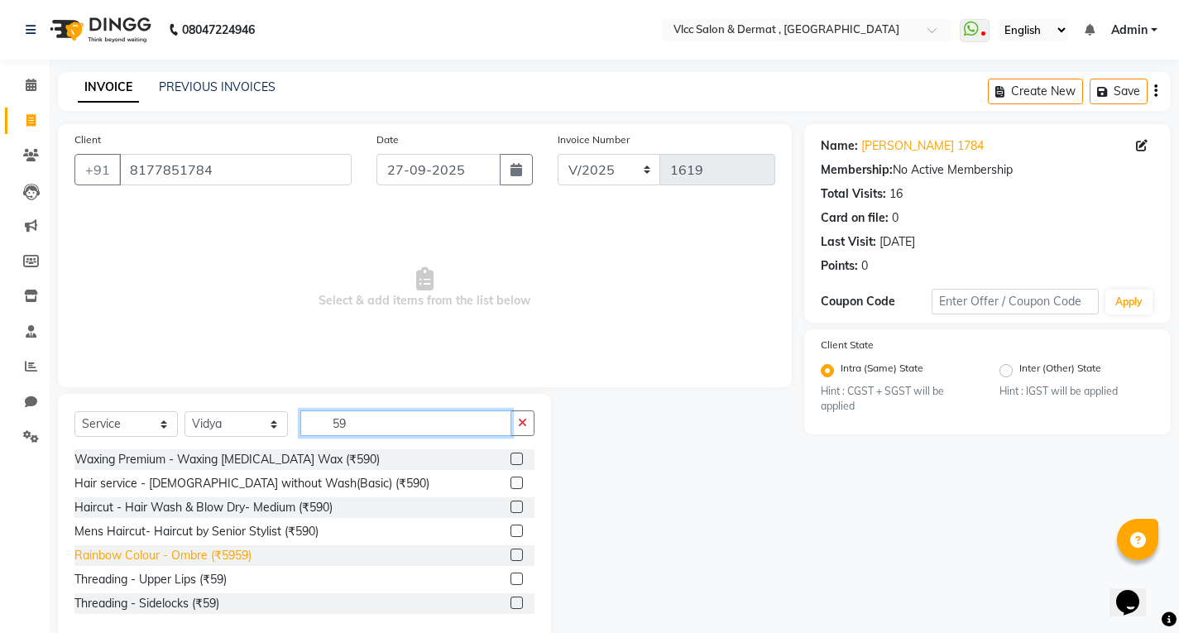
scroll to position [83, 0]
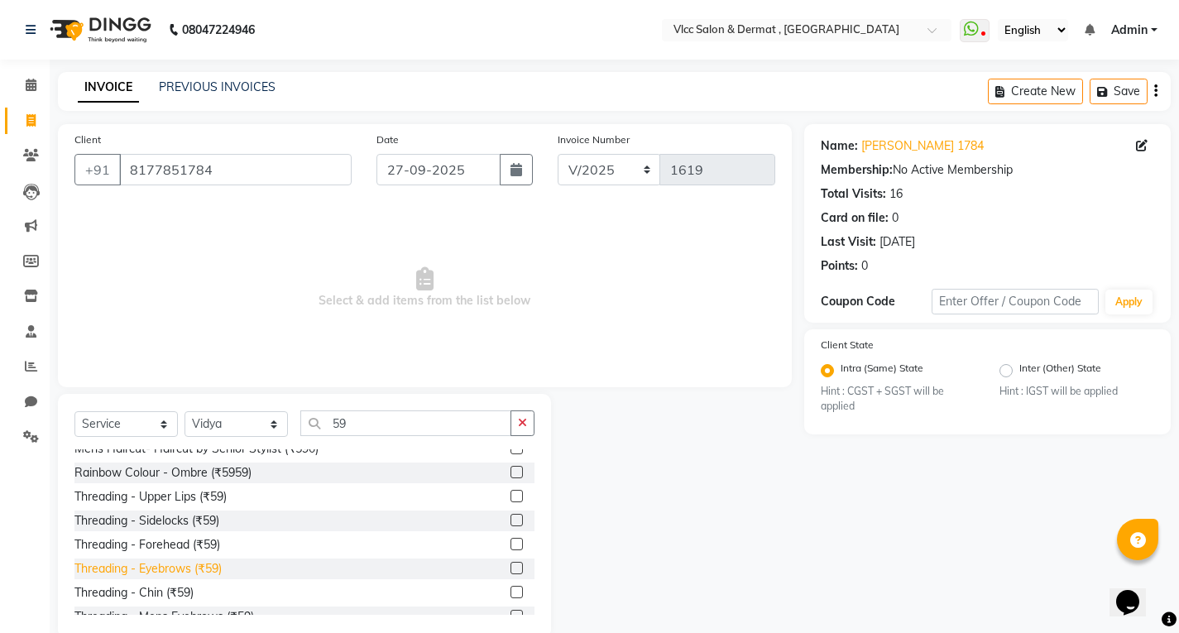
click at [152, 568] on div "Threading - Eyebrows (₹59)" at bounding box center [147, 568] width 147 height 17
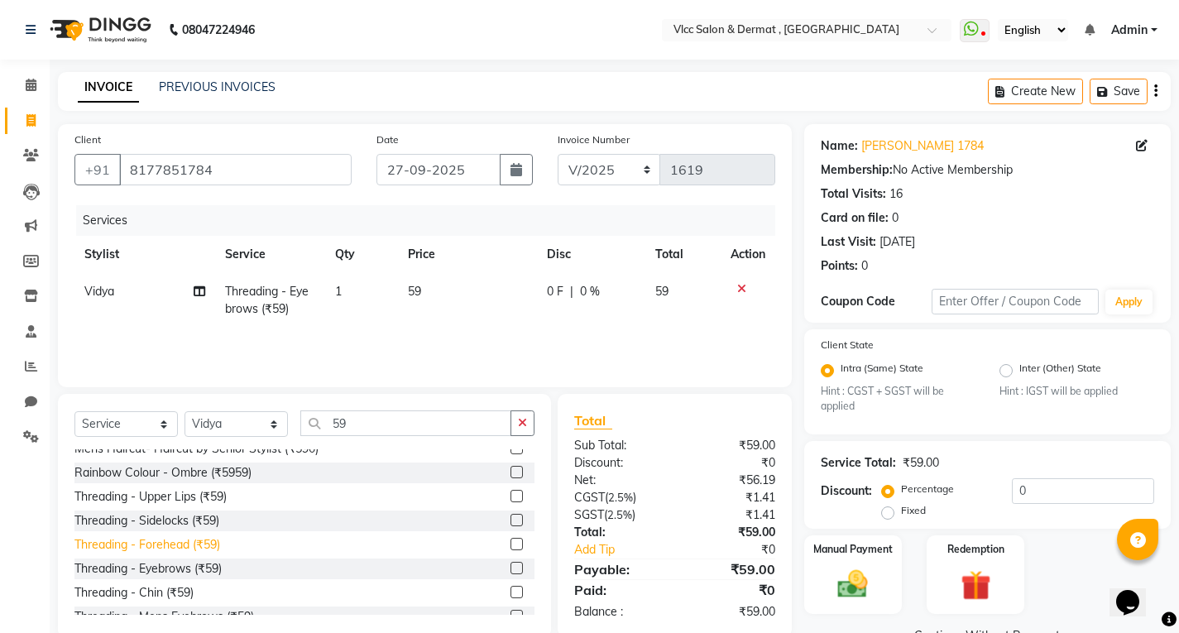
click at [157, 544] on div "Threading - Forehead (₹59)" at bounding box center [147, 544] width 146 height 17
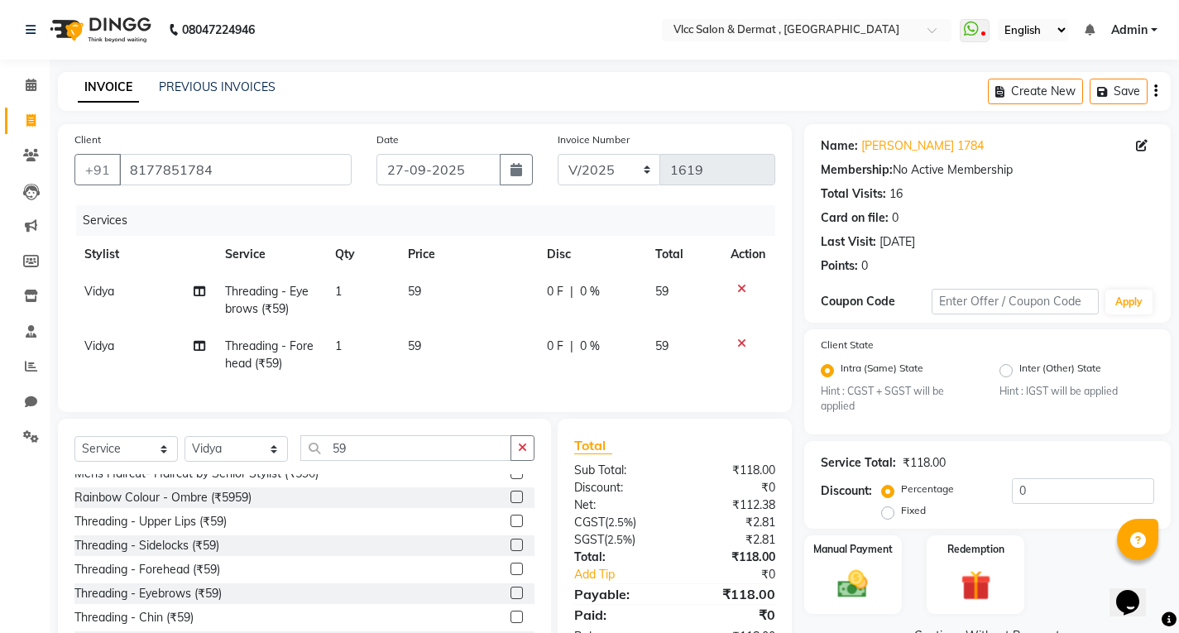
drag, startPoint x: 160, startPoint y: 528, endPoint x: 163, endPoint y: 539, distance: 11.8
click at [161, 527] on div "Threading - Upper Lips (₹59)" at bounding box center [150, 521] width 152 height 17
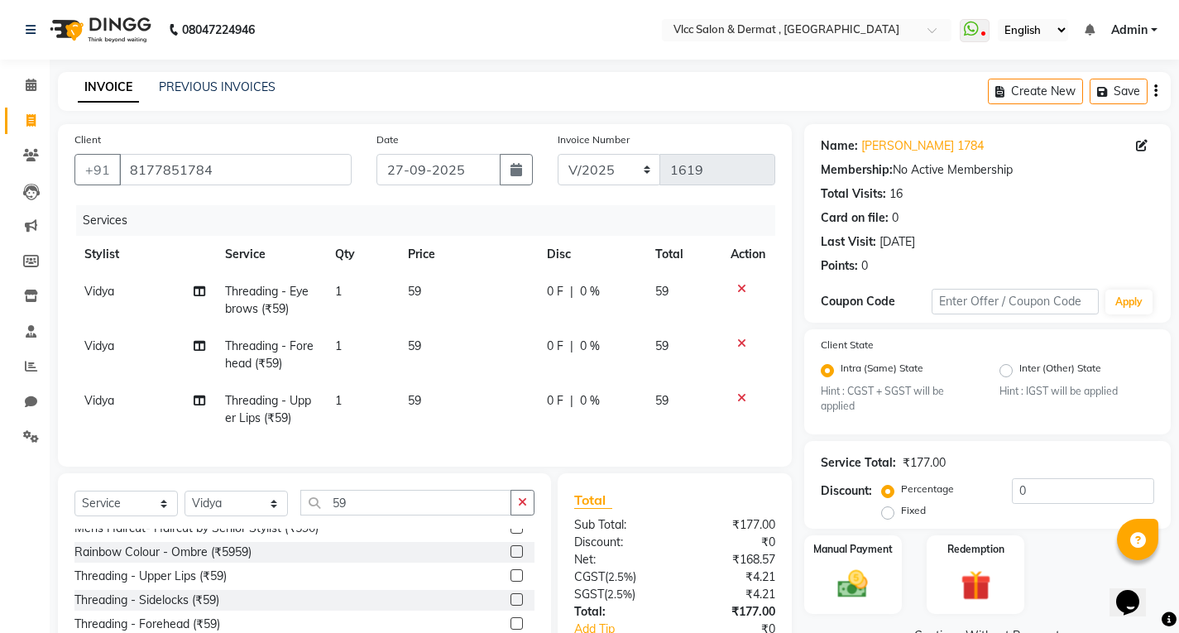
scroll to position [122, 0]
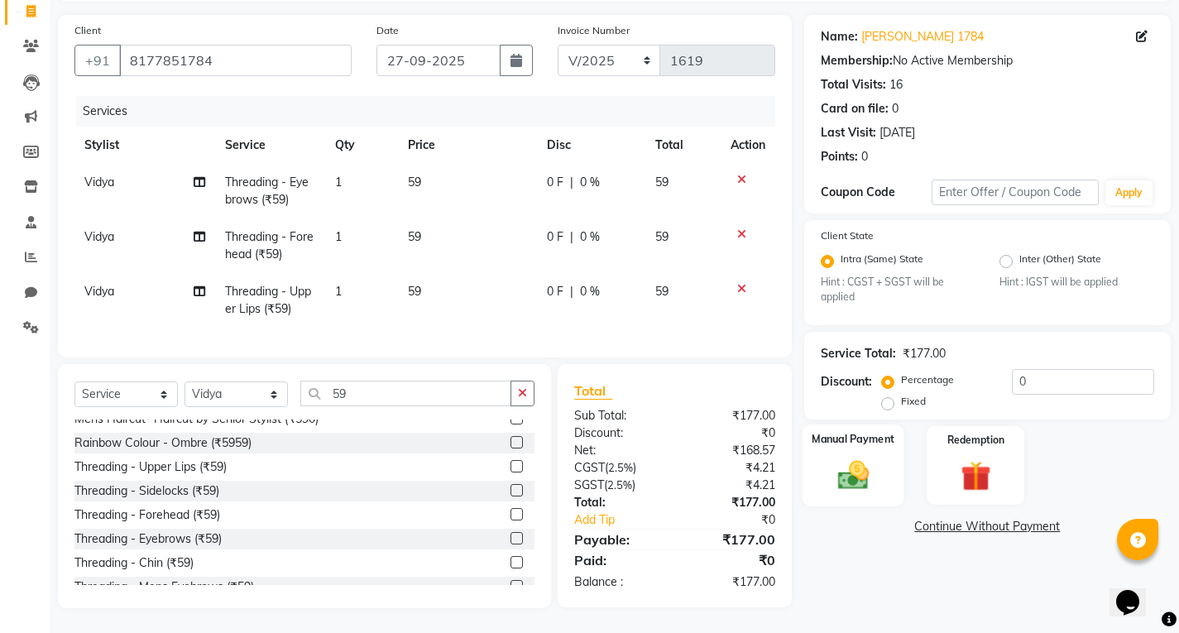
click at [868, 457] on img at bounding box center [852, 475] width 50 height 36
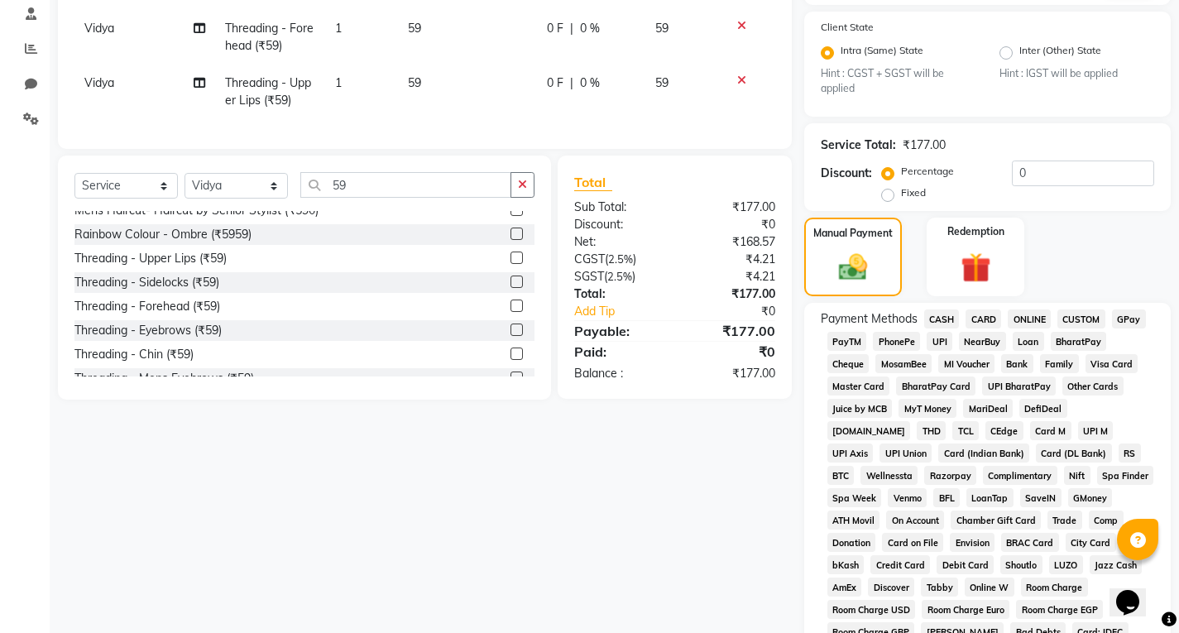
scroll to position [370, 0]
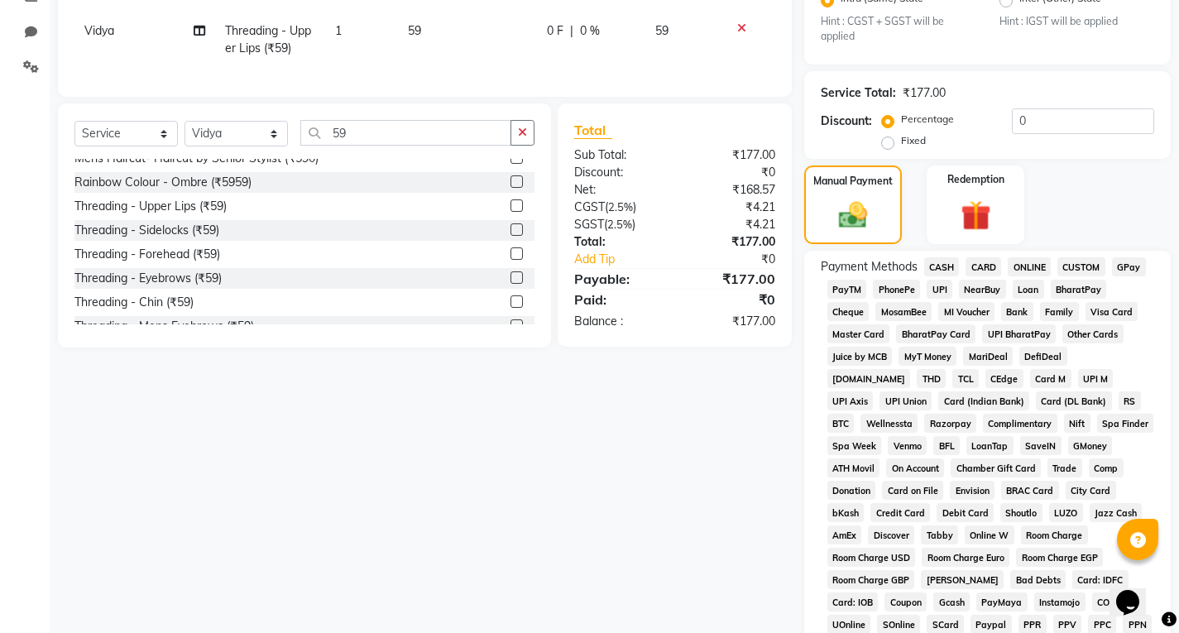
drag, startPoint x: 936, startPoint y: 285, endPoint x: 937, endPoint y: 300, distance: 15.7
click at [937, 285] on span "UPI" at bounding box center [939, 289] width 26 height 19
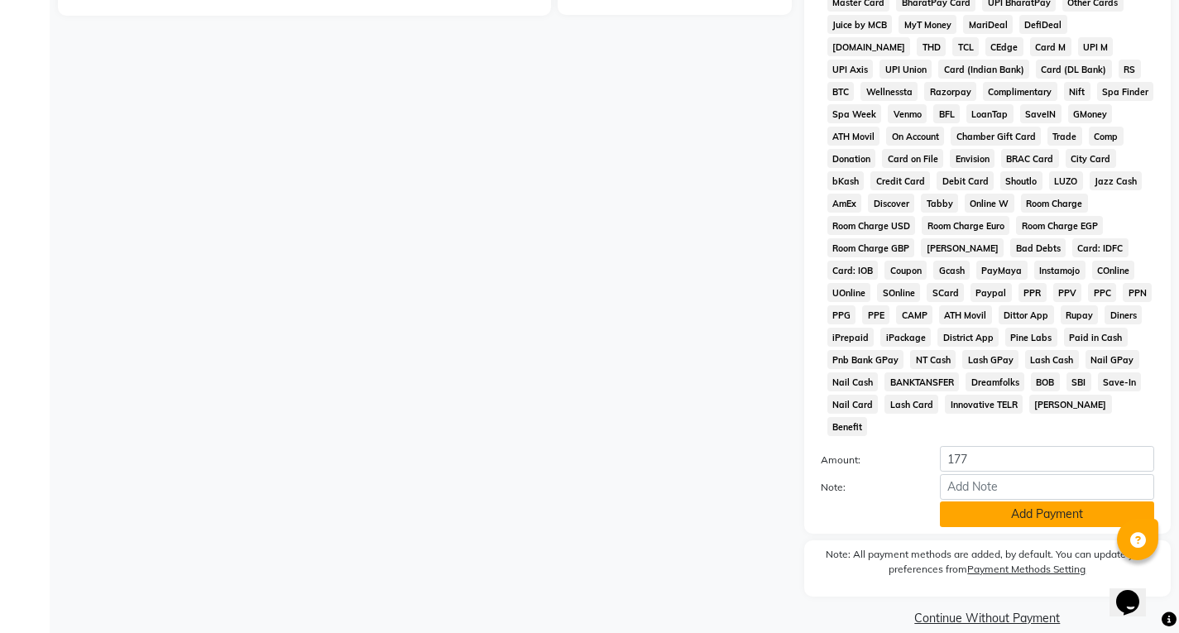
click at [990, 501] on button "Add Payment" at bounding box center [1047, 514] width 214 height 26
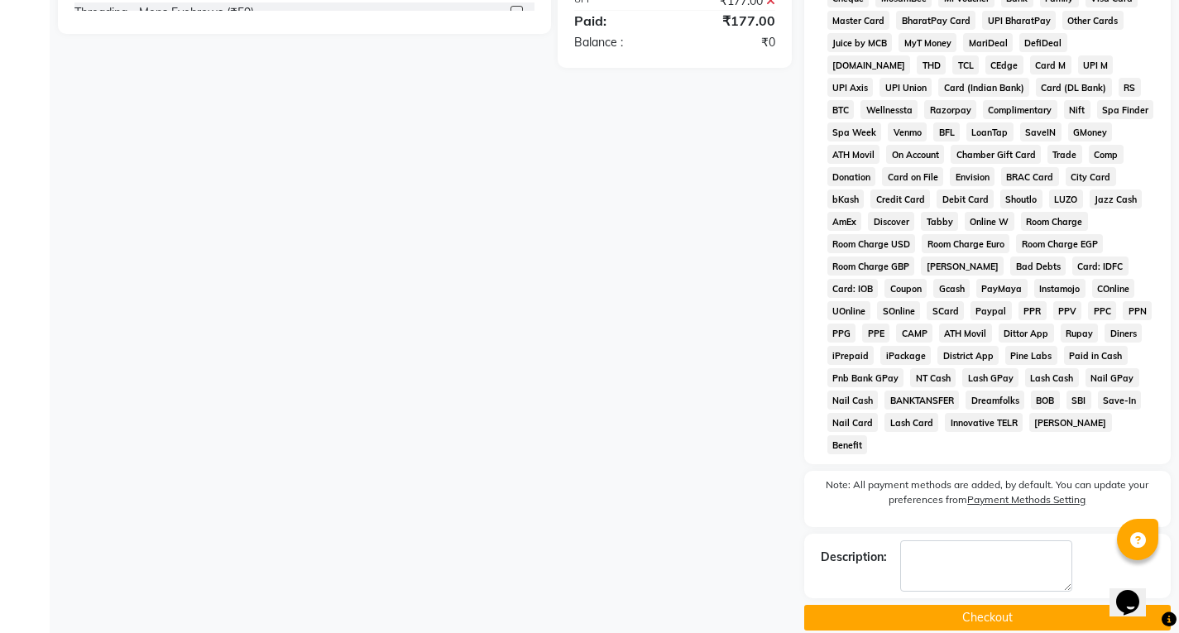
click at [974, 605] on button "Checkout" at bounding box center [987, 618] width 366 height 26
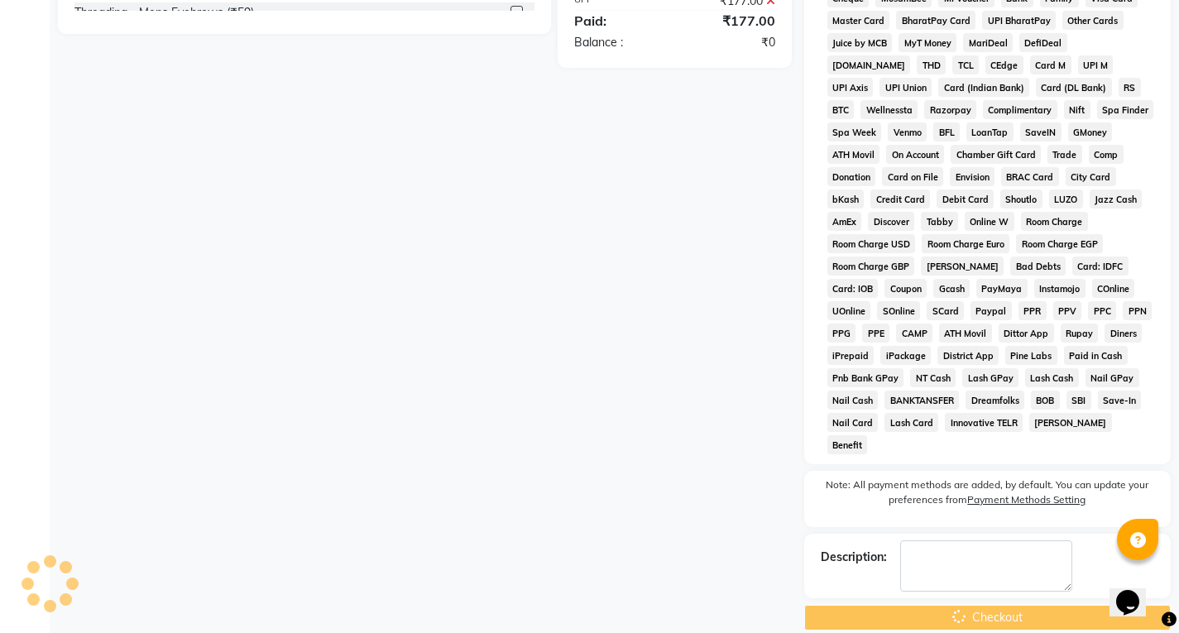
scroll to position [104, 0]
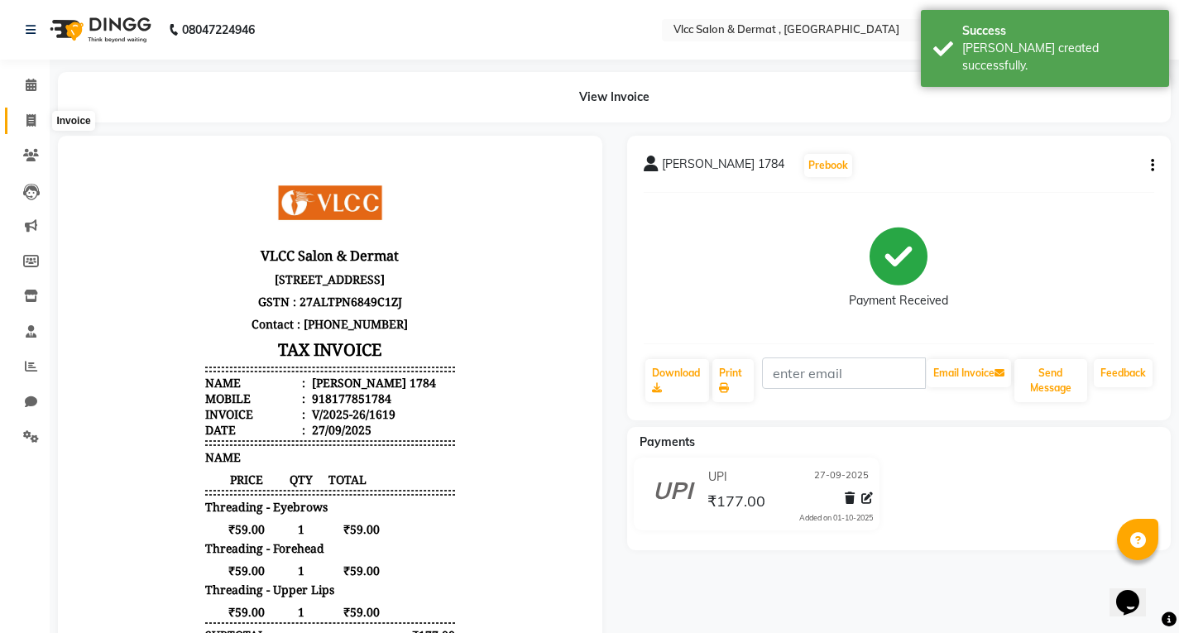
click at [31, 123] on icon at bounding box center [30, 120] width 9 height 12
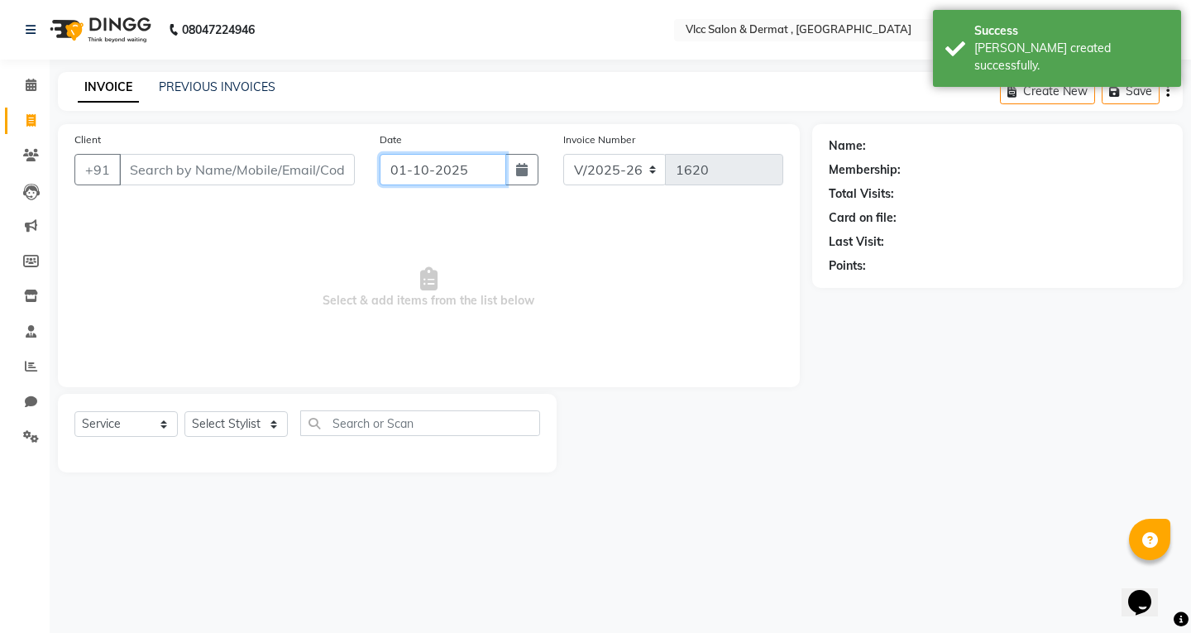
click at [394, 179] on input "01-10-2025" at bounding box center [443, 169] width 127 height 31
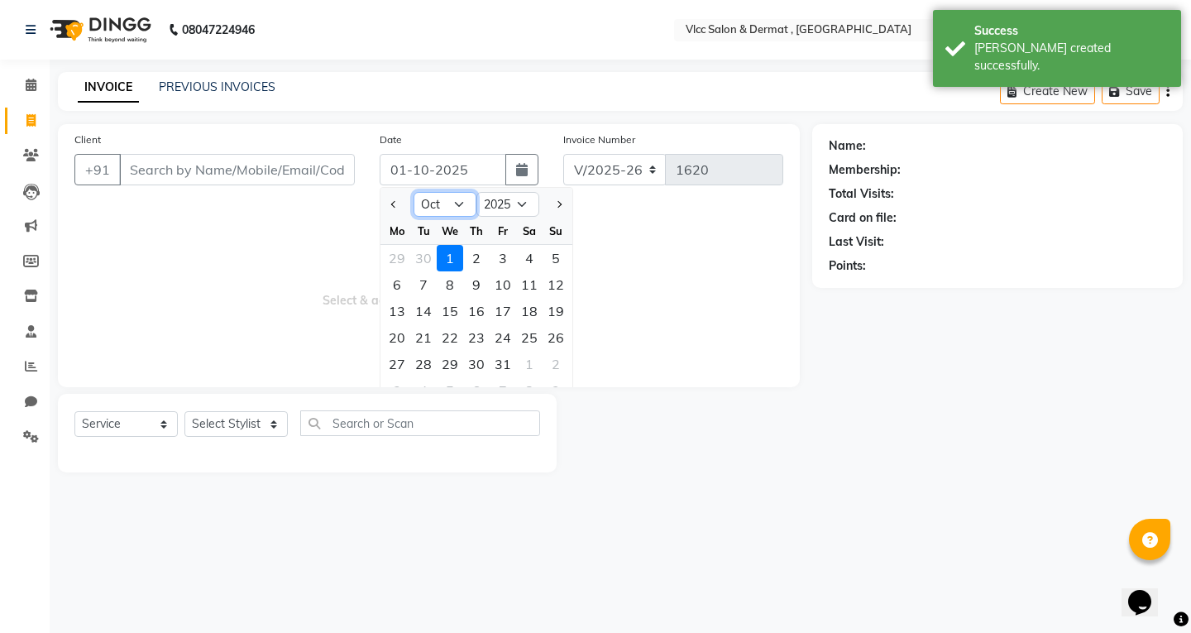
drag, startPoint x: 462, startPoint y: 194, endPoint x: 462, endPoint y: 209, distance: 14.9
click at [462, 194] on select "Jan Feb Mar Apr May Jun [DATE] Aug Sep Oct Nov Dec" at bounding box center [445, 204] width 63 height 25
click at [414, 192] on select "Jan Feb Mar Apr May Jun [DATE] Aug Sep Oct Nov Dec" at bounding box center [445, 204] width 63 height 25
click at [534, 339] on div "27" at bounding box center [529, 337] width 26 height 26
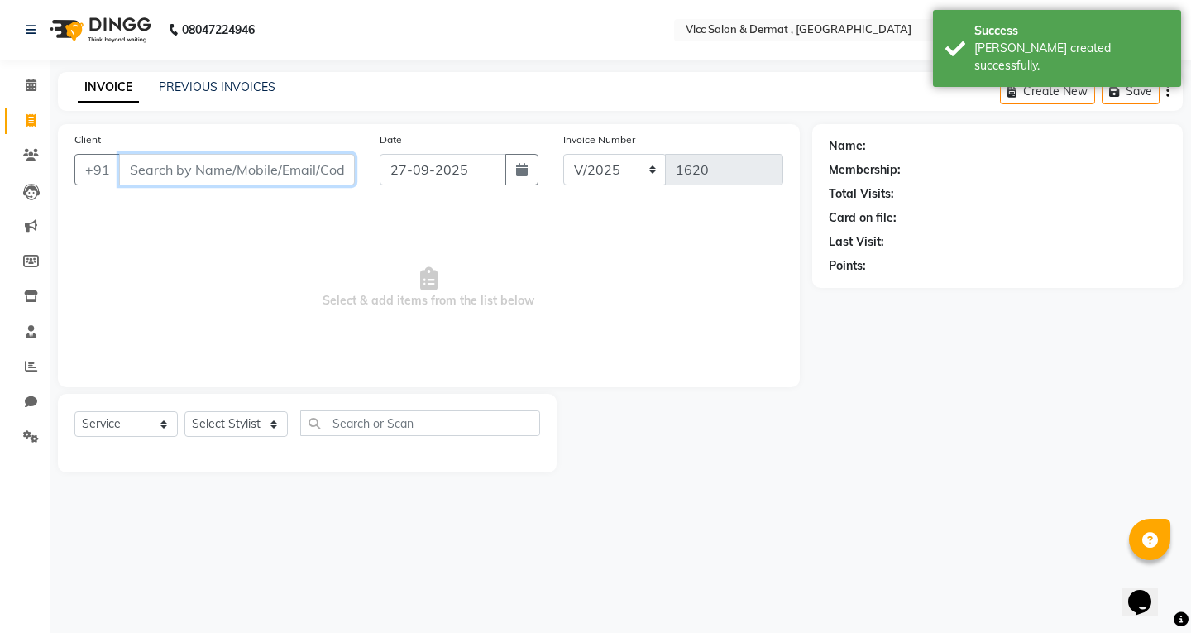
click at [306, 170] on input "Client" at bounding box center [237, 169] width 236 height 31
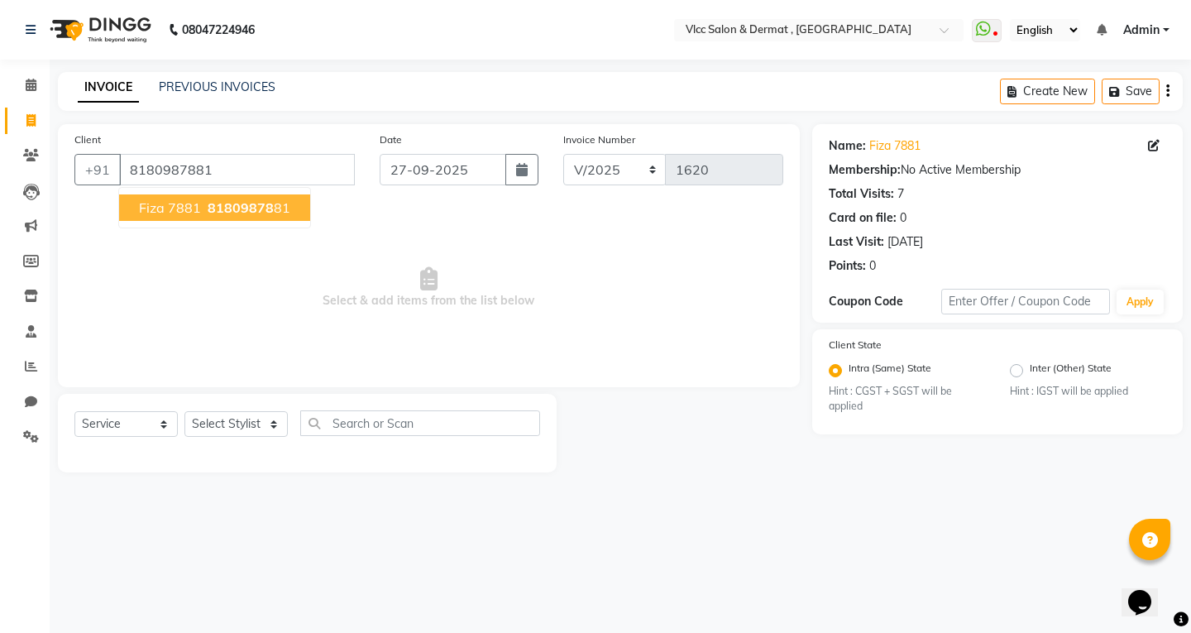
click at [266, 195] on button "Fiza 7881 81809878 81" at bounding box center [214, 207] width 191 height 26
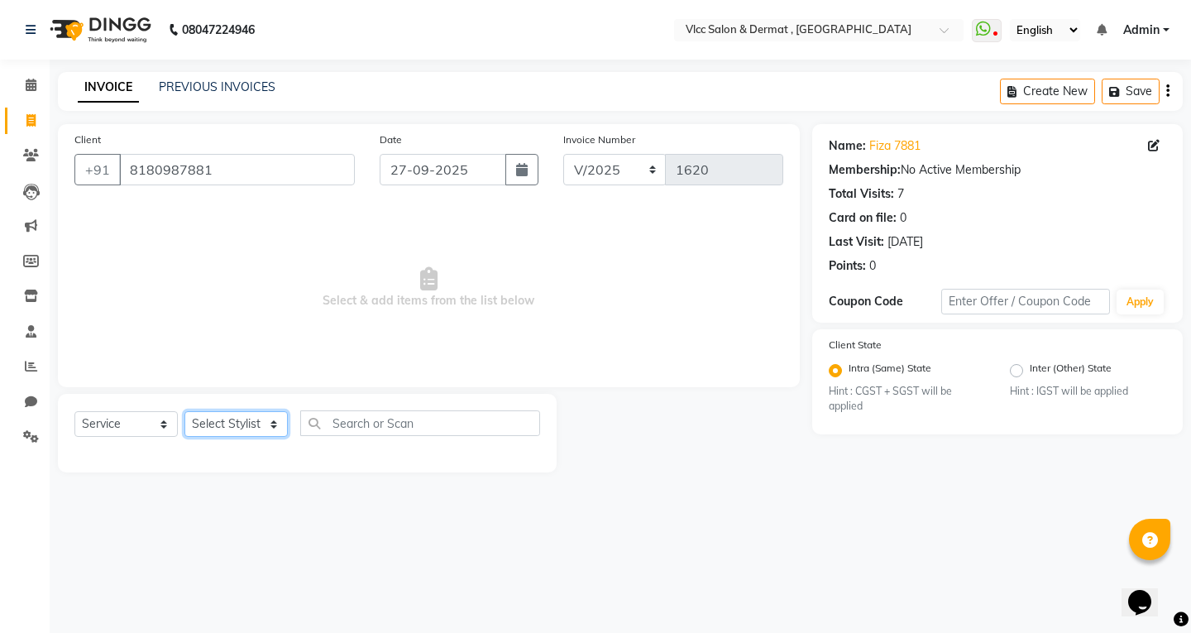
click at [227, 427] on select "Select Stylist [PERSON_NAME] [PERSON_NAME] [PERSON_NAME] [PERSON_NAME] [PERSON_…" at bounding box center [235, 424] width 103 height 26
click at [184, 411] on select "Select Stylist [PERSON_NAME] [PERSON_NAME] [PERSON_NAME] [PERSON_NAME] [PERSON_…" at bounding box center [235, 424] width 103 height 26
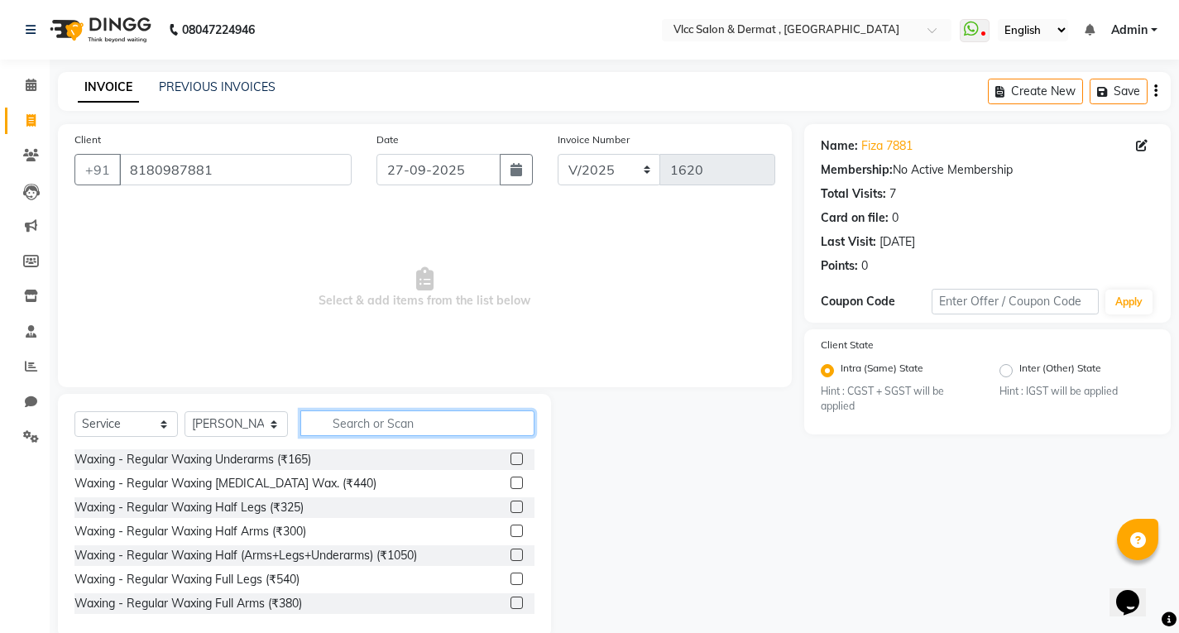
click at [396, 422] on input "text" at bounding box center [417, 423] width 234 height 26
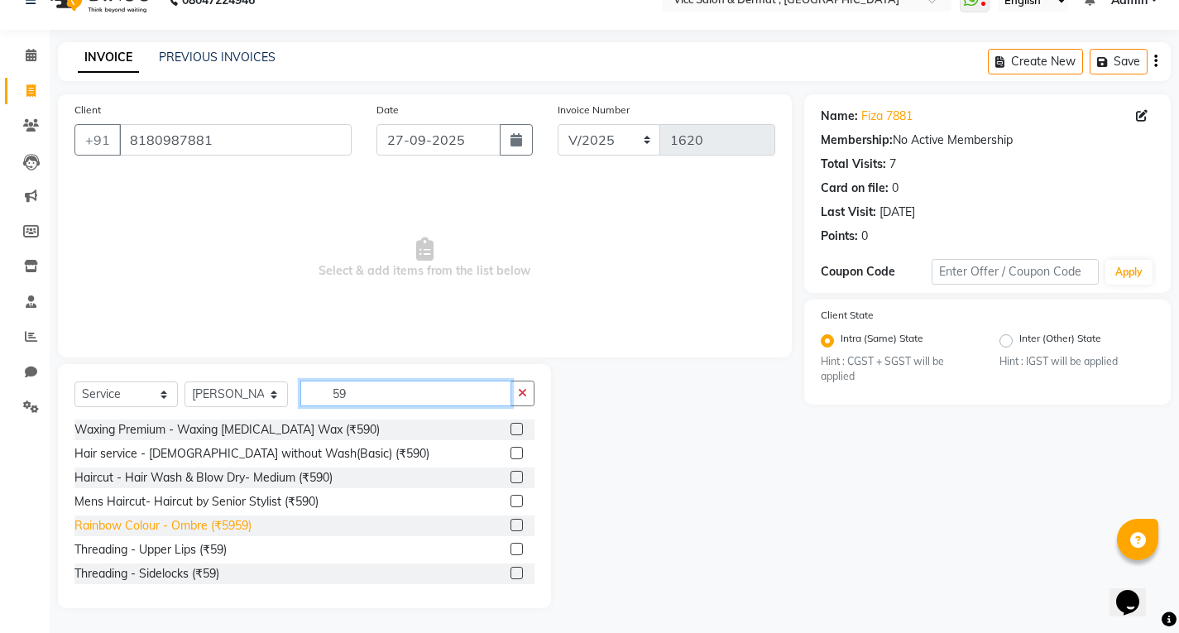
scroll to position [83, 0]
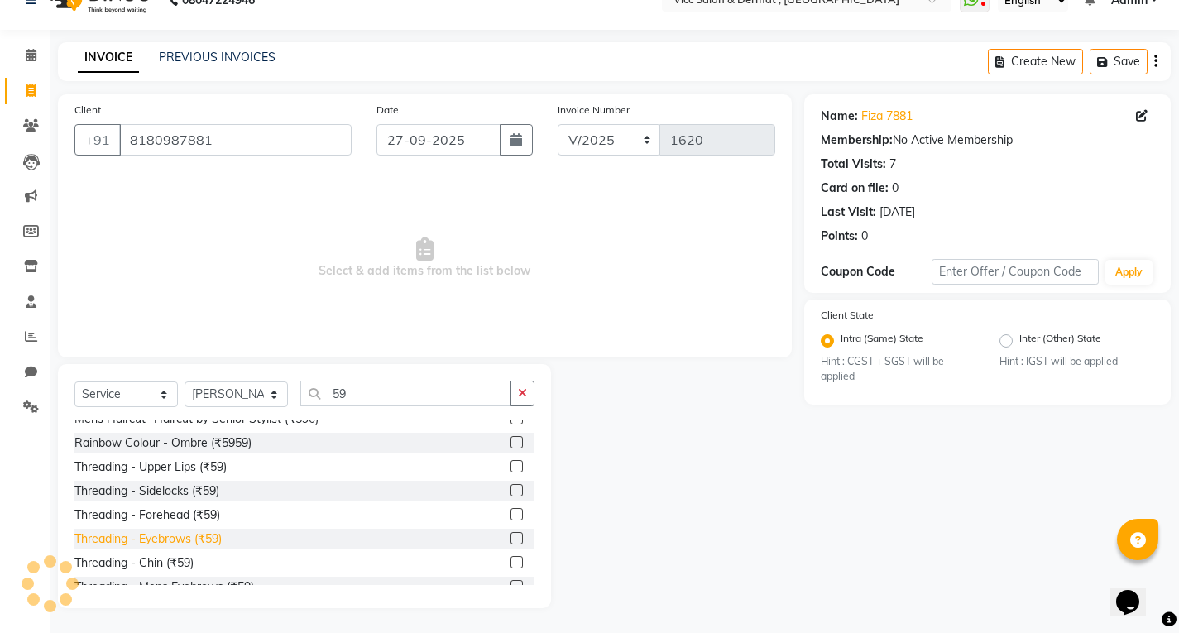
click at [182, 534] on div "Threading - Eyebrows (₹59)" at bounding box center [147, 538] width 147 height 17
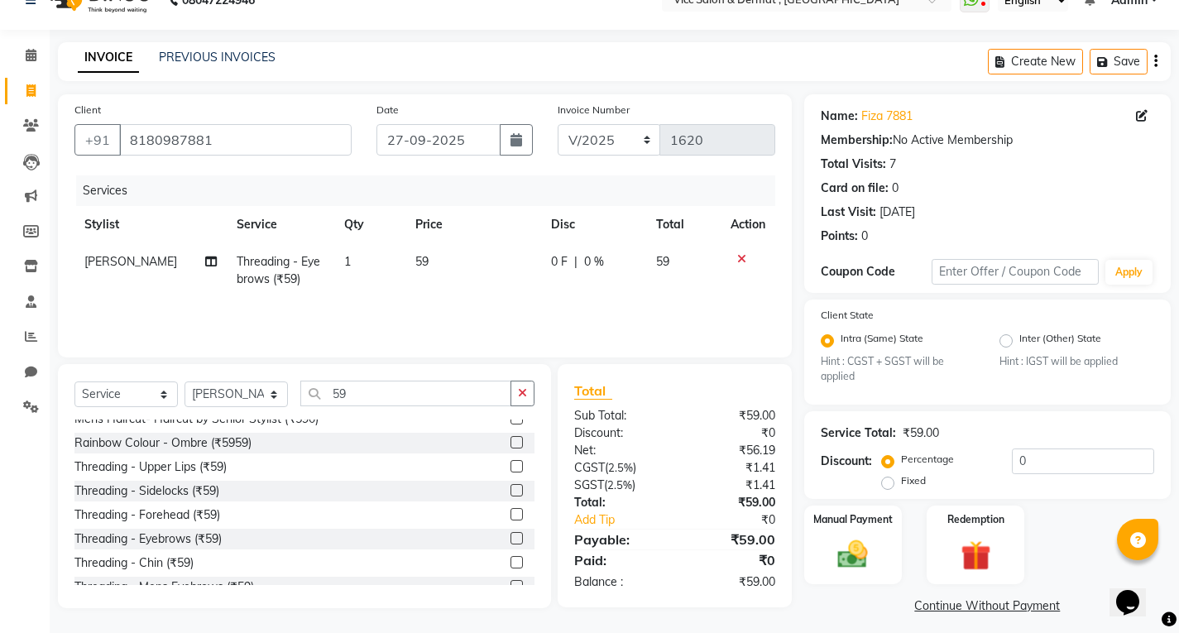
scroll to position [40, 0]
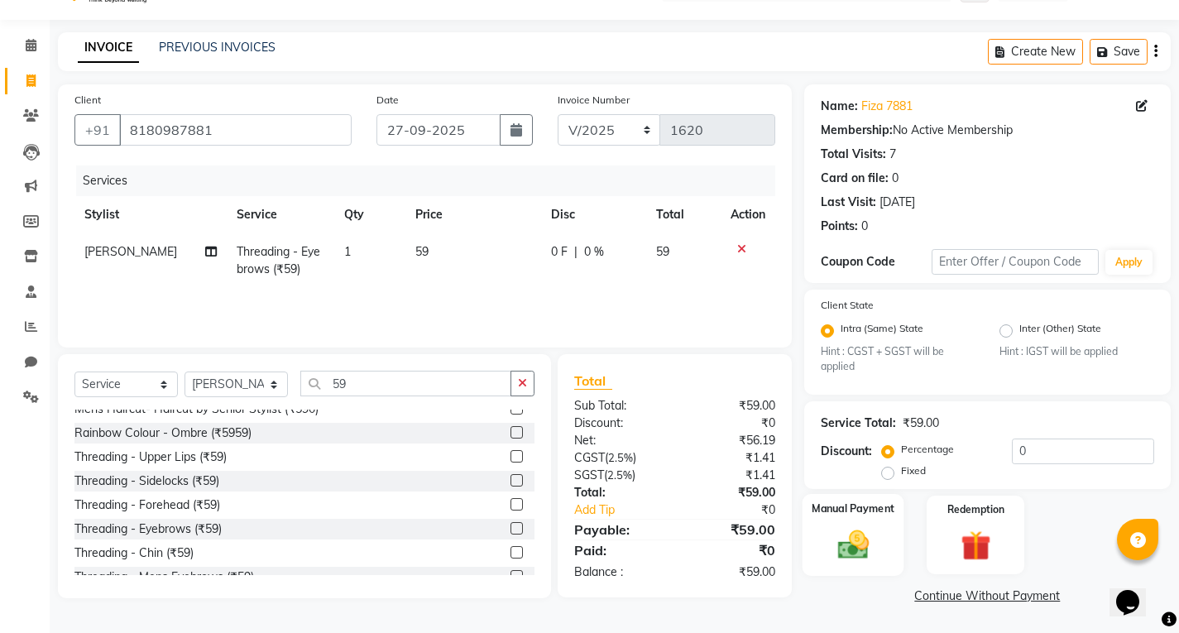
click at [847, 531] on img at bounding box center [852, 545] width 50 height 36
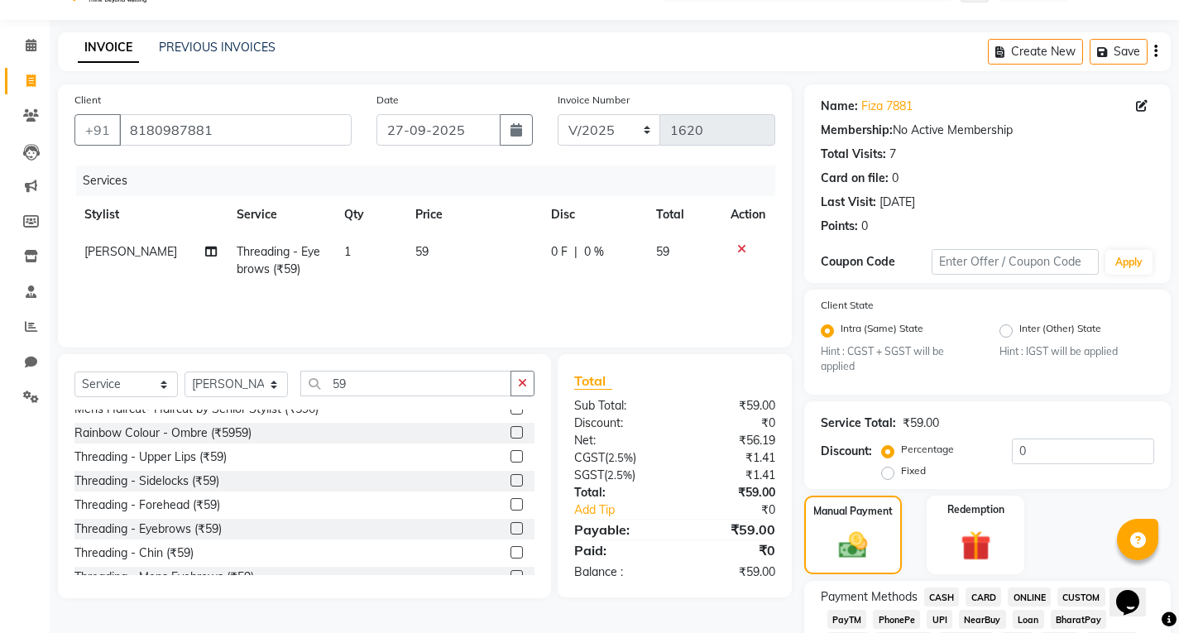
scroll to position [453, 0]
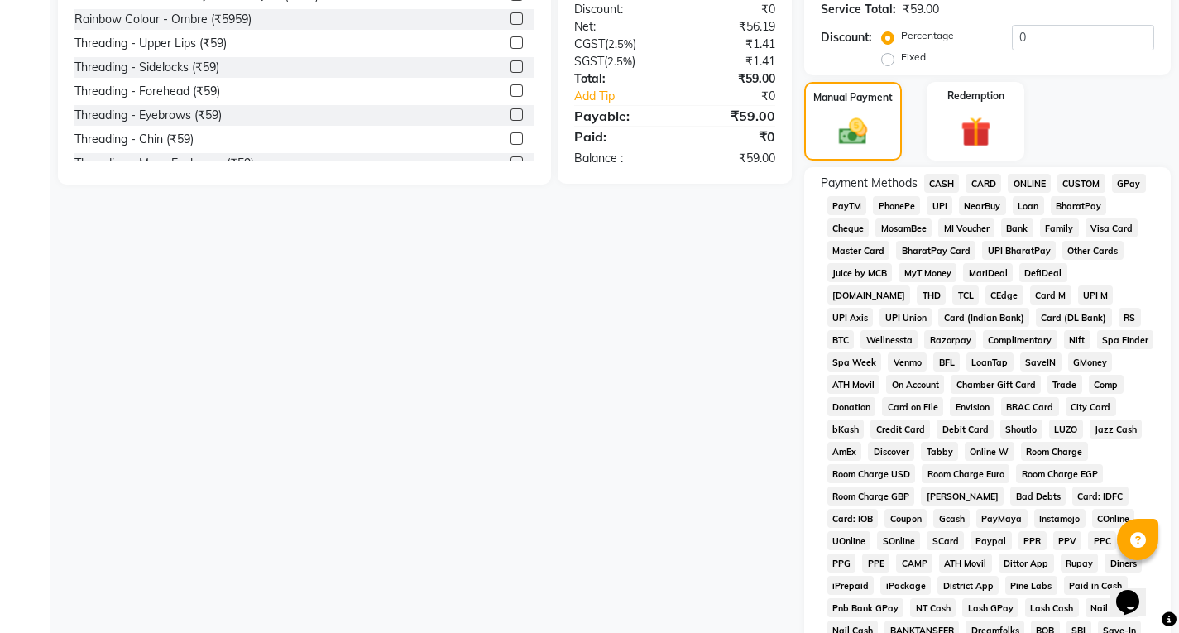
click at [936, 194] on div "CASH" at bounding box center [938, 185] width 42 height 22
click at [938, 211] on span "UPI" at bounding box center [939, 205] width 26 height 19
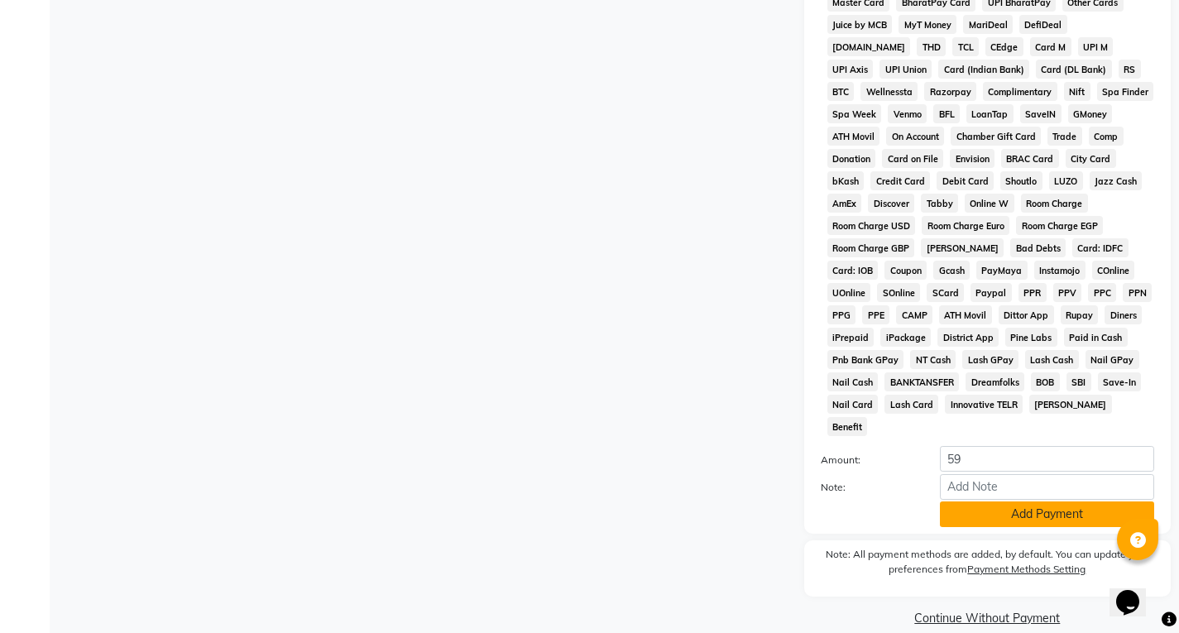
click at [1013, 501] on button "Add Payment" at bounding box center [1047, 514] width 214 height 26
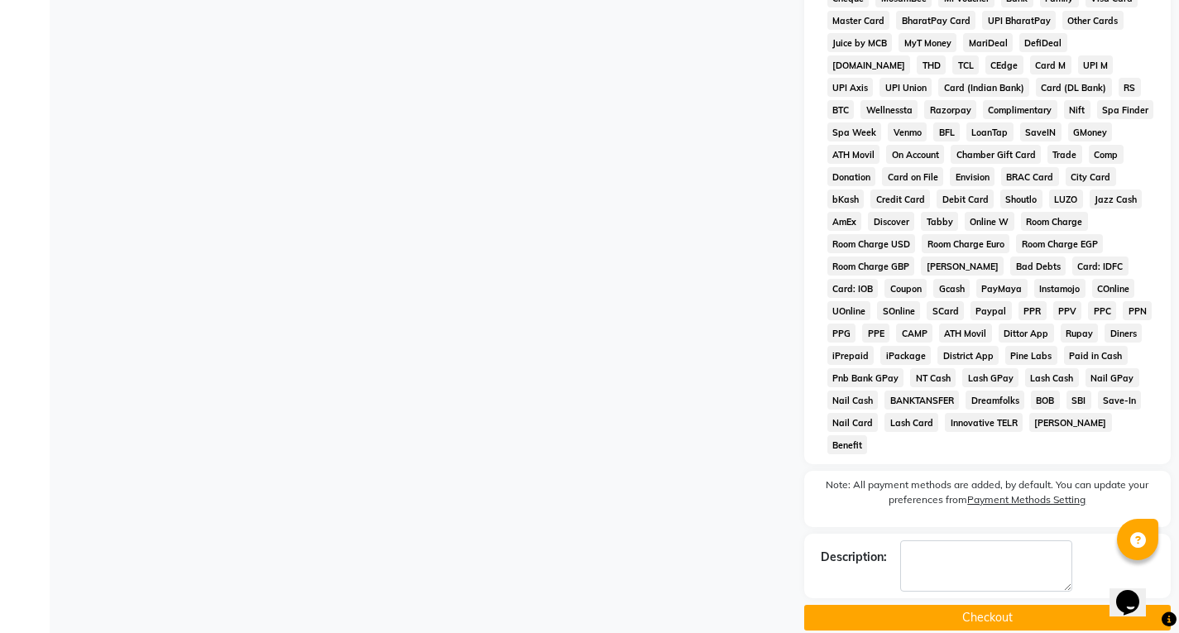
click at [1002, 605] on button "Checkout" at bounding box center [987, 618] width 366 height 26
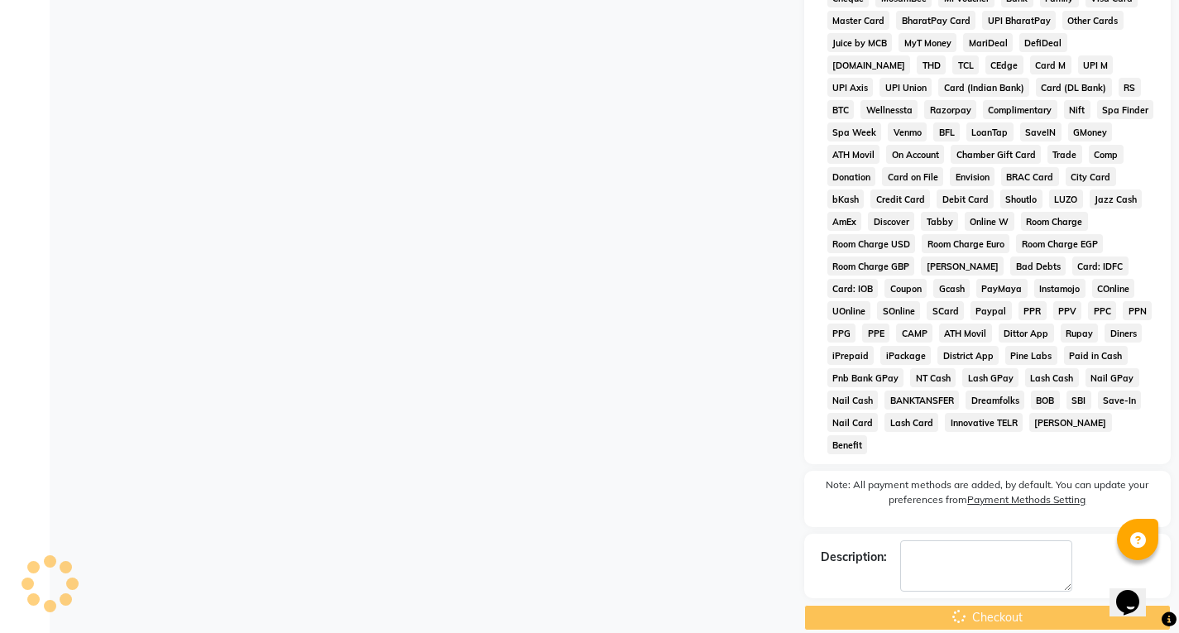
scroll to position [187, 0]
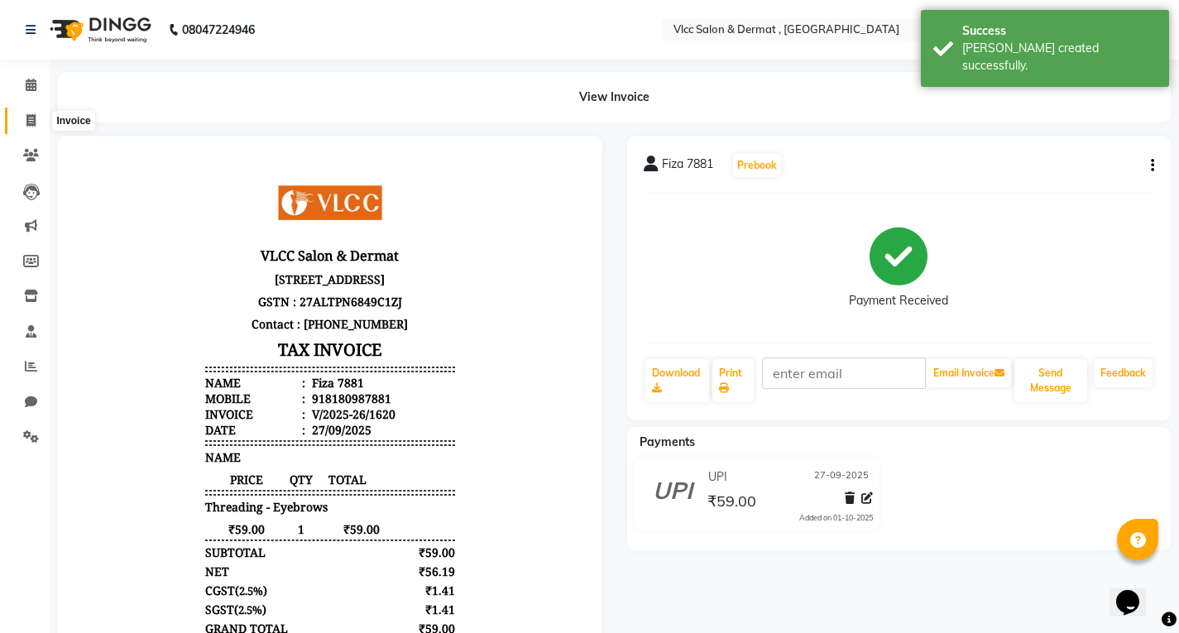
click at [25, 118] on span at bounding box center [31, 121] width 29 height 19
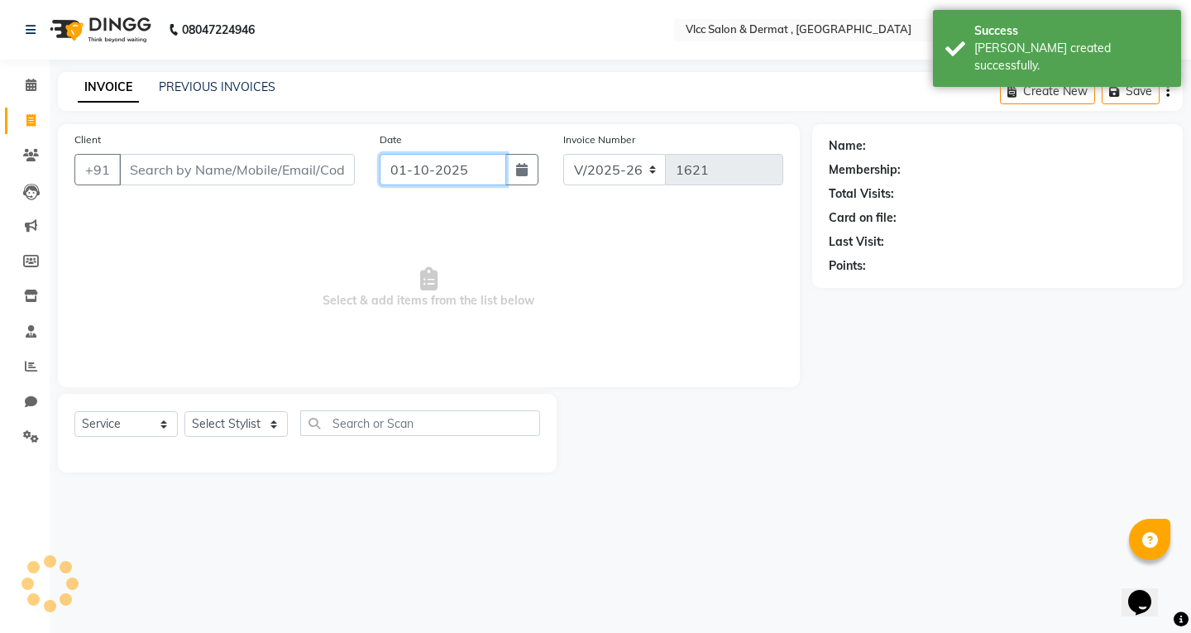
click at [419, 171] on input "01-10-2025" at bounding box center [443, 169] width 127 height 31
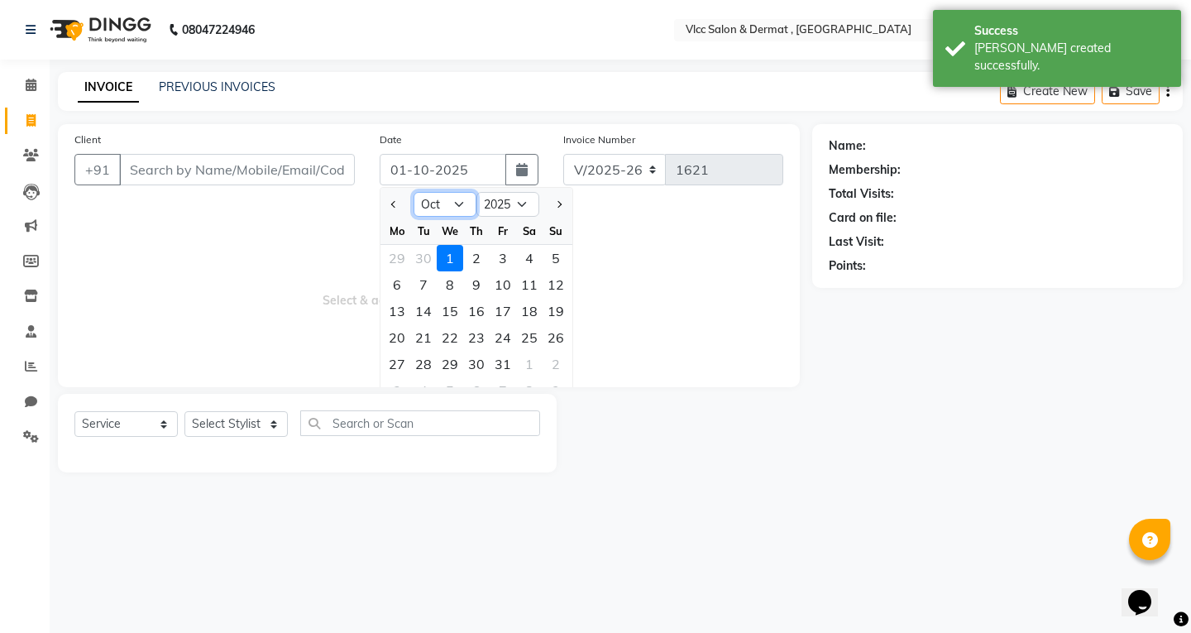
click at [459, 203] on select "Jan Feb Mar Apr May Jun [DATE] Aug Sep Oct Nov Dec" at bounding box center [445, 204] width 63 height 25
click at [414, 192] on select "Jan Feb Mar Apr May Jun [DATE] Aug Sep Oct Nov Dec" at bounding box center [445, 204] width 63 height 25
click at [527, 337] on div "27" at bounding box center [529, 337] width 26 height 26
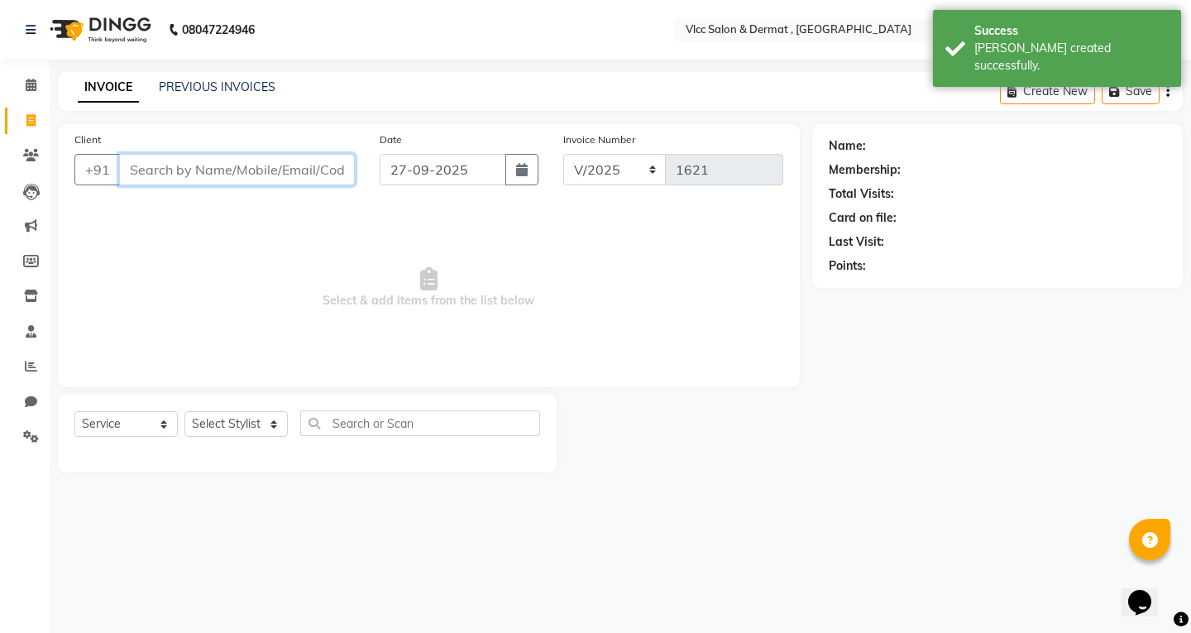
click at [274, 160] on input "Client" at bounding box center [237, 169] width 236 height 31
click at [274, 167] on input "Client" at bounding box center [237, 169] width 236 height 31
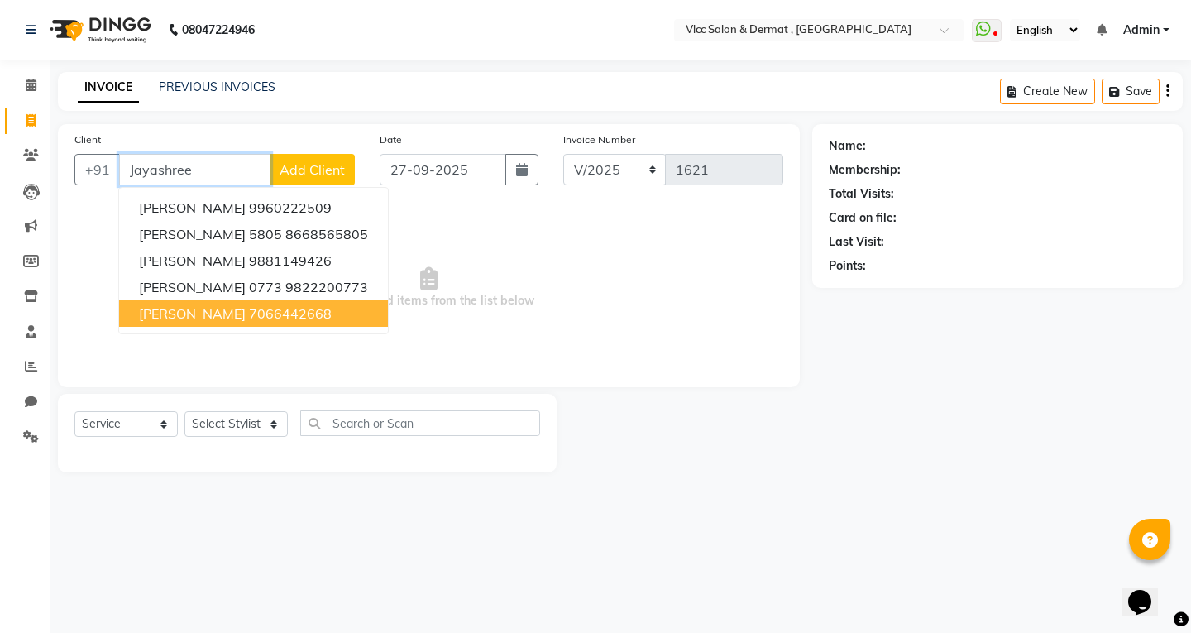
click at [246, 317] on span "[PERSON_NAME]" at bounding box center [192, 313] width 107 height 17
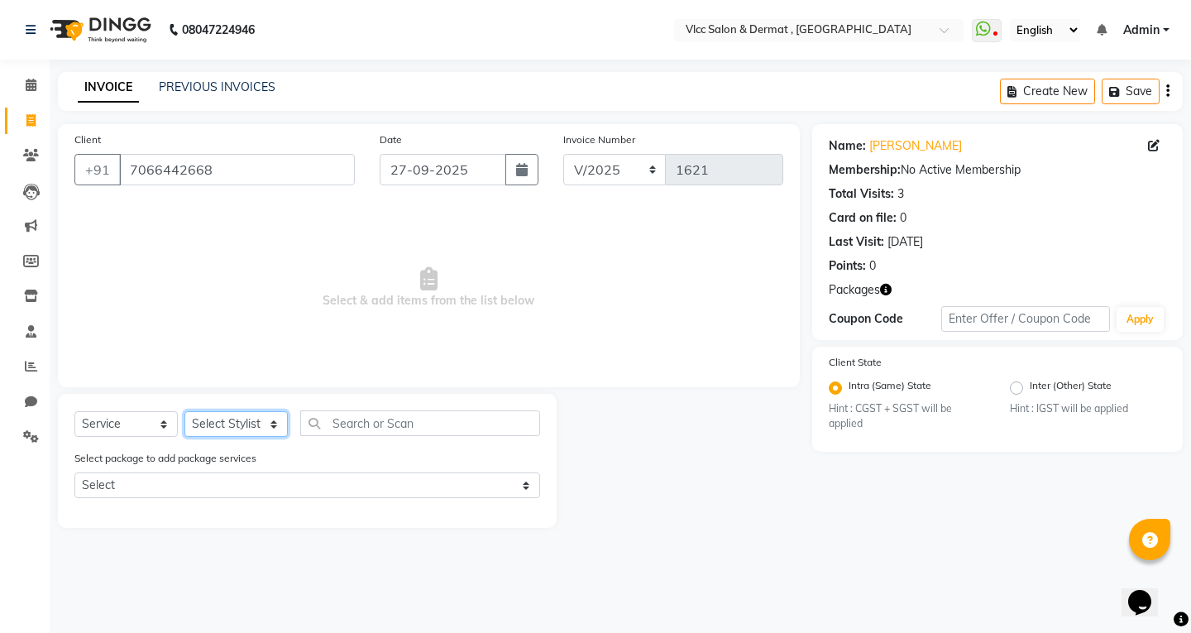
click at [247, 416] on select "Select Stylist [PERSON_NAME] [PERSON_NAME] [PERSON_NAME] [PERSON_NAME] [PERSON_…" at bounding box center [235, 424] width 103 height 26
click at [184, 411] on select "Select Stylist [PERSON_NAME] [PERSON_NAME] [PERSON_NAME] [PERSON_NAME] [PERSON_…" at bounding box center [235, 424] width 103 height 26
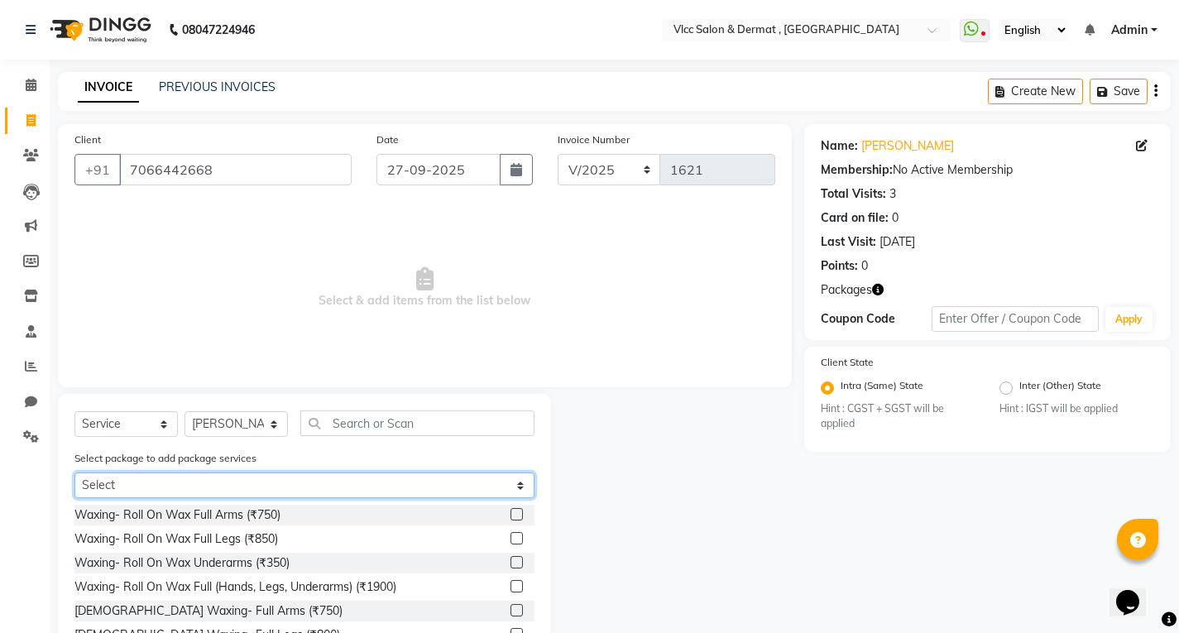
click at [299, 487] on select "Select Laer reduction 6 sassion" at bounding box center [304, 485] width 460 height 26
click at [74, 472] on select "Select Laer reduction 6 sassion" at bounding box center [304, 485] width 460 height 26
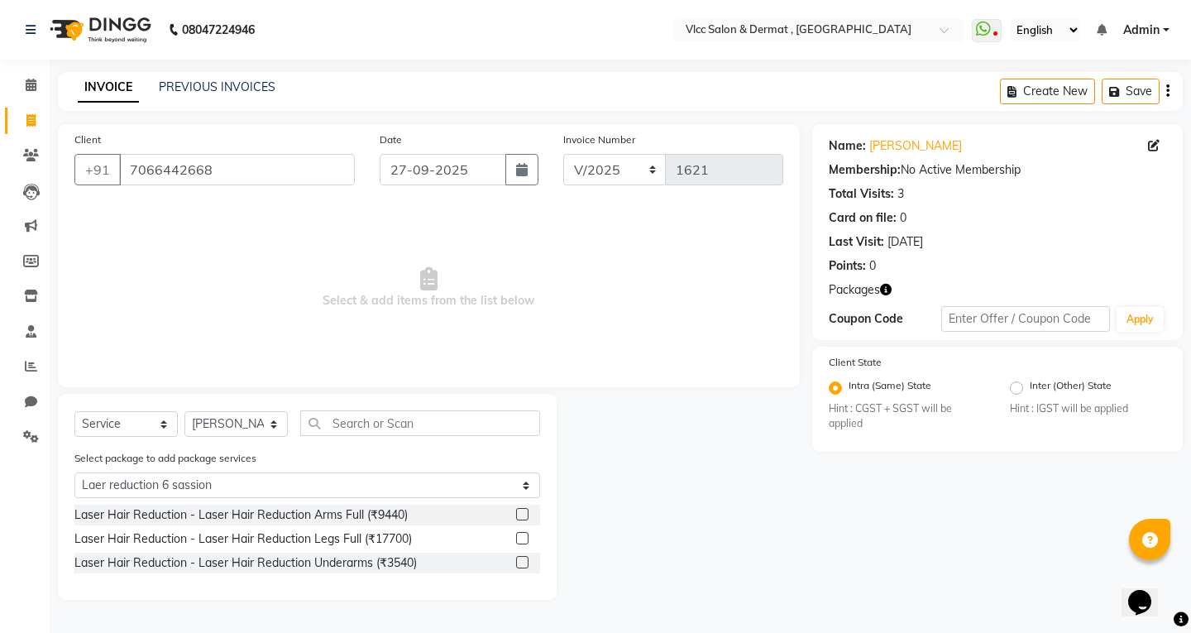
click at [516, 511] on label at bounding box center [522, 514] width 12 height 12
click at [516, 511] on input "checkbox" at bounding box center [521, 515] width 11 height 11
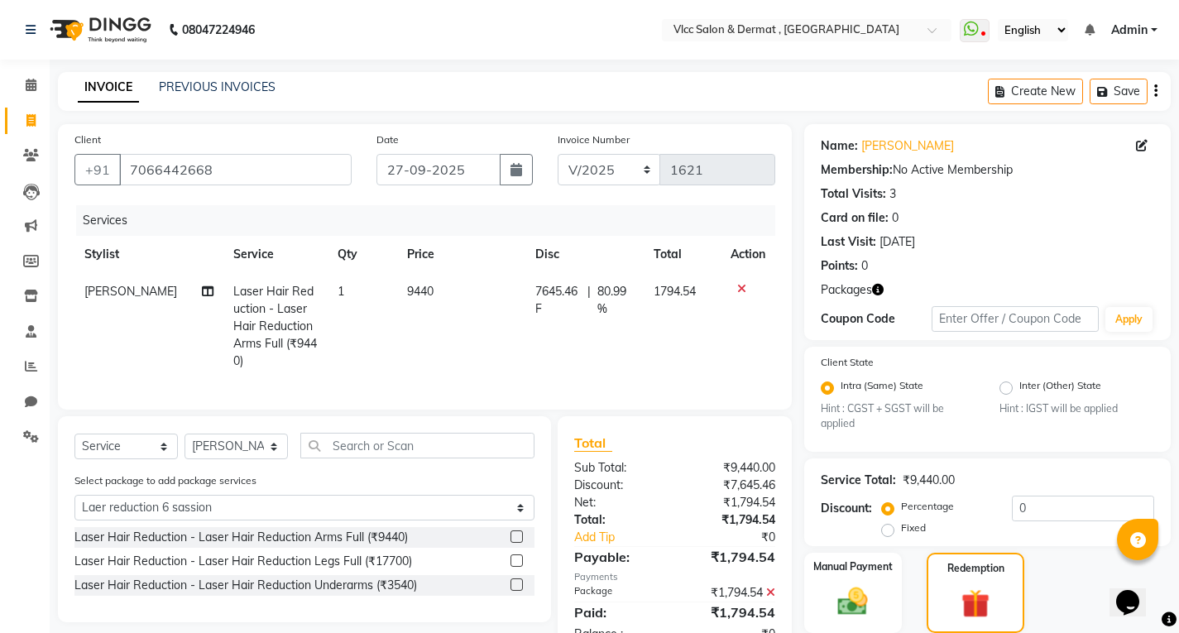
click at [516, 554] on label at bounding box center [516, 560] width 12 height 12
click at [516, 556] on input "checkbox" at bounding box center [515, 561] width 11 height 11
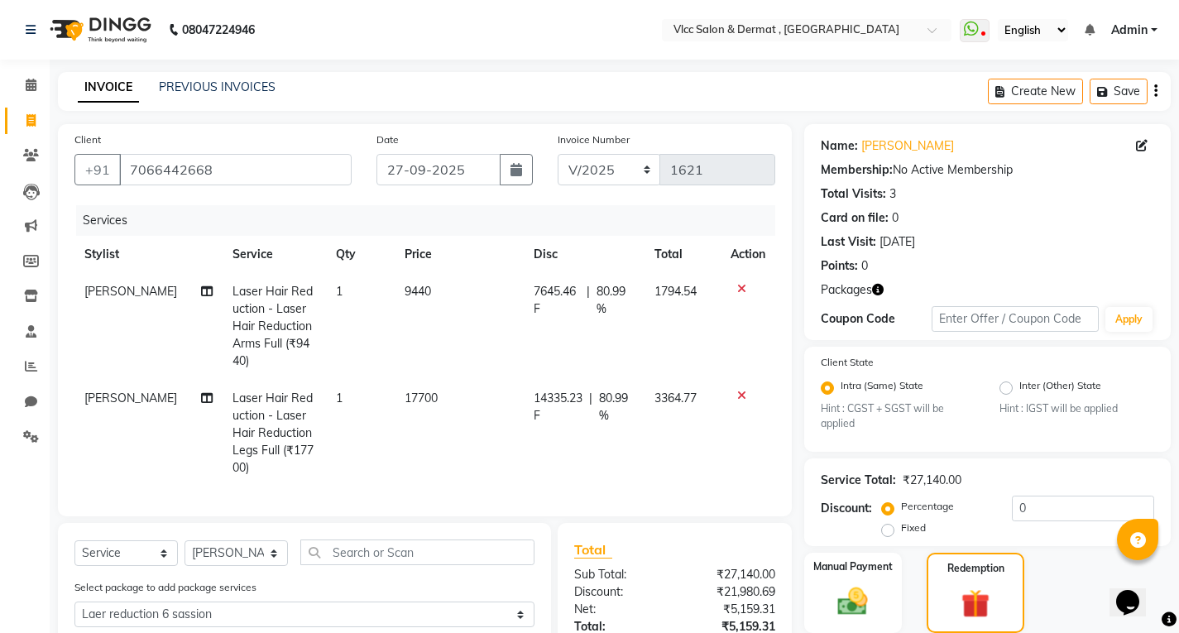
scroll to position [331, 0]
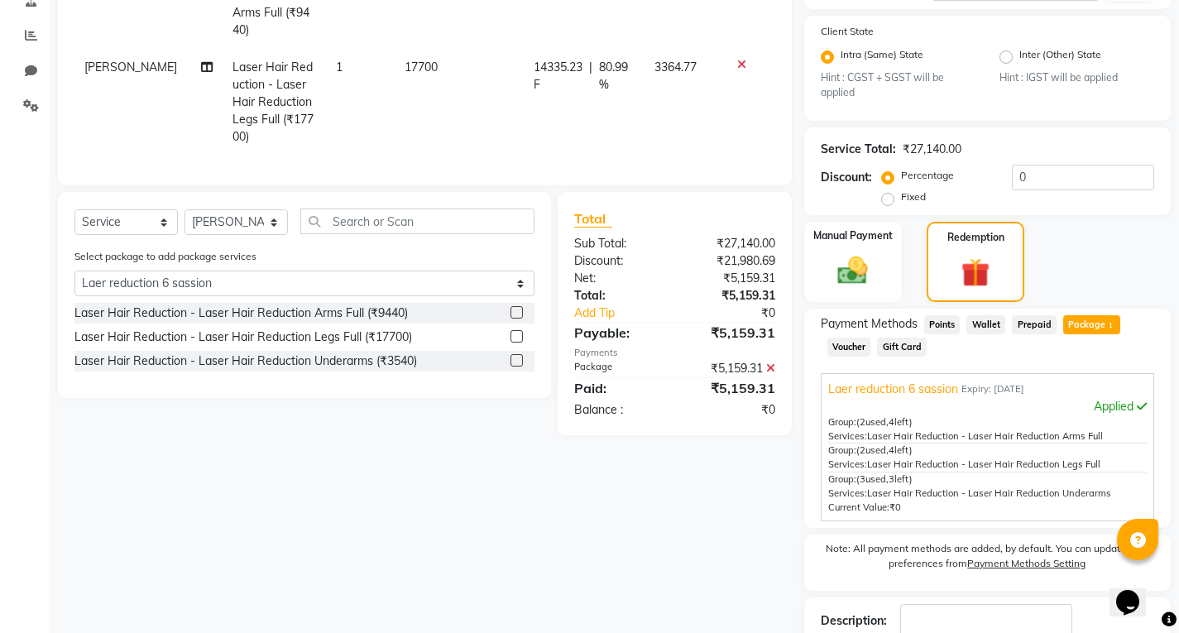
click at [519, 366] on label at bounding box center [516, 360] width 12 height 12
click at [519, 366] on input "checkbox" at bounding box center [515, 361] width 11 height 11
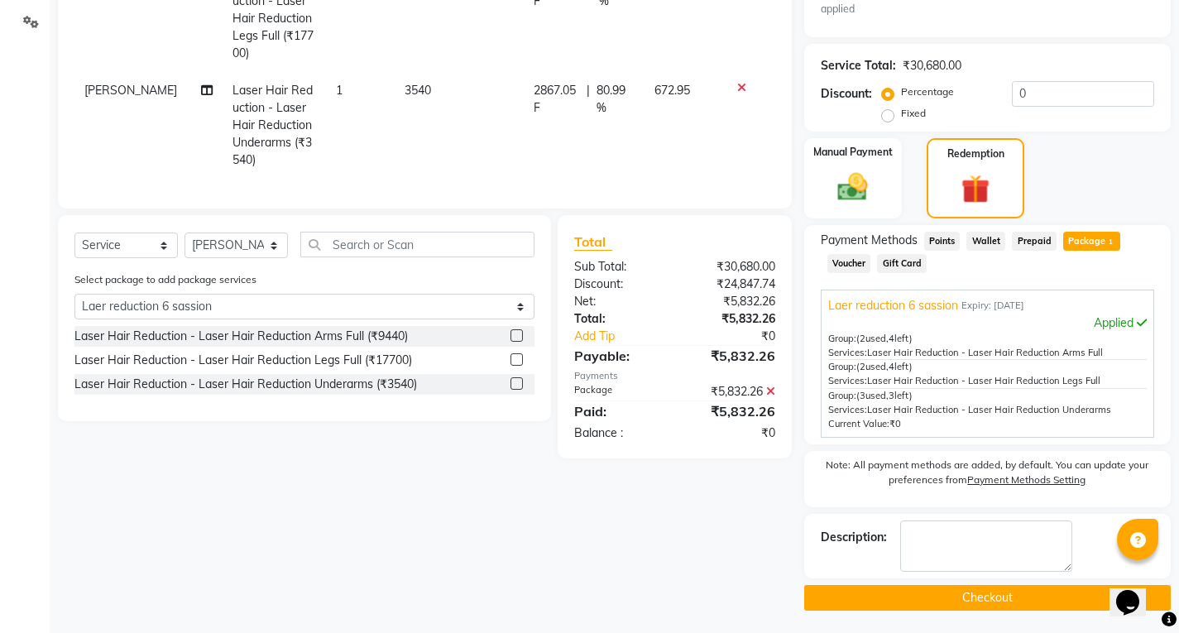
scroll to position [417, 0]
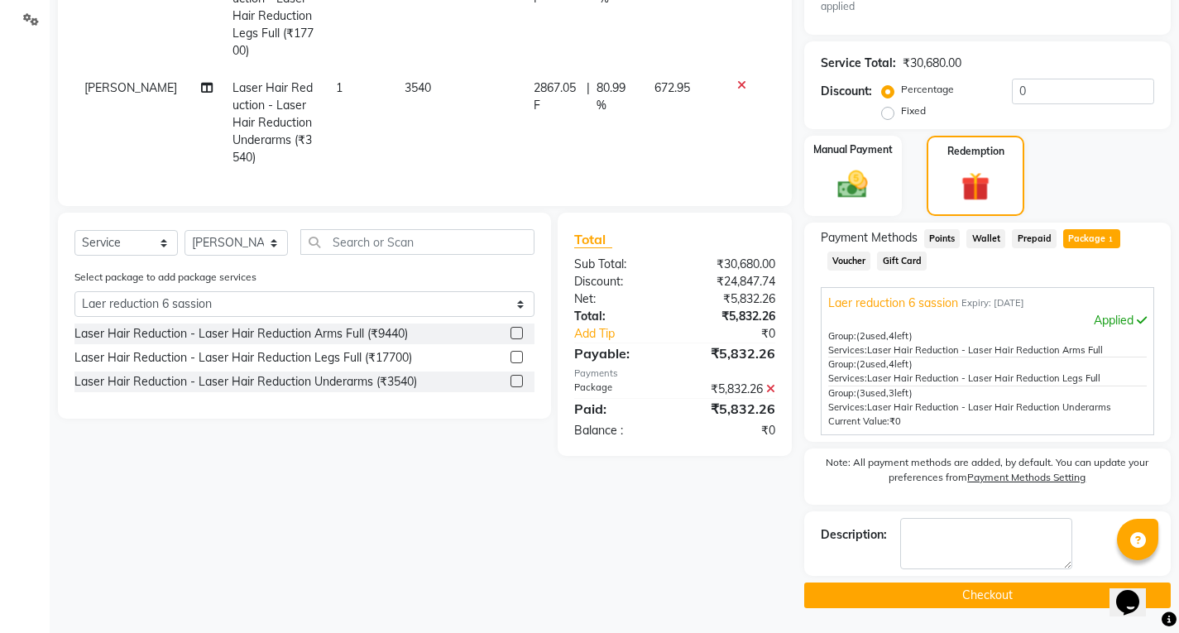
click at [969, 596] on button "Checkout" at bounding box center [987, 595] width 366 height 26
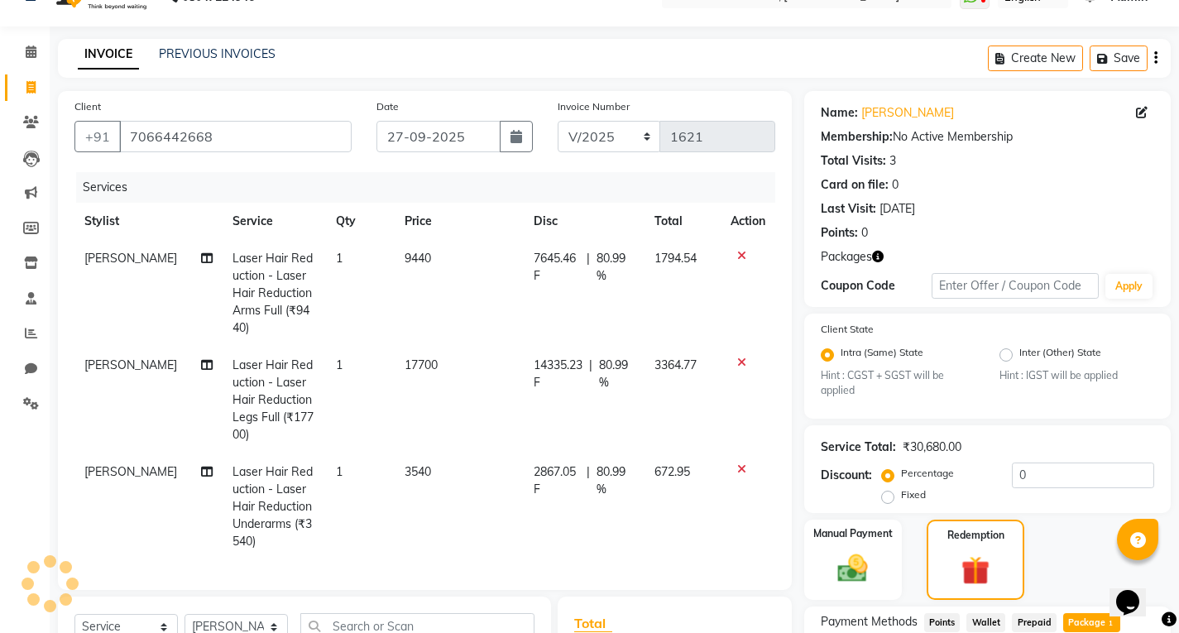
scroll to position [3, 0]
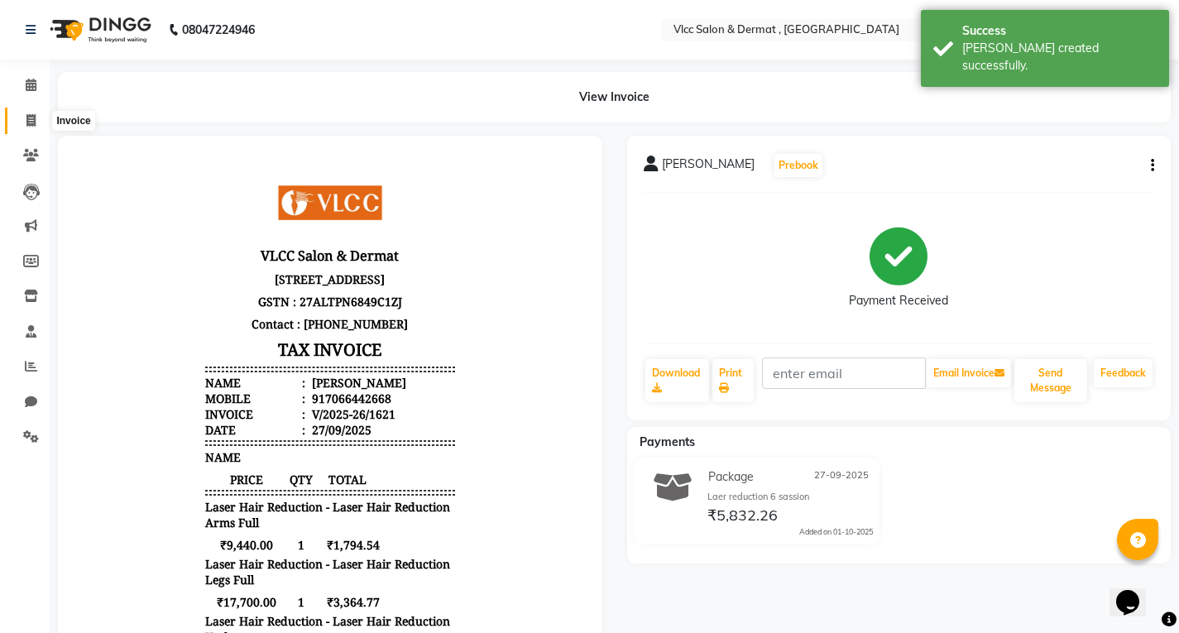
drag, startPoint x: 31, startPoint y: 123, endPoint x: 76, endPoint y: 133, distance: 46.6
click at [31, 123] on icon at bounding box center [30, 120] width 9 height 12
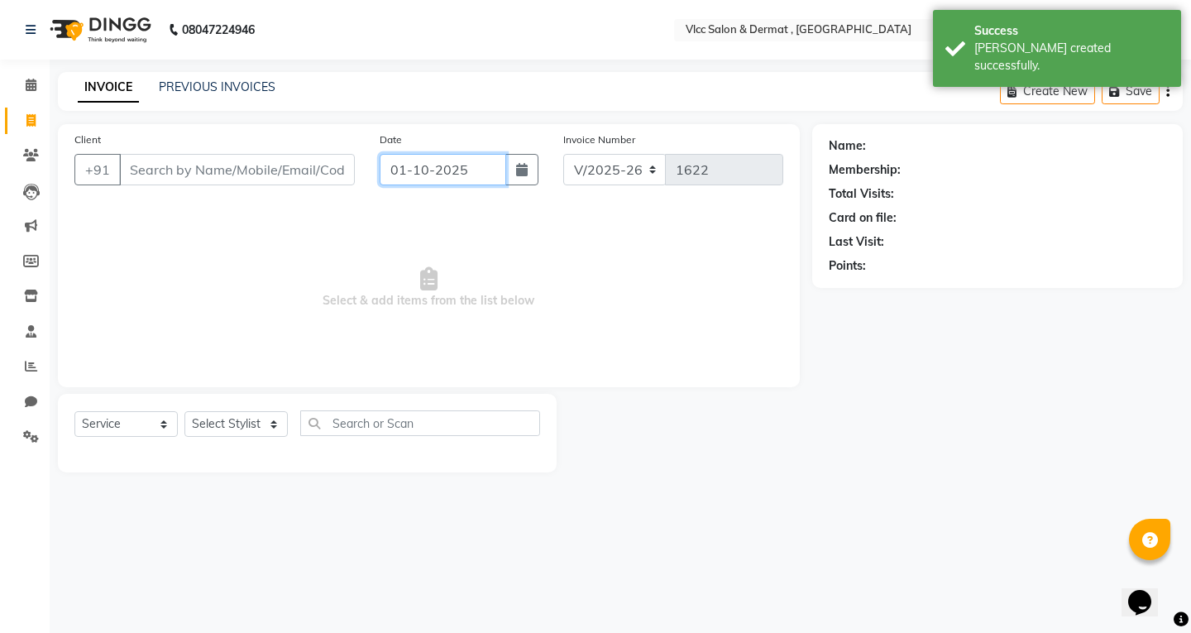
click at [403, 175] on input "01-10-2025" at bounding box center [443, 169] width 127 height 31
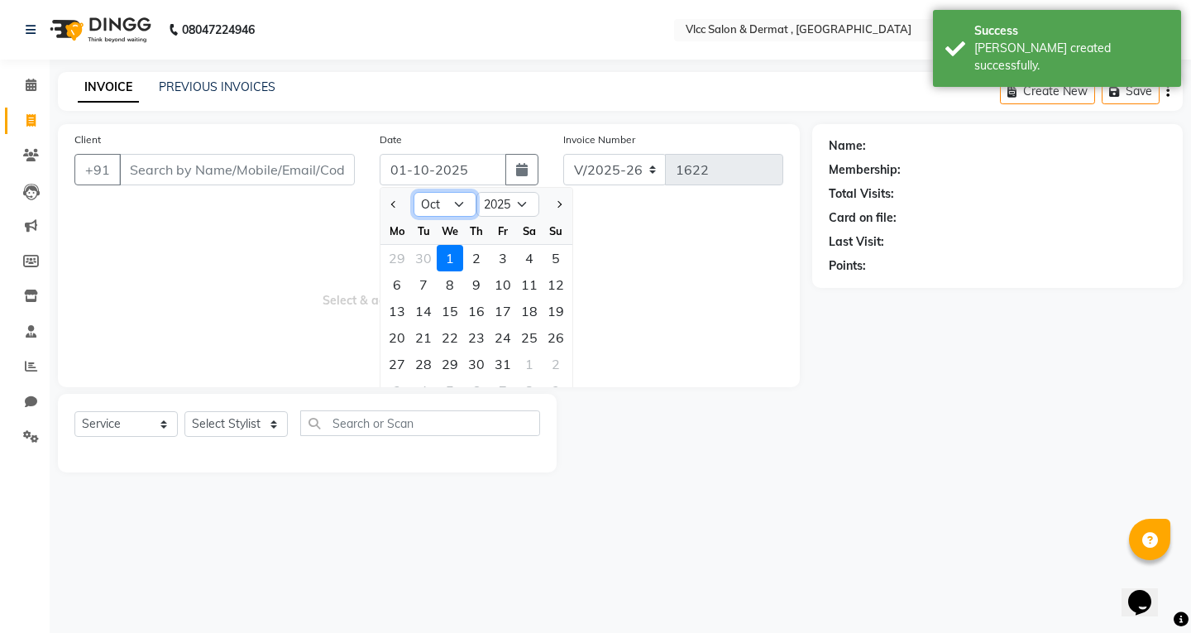
drag, startPoint x: 459, startPoint y: 199, endPoint x: 462, endPoint y: 213, distance: 14.3
click at [459, 199] on select "Jan Feb Mar Apr May Jun [DATE] Aug Sep Oct Nov Dec" at bounding box center [445, 204] width 63 height 25
click at [414, 192] on select "Jan Feb Mar Apr May Jun [DATE] Aug Sep Oct Nov Dec" at bounding box center [445, 204] width 63 height 25
click at [529, 340] on div "27" at bounding box center [529, 337] width 26 height 26
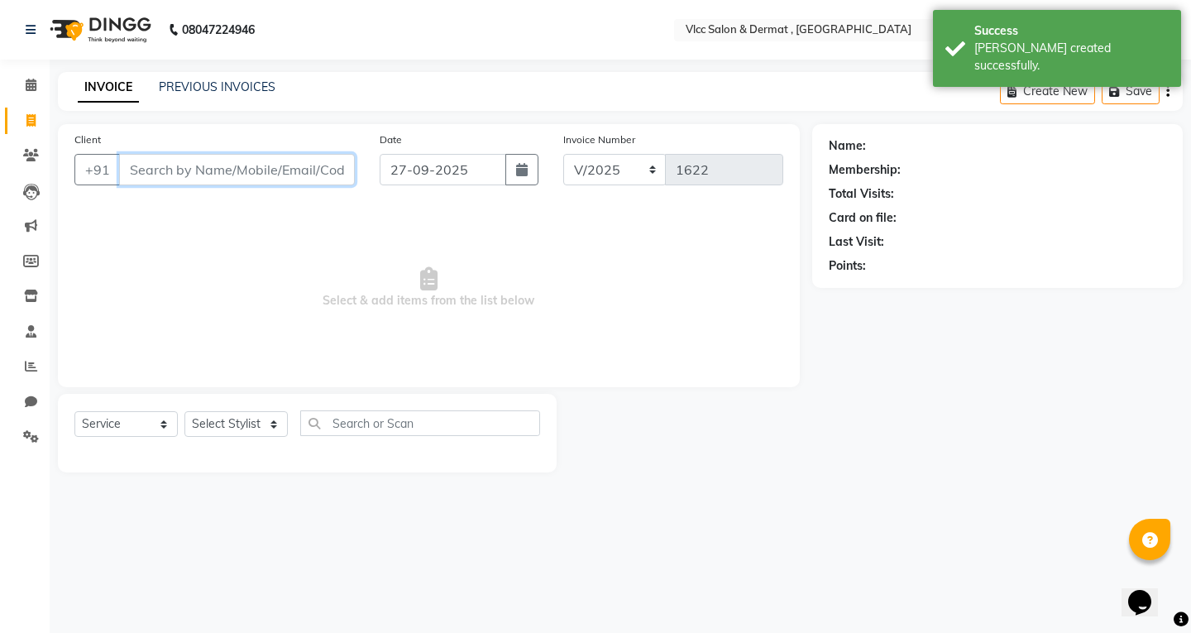
click at [252, 170] on input "Client" at bounding box center [237, 169] width 236 height 31
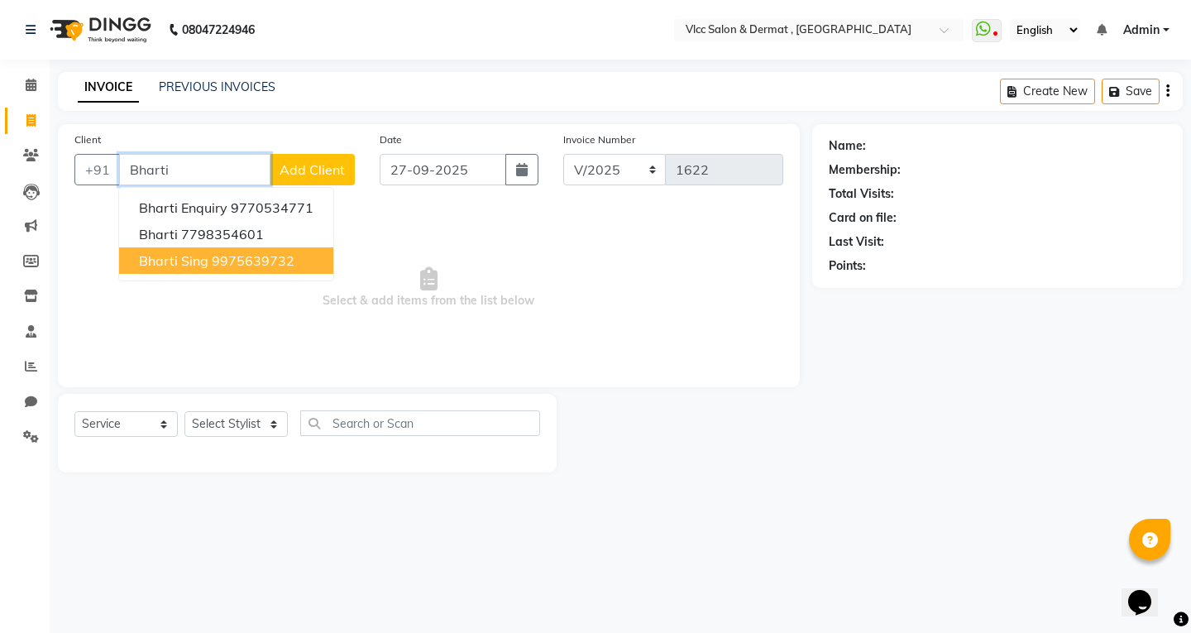
click at [246, 259] on ngb-highlight "9975639732" at bounding box center [253, 260] width 83 height 17
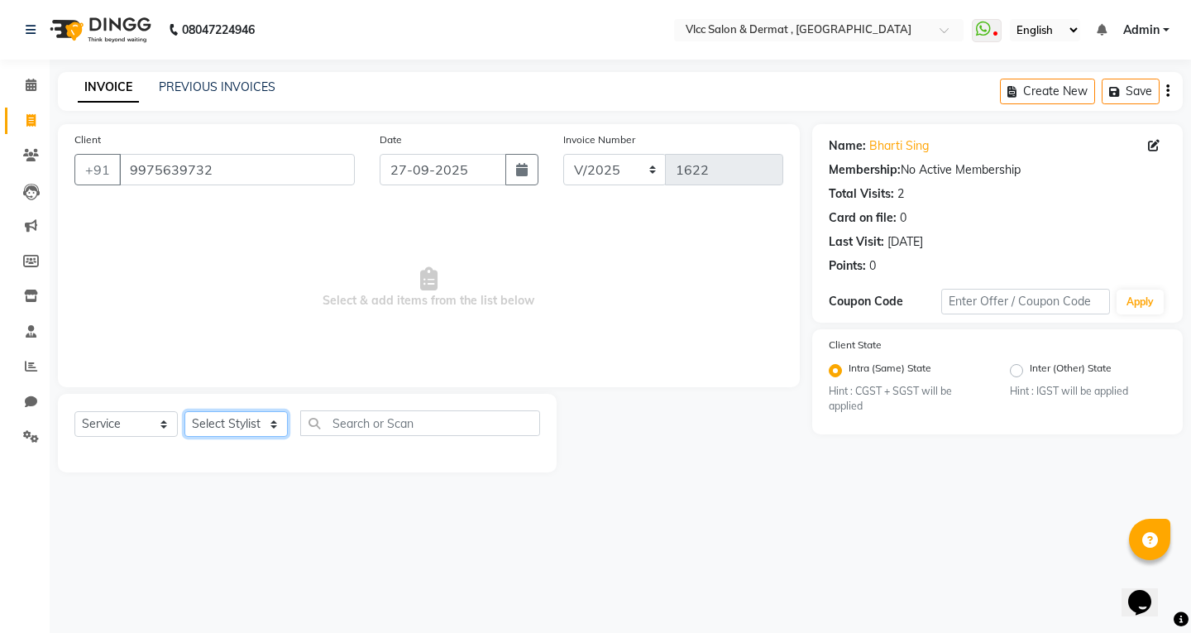
click at [247, 424] on select "Select Stylist [PERSON_NAME] [PERSON_NAME] [PERSON_NAME] [PERSON_NAME] [PERSON_…" at bounding box center [235, 424] width 103 height 26
click at [184, 411] on select "Select Stylist [PERSON_NAME] [PERSON_NAME] [PERSON_NAME] [PERSON_NAME] [PERSON_…" at bounding box center [235, 424] width 103 height 26
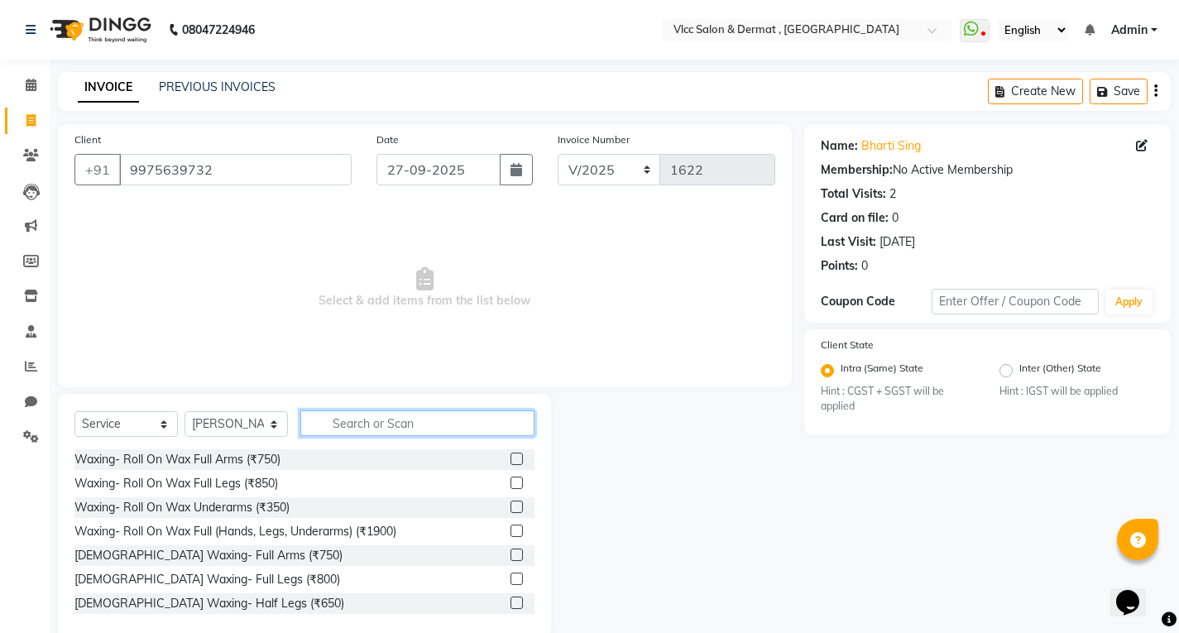
click at [353, 421] on input "text" at bounding box center [417, 423] width 234 height 26
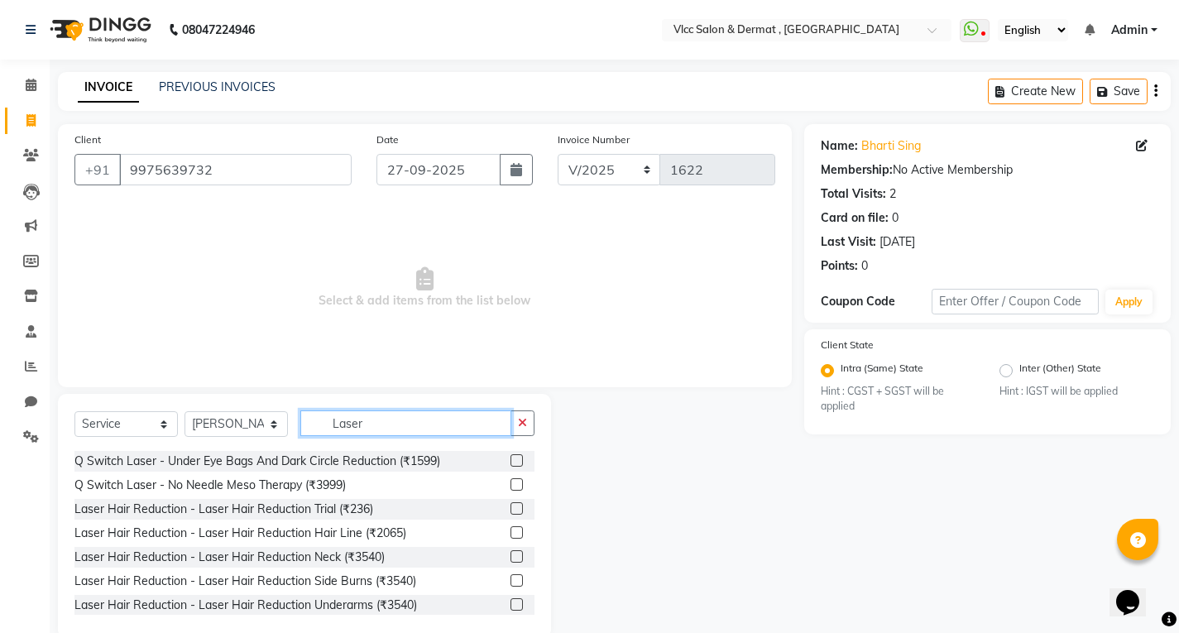
scroll to position [248, 0]
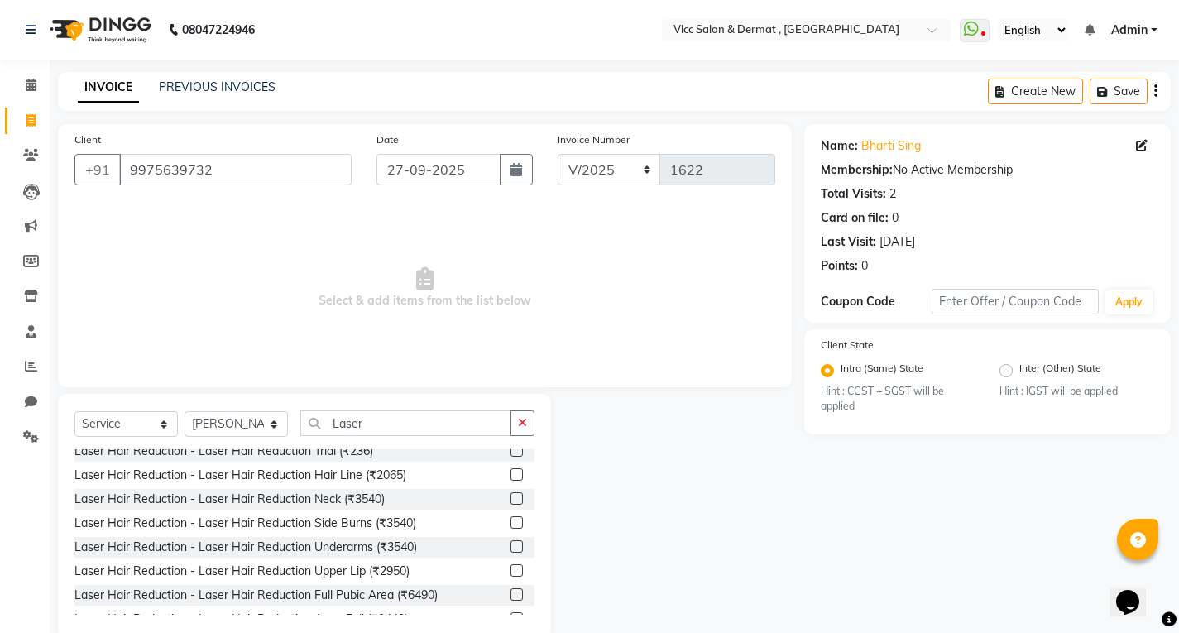
click at [510, 548] on label at bounding box center [516, 546] width 12 height 12
click at [510, 548] on input "checkbox" at bounding box center [515, 547] width 11 height 11
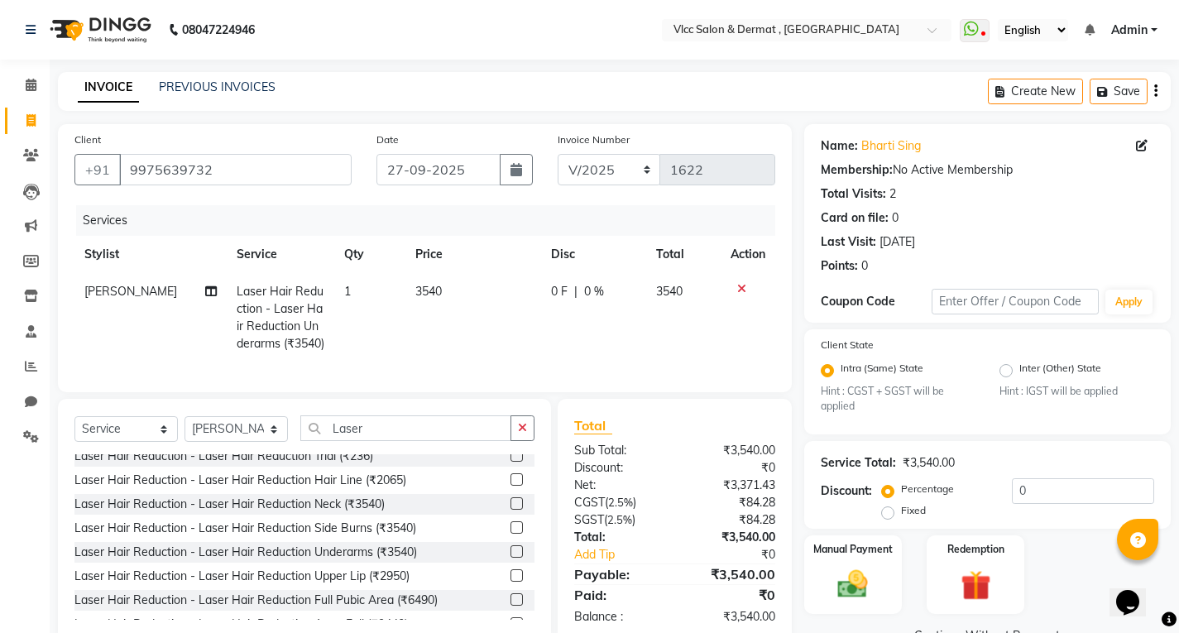
scroll to position [47, 0]
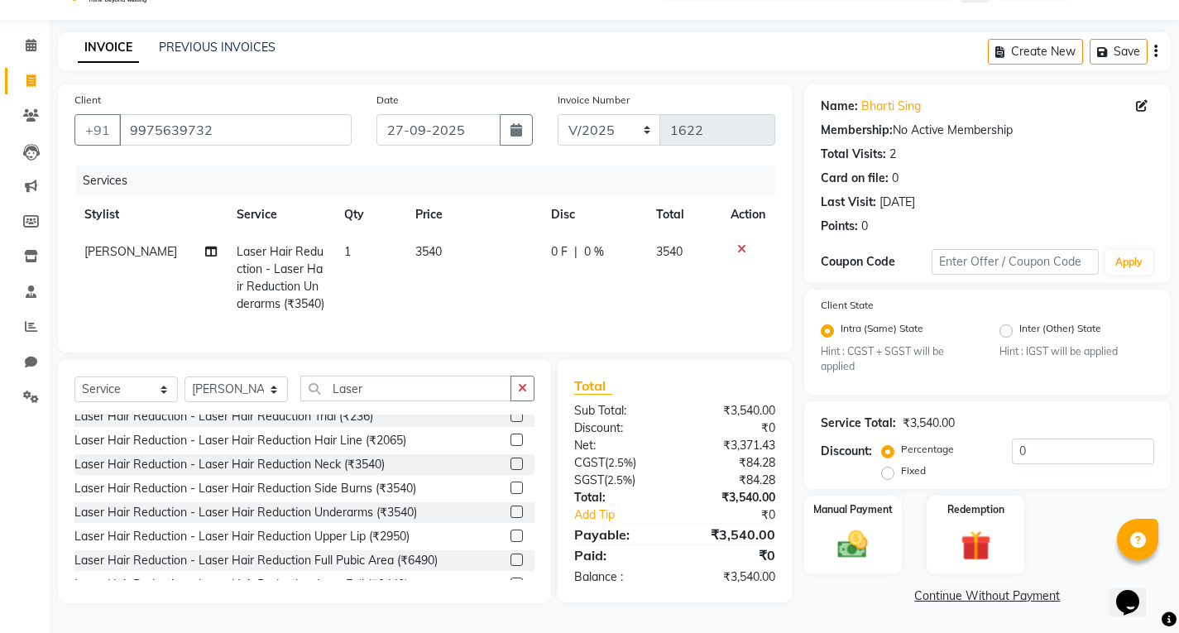
click at [444, 242] on td "3540" at bounding box center [472, 277] width 135 height 89
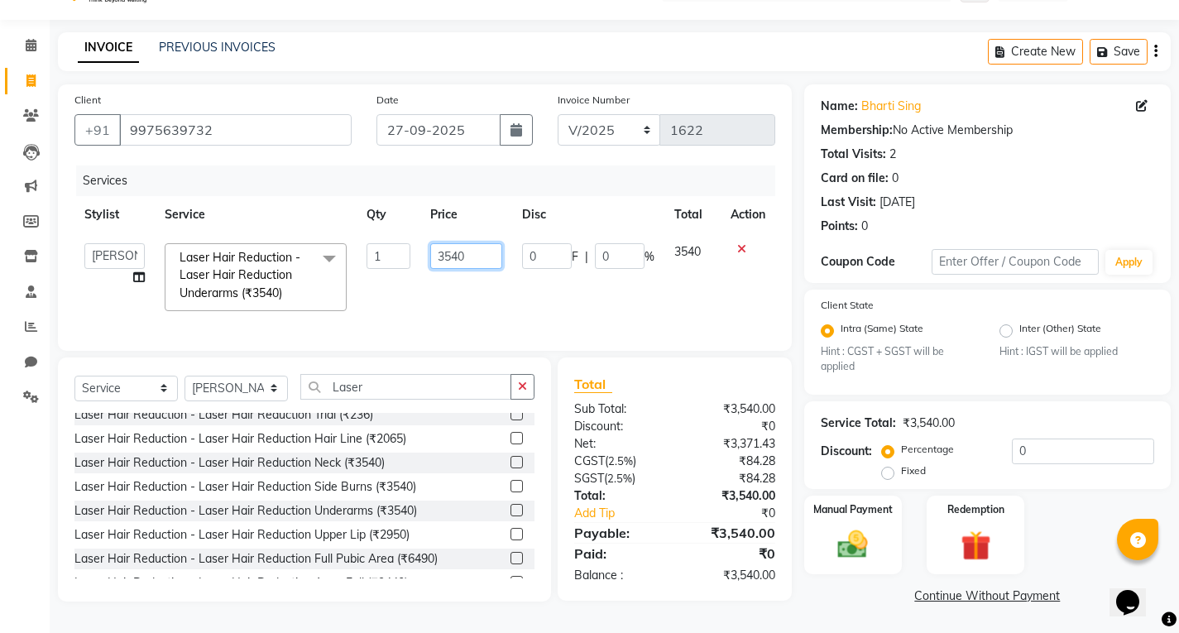
click at [483, 254] on input "3540" at bounding box center [466, 256] width 72 height 26
click at [484, 253] on input "3540" at bounding box center [466, 256] width 72 height 26
click at [988, 587] on link "Continue Without Payment" at bounding box center [987, 595] width 360 height 17
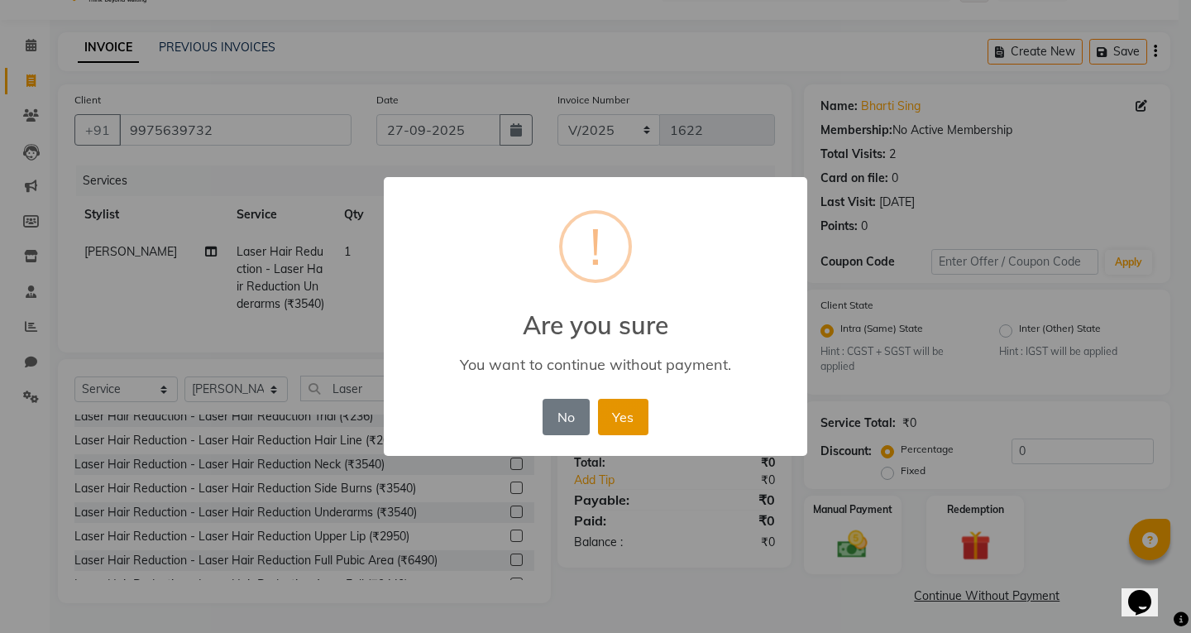
click at [644, 418] on button "Yes" at bounding box center [623, 417] width 50 height 36
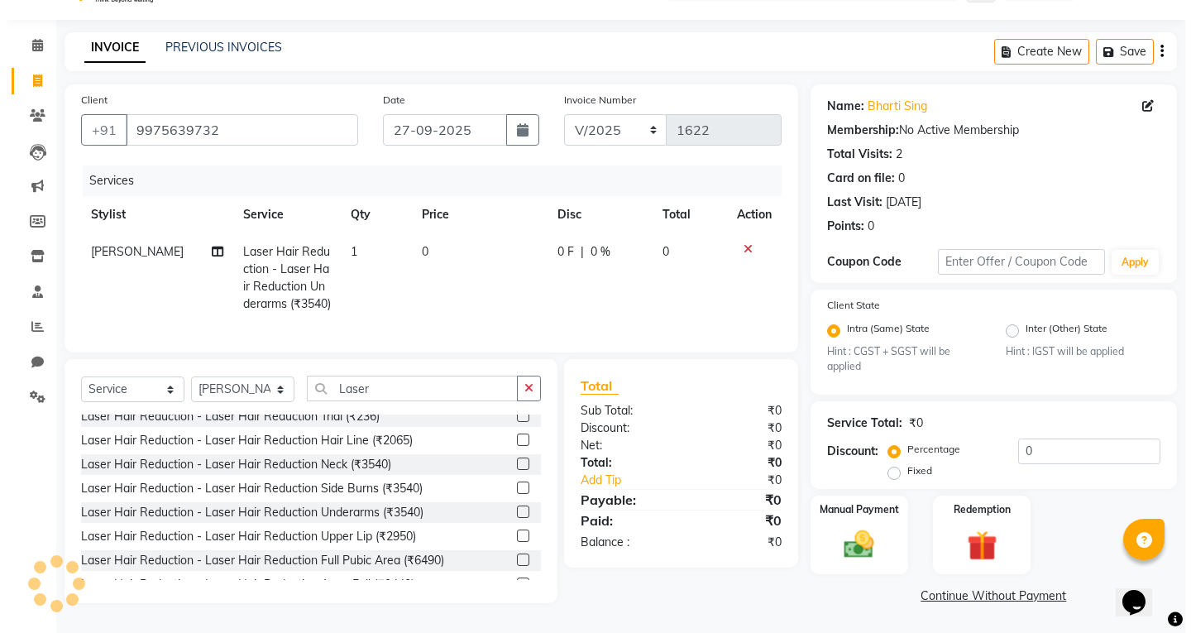
scroll to position [0, 0]
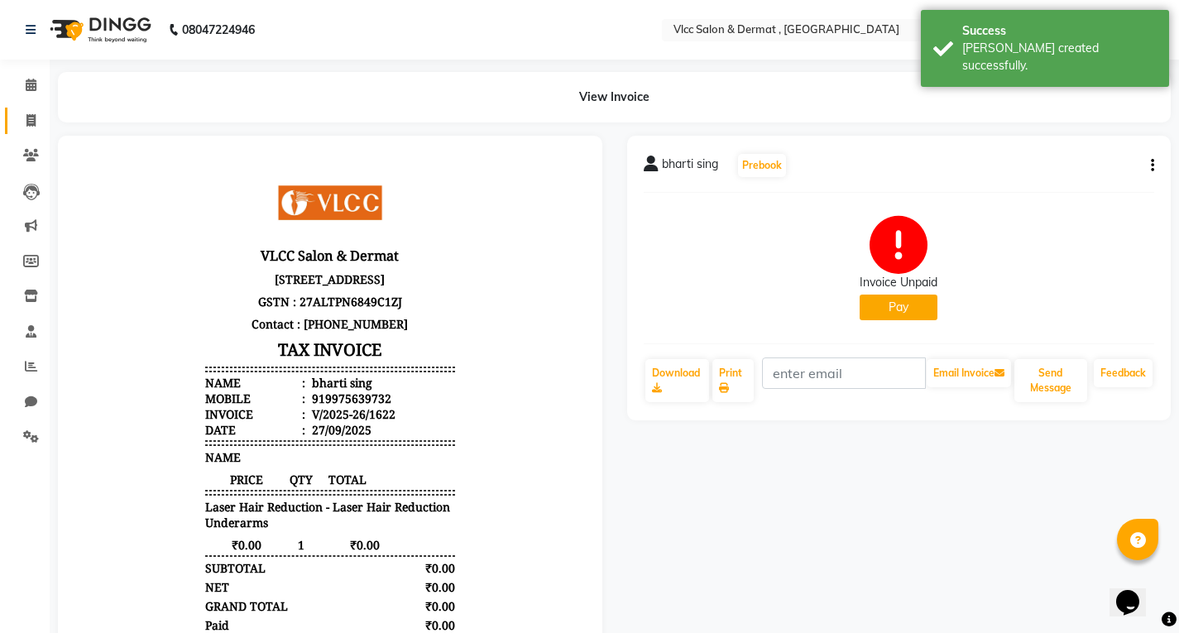
click at [28, 120] on icon at bounding box center [30, 120] width 9 height 12
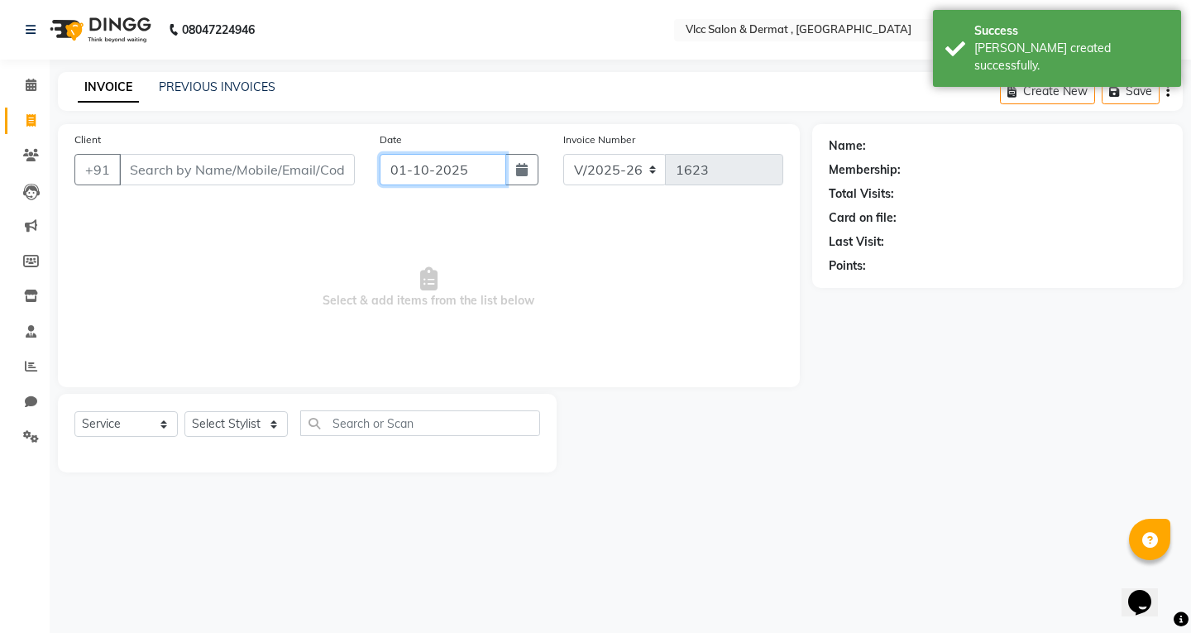
click at [413, 179] on input "01-10-2025" at bounding box center [443, 169] width 127 height 31
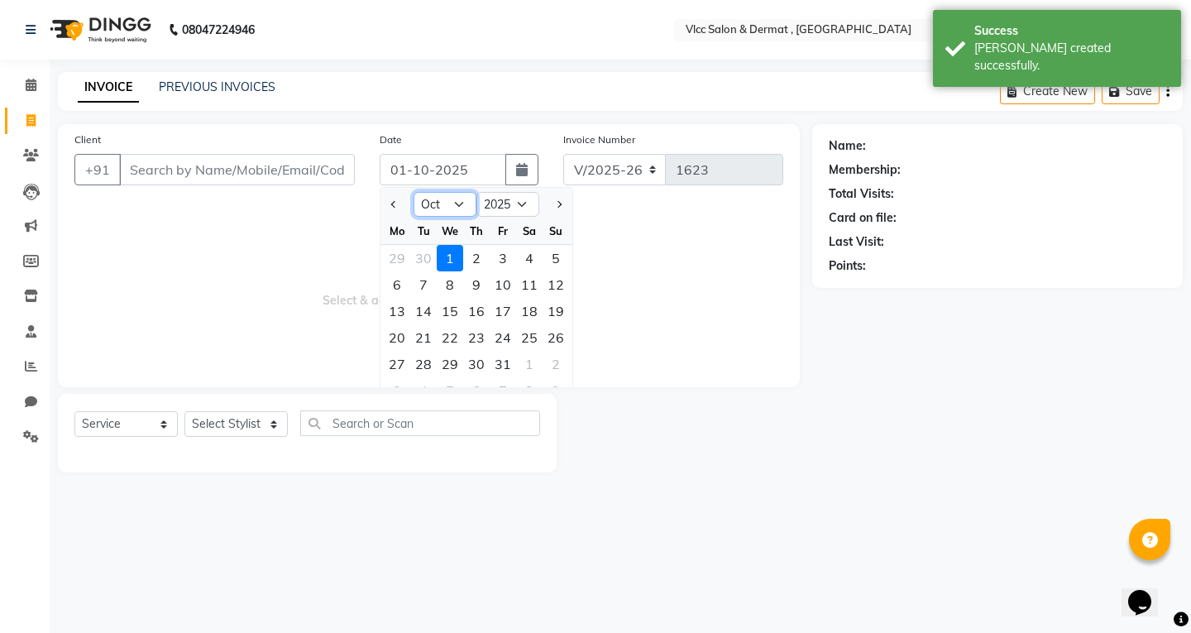
click at [453, 203] on select "Jan Feb Mar Apr May Jun [DATE] Aug Sep Oct Nov Dec" at bounding box center [445, 204] width 63 height 25
click at [414, 192] on select "Jan Feb Mar Apr May Jun [DATE] Aug Sep Oct Nov Dec" at bounding box center [445, 204] width 63 height 25
click at [524, 337] on div "27" at bounding box center [529, 337] width 26 height 26
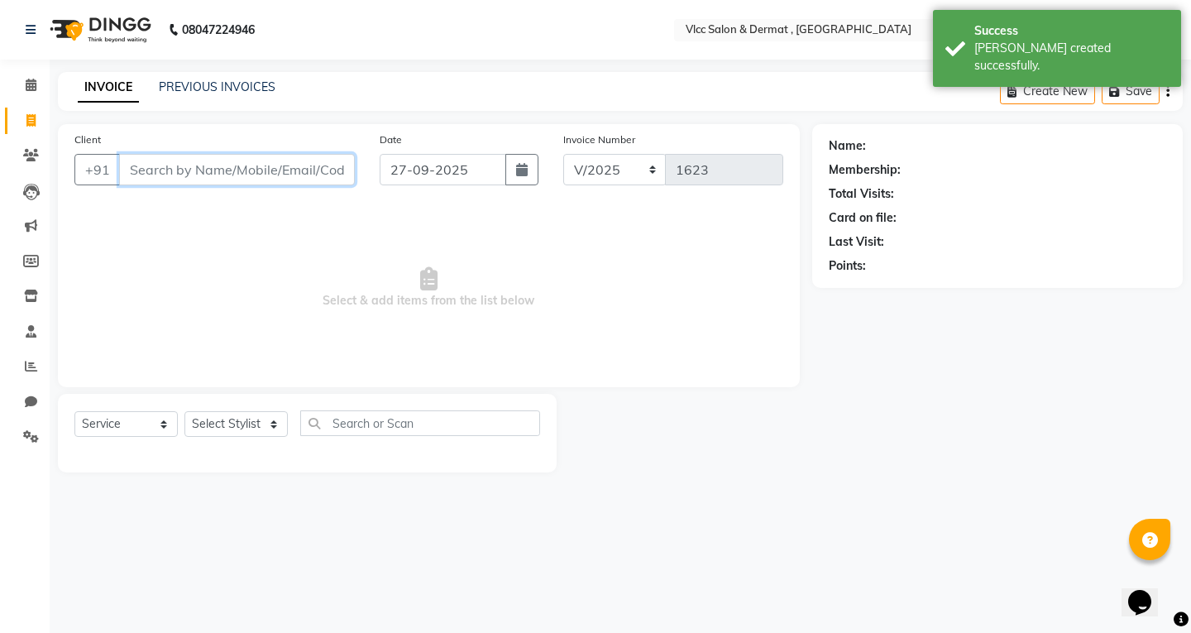
click at [284, 169] on input "Client" at bounding box center [237, 169] width 236 height 31
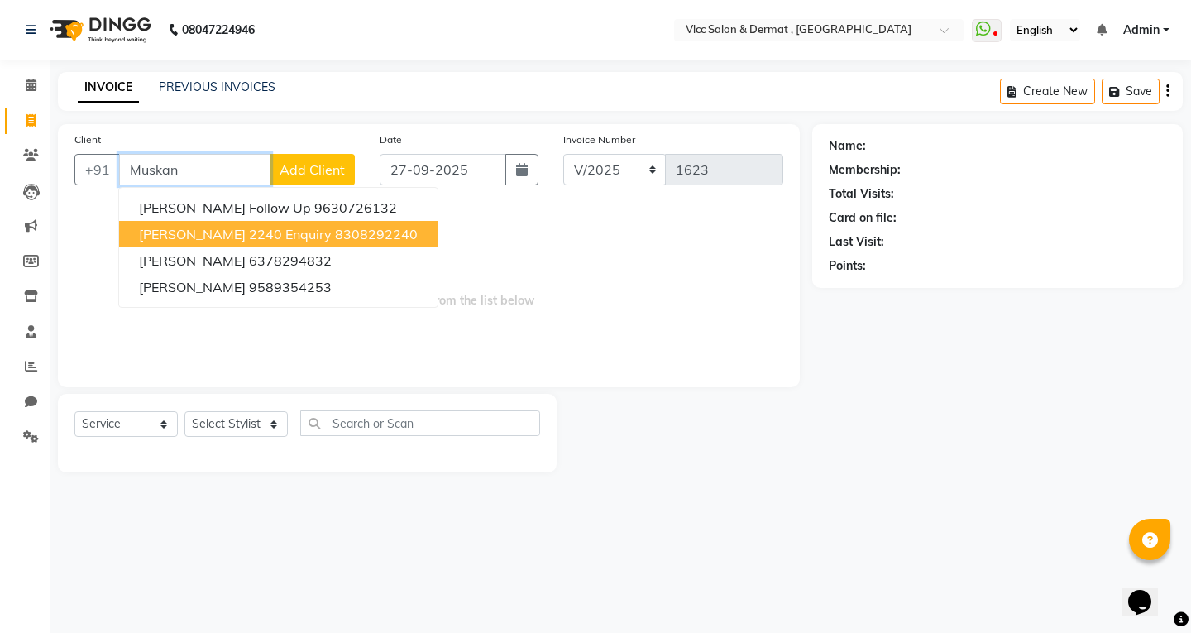
click at [224, 231] on span "[PERSON_NAME] 2240 Enquiry" at bounding box center [235, 234] width 193 height 17
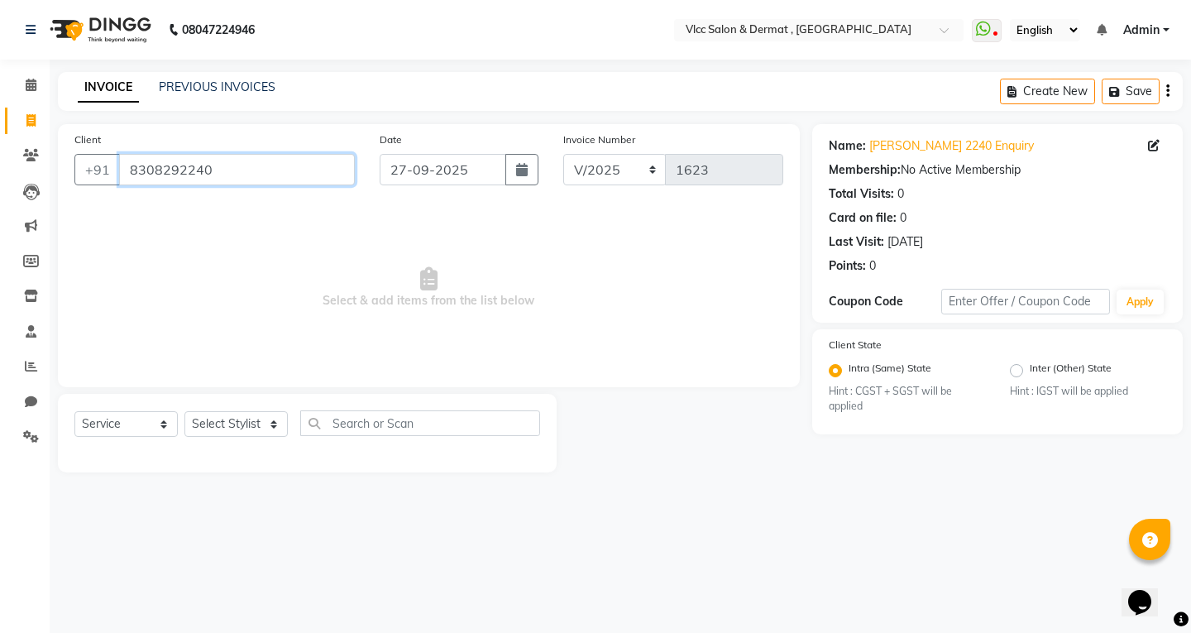
click at [213, 162] on input "8308292240" at bounding box center [237, 169] width 236 height 31
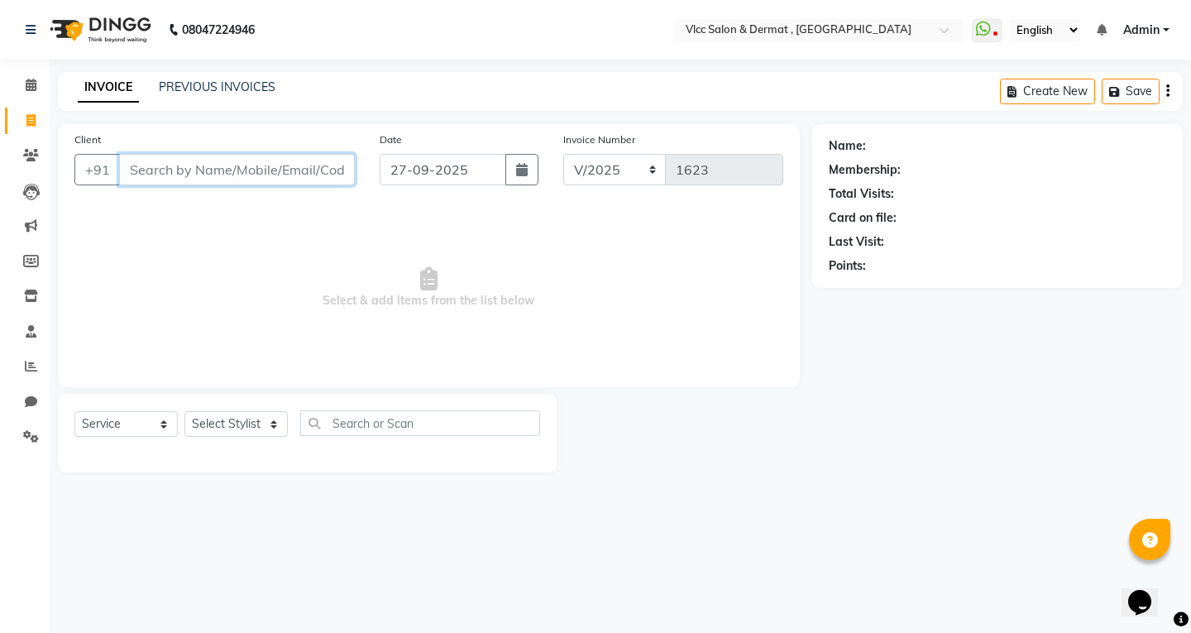
click at [199, 175] on input "Client" at bounding box center [237, 169] width 236 height 31
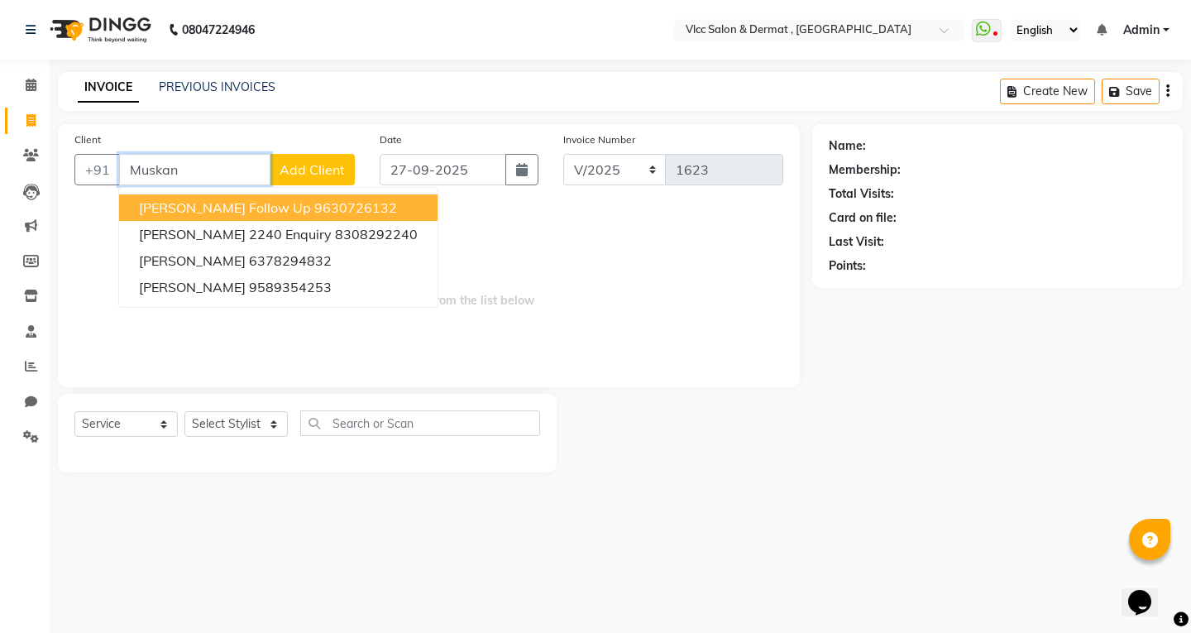
click at [217, 209] on span "[PERSON_NAME] Follow Up" at bounding box center [225, 207] width 172 height 17
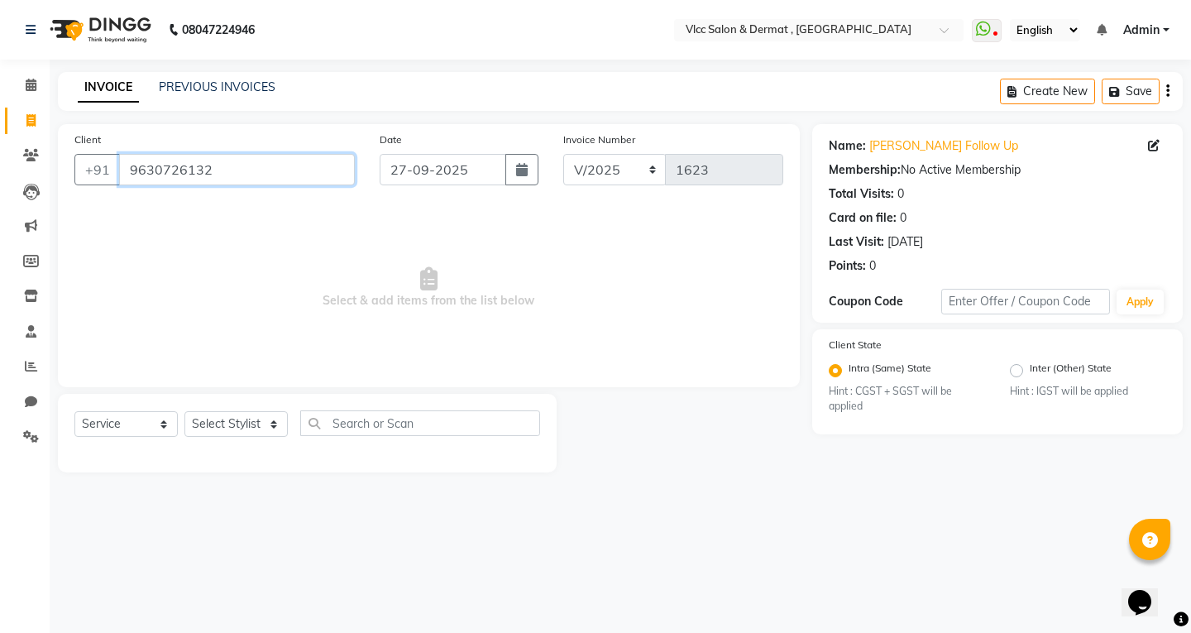
click at [218, 170] on input "9630726132" at bounding box center [237, 169] width 236 height 31
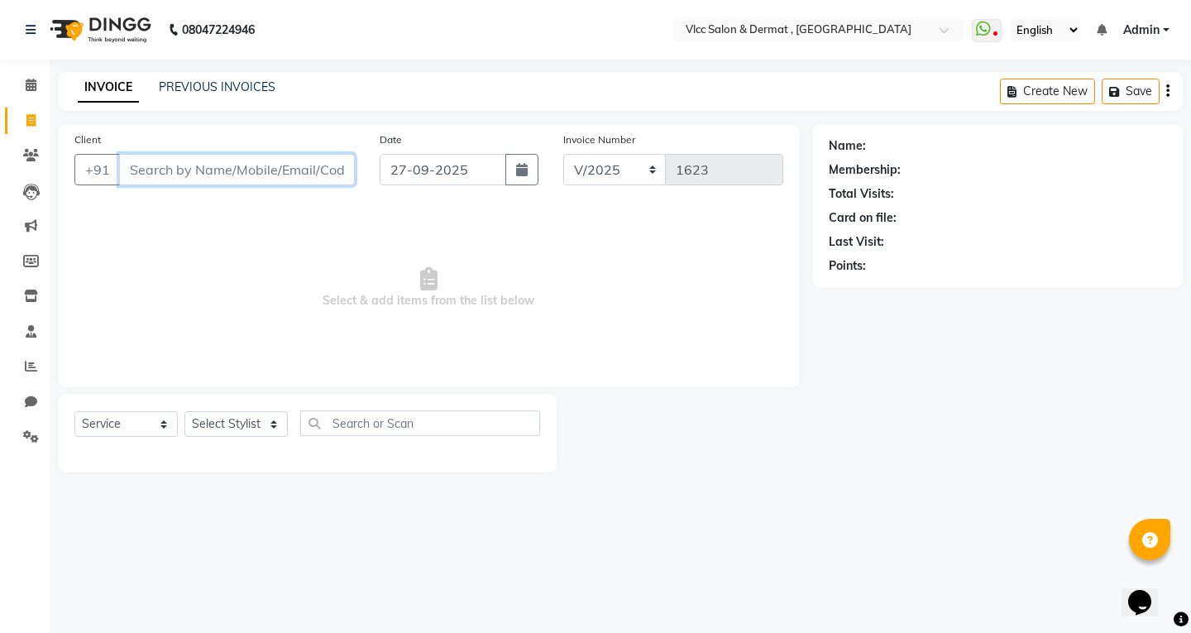
click at [158, 170] on input "Client" at bounding box center [237, 169] width 236 height 31
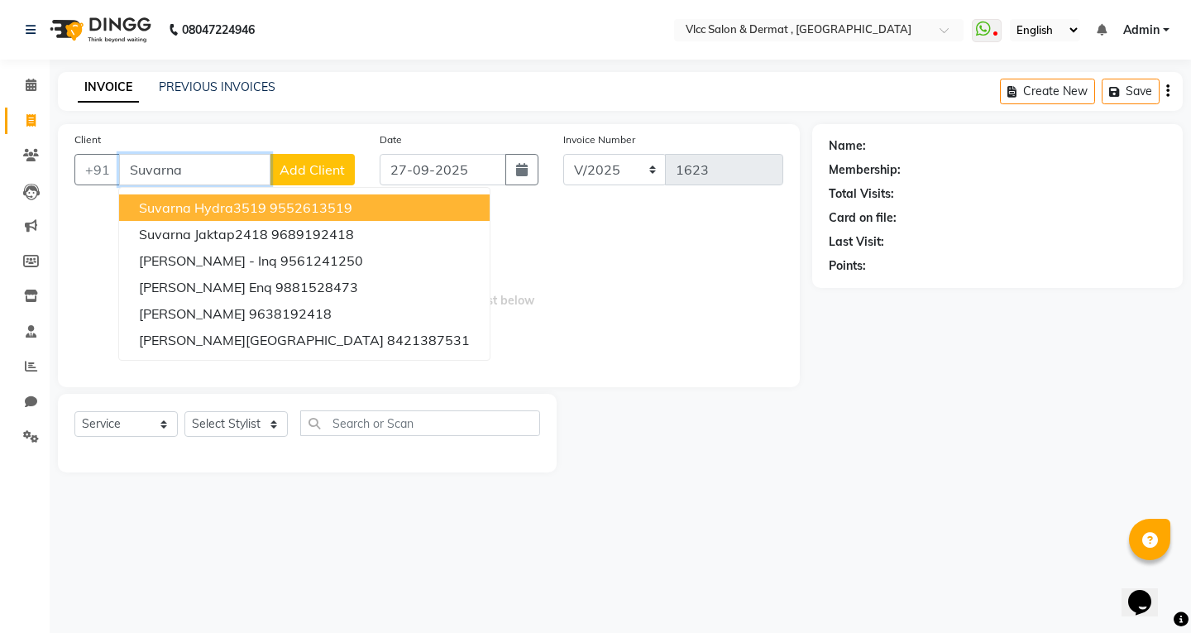
click at [240, 211] on span "Suvarna Hydra3519" at bounding box center [202, 207] width 127 height 17
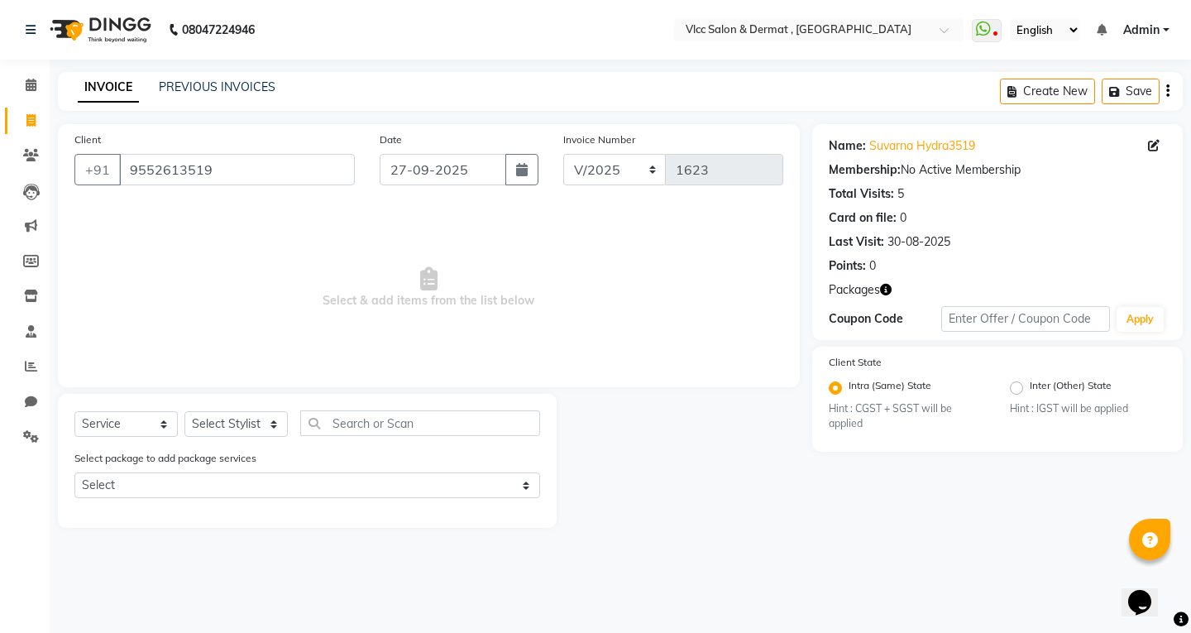
click at [251, 410] on div "Select Service Product Membership Package Voucher Prepaid Gift Card Select Styl…" at bounding box center [307, 429] width 466 height 39
click at [245, 419] on select "Select Stylist [PERSON_NAME] [PERSON_NAME] [PERSON_NAME] [PERSON_NAME] [PERSON_…" at bounding box center [235, 424] width 103 height 26
click at [184, 411] on select "Select Stylist [PERSON_NAME] [PERSON_NAME] [PERSON_NAME] [PERSON_NAME] [PERSON_…" at bounding box center [235, 424] width 103 height 26
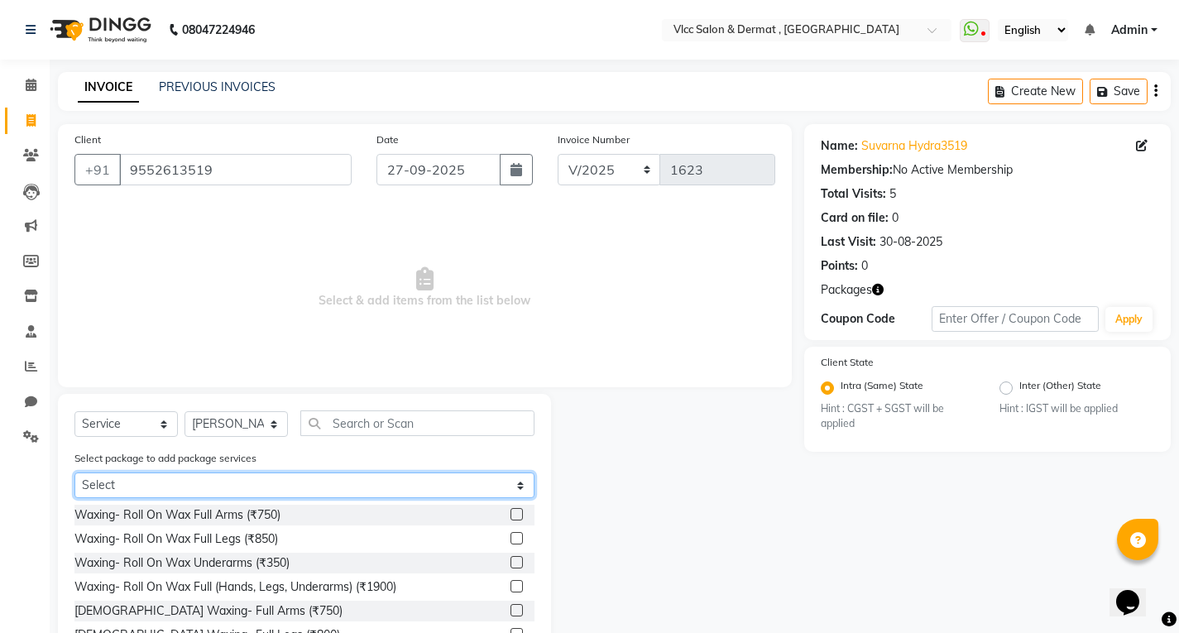
click at [260, 474] on select "Select Carbon 3+2 Package" at bounding box center [304, 485] width 460 height 26
click at [74, 472] on select "Select Carbon 3+2 Package" at bounding box center [304, 485] width 460 height 26
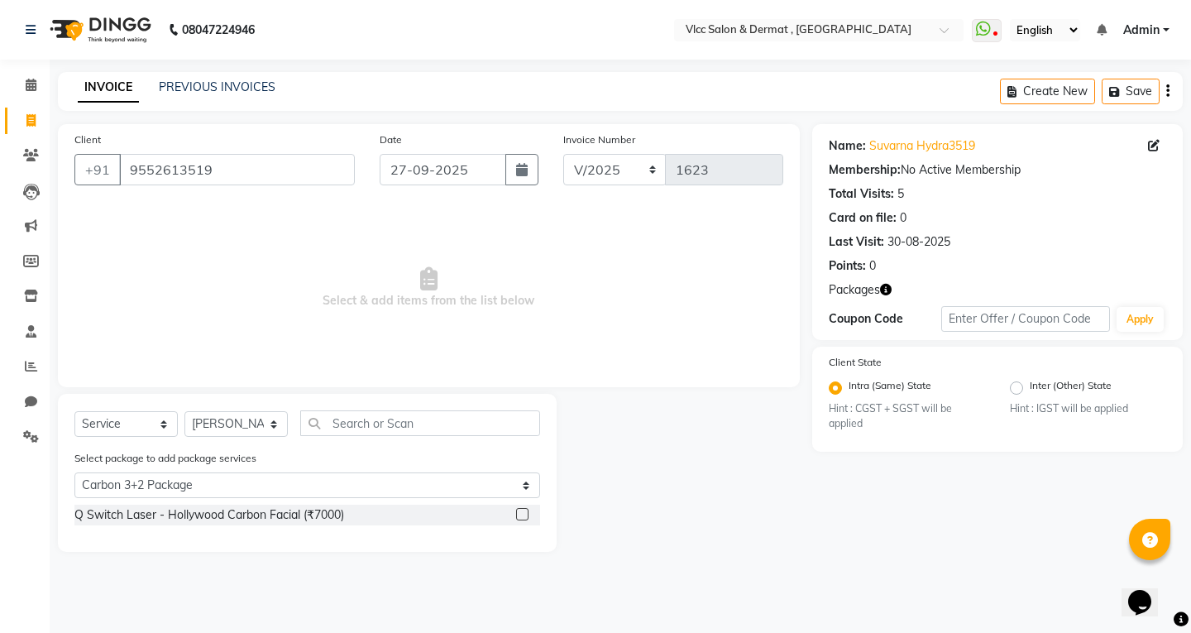
click at [516, 514] on label at bounding box center [522, 514] width 12 height 12
click at [516, 514] on input "checkbox" at bounding box center [521, 515] width 11 height 11
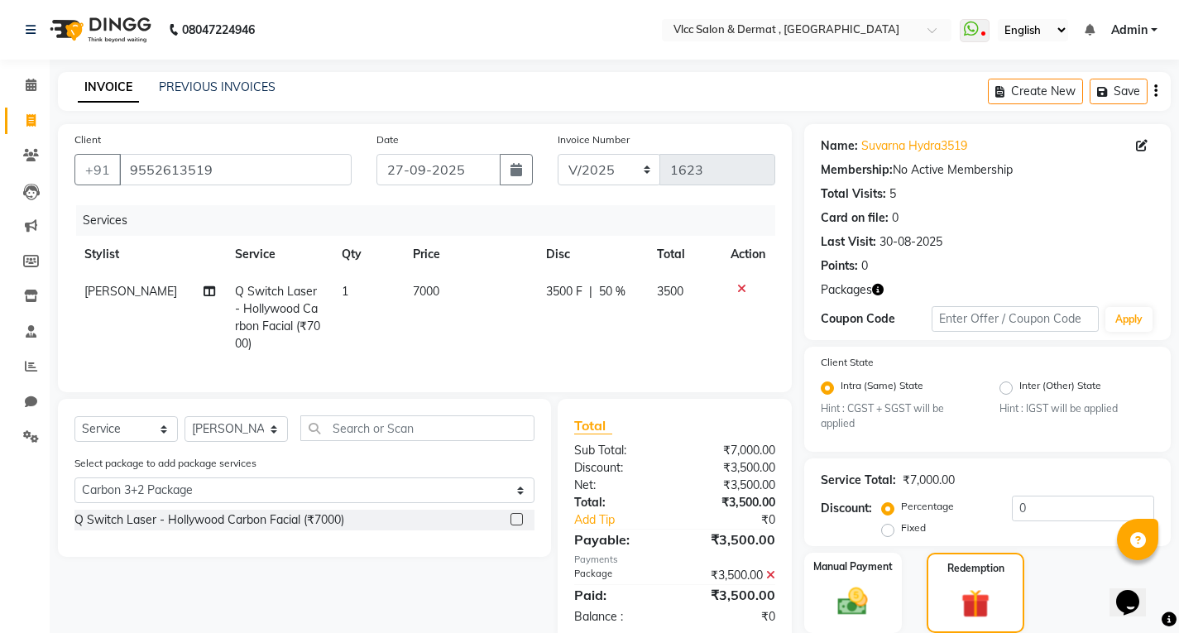
scroll to position [360, 0]
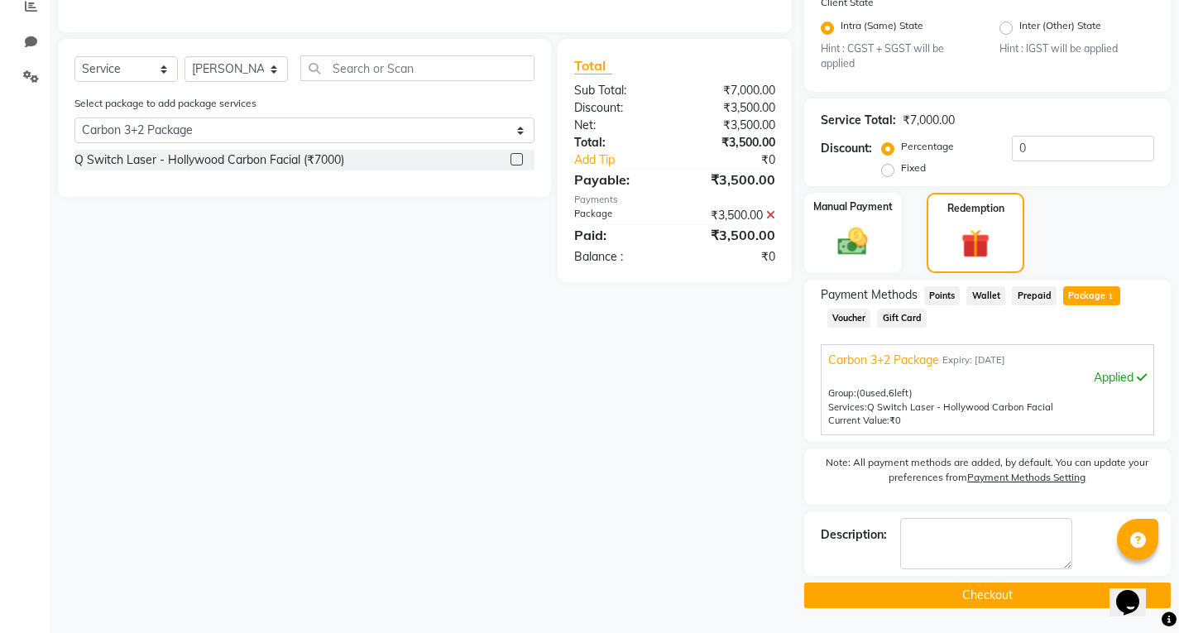
click at [987, 600] on button "Checkout" at bounding box center [987, 595] width 366 height 26
